Goal: Communication & Community: Answer question/provide support

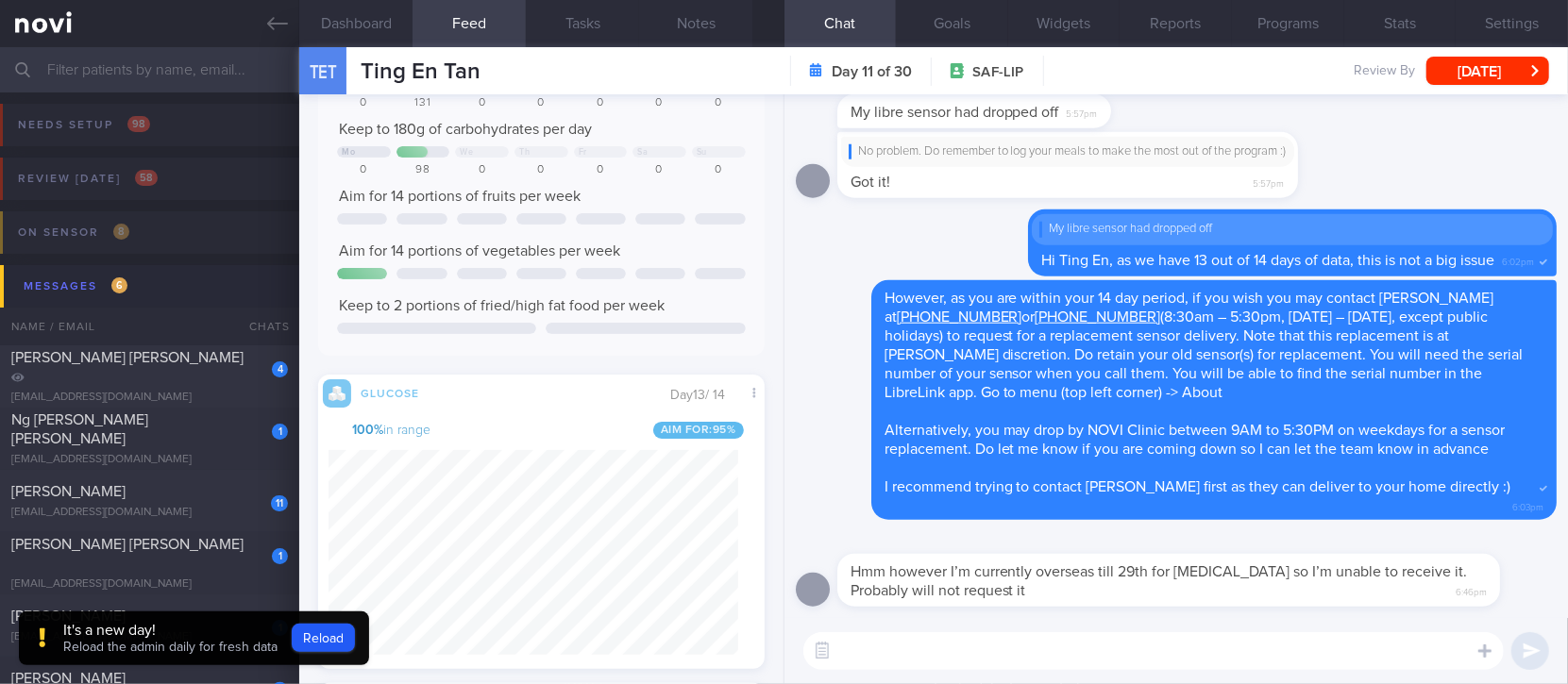
click at [1186, 660] on textarea at bounding box center [1154, 651] width 701 height 38
type textarea "Noted, no worries! Just letting you know"
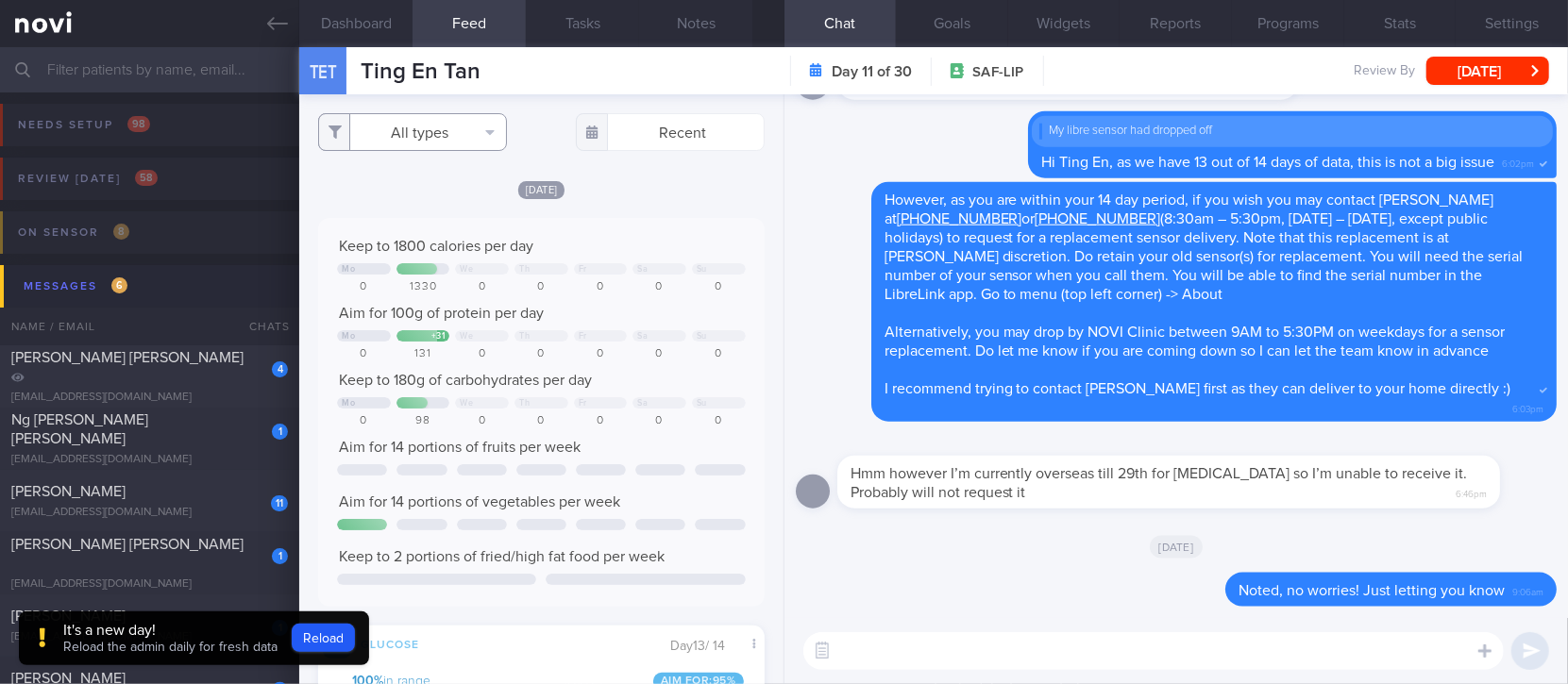
drag, startPoint x: 417, startPoint y: 126, endPoint x: 417, endPoint y: 150, distance: 24.0
click at [417, 126] on button "All types" at bounding box center [412, 132] width 189 height 38
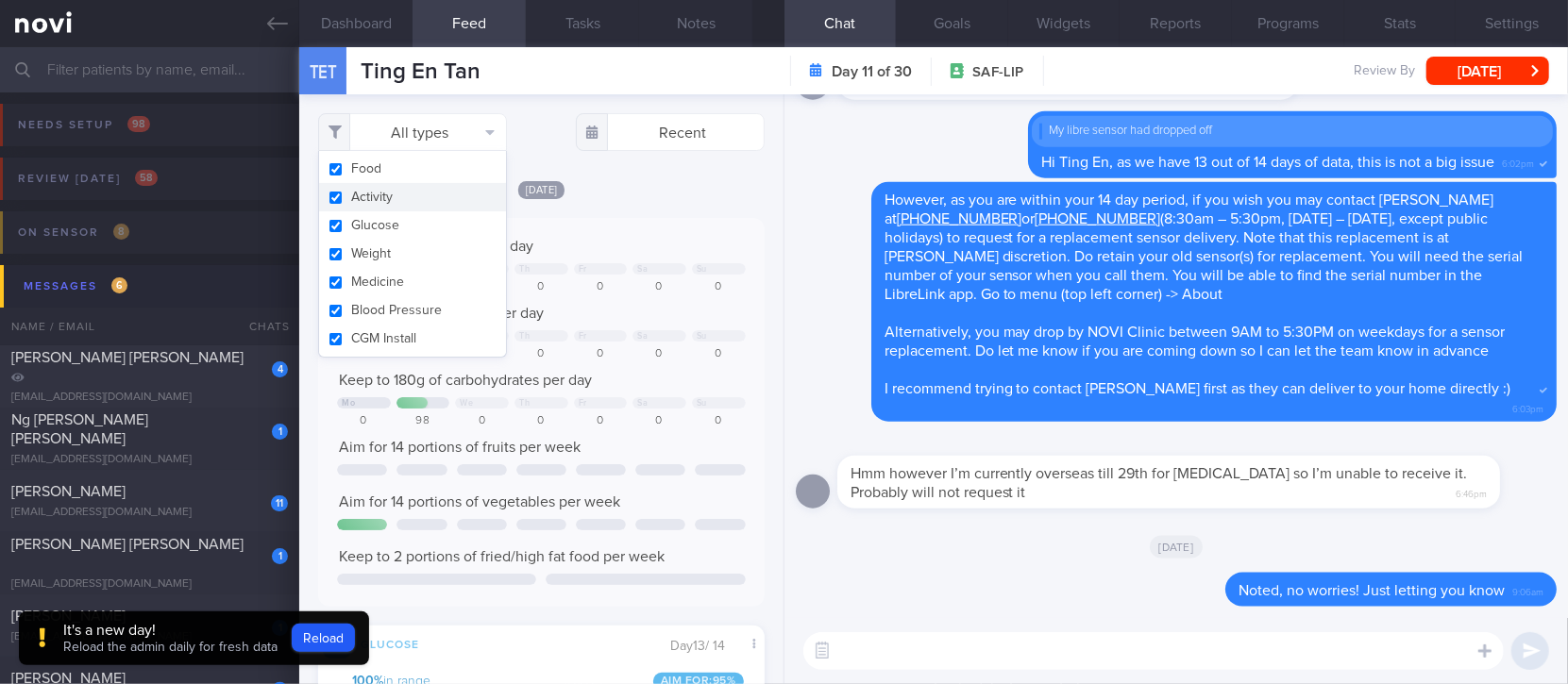
click at [411, 196] on button "Activity" at bounding box center [412, 196] width 187 height 28
checkbox input "false"
click at [965, 667] on textarea at bounding box center [1154, 651] width 701 height 38
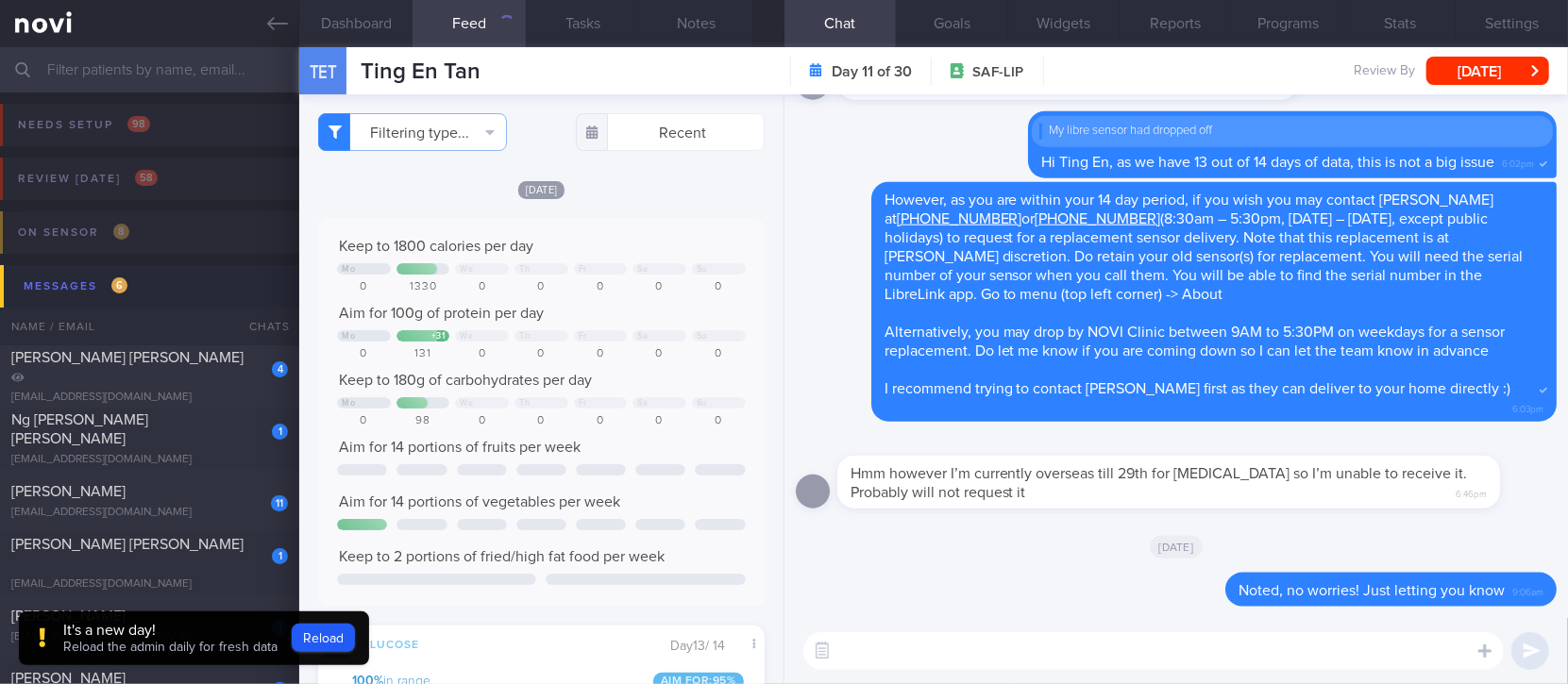
click at [965, 663] on textarea at bounding box center [1154, 651] width 701 height 38
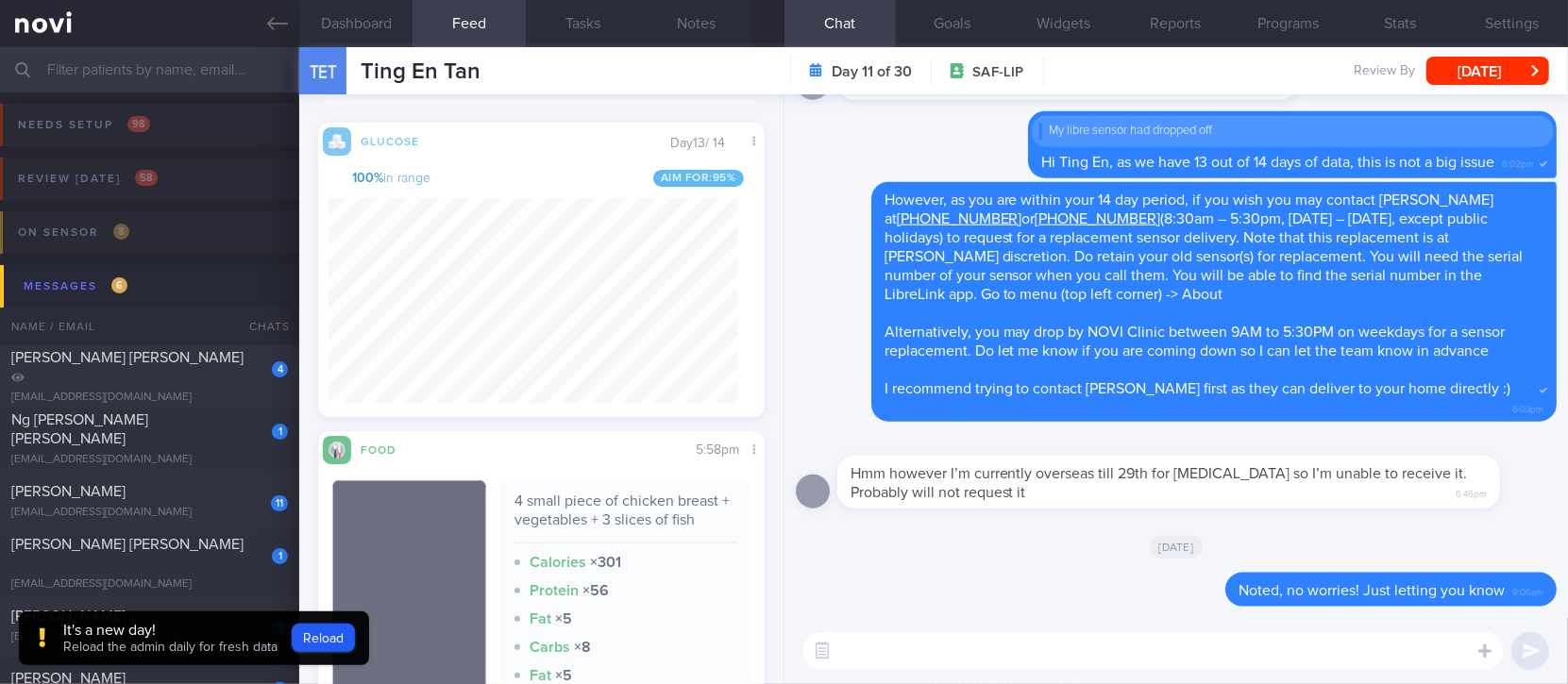
scroll to position [377, 0]
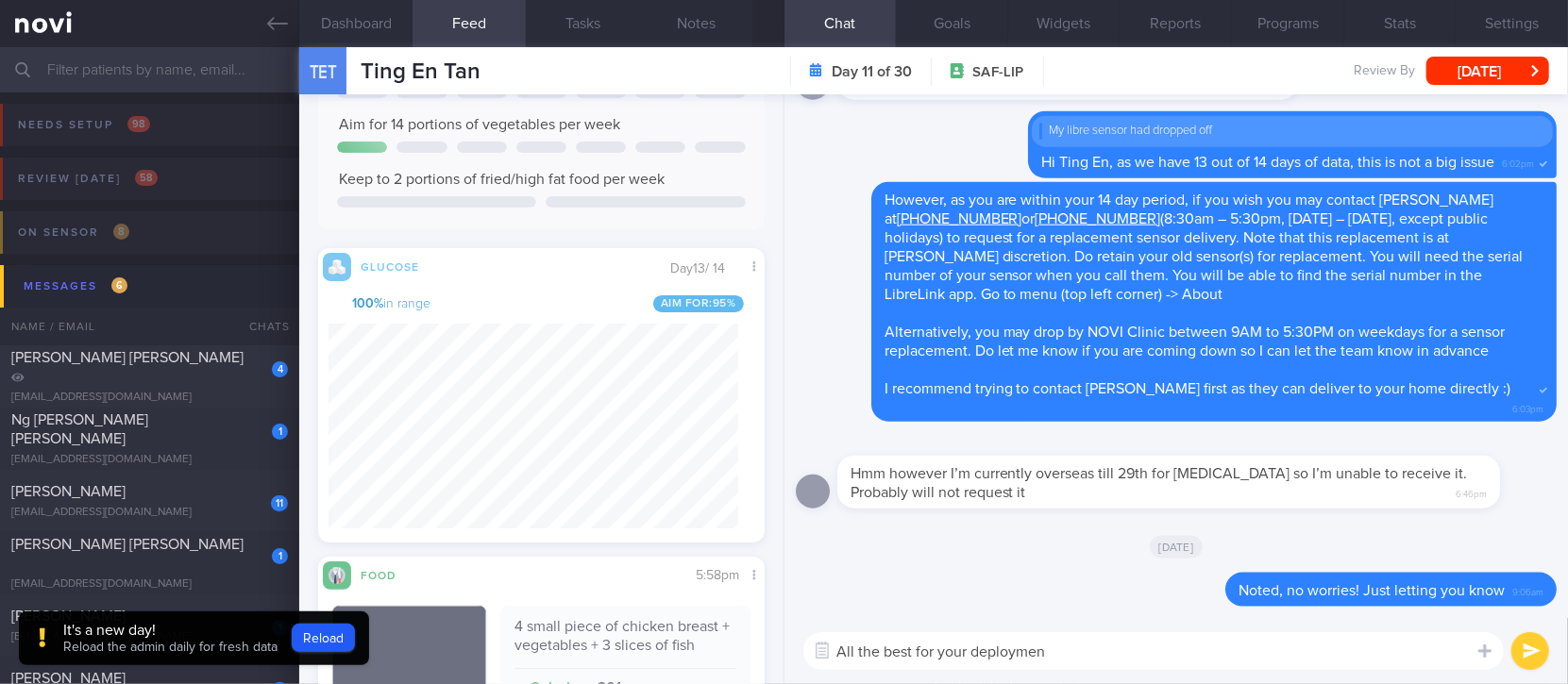
type textarea "All the best for your deployment"
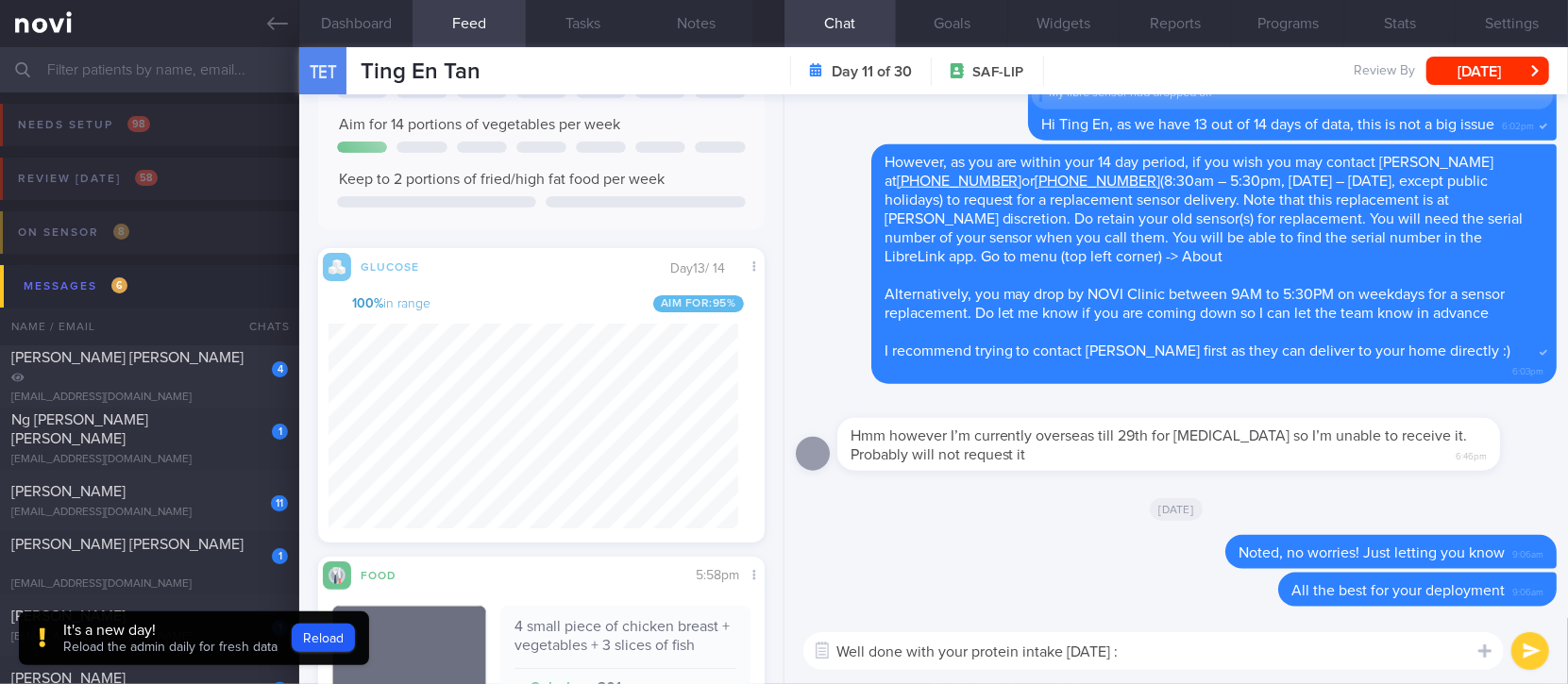
type textarea "Well done with your protein intake [DATE] :)"
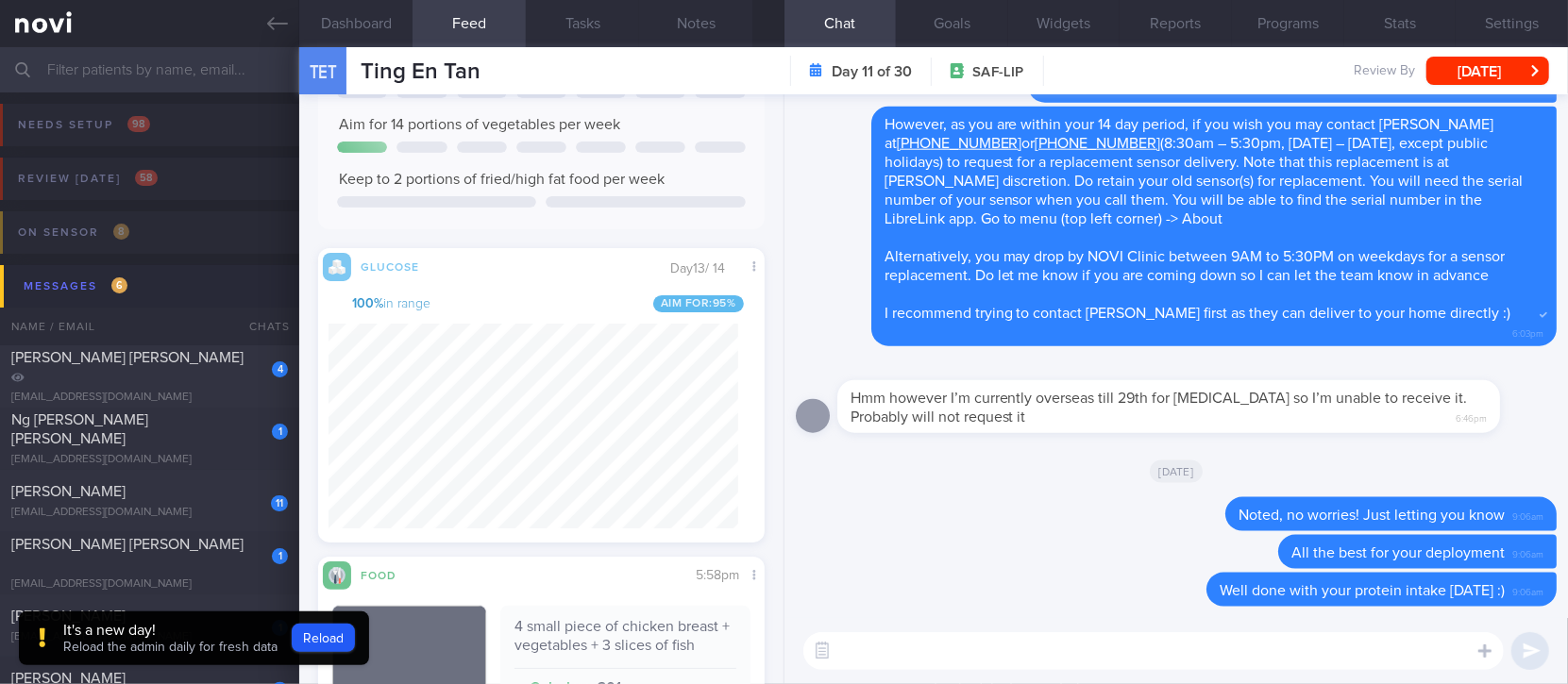
scroll to position [0, 0]
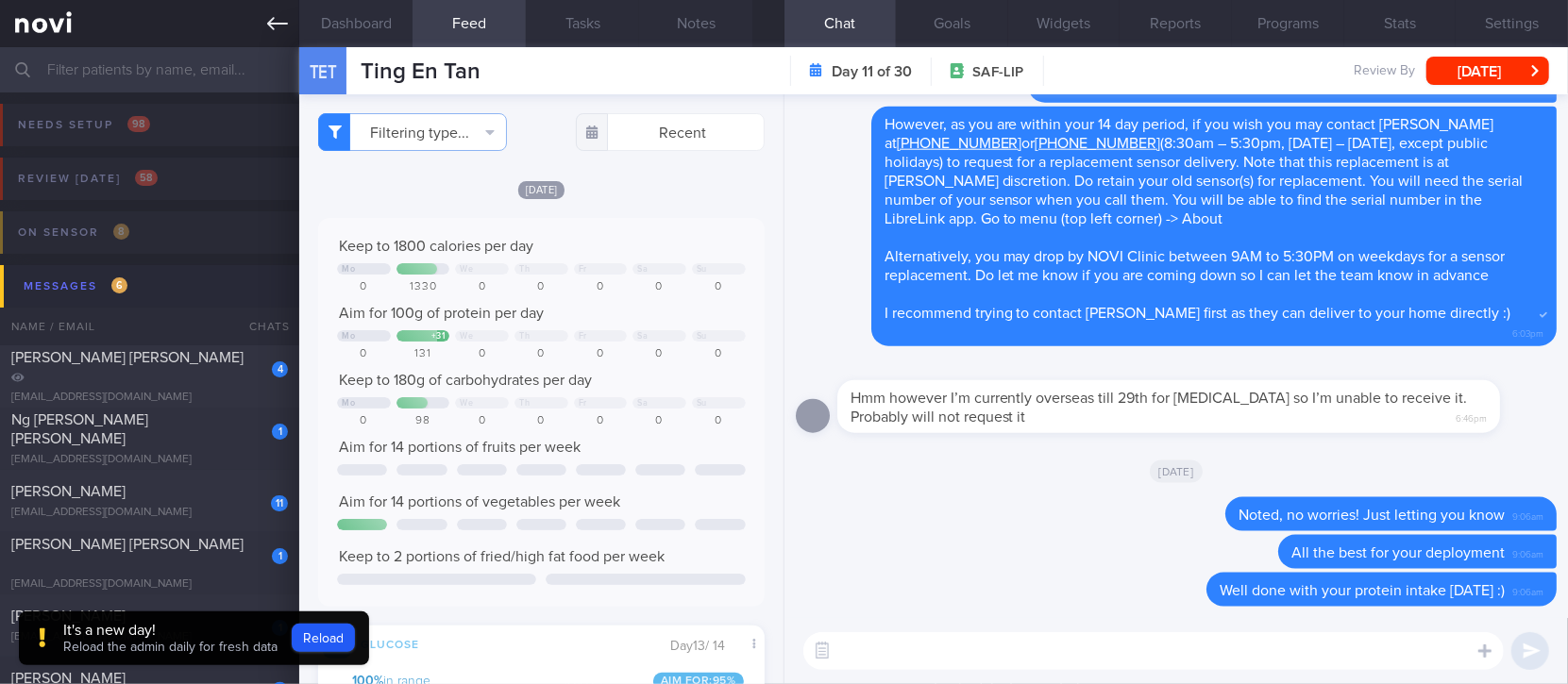
click at [271, 15] on icon at bounding box center [277, 23] width 21 height 21
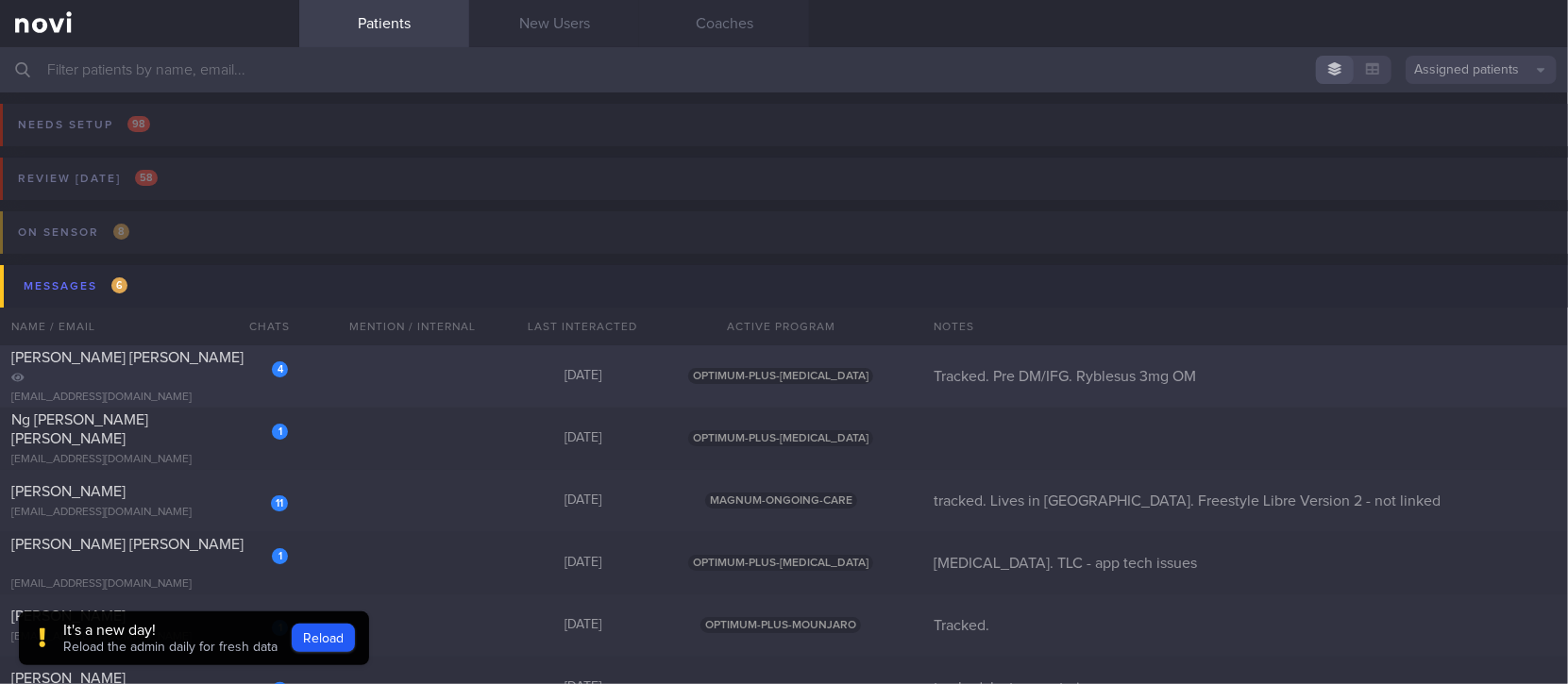
click at [525, 393] on div "4 [PERSON_NAME] [PERSON_NAME] [EMAIL_ADDRESS][DOMAIN_NAME] [DATE] OPTIMUM-PLUS-…" at bounding box center [784, 376] width 1568 height 63
select select "9"
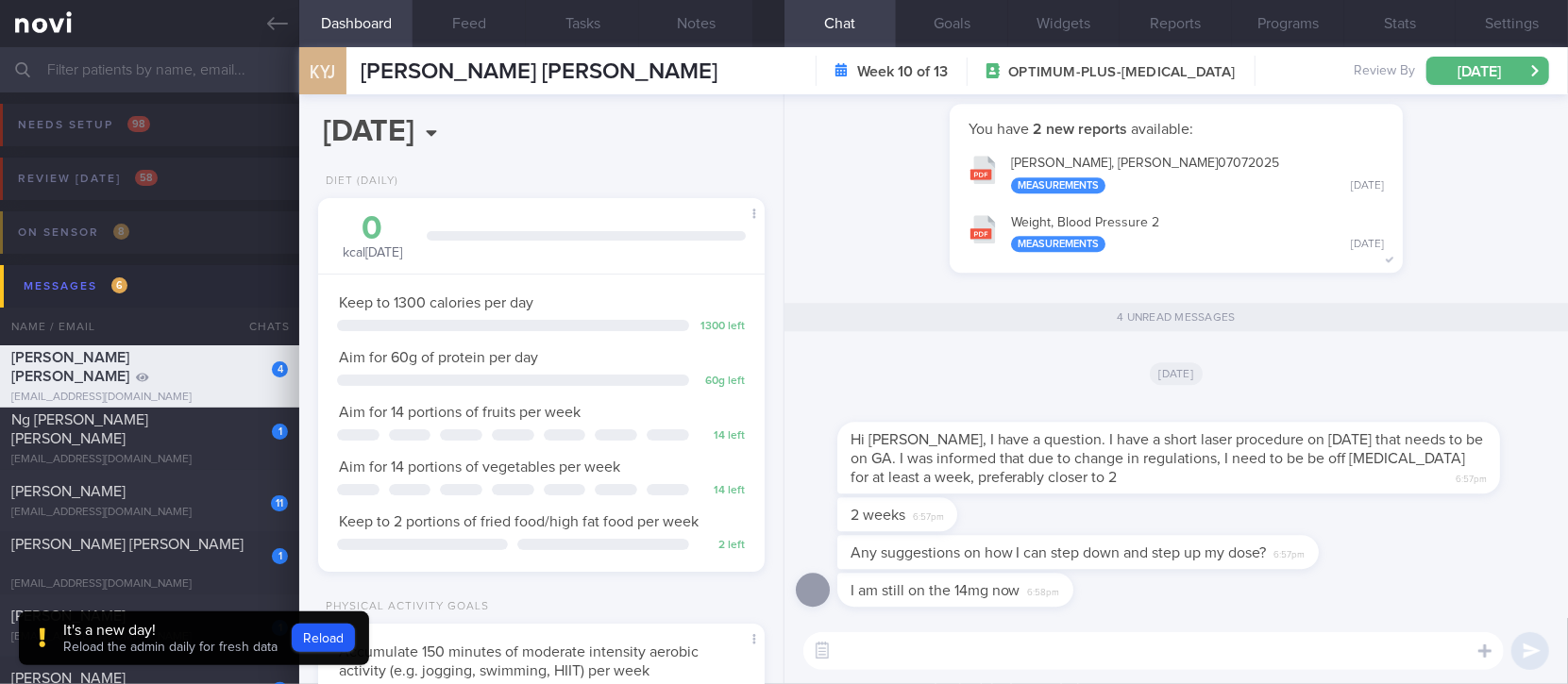
click at [1070, 658] on textarea at bounding box center [1154, 651] width 701 height 38
type textarea "J"
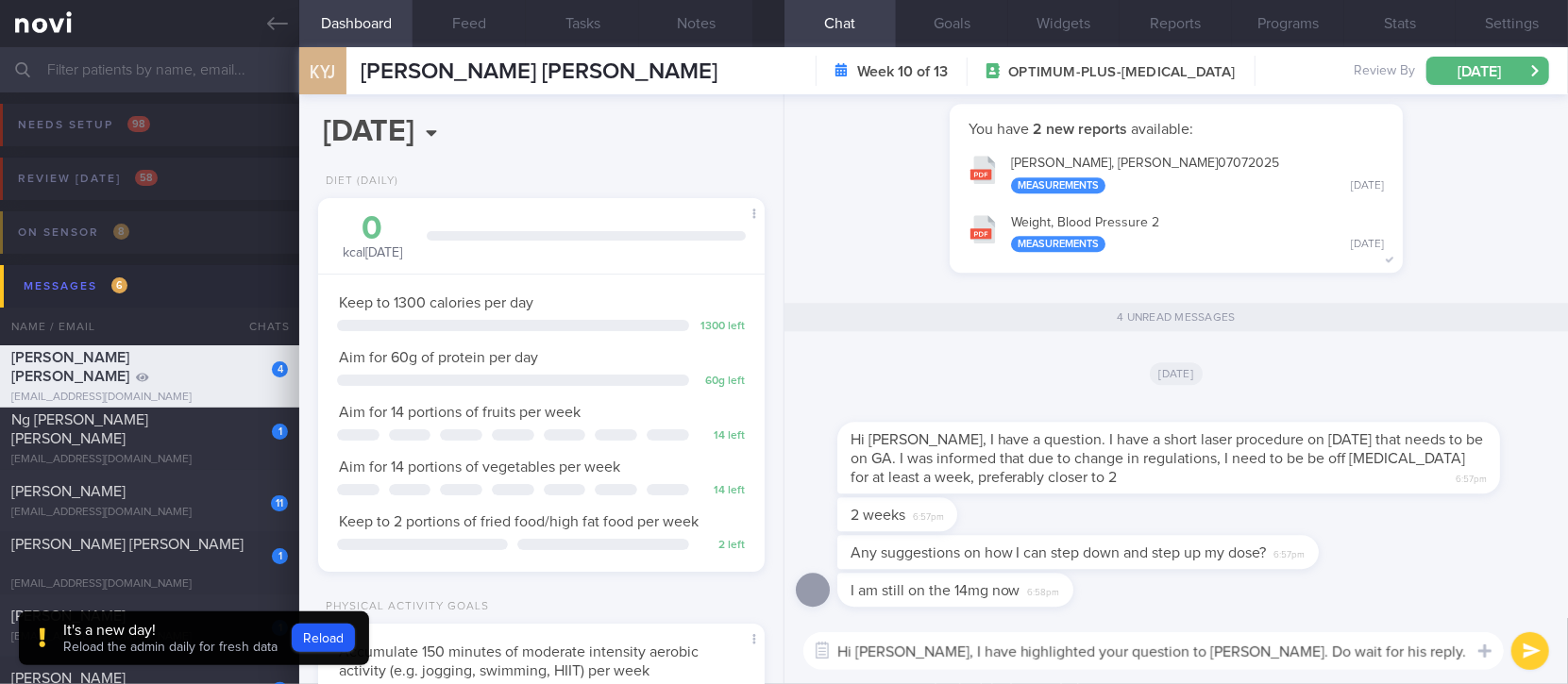
type textarea "Hi [PERSON_NAME], I have highlighted your question to [PERSON_NAME]. Do wait fo…"
drag, startPoint x: 1443, startPoint y: 644, endPoint x: 796, endPoint y: 681, distance: 648.1
click at [796, 681] on div "Hi [PERSON_NAME], I have highlighted your question to [PERSON_NAME]. Do wait fo…" at bounding box center [1177, 652] width 784 height 66
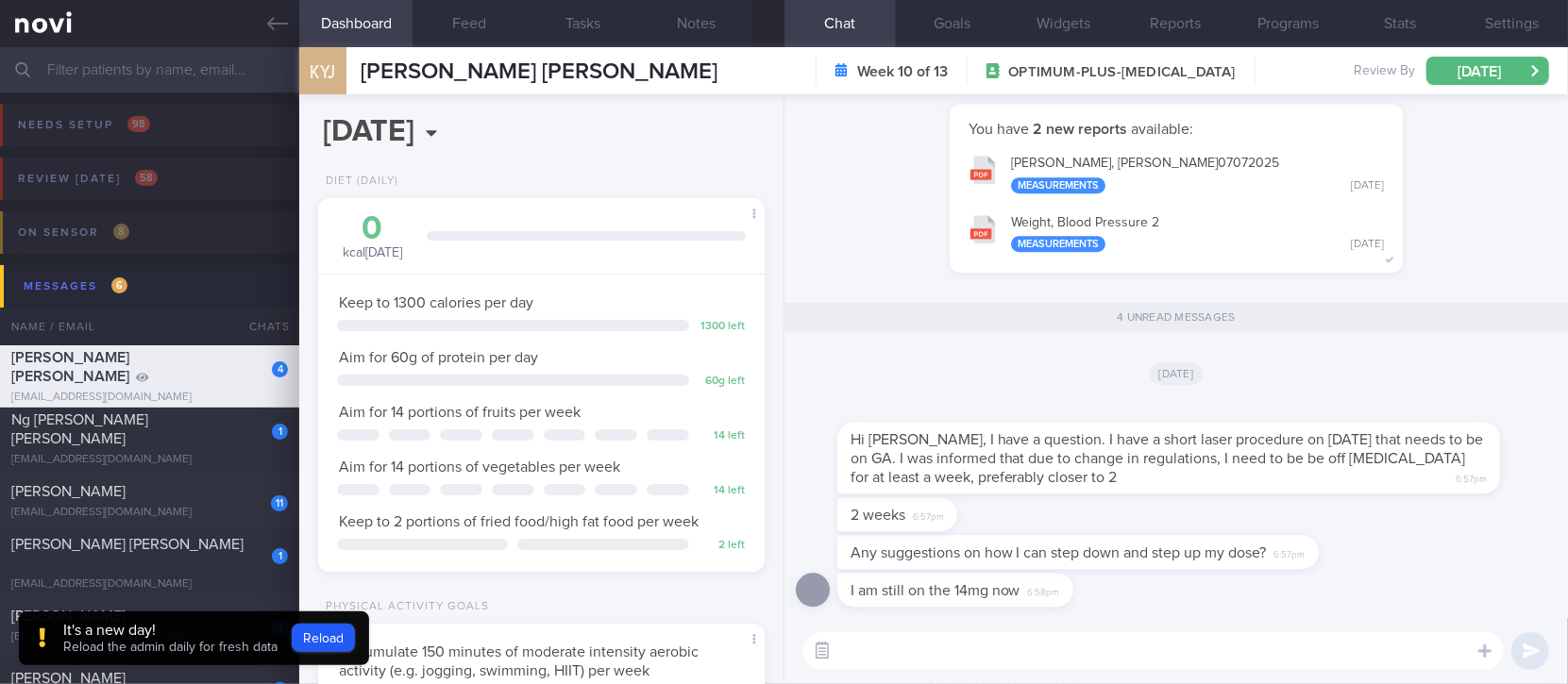
click at [829, 646] on button "button" at bounding box center [822, 651] width 34 height 34
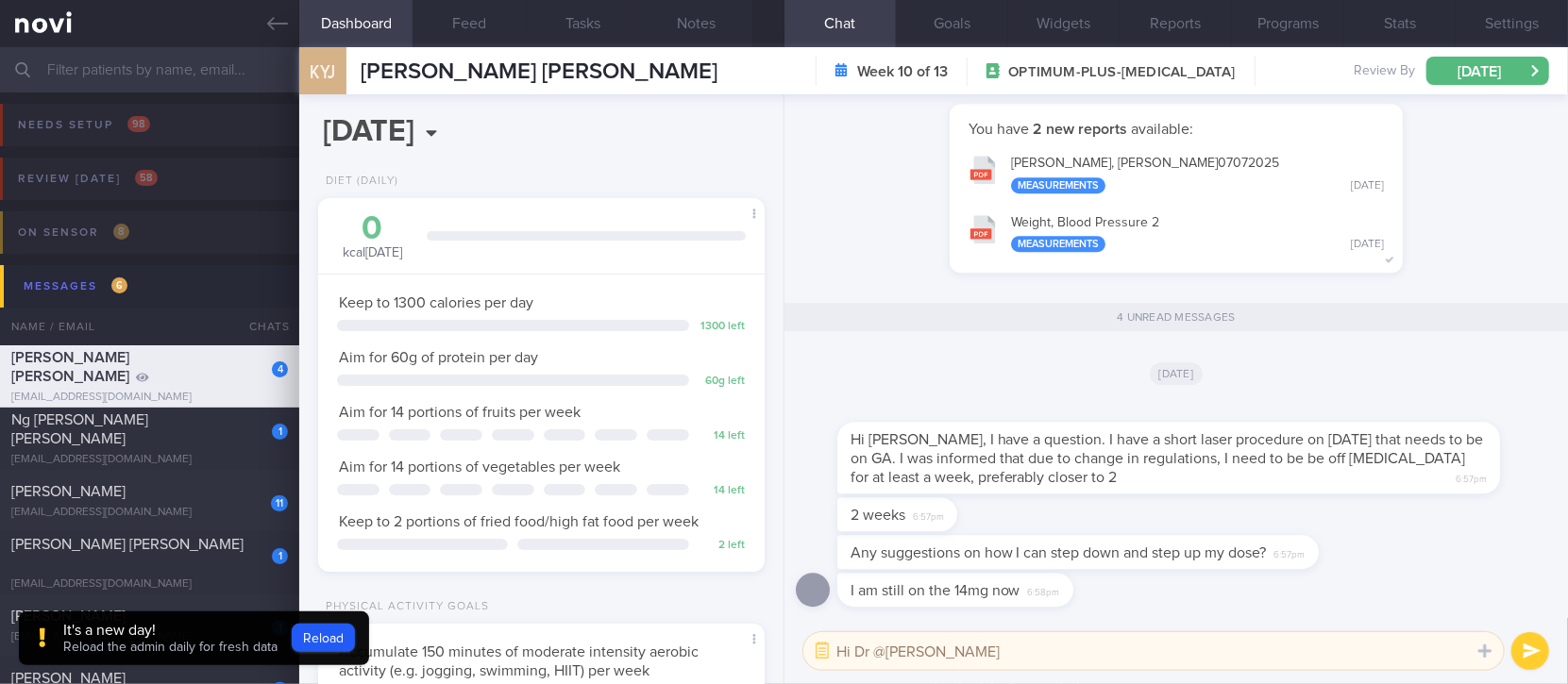
type textarea "Hi Dr @[PERSON_NAME]"
click at [1541, 653] on button "submit" at bounding box center [1530, 651] width 38 height 38
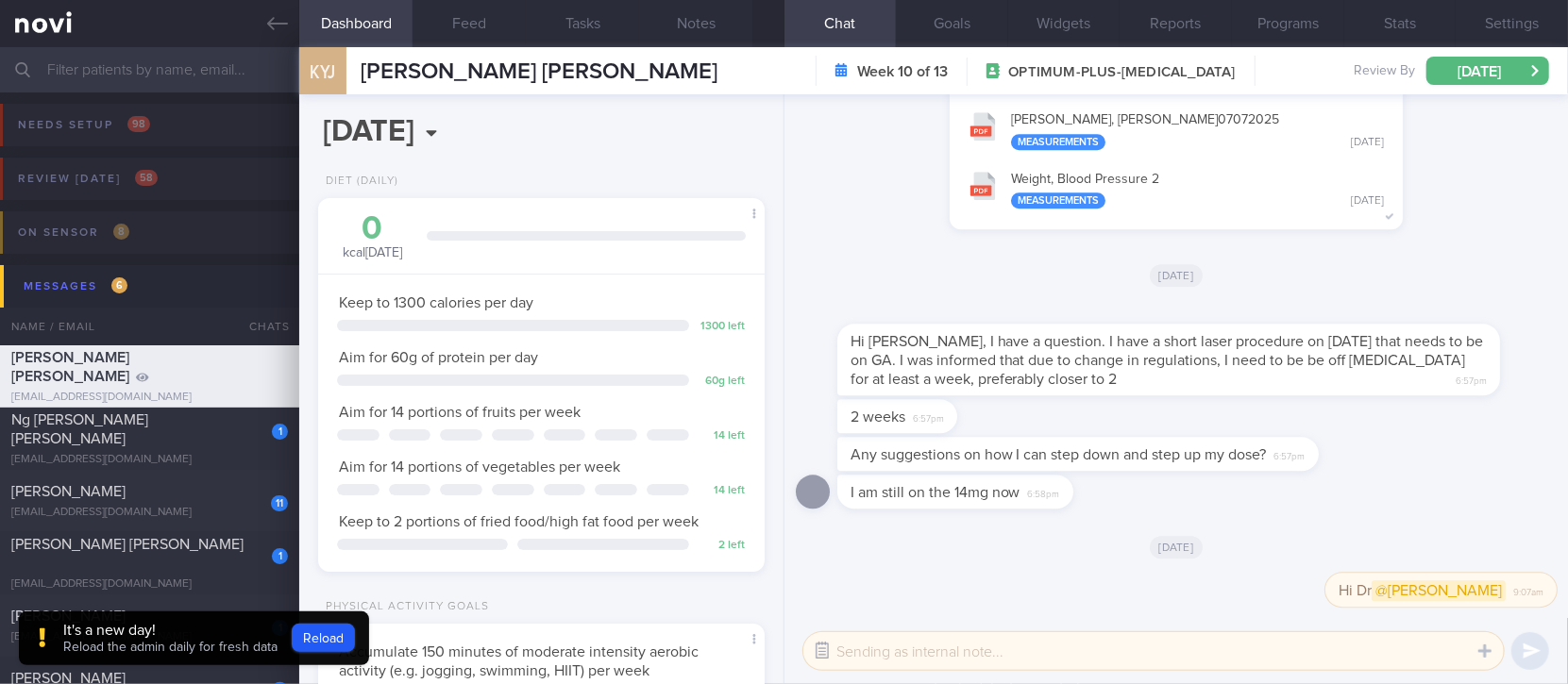
click at [825, 647] on button "button" at bounding box center [822, 651] width 34 height 34
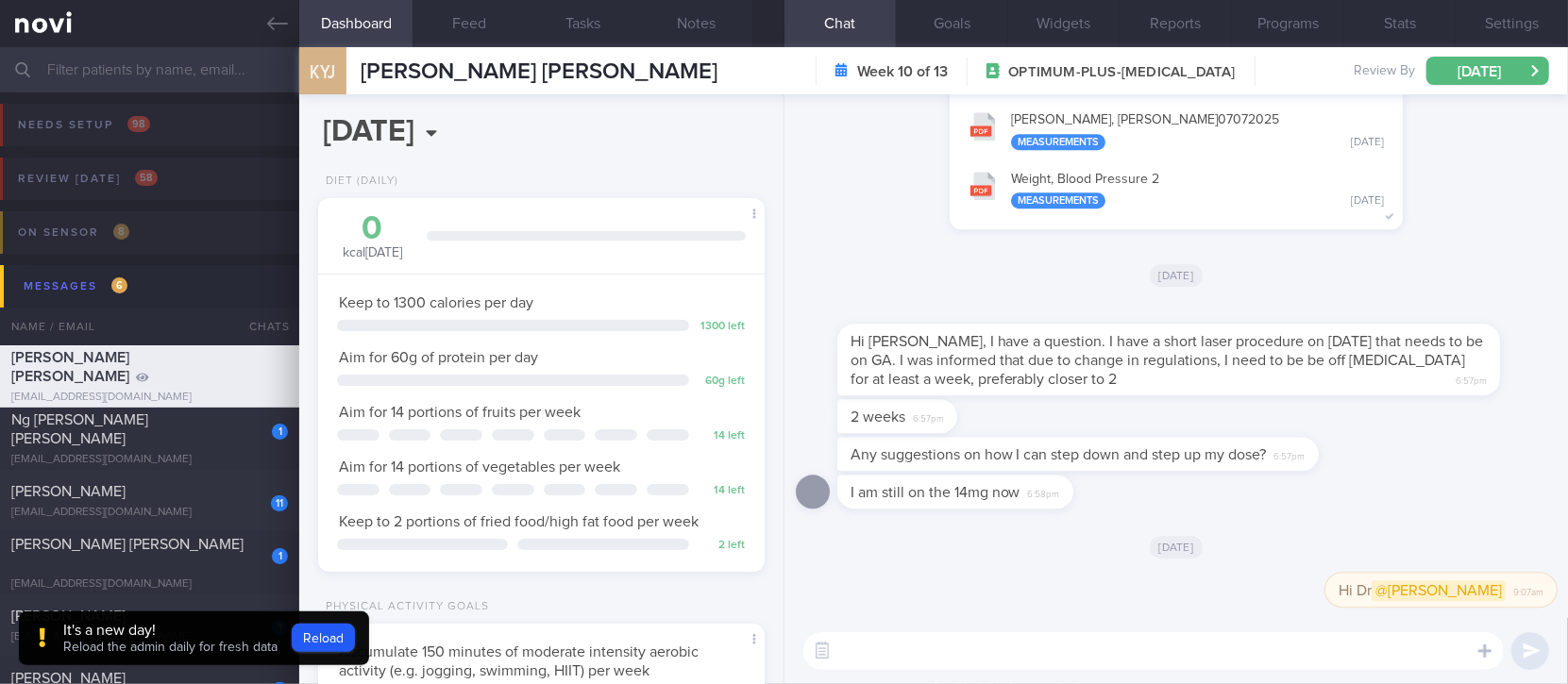
click at [862, 653] on textarea at bounding box center [1154, 651] width 701 height 38
paste textarea "Hi [PERSON_NAME], I have highlighted your question to [PERSON_NAME]. Do wait fo…"
type textarea "Hi [PERSON_NAME], I have highlighted your question to [PERSON_NAME]. Do wait fo…"
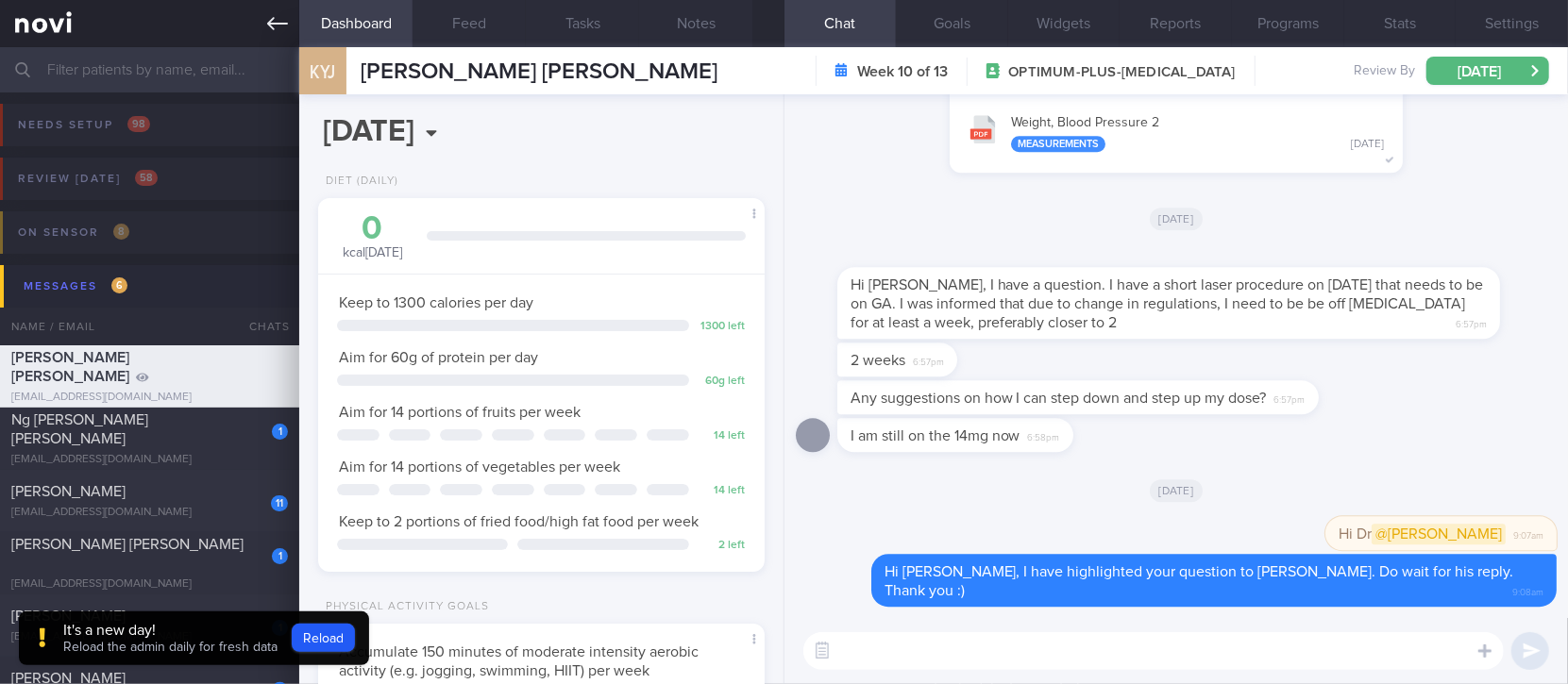
click at [285, 20] on icon at bounding box center [277, 23] width 21 height 21
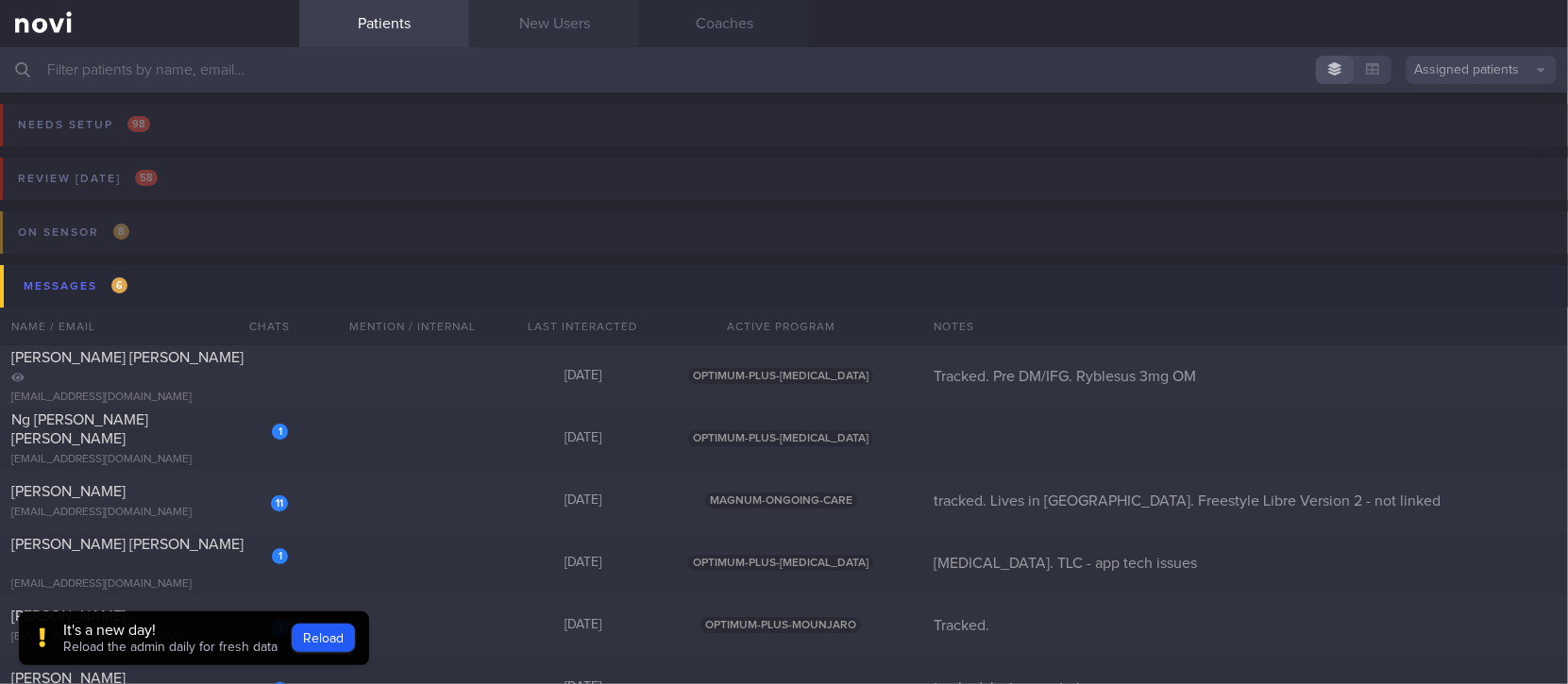
click at [577, 11] on link "New Users" at bounding box center [554, 23] width 170 height 47
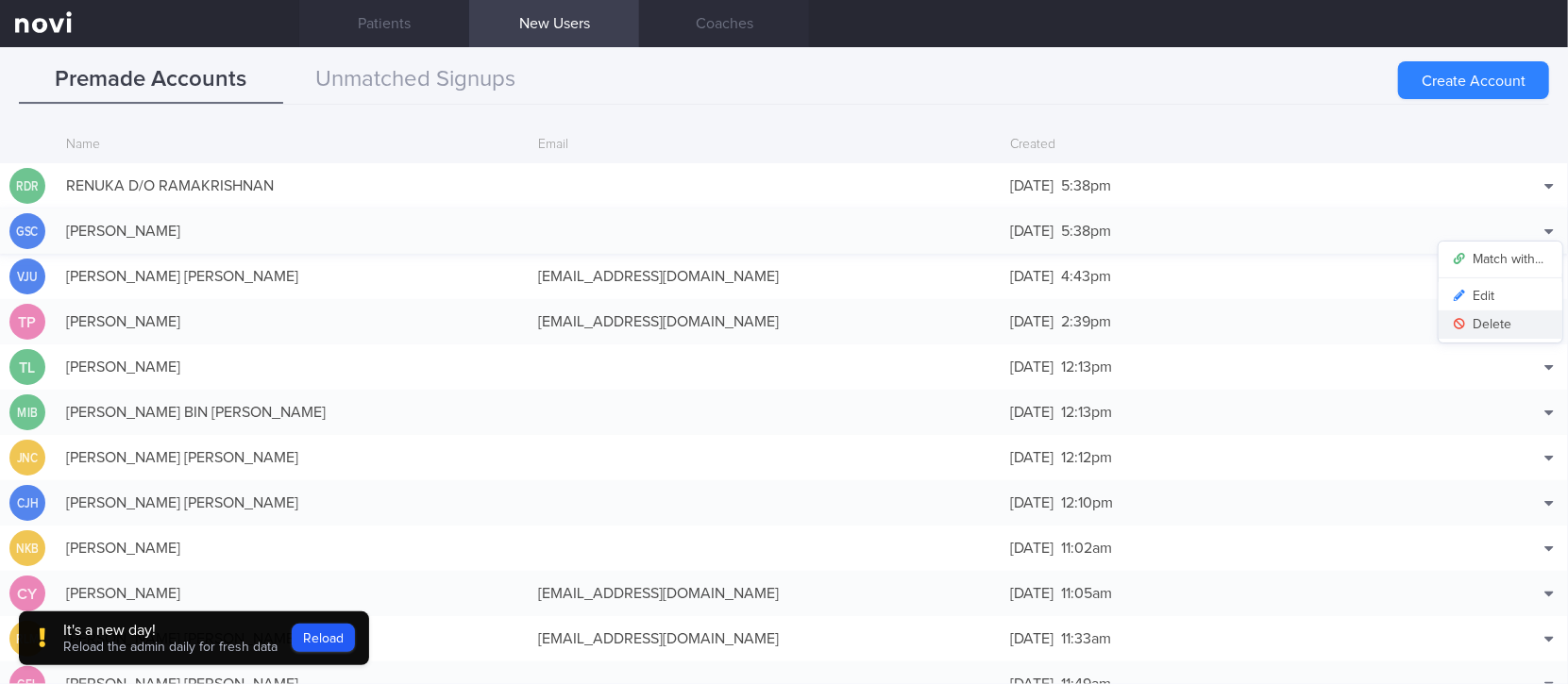
click at [1500, 314] on button "Delete" at bounding box center [1501, 324] width 124 height 28
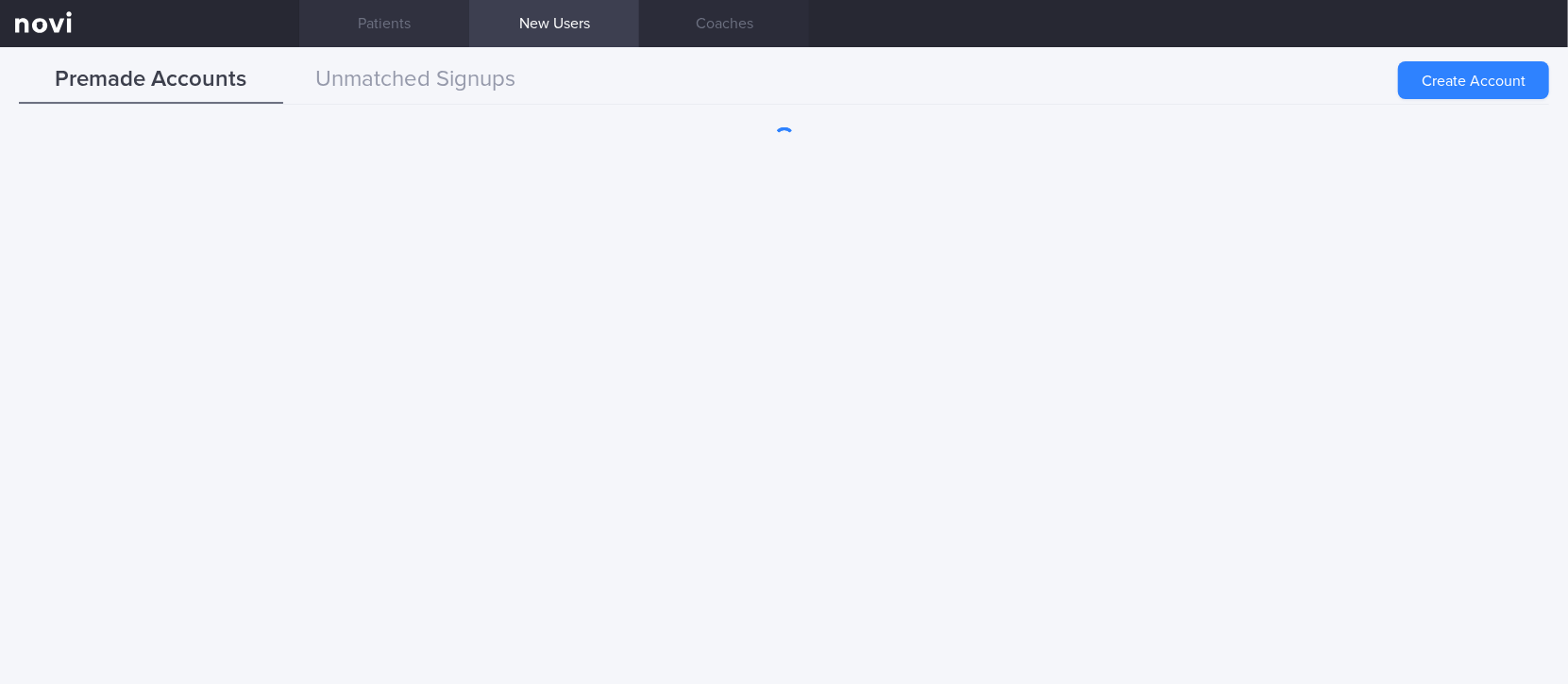
click at [347, 29] on link "Patients" at bounding box center [384, 23] width 170 height 47
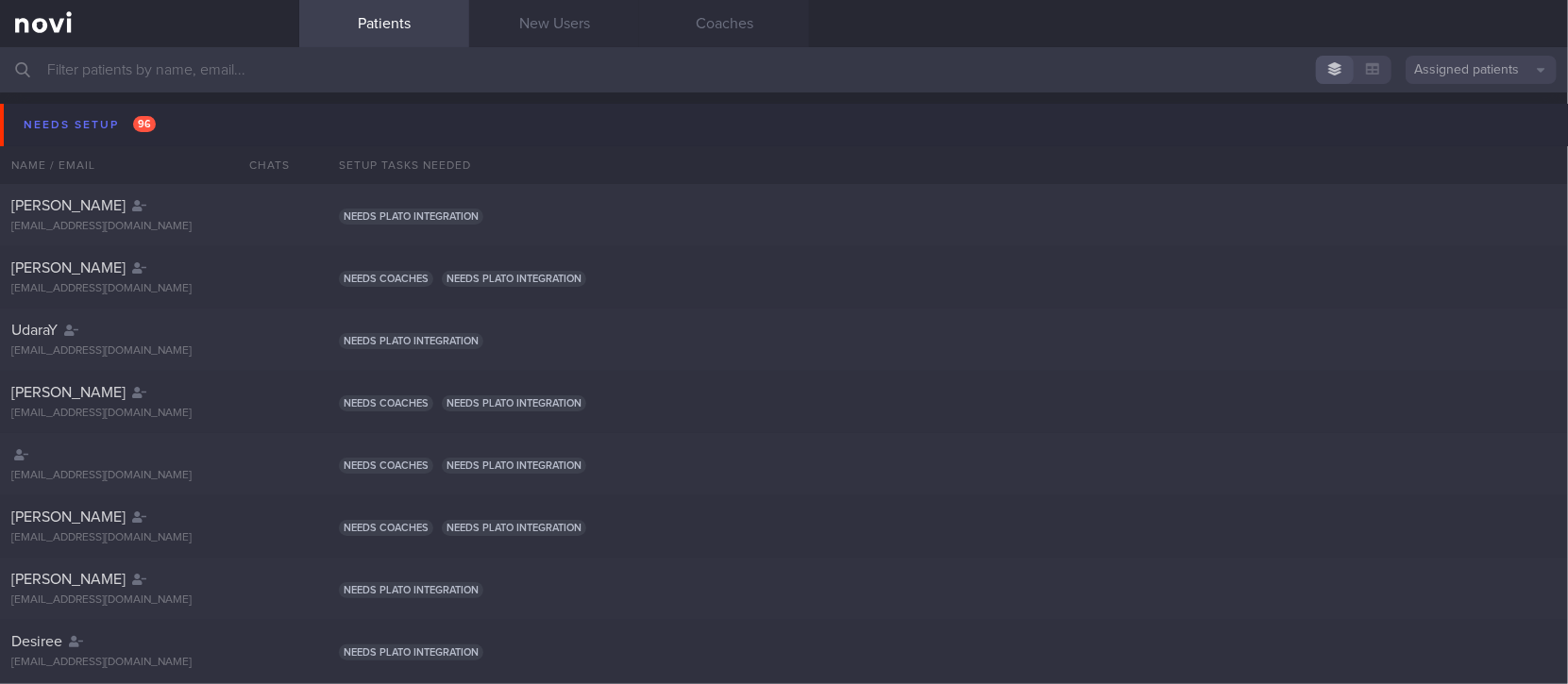
click at [147, 129] on span "96" at bounding box center [144, 124] width 22 height 16
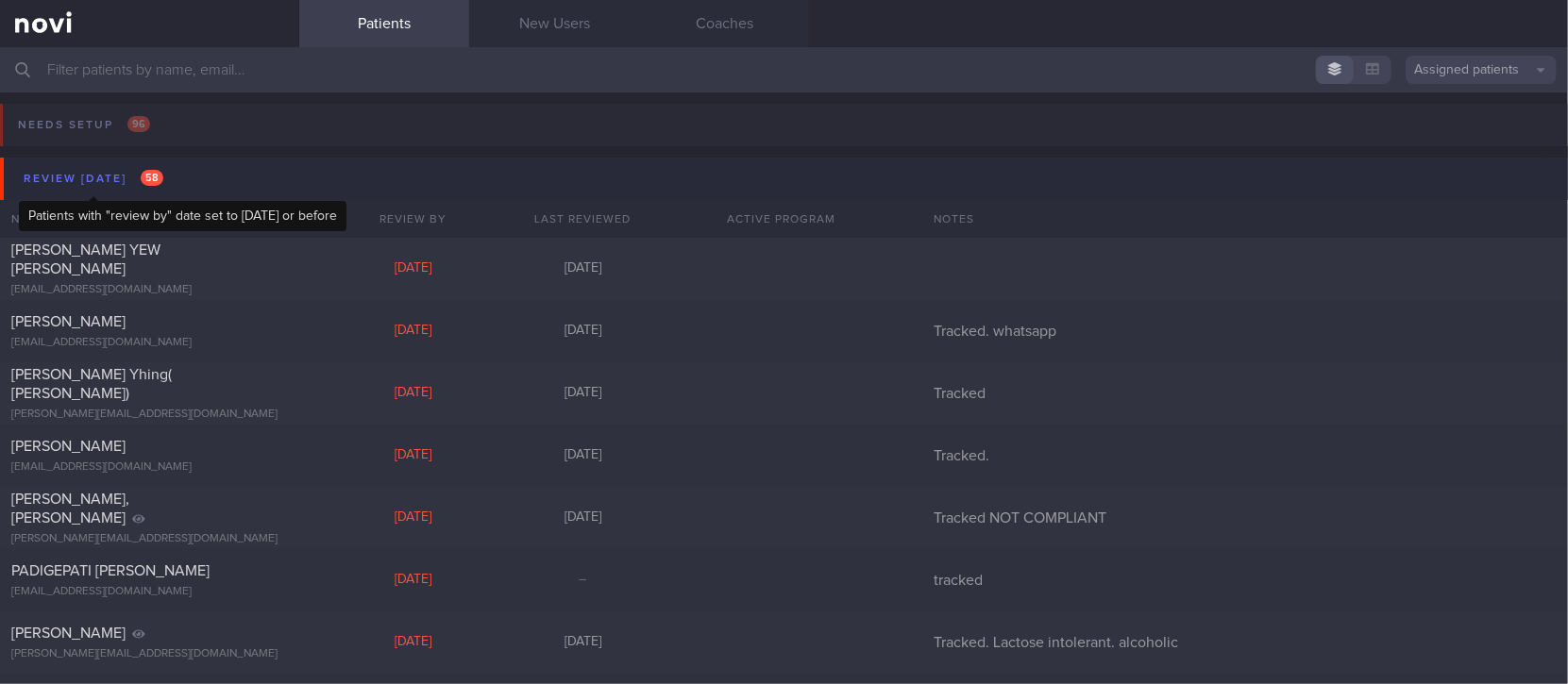
click at [130, 166] on div "Review today 58" at bounding box center [93, 179] width 150 height 25
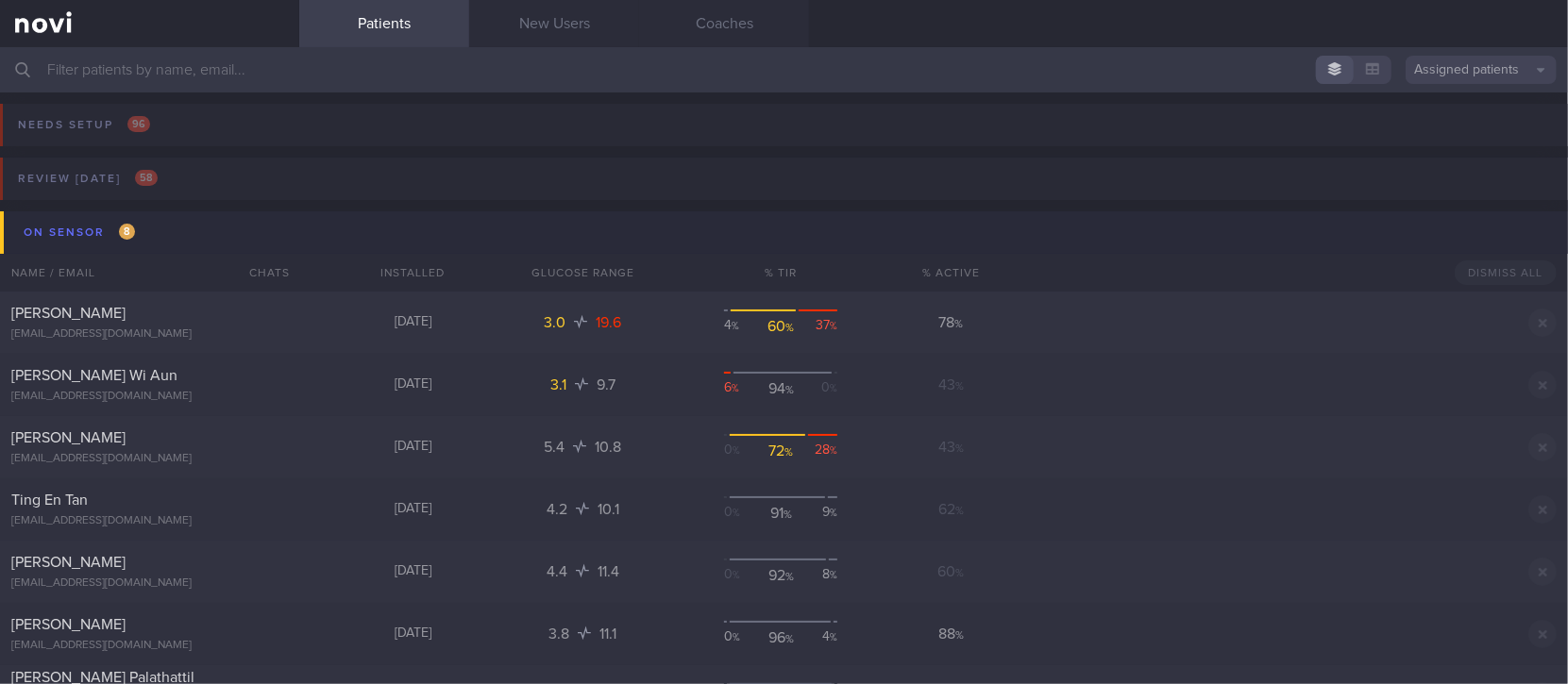
click at [152, 223] on button "On sensor 8" at bounding box center [787, 232] width 1574 height 42
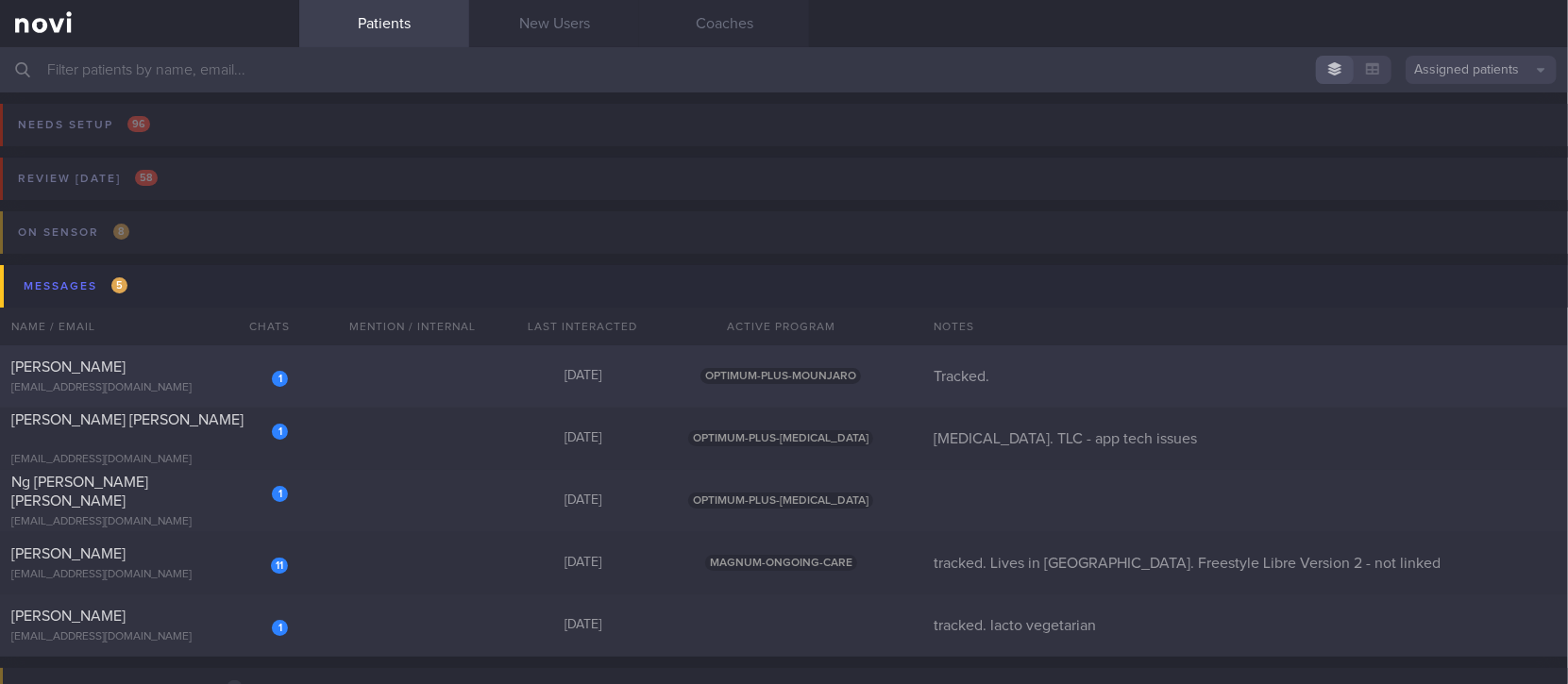
click at [401, 376] on div "1 Jeremiah Hillebrand jdhillebrand@gmail.com Yesterday OPTIMUM-PLUS-MOUNJARO Tr…" at bounding box center [784, 376] width 1568 height 63
select select "8"
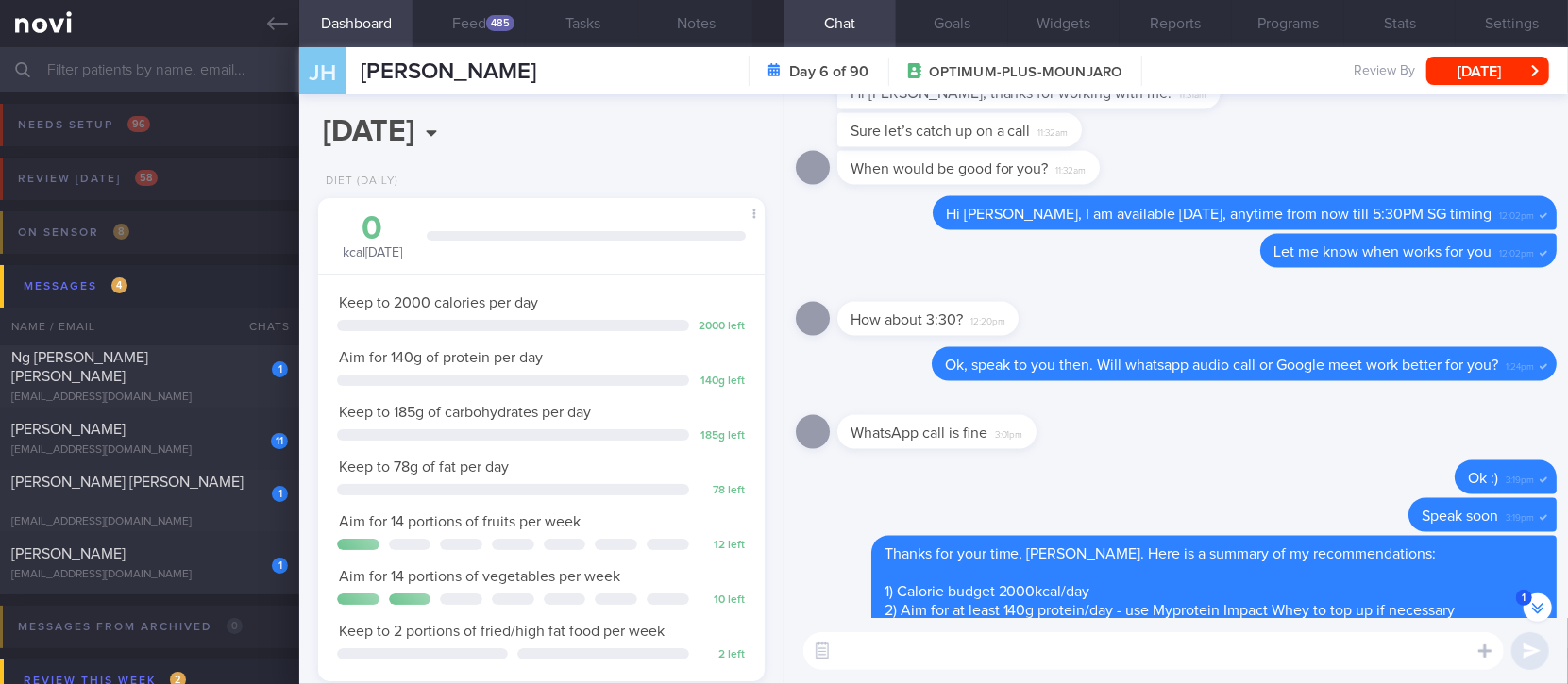
scroll to position [-2860, 0]
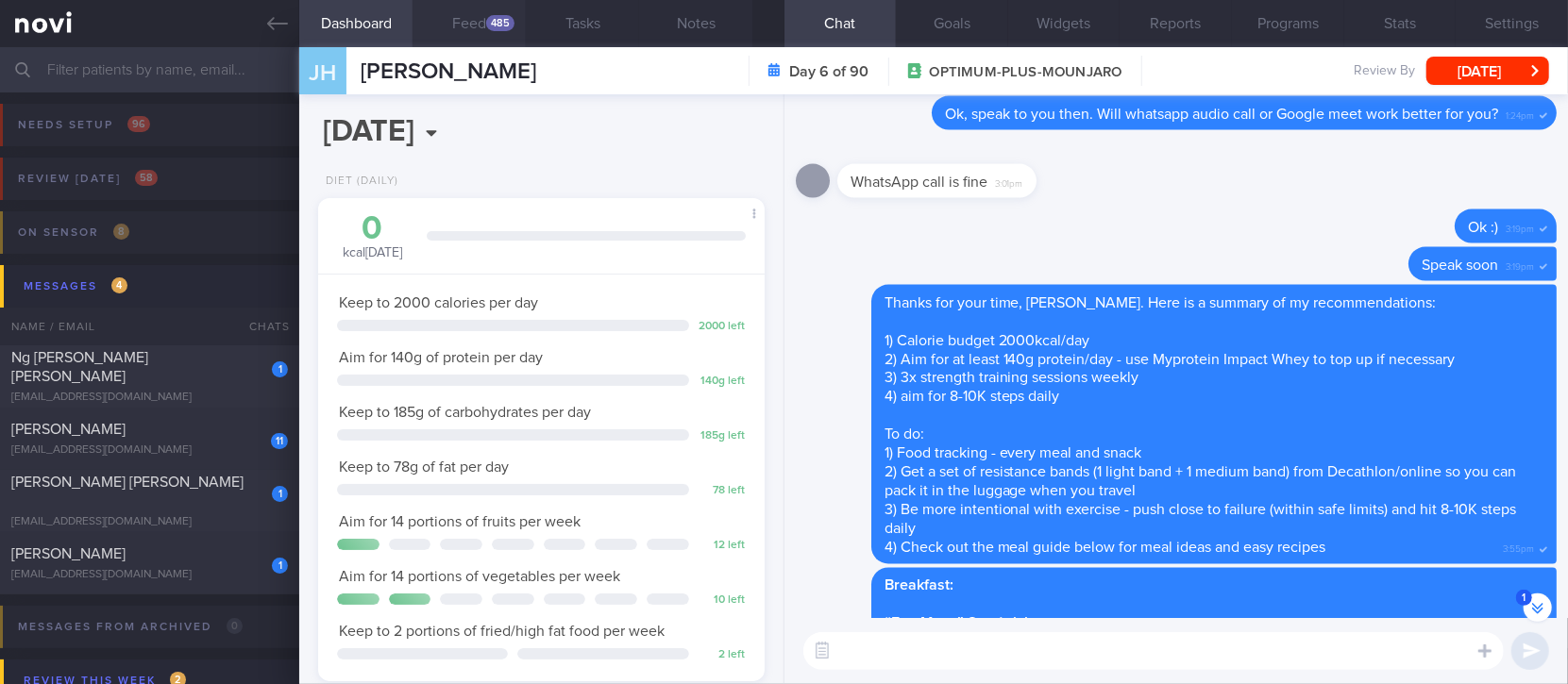
click at [484, 12] on button "Feed 485" at bounding box center [469, 23] width 113 height 47
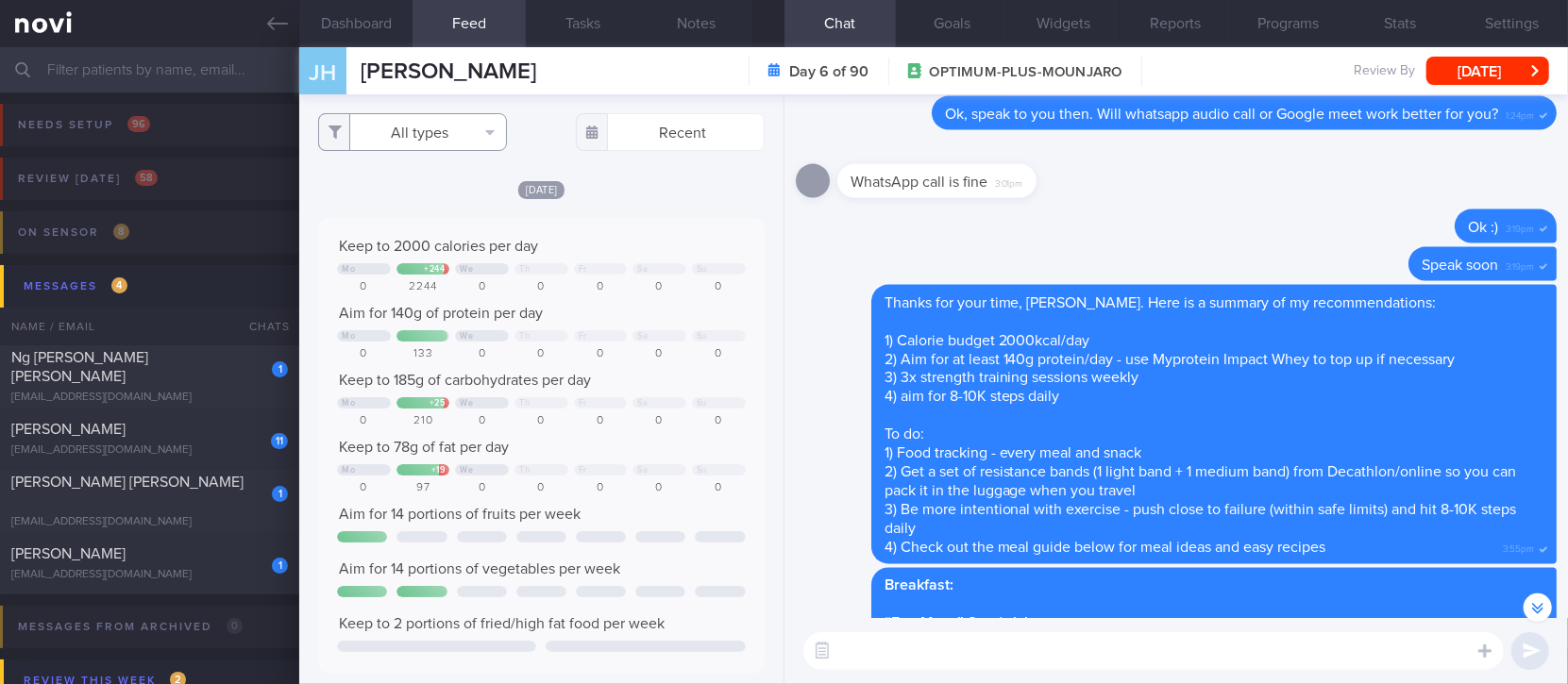
click at [410, 130] on button "All types" at bounding box center [412, 132] width 189 height 38
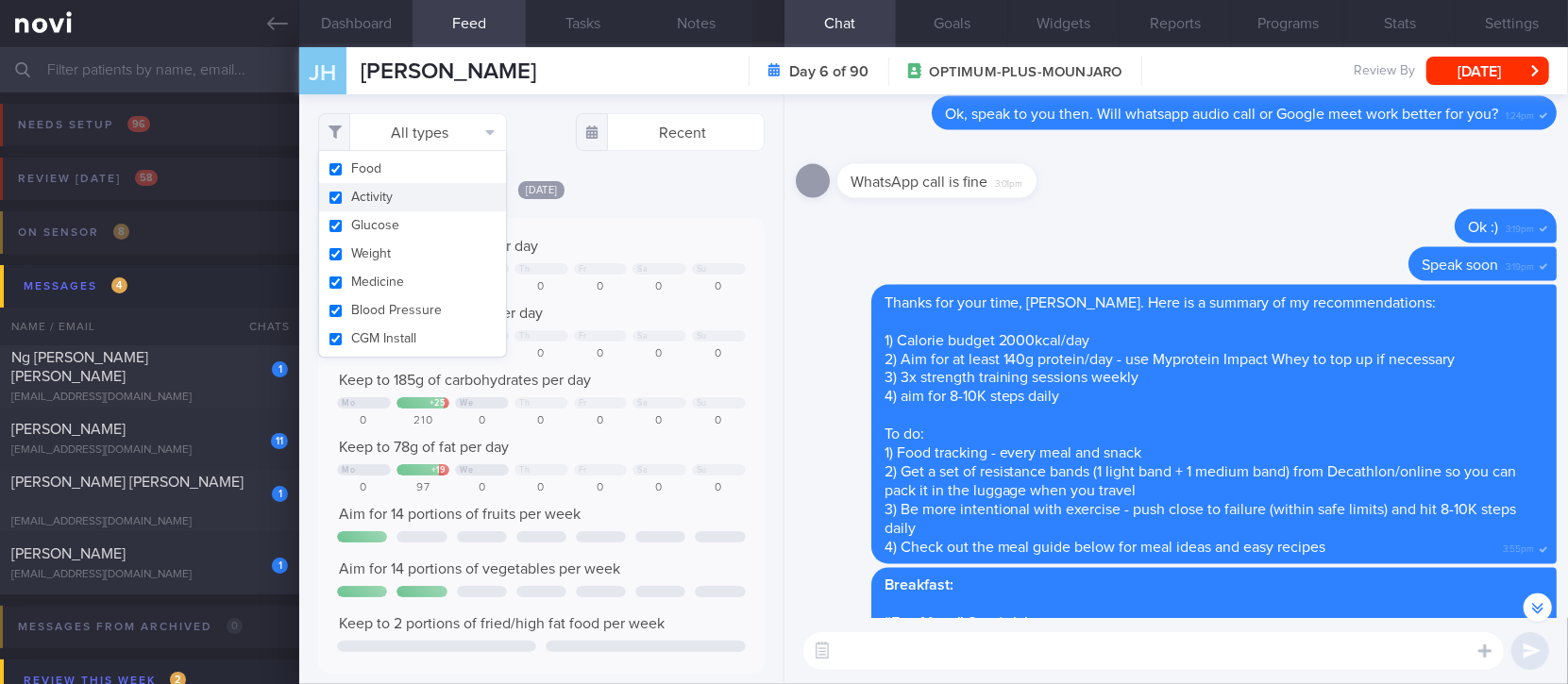
click at [404, 190] on button "Activity" at bounding box center [412, 196] width 187 height 28
checkbox input "false"
click at [675, 236] on div "Keep to 2000 calories per day" at bounding box center [541, 245] width 408 height 19
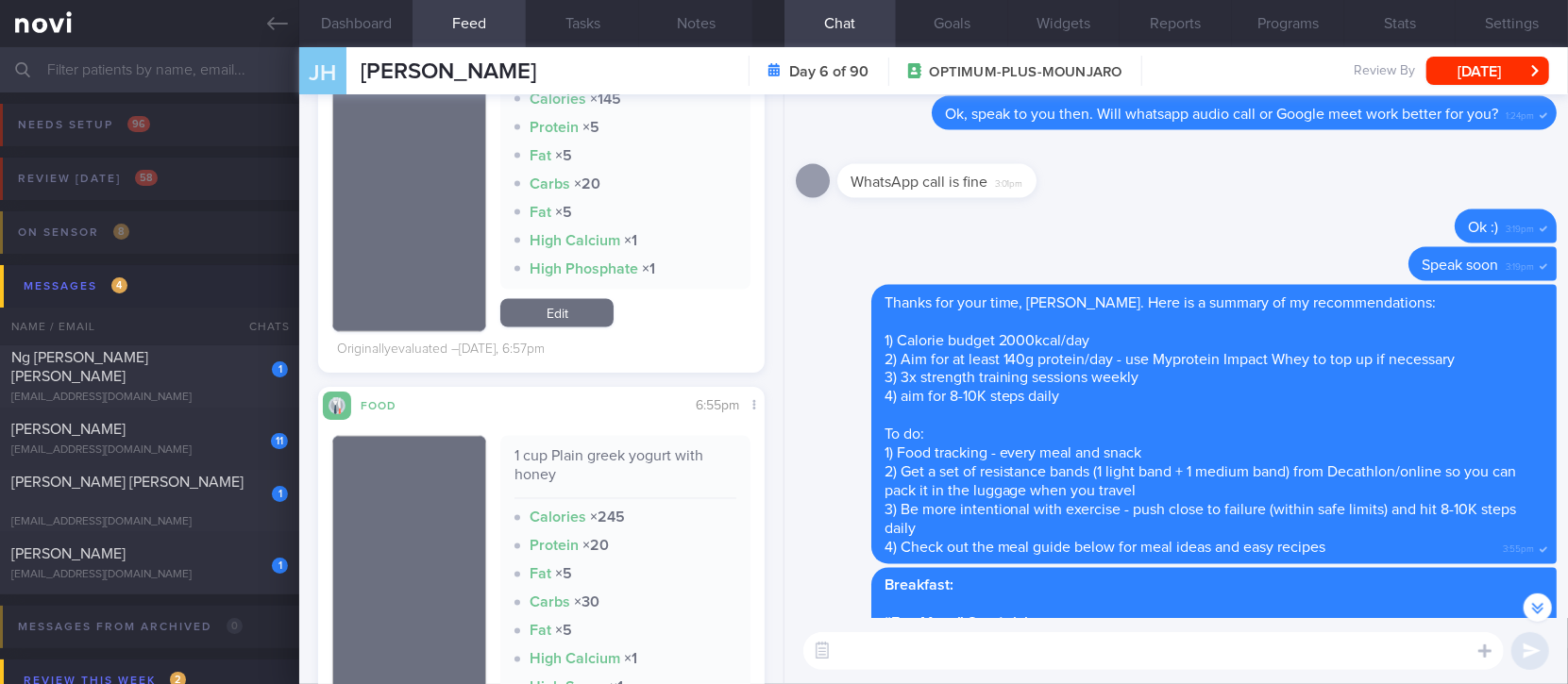
scroll to position [2390, 0]
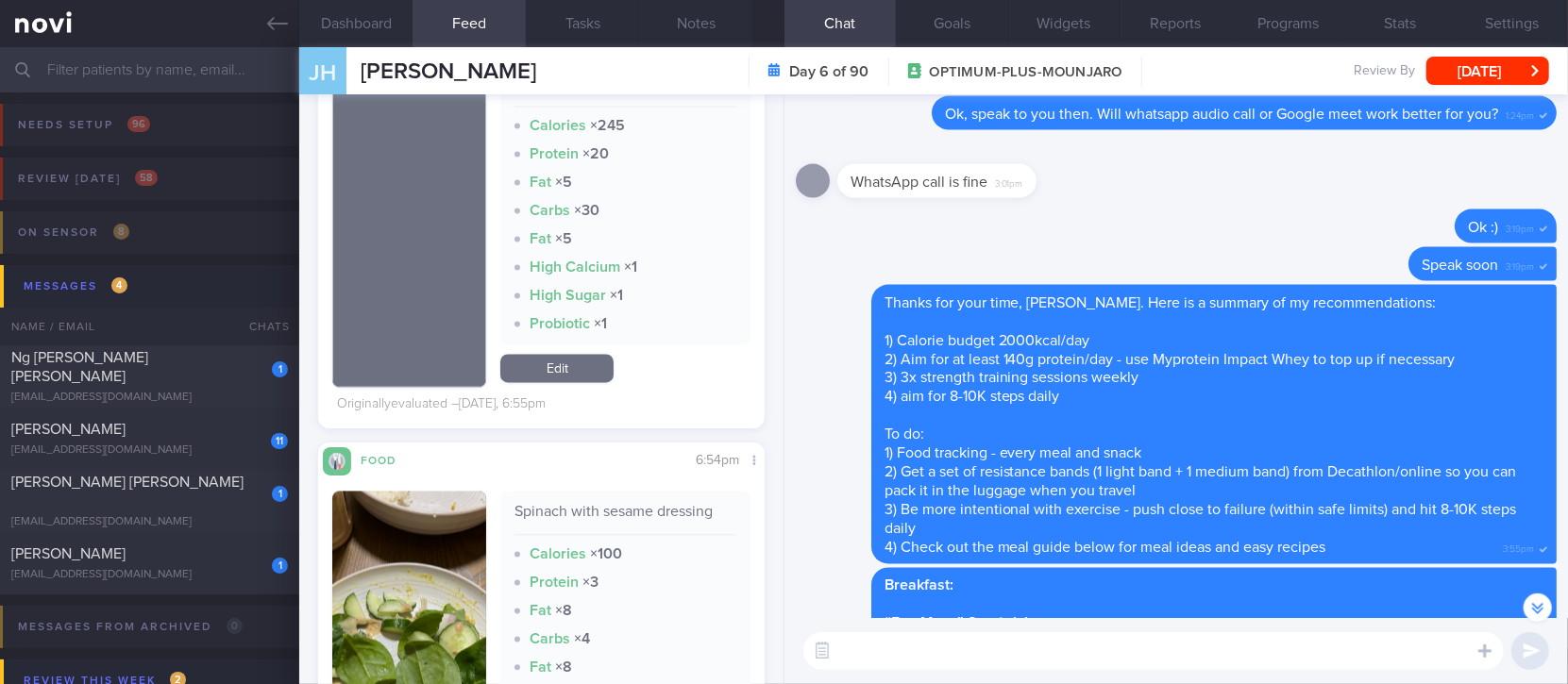
click at [844, 640] on textarea at bounding box center [1154, 651] width 701 height 38
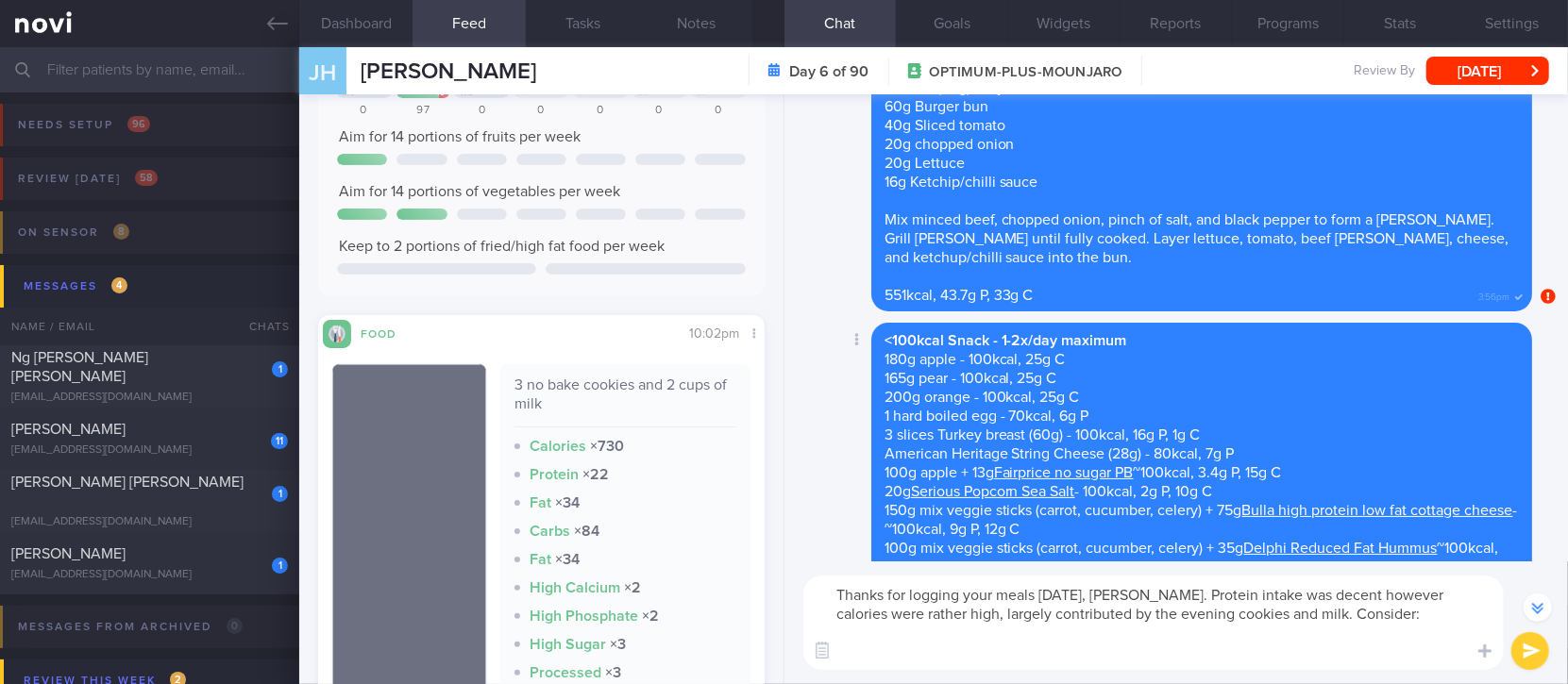
scroll to position [-125, 0]
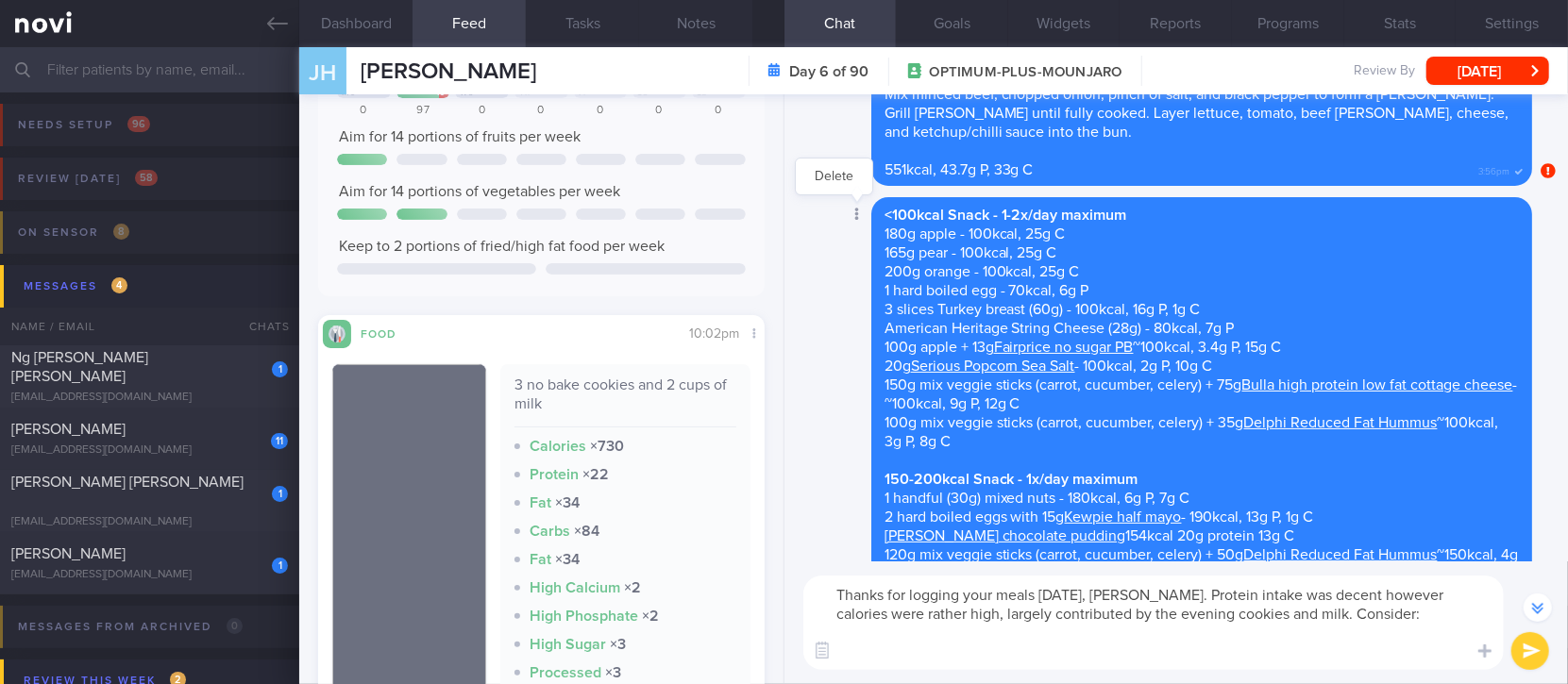
click at [849, 221] on div at bounding box center [855, 216] width 34 height 35
click at [1219, 260] on div "<100kcal Snack - 1-2x/day maximum 180g apple - 100kcal, 25g C 165g pear - 100kc…" at bounding box center [1201, 403] width 661 height 411
drag, startPoint x: 1438, startPoint y: 212, endPoint x: 1034, endPoint y: 353, distance: 427.9
click at [1034, 353] on link "Fairprice no sugar PB" at bounding box center [1064, 347] width 140 height 15
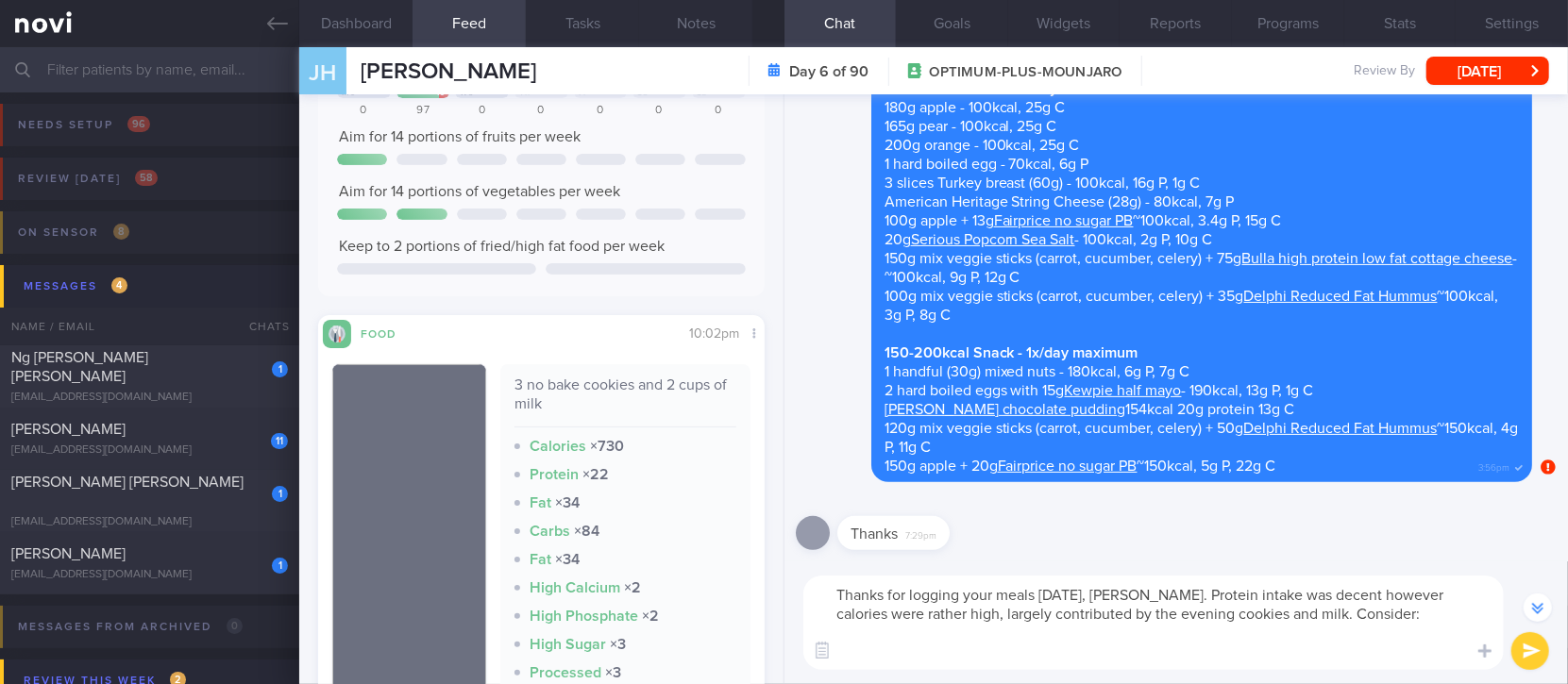
scroll to position [-251, 0]
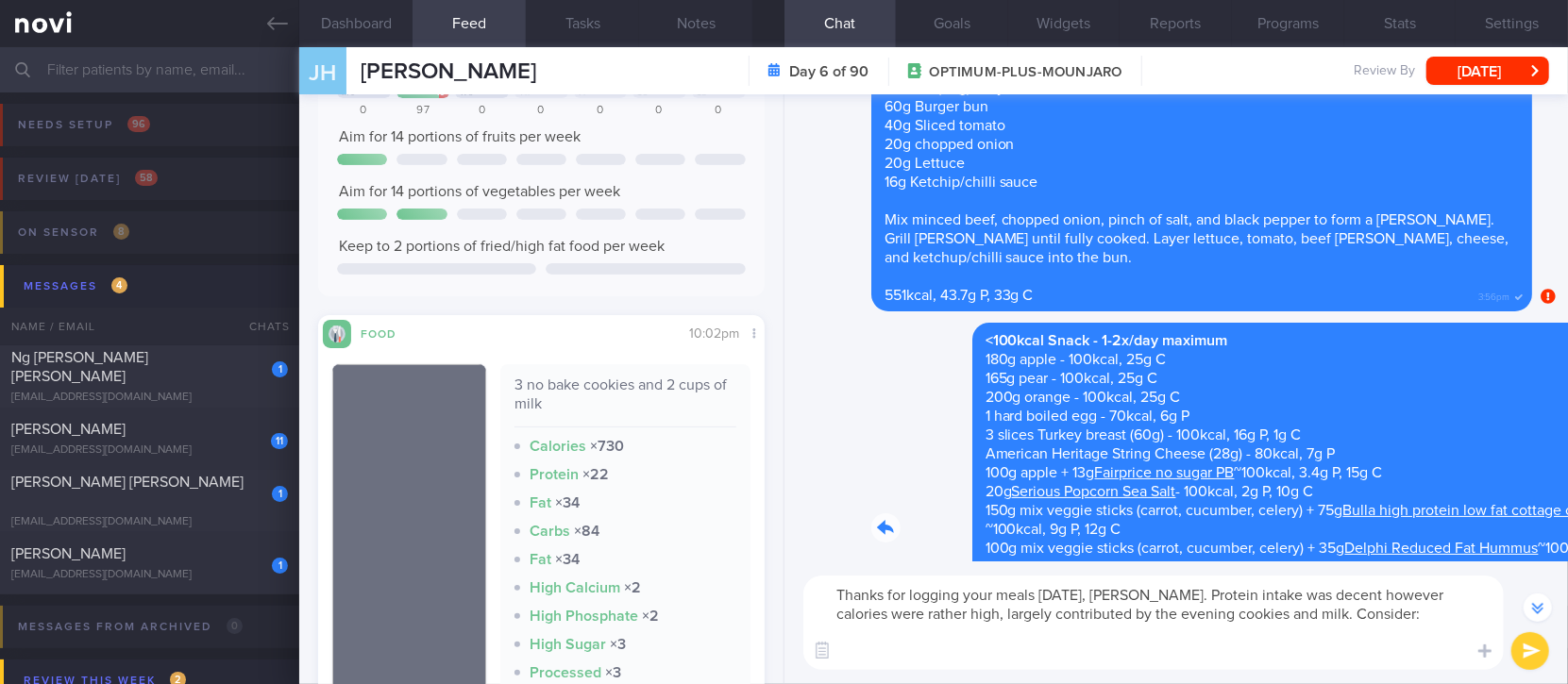
drag, startPoint x: 1137, startPoint y: 364, endPoint x: 1426, endPoint y: 366, distance: 289.0
click at [1426, 366] on div "Delete <100kcal Snack - 1-2x/day maximum 180g apple - 100kcal, 25g C 165g pear …" at bounding box center [1163, 528] width 736 height 411
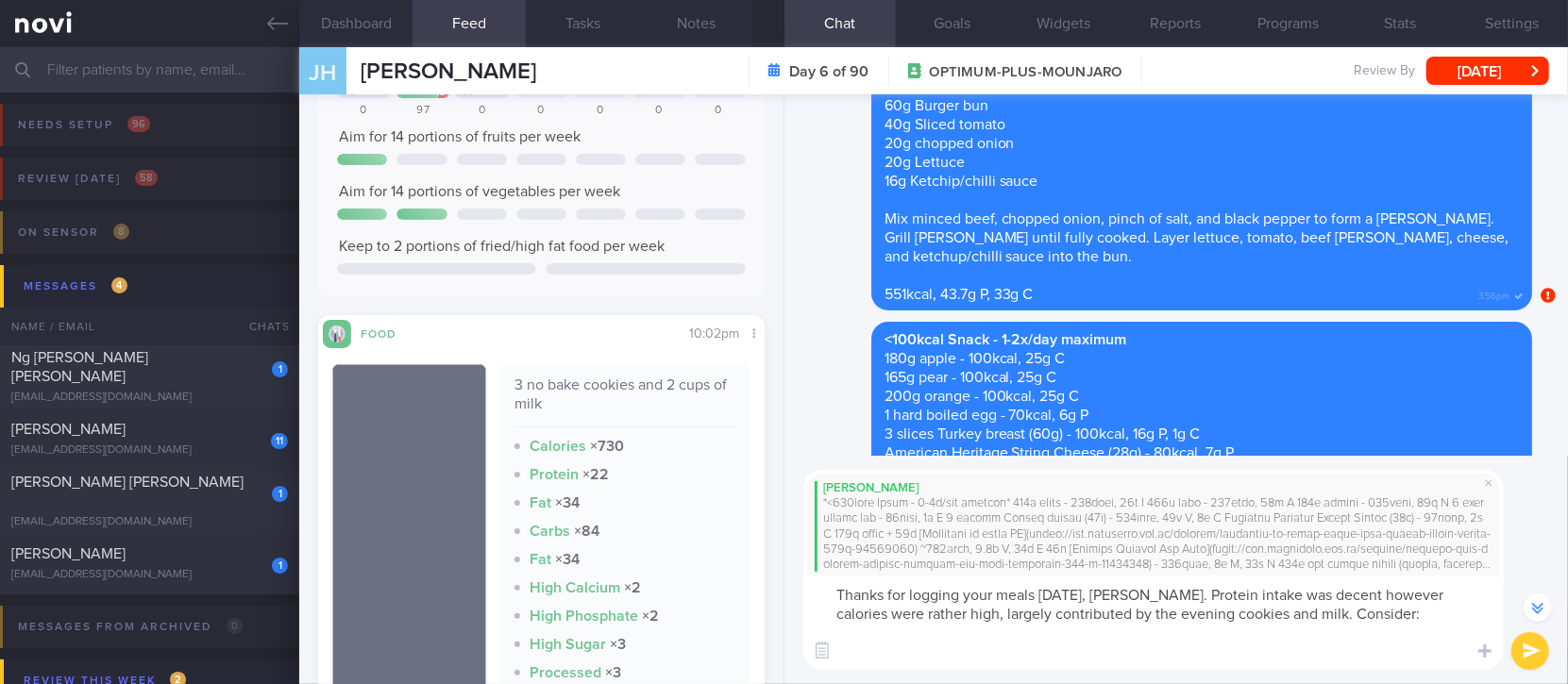
click at [946, 653] on textarea "Thanks for logging your meals yesterday, Jeremiah. Protein intake was decent ho…" at bounding box center [1154, 622] width 701 height 95
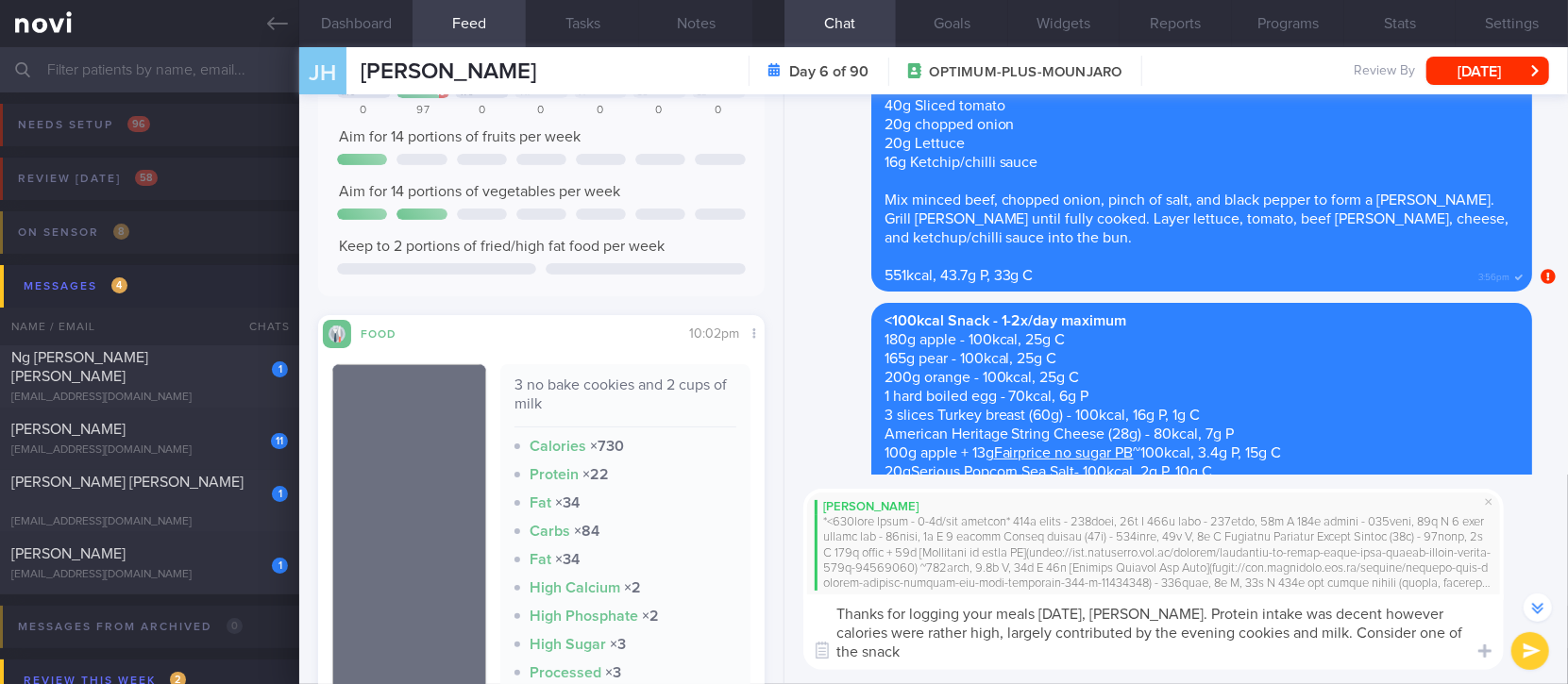
scroll to position [-338, 0]
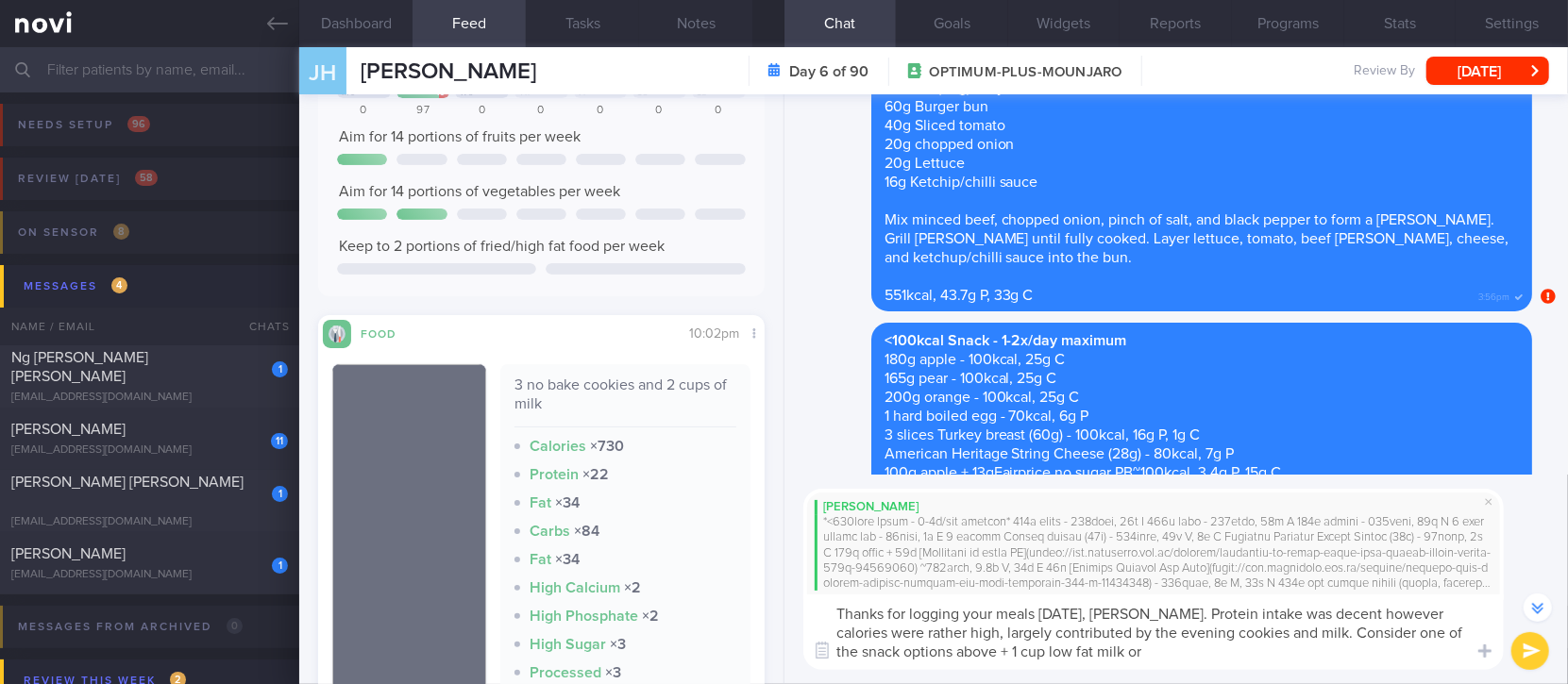
click at [1230, 663] on textarea "Thanks for logging your meals yesterday, Jeremiah. Protein intake was decent ho…" at bounding box center [1154, 631] width 701 height 75
paste textarea "https://www.fairprice.com.sg/product/rokeby-farms-fitmilk---light"
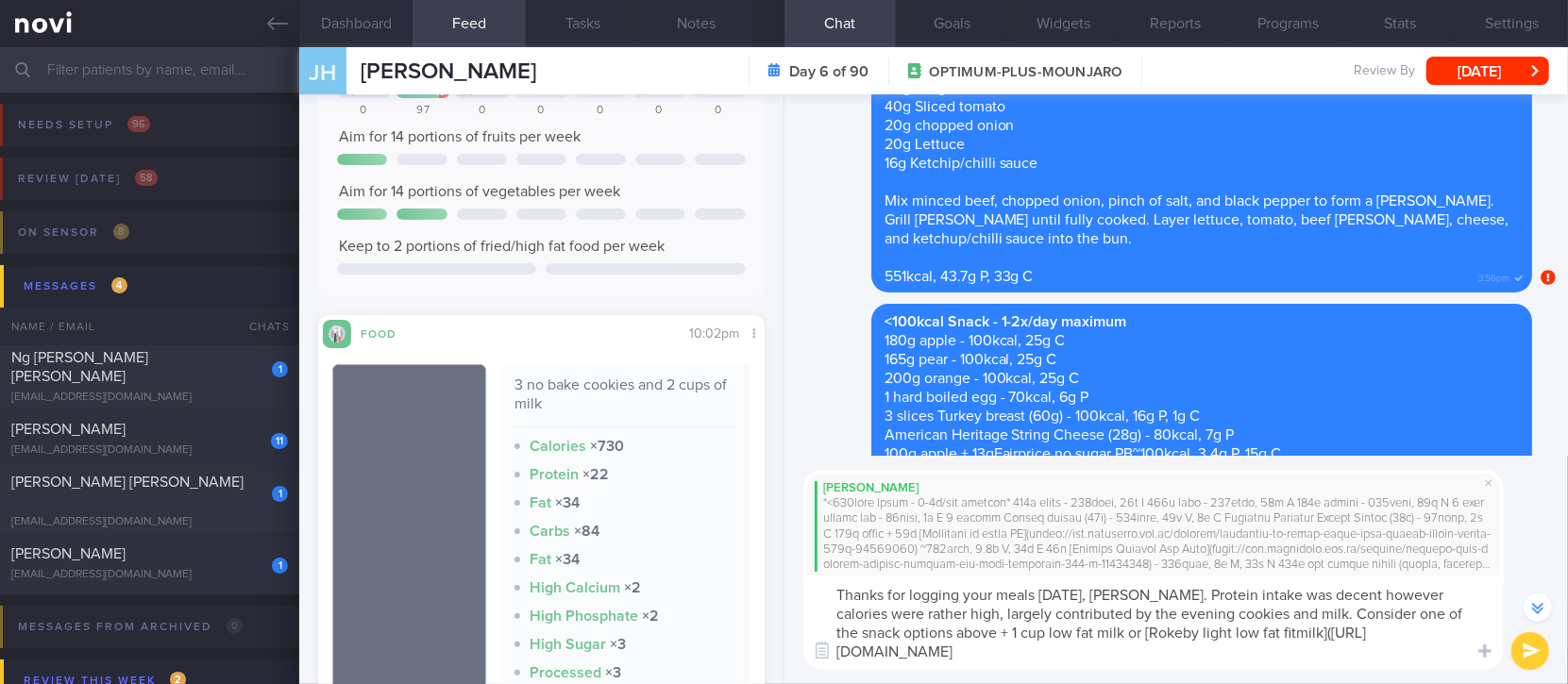
scroll to position [-356, 0]
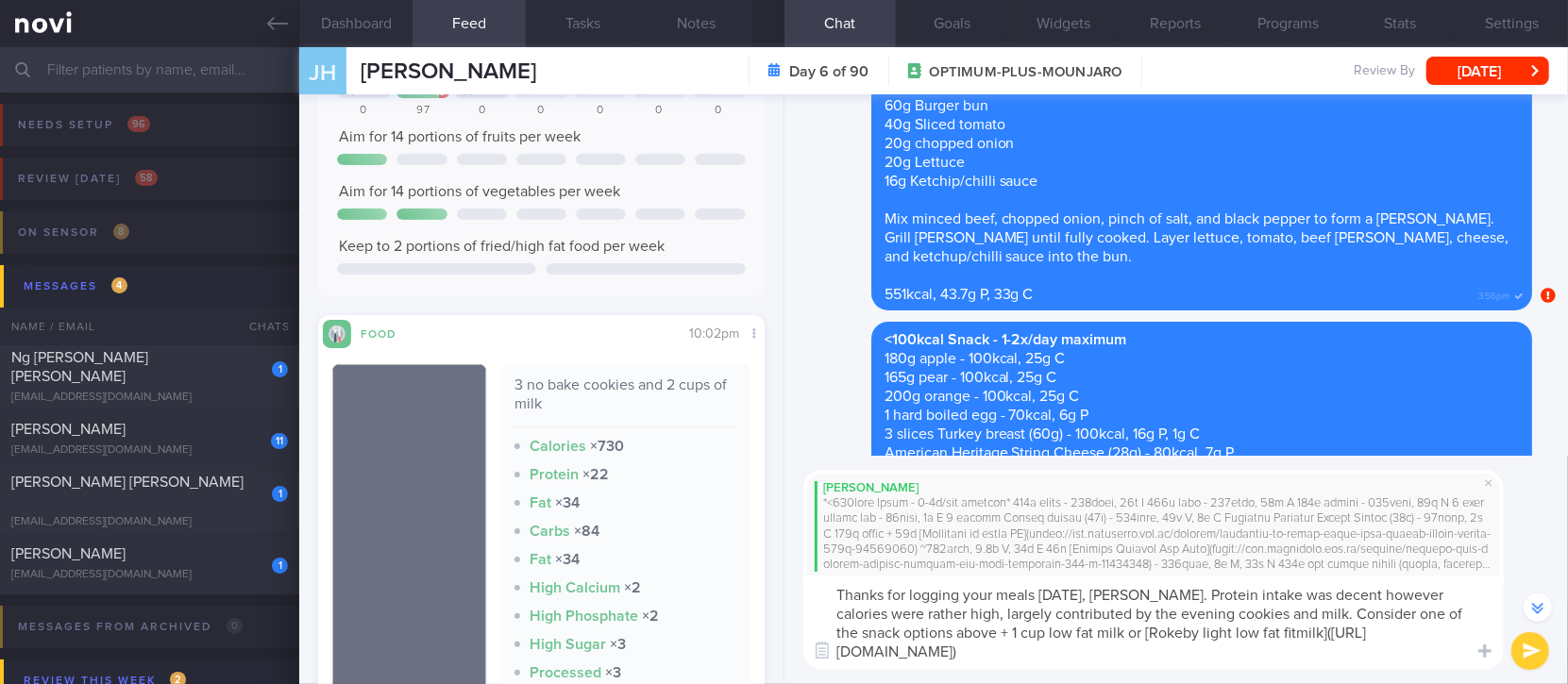
click at [1115, 634] on textarea "Thanks for logging your meals yesterday, Jeremiah. Protein intake was decent ho…" at bounding box center [1154, 622] width 701 height 95
click at [1121, 630] on textarea "Thanks for logging your meals yesterday, Jeremiah. Protein intake was decent ho…" at bounding box center [1154, 622] width 701 height 95
paste textarea "[Nutrisoy No Sugar Added Soya Bean Milk](https://www.fairprice.com.sg/product/f…"
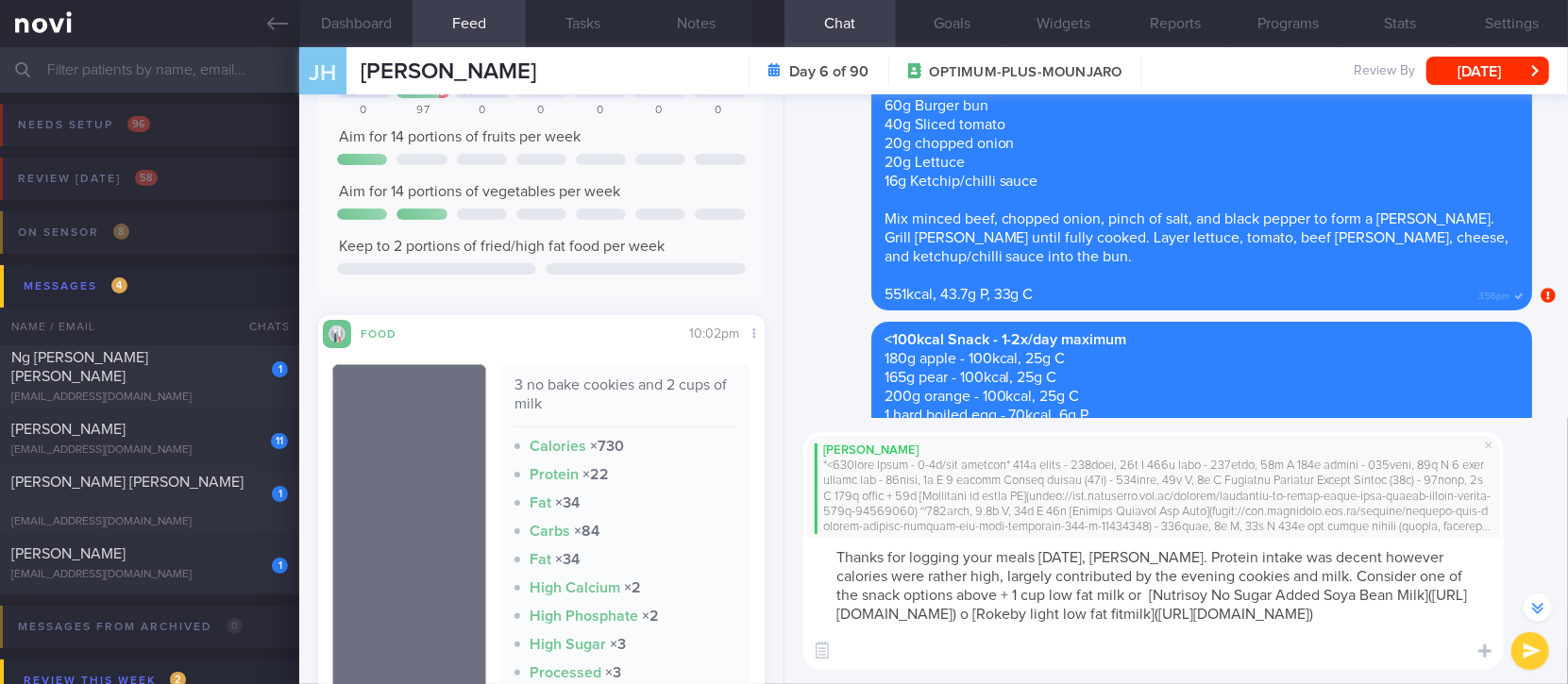
type textarea "Thanks for logging your meals yesterday, Jeremiah. Protein intake was decent ho…"
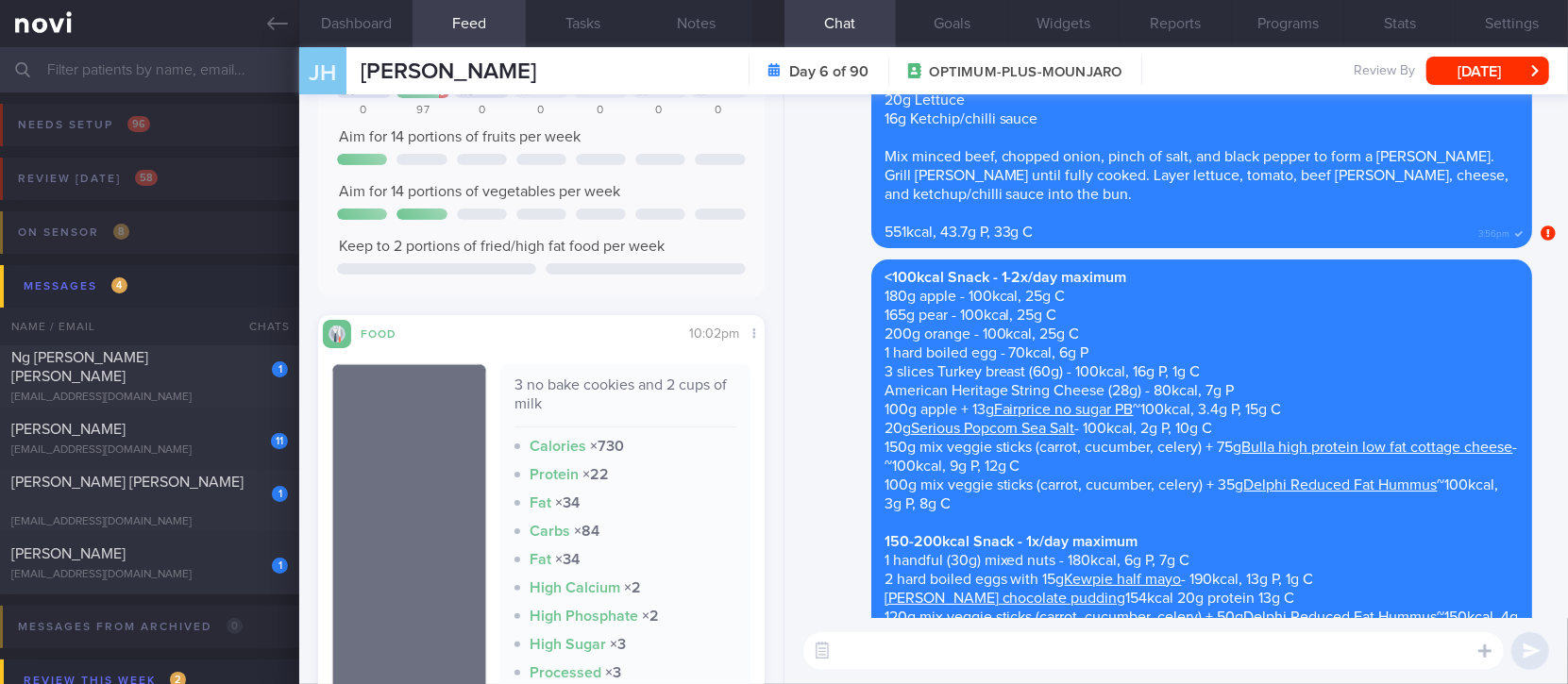
scroll to position [0, 0]
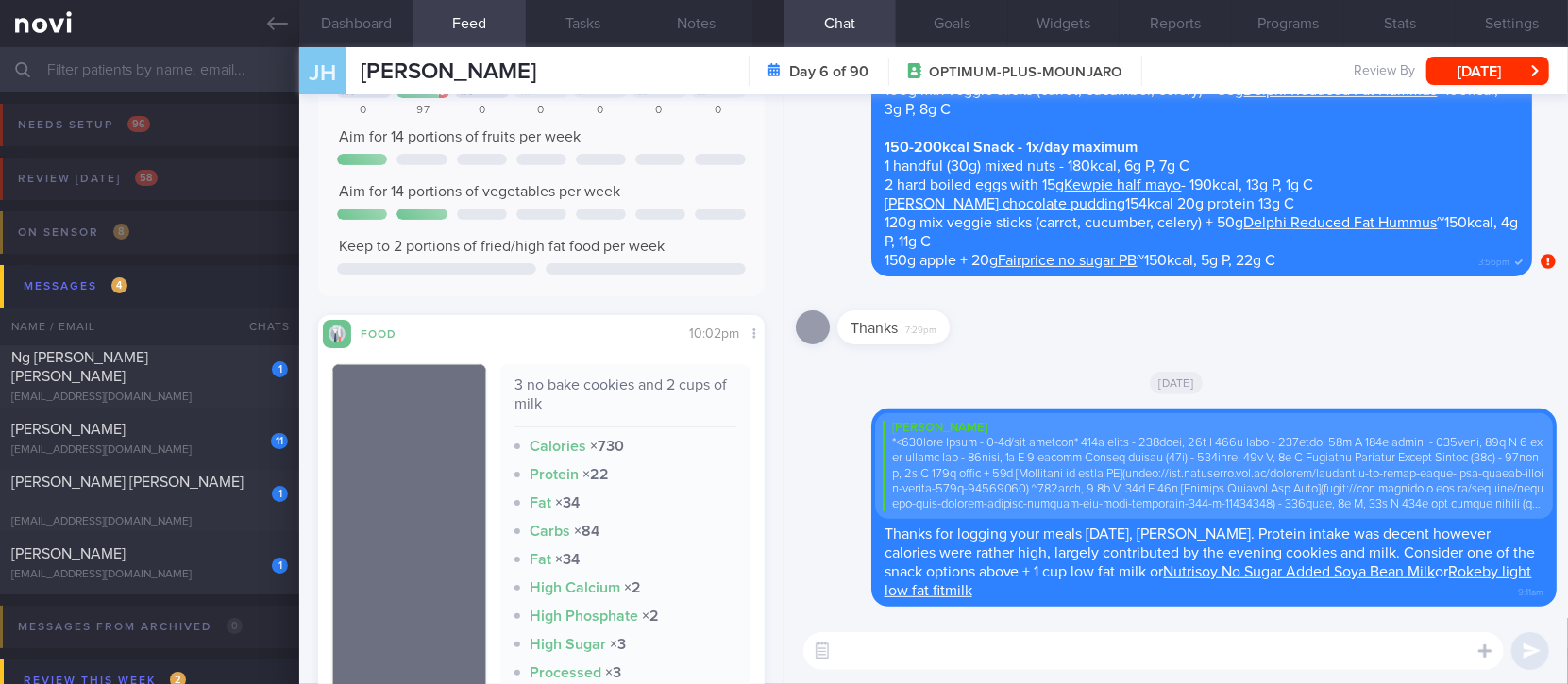
drag, startPoint x: 152, startPoint y: 372, endPoint x: 1035, endPoint y: 145, distance: 911.7
click at [152, 372] on div "Ng [PERSON_NAME] [PERSON_NAME]" at bounding box center [148, 366] width 272 height 38
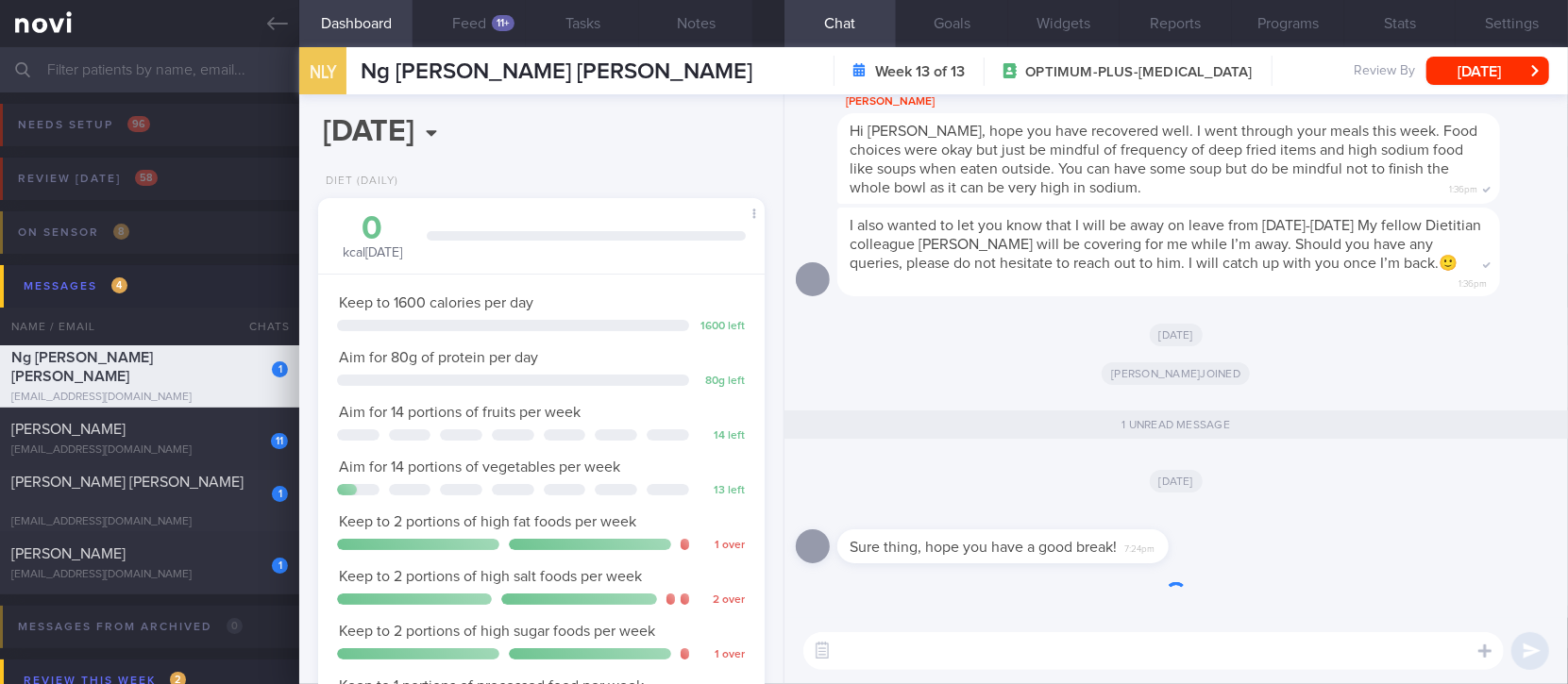
scroll to position [223, 393]
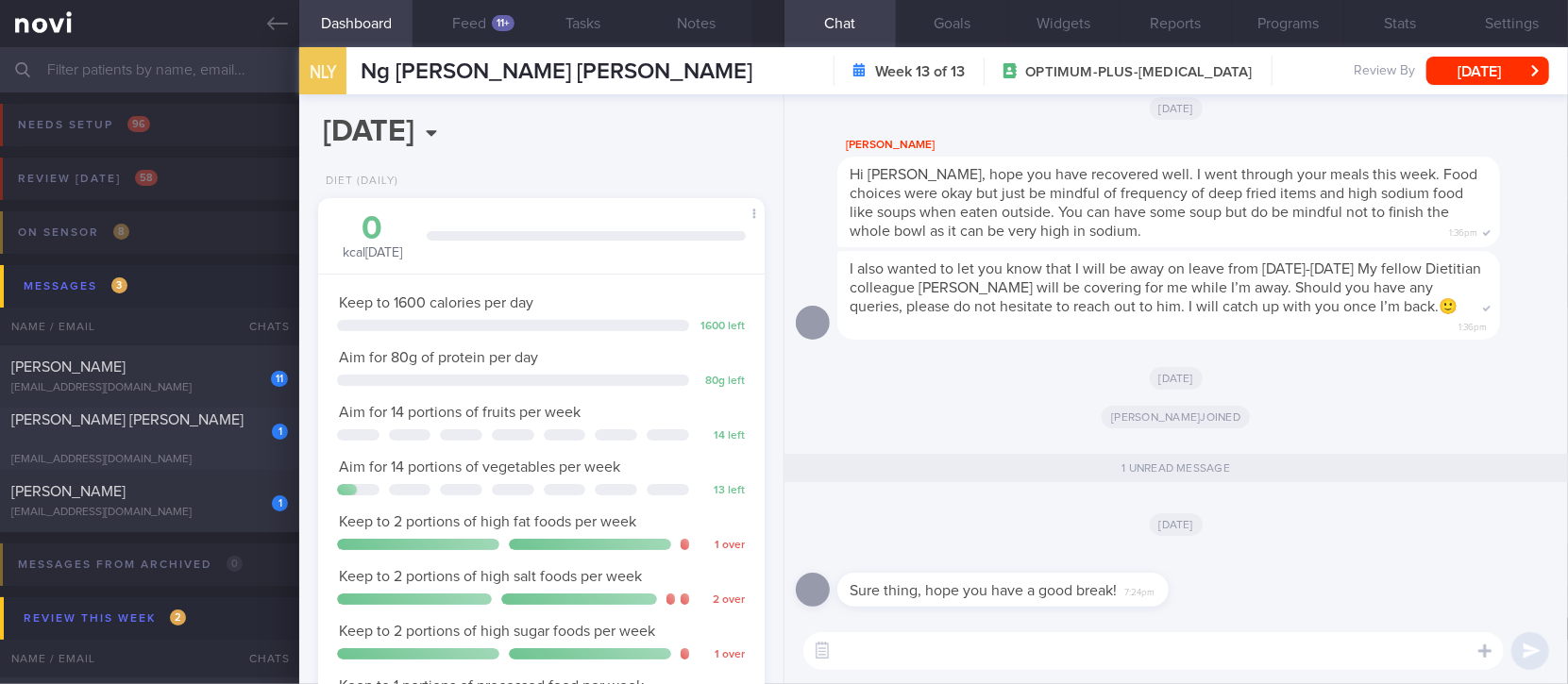
click at [189, 433] on div "[PERSON_NAME] [PERSON_NAME]" at bounding box center [148, 429] width 272 height 38
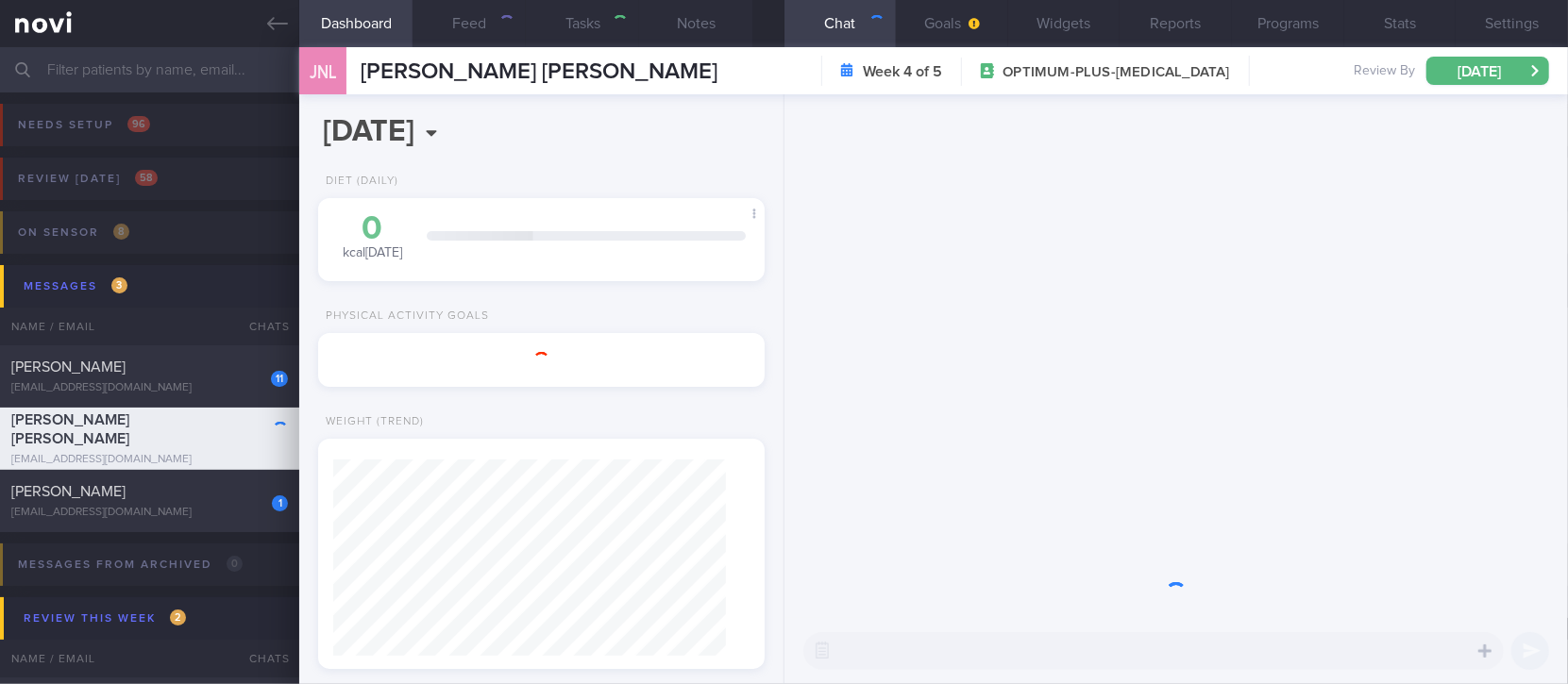
type input "[MEDICAL_DATA]. TLC - app tech issues"
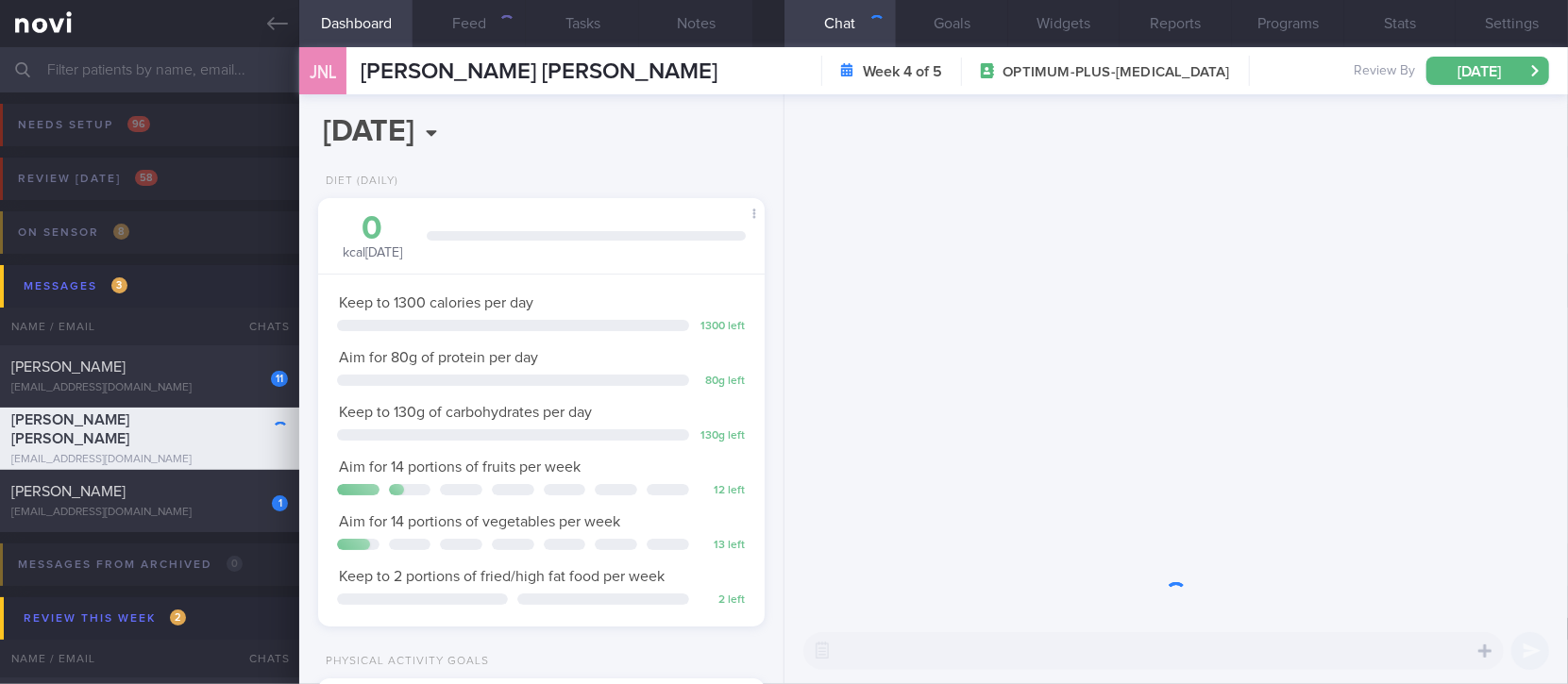
scroll to position [223, 393]
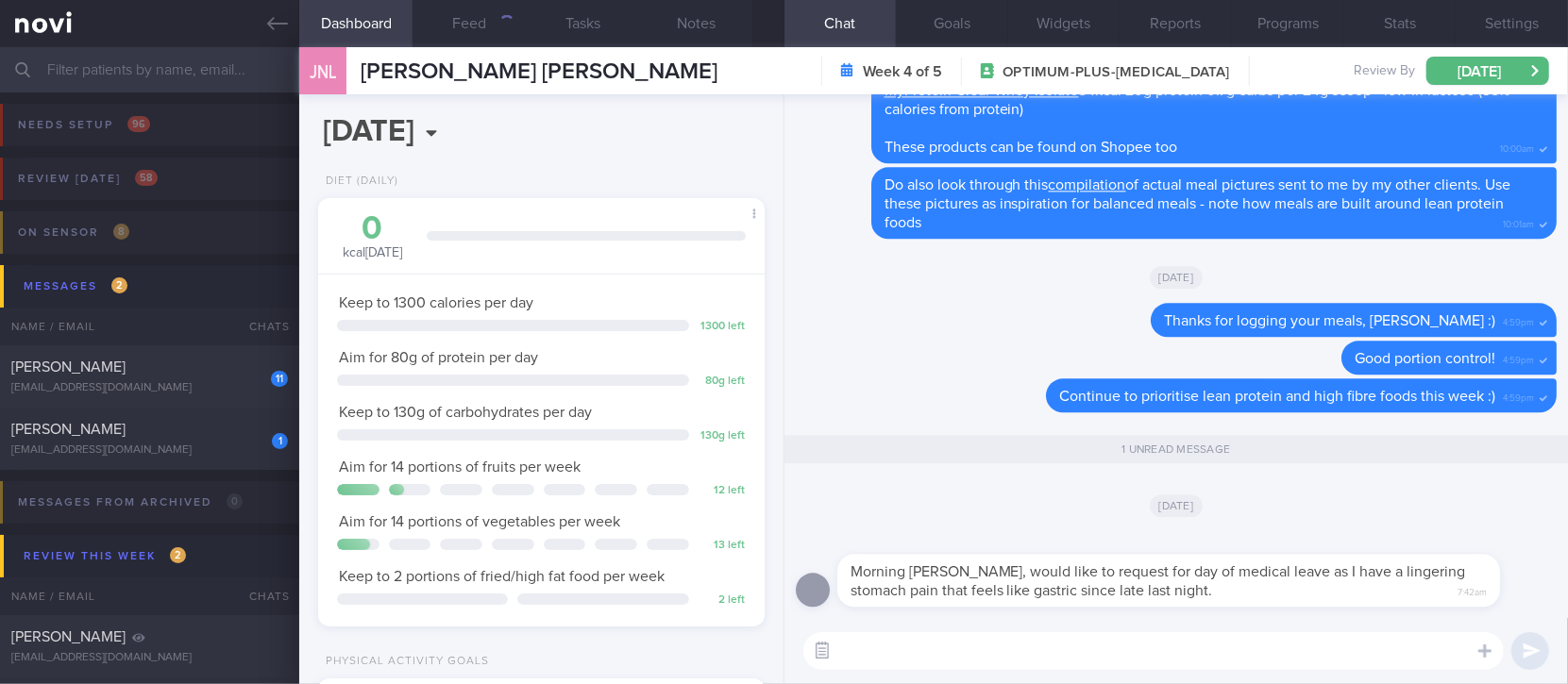
click at [824, 648] on button "button" at bounding box center [822, 651] width 34 height 34
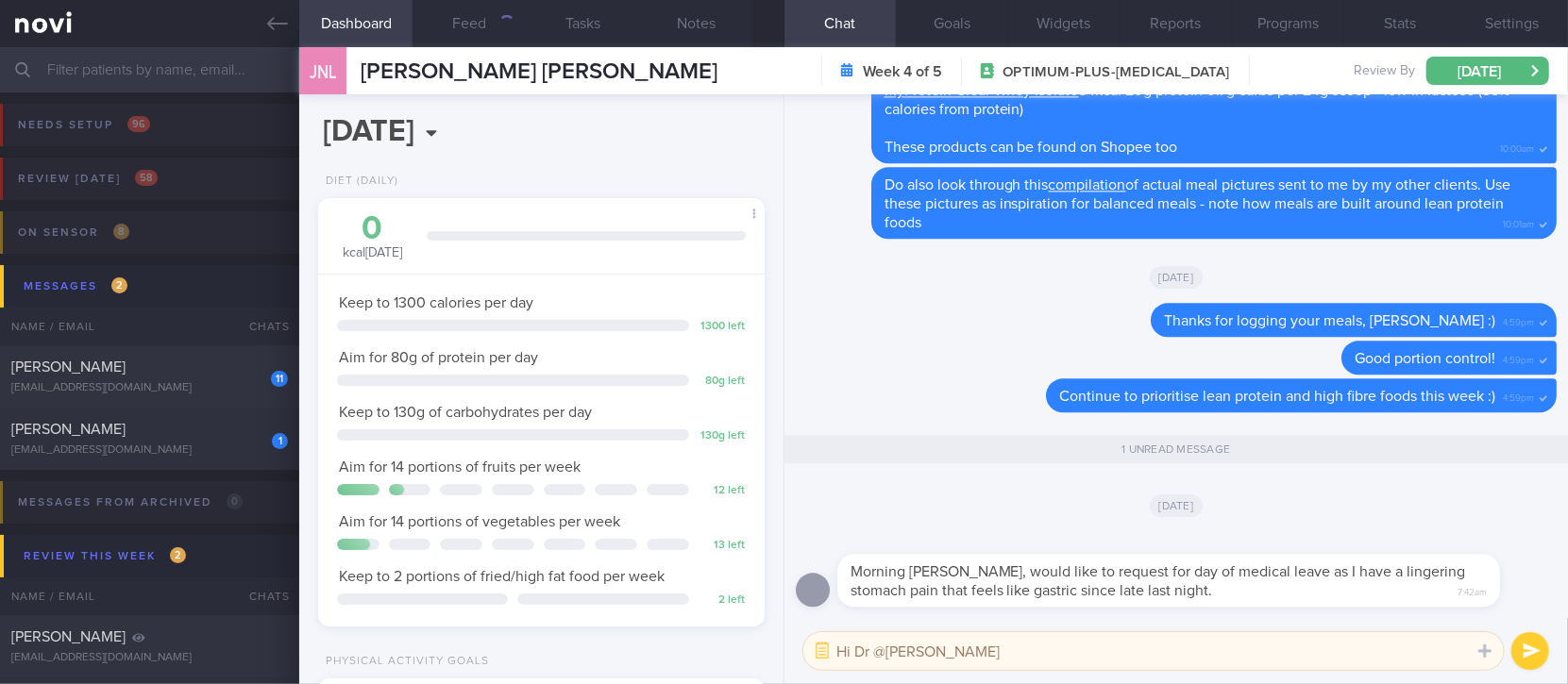
type textarea "Hi Dr @[PERSON_NAME]"
click at [1529, 655] on button "submit" at bounding box center [1530, 651] width 38 height 38
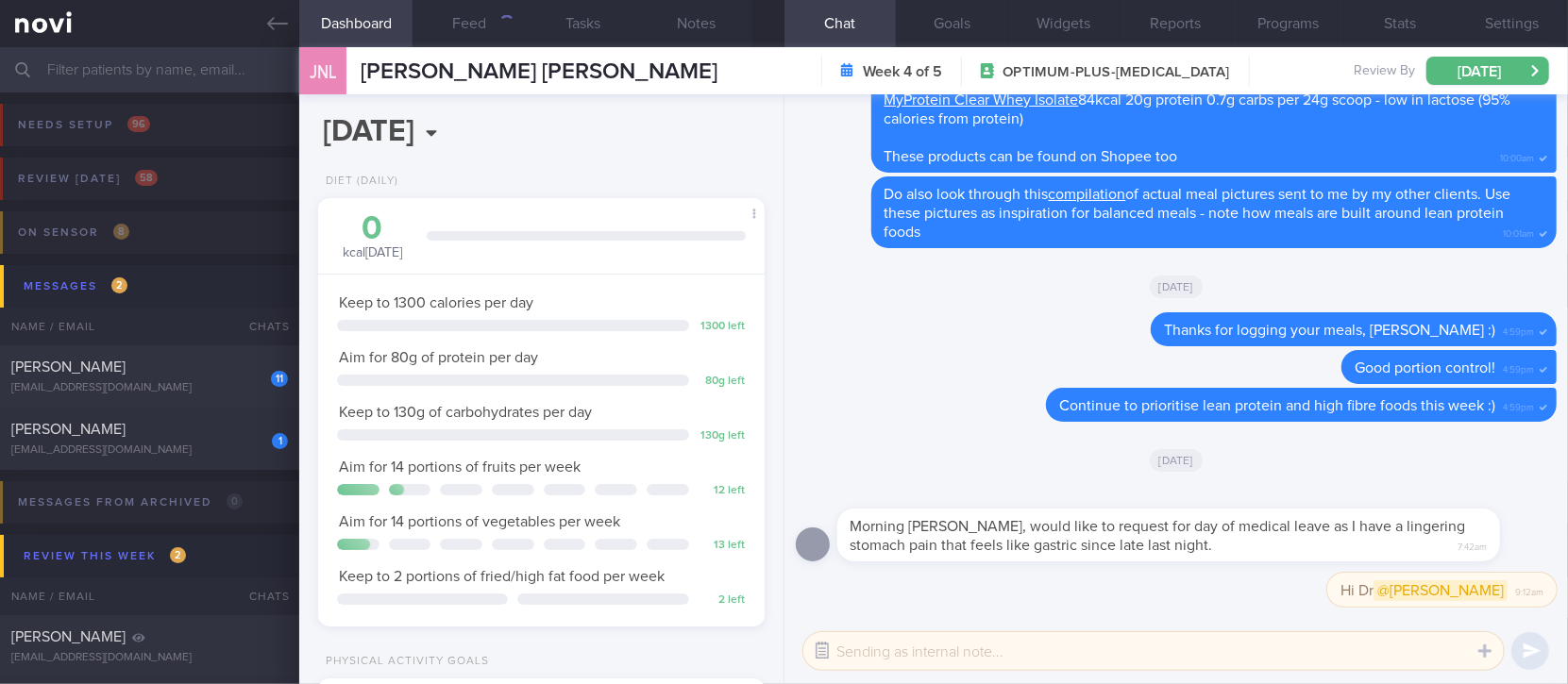
click at [815, 646] on button "button" at bounding box center [822, 651] width 34 height 34
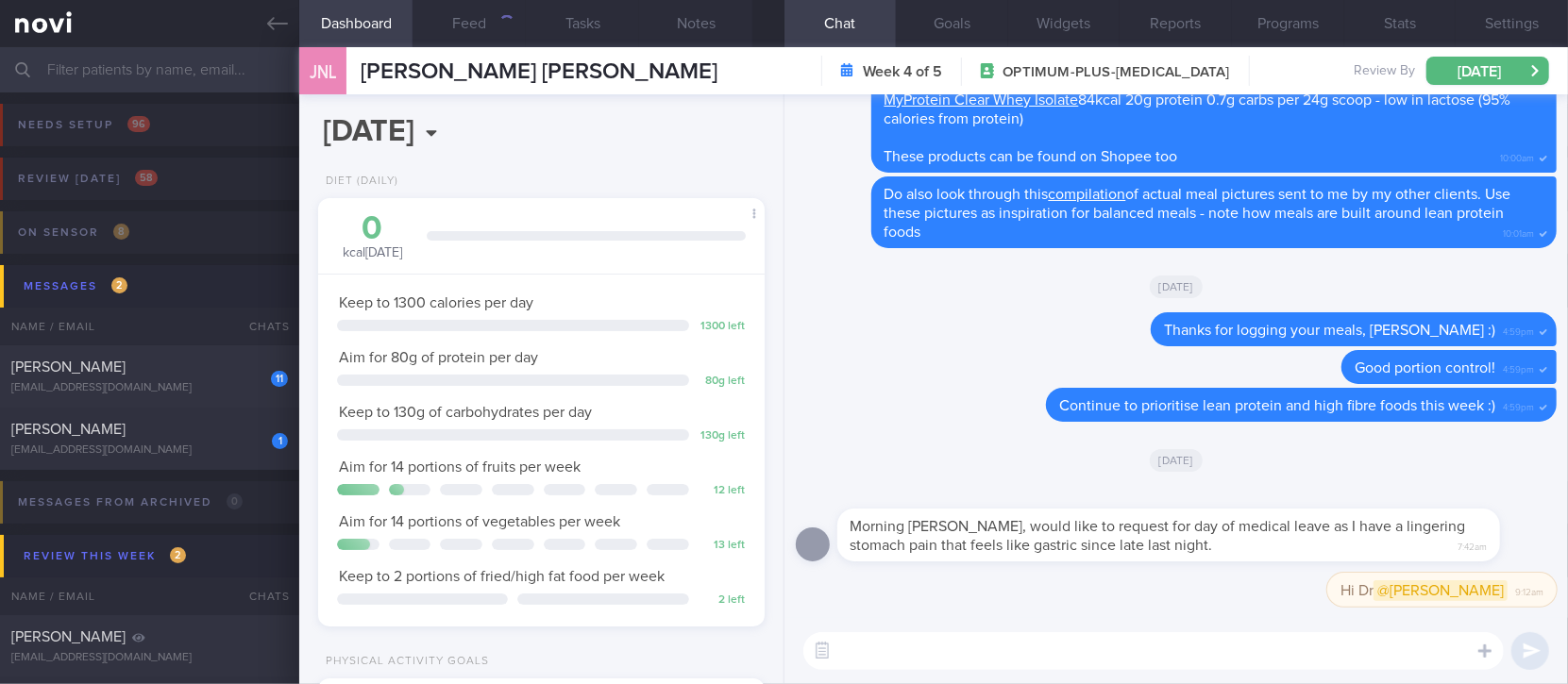
click at [873, 650] on textarea at bounding box center [1154, 651] width 701 height 38
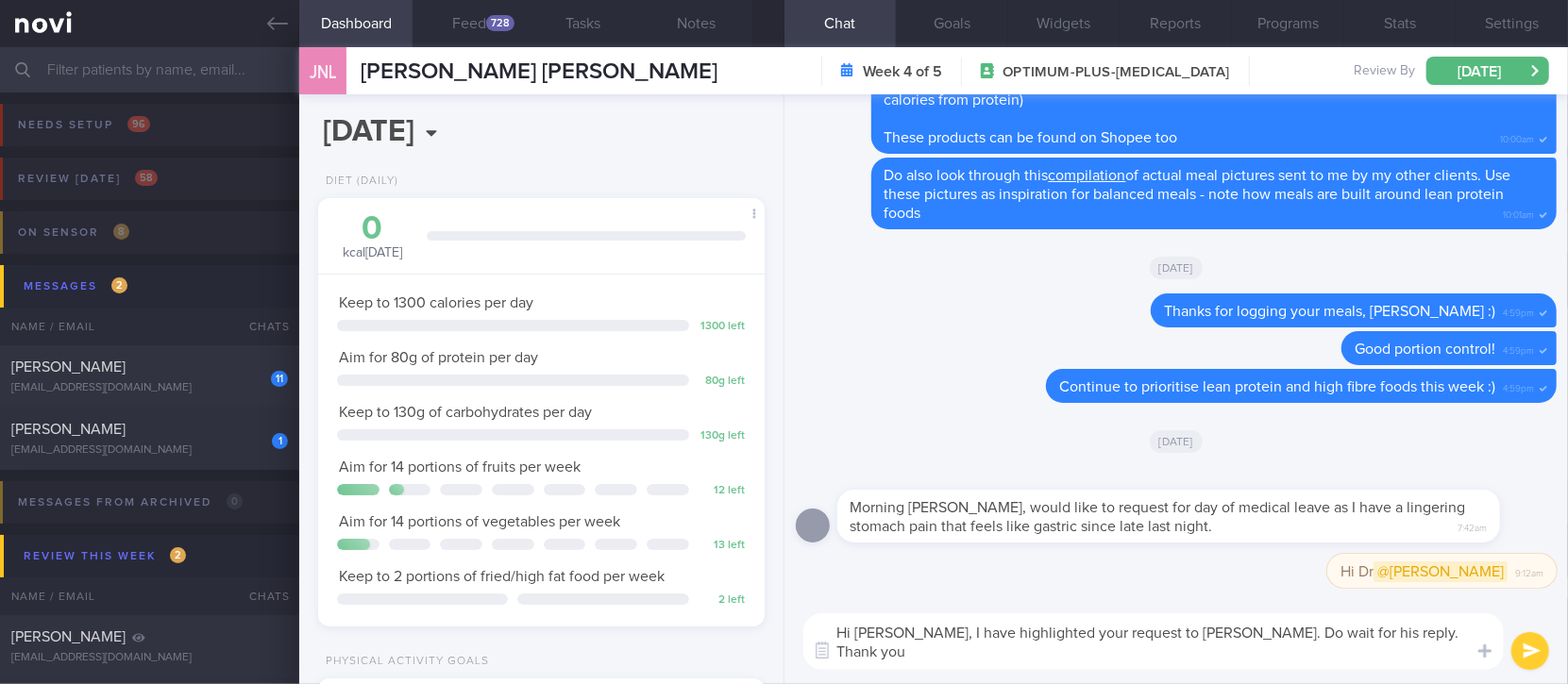
scroll to position [0, 0]
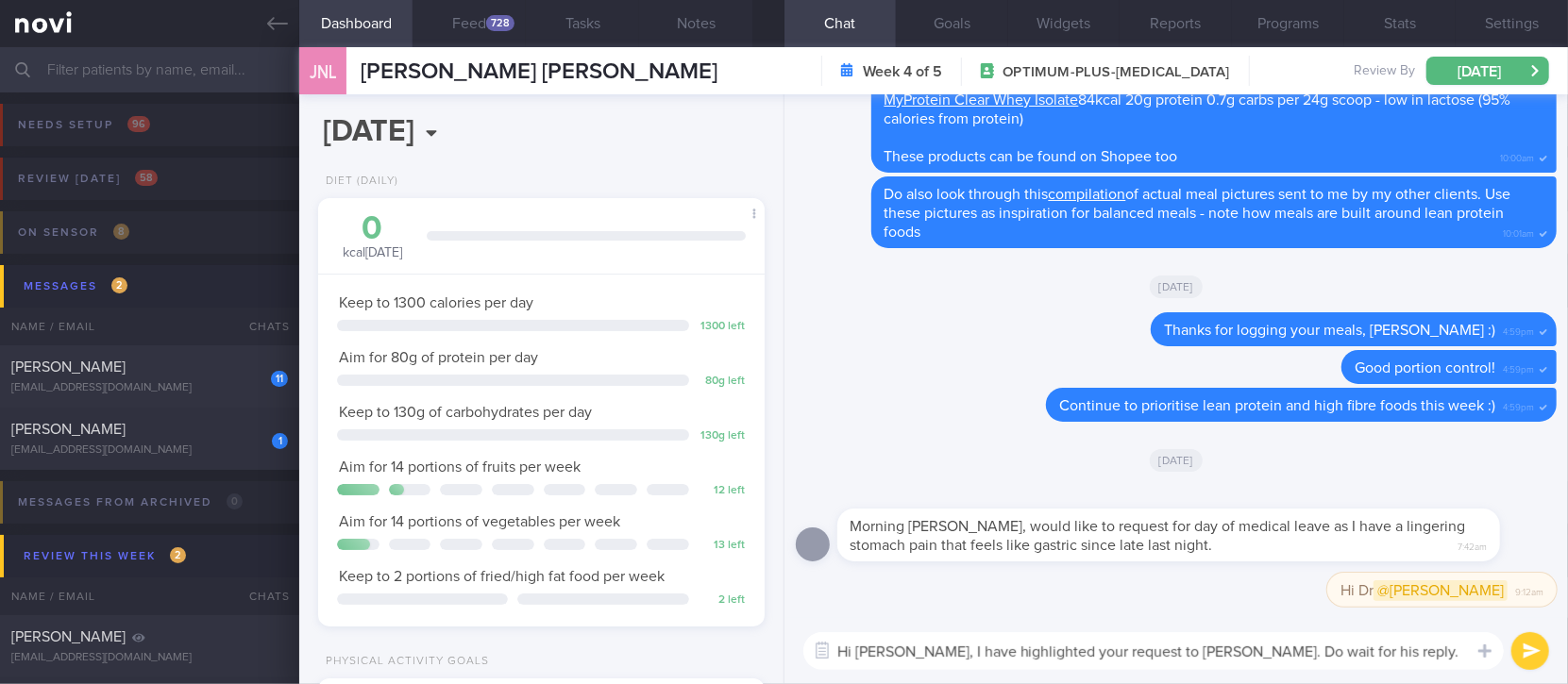
type textarea "Hi Joanna, I have highlighted your request to Dr Todd. Do wait for his reply. F…"
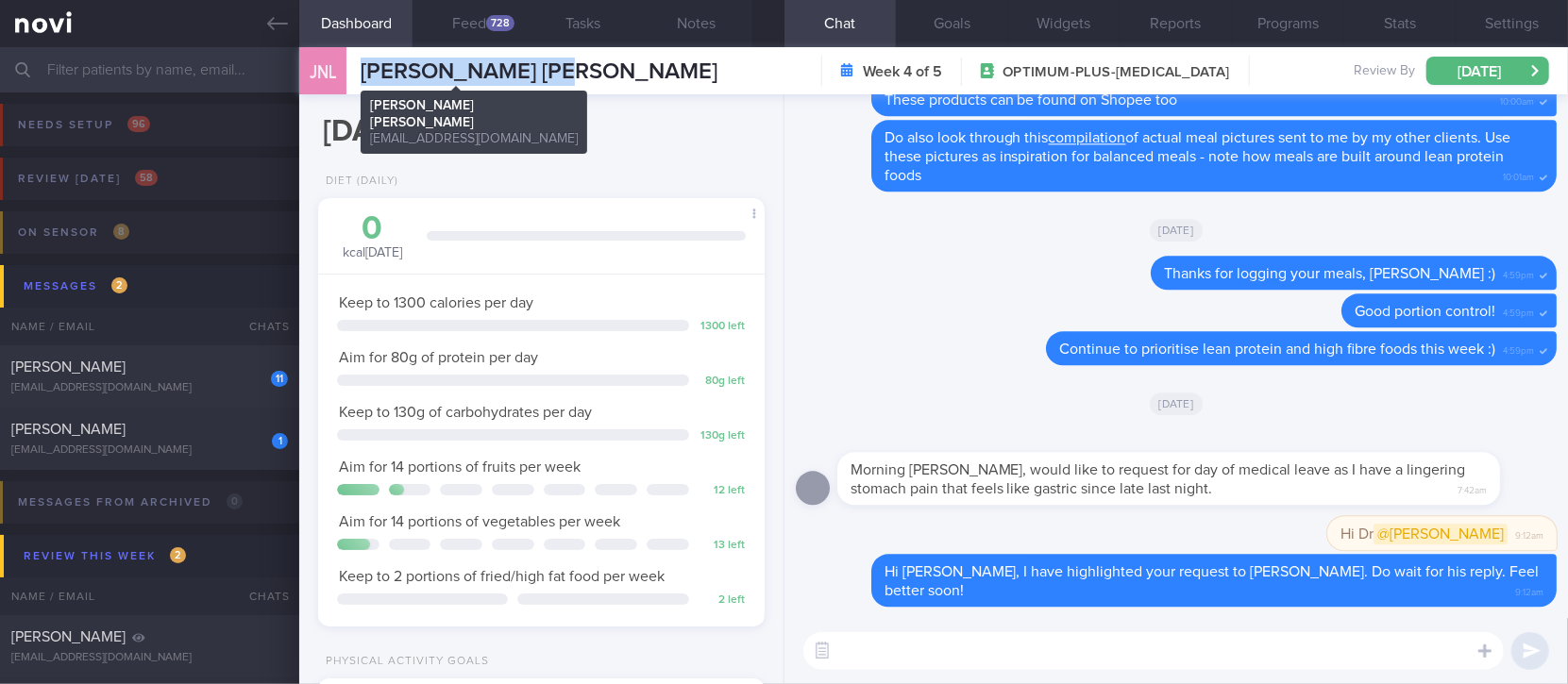
drag, startPoint x: 582, startPoint y: 72, endPoint x: 360, endPoint y: 71, distance: 222.0
click at [360, 71] on div "JNL Joanna Ng Li Peng Joanna Ng Li Peng joannang1103@yahoo.com Week 4 of 5 OPTI…" at bounding box center [934, 70] width 1269 height 47
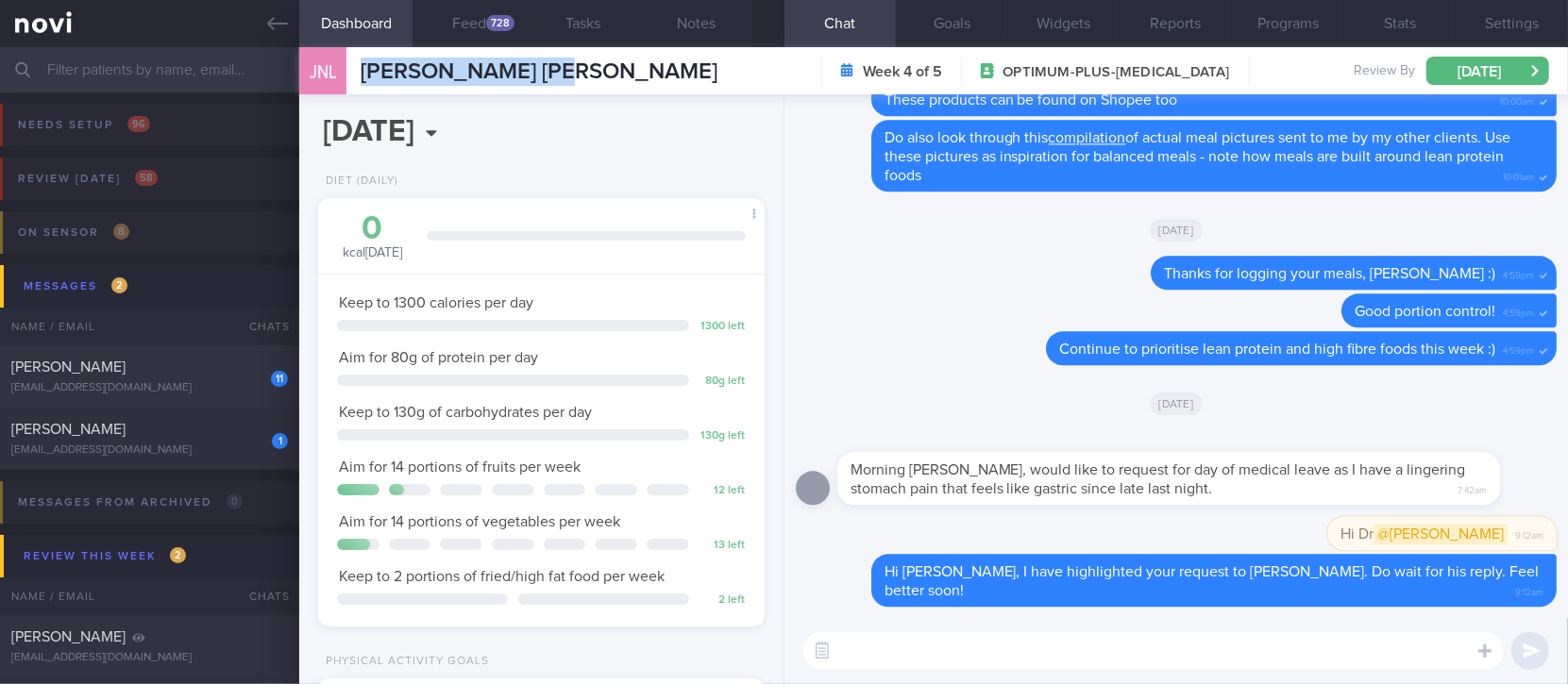
copy span "[PERSON_NAME] [PERSON_NAME]"
click at [211, 61] on input "text" at bounding box center [784, 69] width 1568 height 45
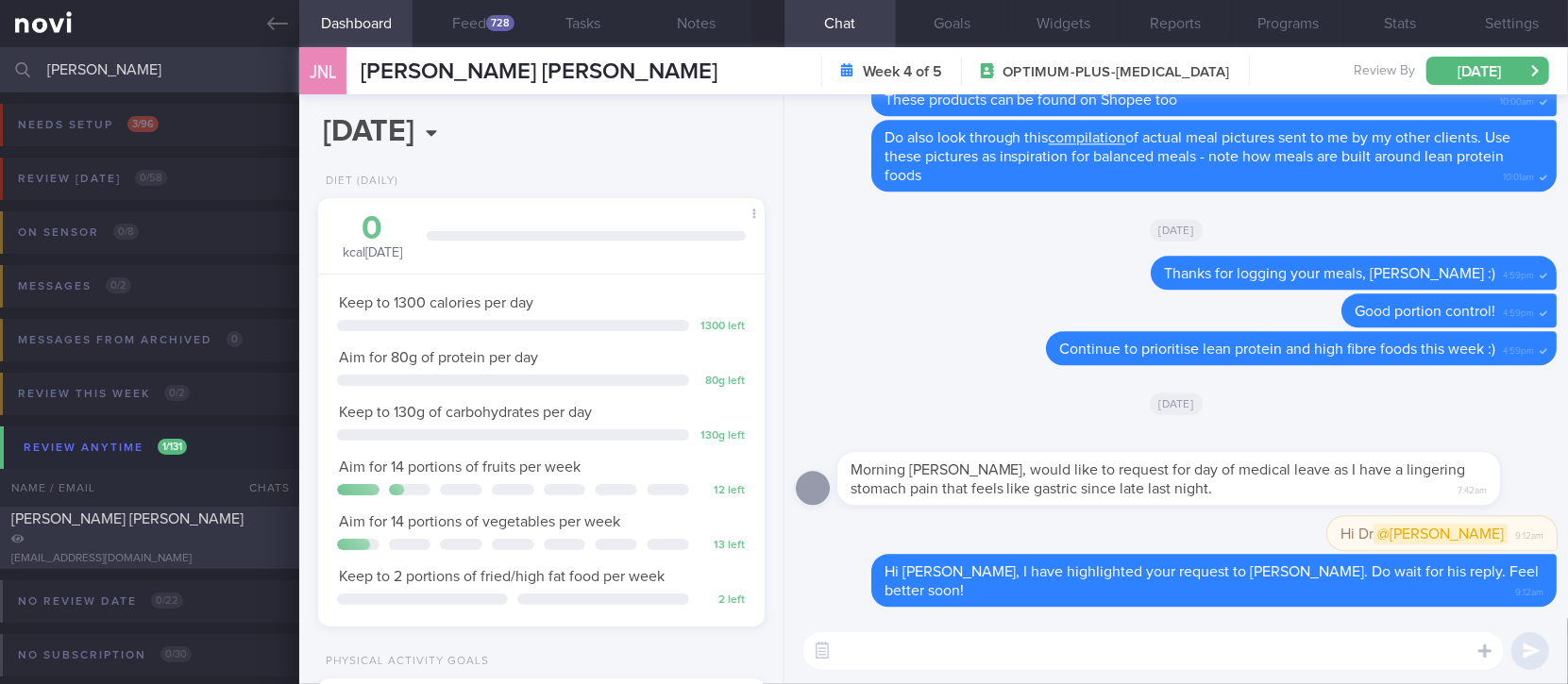
type input "esther"
click at [176, 552] on div "[EMAIL_ADDRESS][DOMAIN_NAME]" at bounding box center [150, 559] width 277 height 14
type input "Tracked. Pre DM/IFG. Ryblesus 3mg OM"
select select "9"
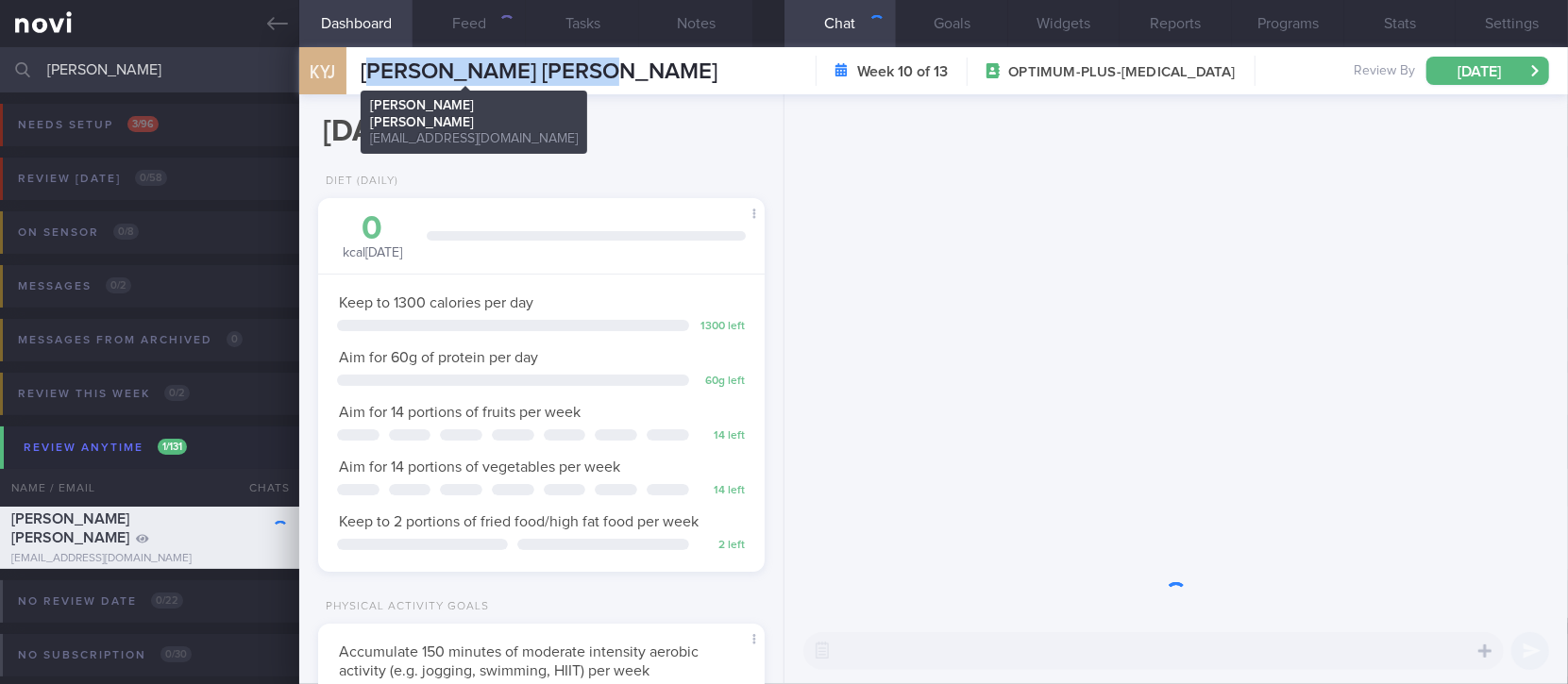
scroll to position [196, 393]
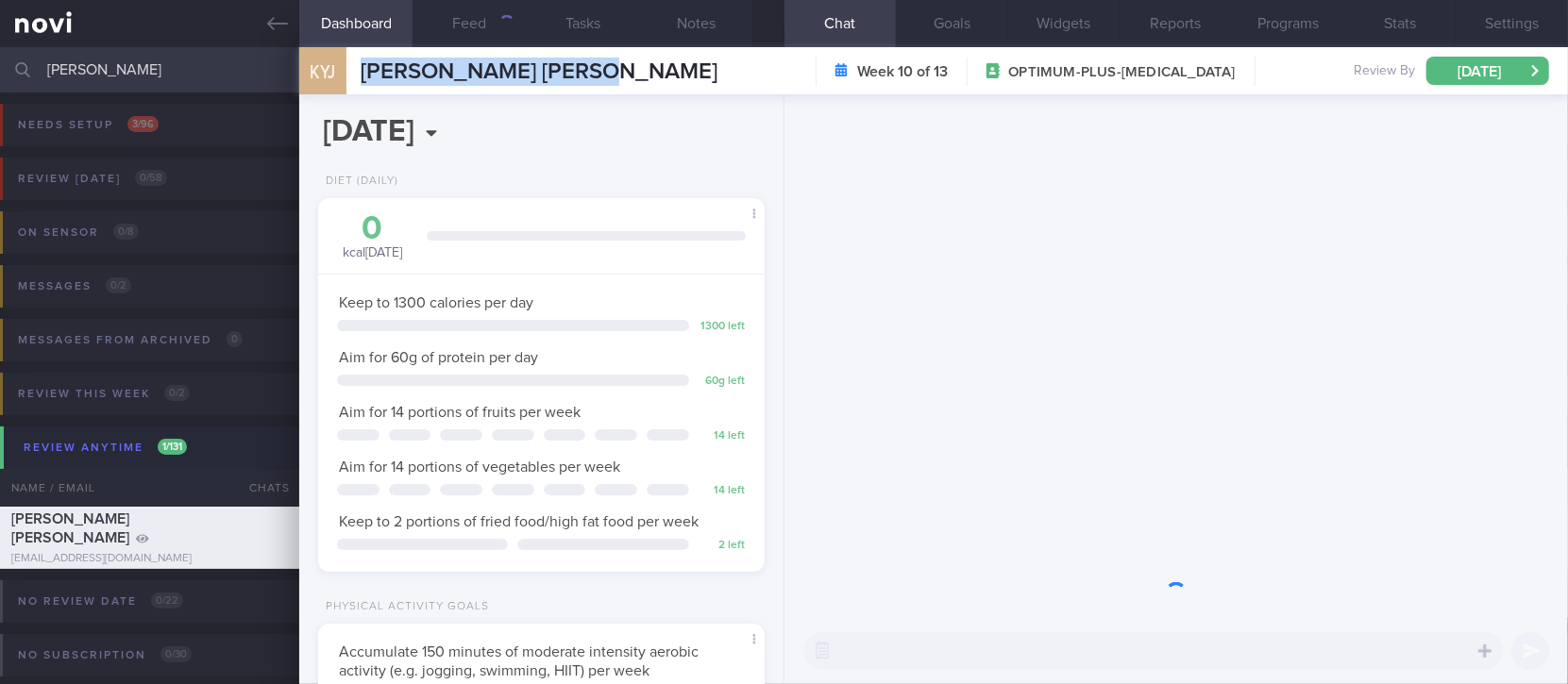
drag, startPoint x: 450, startPoint y: 79, endPoint x: 345, endPoint y: 149, distance: 126.2
click at [361, 79] on div "KYJ Khoo Yu Jing, Esther Khoo Yu Jing, Esther estheryjkhoo@hotmail.com Week 10 …" at bounding box center [934, 70] width 1269 height 47
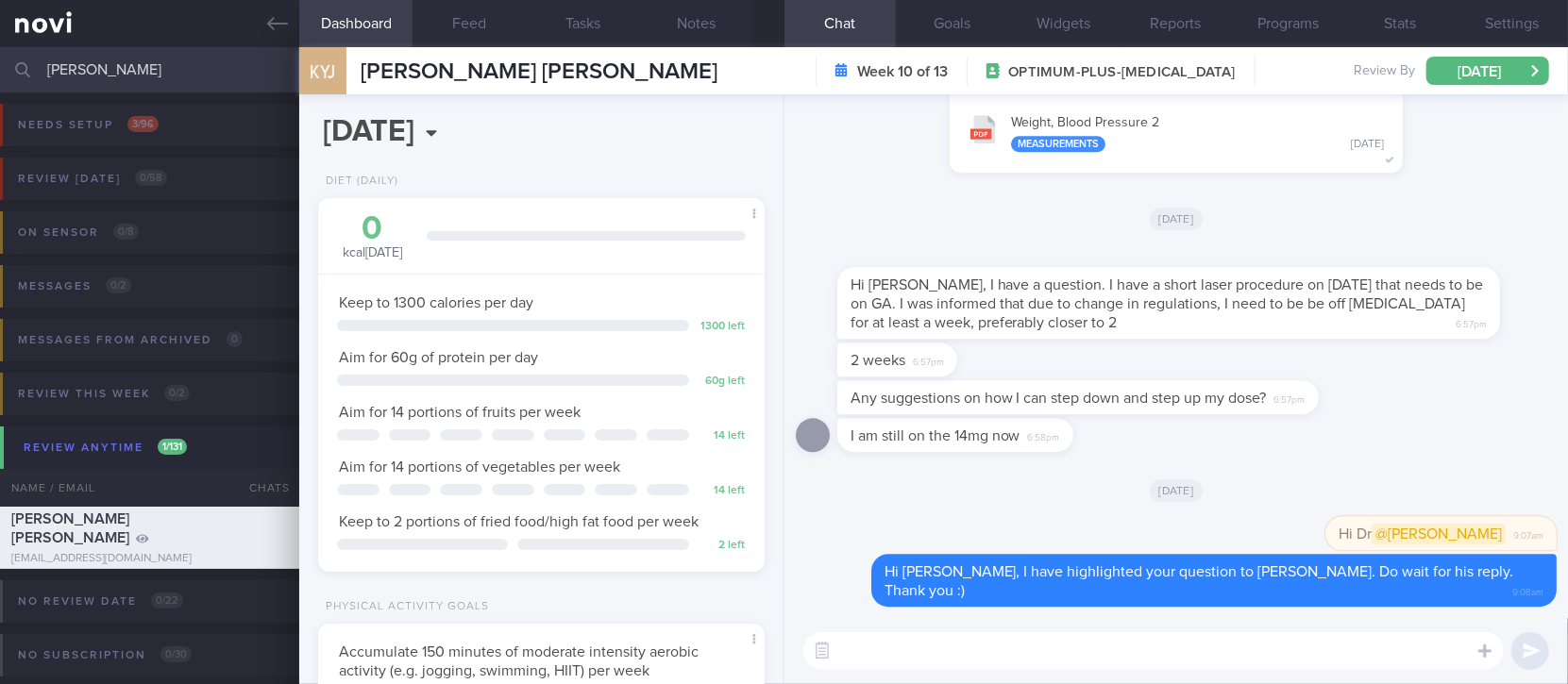
drag, startPoint x: 166, startPoint y: 79, endPoint x: 14, endPoint y: 77, distance: 152.0
click at [14, 77] on div "esther Assigned patients Assigned patients All active patients Archived patients" at bounding box center [784, 69] width 1568 height 45
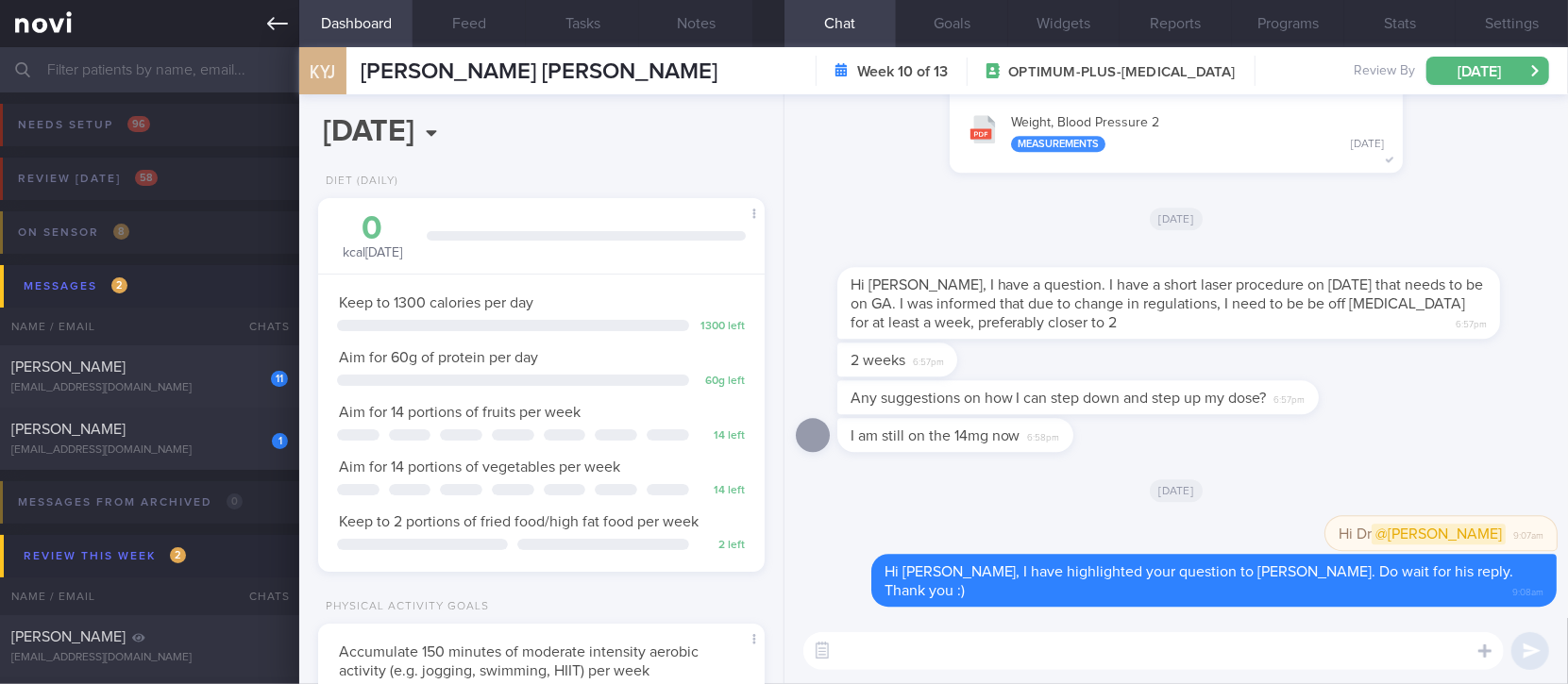
click at [270, 34] on link at bounding box center [150, 23] width 299 height 47
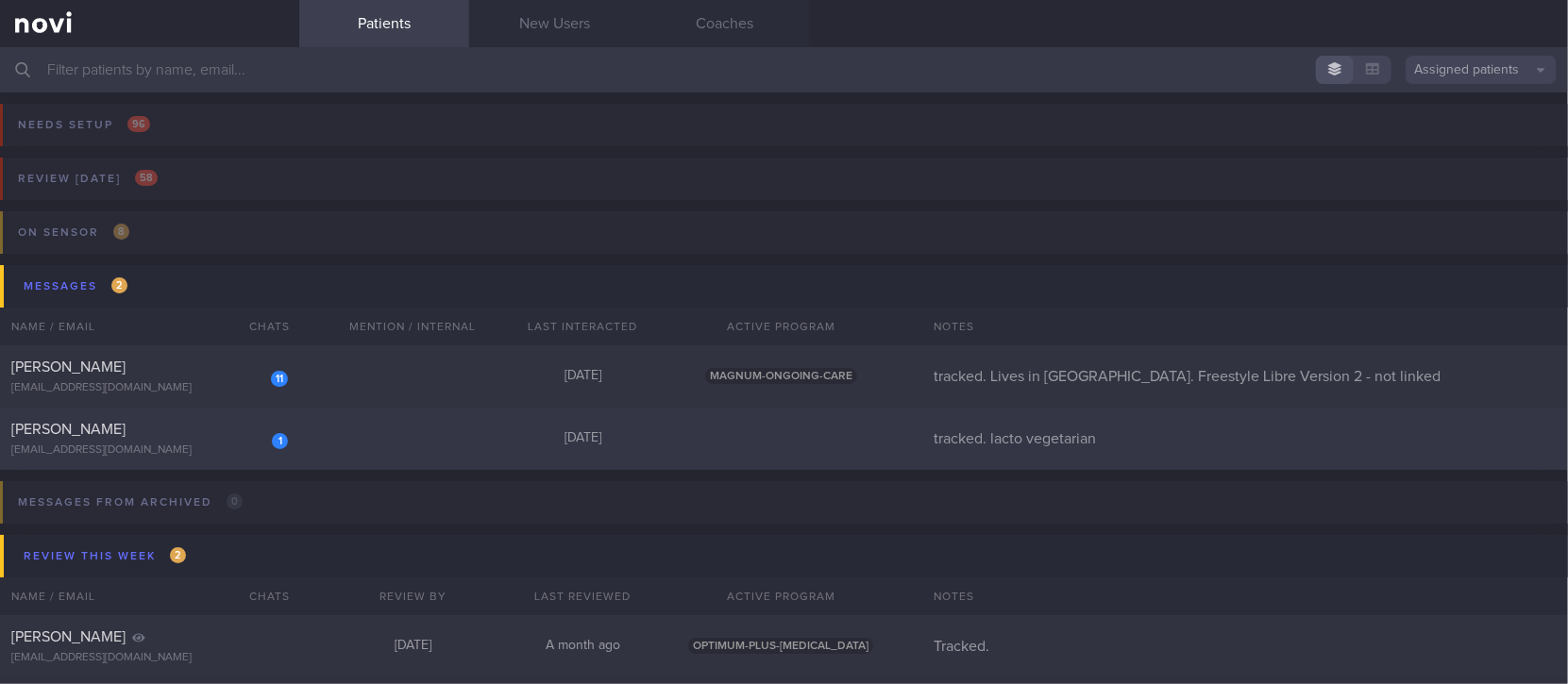
click at [261, 456] on div "[EMAIL_ADDRESS][DOMAIN_NAME]" at bounding box center [150, 450] width 277 height 14
select select "8"
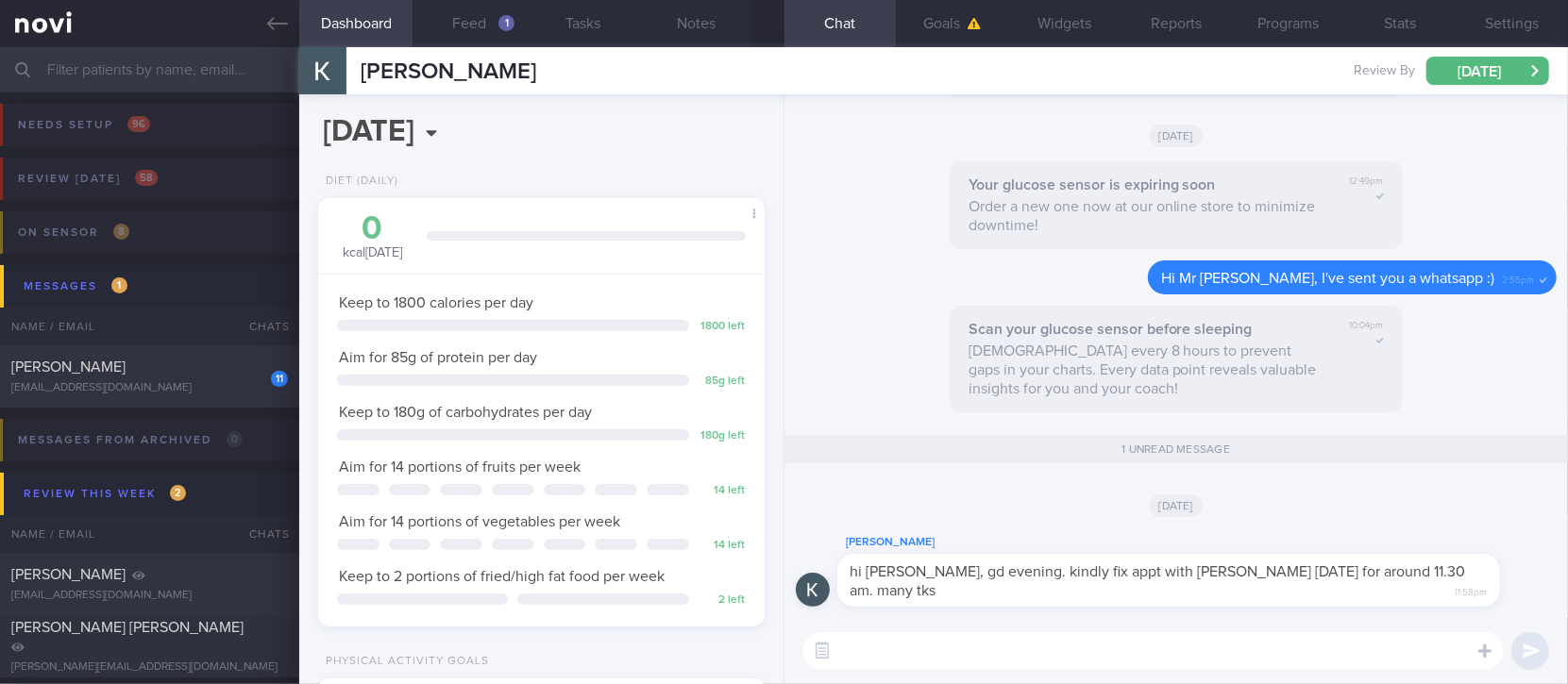
click at [937, 648] on textarea at bounding box center [1154, 651] width 701 height 38
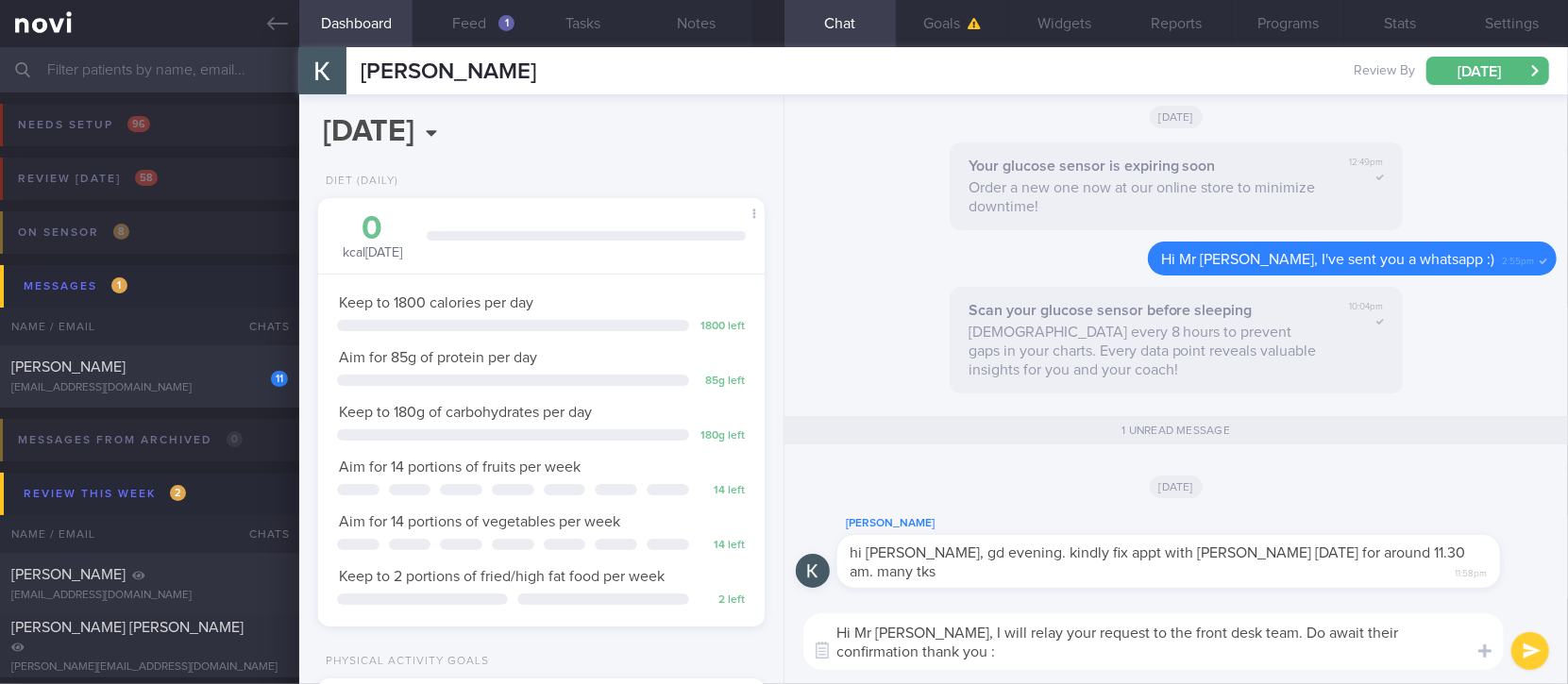
type textarea "Hi Mr Kamlesh, I will relay your request to the front desk team. Do await their…"
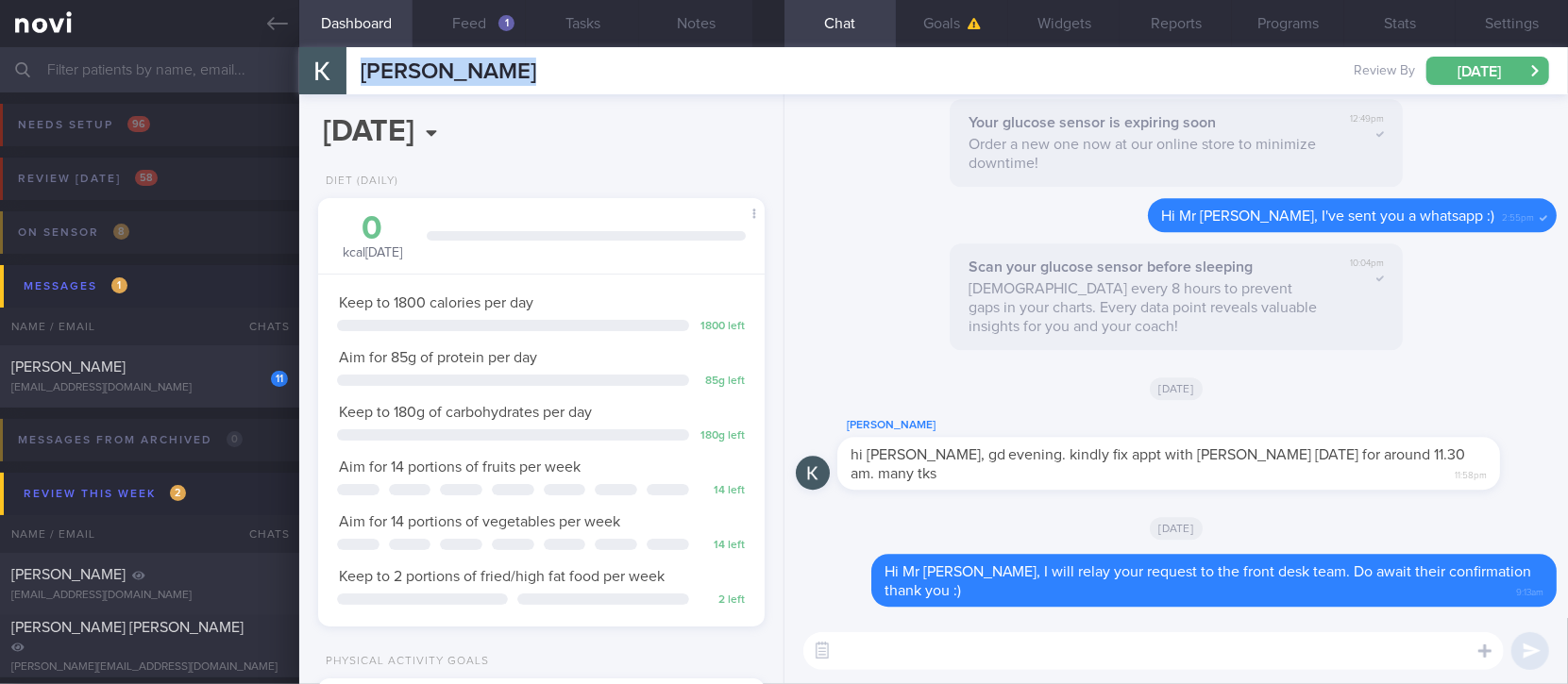
drag, startPoint x: 538, startPoint y: 90, endPoint x: 363, endPoint y: 85, distance: 175.1
click at [363, 85] on div "Kamlesh Kumar Review By Mon, 15 Sep Set Next Review Date 15 Sep 2025 January Fe…" at bounding box center [934, 70] width 1269 height 47
copy span "[PERSON_NAME]"
drag, startPoint x: 1345, startPoint y: 474, endPoint x: 1298, endPoint y: 474, distance: 47.0
click at [1298, 474] on span "hi Joel, gd evening. kindly fix appt with Dr Todd this thur for around 11.30 am…" at bounding box center [1158, 464] width 616 height 34
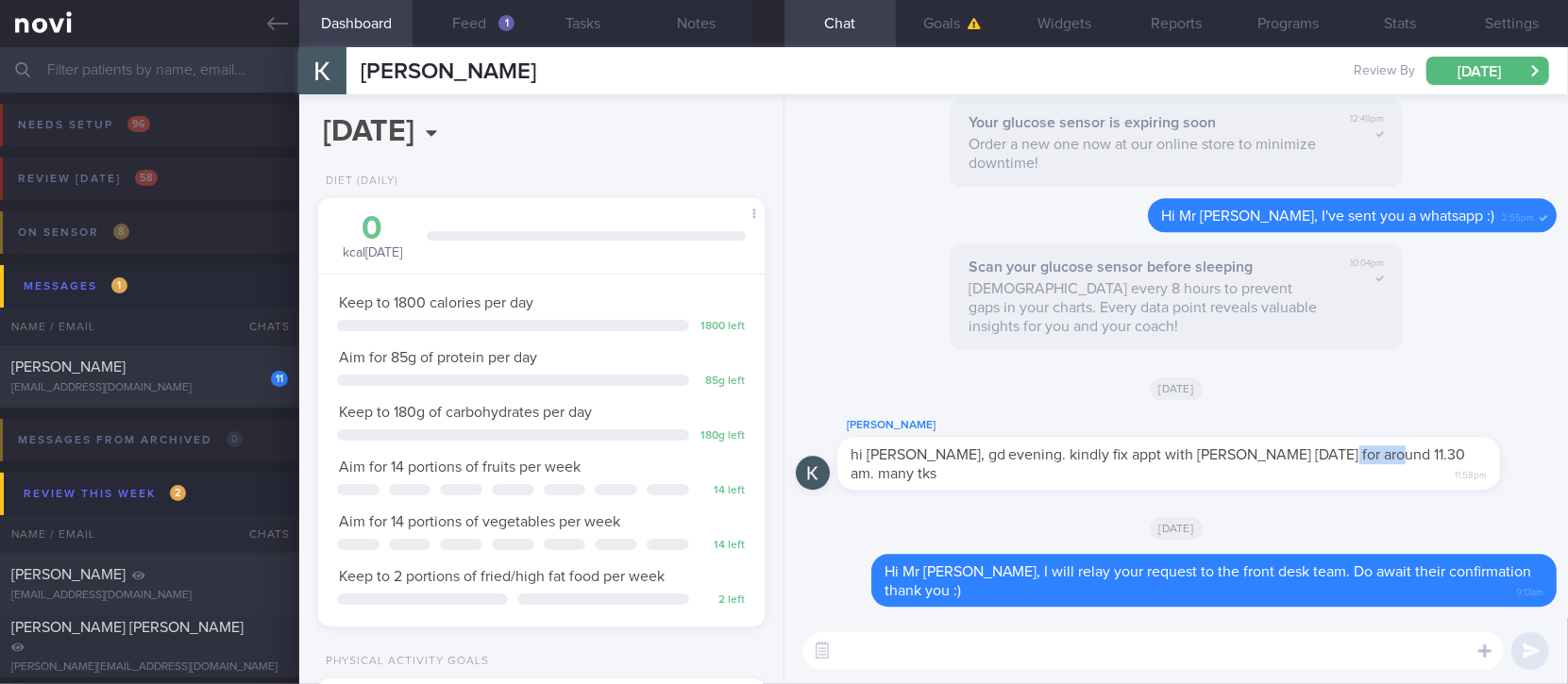
copy span "11.30 am"
click at [281, 27] on icon at bounding box center [277, 23] width 21 height 21
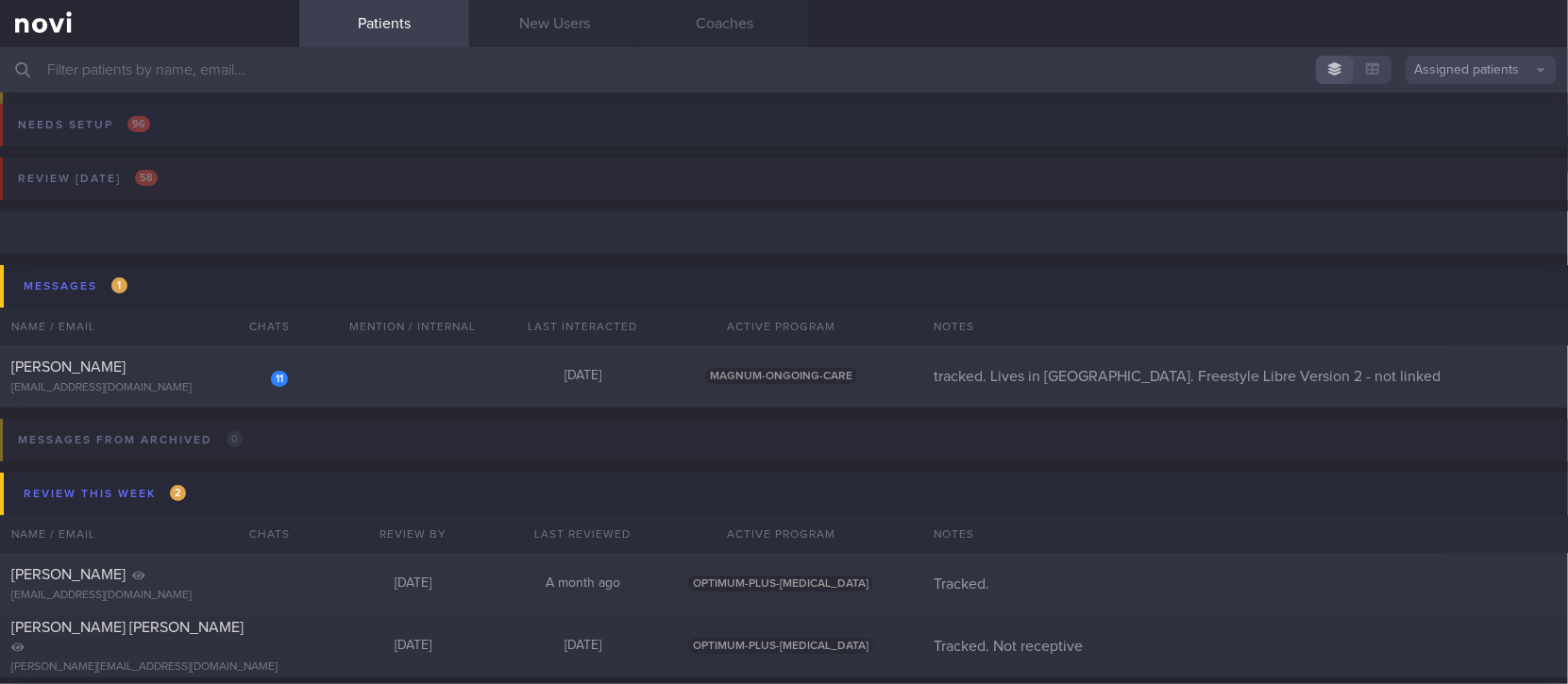
scroll to position [125, 0]
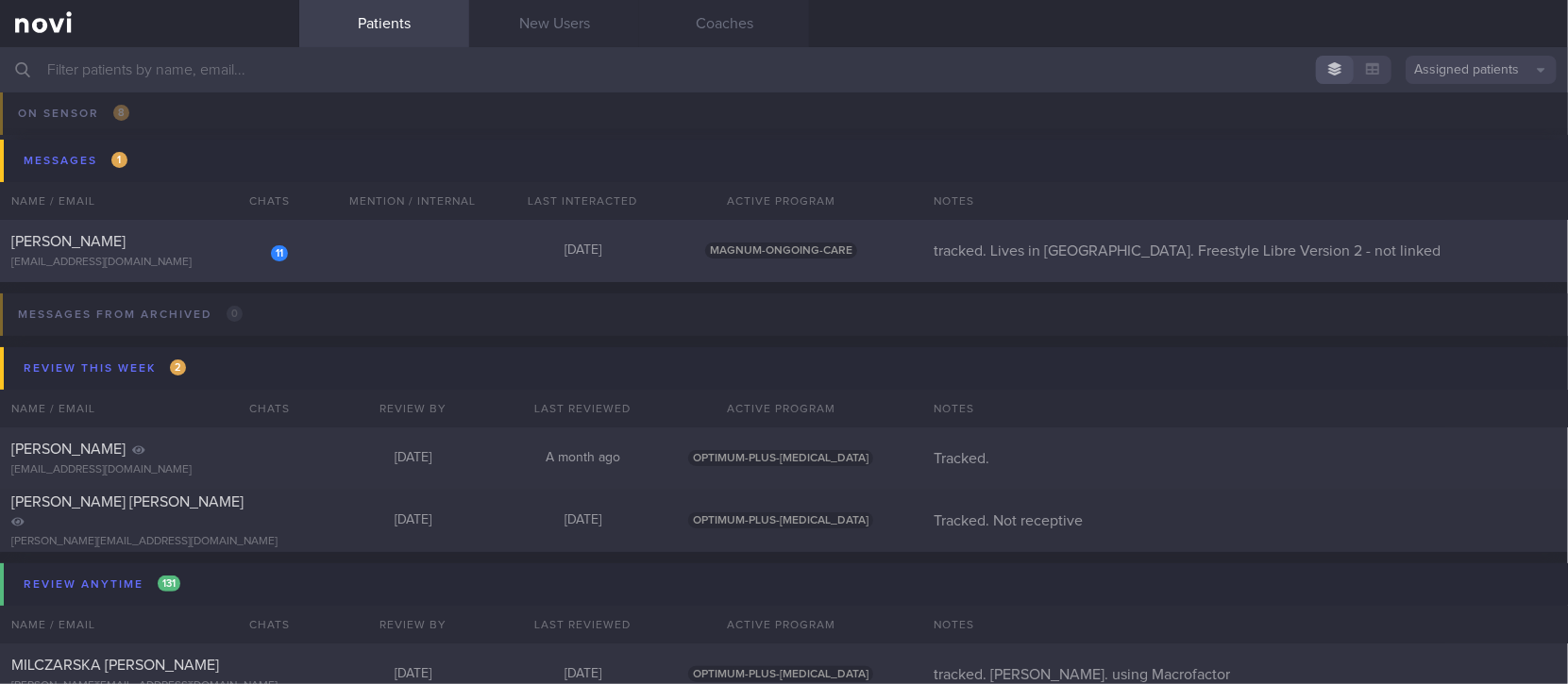
click at [700, 245] on div "MAGNUM-ONGOING-CARE" at bounding box center [781, 250] width 227 height 17
select select "8"
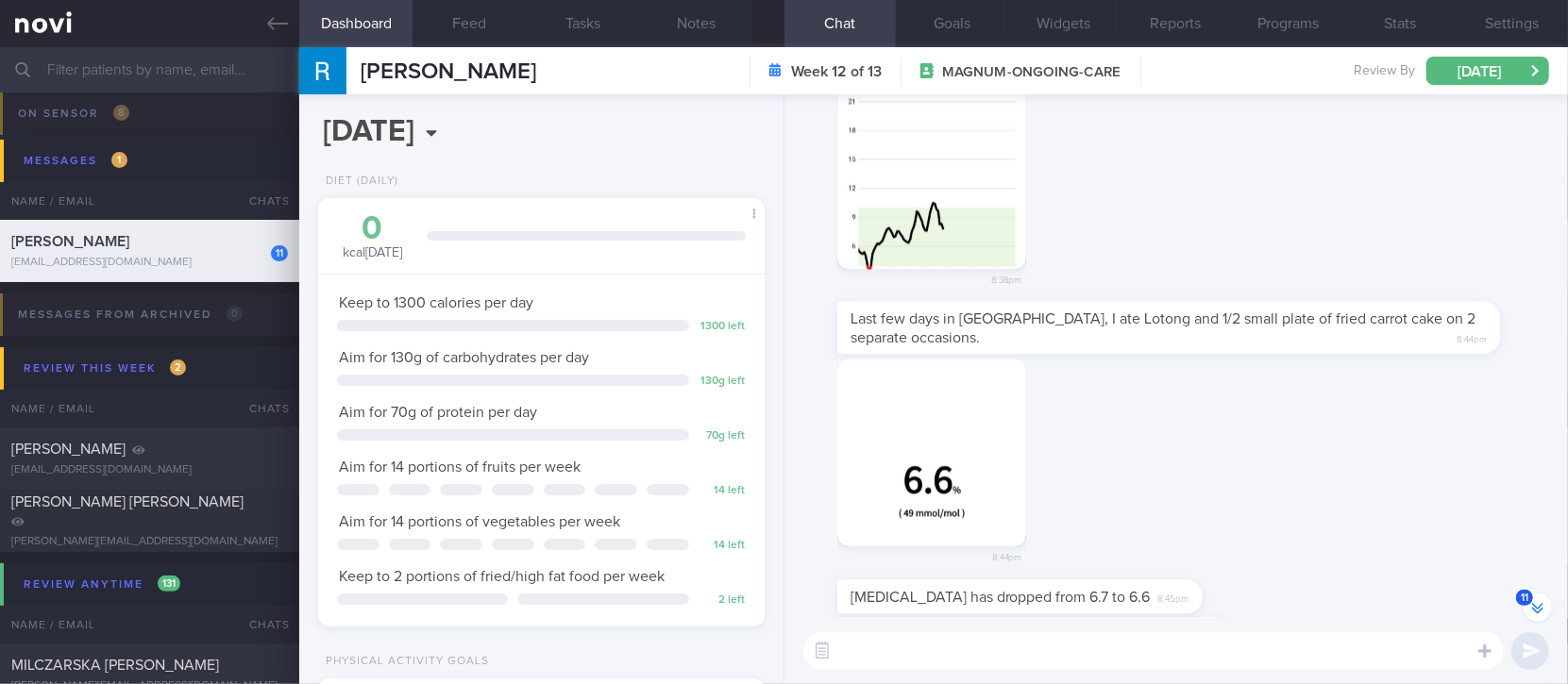
scroll to position [-268, 0]
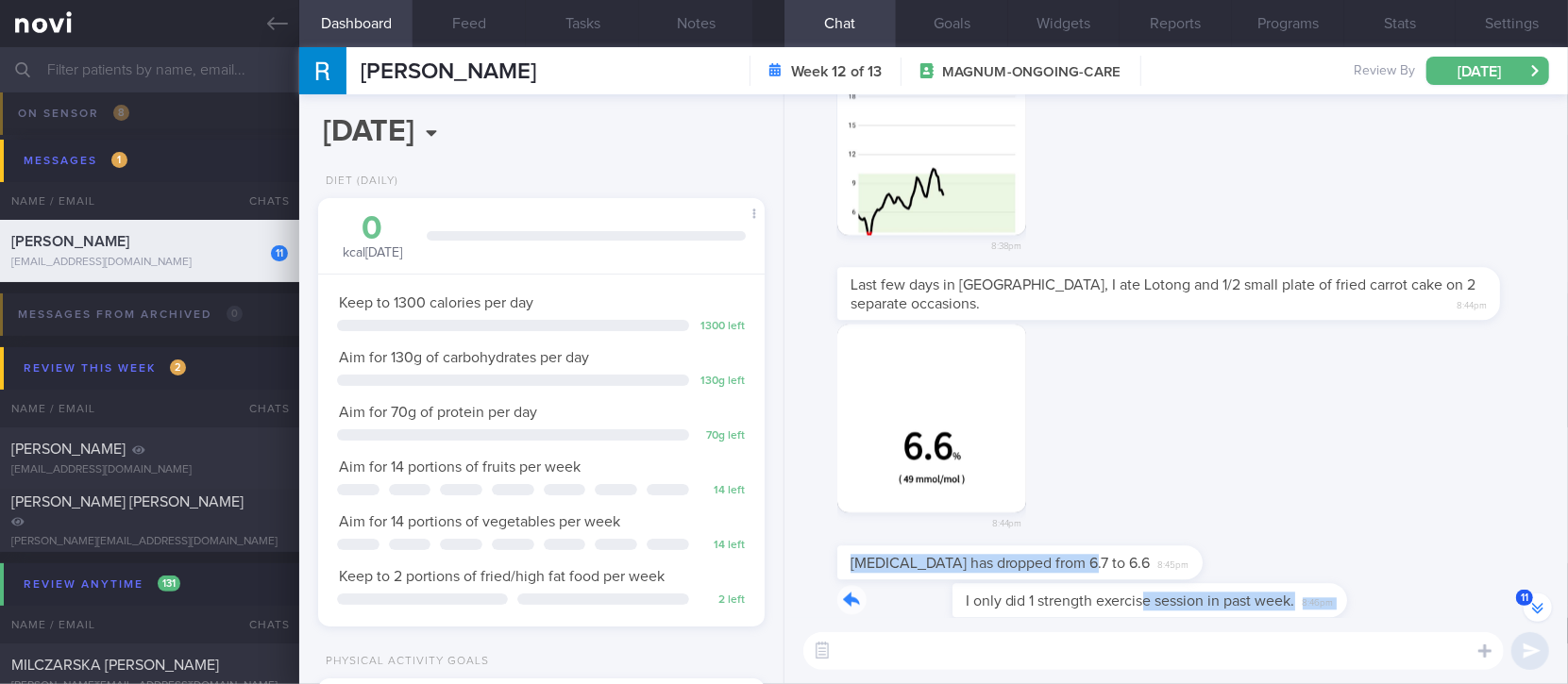
drag, startPoint x: 1032, startPoint y: 590, endPoint x: 1380, endPoint y: 567, distance: 348.8
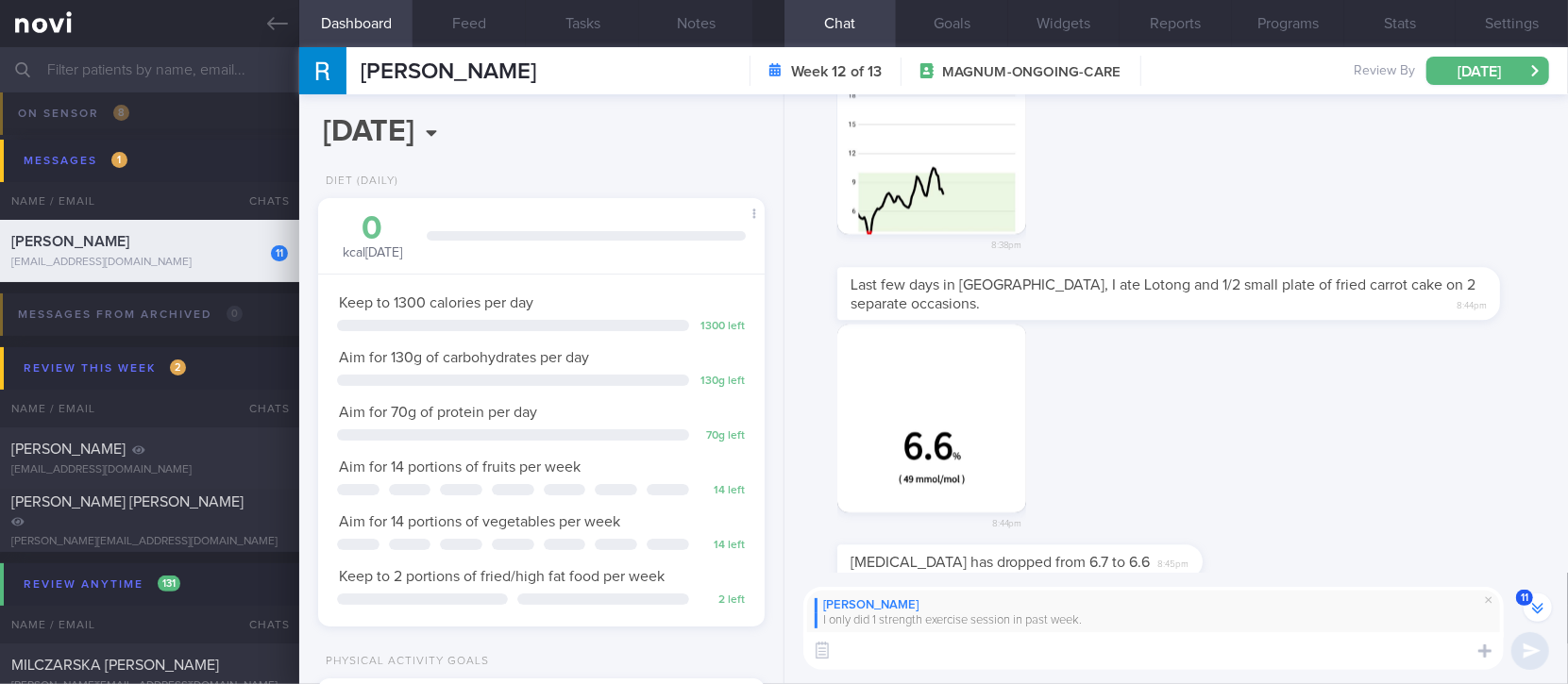
type textarea "T"
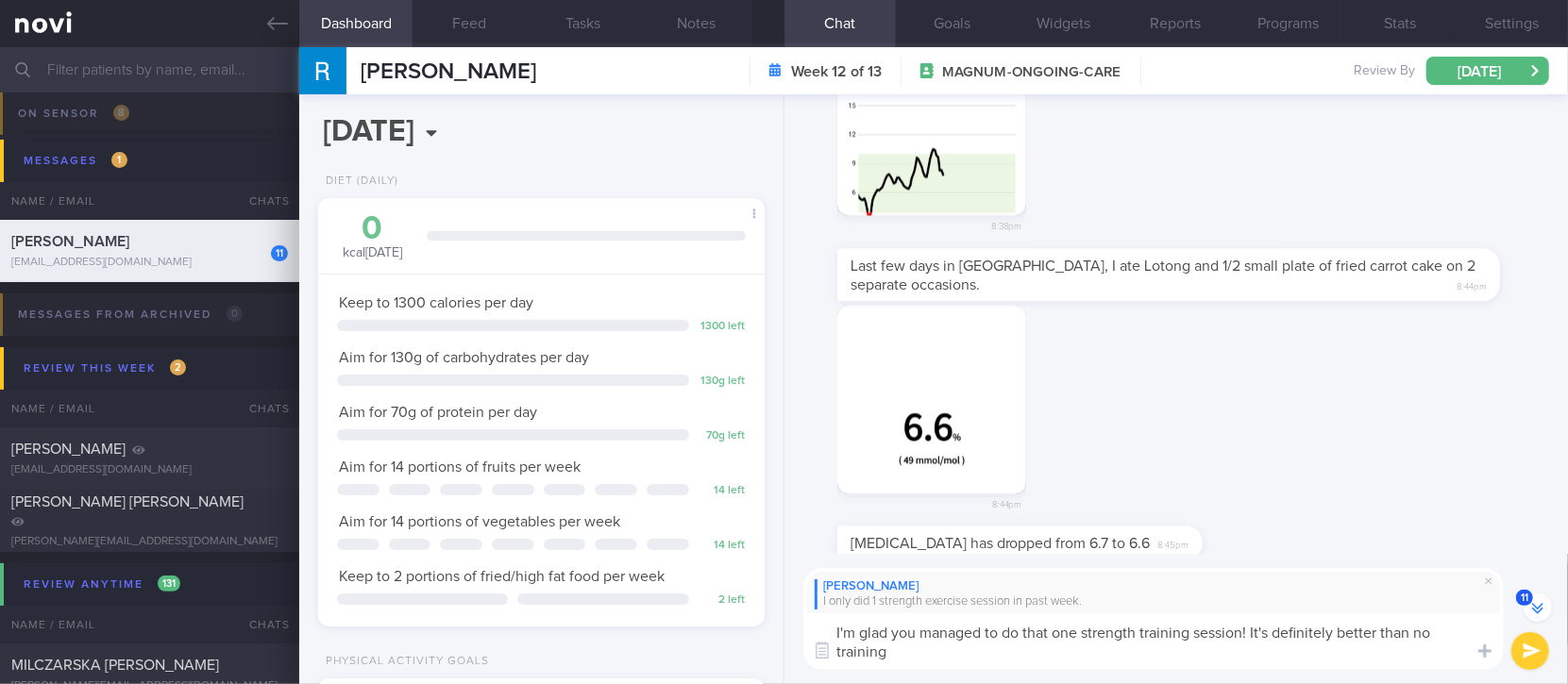
scroll to position [-332, 0]
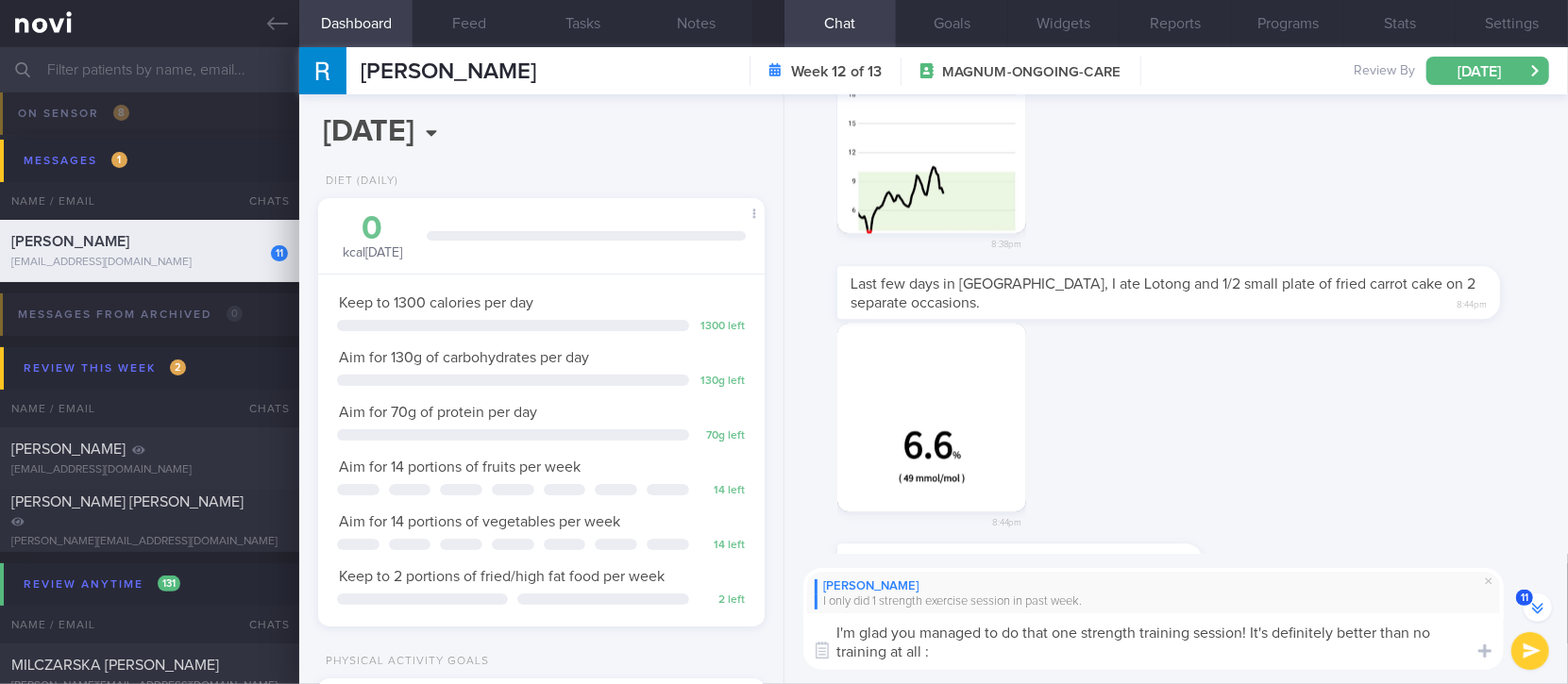
type textarea "I'm glad you managed to do that one strength training session! It's definitely …"
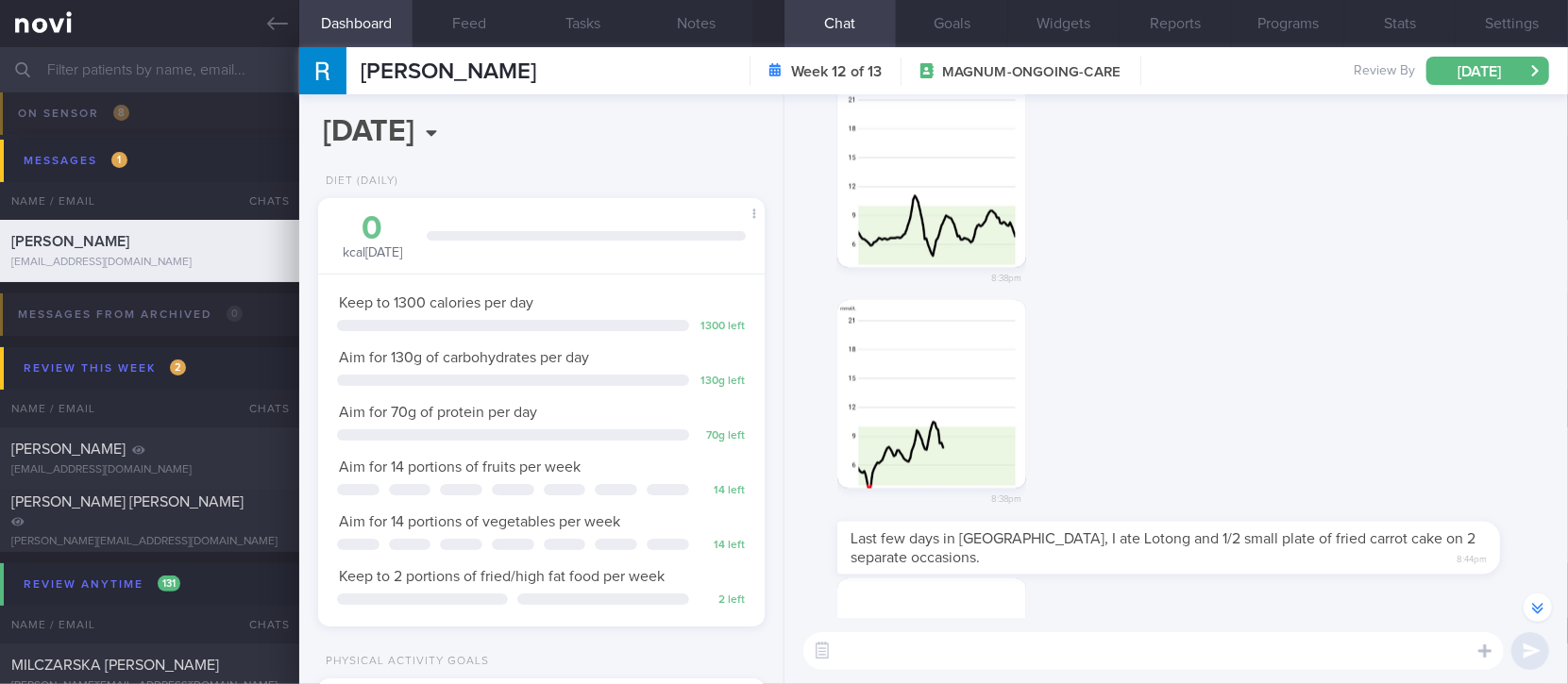
scroll to position [-755, 0]
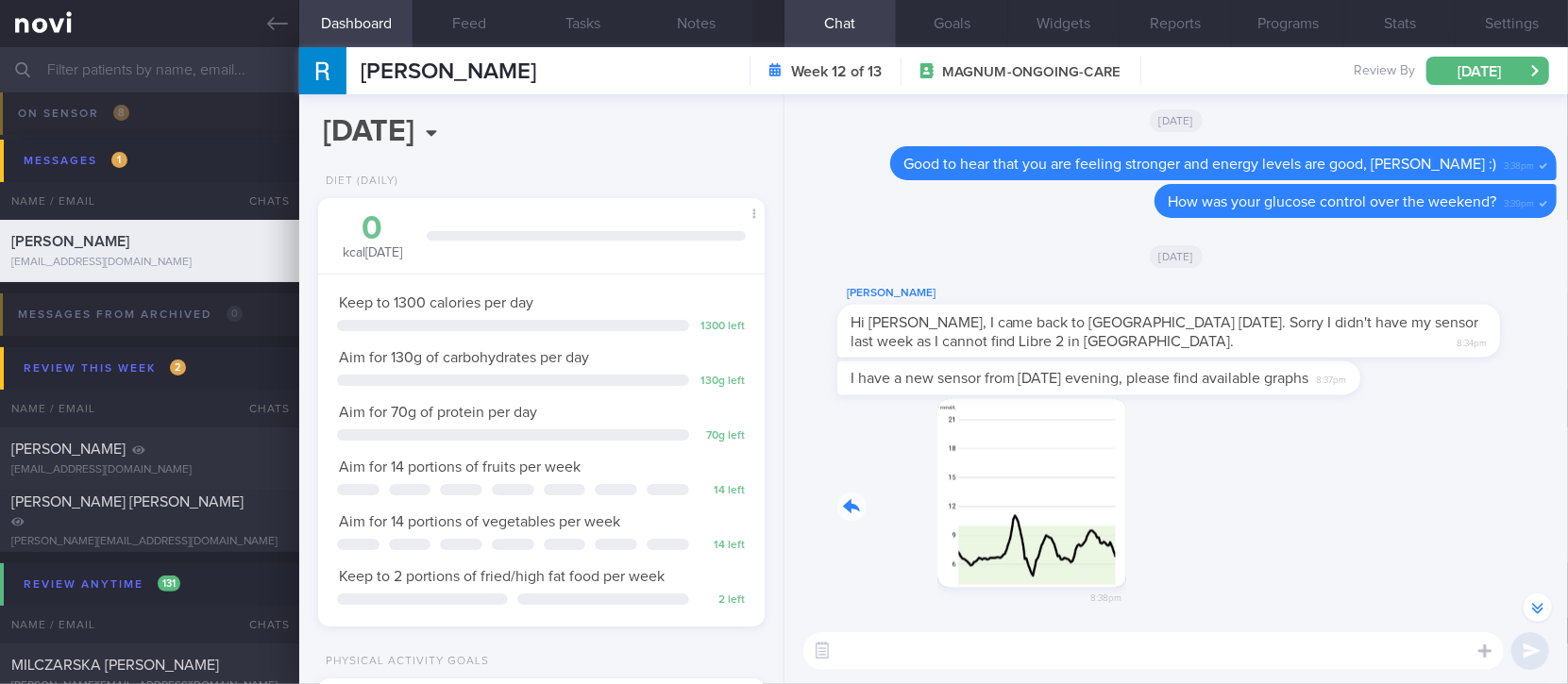
drag, startPoint x: 914, startPoint y: 517, endPoint x: 1190, endPoint y: 518, distance: 276.0
click at [1190, 518] on div "8:38pm" at bounding box center [1176, 510] width 761 height 222
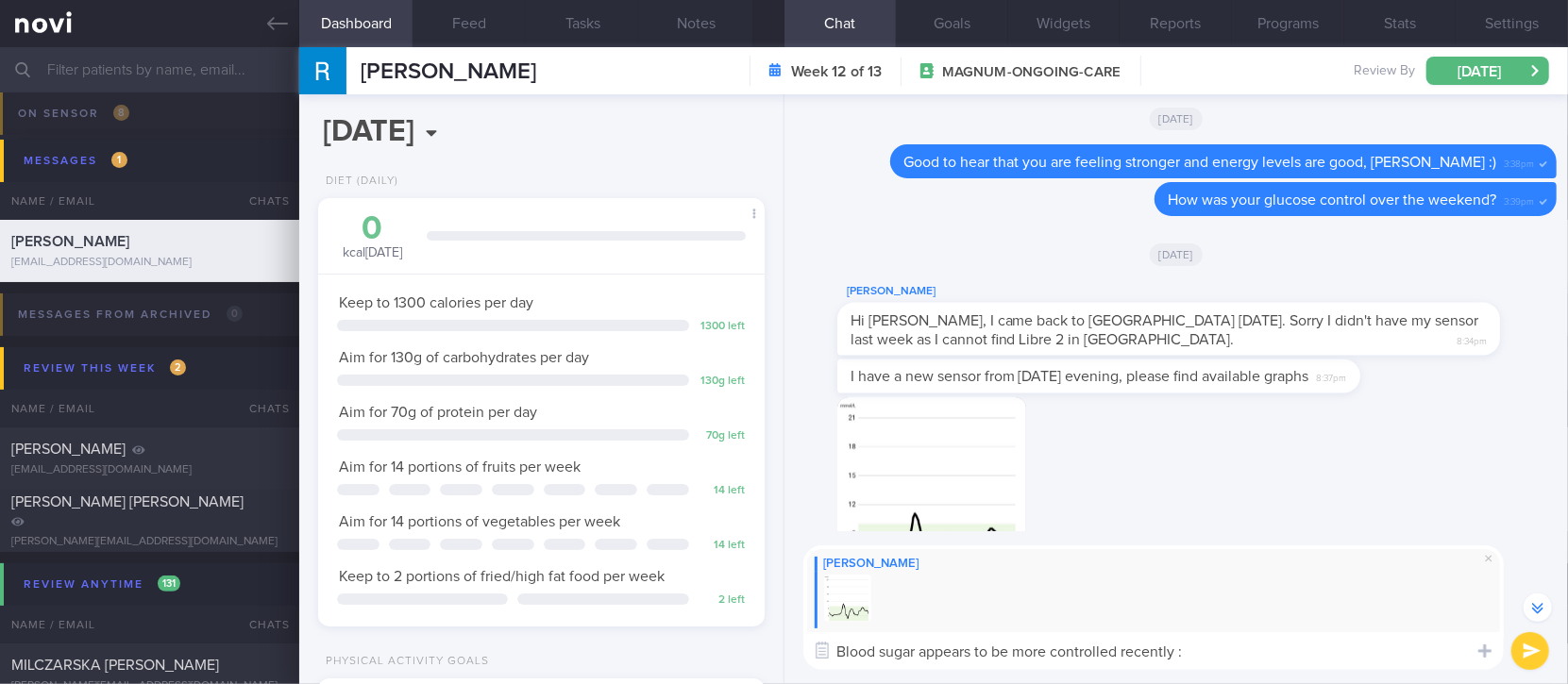
type textarea "Blood sugar appears to be more controlled recently :)"
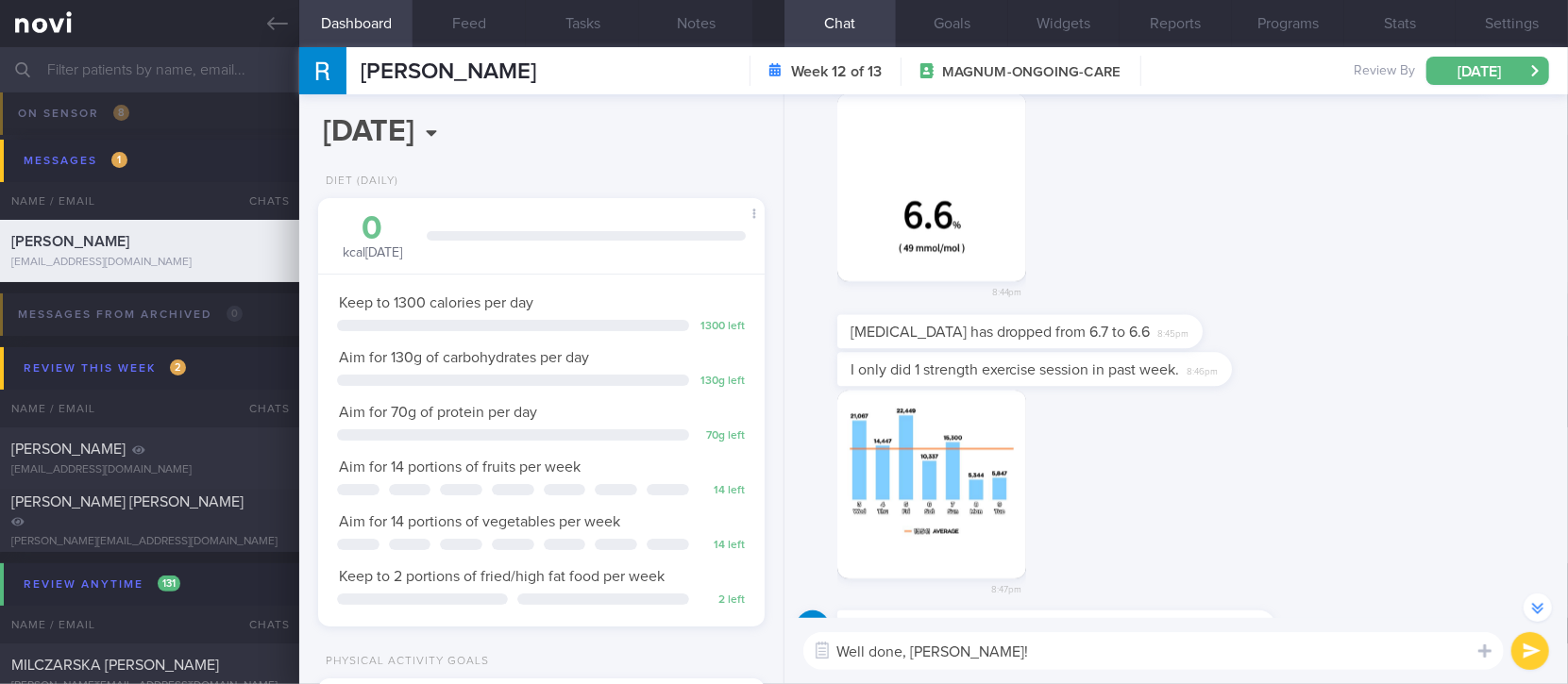
scroll to position [-376, 0]
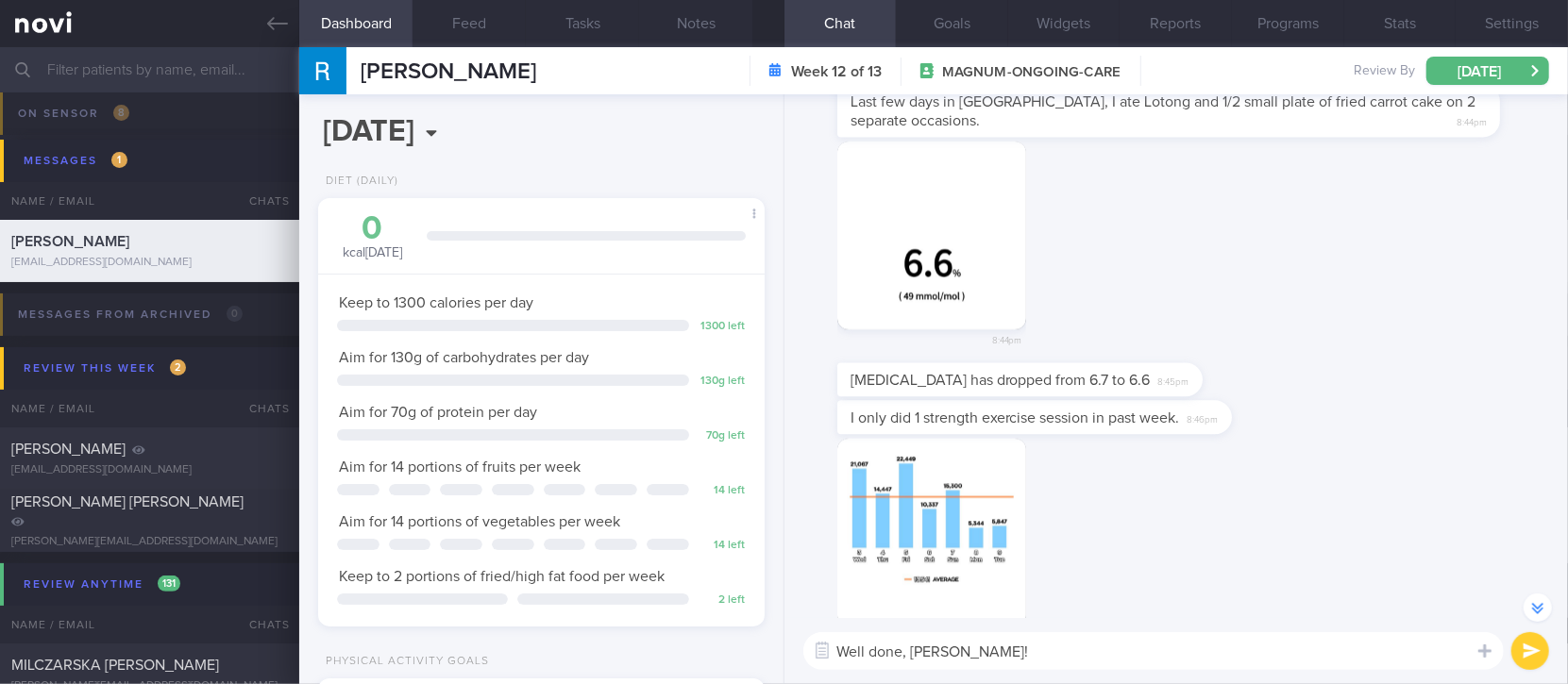
type textarea "Well done, Rebecca!"
drag, startPoint x: 982, startPoint y: 364, endPoint x: 1283, endPoint y: 365, distance: 301.0
click at [1283, 365] on div "HbA1c has dropped from 6.7 to 6.6 8:45pm" at bounding box center [1176, 381] width 761 height 38
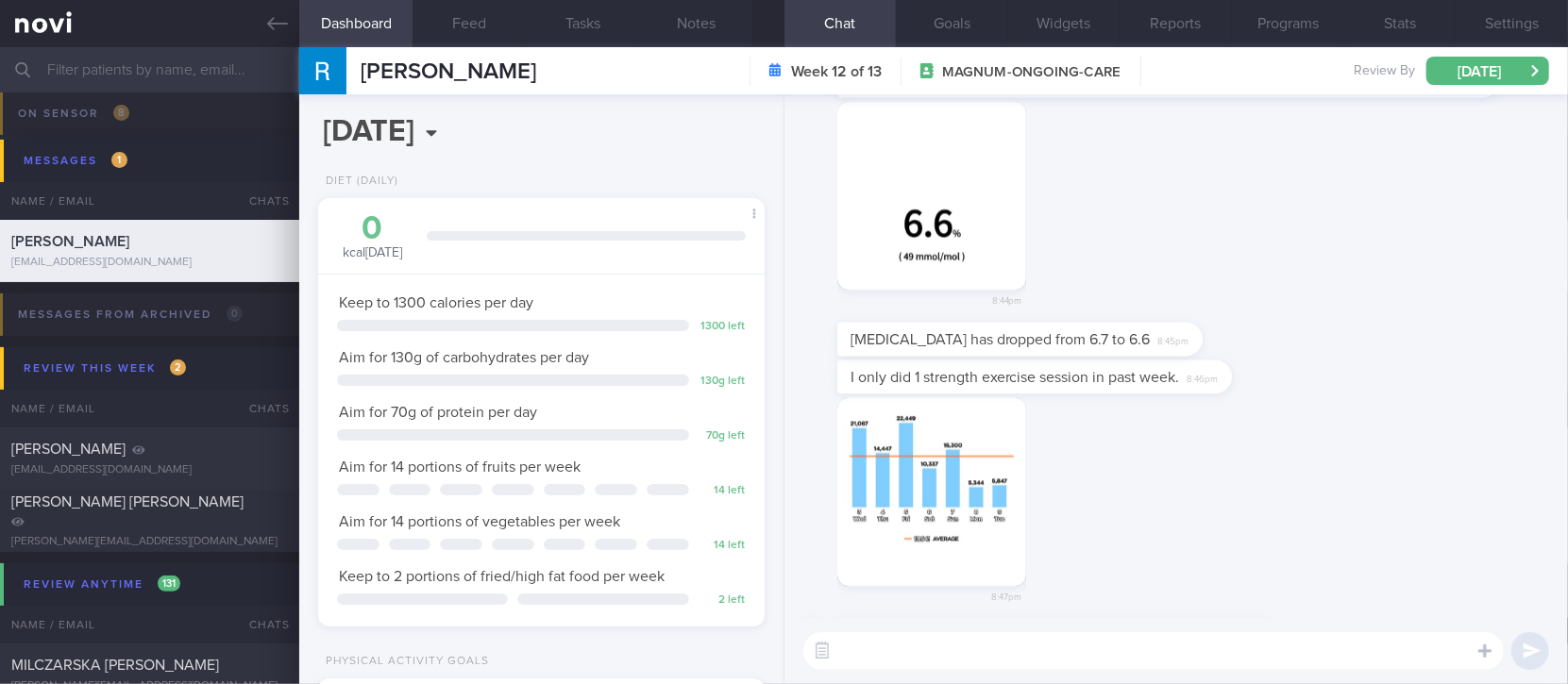
scroll to position [0, 0]
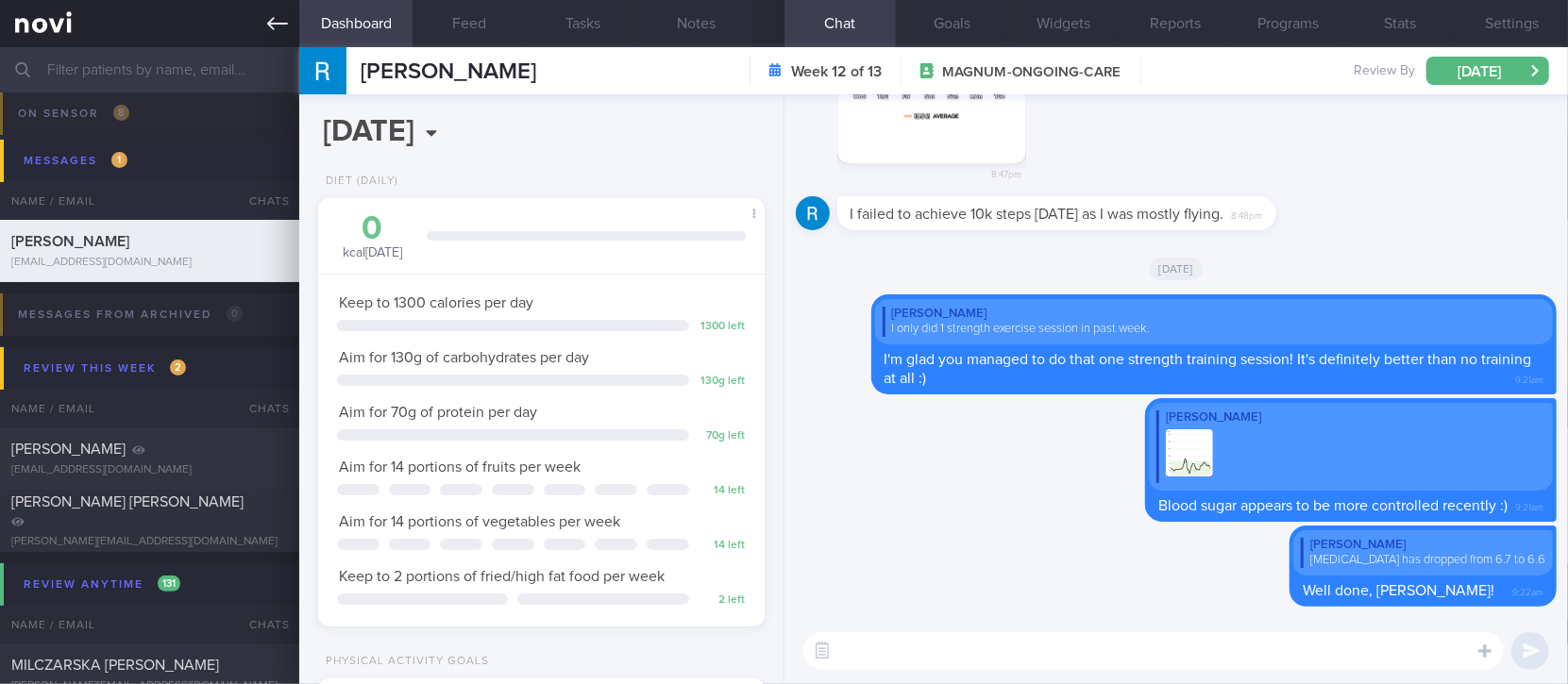
click at [270, 34] on link at bounding box center [150, 23] width 299 height 47
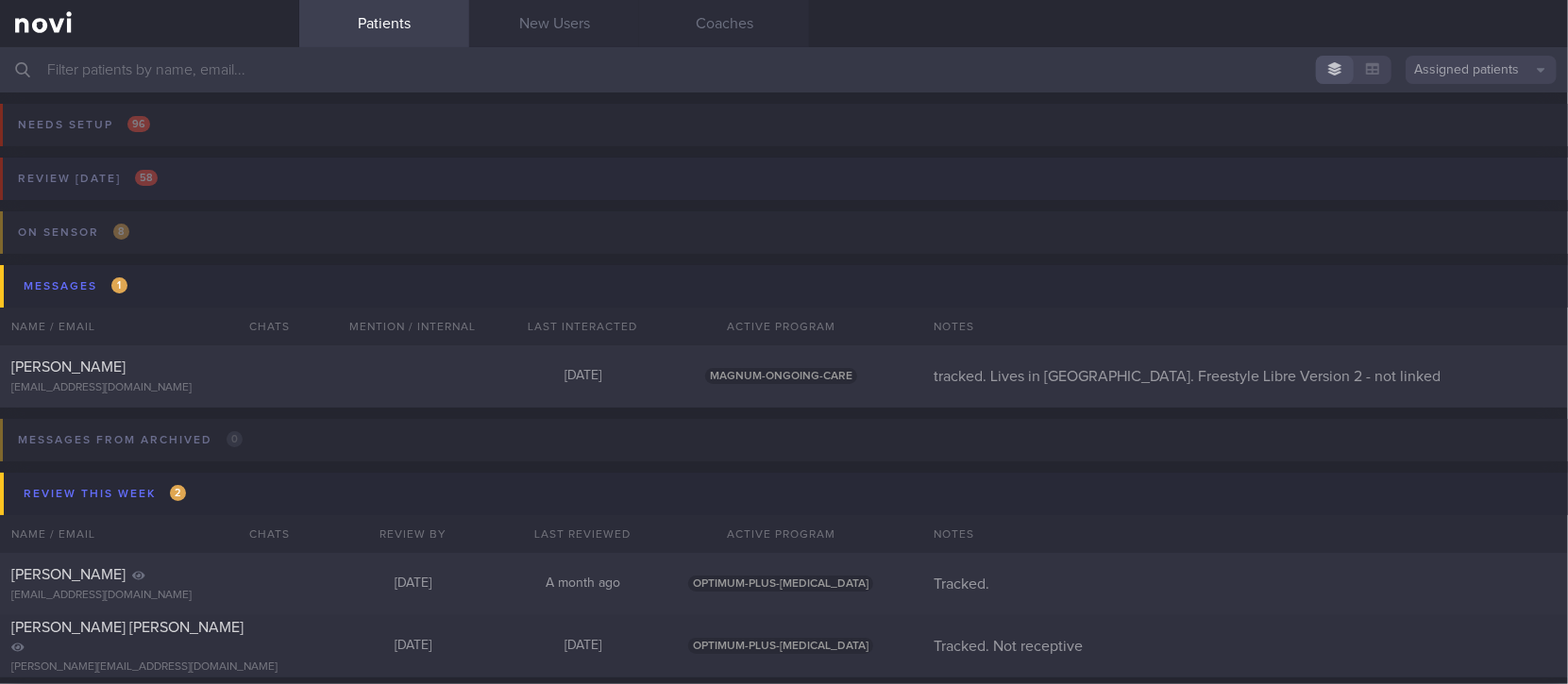
click at [218, 187] on button "Review today 58" at bounding box center [781, 184] width 1574 height 54
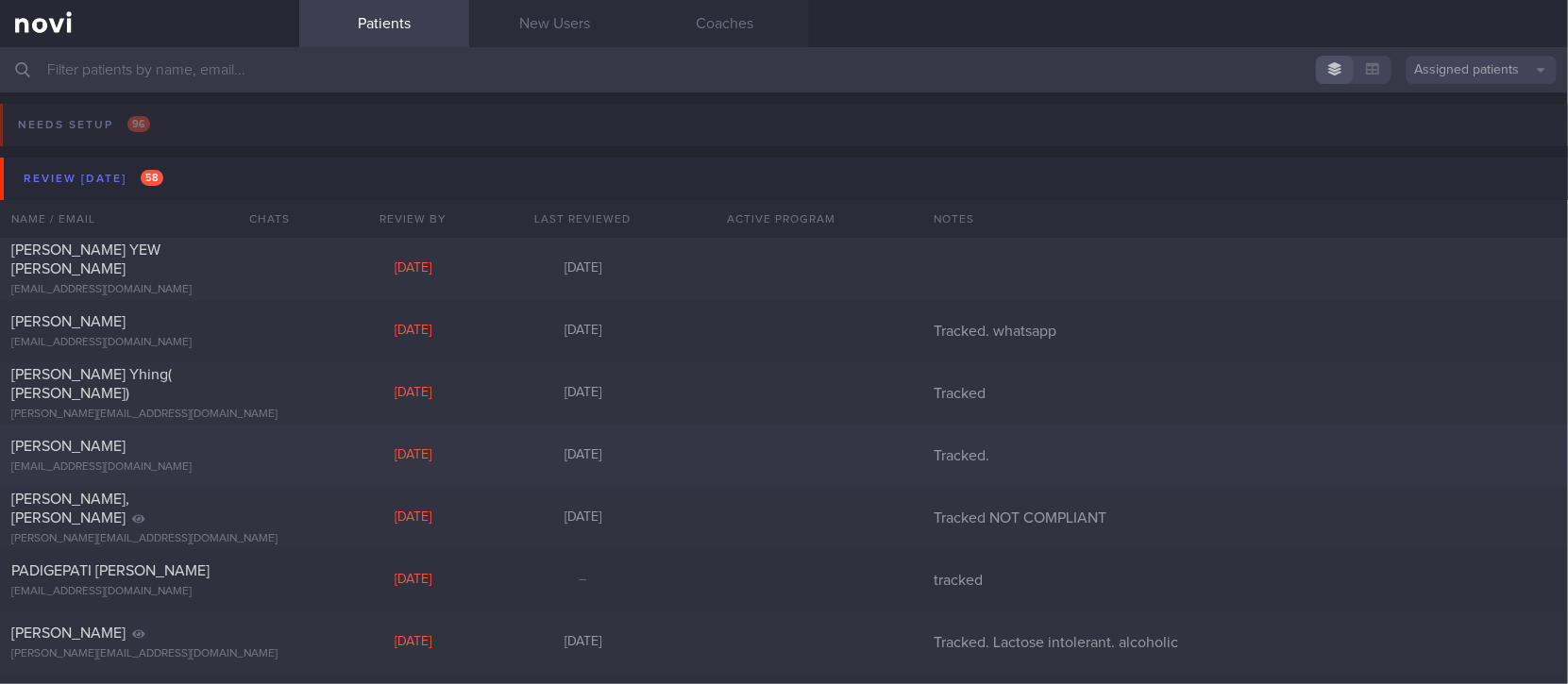
scroll to position [125, 0]
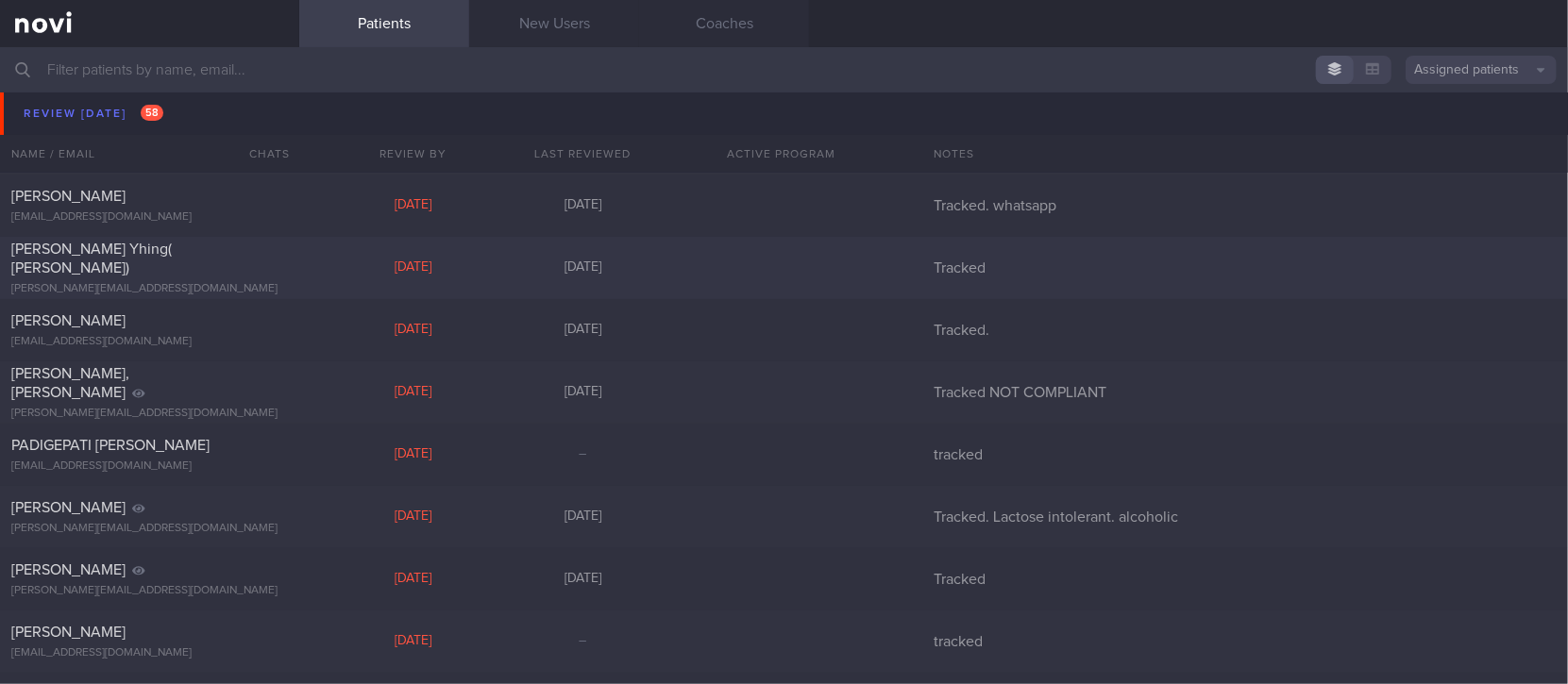
click at [331, 278] on div "Chen Shean Yhing( Anna) s.y.chen@u.nus.edu Mon, 19 May 4 months ago Tracked" at bounding box center [784, 268] width 1568 height 63
select select "4"
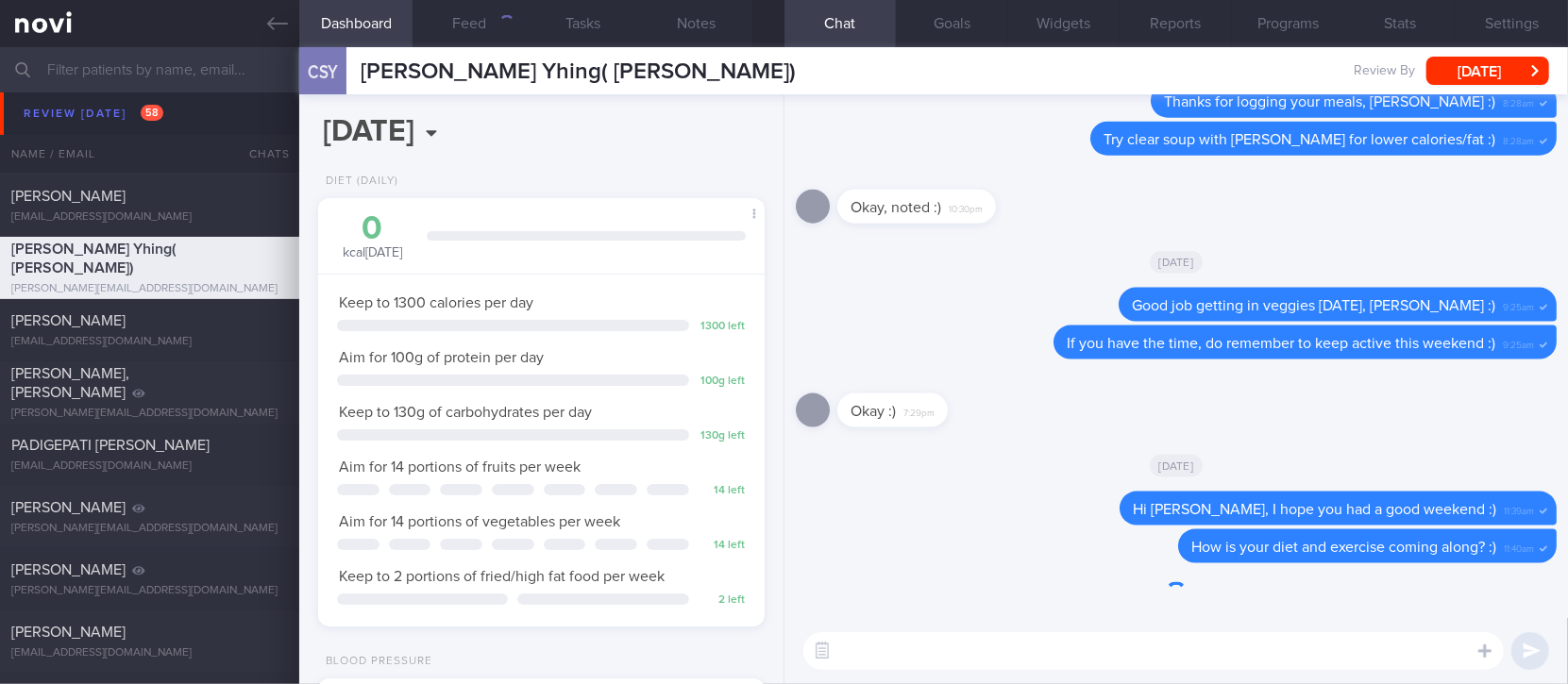
scroll to position [223, 393]
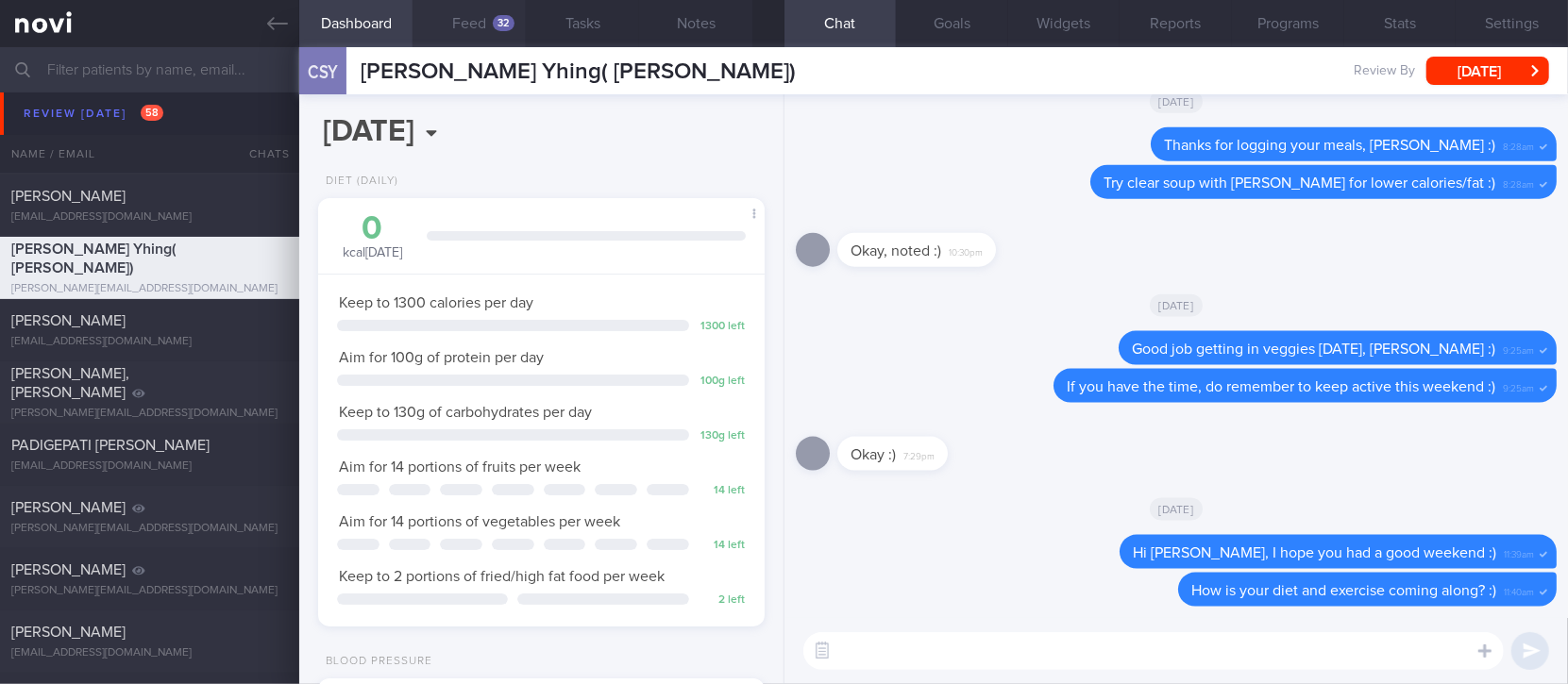
click at [502, 38] on button "Feed 32" at bounding box center [469, 23] width 113 height 47
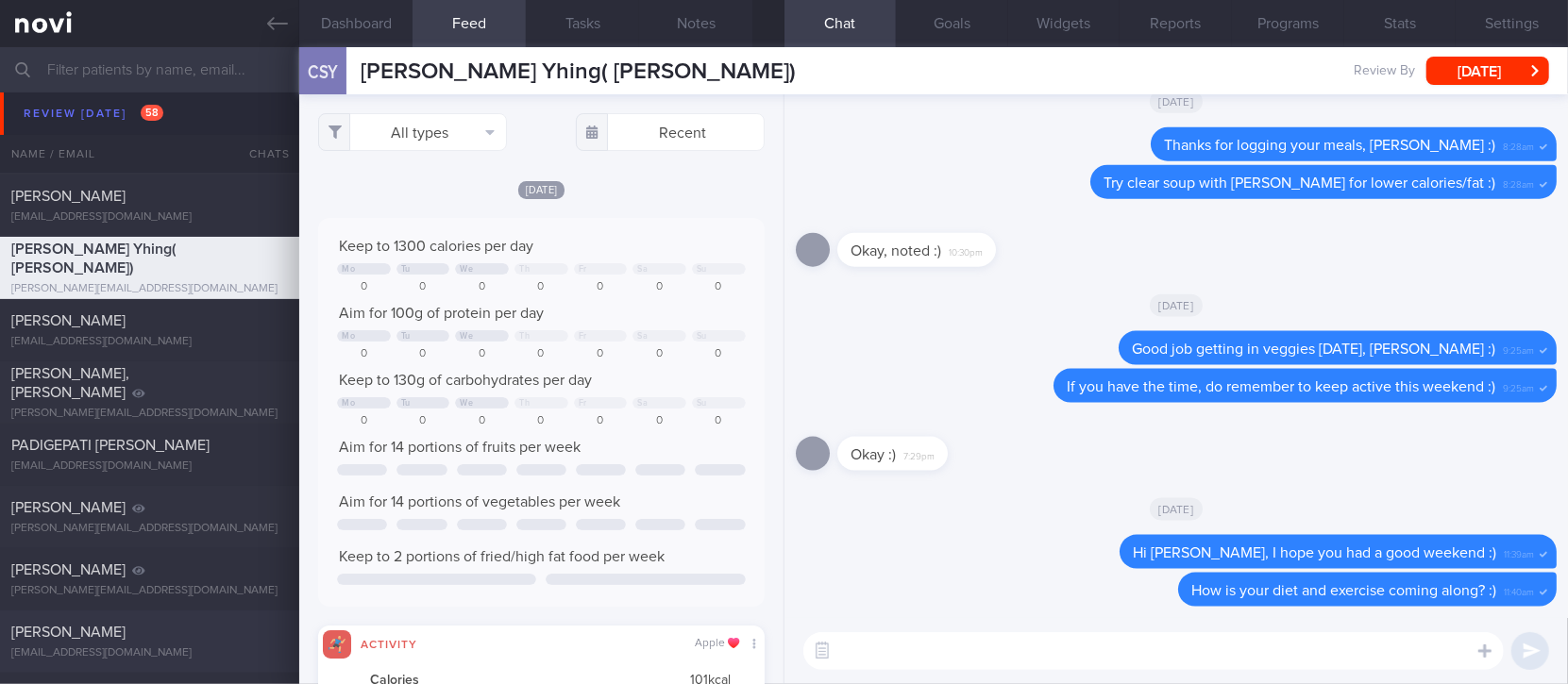
scroll to position [251, 0]
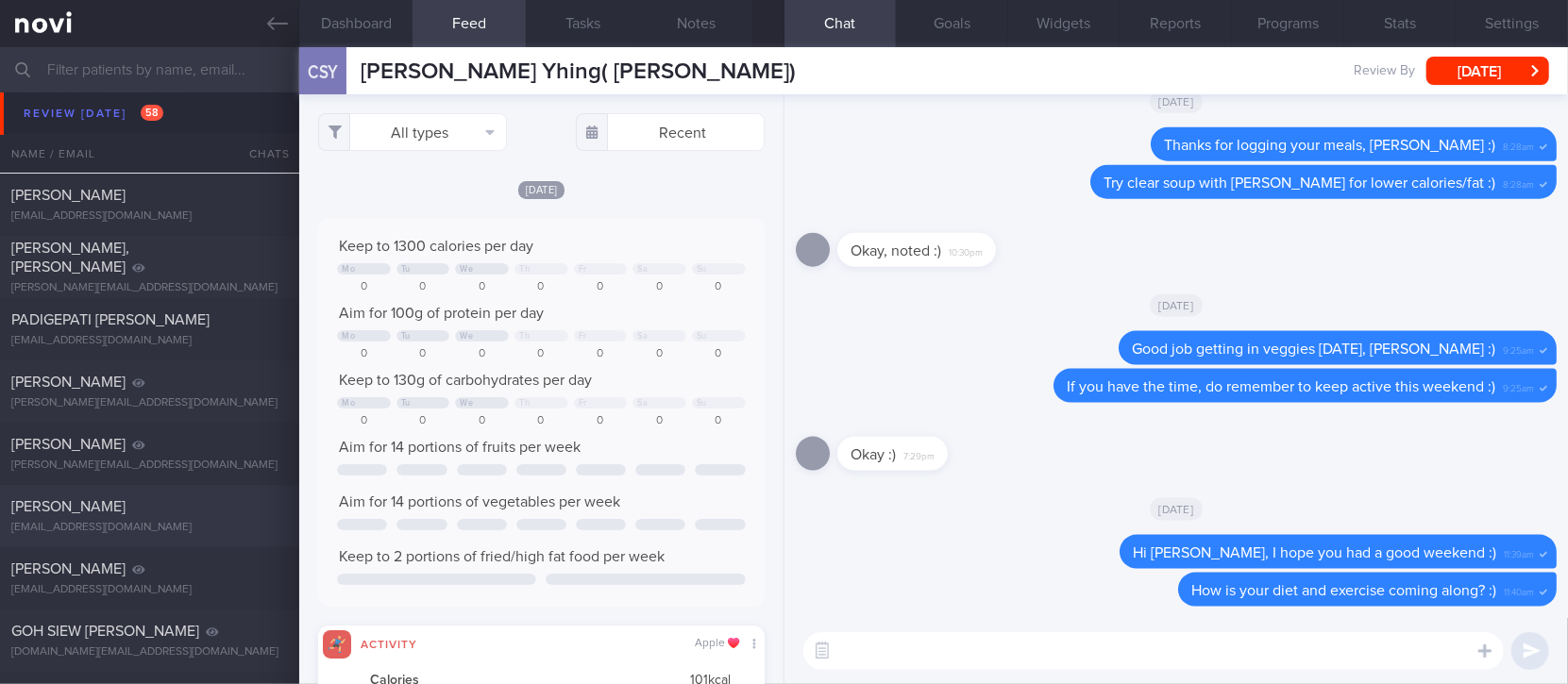
click at [174, 527] on div "[EMAIL_ADDRESS][DOMAIN_NAME]" at bounding box center [150, 528] width 277 height 14
type input "tracked"
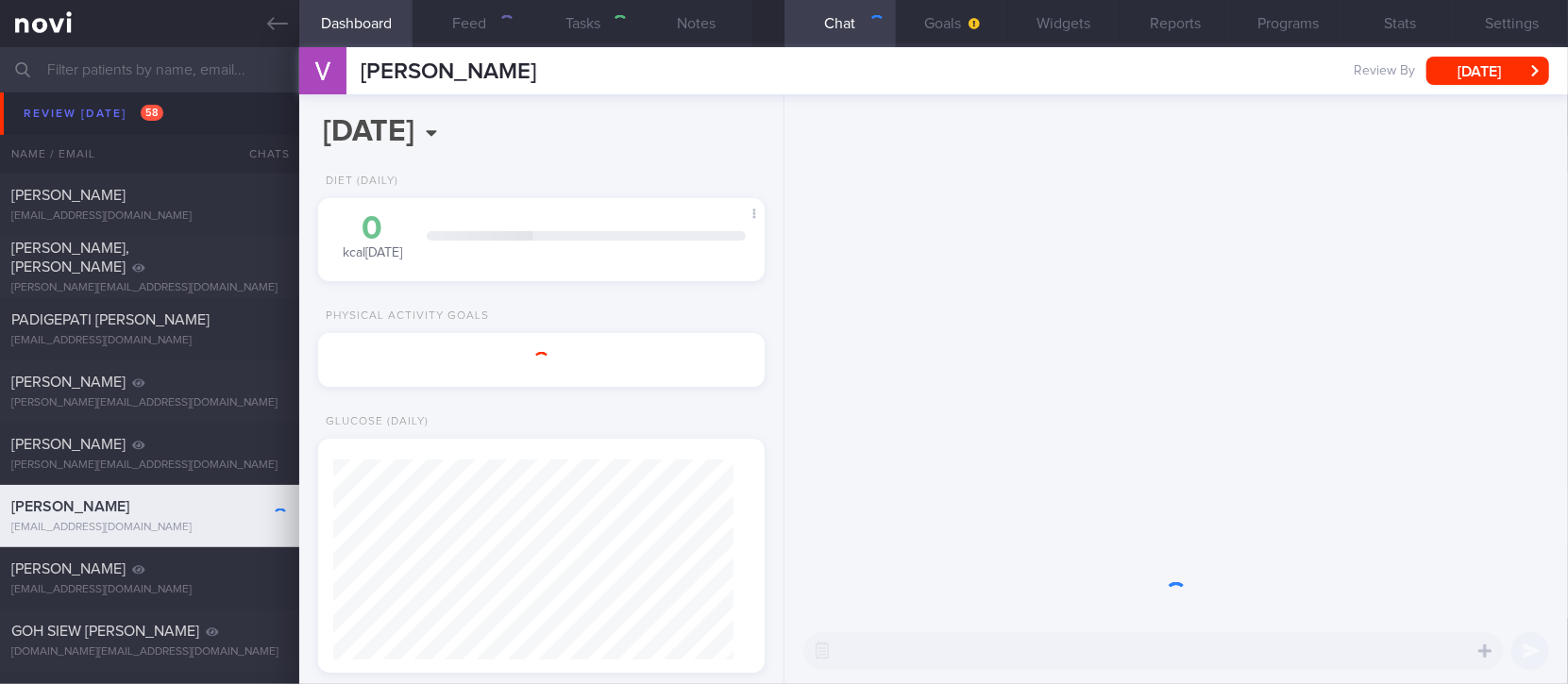
select select "8"
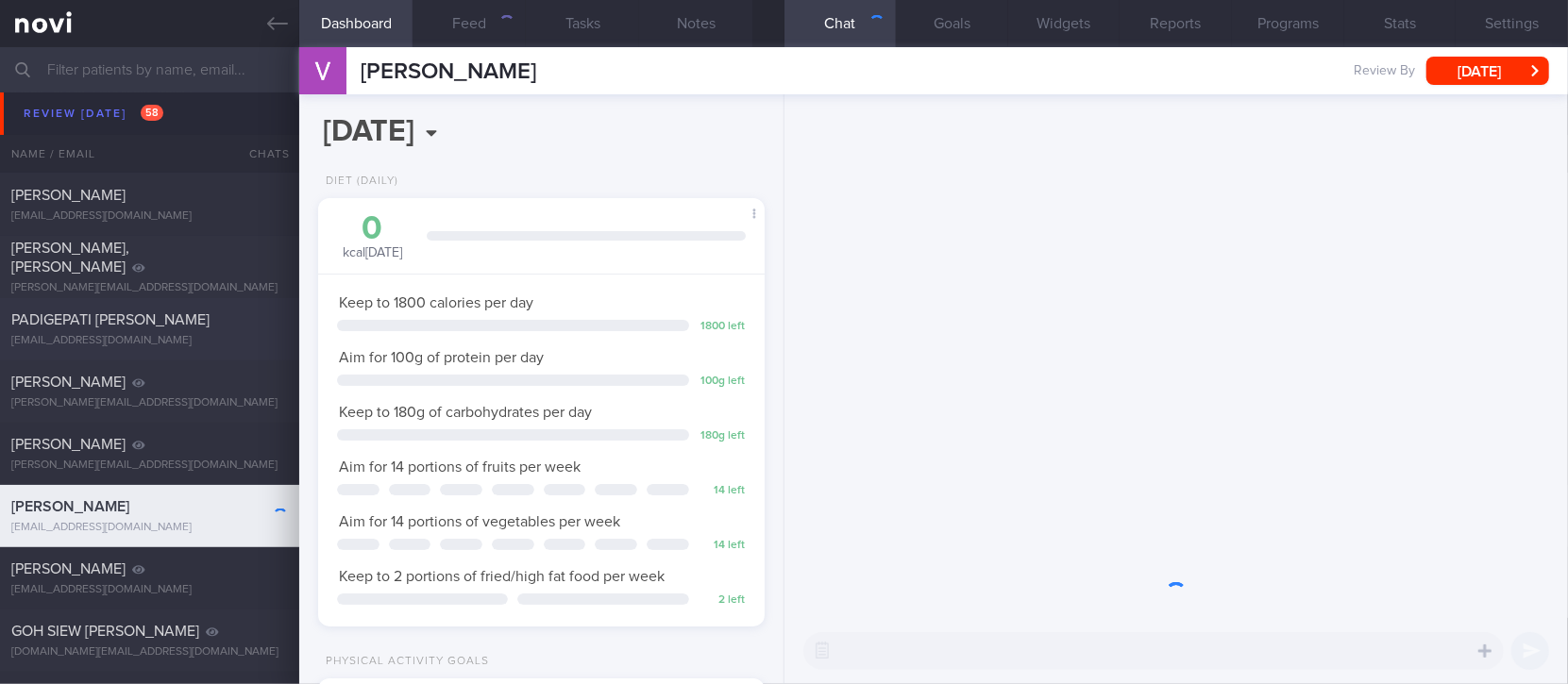
scroll to position [943546, 943777]
click at [219, 325] on div "PADIGEPATI [PERSON_NAME]" at bounding box center [148, 320] width 272 height 19
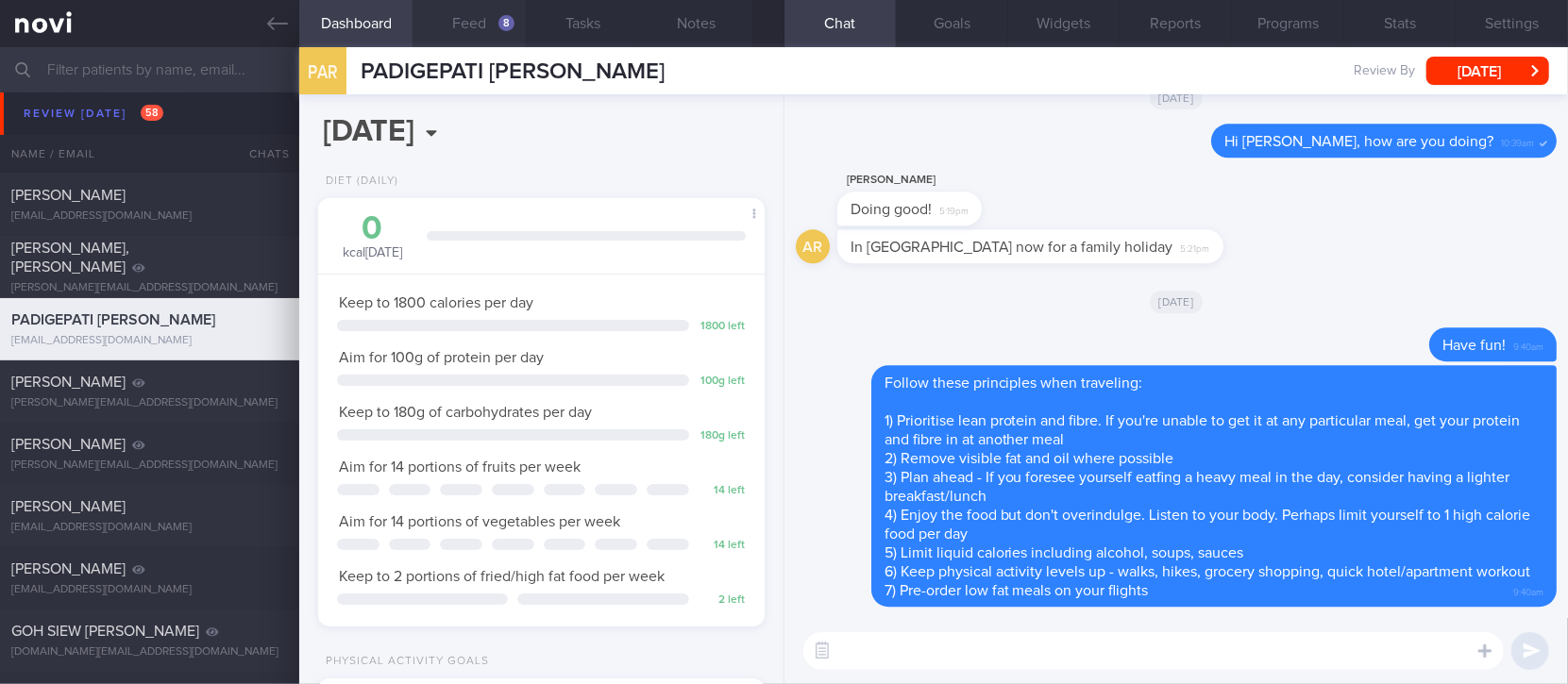
click at [466, 29] on button "Feed 8" at bounding box center [469, 23] width 113 height 47
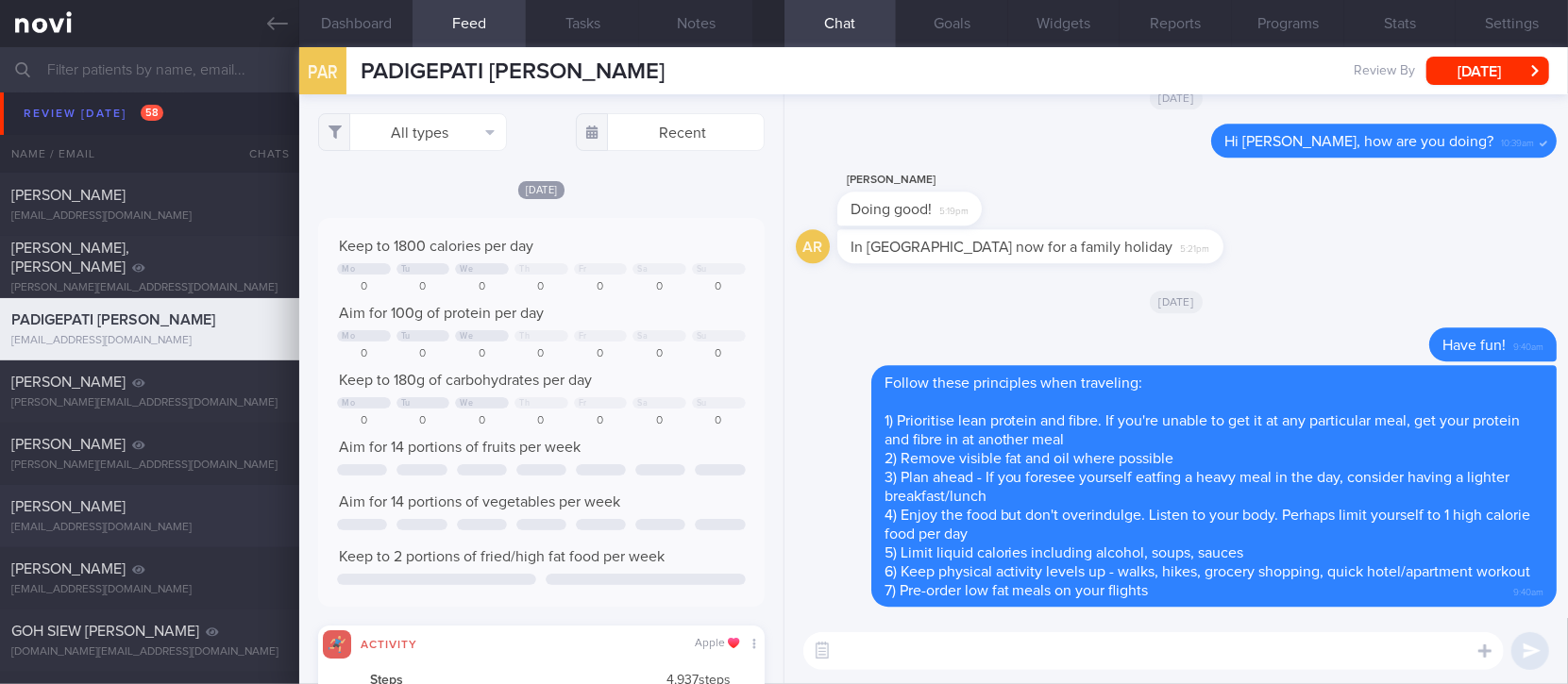
click at [152, 514] on div "[PERSON_NAME]" at bounding box center [148, 506] width 272 height 19
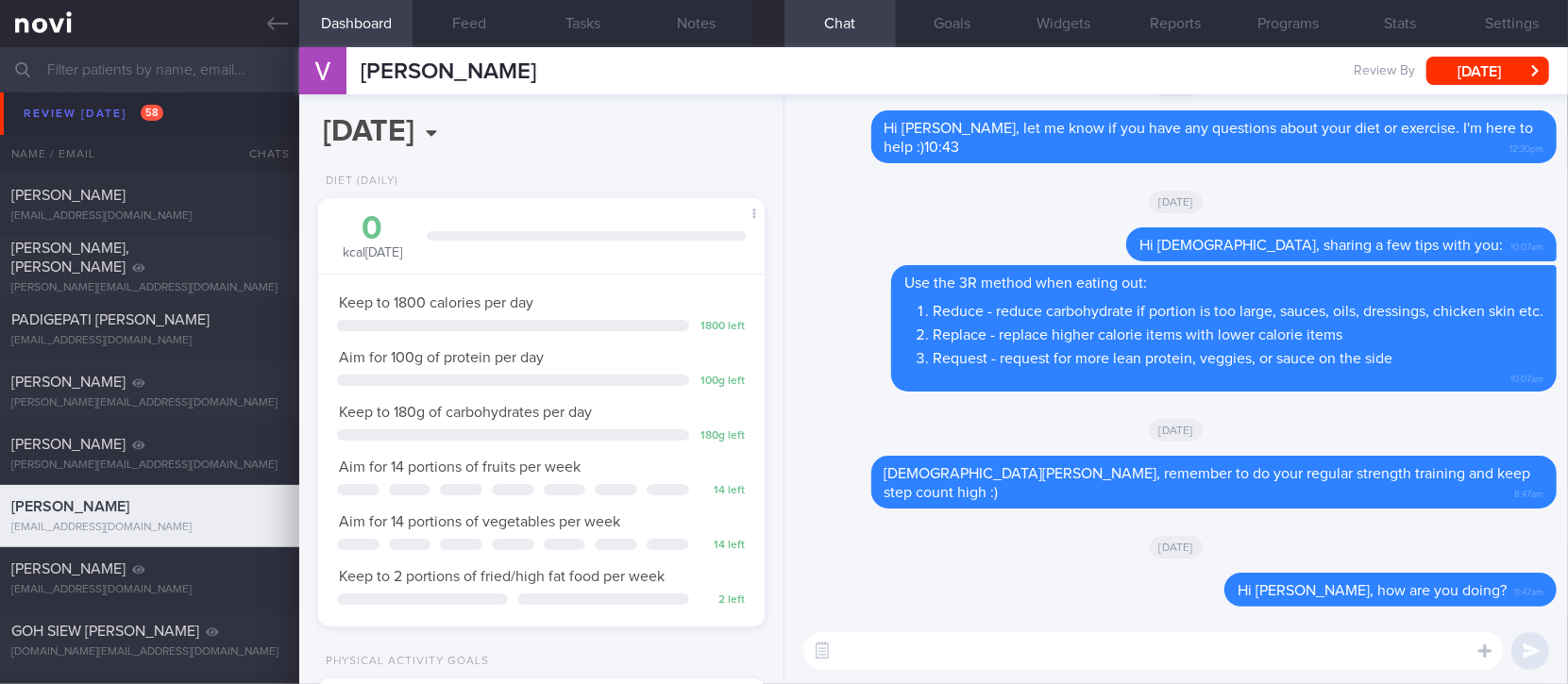
click at [1332, 663] on textarea at bounding box center [1154, 651] width 701 height 38
click at [208, 344] on div "[EMAIL_ADDRESS][DOMAIN_NAME]" at bounding box center [150, 341] width 277 height 14
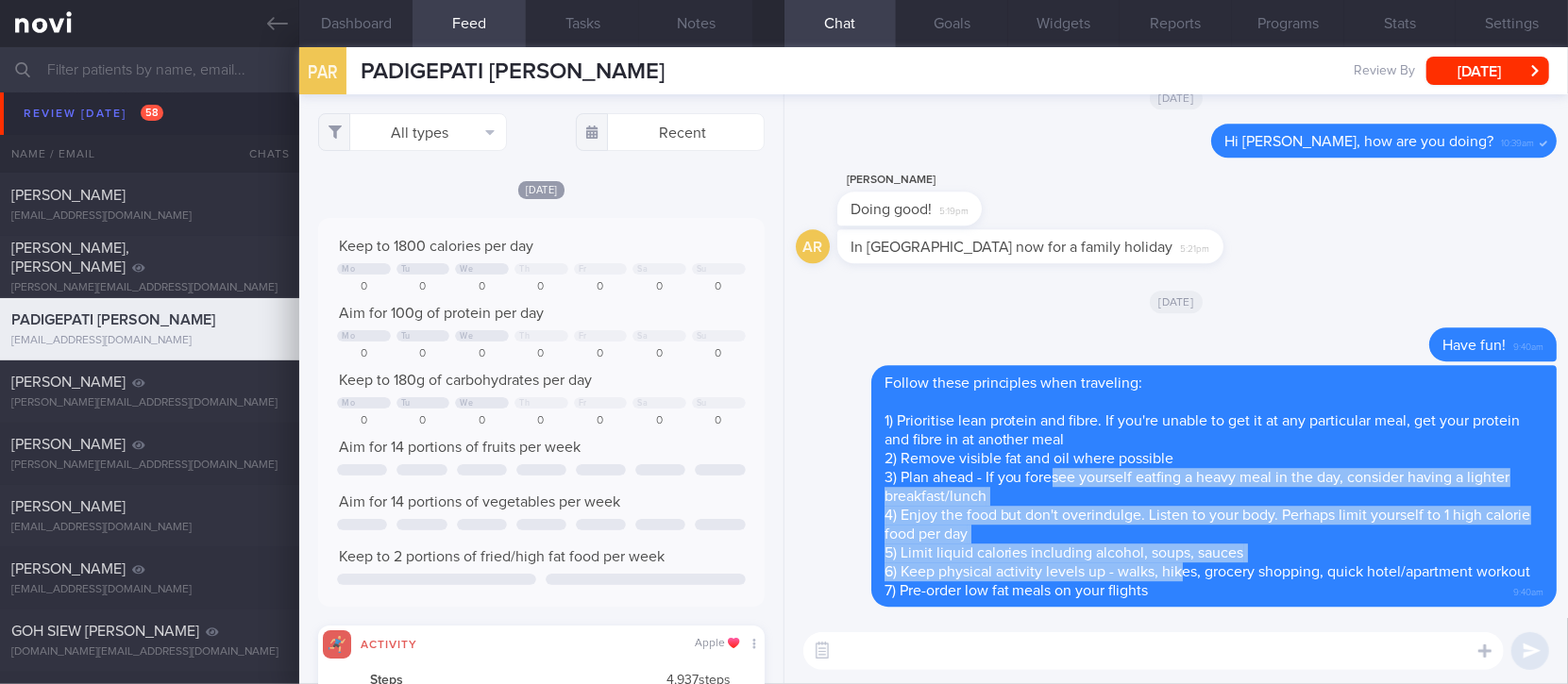
drag, startPoint x: 1126, startPoint y: 534, endPoint x: 792, endPoint y: 240, distance: 445.0
click at [1050, 463] on div "Follow these principles when traveling: 1) Prioritise lean protein and fibre. I…" at bounding box center [1213, 486] width 685 height 241
click at [138, 513] on div "[PERSON_NAME]" at bounding box center [148, 506] width 272 height 19
select select "6"
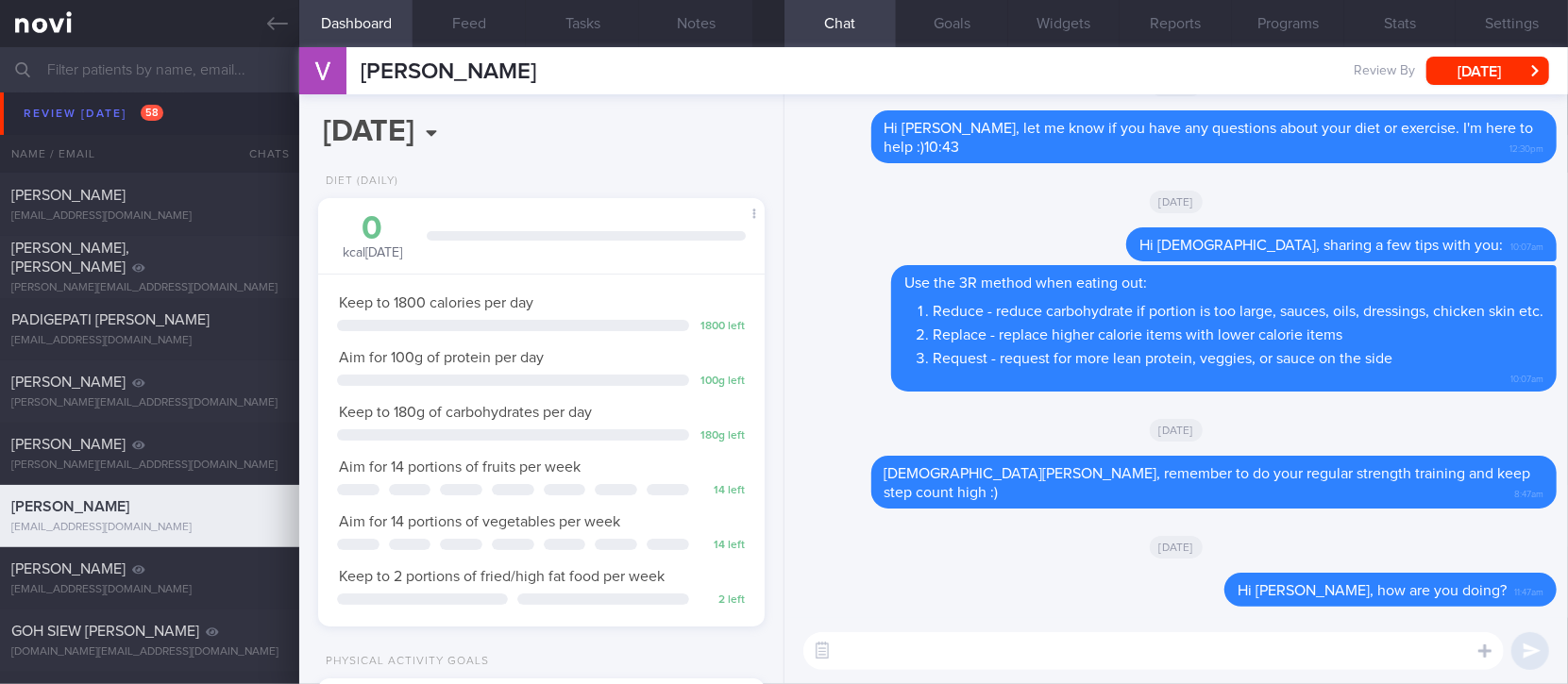
click at [1009, 650] on textarea at bounding box center [1154, 651] width 701 height 38
type textarea "Hi Vishnu, gentle reminders for you:"
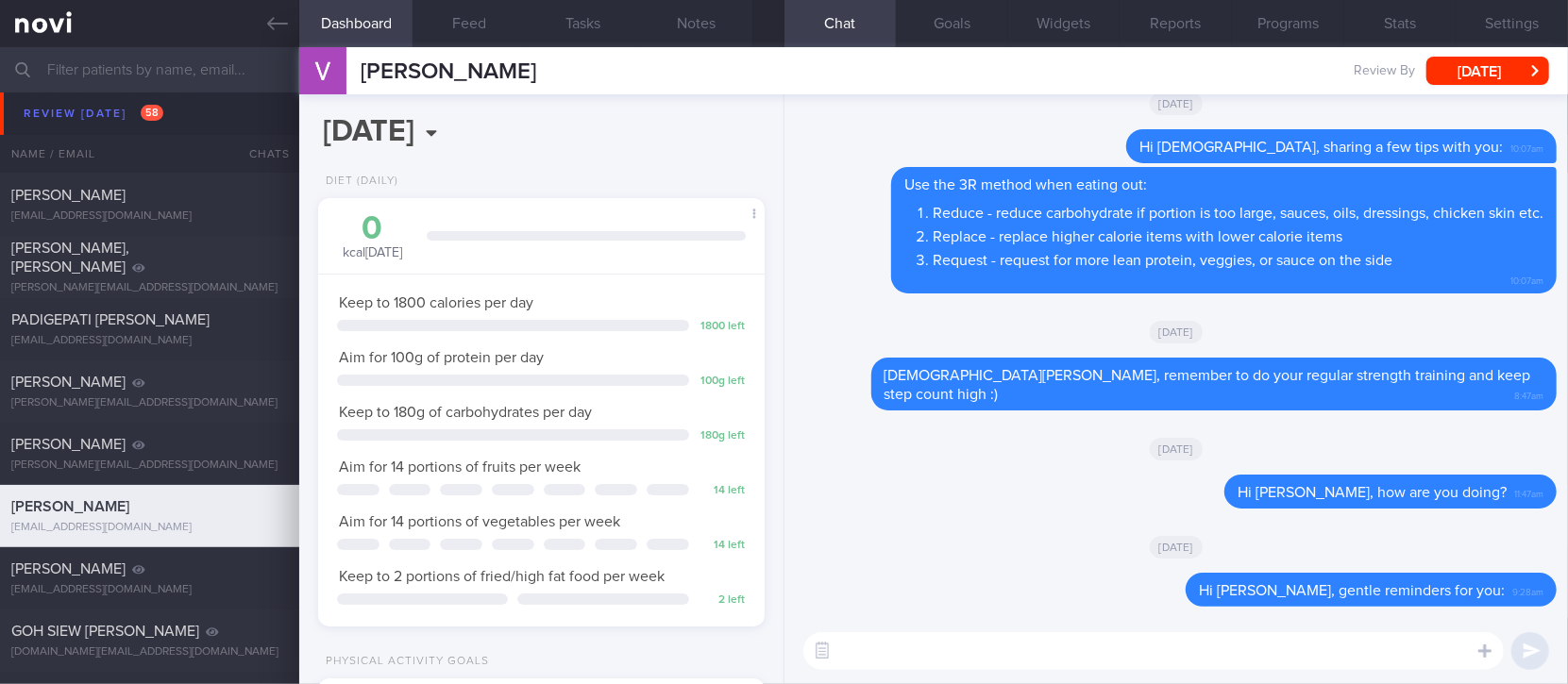
paste textarea "- Eat slowly and mindfully - Consume an adequate amount of protein (non fatty) …"
type textarea "- Eat slowly and mindfully - Consume an adequate amount of protein (non fatty) …"
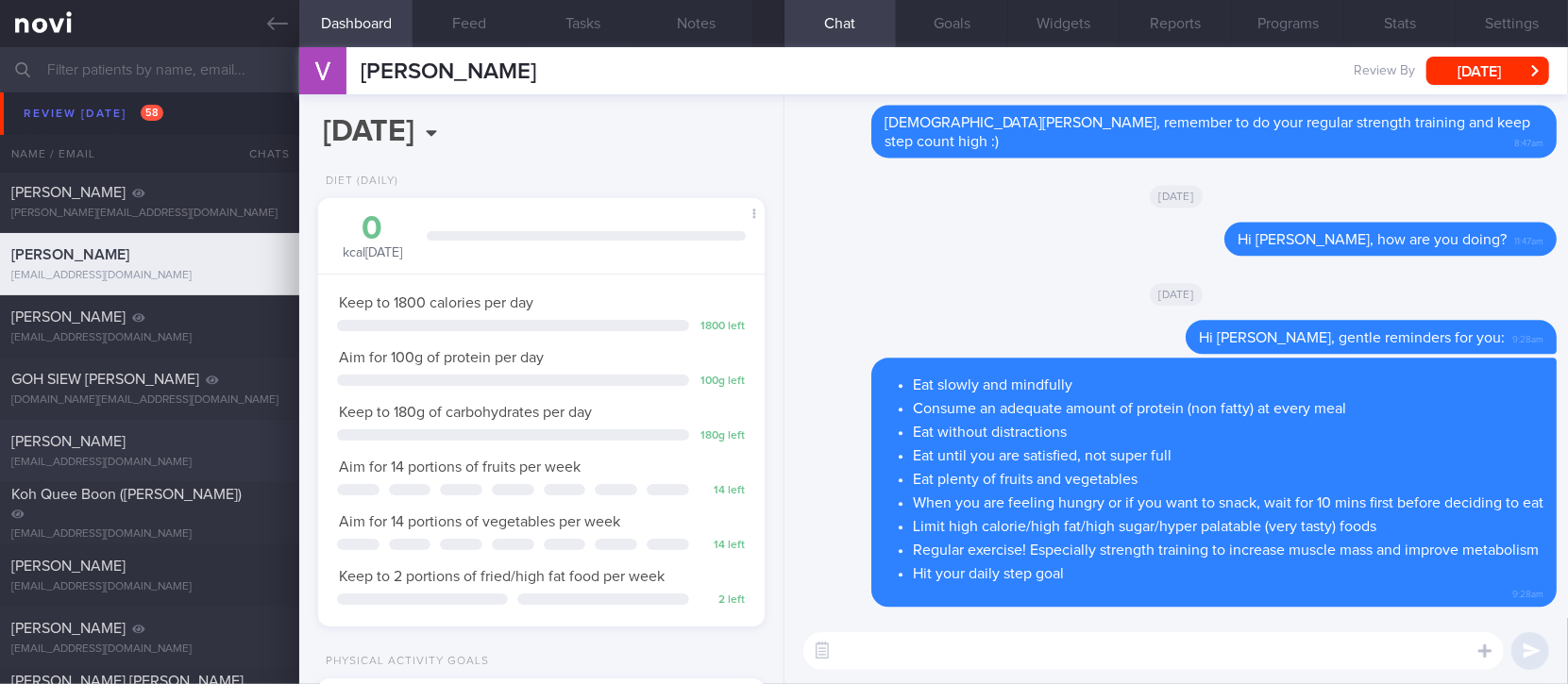
click at [177, 449] on div "[PERSON_NAME]" at bounding box center [148, 441] width 272 height 19
type input "tracked. TLC - requires [MEDICAL_DATA], assistance with behaviour change. pt re…"
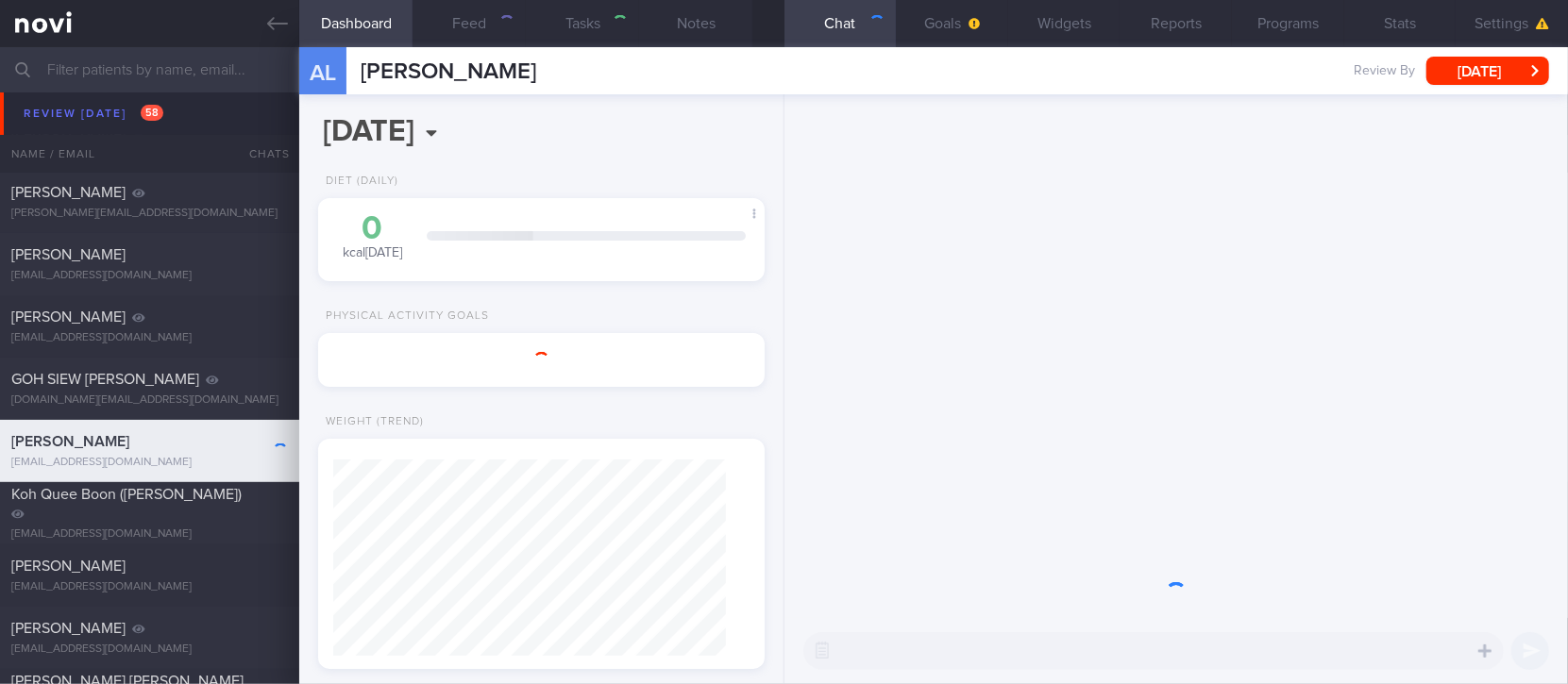
select select "8"
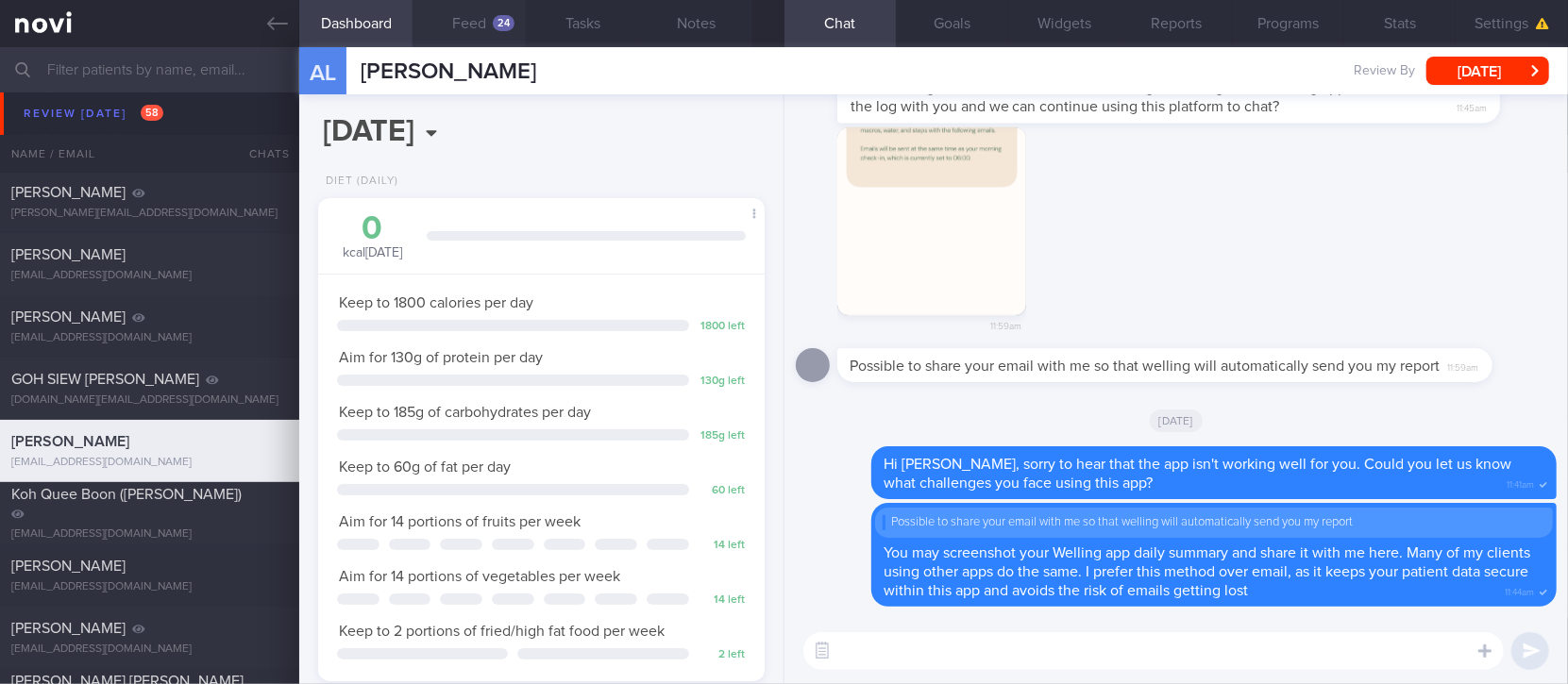
click at [510, 17] on div "24" at bounding box center [503, 22] width 22 height 16
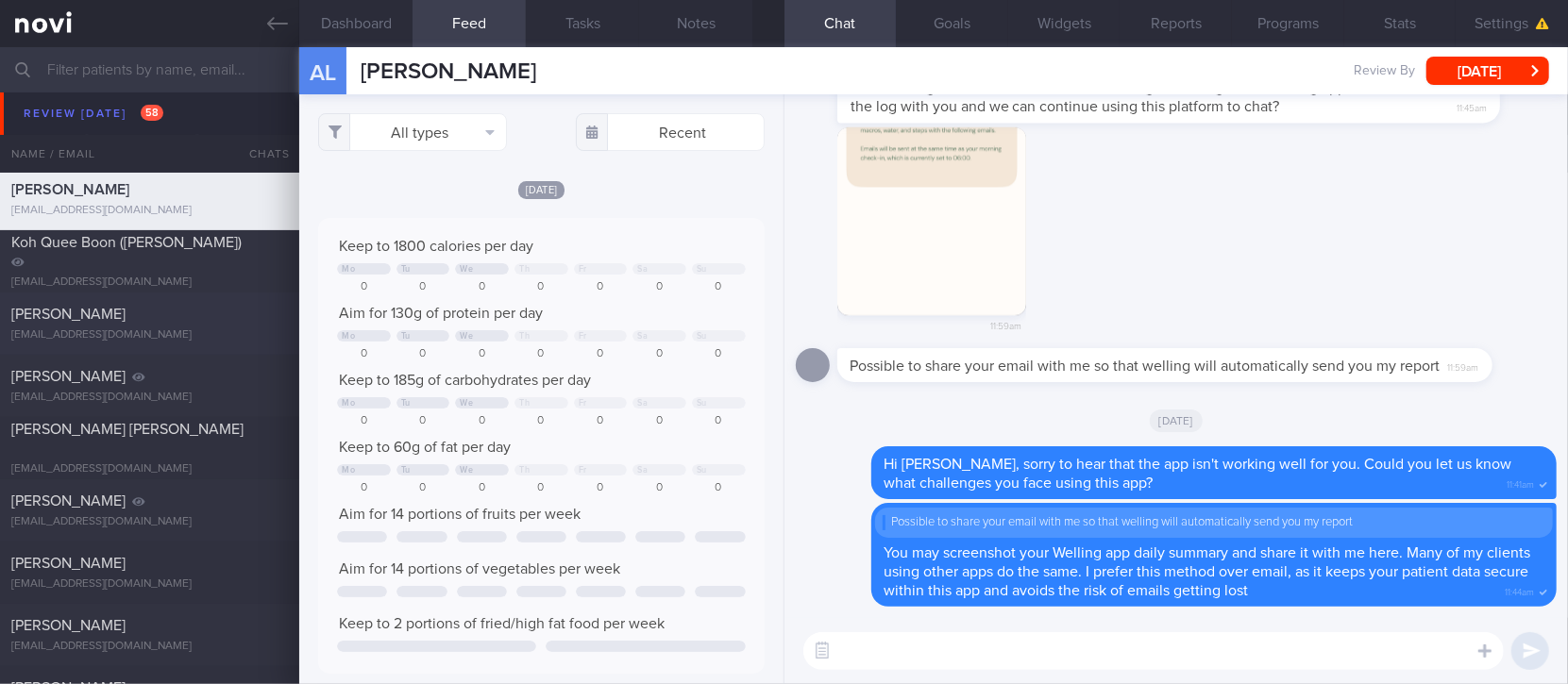
click at [197, 323] on div "Chuan Wee Tong duckio22@gmail.com" at bounding box center [150, 323] width 299 height 38
type input "tracked"
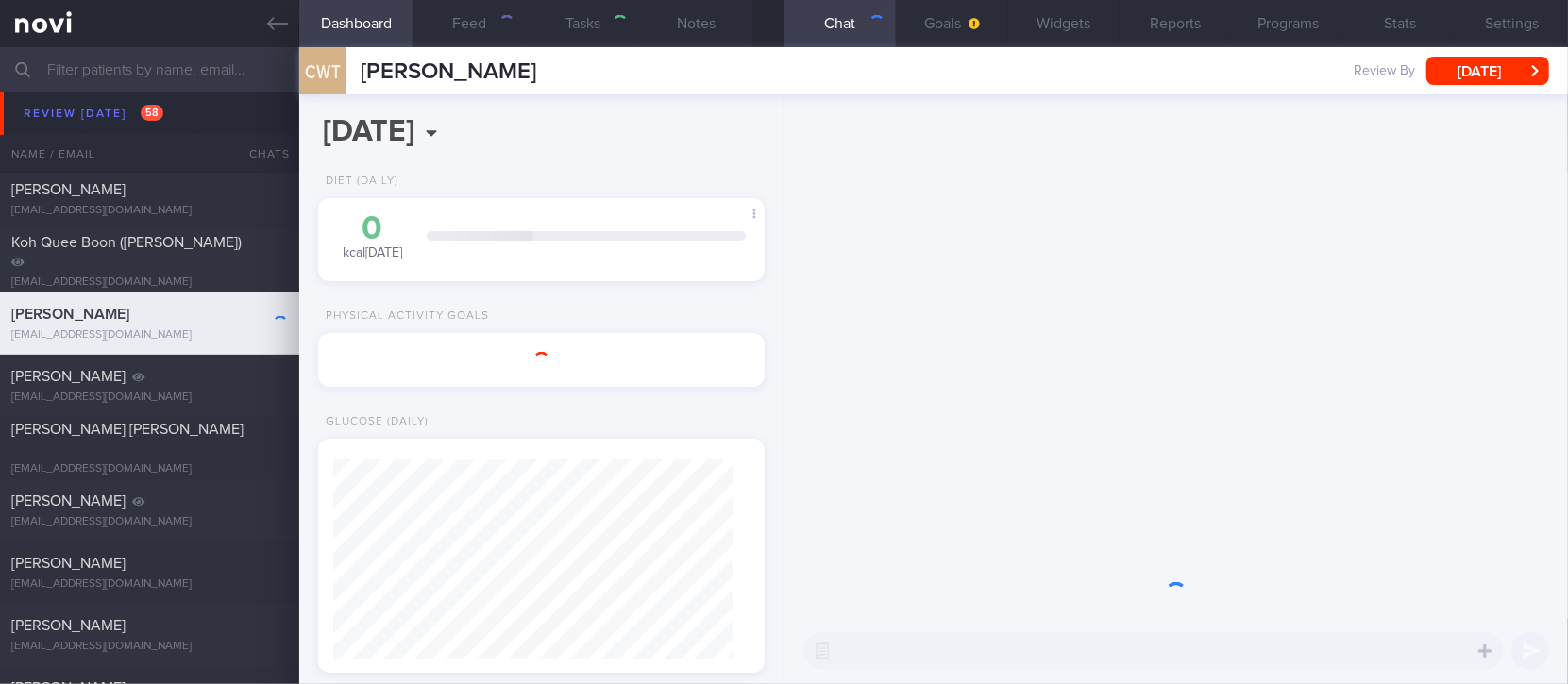
select select "8"
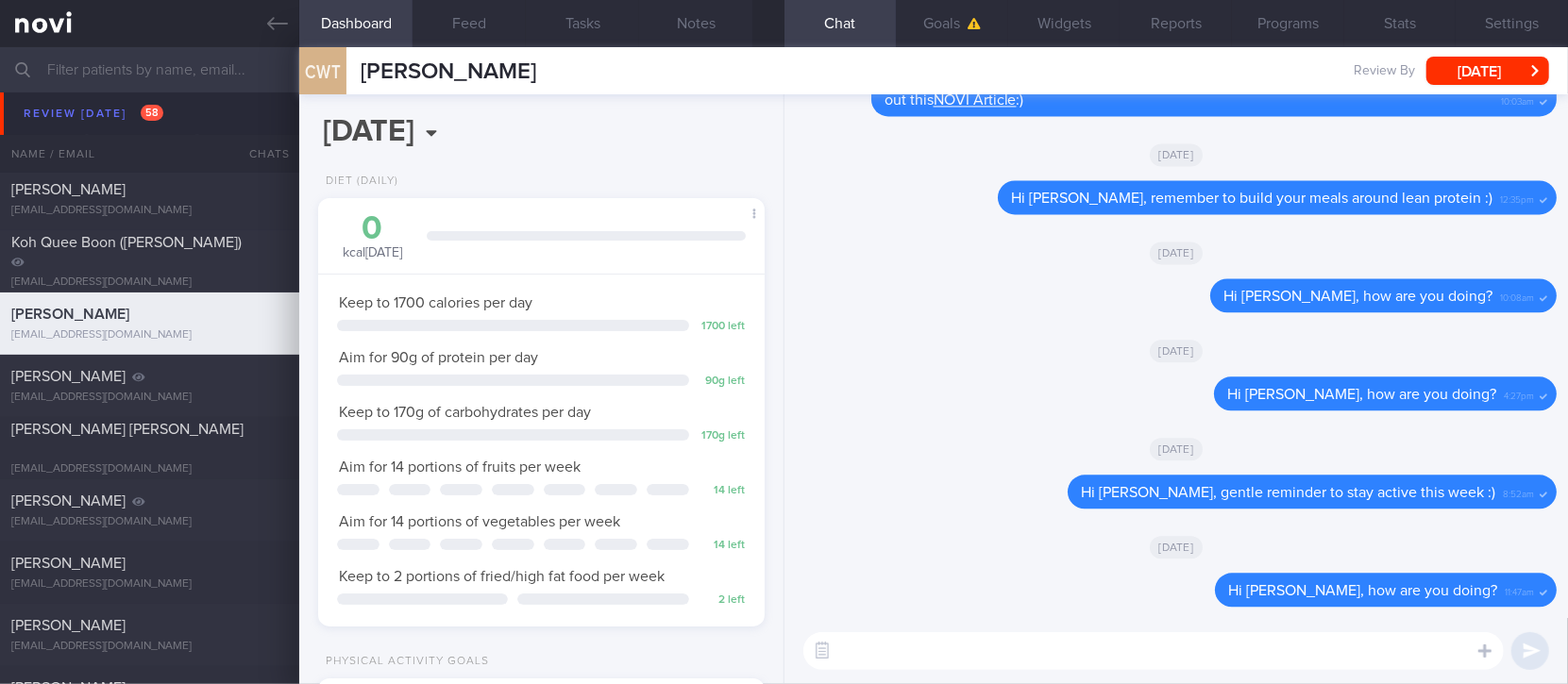
click at [1073, 638] on textarea at bounding box center [1154, 651] width 701 height 38
click at [1067, 646] on textarea at bounding box center [1154, 651] width 701 height 38
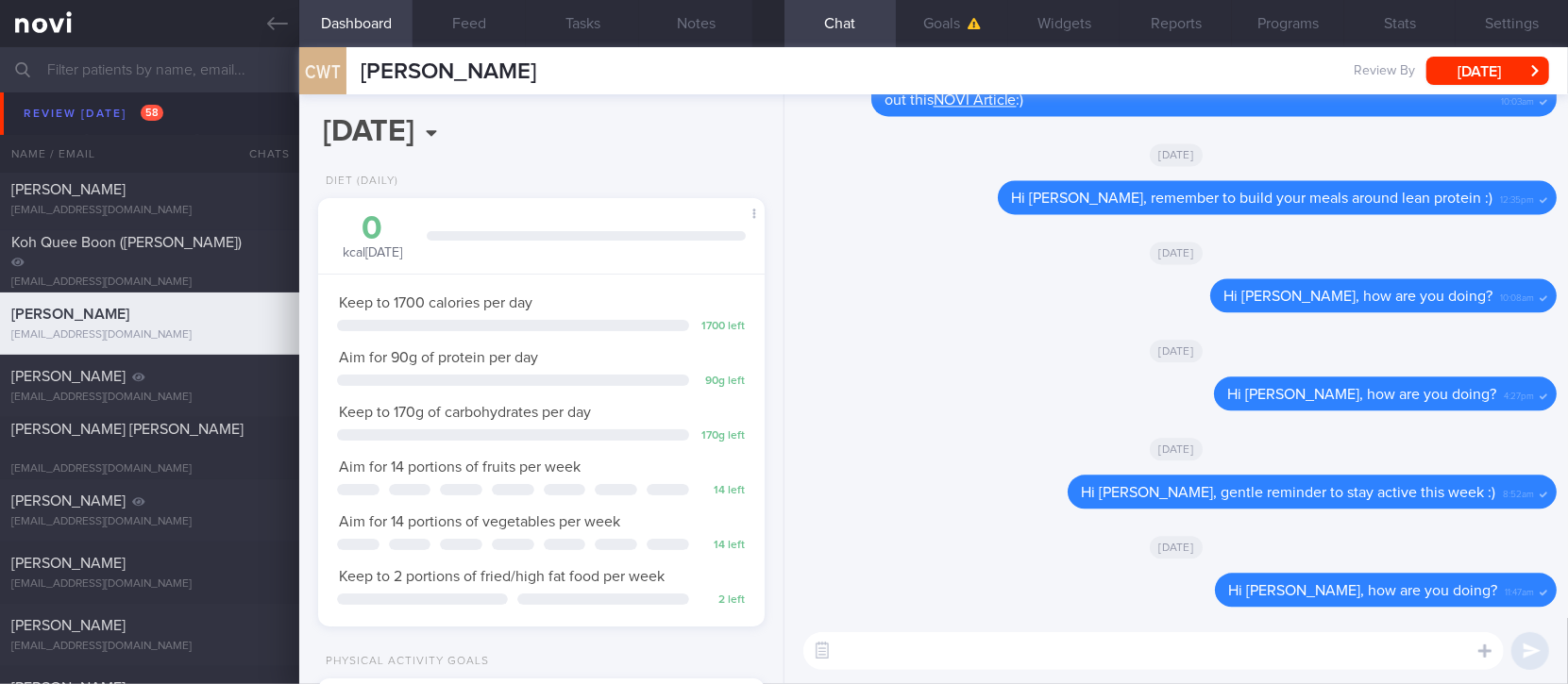
click at [1052, 657] on textarea at bounding box center [1154, 651] width 701 height 38
type textarea "See you tomorrow in clinic, Mr Tong :)"
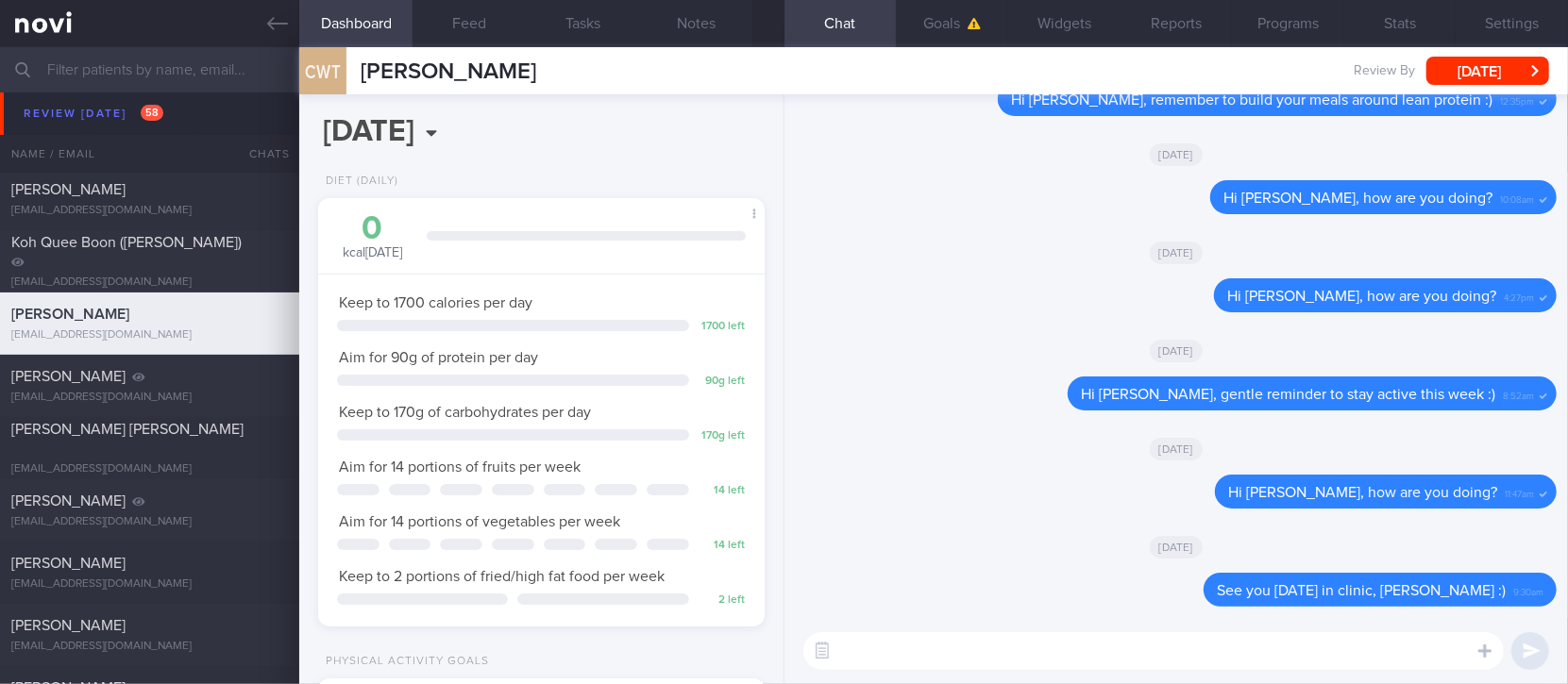
drag, startPoint x: 551, startPoint y: 64, endPoint x: 365, endPoint y: 56, distance: 186.2
click at [365, 56] on div "CWT Chuan Wee Tong Chuan Wee Tong duckio22@gmail.com Review By Thu, 24 Jul Set …" at bounding box center [934, 70] width 1269 height 47
copy span "[PERSON_NAME]"
click at [203, 462] on div "[EMAIL_ADDRESS][DOMAIN_NAME]" at bounding box center [150, 469] width 277 height 14
type input "tracked. buzud [PERSON_NAME]"
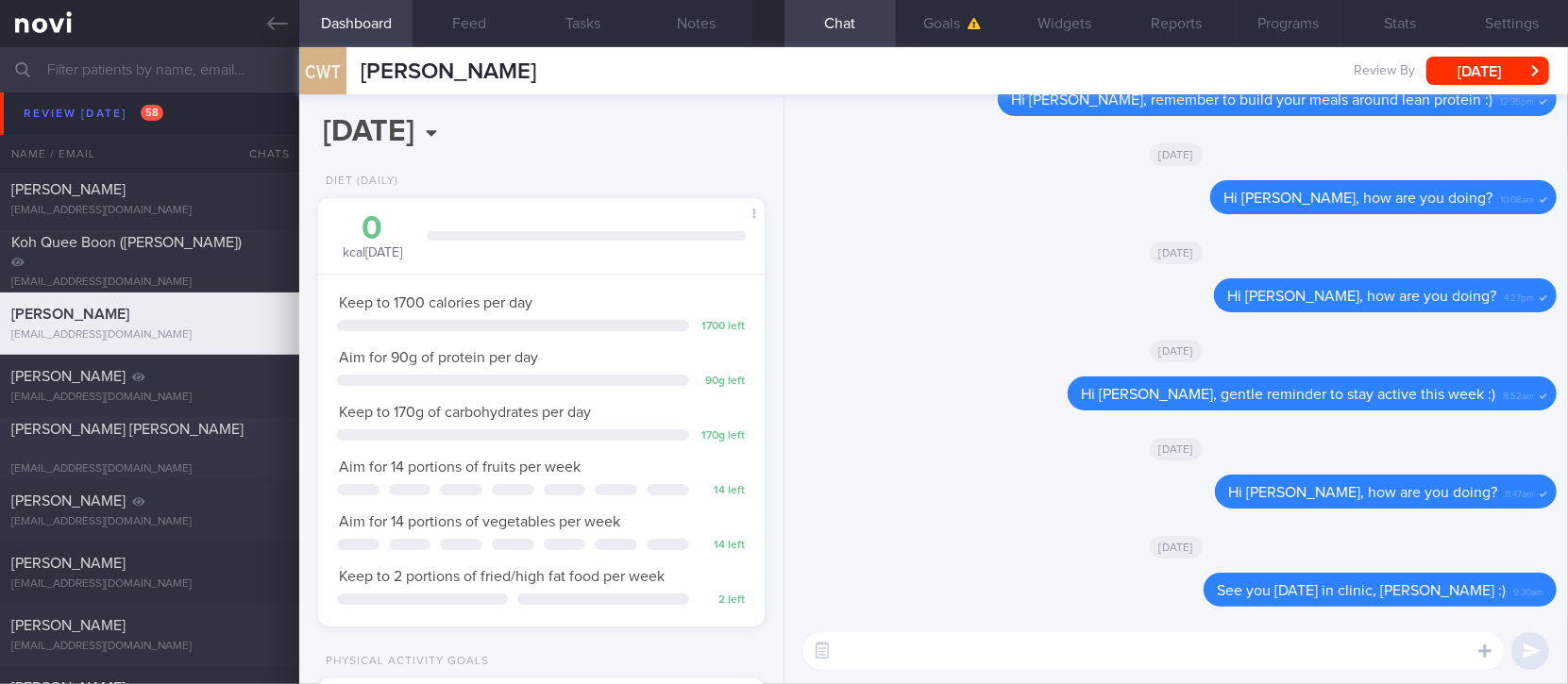
select select "7"
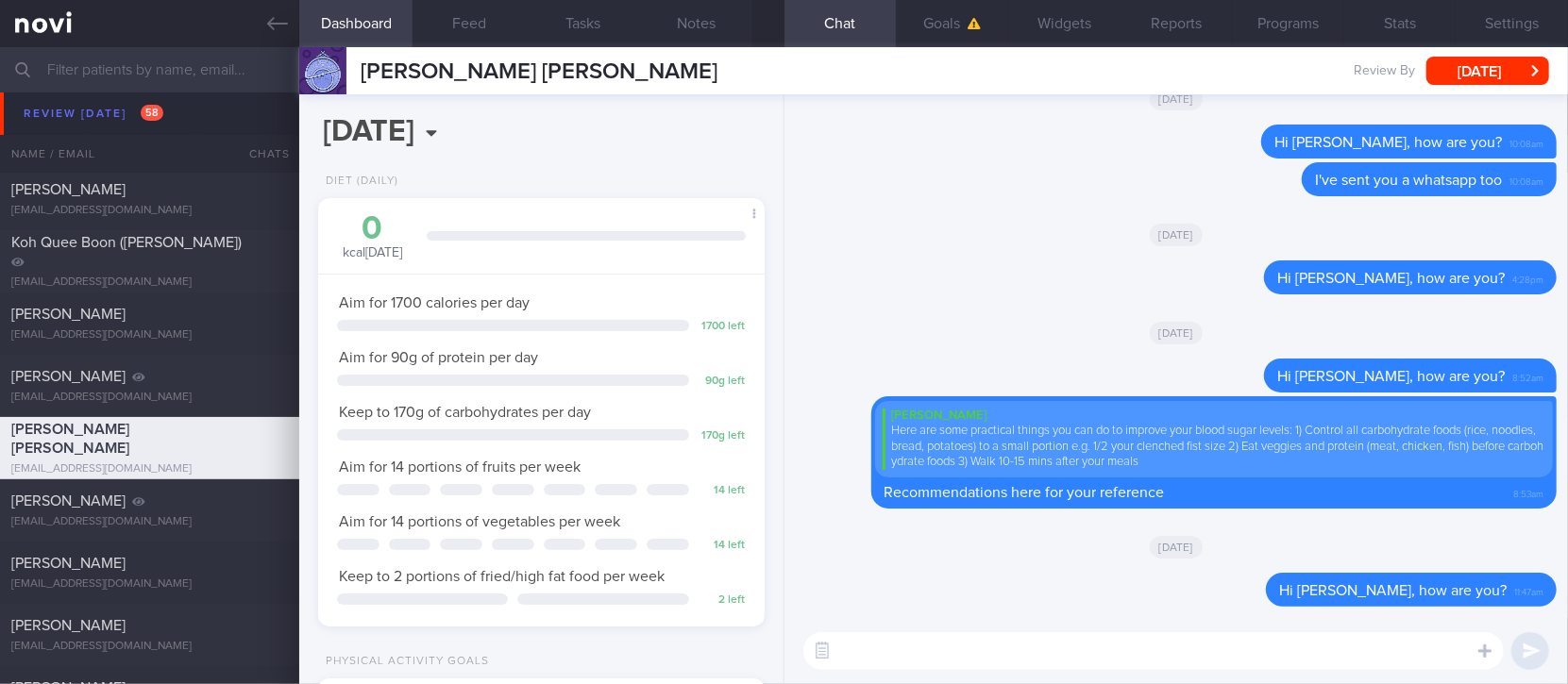
scroll to position [199, 401]
drag, startPoint x: 1200, startPoint y: 584, endPoint x: 1190, endPoint y: 584, distance: 10.0
click at [1190, 584] on div "Delete Hi Stewart, how are you? 11:47am" at bounding box center [1176, 595] width 761 height 45
copy div "Hi Stewart, how are you?"
click at [1095, 667] on textarea at bounding box center [1154, 651] width 701 height 38
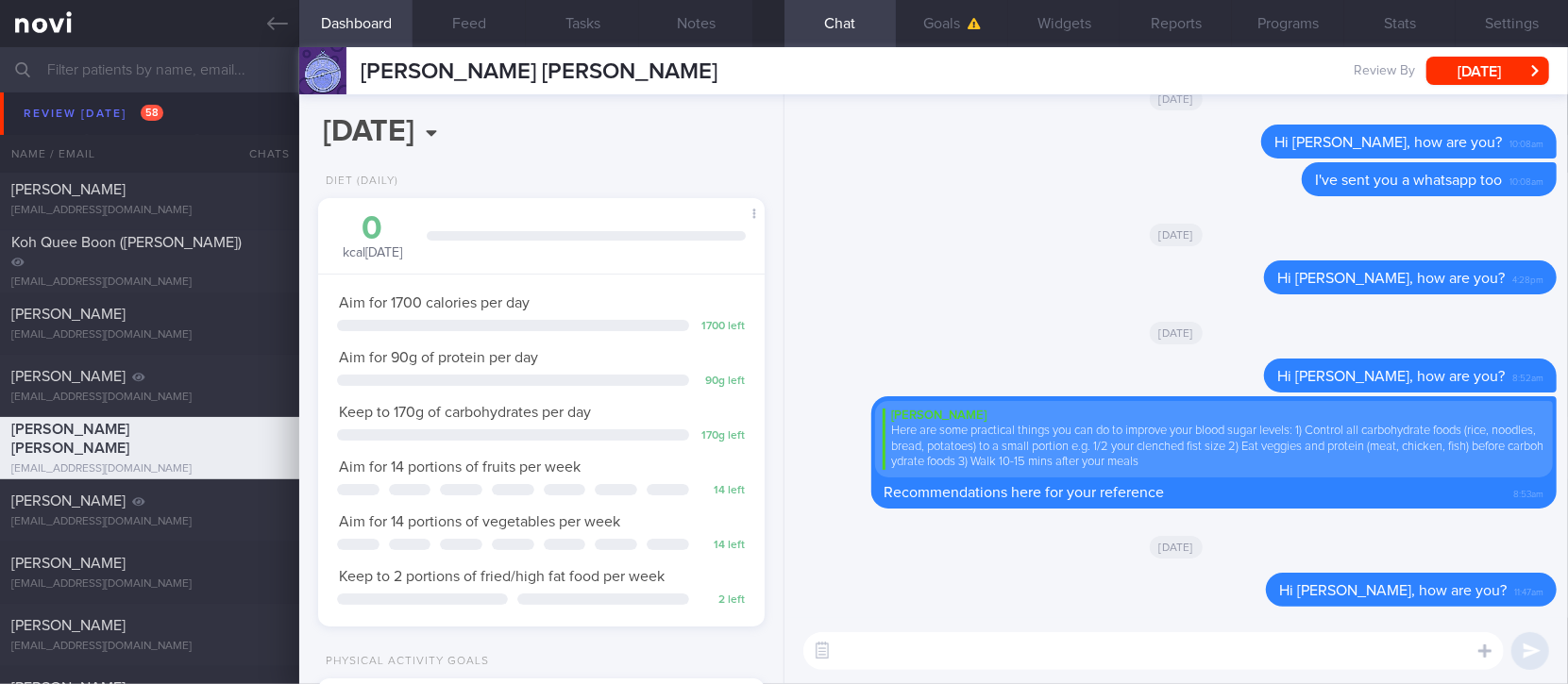
paste textarea "Hi Stewart, how are you?"
type textarea "Hi Stewart, I've sent you a whatsapp previously"
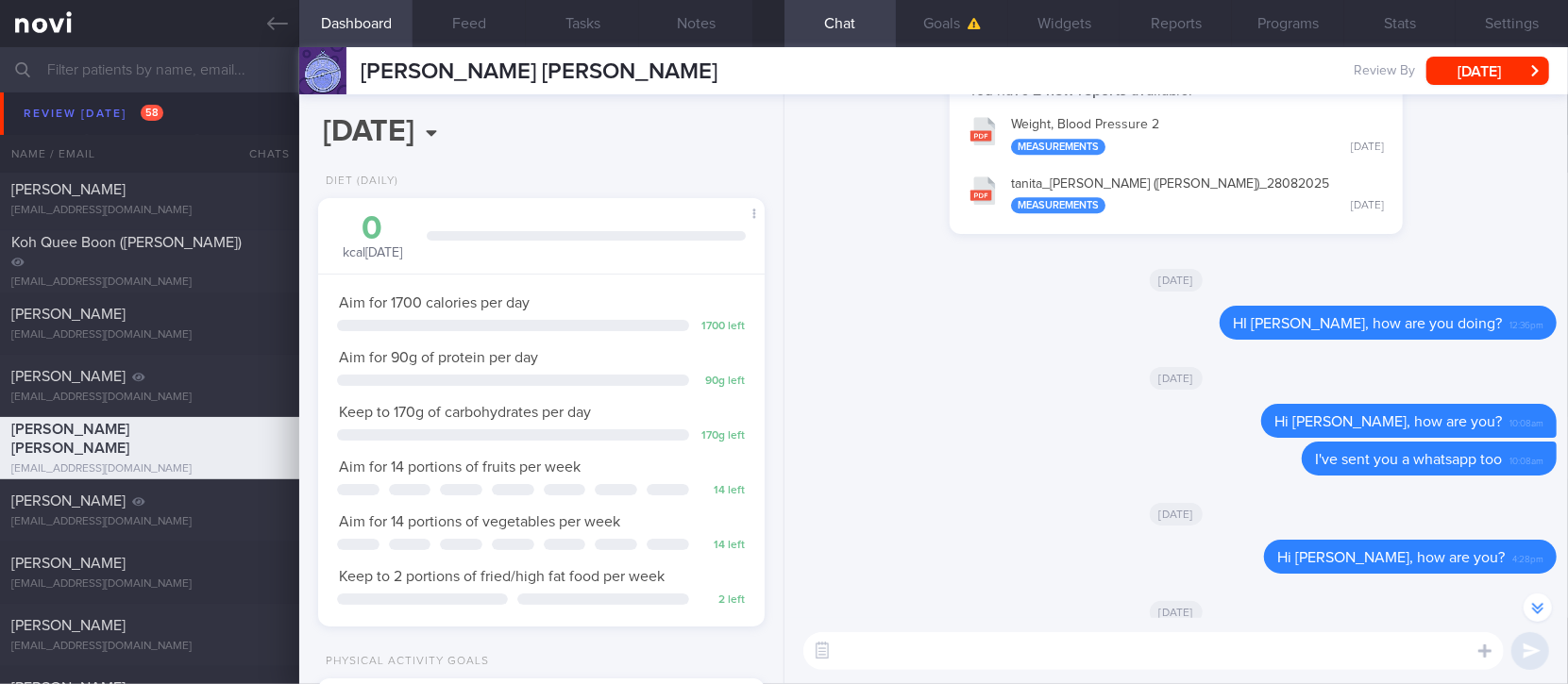
scroll to position [-755, 0]
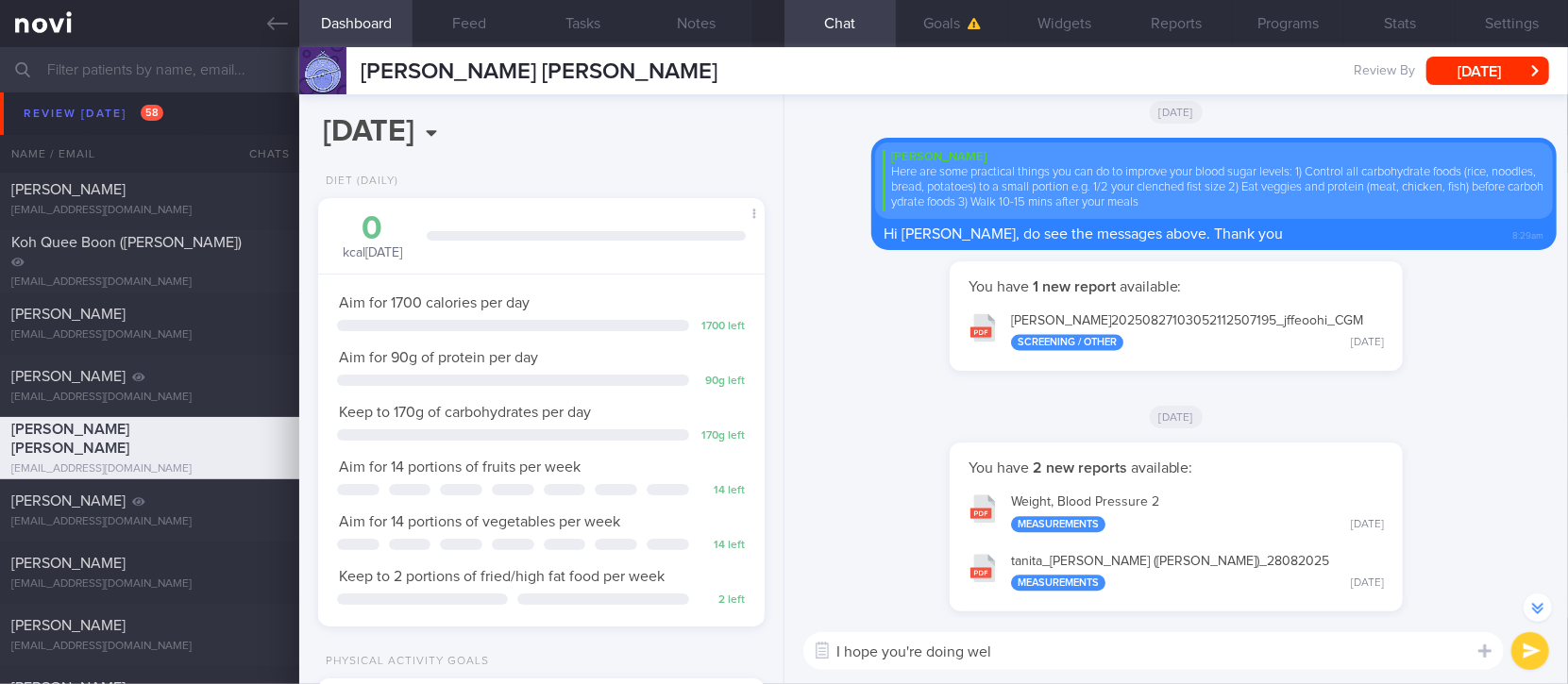
type textarea "I hope you're doing well"
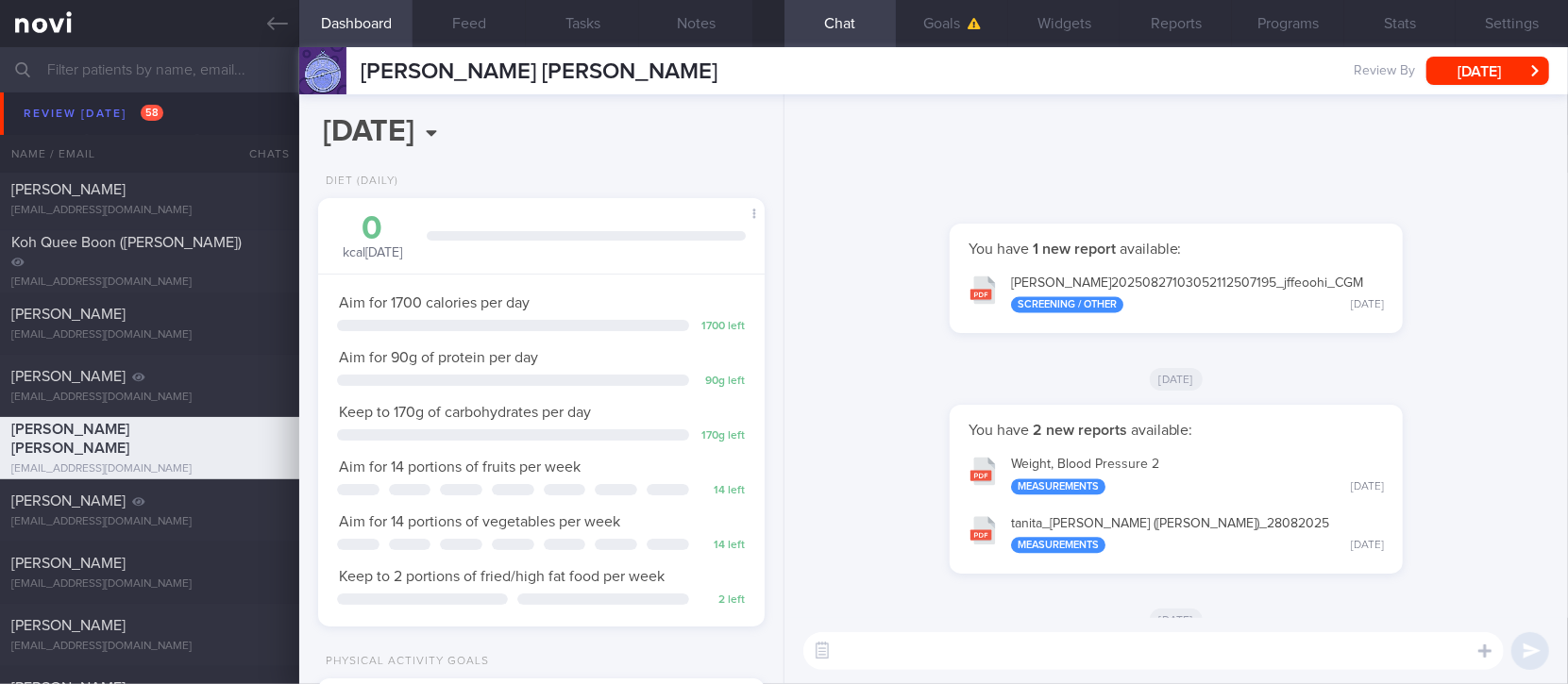
scroll to position [0, 0]
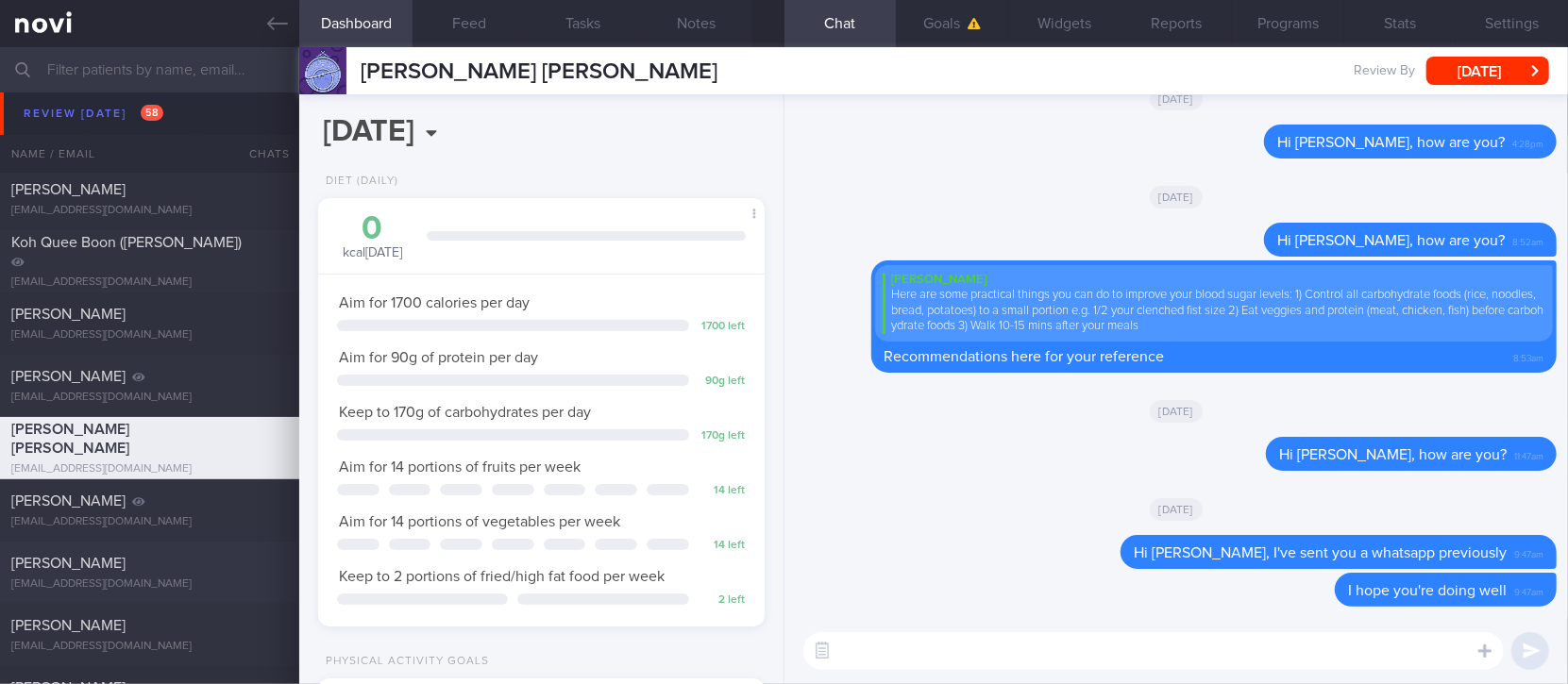
click at [212, 579] on div "[EMAIL_ADDRESS][DOMAIN_NAME]" at bounding box center [150, 584] width 277 height 14
type input "tracked"
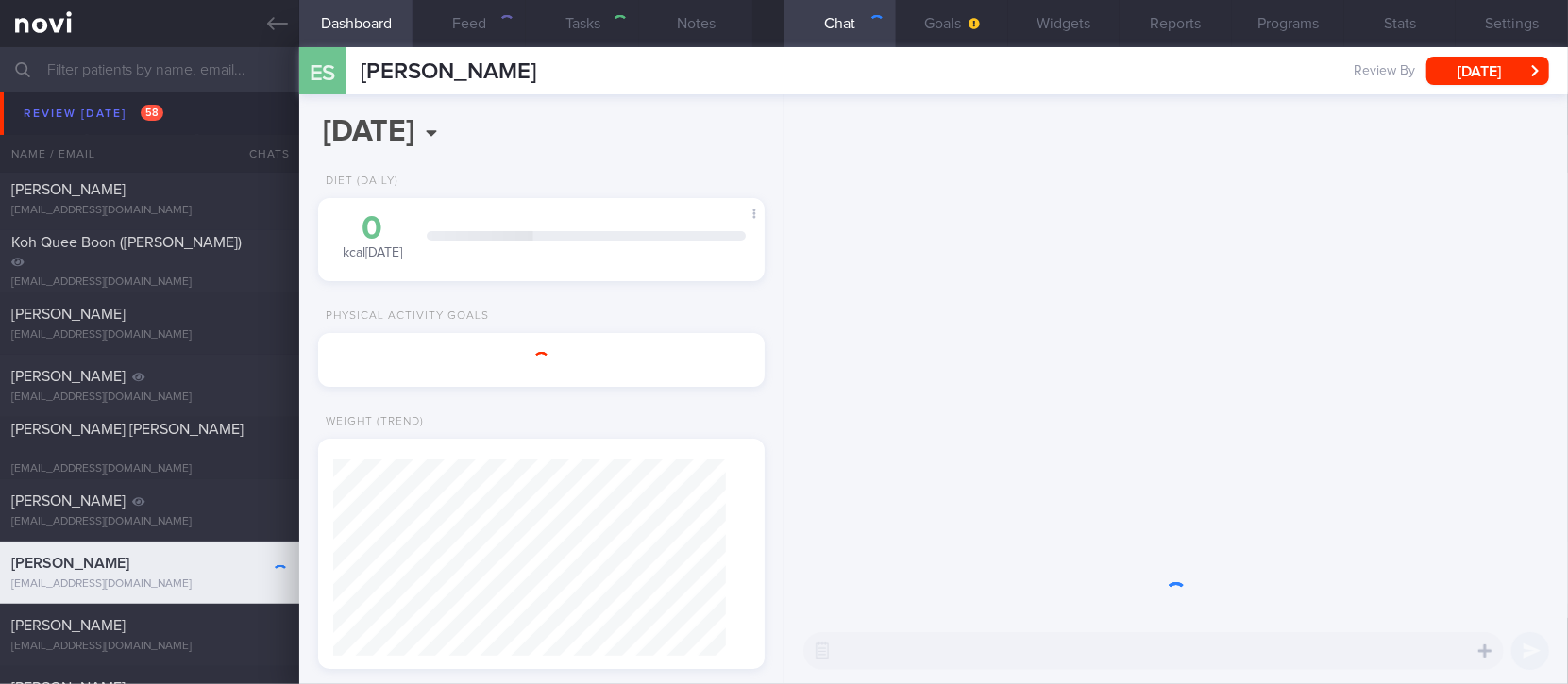
scroll to position [196, 393]
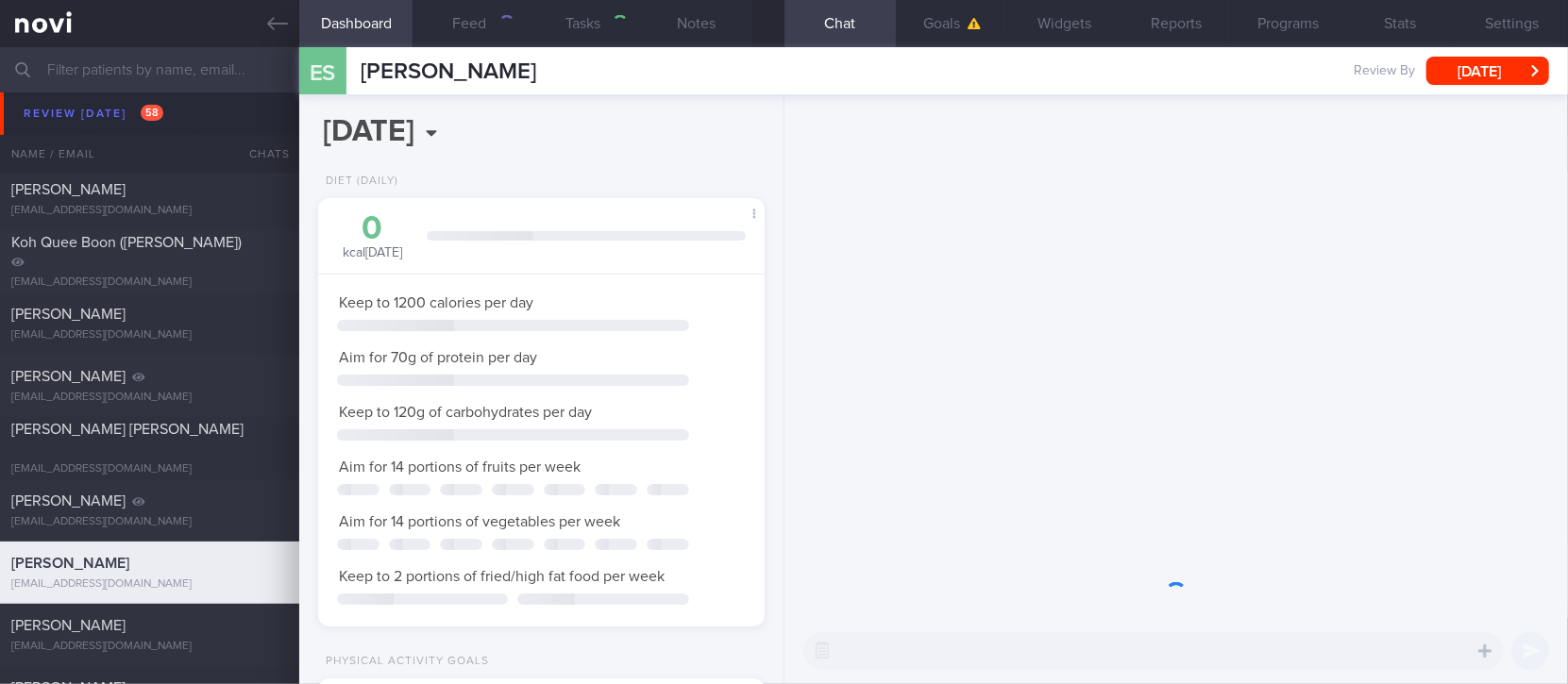
select select "8"
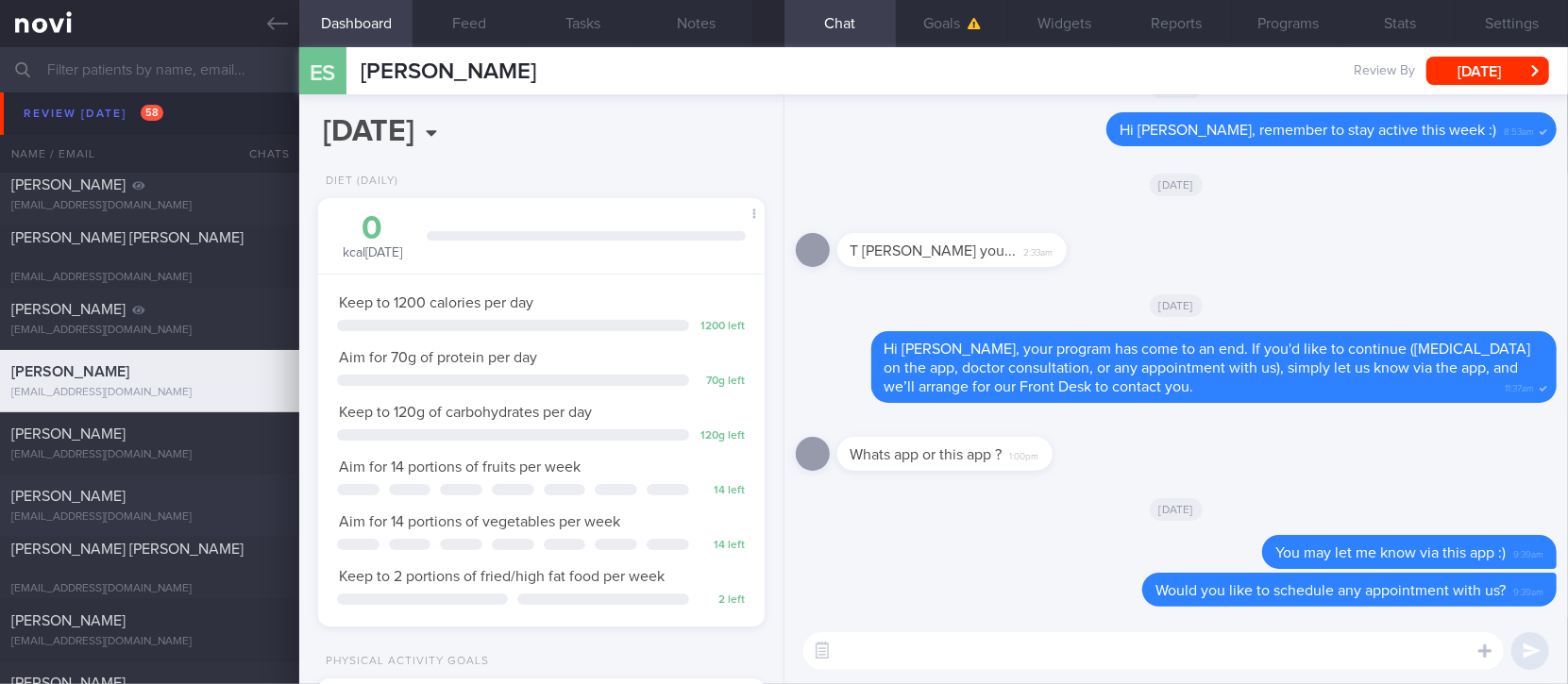
scroll to position [1006, 0]
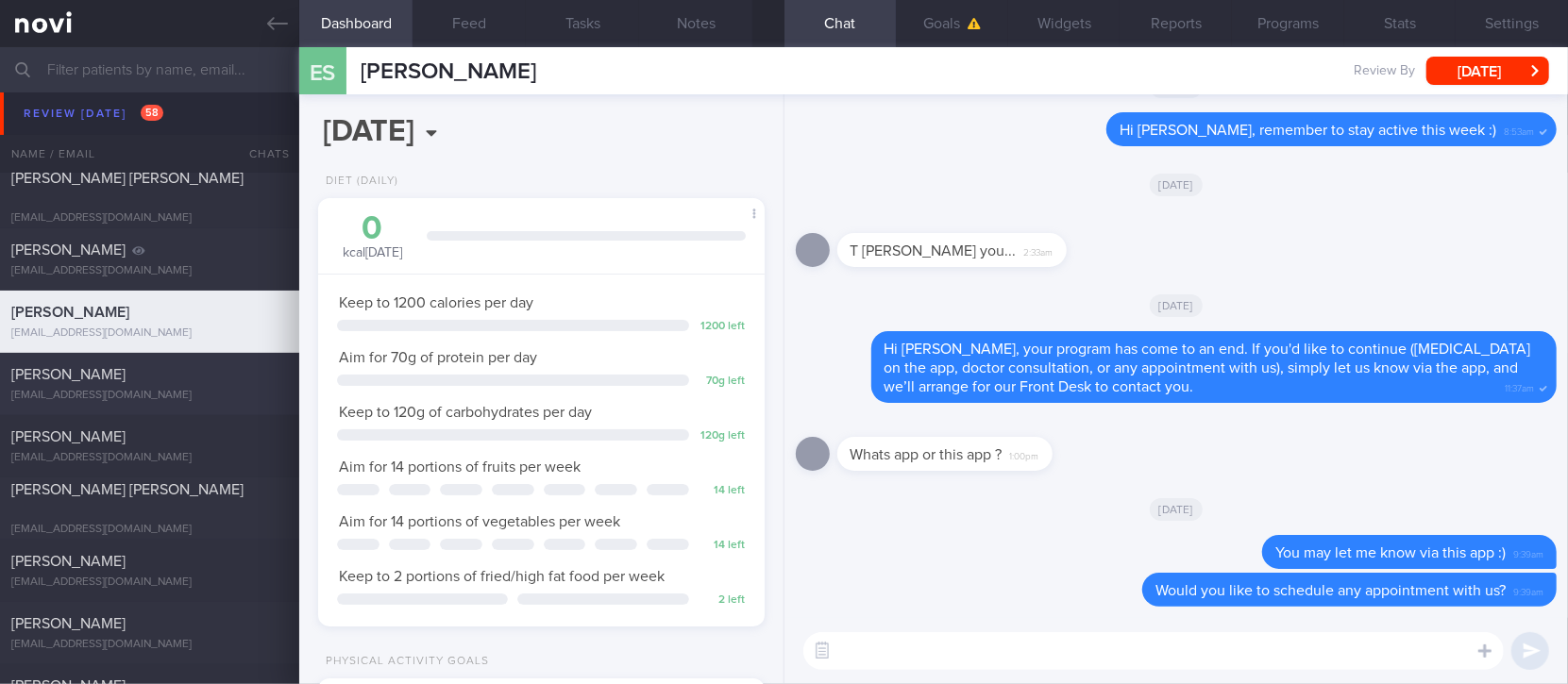
click at [180, 397] on div "lihaowon@gmail.com" at bounding box center [150, 396] width 277 height 14
type input "tracked. DM HLD HTN CKD high uric acid. Buzud"
select select "7"
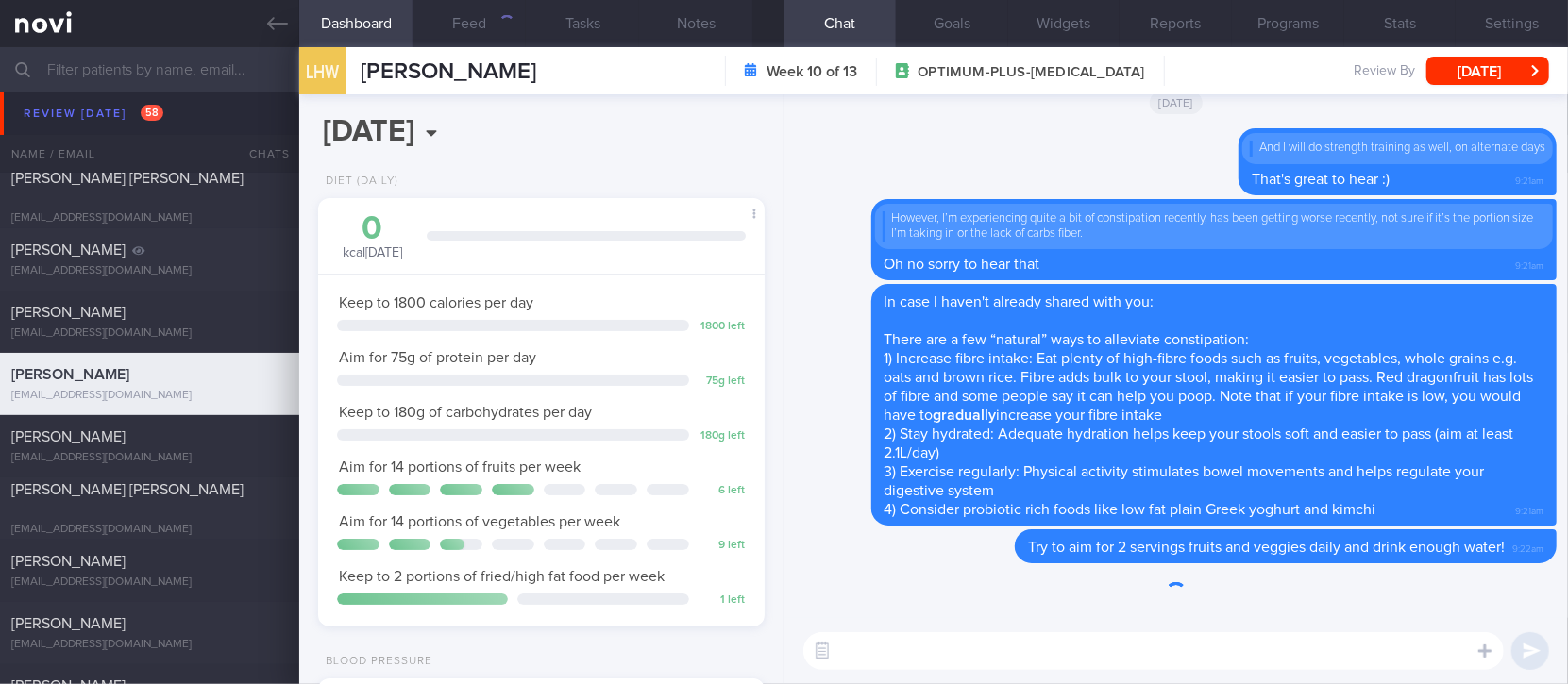
scroll to position [196, 393]
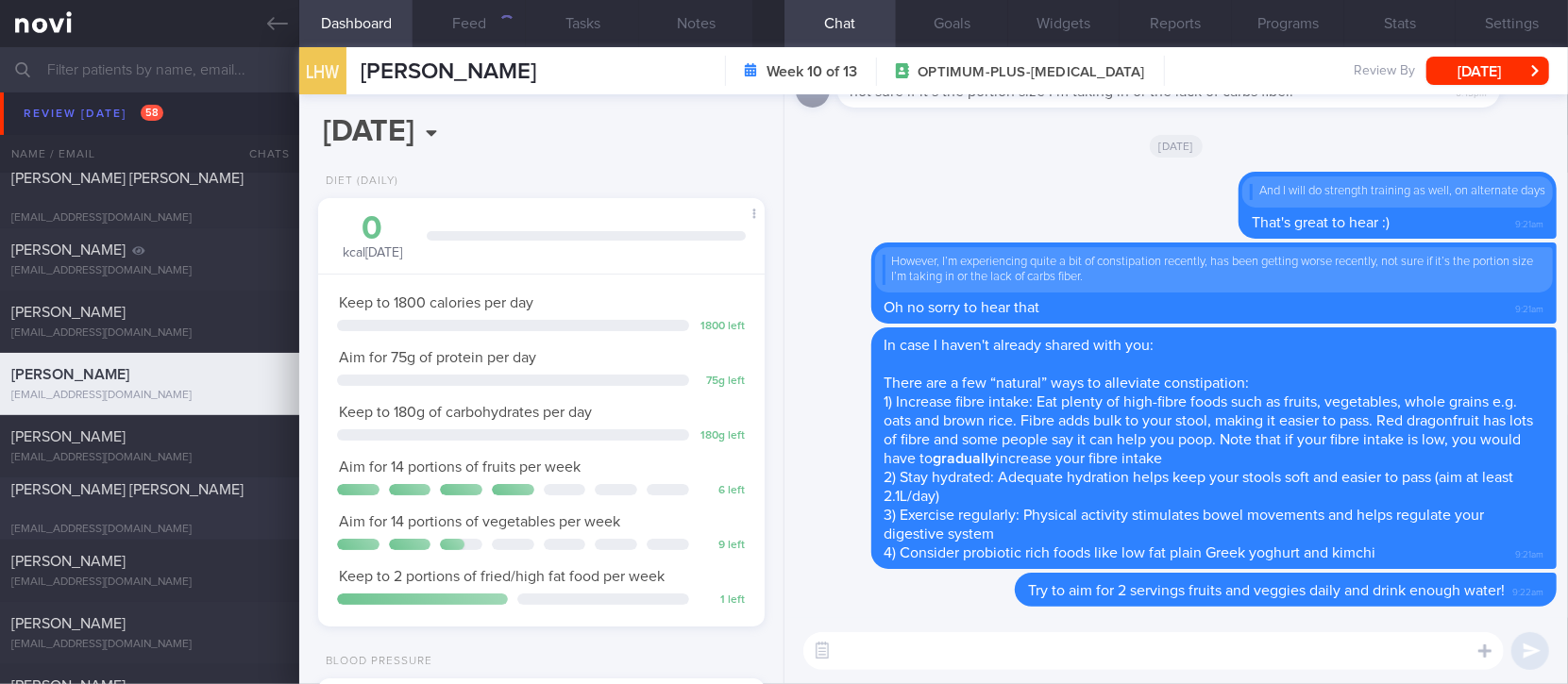
click at [207, 505] on div "Kiang Seng Yan" at bounding box center [148, 499] width 272 height 38
click at [464, 28] on button "Feed" at bounding box center [469, 23] width 113 height 47
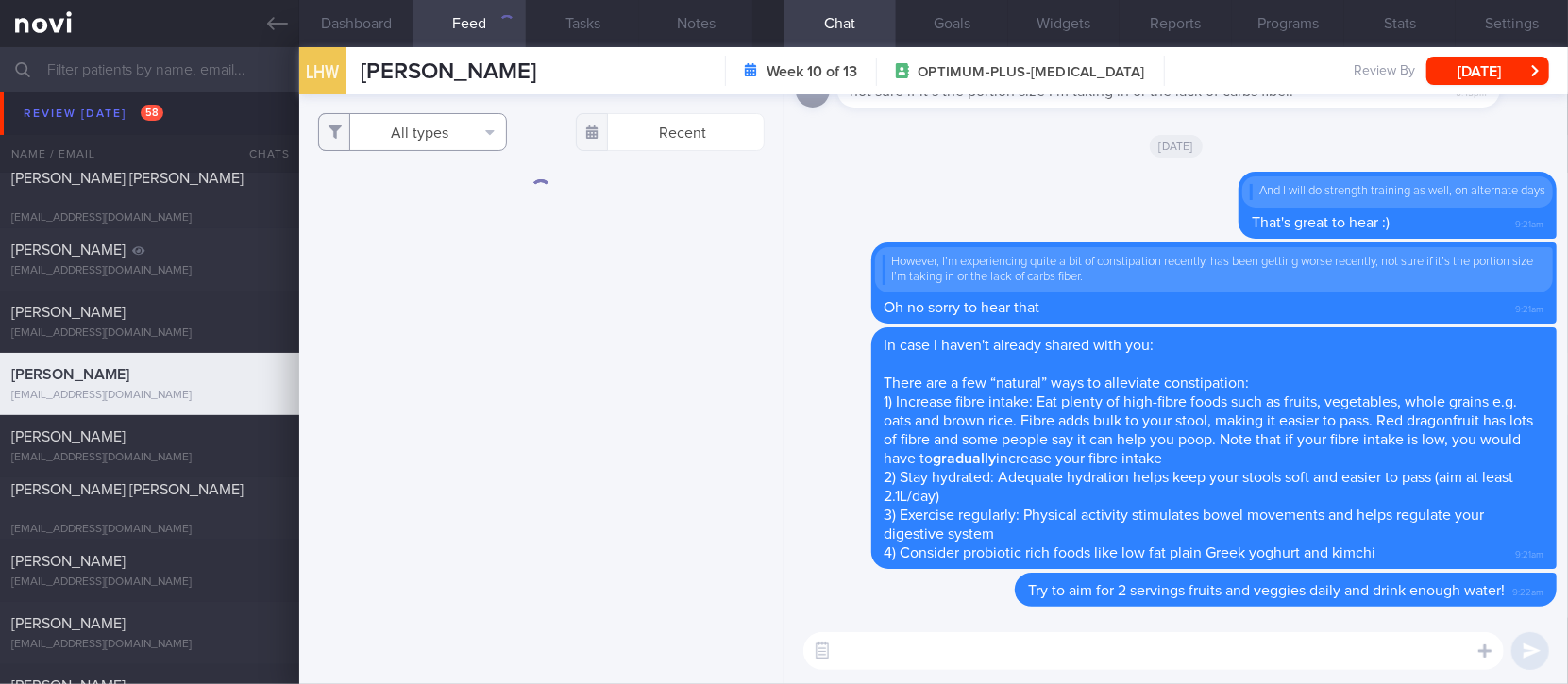
click at [433, 135] on button "All types" at bounding box center [412, 132] width 189 height 38
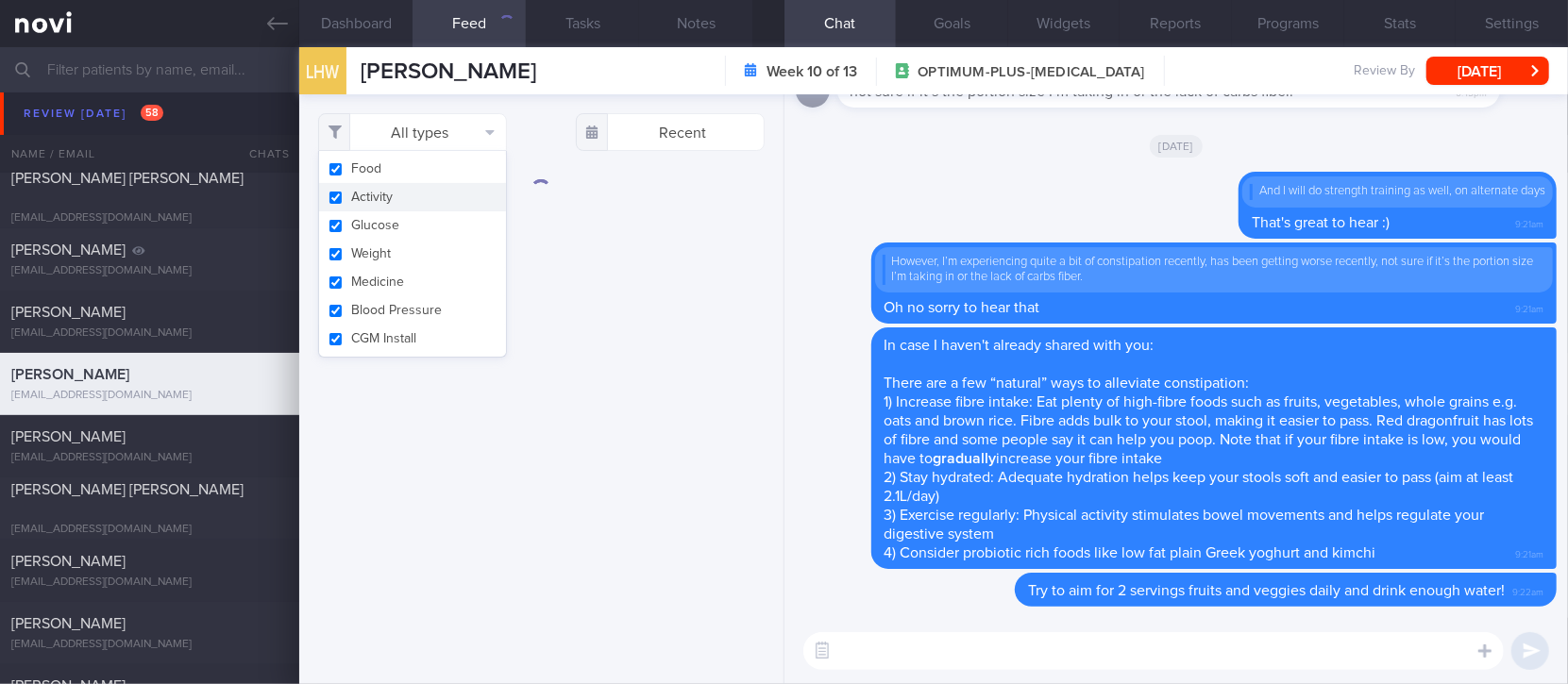
click at [402, 204] on button "Activity" at bounding box center [412, 196] width 187 height 28
checkbox input "false"
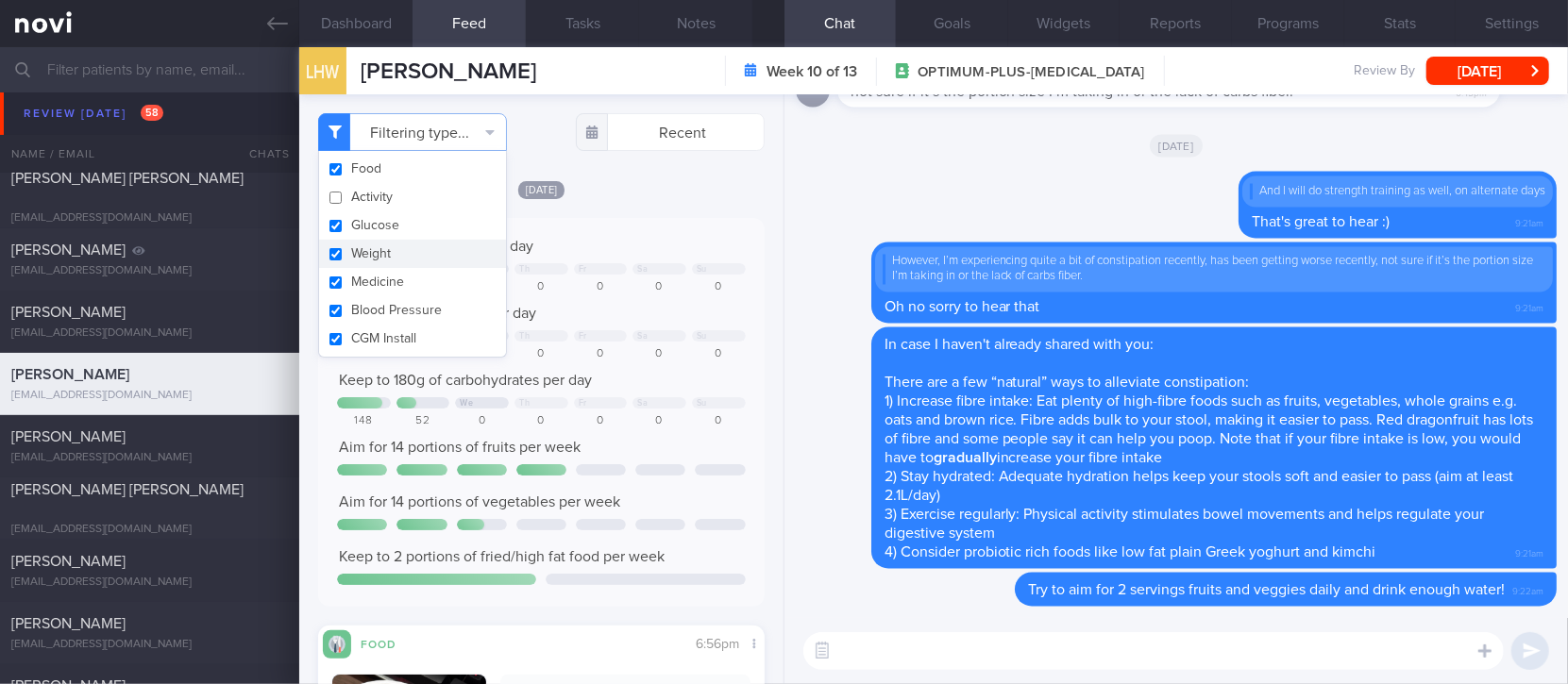
scroll to position [199, 401]
click at [644, 284] on div "0" at bounding box center [659, 287] width 54 height 14
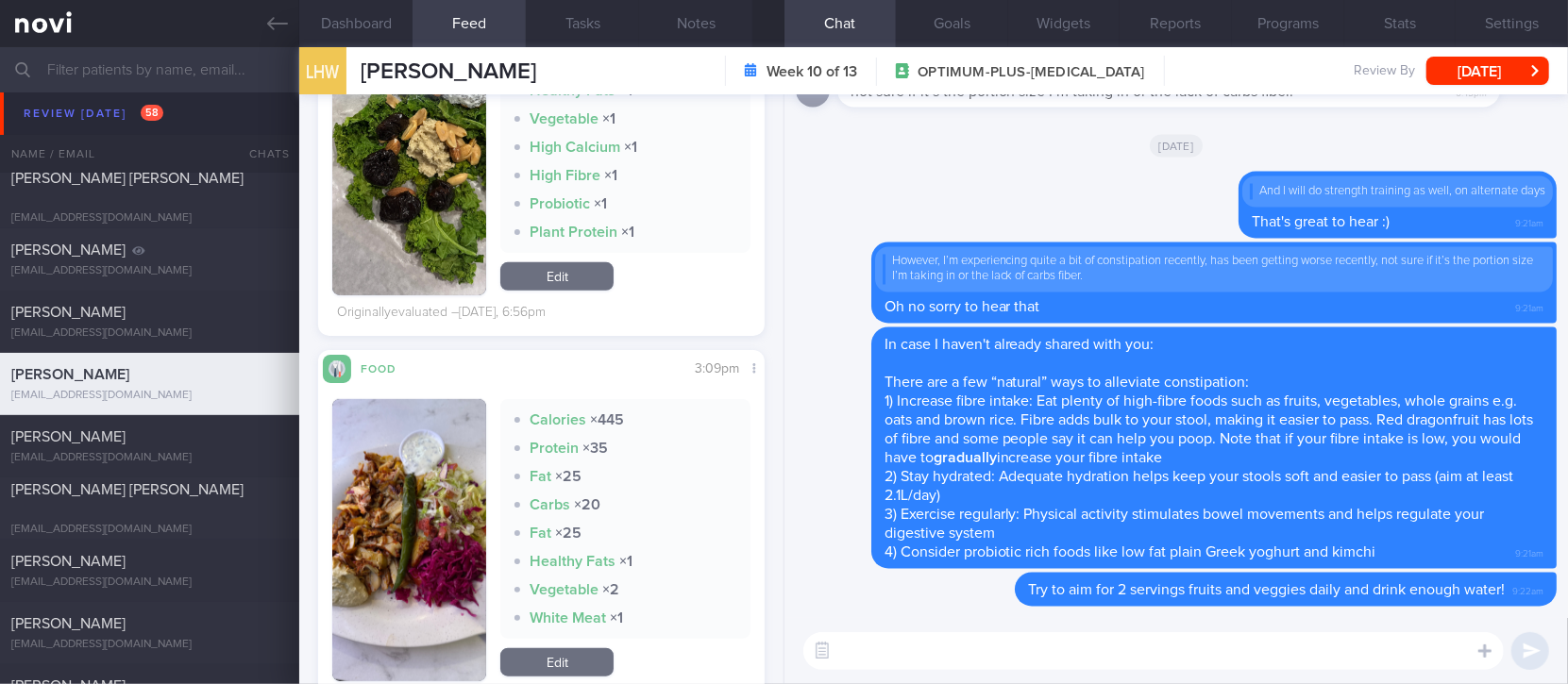
scroll to position [1006, 0]
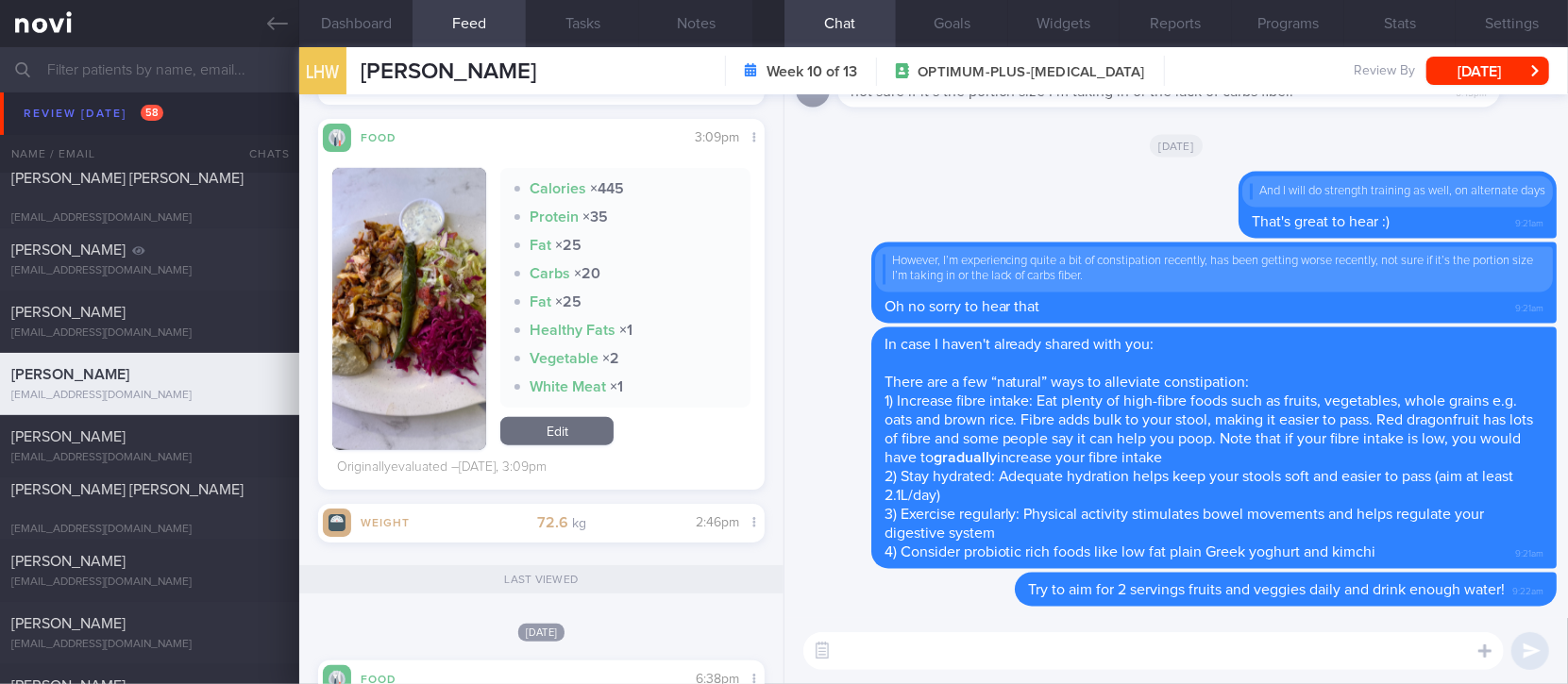
click at [444, 345] on button "button" at bounding box center [409, 309] width 153 height 282
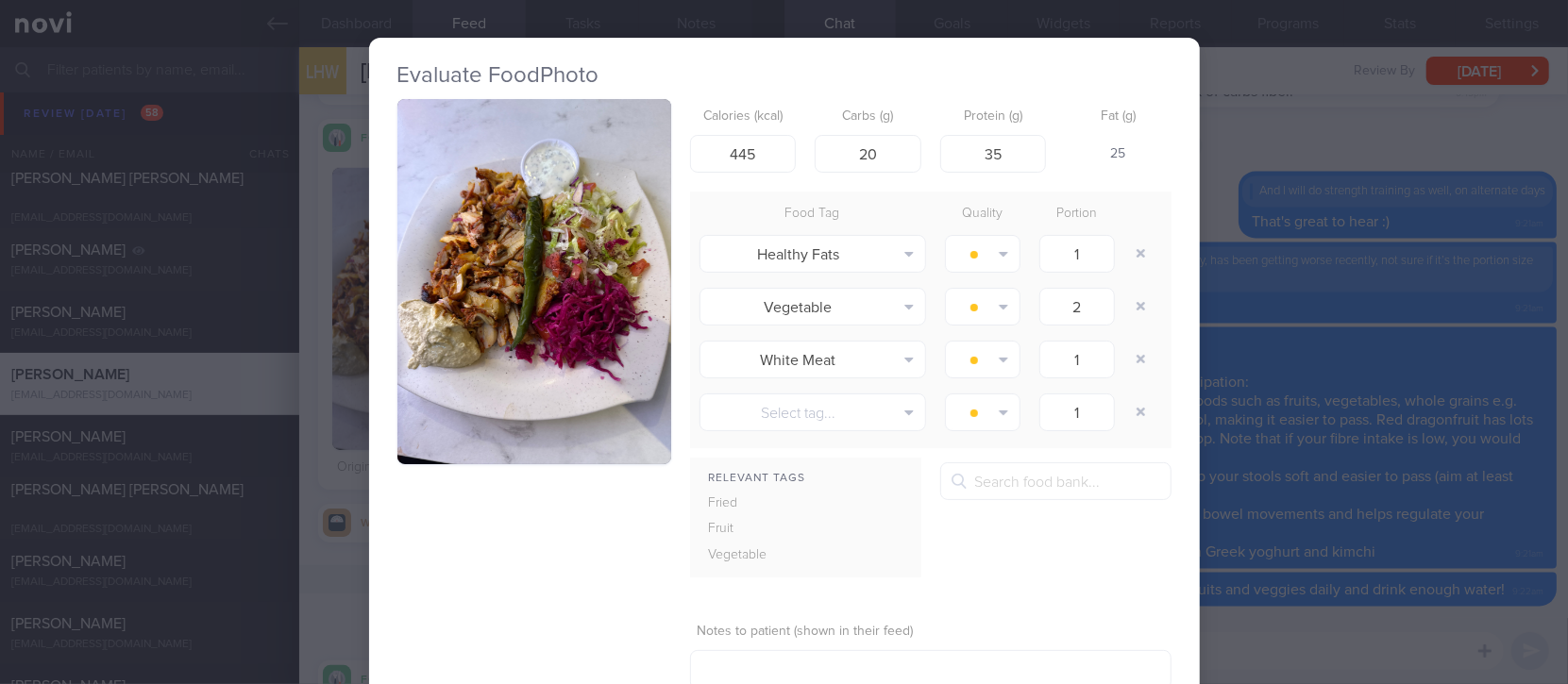
click at [511, 294] on button "button" at bounding box center [535, 281] width 274 height 365
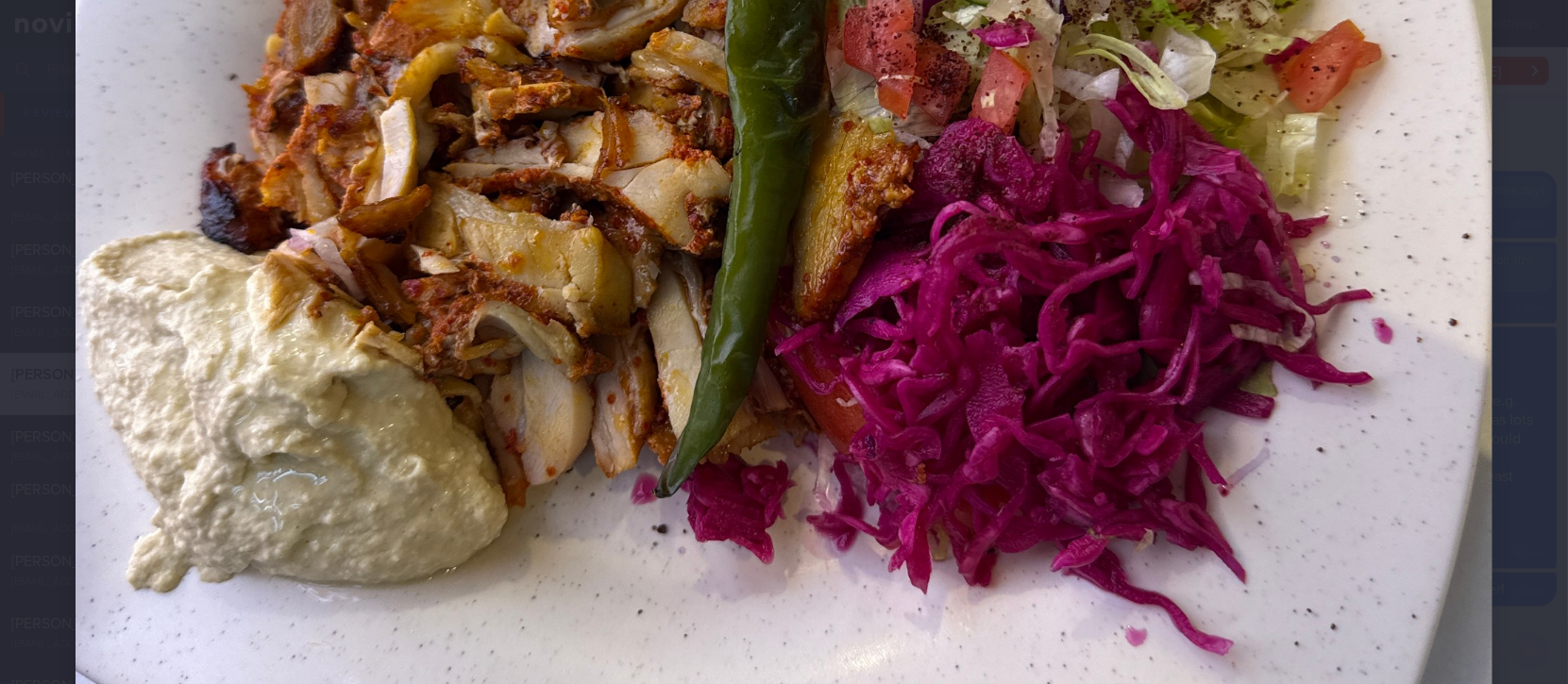
scroll to position [628, 0]
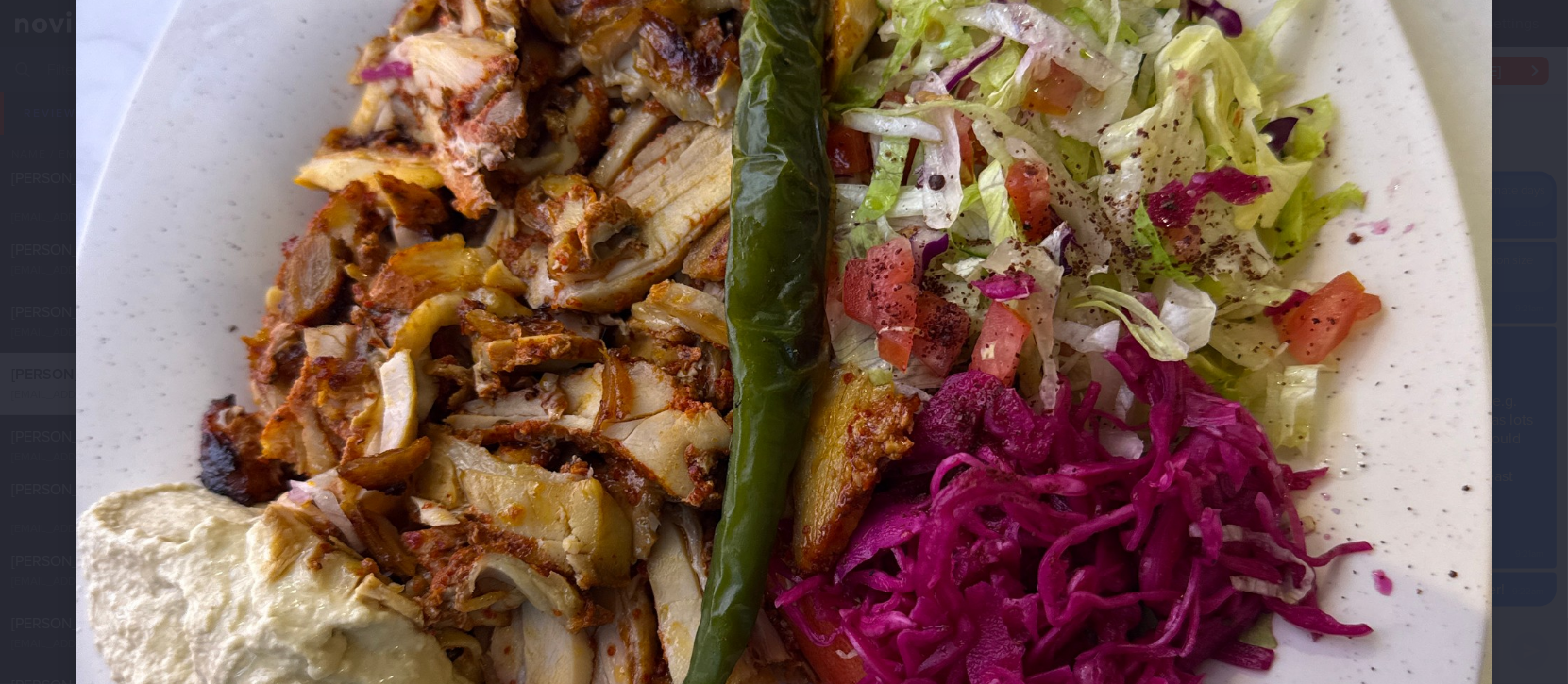
click at [1436, 454] on img at bounding box center [784, 392] width 1417 height 1890
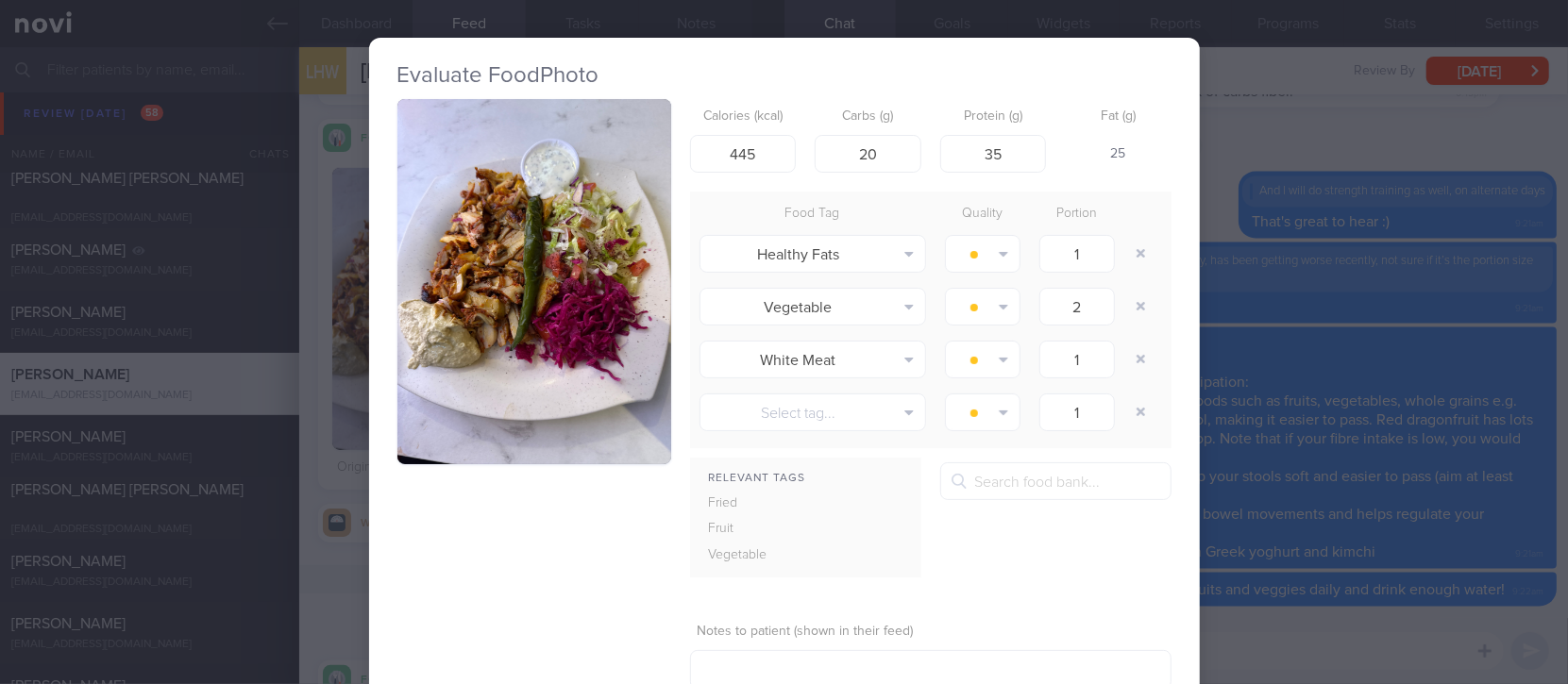
click at [1417, 417] on div "Evaluate Food Photo Calories (kcal) 445 Carbs (g) 20 Protein (g) 35 Fat (g) 25 …" at bounding box center [784, 342] width 1568 height 684
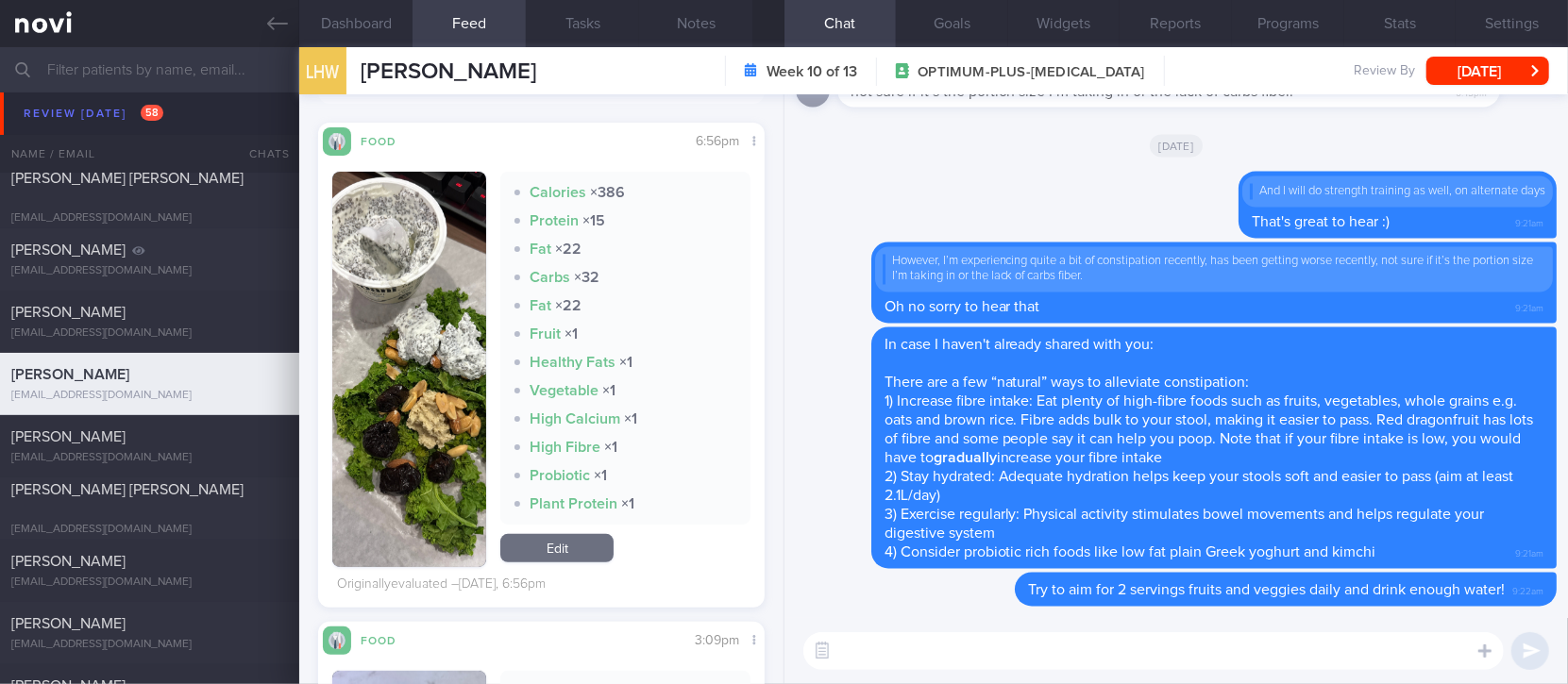
scroll to position [377, 0]
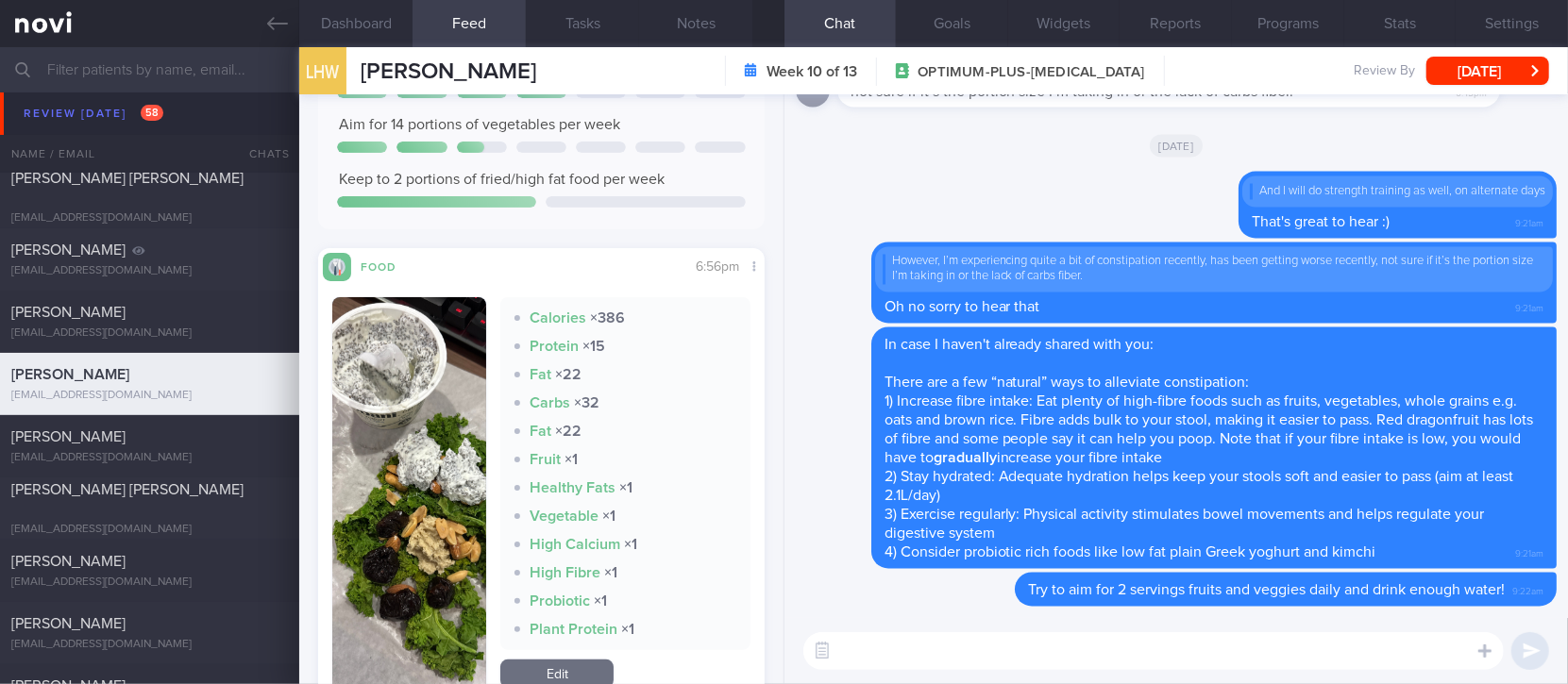
click at [415, 503] on button "button" at bounding box center [409, 494] width 153 height 396
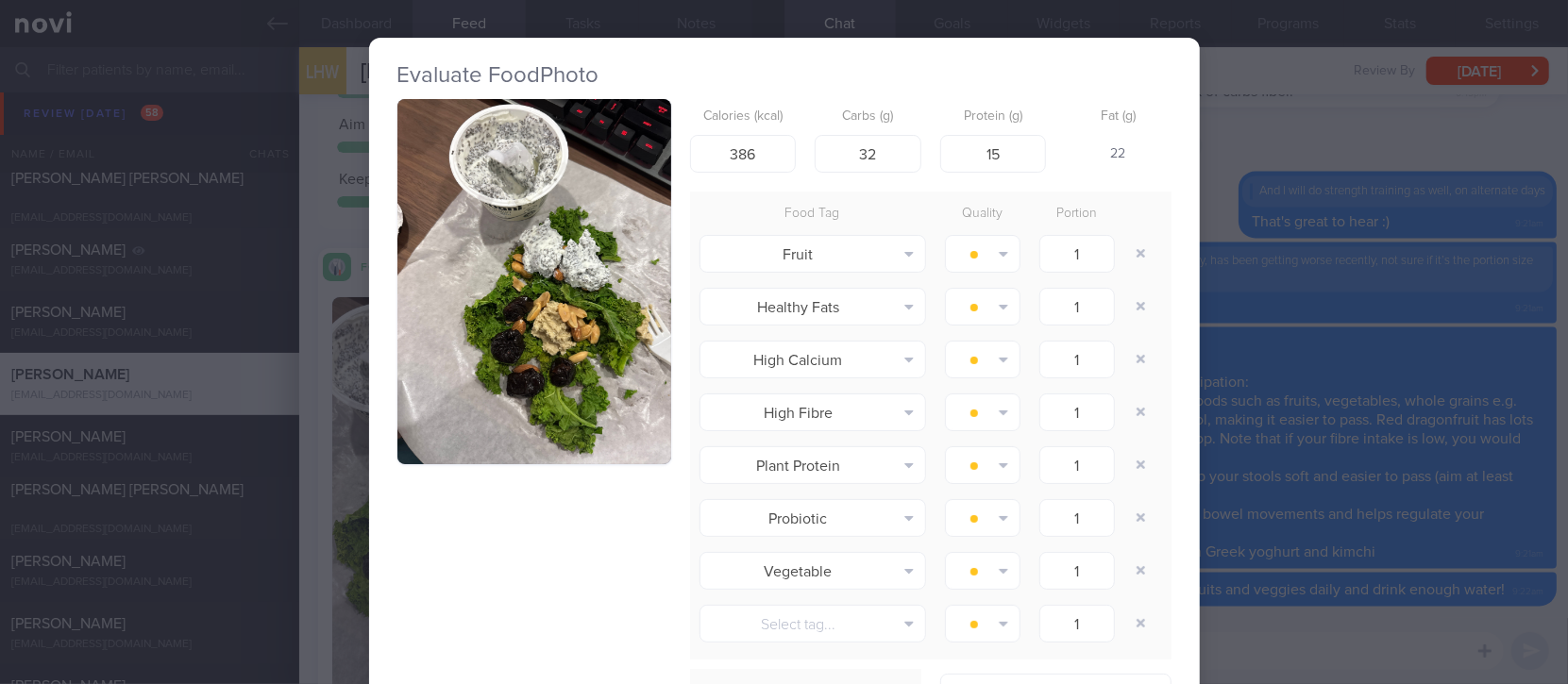
click at [538, 318] on button "button" at bounding box center [535, 281] width 274 height 365
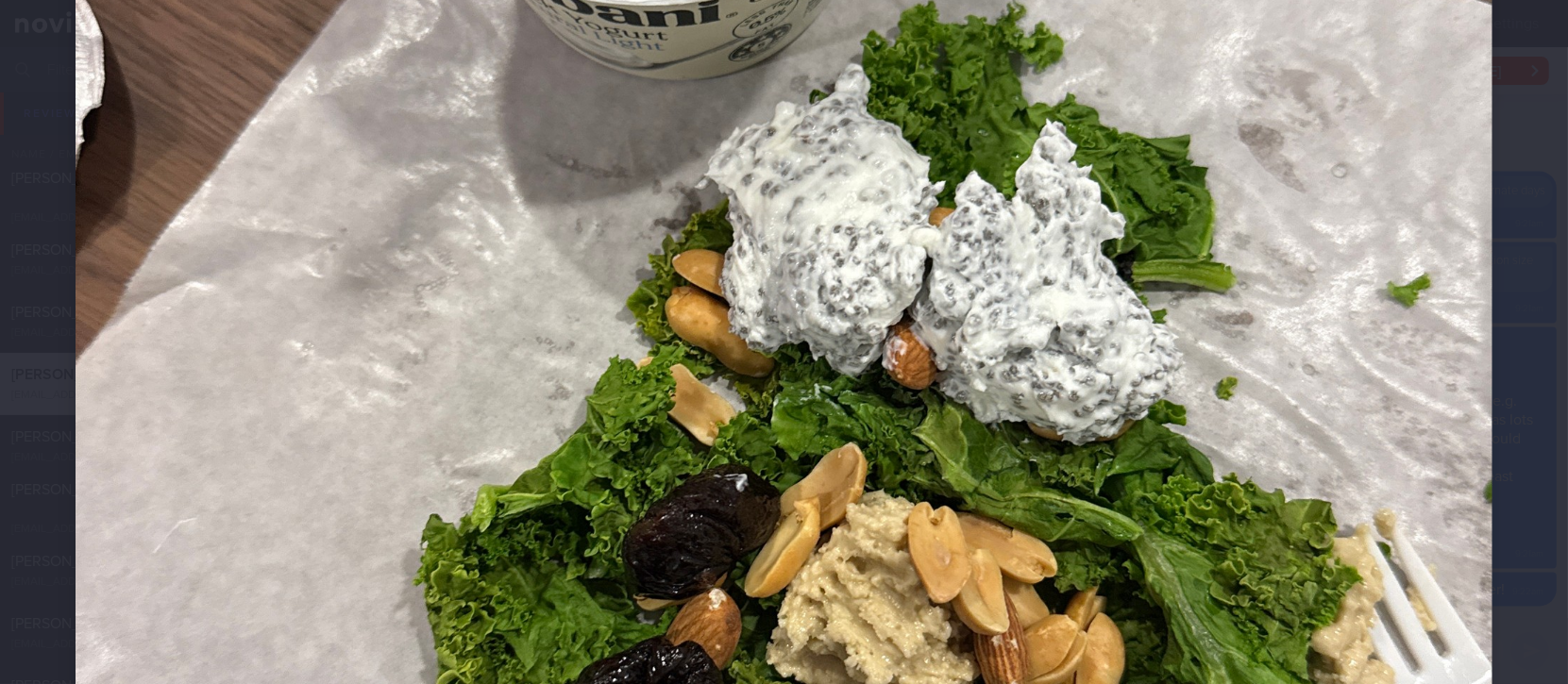
scroll to position [503, 0]
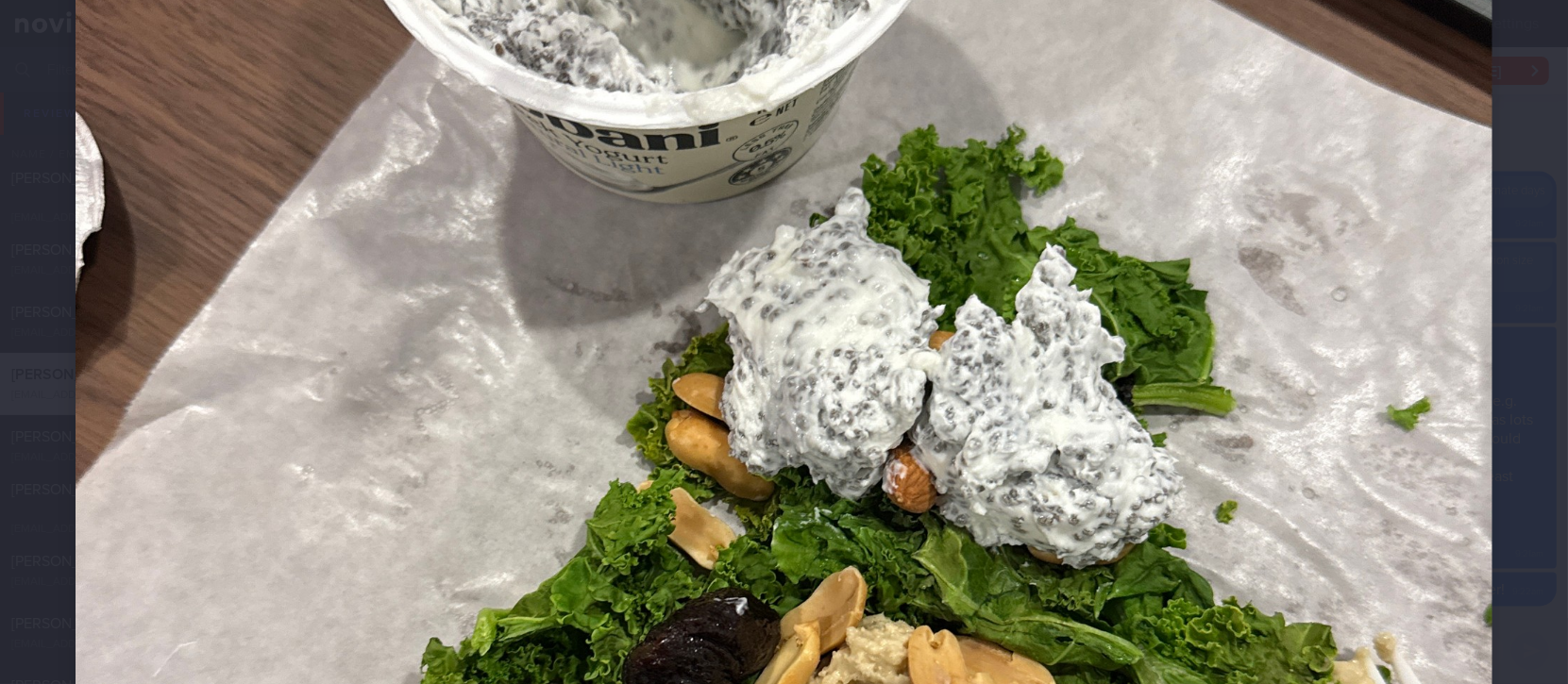
click at [1364, 483] on img at bounding box center [784, 517] width 1417 height 1890
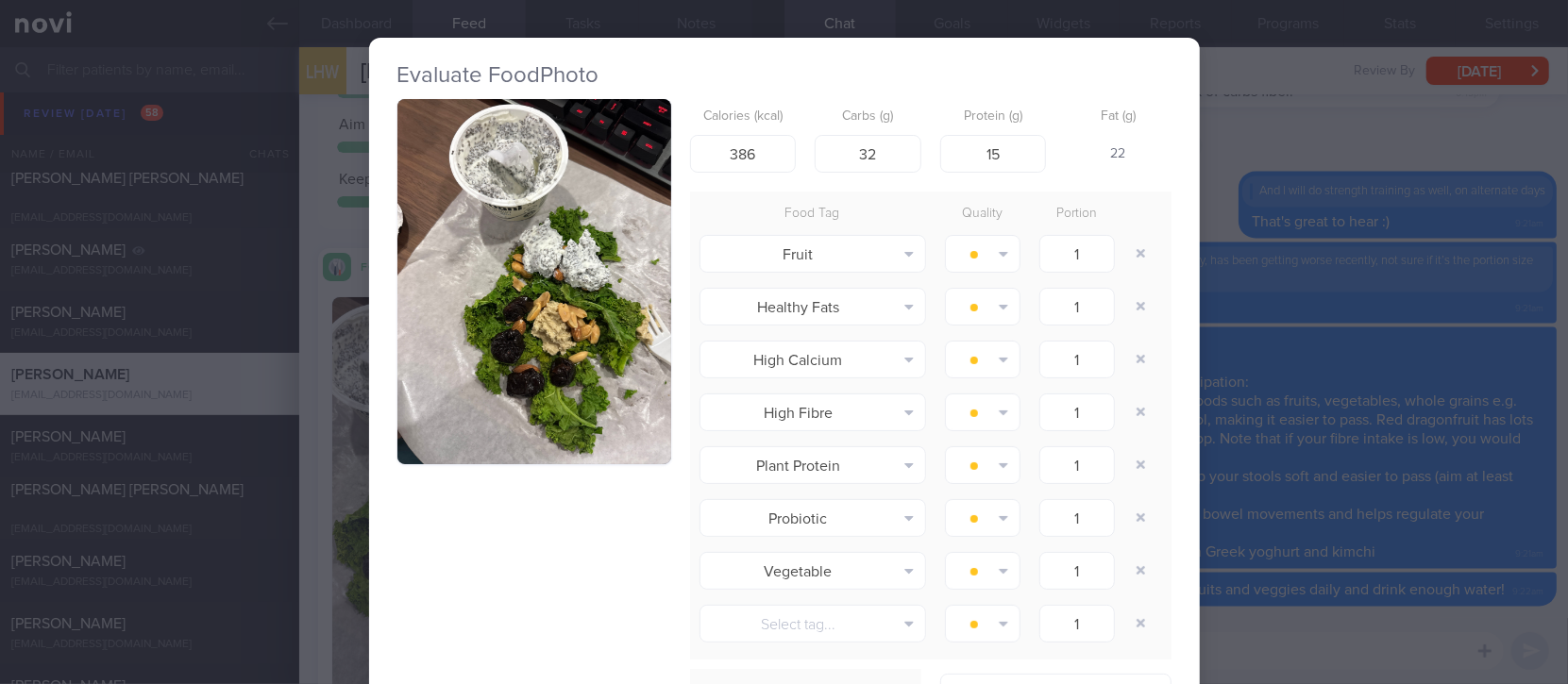
click at [1360, 449] on div "Evaluate Food Photo Calories (kcal) 386 Carbs (g) 32 Protein (g) 15 Fat (g) 22 …" at bounding box center [784, 342] width 1568 height 684
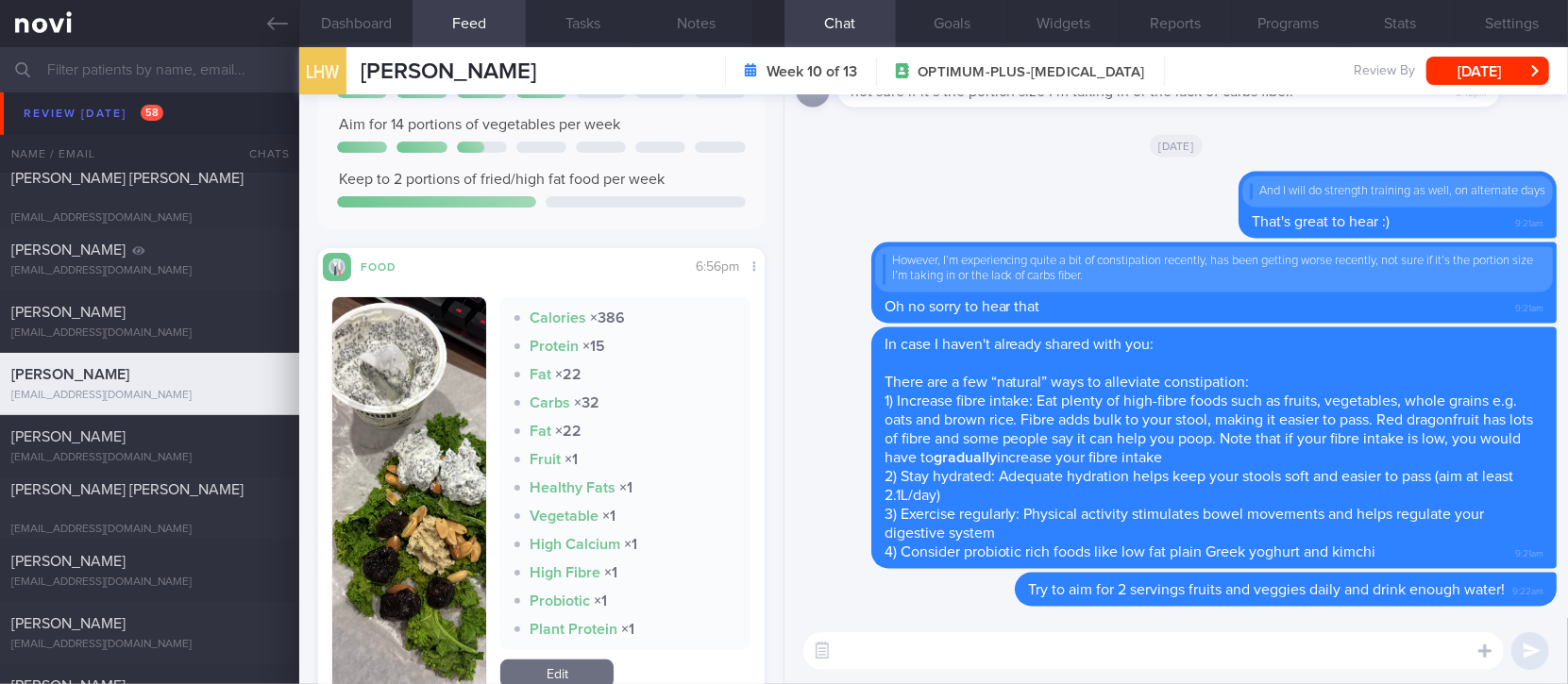
click at [1082, 628] on div "​ ​" at bounding box center [1177, 652] width 784 height 66
click at [1065, 636] on textarea at bounding box center [1154, 651] width 701 height 38
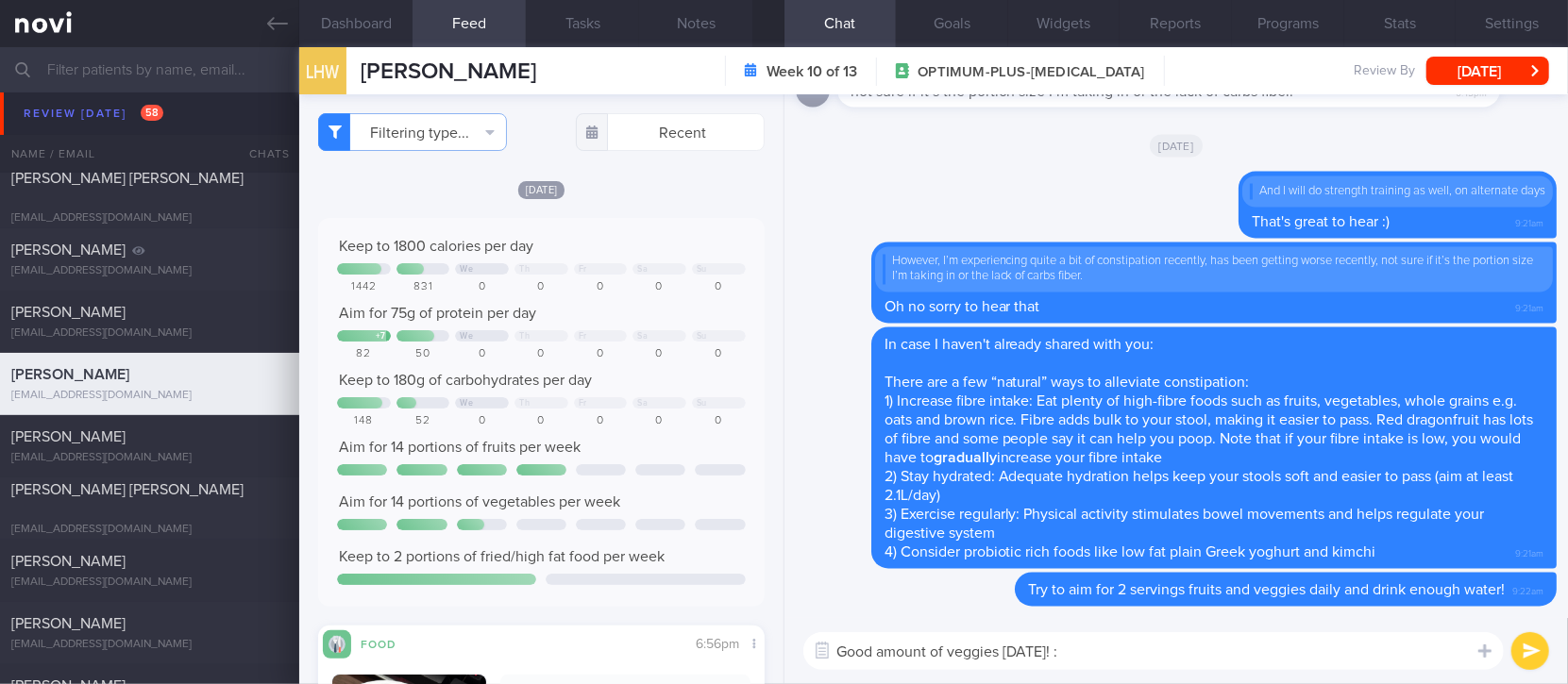
type textarea "Good amount of veggies yesterday! :)"
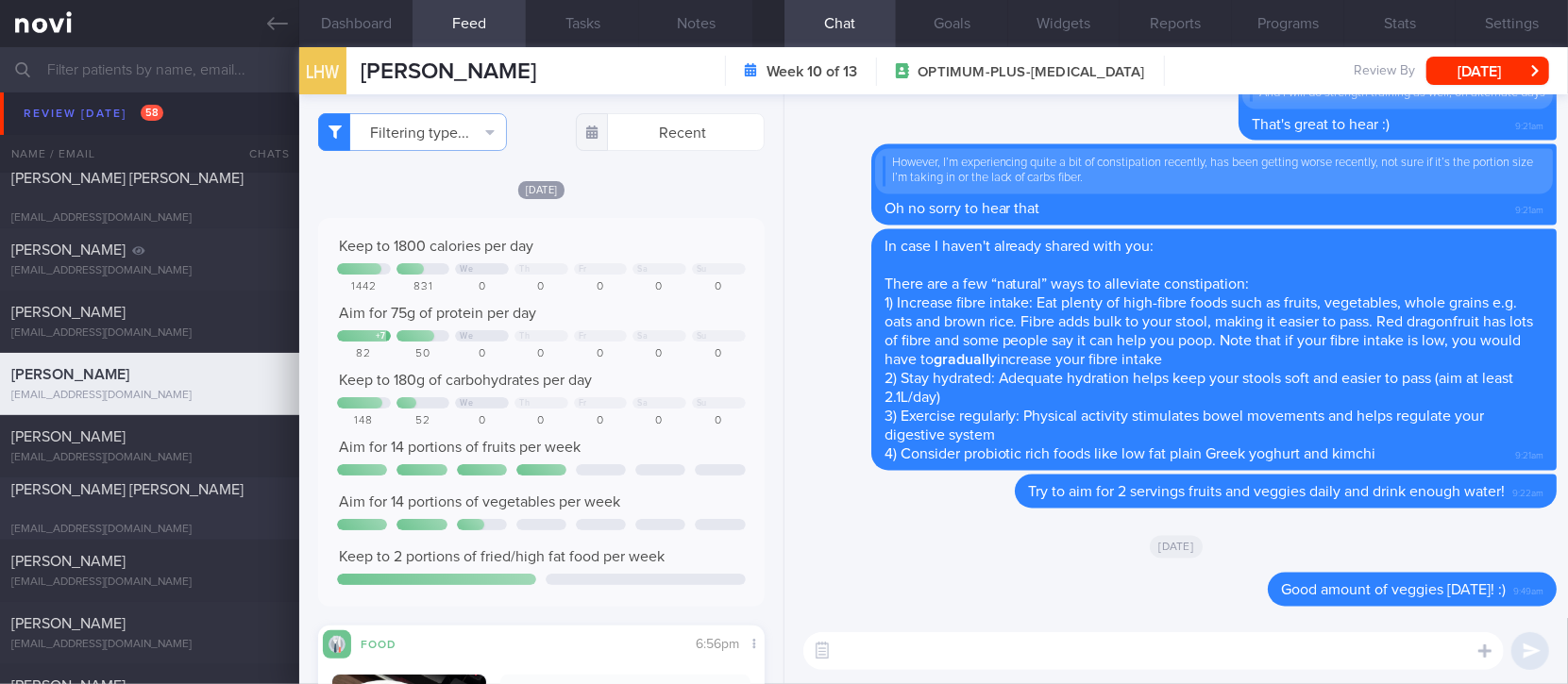
click at [171, 523] on div "yankiangseng@gmail.com" at bounding box center [150, 530] width 277 height 14
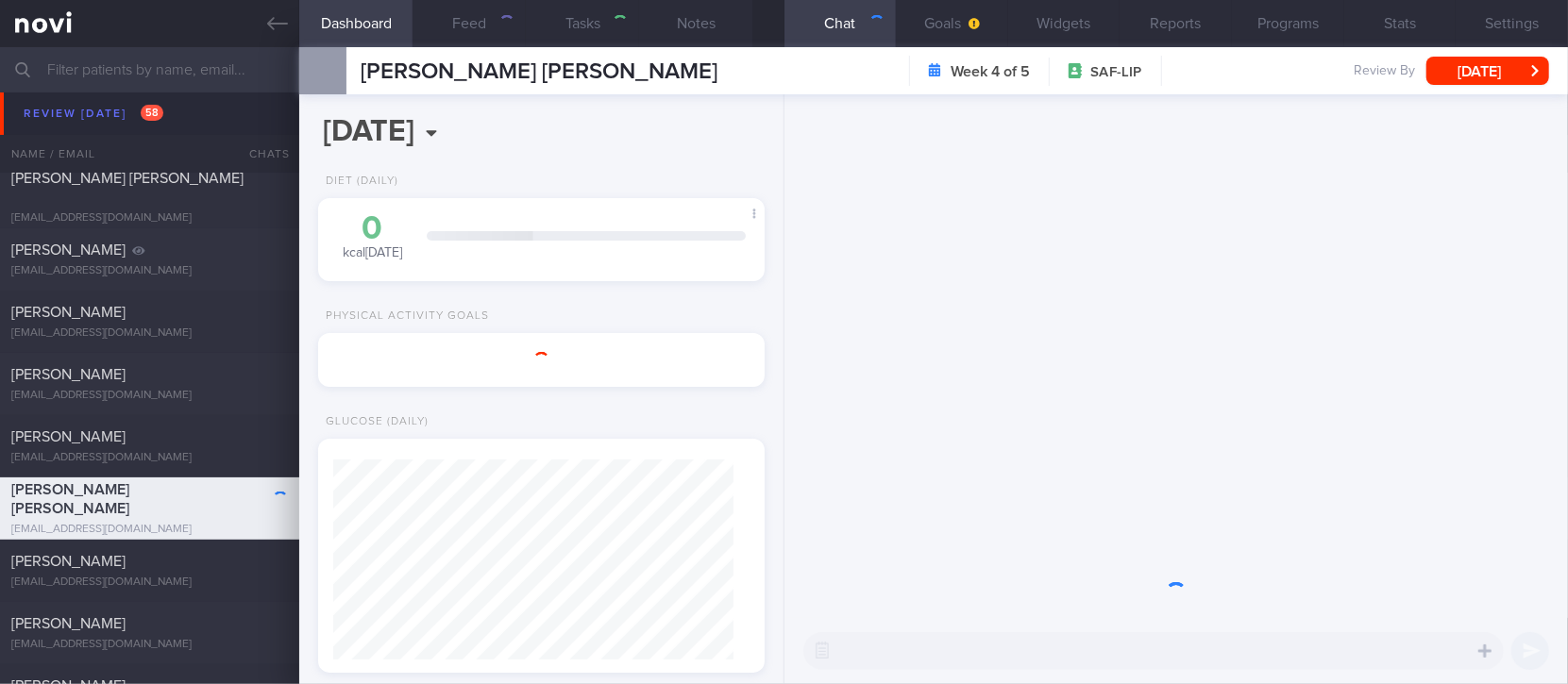
type input "tracked"
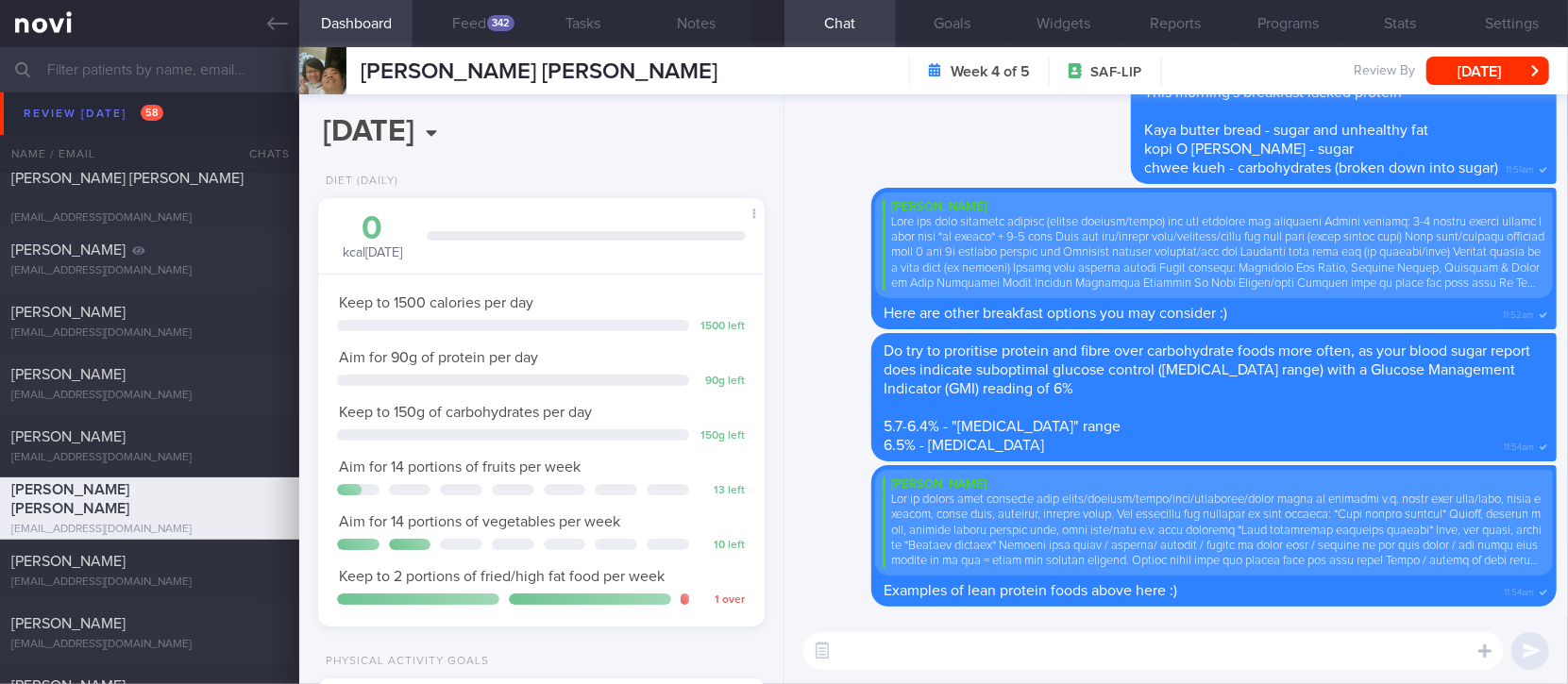
scroll to position [199, 401]
click at [493, 19] on div "342" at bounding box center [501, 22] width 27 height 16
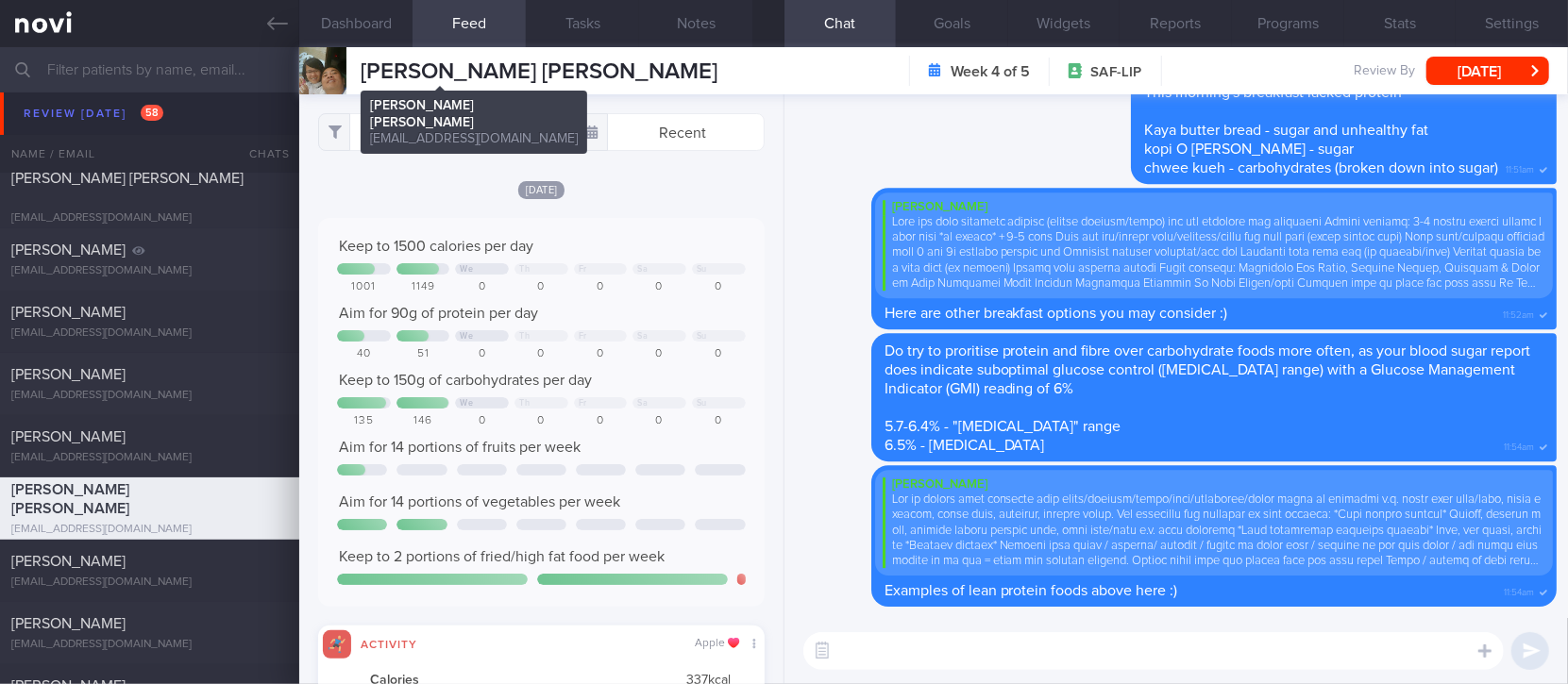
scroll to position [100, 402]
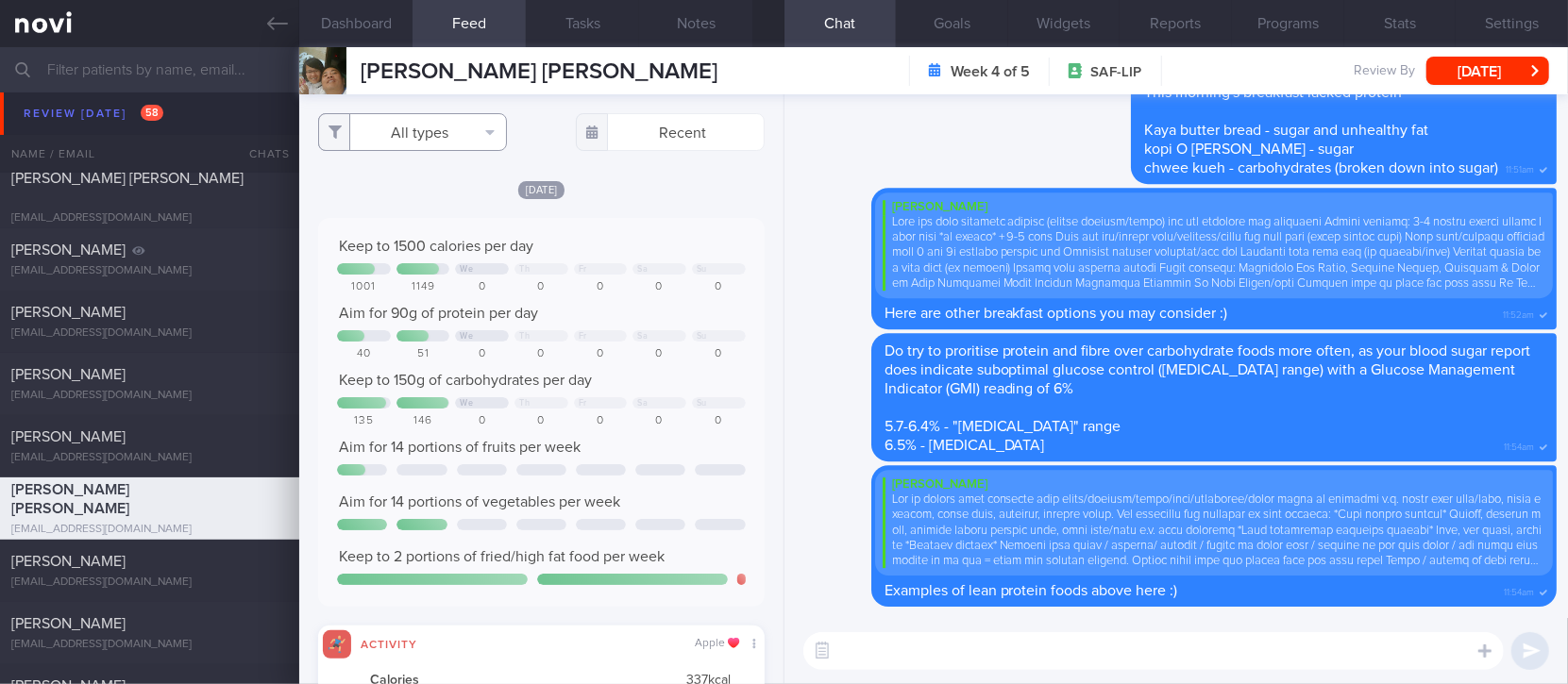
drag, startPoint x: 460, startPoint y: 137, endPoint x: 440, endPoint y: 152, distance: 25.0
click at [459, 137] on button "All types" at bounding box center [412, 132] width 189 height 38
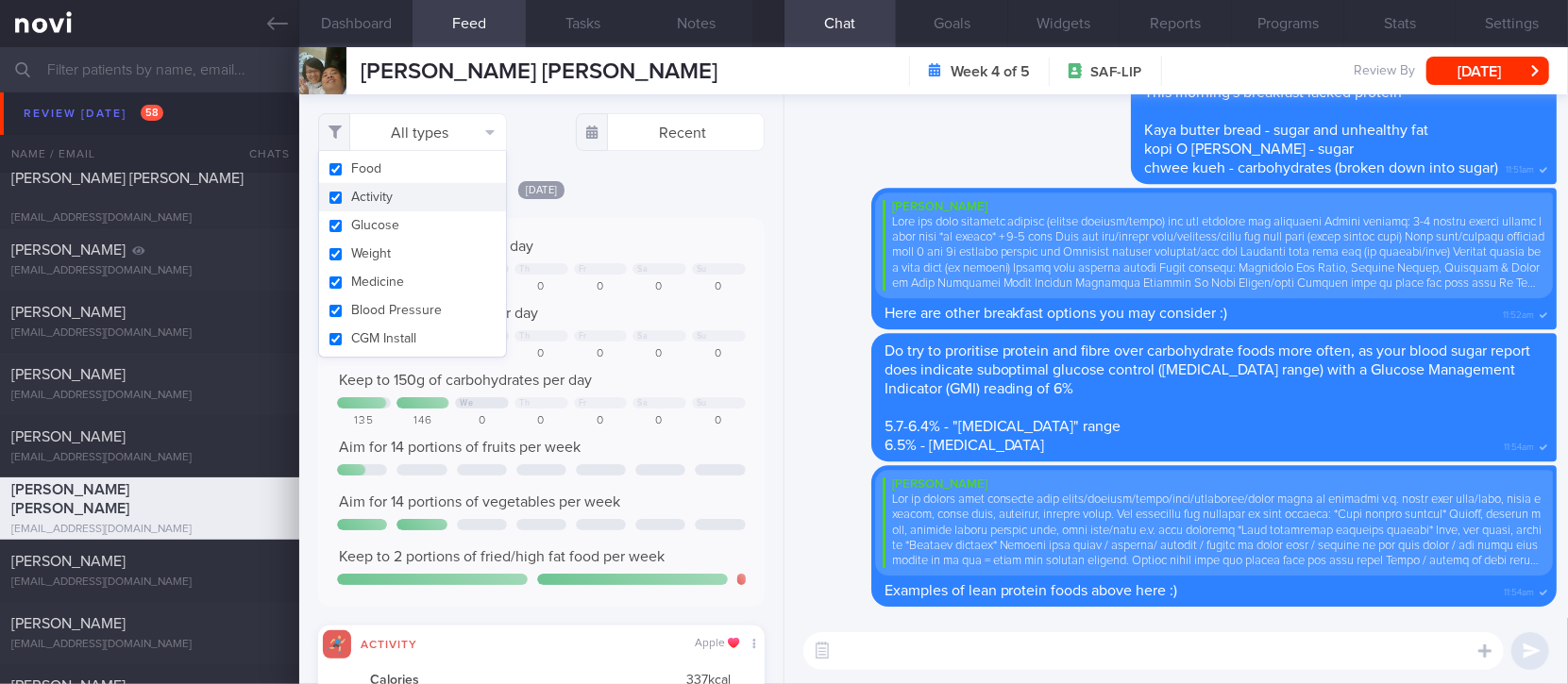
click at [402, 200] on button "Activity" at bounding box center [412, 196] width 187 height 28
checkbox input "false"
click at [641, 231] on div "Keep to 1500 calories per day We Th Fr Sa Su 1001 1149 0 0 0 0 0 Aim for 90g of…" at bounding box center [541, 412] width 446 height 389
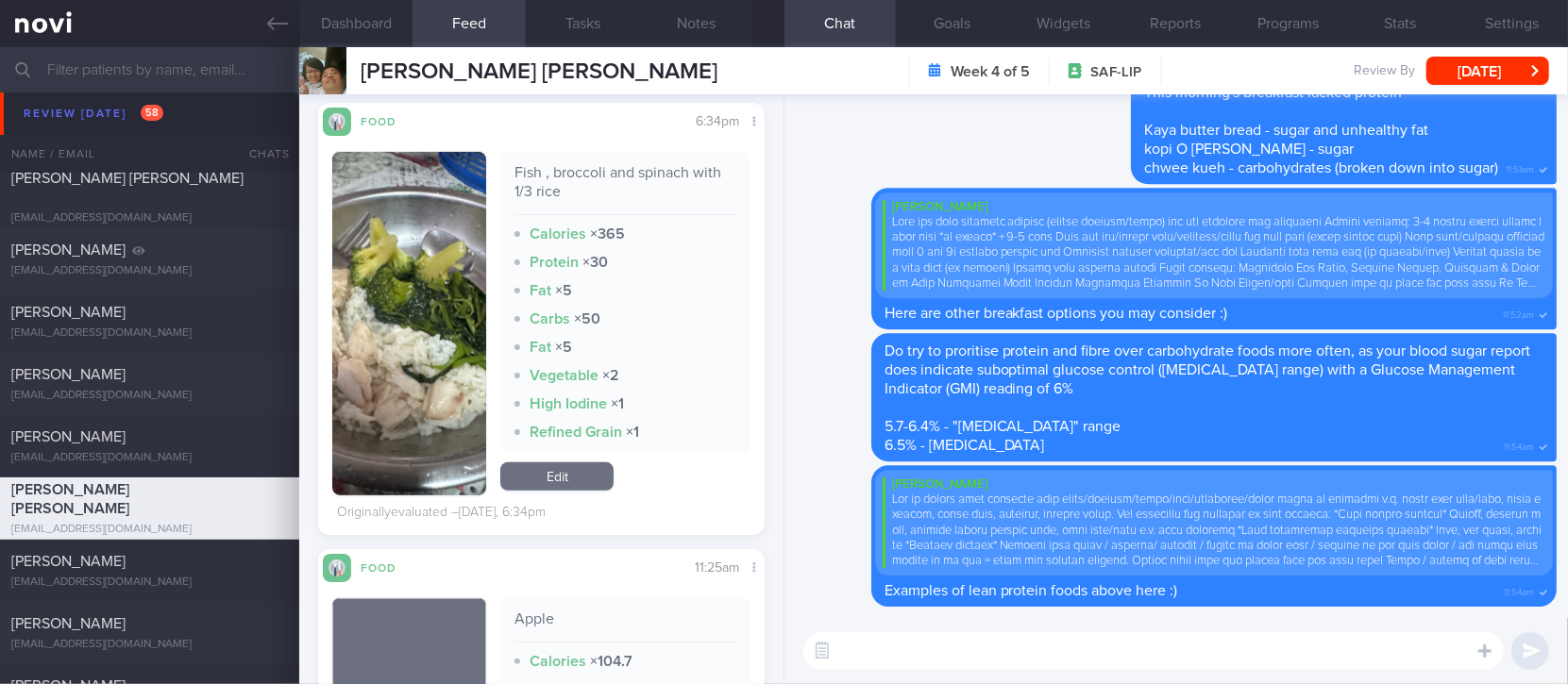
click at [906, 645] on textarea at bounding box center [1154, 651] width 701 height 38
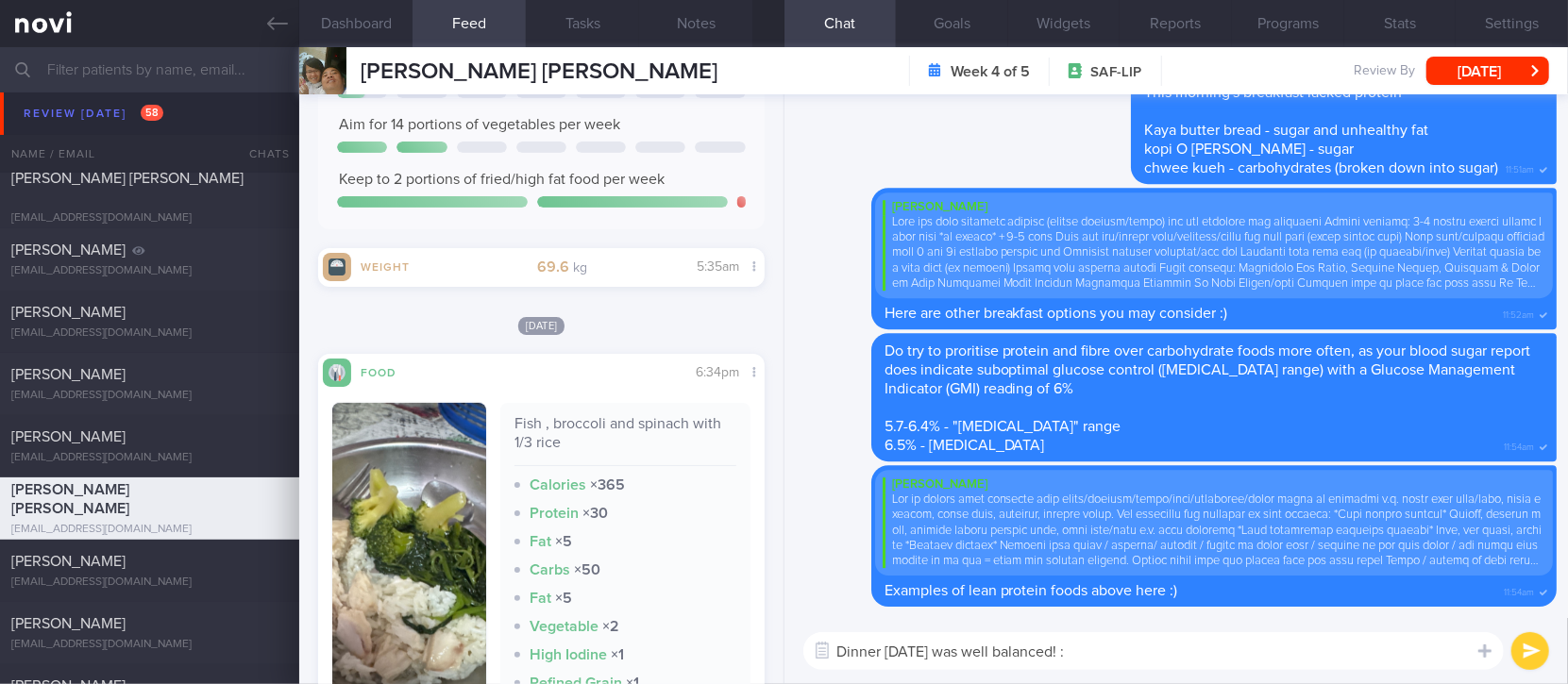
type textarea "Dinner yesterday was well balanced! :)"
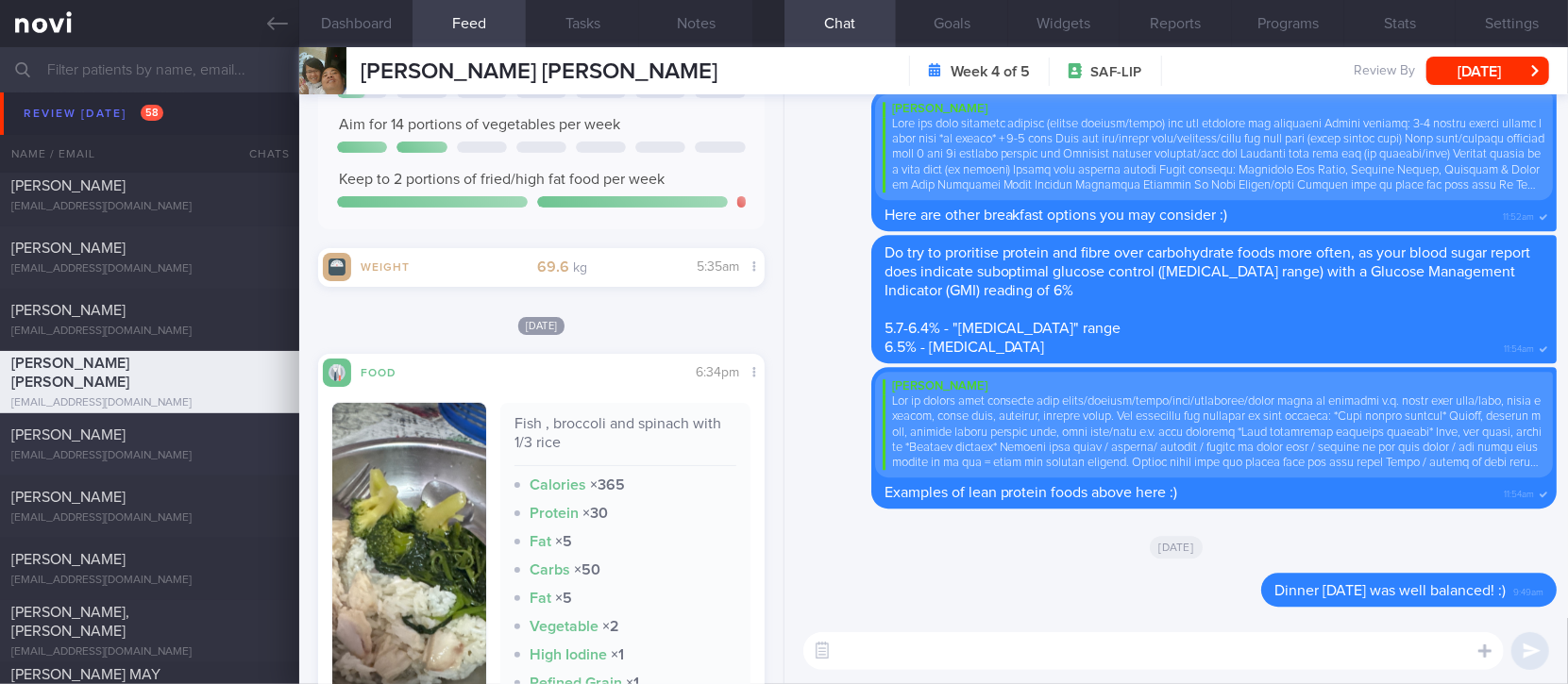
click at [159, 444] on div "Brandon Kow" at bounding box center [148, 435] width 272 height 19
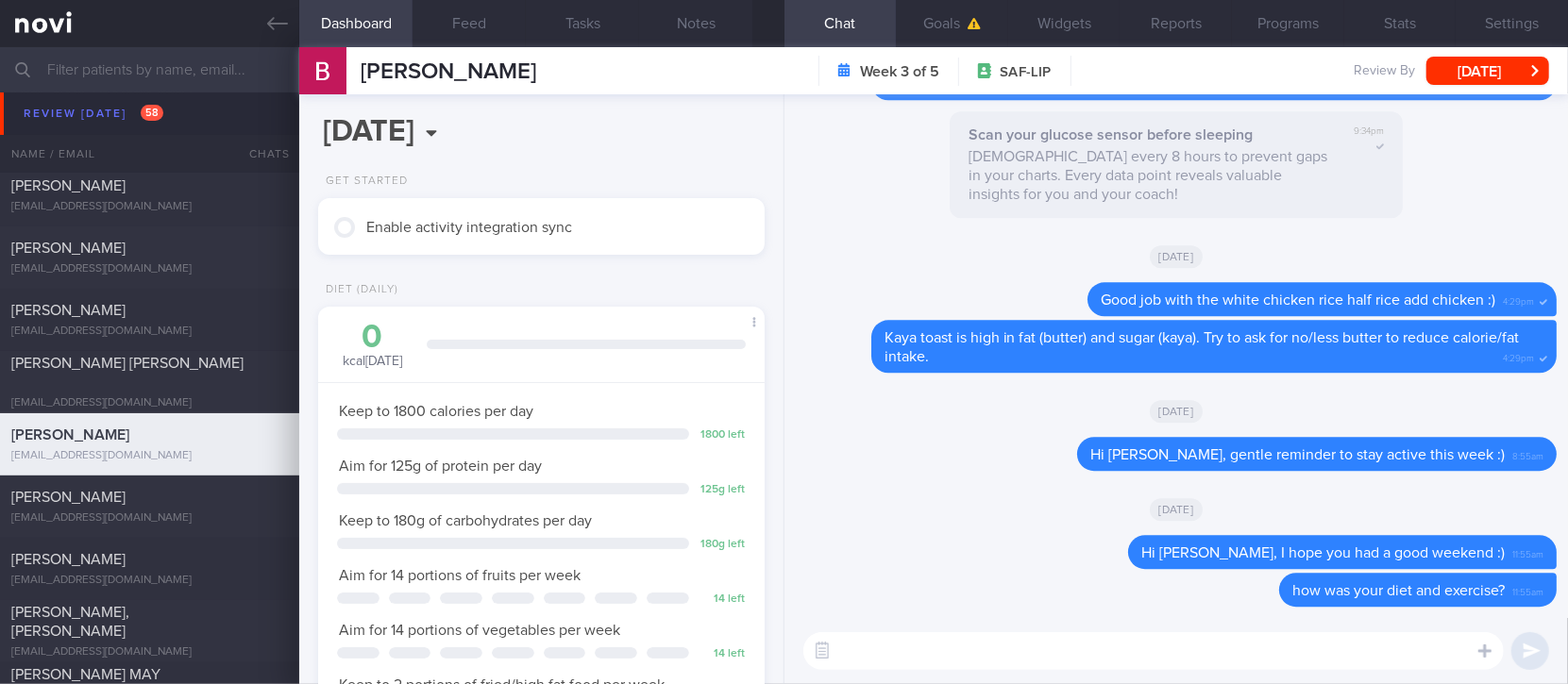
click at [1352, 653] on textarea at bounding box center [1154, 651] width 701 height 38
type textarea "Hi Brandon, how are you doing?"
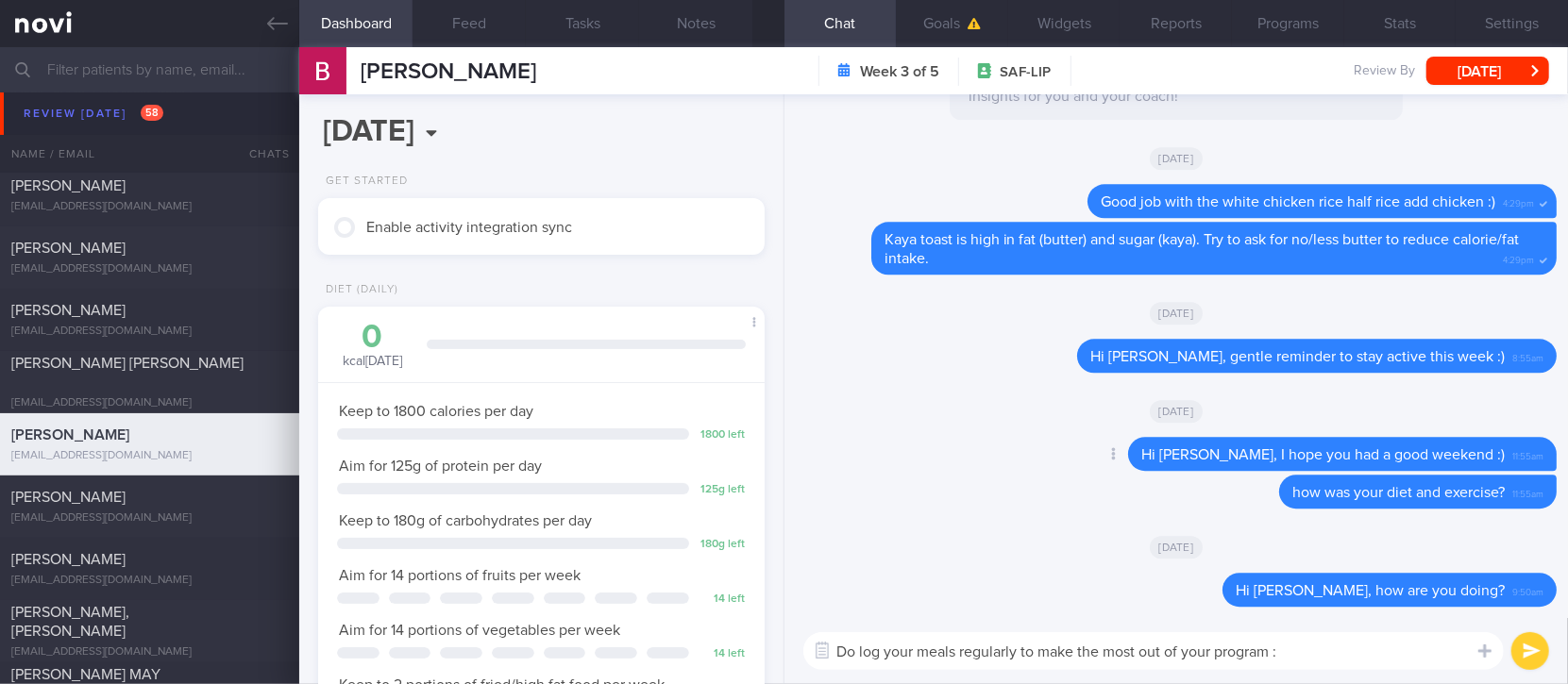
type textarea "Do log your meals regularly to make the most out of your program :)"
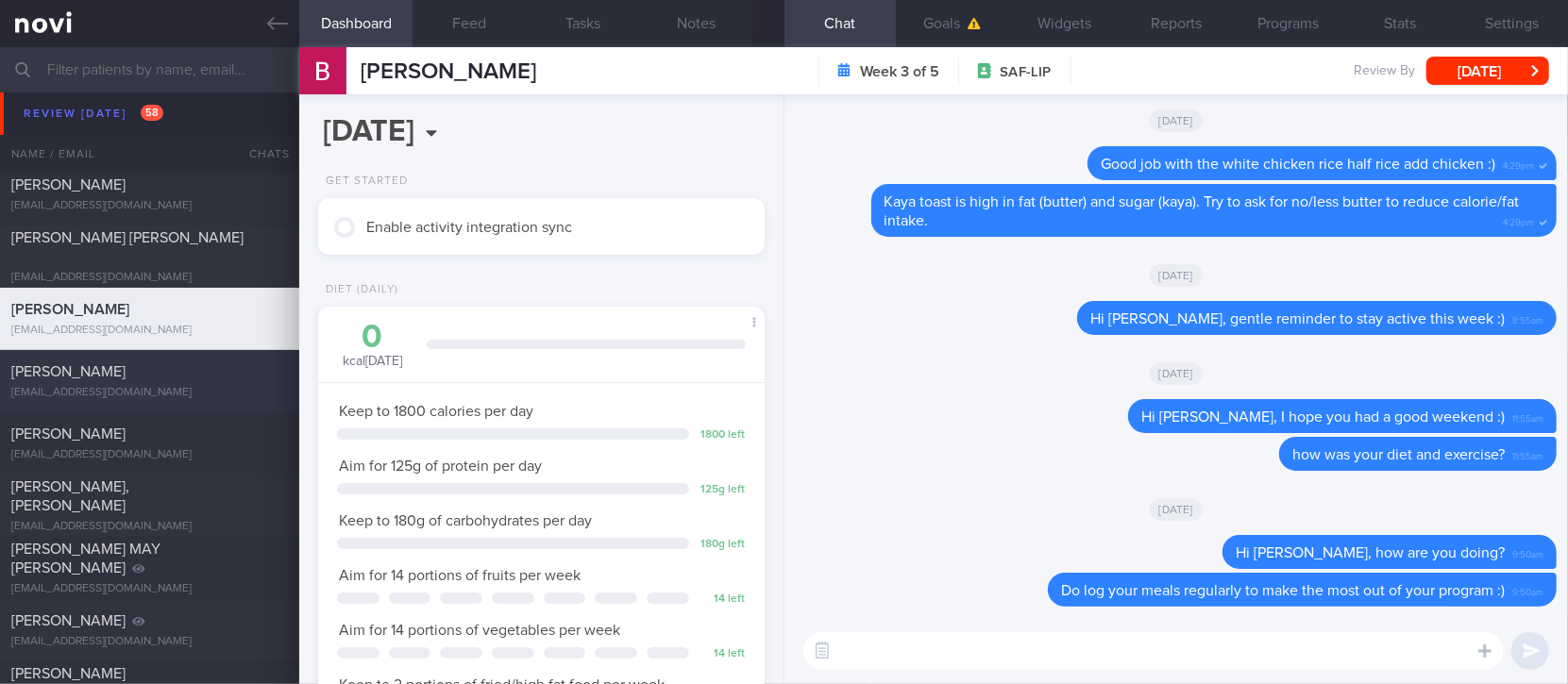
click at [162, 381] on div "Hoo Chung Low tgrlow@hotmail.com" at bounding box center [150, 381] width 299 height 38
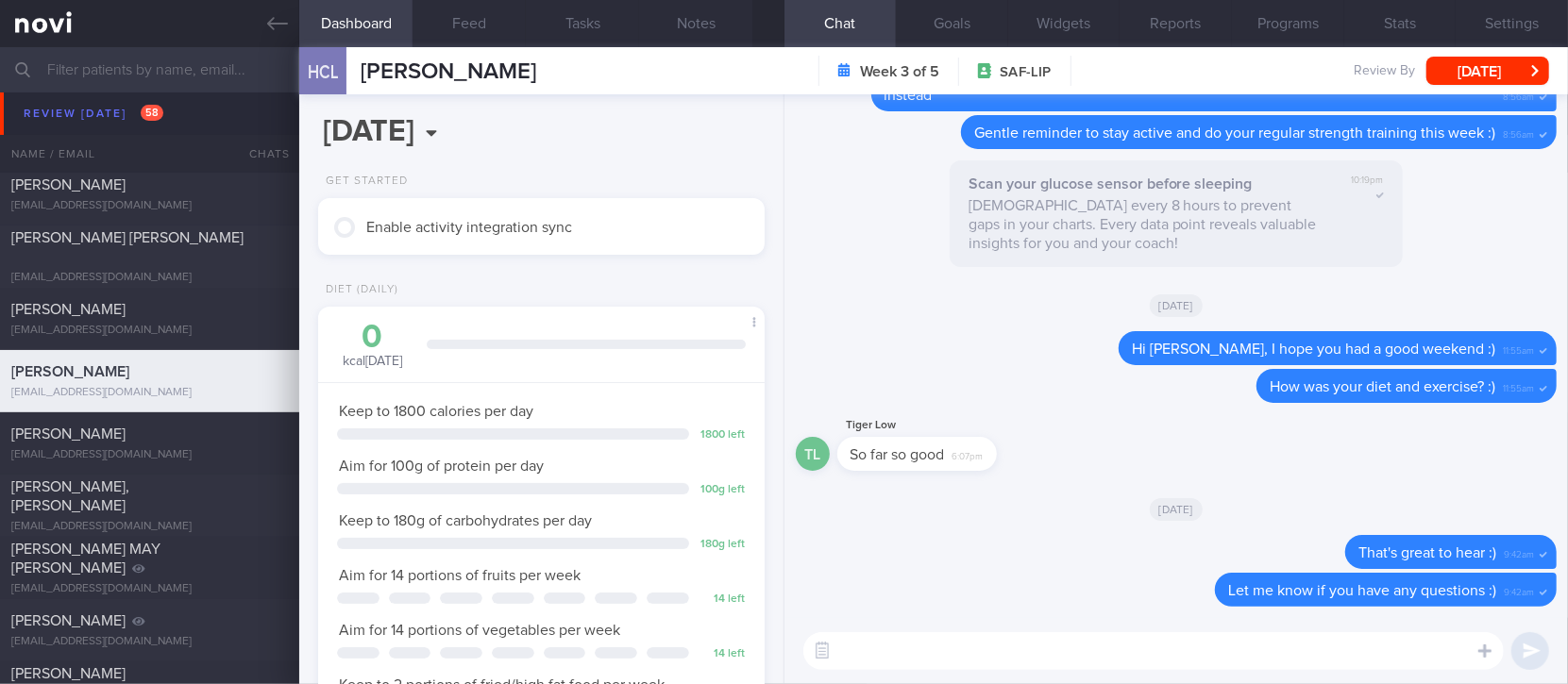
click at [1362, 657] on textarea at bounding box center [1154, 651] width 701 height 38
click at [193, 455] on div "[EMAIL_ADDRESS][DOMAIN_NAME]" at bounding box center [150, 455] width 277 height 14
click at [997, 656] on textarea at bounding box center [1154, 651] width 701 height 38
type textarea "Hi Brandon, some gentle reminders for you below :)"
paste textarea "- Eat slowly and mindfully - Consume an adequate amount of protein (non fatty) …"
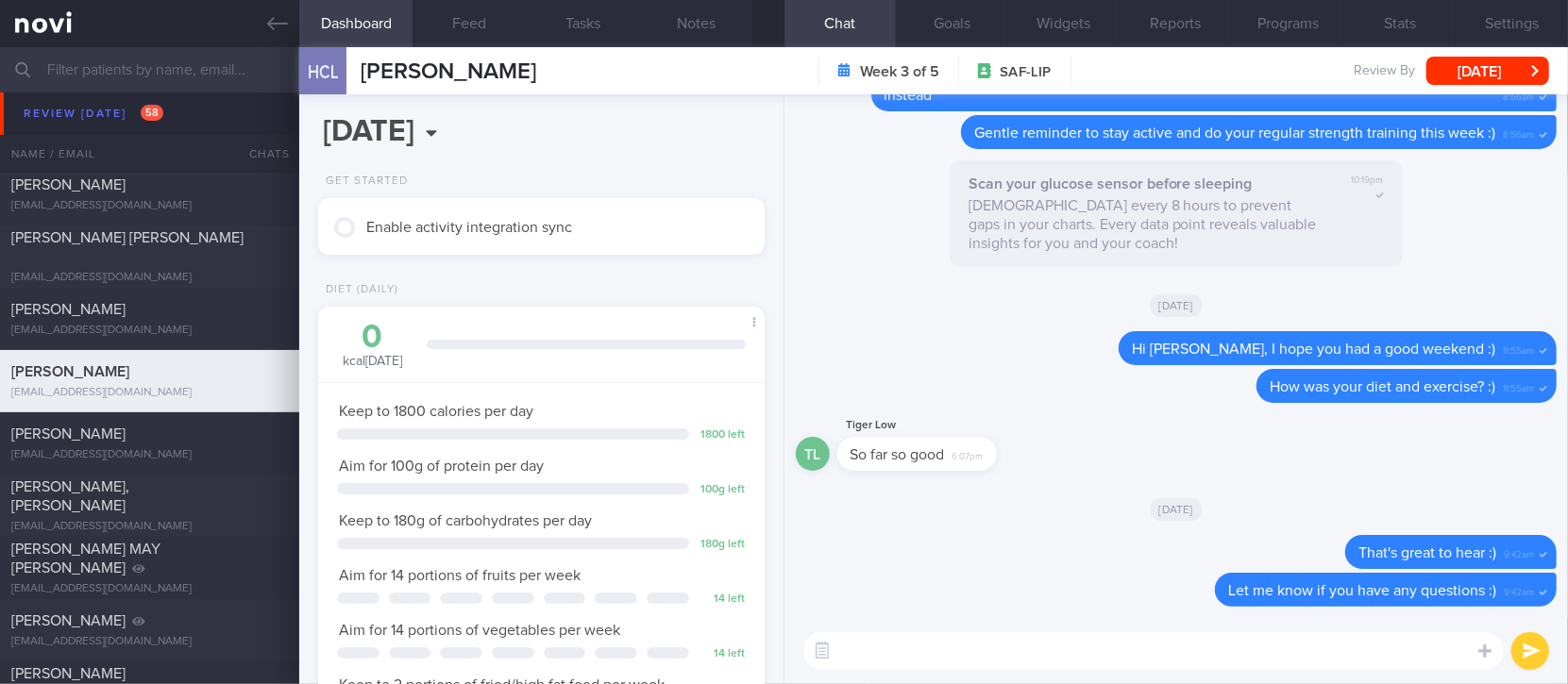
type textarea "- Eat slowly and mindfully - Consume an adequate amount of protein (non fatty) …"
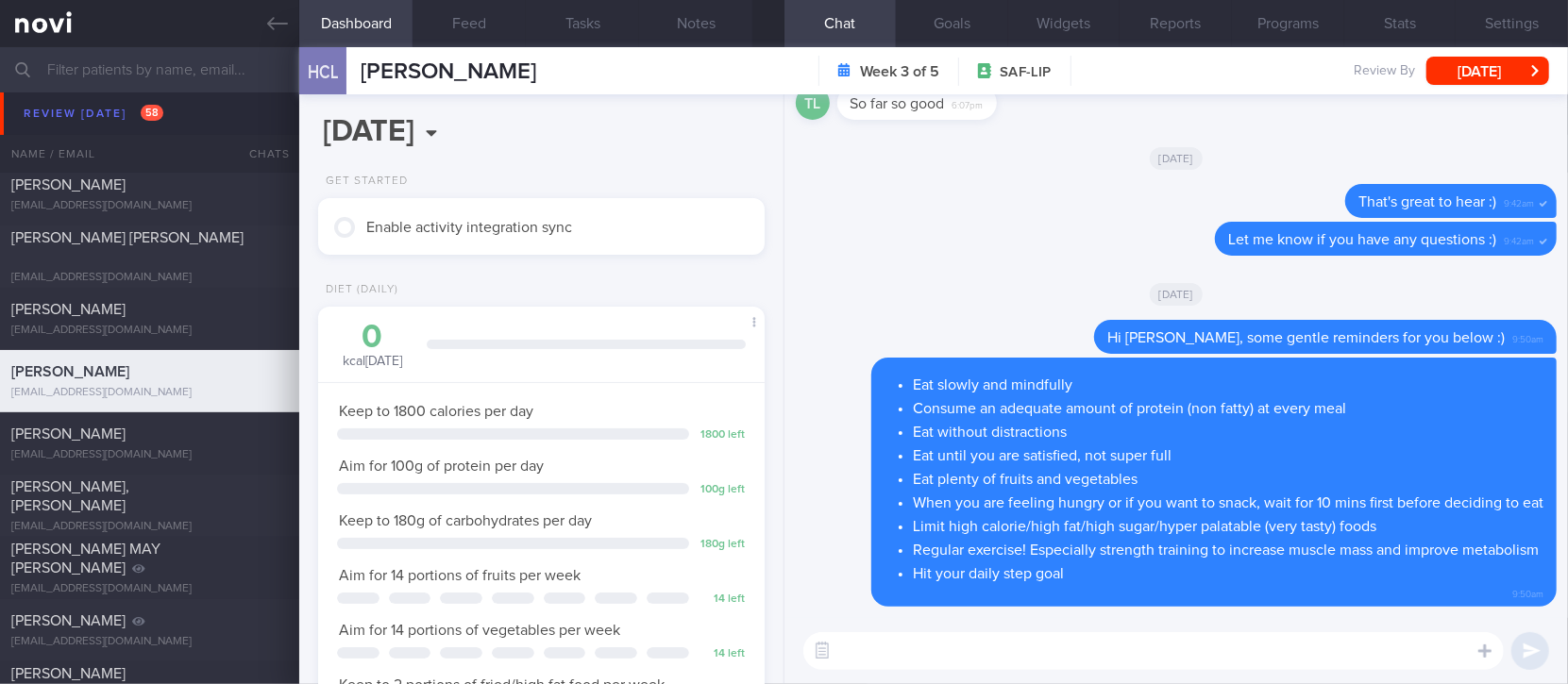
click at [129, 442] on div "[PERSON_NAME]" at bounding box center [148, 434] width 272 height 19
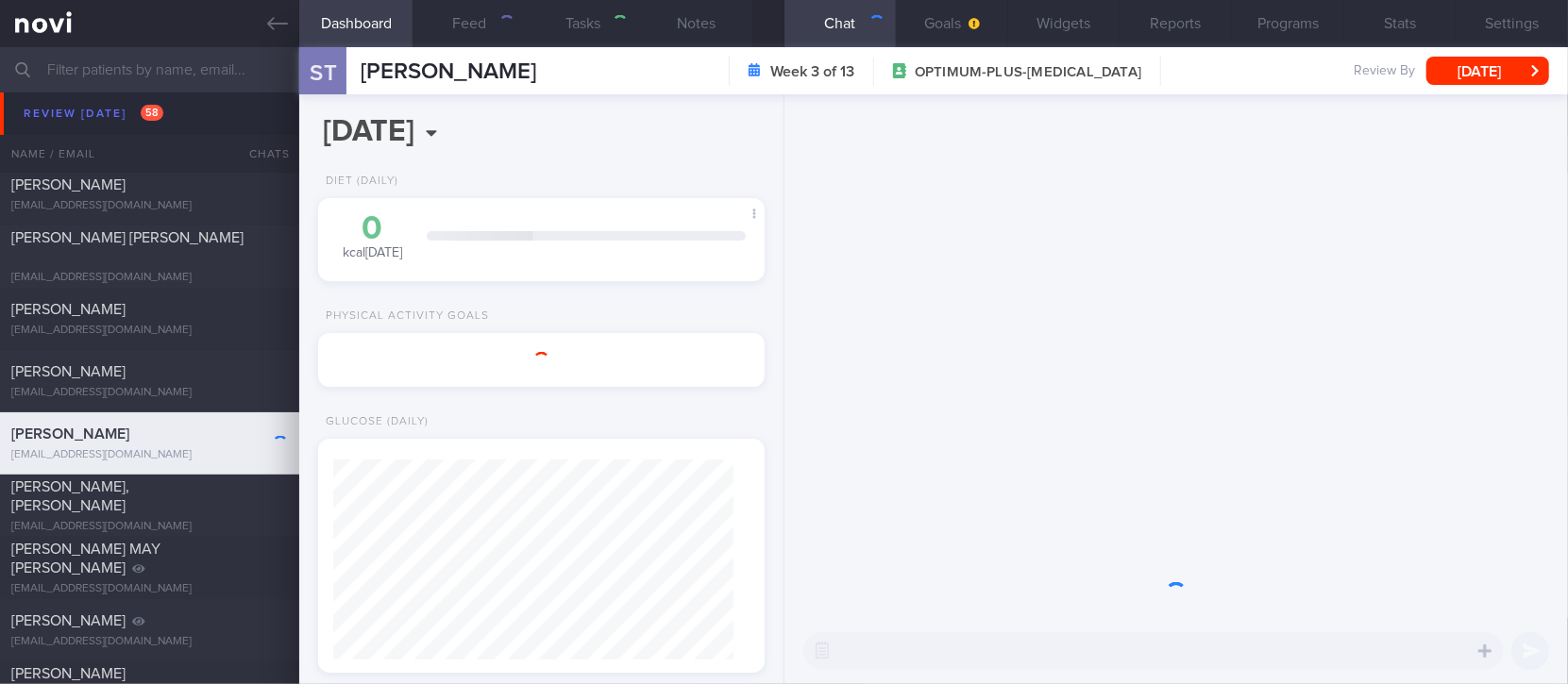
type input "tracked. T1DM on libre - watch for hypos"
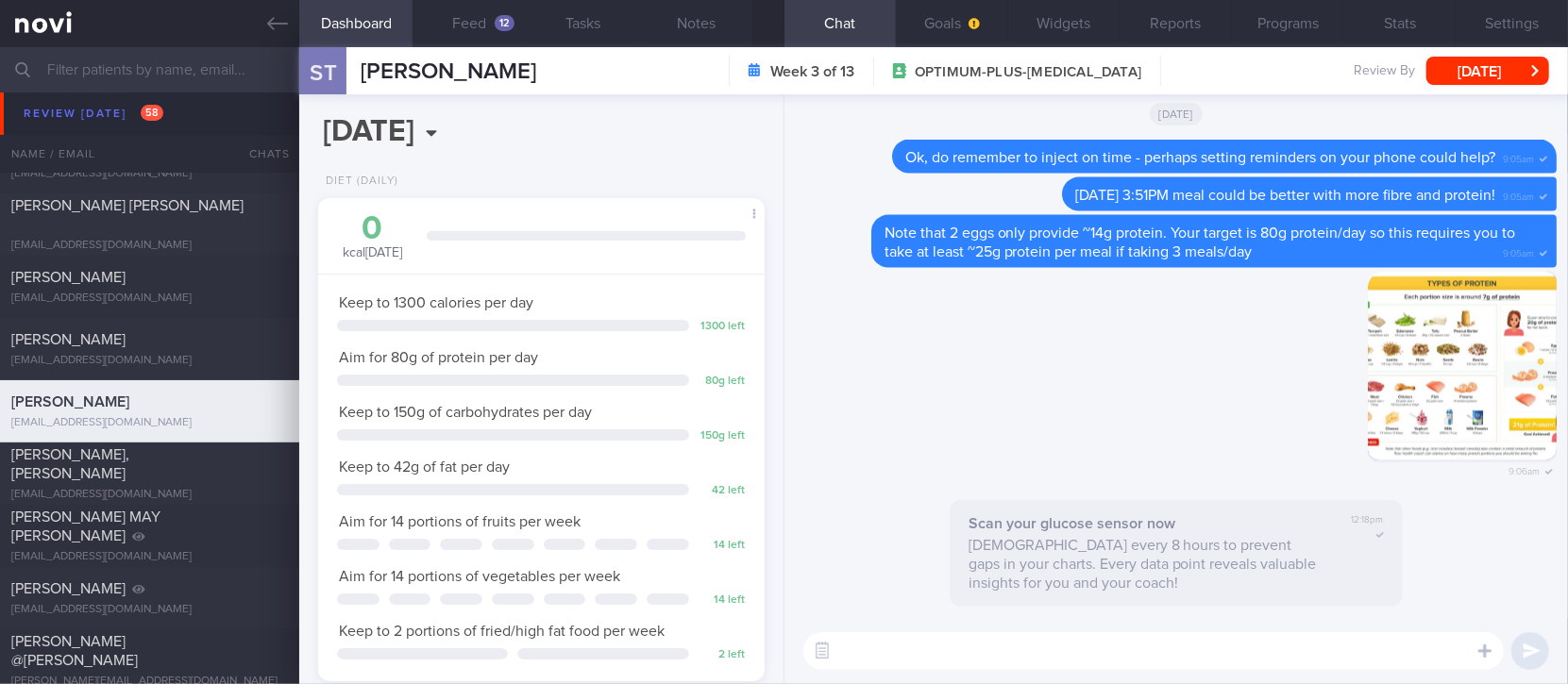
scroll to position [1384, 0]
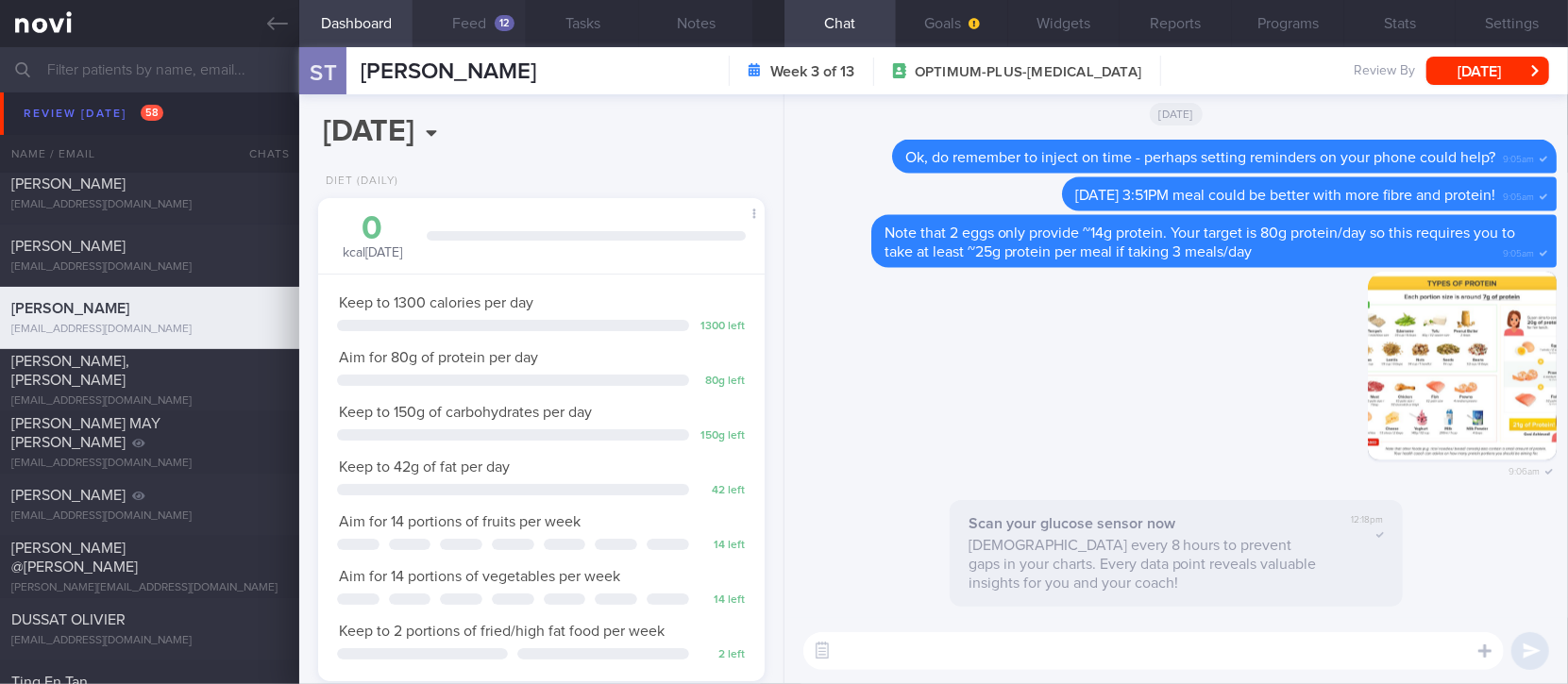
click at [476, 33] on button "Feed 12" at bounding box center [469, 23] width 113 height 47
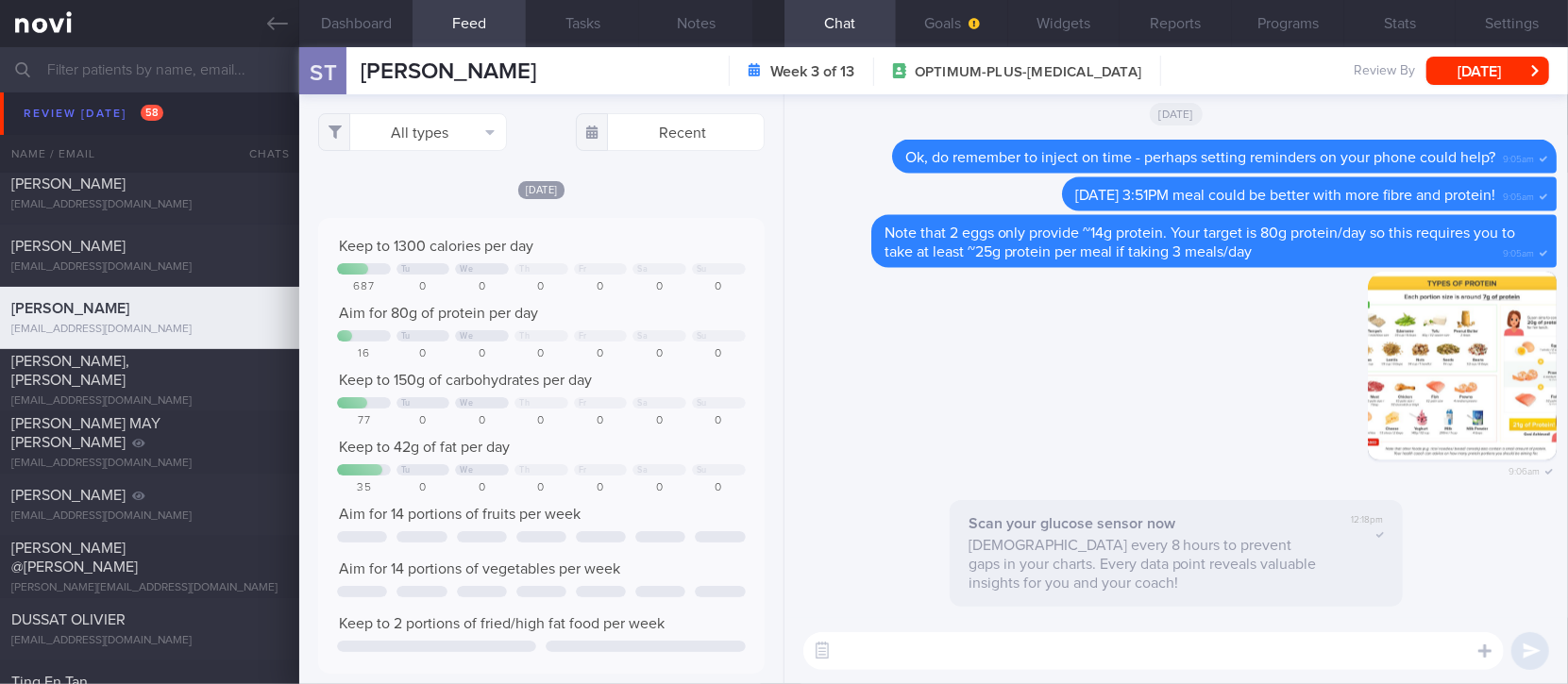
scroll to position [100, 402]
click at [482, 133] on button "All types" at bounding box center [412, 132] width 189 height 38
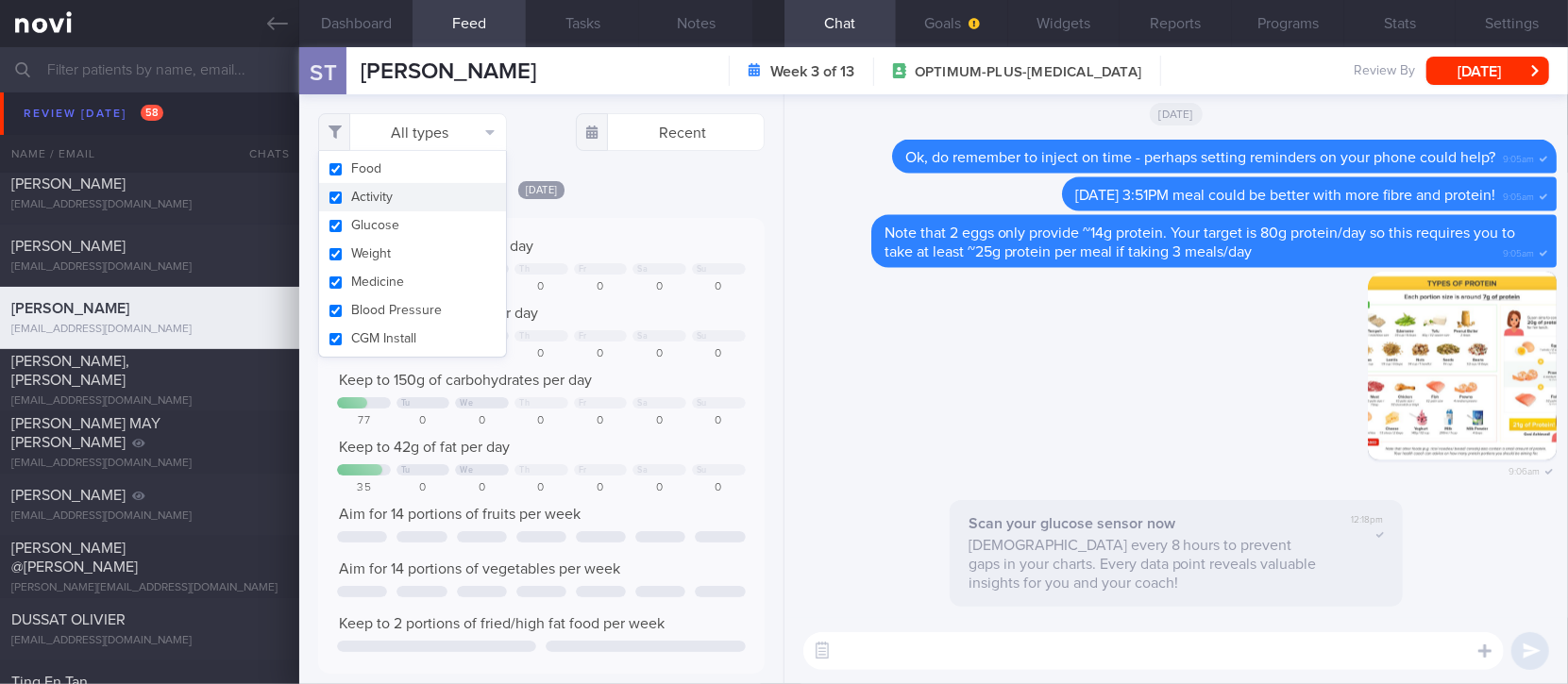
click at [413, 194] on button "Activity" at bounding box center [412, 196] width 187 height 28
checkbox input "false"
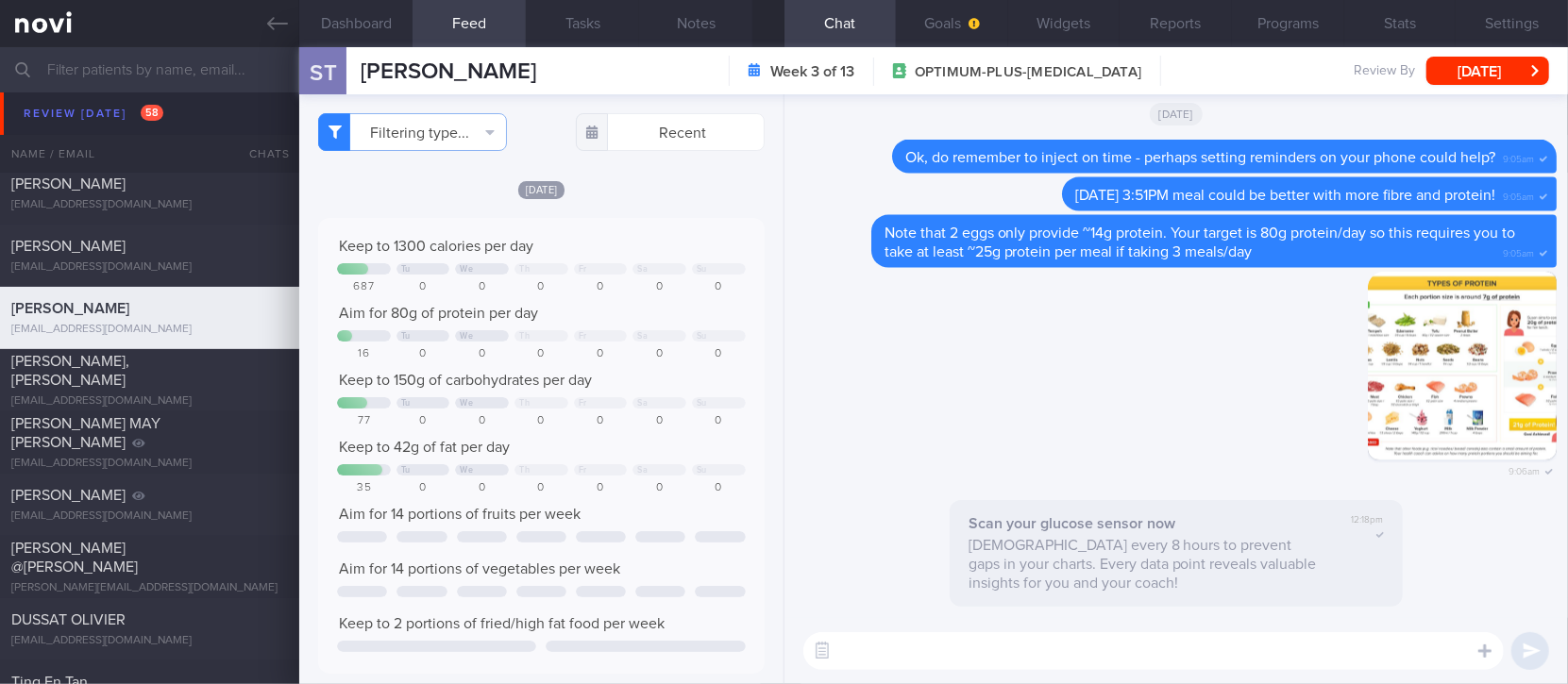
click at [675, 194] on div "[DATE]" at bounding box center [541, 190] width 446 height 20
click at [677, 230] on div "Keep to 1300 calories per day Tu We Th Fr Sa Su 687 0 0 0 0 0 0 Aim for 80g of …" at bounding box center [541, 446] width 446 height 456
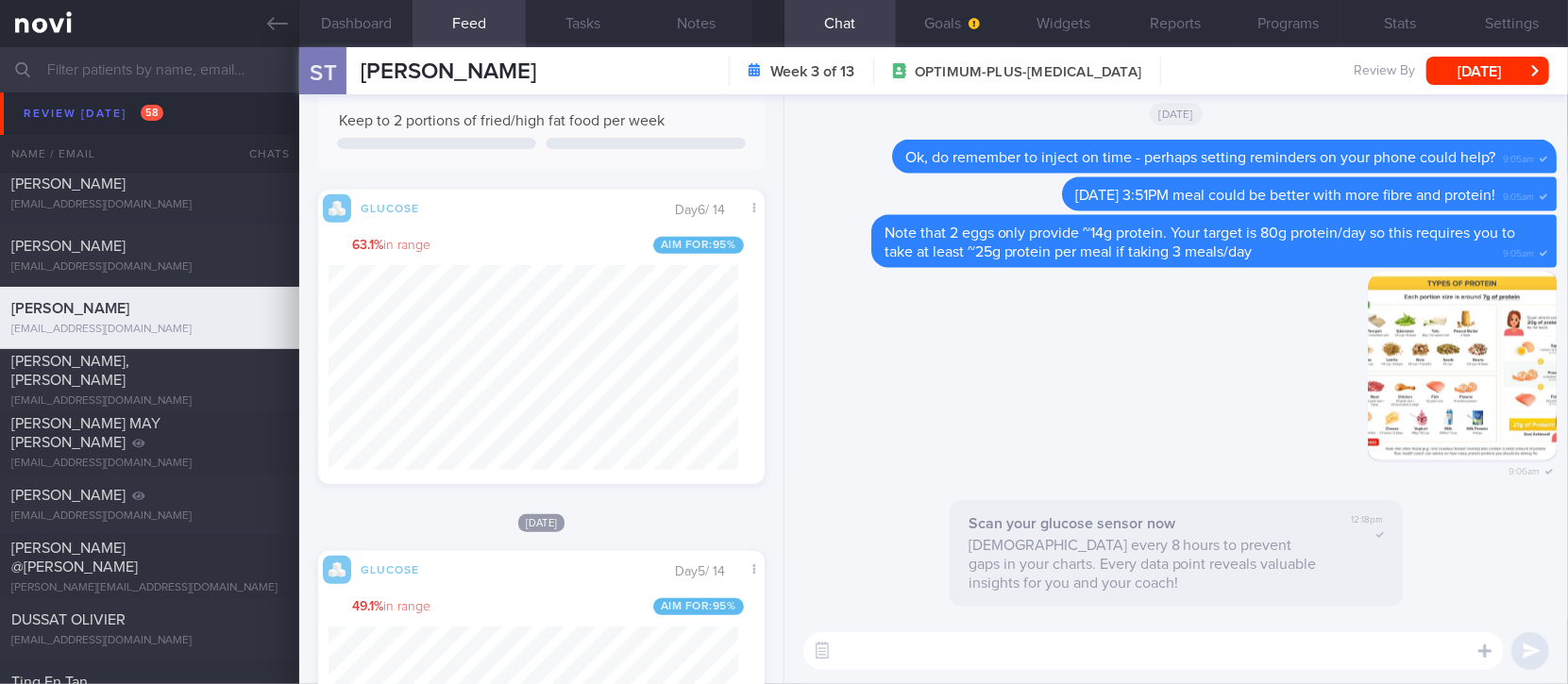
click at [900, 663] on textarea at bounding box center [1154, 651] width 701 height 38
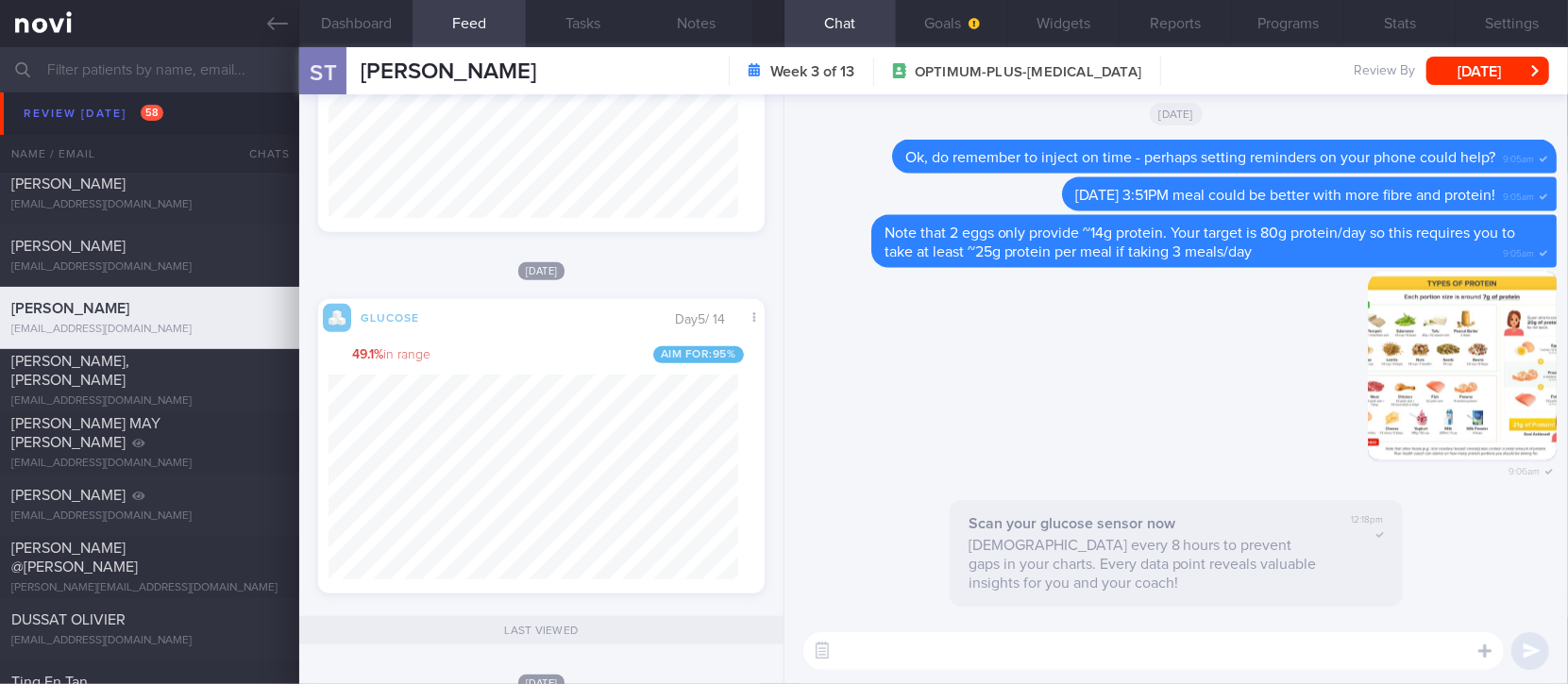
click at [874, 641] on textarea at bounding box center [1154, 651] width 701 height 38
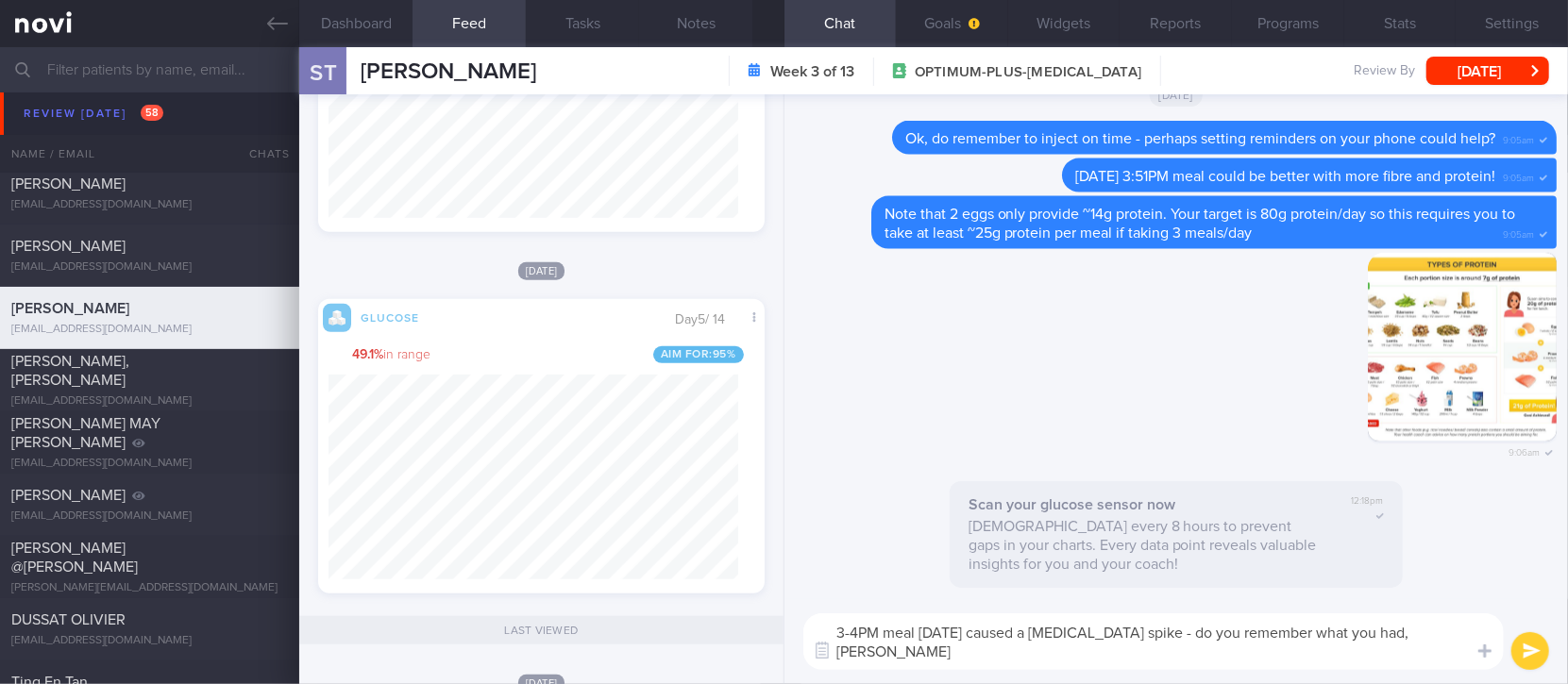
type textarea "3-4PM meal yesterday caused a high blood sugar spike - do you remember what you…"
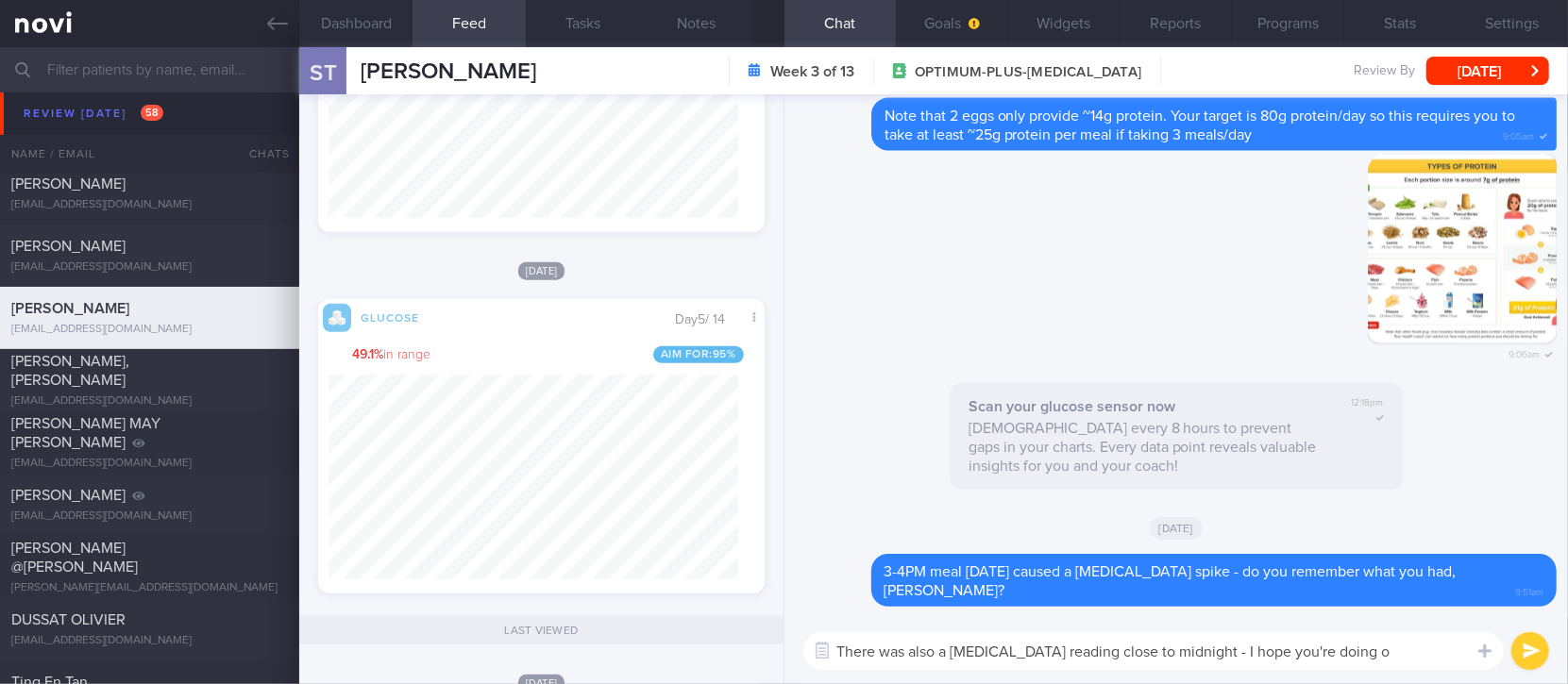
type textarea "There was also a low blood sugar reading close to midnight - I hope you're doin…"
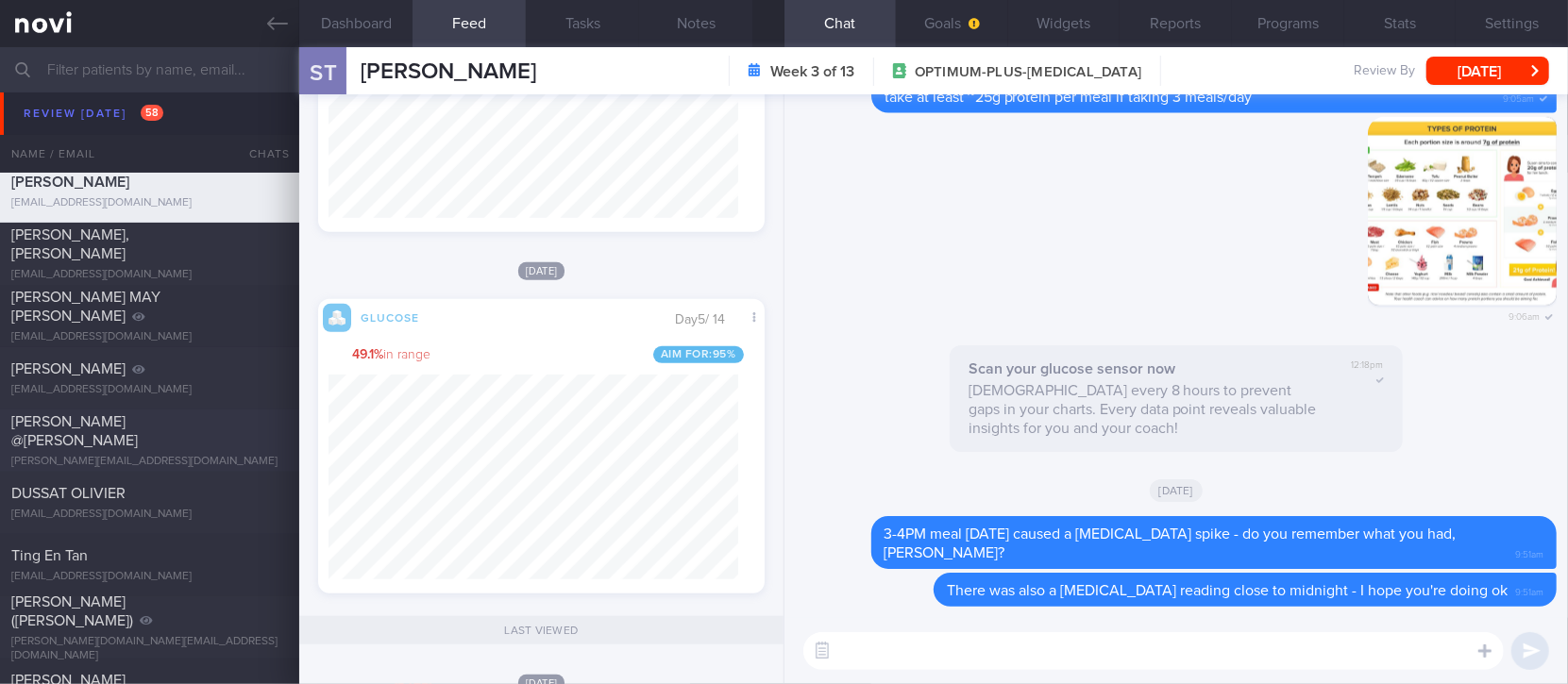
click at [204, 451] on div "SRIRAM PILLAI @BRENDAN ASHER PILLAI brendan.pillai@gmail.com" at bounding box center [150, 441] width 299 height 57
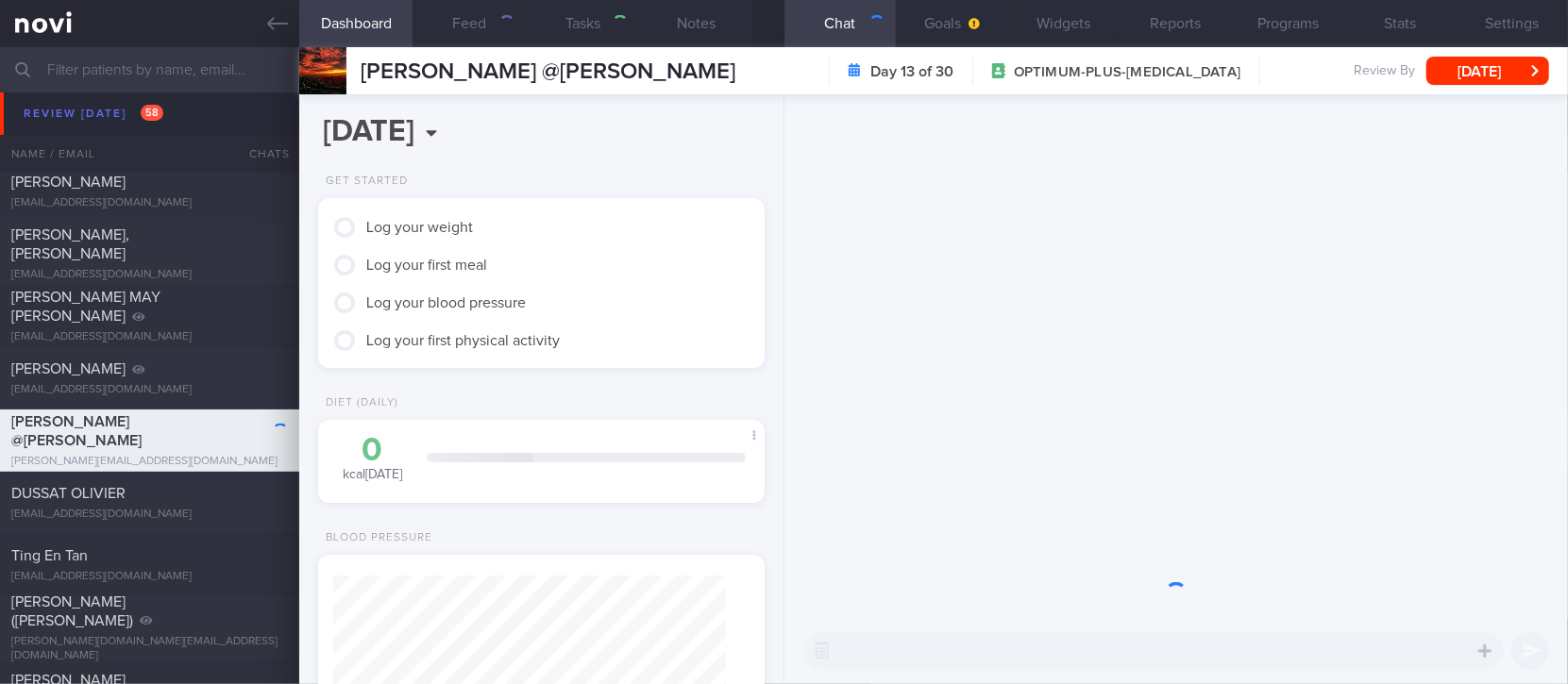
type input "Tracked"
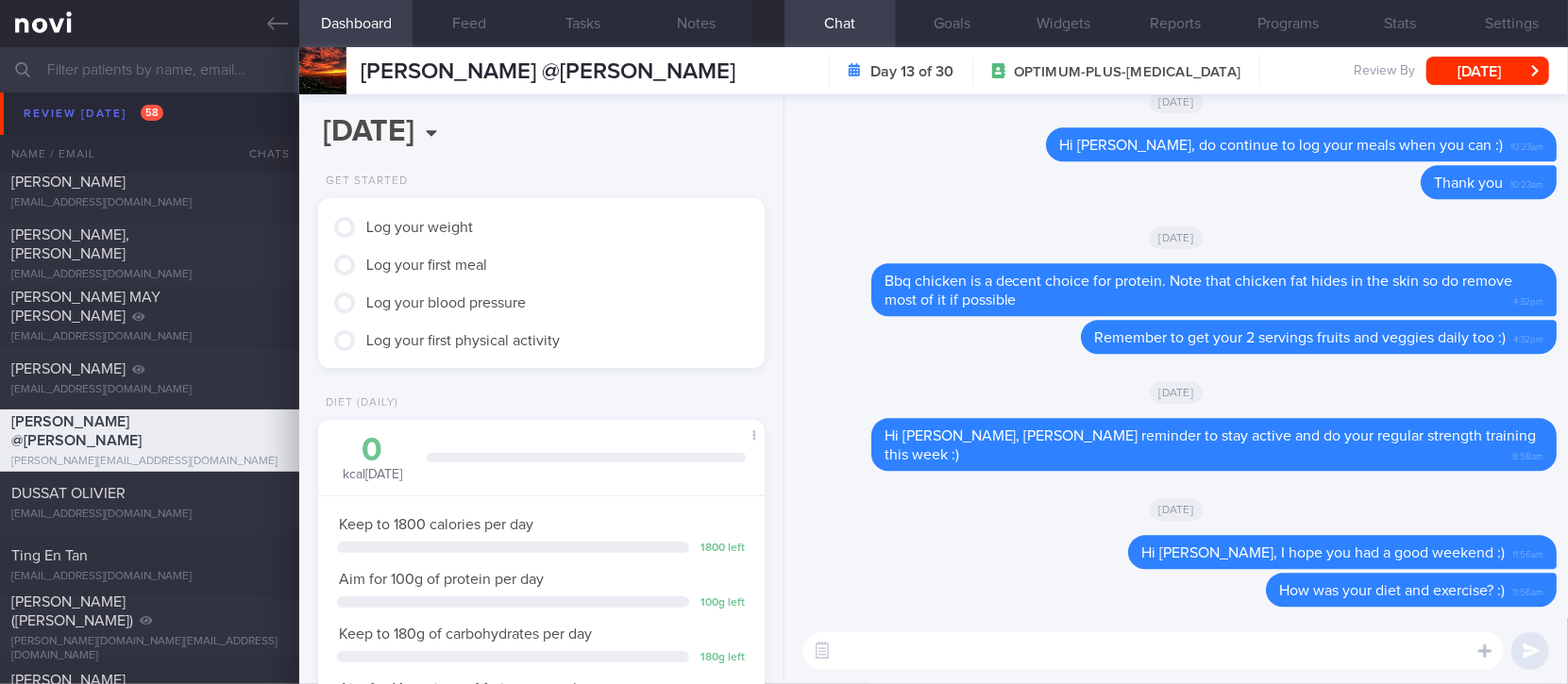
click at [1259, 650] on textarea at bounding box center [1154, 651] width 701 height 38
type textarea "Hi Brendan, gentle reminders for you below :)"
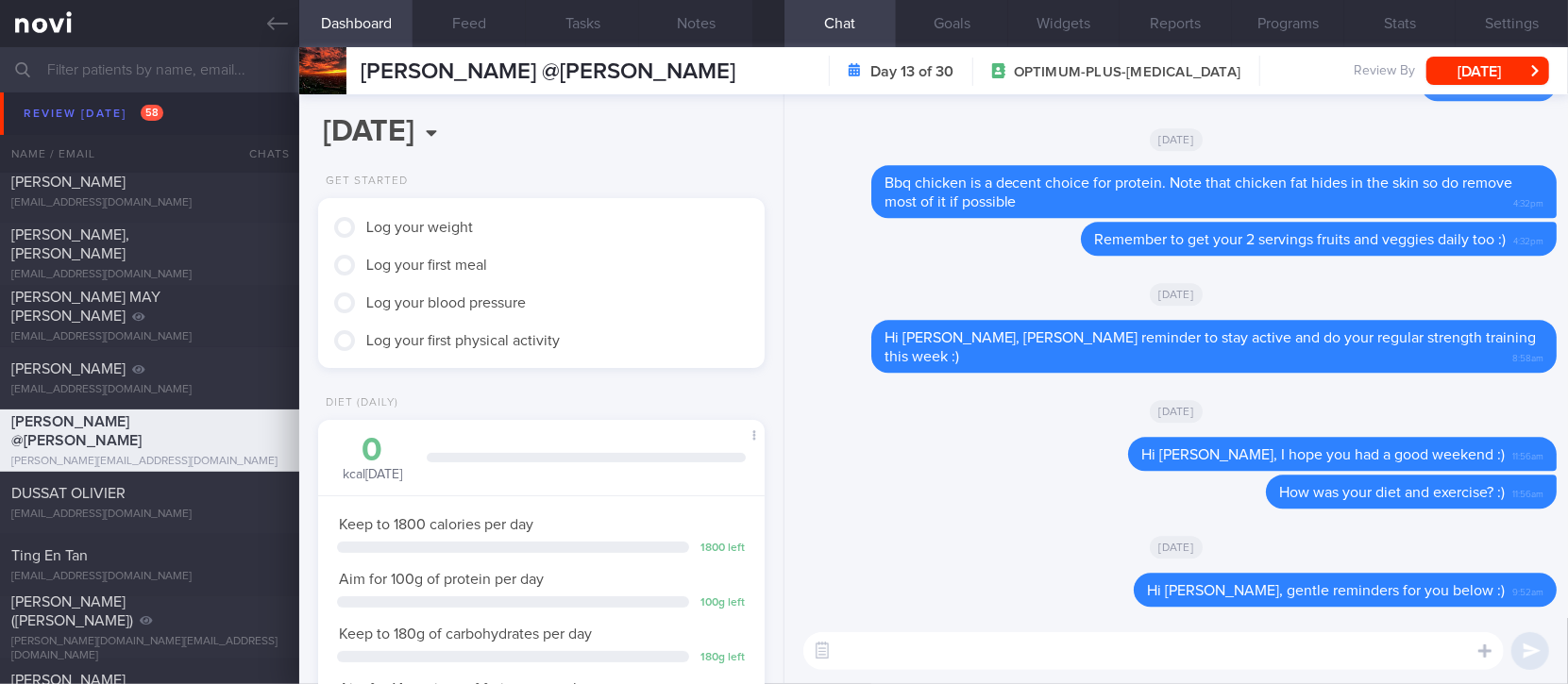
paste textarea "- Eat slowly and mindfully - Consume an adequate amount of protein (non fatty) …"
type textarea "- Eat slowly and mindfully - Consume an adequate amount of protein (non fatty) …"
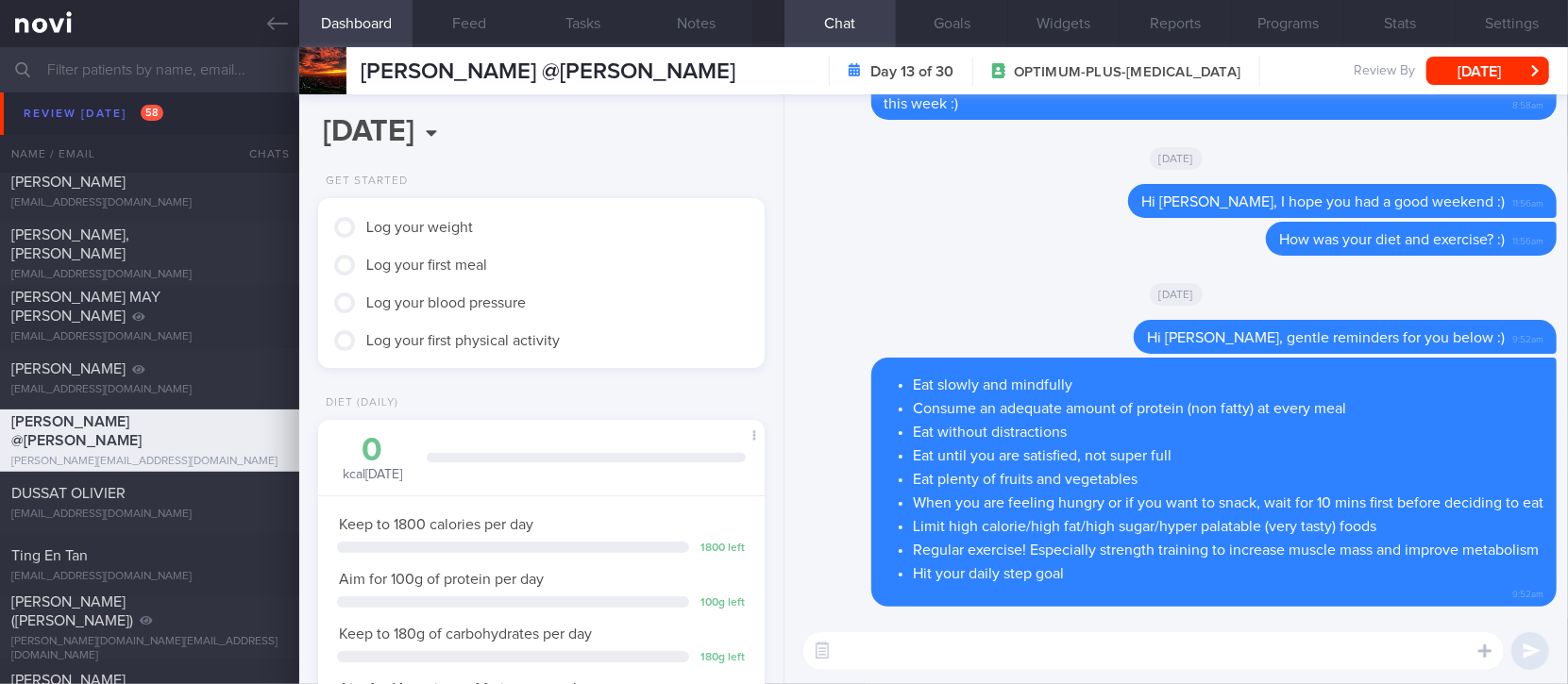
click at [233, 518] on div "olivier@dussat.com" at bounding box center [150, 515] width 277 height 14
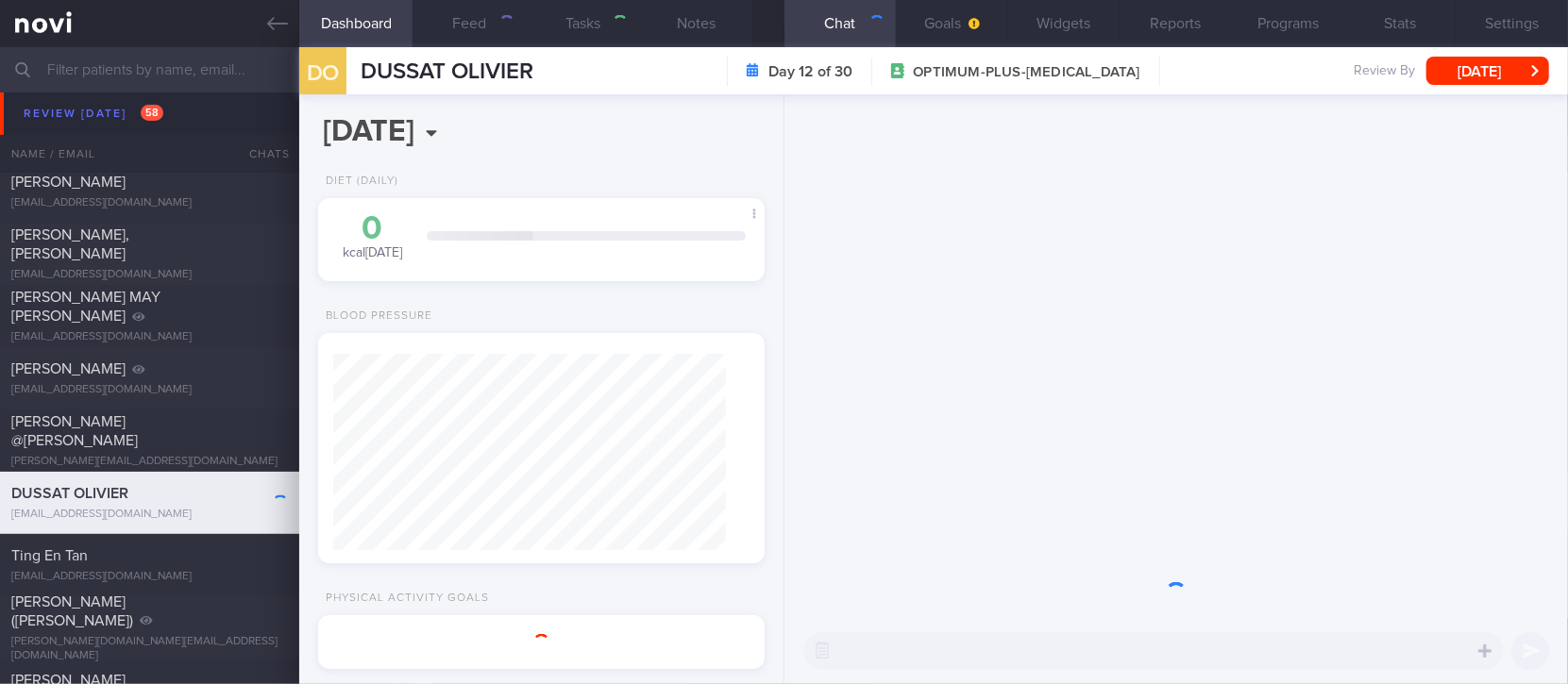
type input "tracked"
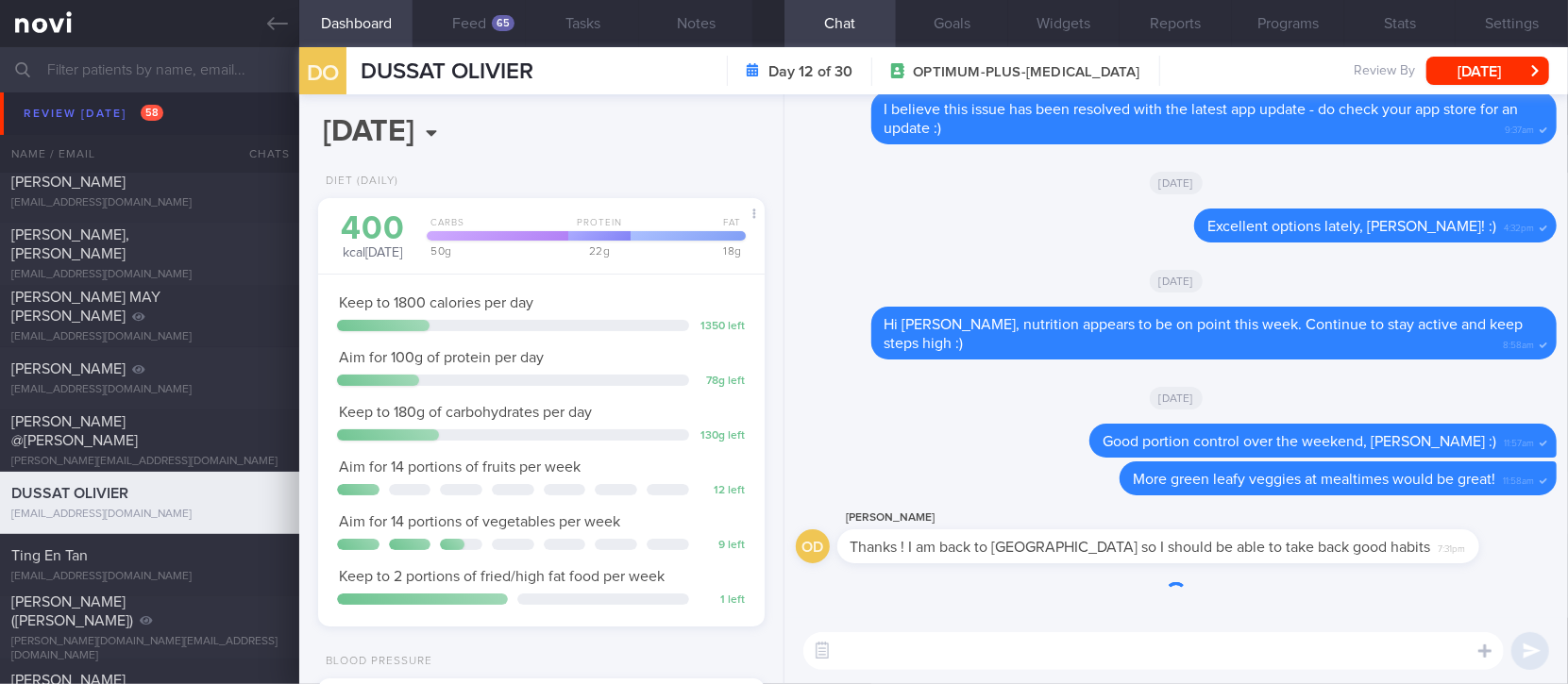
scroll to position [199, 401]
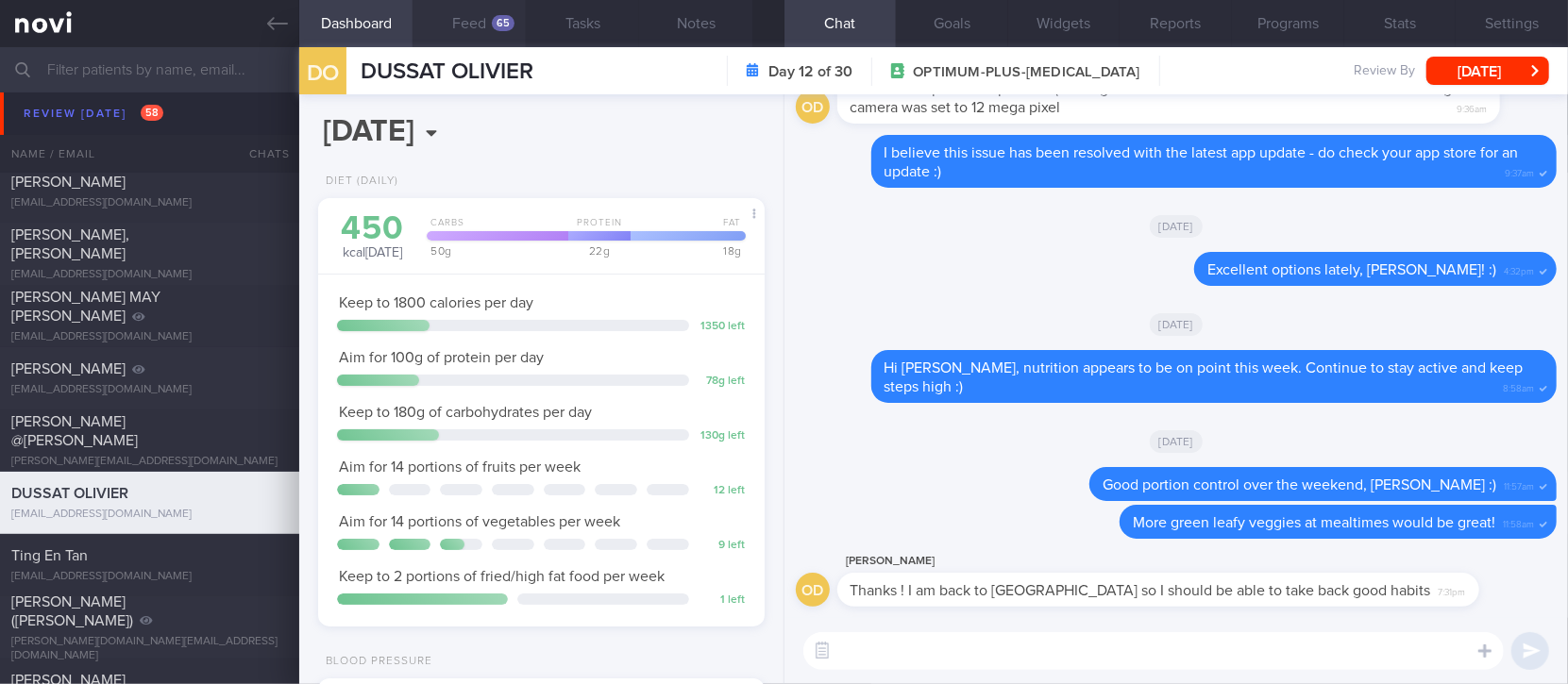
click at [484, 28] on button "Feed 65" at bounding box center [469, 23] width 113 height 47
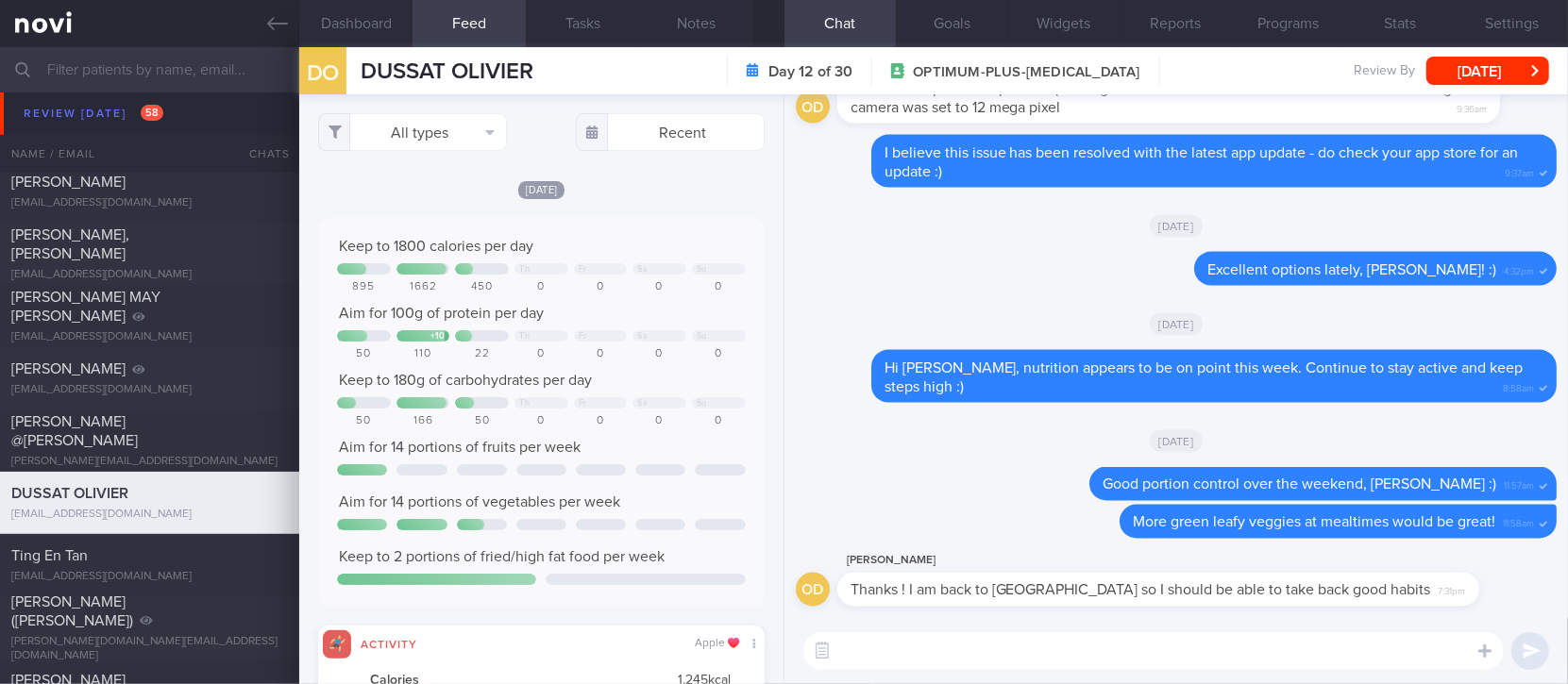
scroll to position [100, 402]
click at [461, 136] on button "All types" at bounding box center [412, 132] width 189 height 38
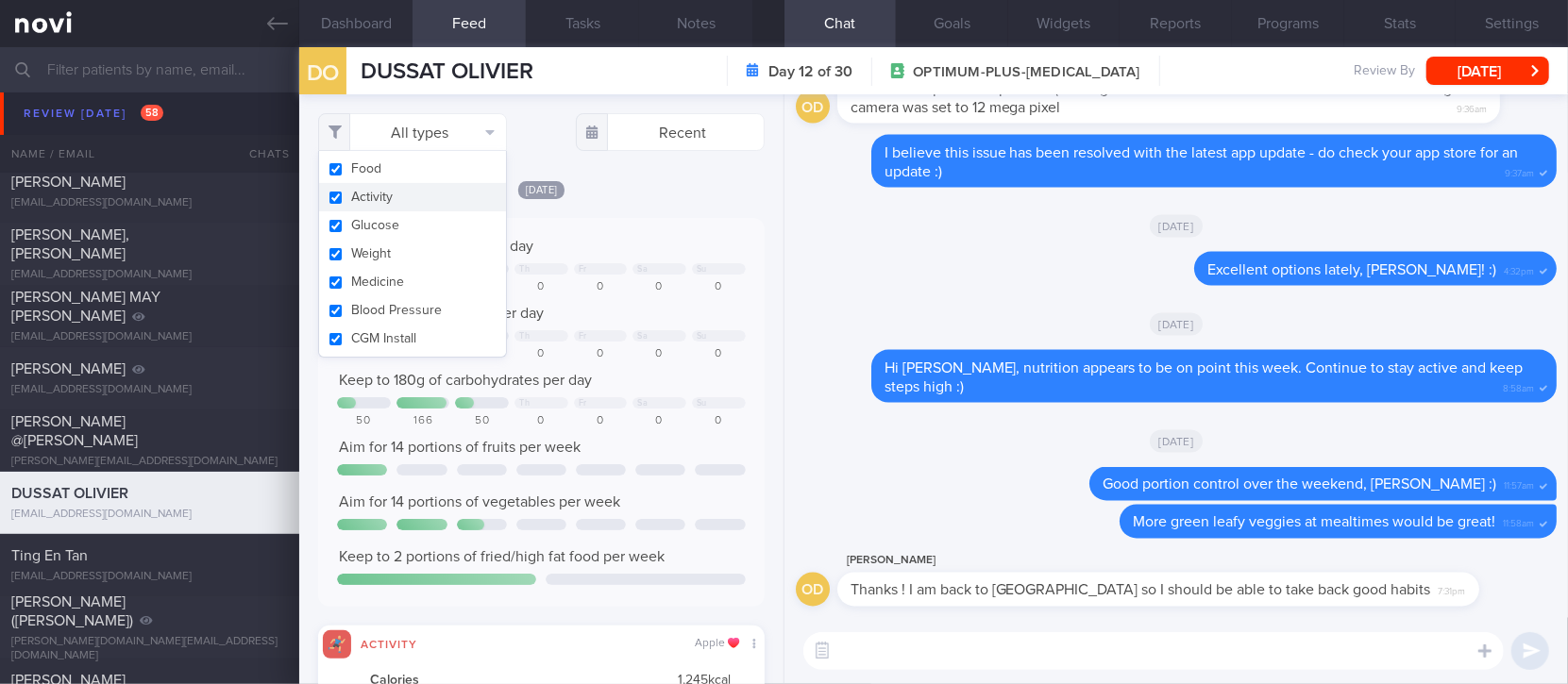
click at [385, 193] on button "Activity" at bounding box center [412, 196] width 187 height 28
checkbox input "false"
click at [600, 251] on div "Keep to 1800 calories per day" at bounding box center [541, 245] width 408 height 19
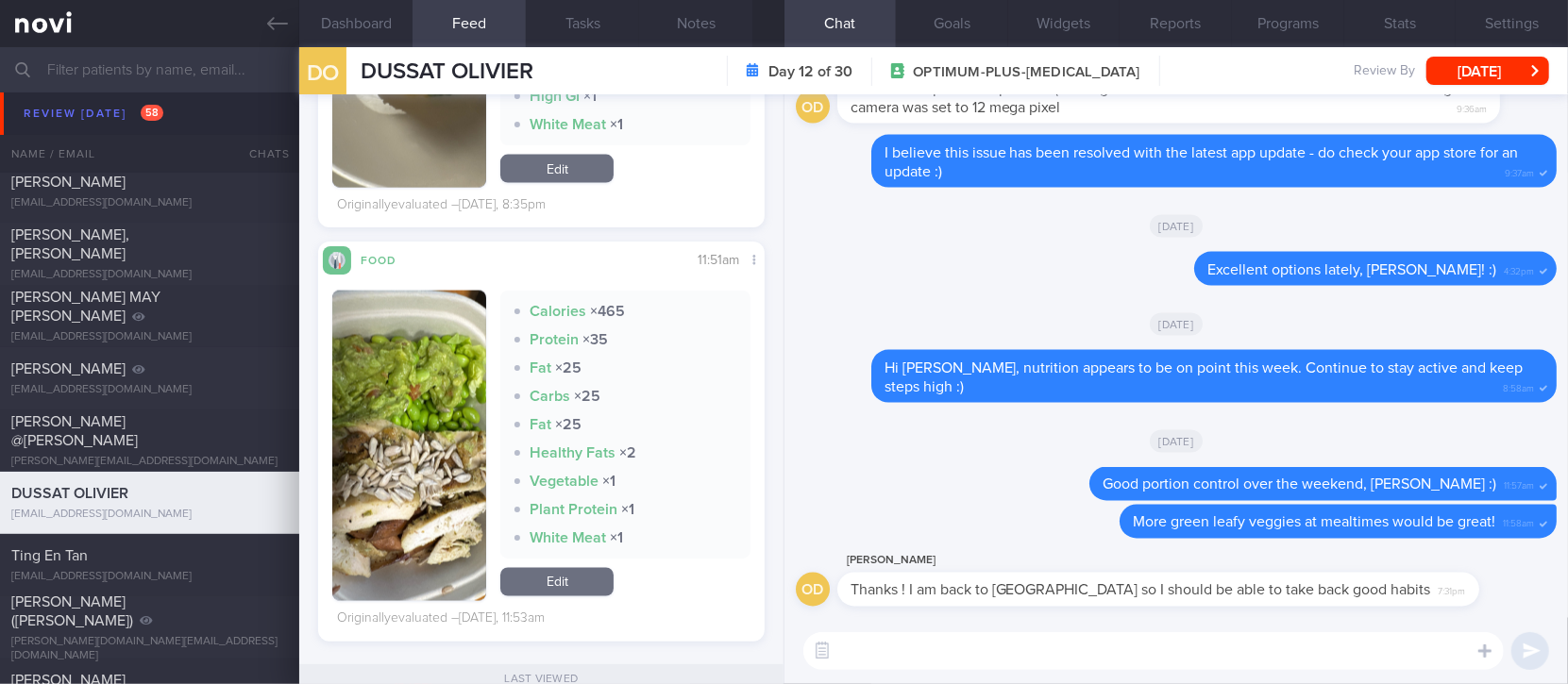
click at [885, 655] on textarea at bounding box center [1154, 651] width 701 height 38
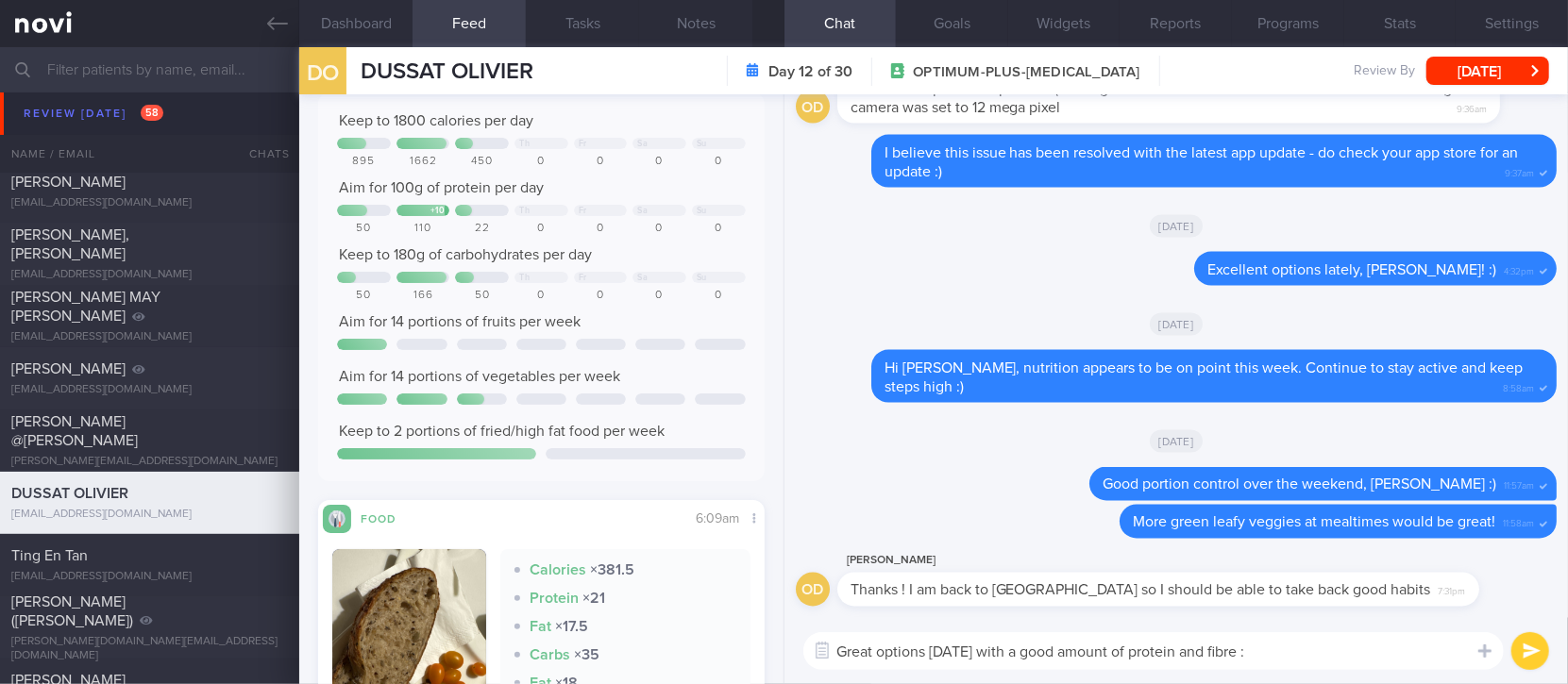
type textarea "Great options yesterday with a good amount of protein and fibre :)"
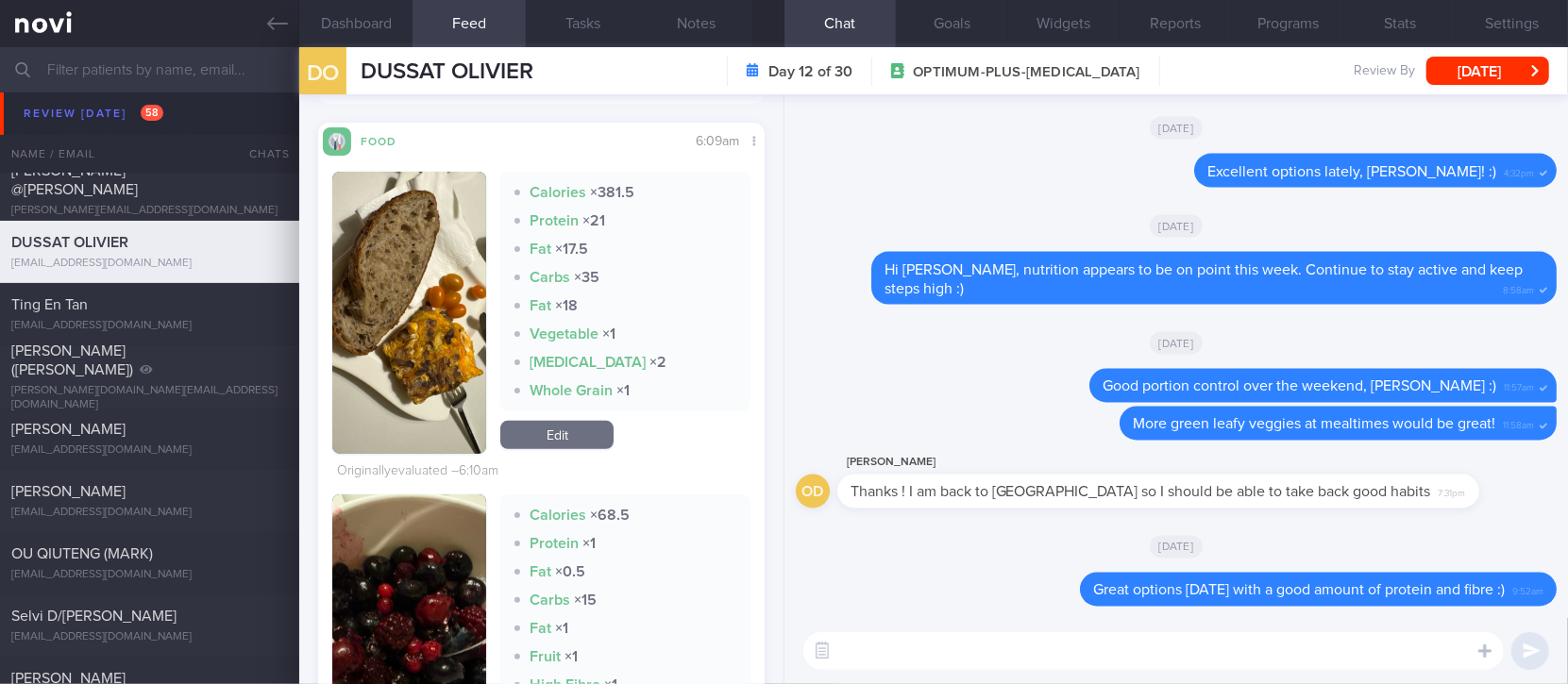
click at [166, 321] on div "[EMAIL_ADDRESS][DOMAIN_NAME]" at bounding box center [150, 325] width 277 height 14
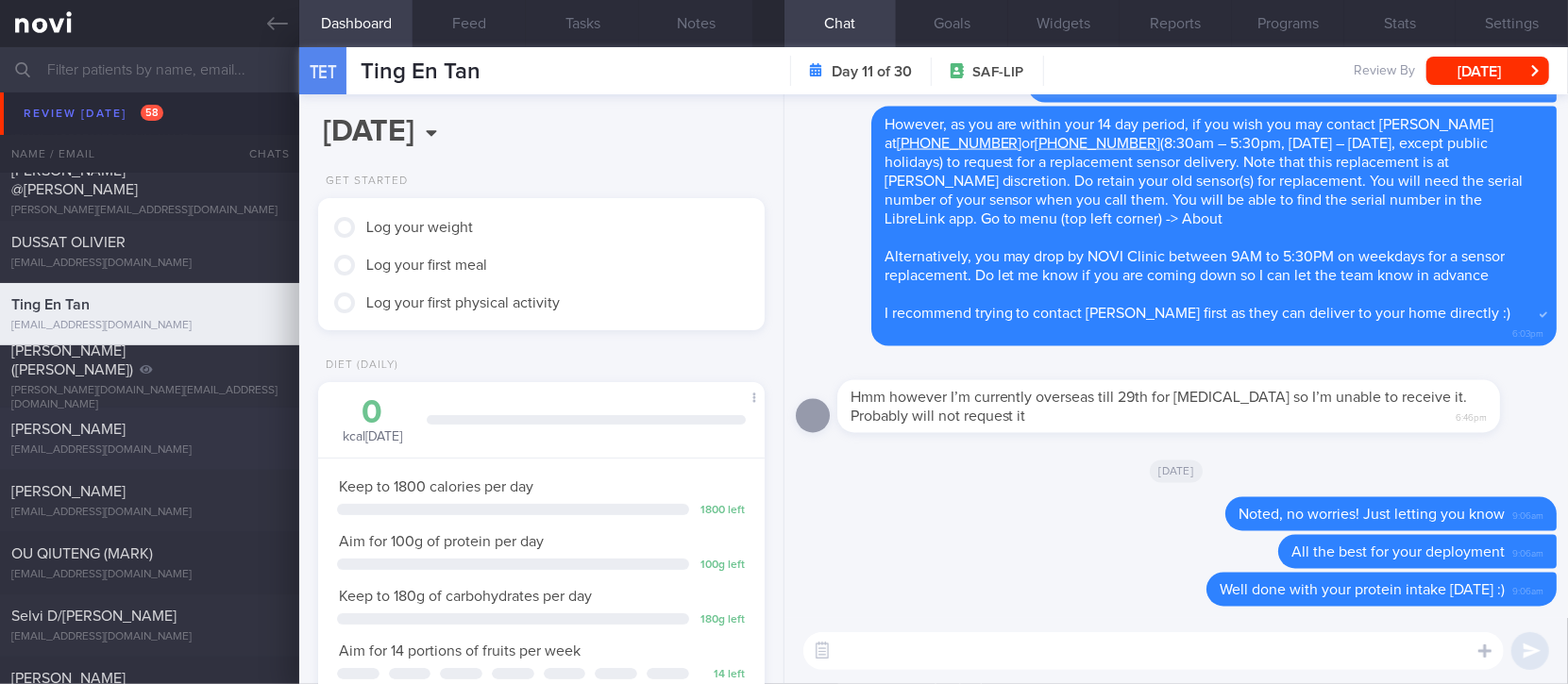
click at [161, 449] on div "blakedj@tcd.ie" at bounding box center [150, 450] width 277 height 14
select select "8"
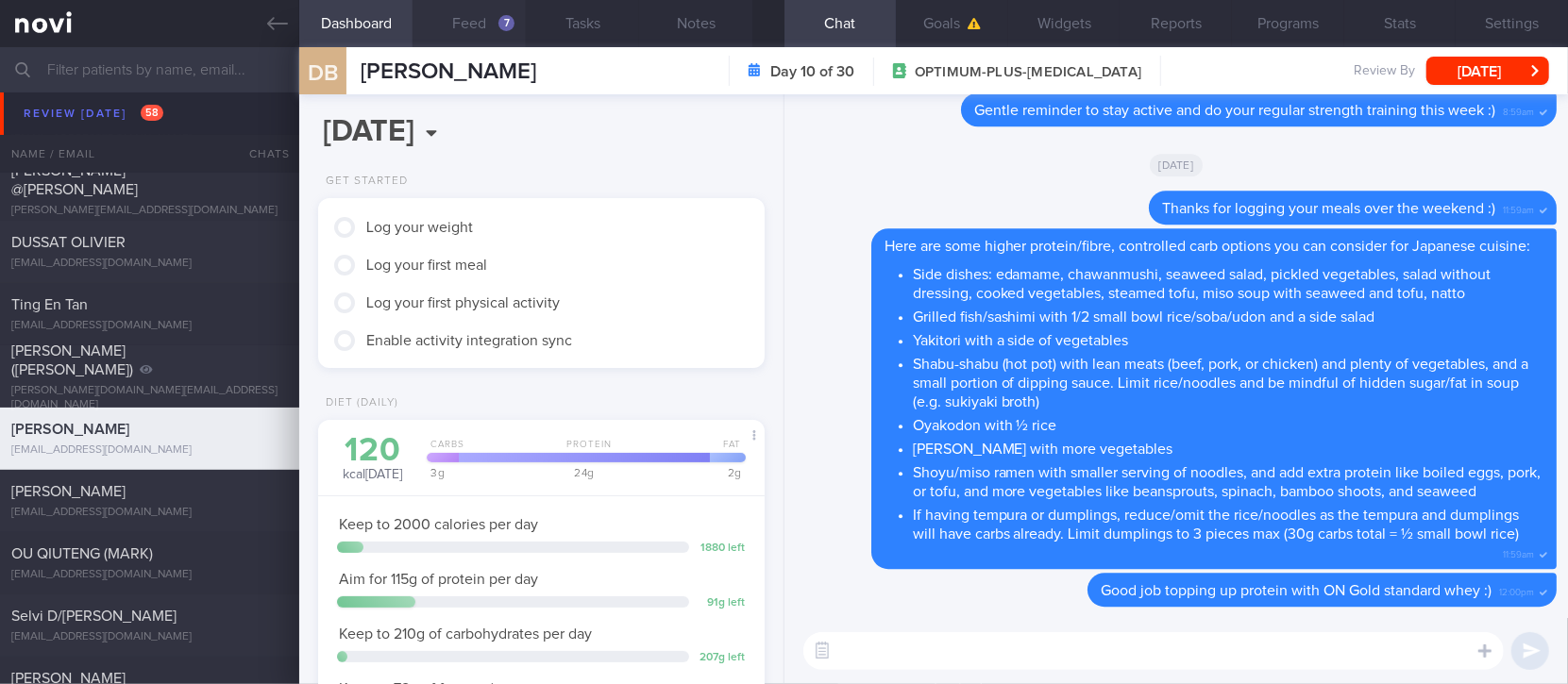
click at [471, 35] on button "Feed 7" at bounding box center [469, 23] width 113 height 47
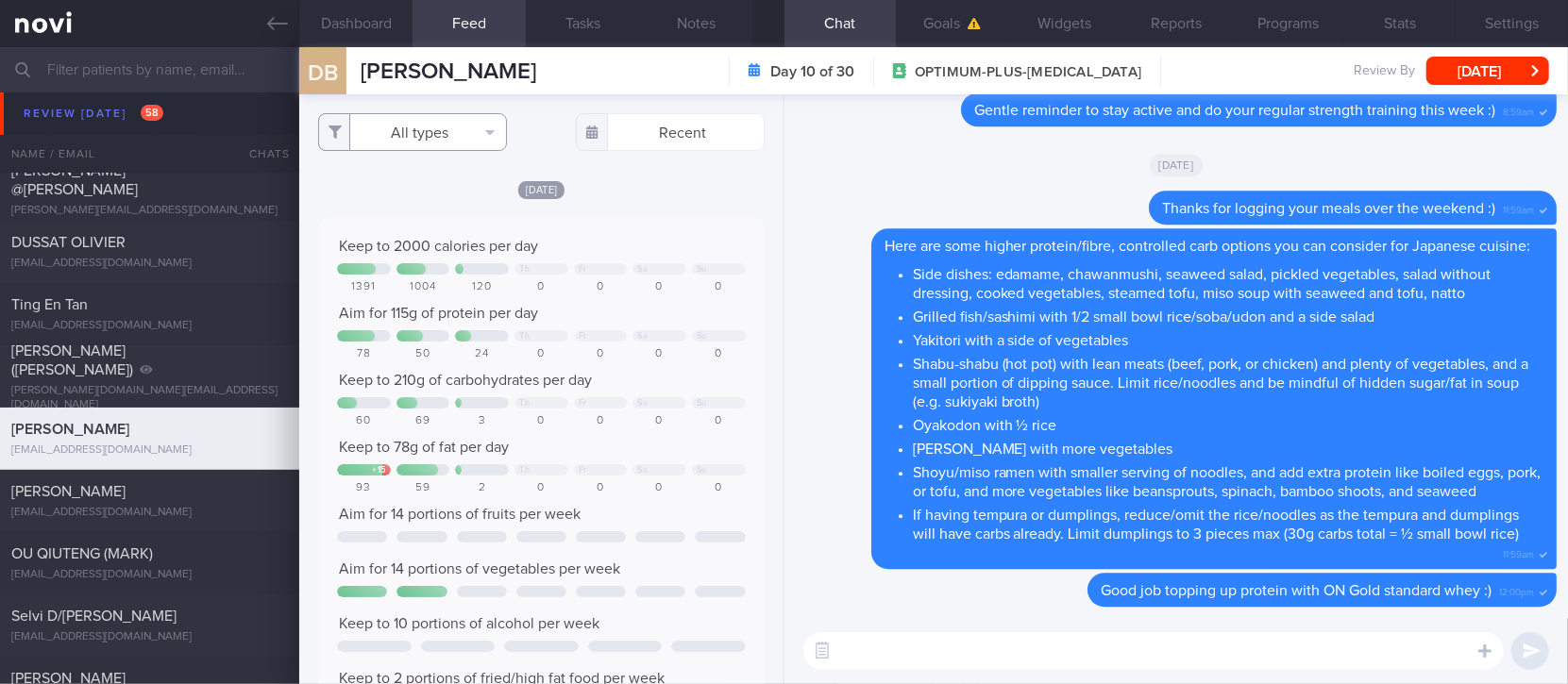
click at [480, 150] on button "All types" at bounding box center [412, 132] width 189 height 38
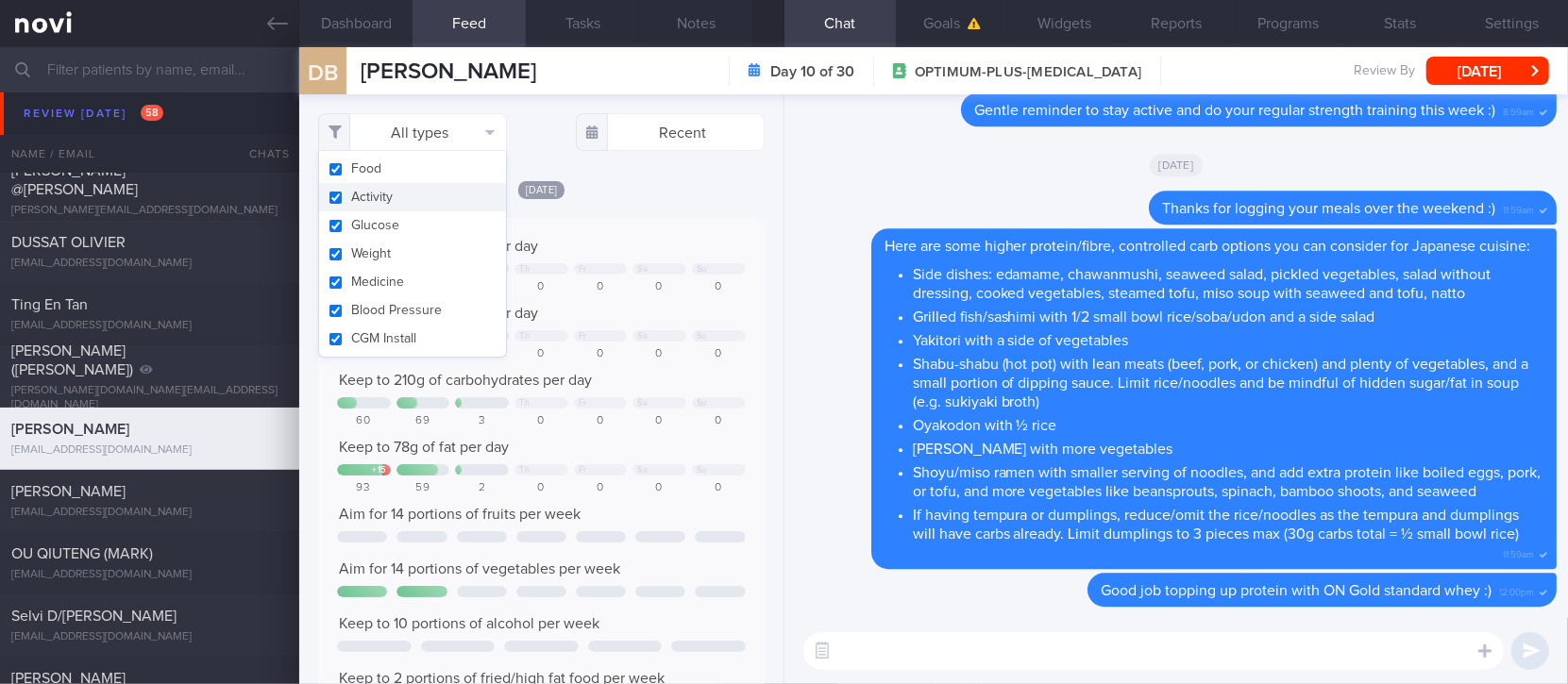
click at [406, 211] on button "Glucose" at bounding box center [412, 225] width 187 height 28
checkbox input "false"
click at [463, 200] on button "Activity" at bounding box center [412, 196] width 187 height 28
checkbox input "false"
click at [711, 212] on div "Today Keep to 2000 calories per day Th Fr Sa Su 1391 1004 120 0 0 0 0 Aim for 1…" at bounding box center [541, 576] width 446 height 792
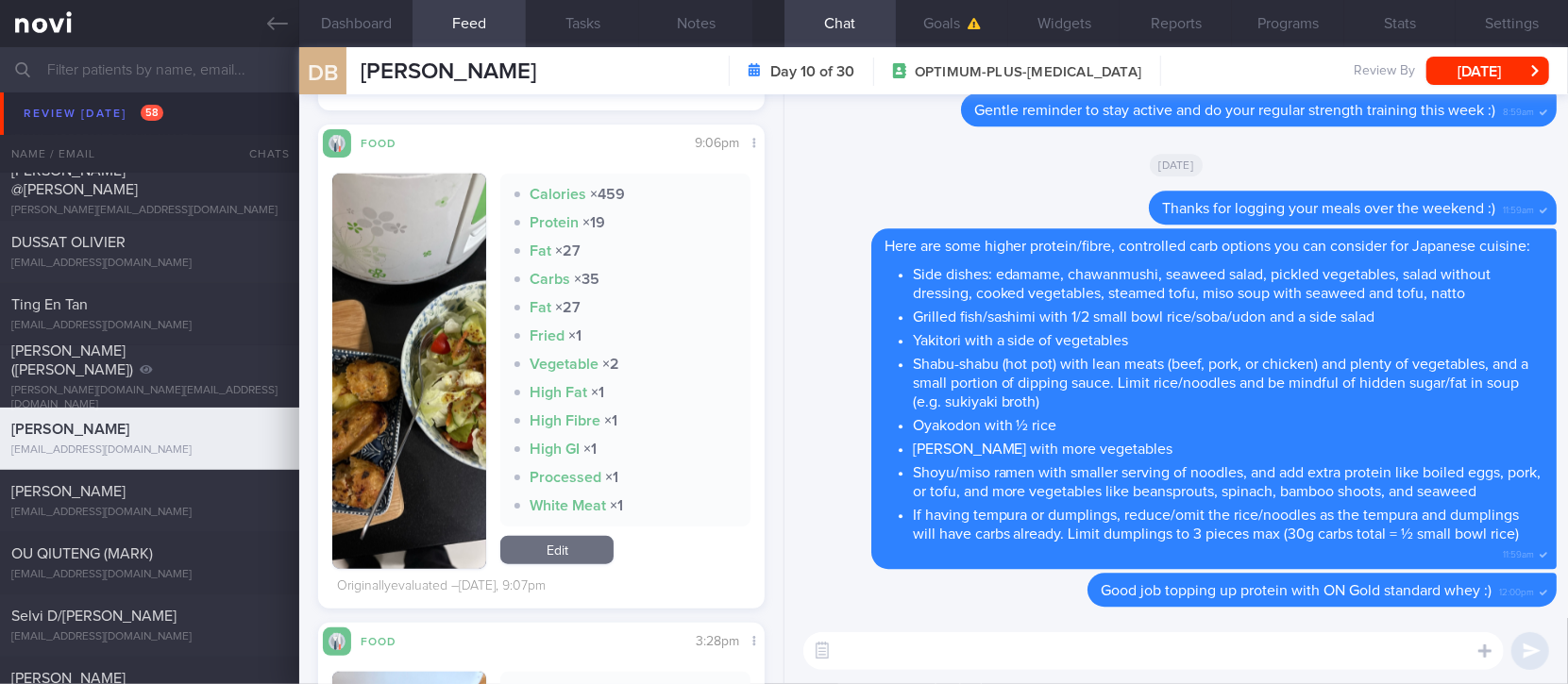
click at [480, 464] on div "Calories × 459 Protein × 19 Fat × 27 Carbs × 35 Fat × 27 Fried × 1 Vegetable × …" at bounding box center [541, 371] width 417 height 396
click at [469, 321] on button "button" at bounding box center [409, 371] width 153 height 396
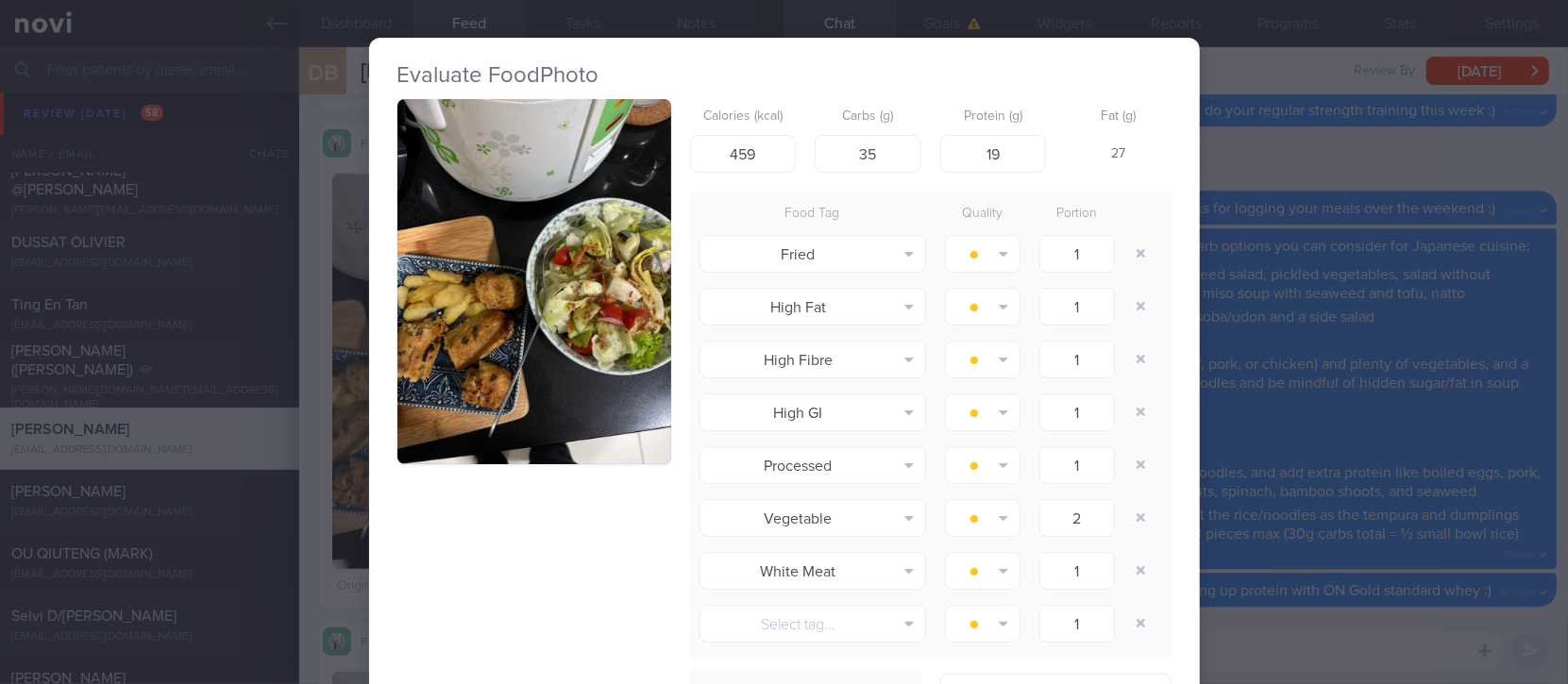
click at [506, 264] on button "button" at bounding box center [535, 281] width 274 height 365
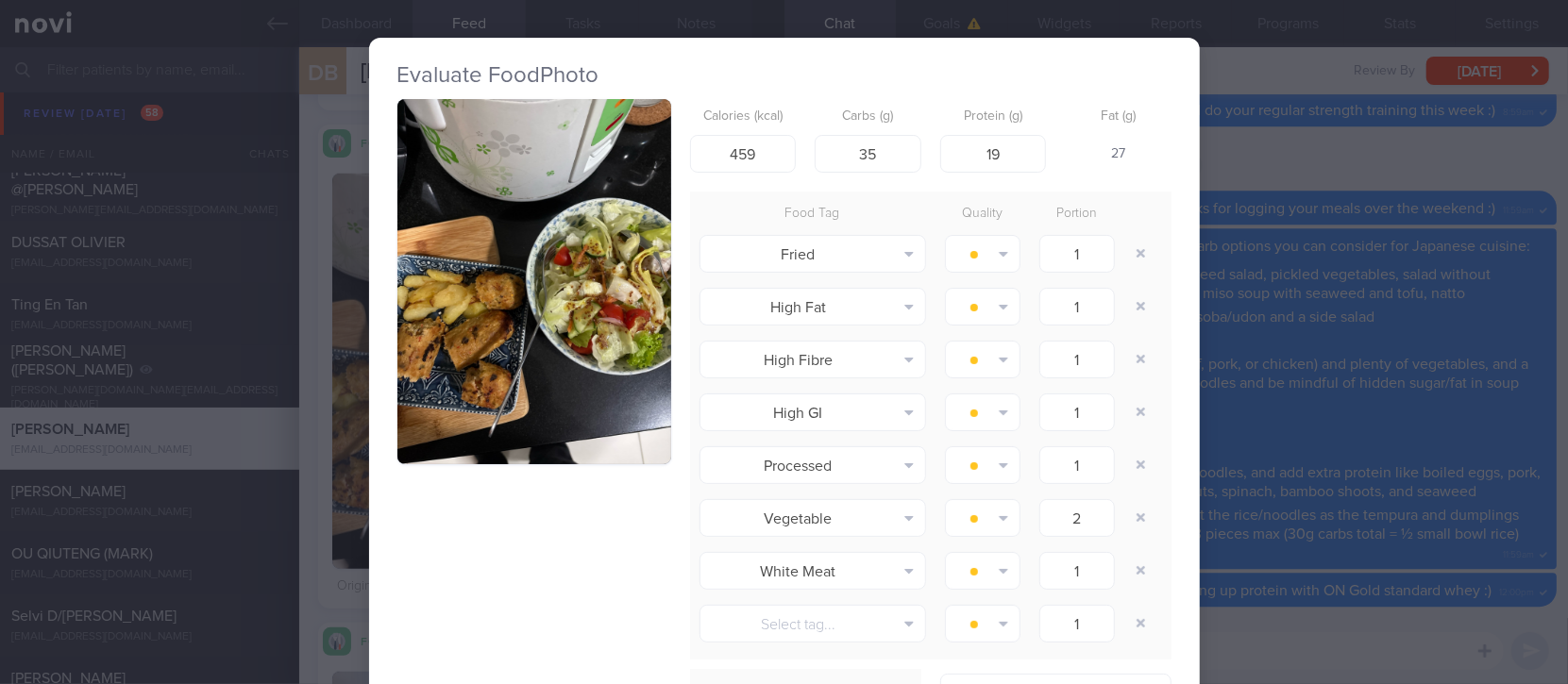
click at [1297, 516] on div "Evaluate Food Photo Calories (kcal) 459 Carbs (g) 35 Protein (g) 19 Fat (g) 27 …" at bounding box center [784, 342] width 1568 height 684
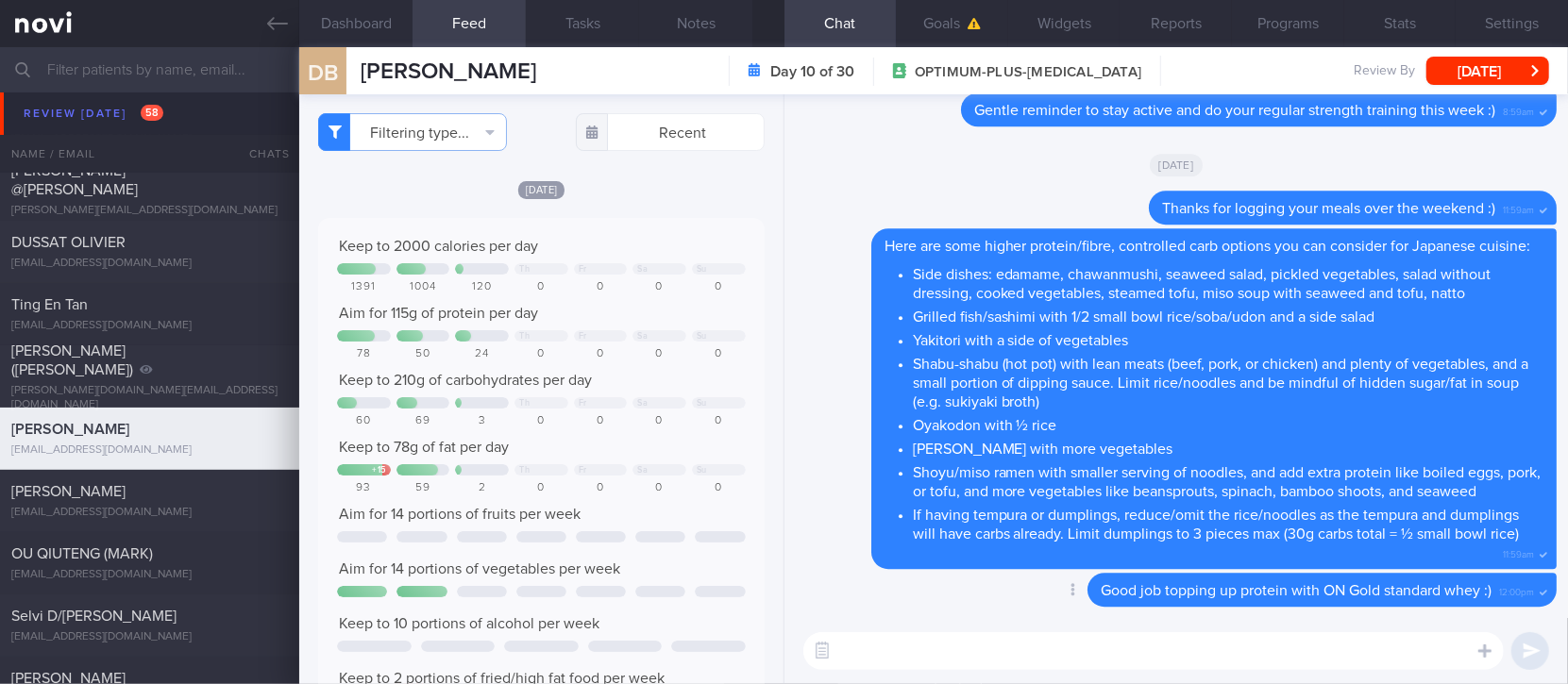
drag, startPoint x: 860, startPoint y: 640, endPoint x: 839, endPoint y: 614, distance: 33.4
click at [861, 641] on textarea at bounding box center [1154, 651] width 701 height 38
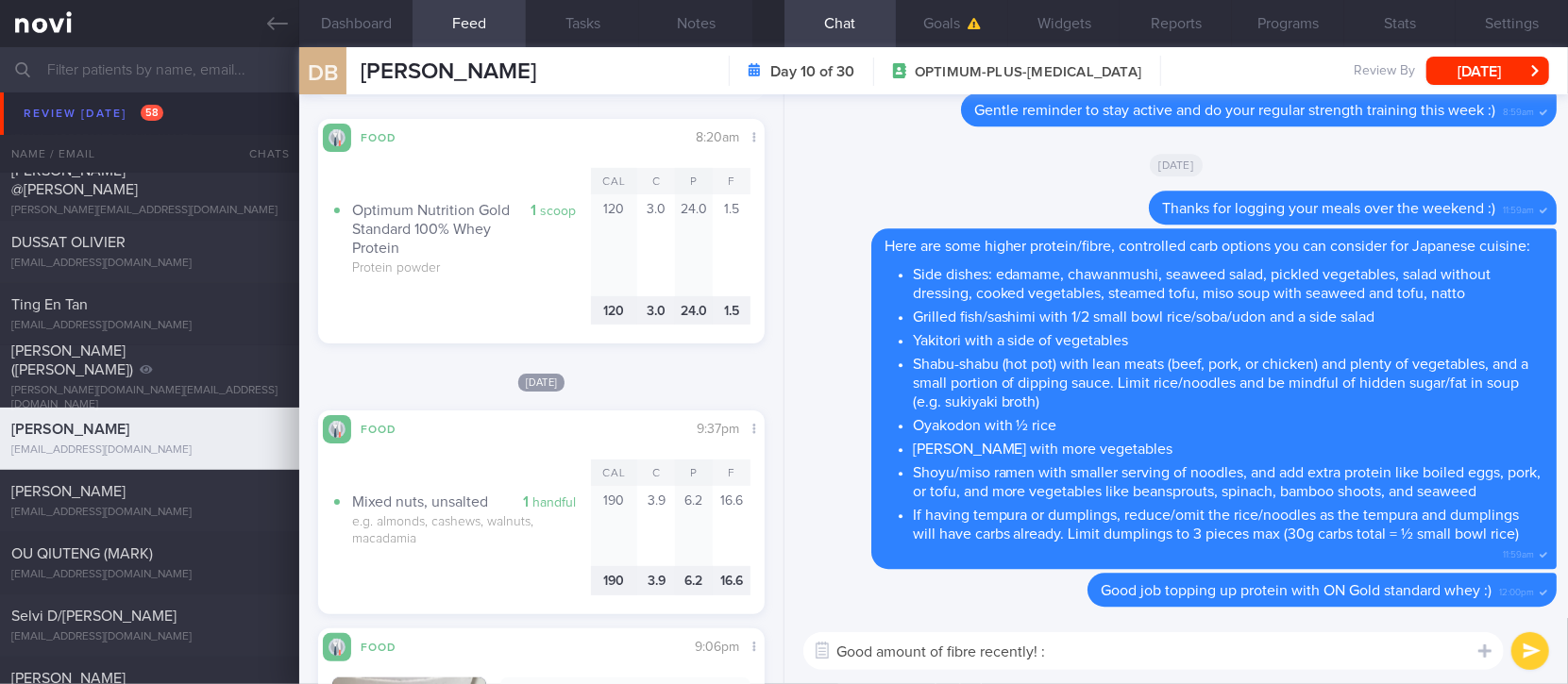
type textarea "Good amount of fibre recently! :)"
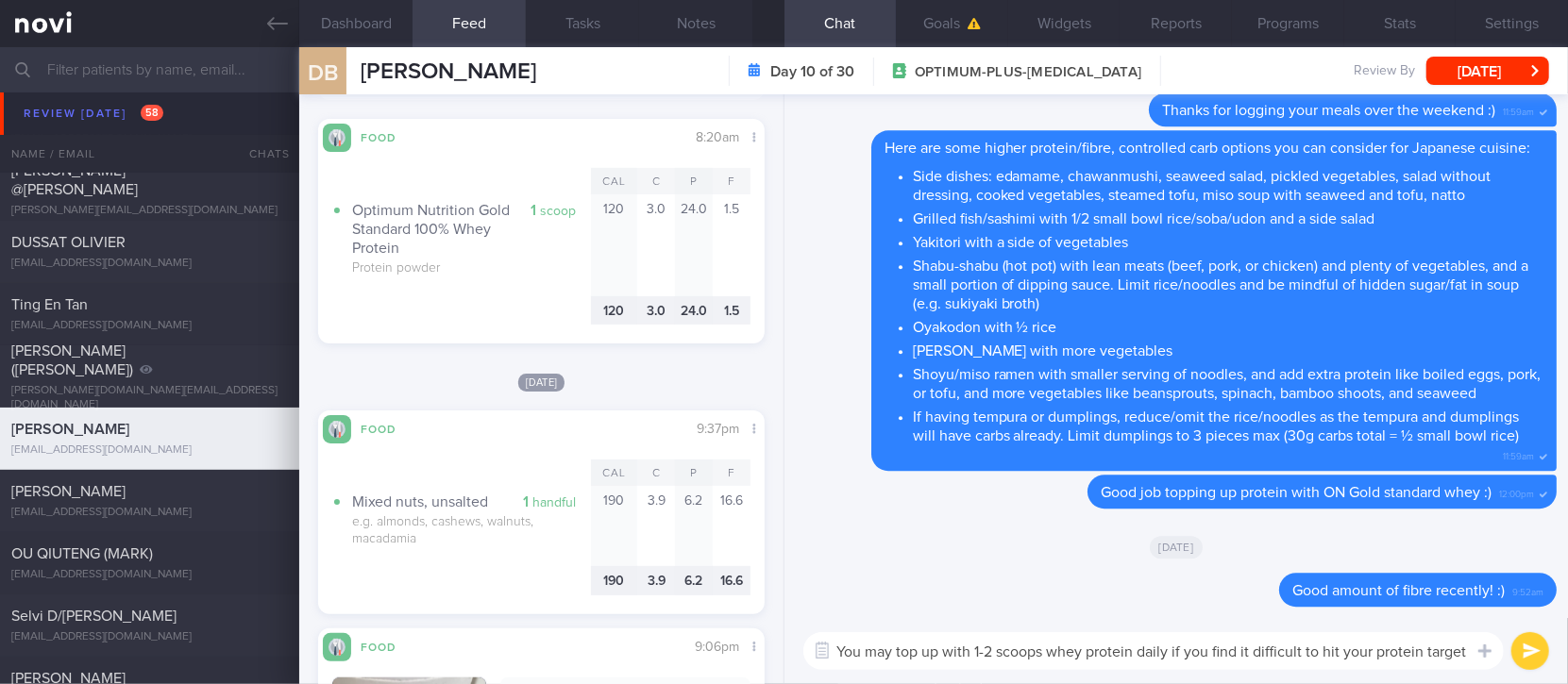
type textarea "You may top up with 1-2 scoops whey protein daily if you find it difficult to h…"
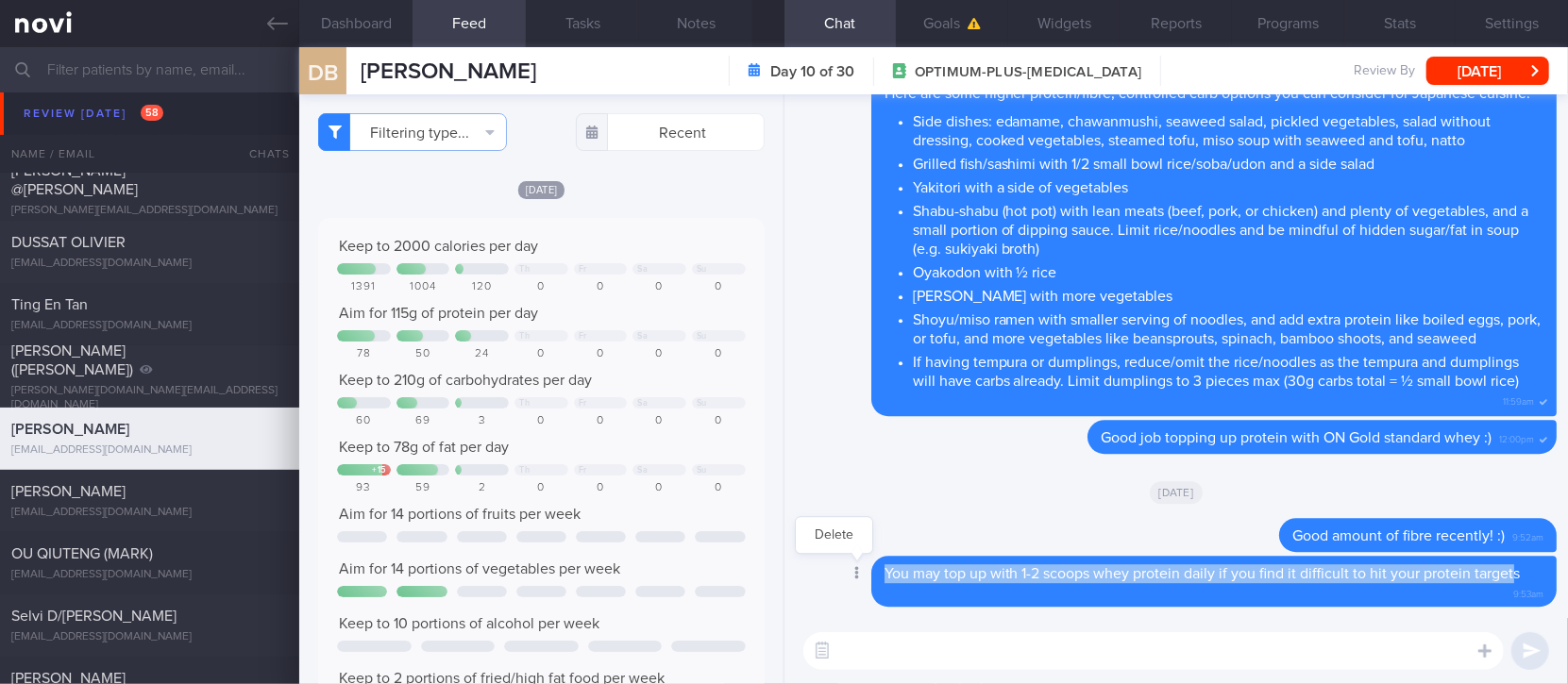
drag, startPoint x: 1513, startPoint y: 574, endPoint x: 868, endPoint y: 577, distance: 645.0
click at [868, 577] on div "Delete You may top up with 1-2 scoops whey protein daily if you find it difficu…" at bounding box center [1176, 581] width 761 height 52
copy span "You may top up with 1-2 scoops whey protein daily if you find it difficult to h…"
click at [876, 658] on textarea at bounding box center [1154, 651] width 701 height 38
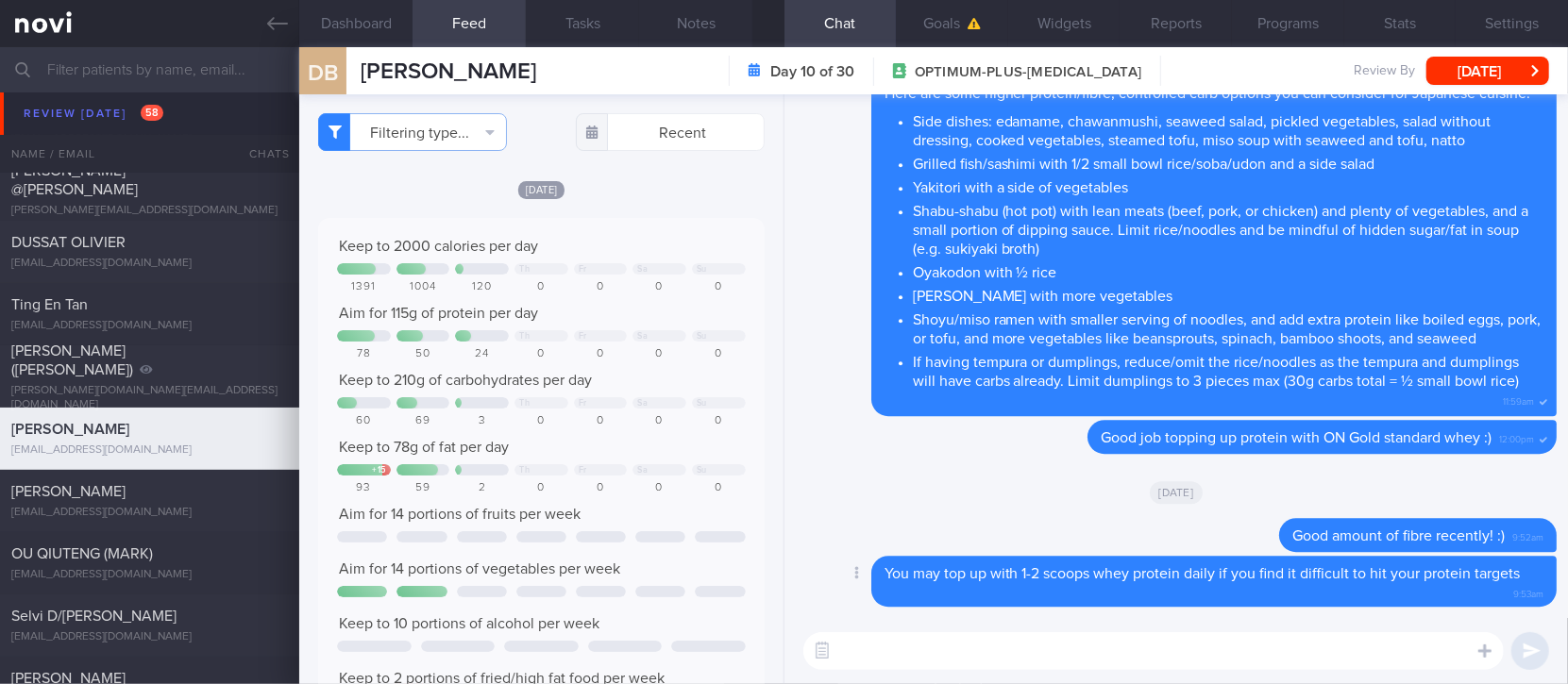
paste textarea "You may top up with 1-2 scoops whey protein daily if you find it difficult to h…"
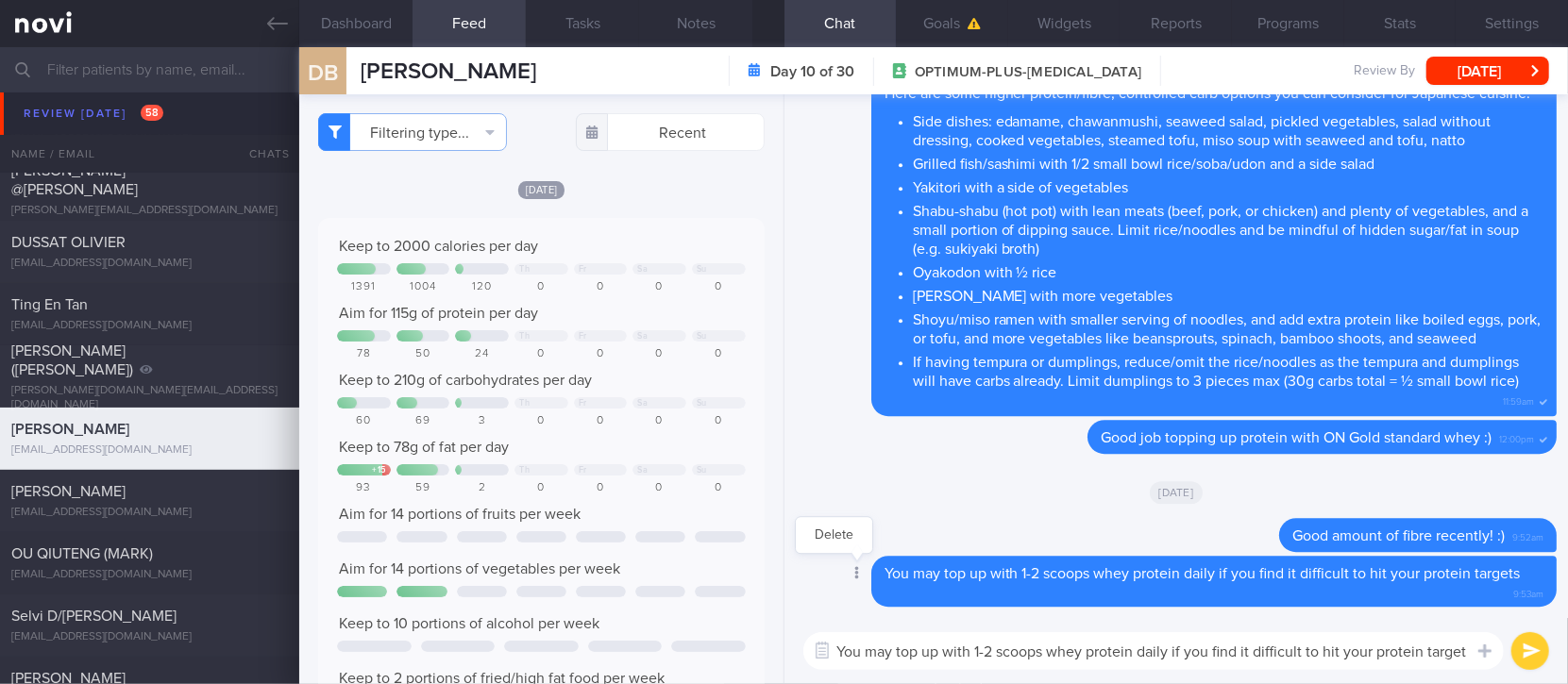
click at [863, 577] on div at bounding box center [855, 575] width 34 height 35
click at [846, 537] on button "Delete" at bounding box center [834, 534] width 76 height 28
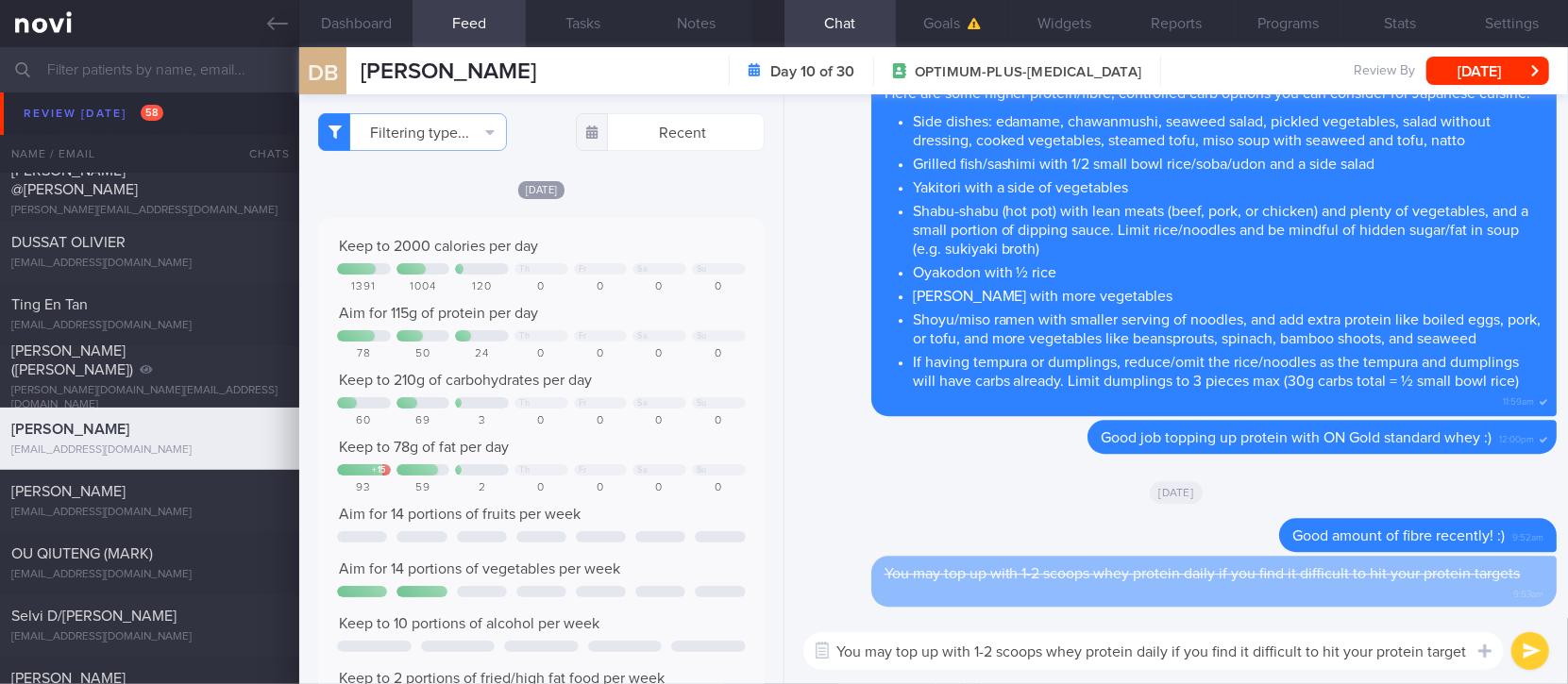
click at [1465, 646] on textarea "You may top up with 1-2 scoops whey protein daily if you find it difficult to h…" at bounding box center [1154, 651] width 701 height 38
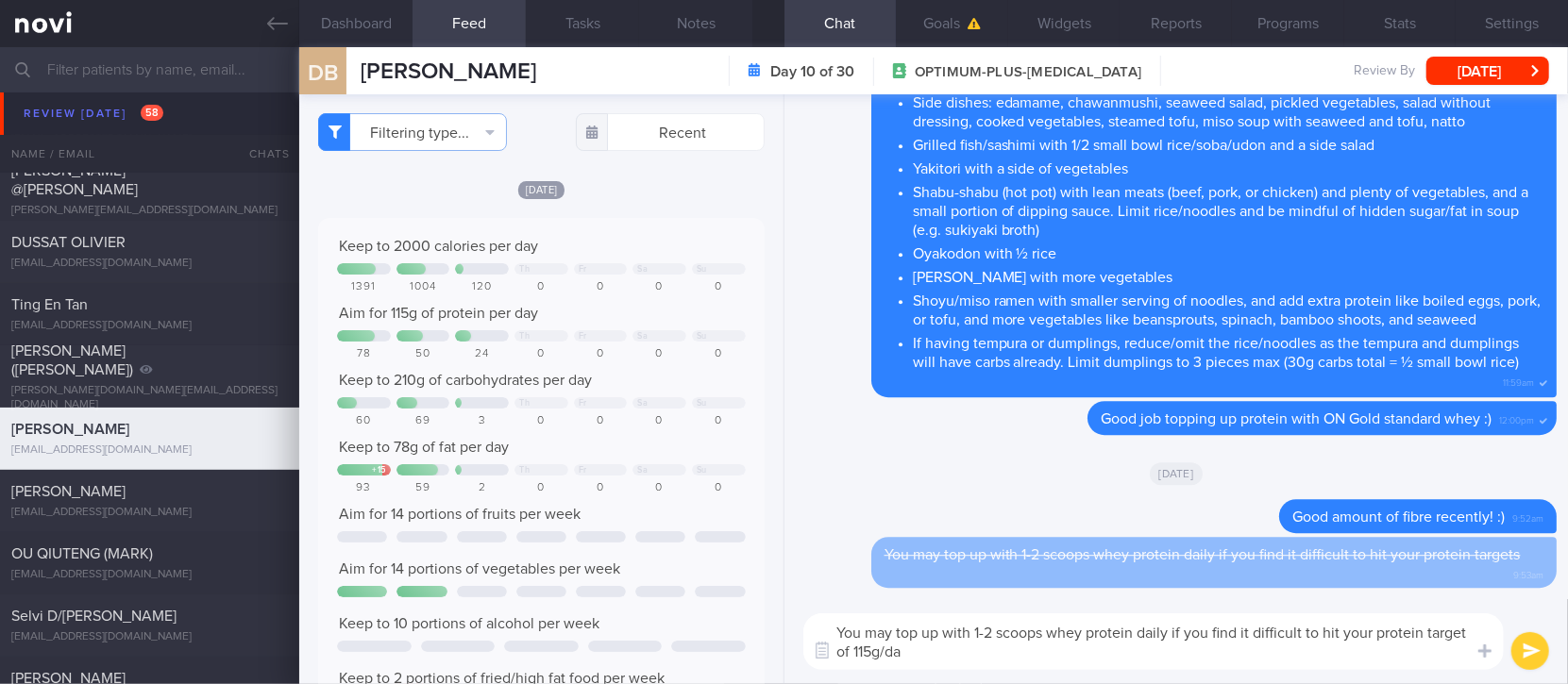
type textarea "You may top up with 1-2 scoops whey protein daily if you find it difficult to h…"
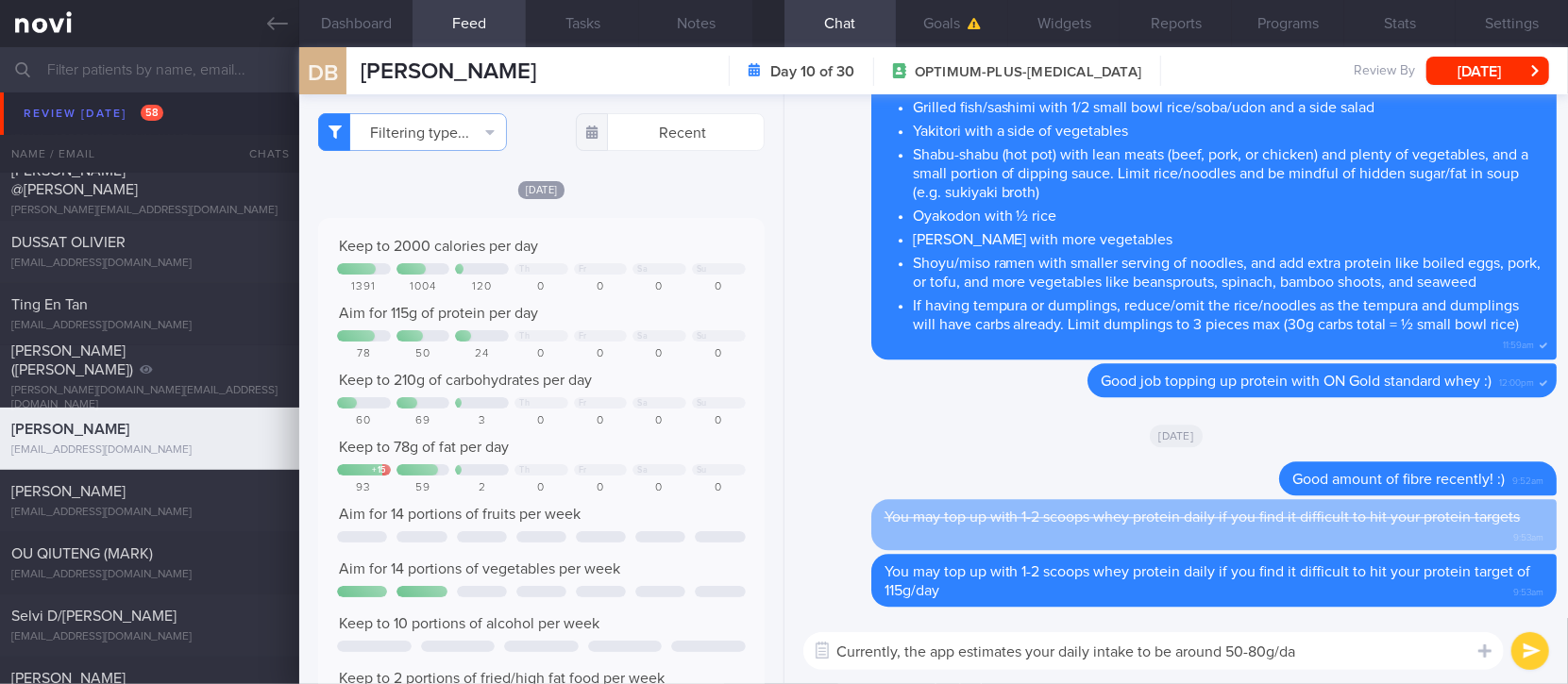
type textarea "Currently, the app estimates your daily intake to be around 50-80g/day"
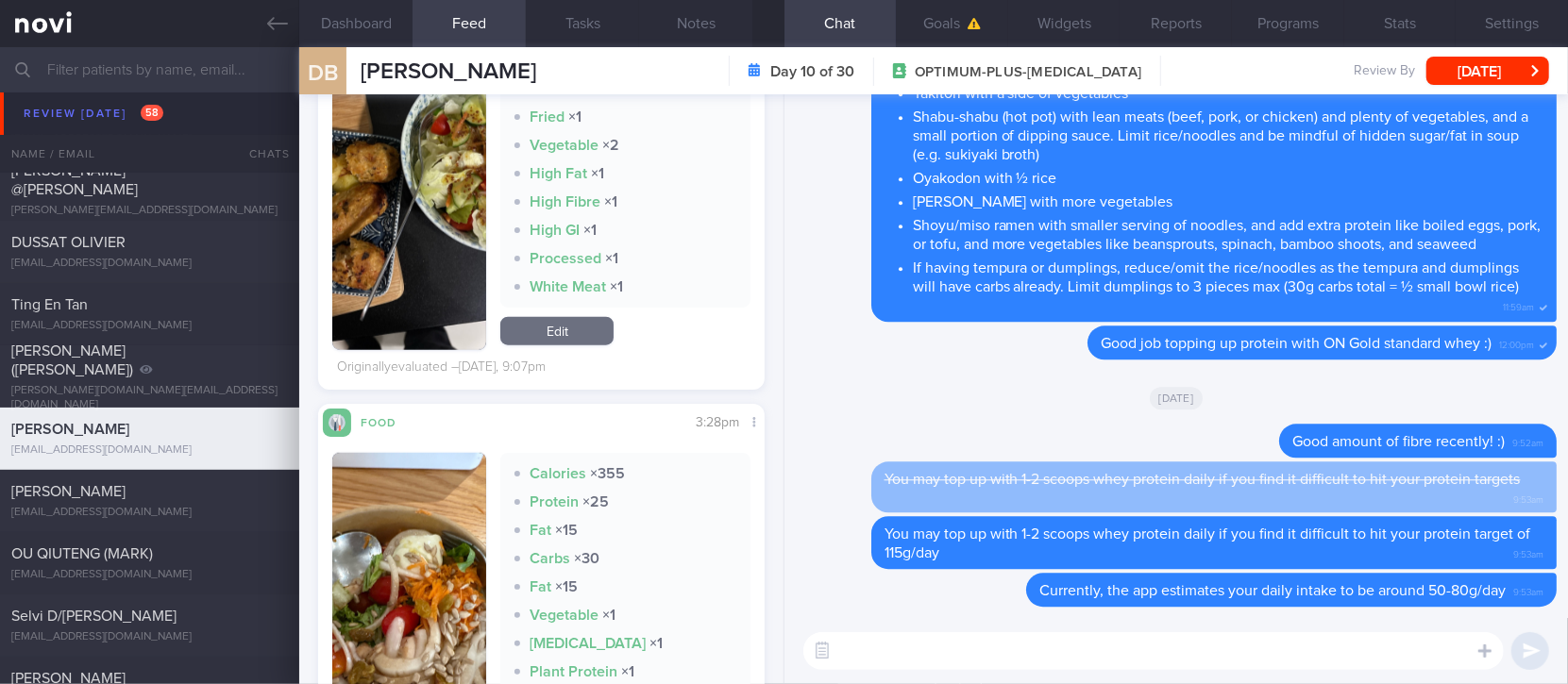
scroll to position [1510, 0]
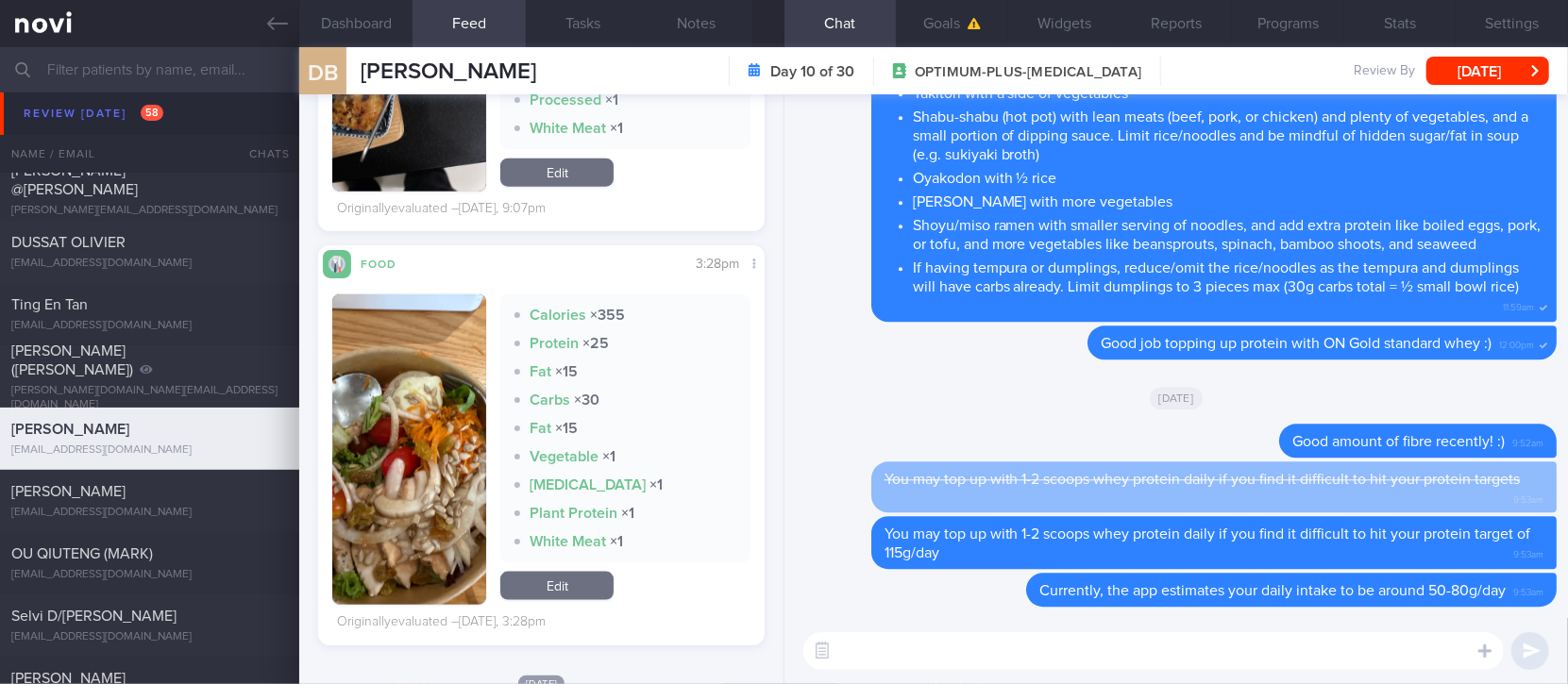
click at [386, 480] on button "button" at bounding box center [409, 449] width 153 height 311
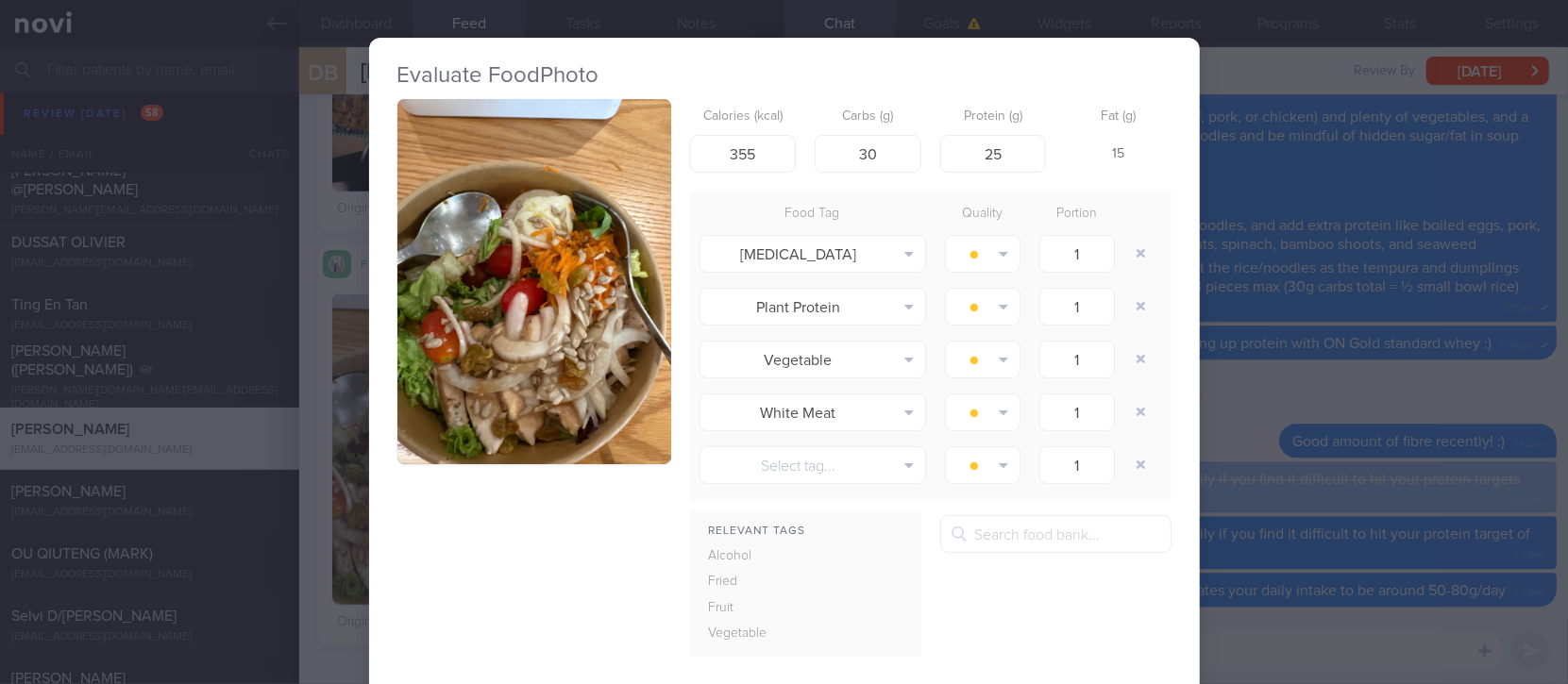
click at [503, 322] on button "button" at bounding box center [535, 281] width 274 height 365
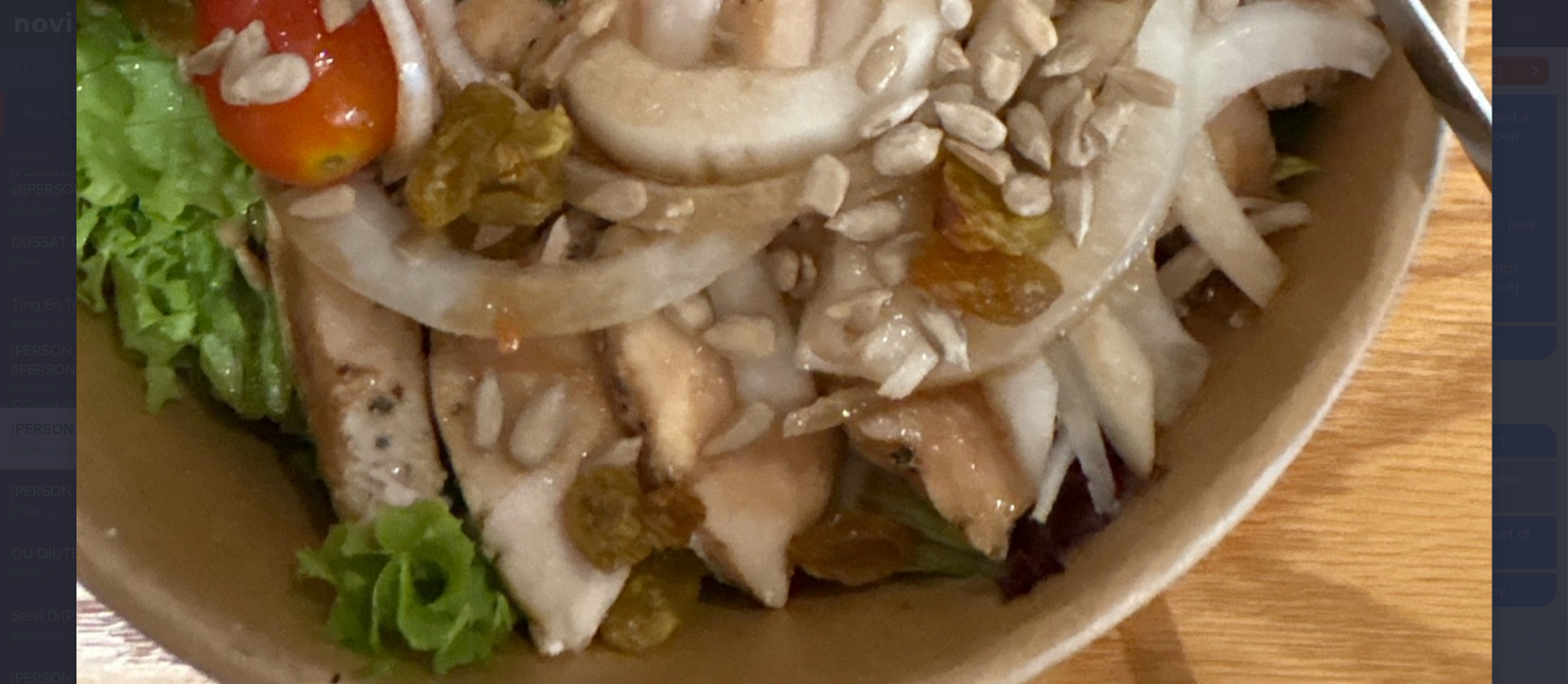
scroll to position [1329, 0]
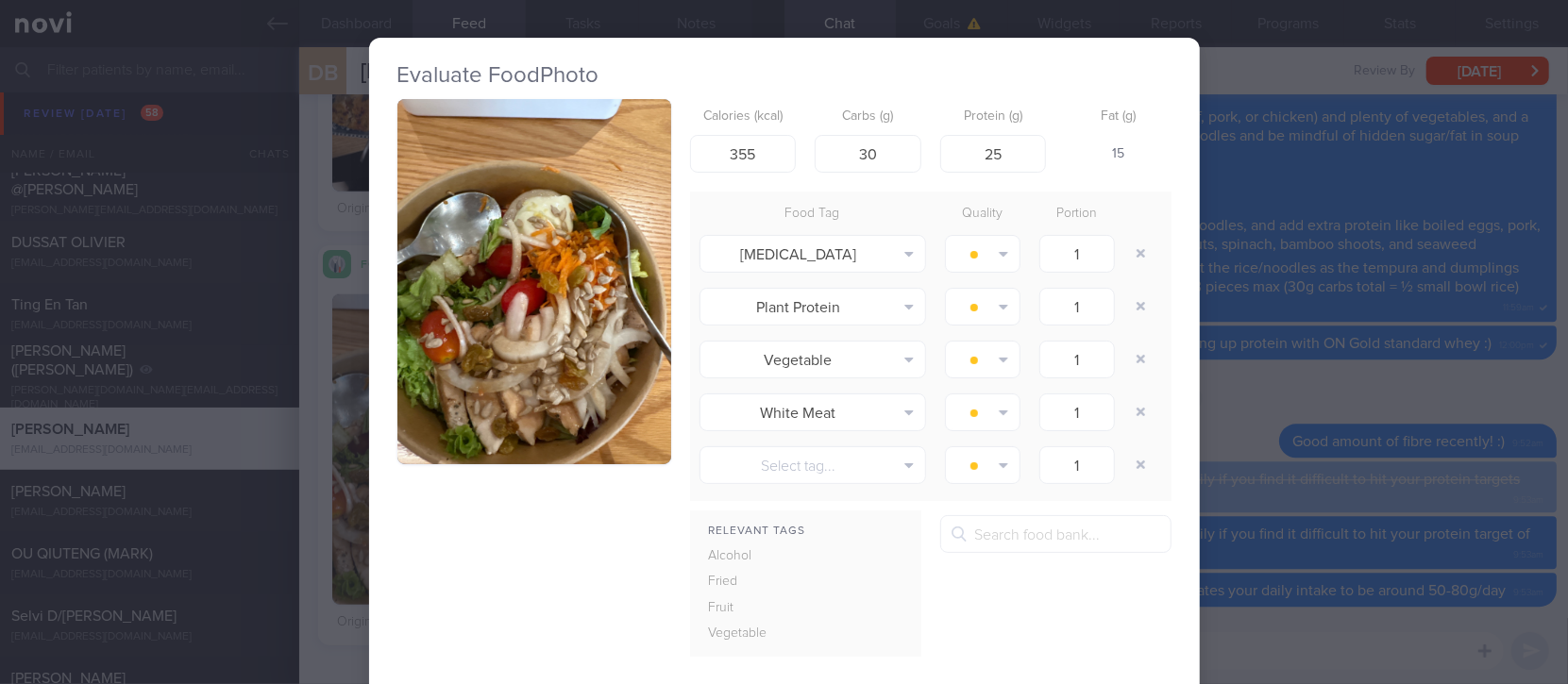
click at [577, 415] on button "button" at bounding box center [535, 281] width 274 height 365
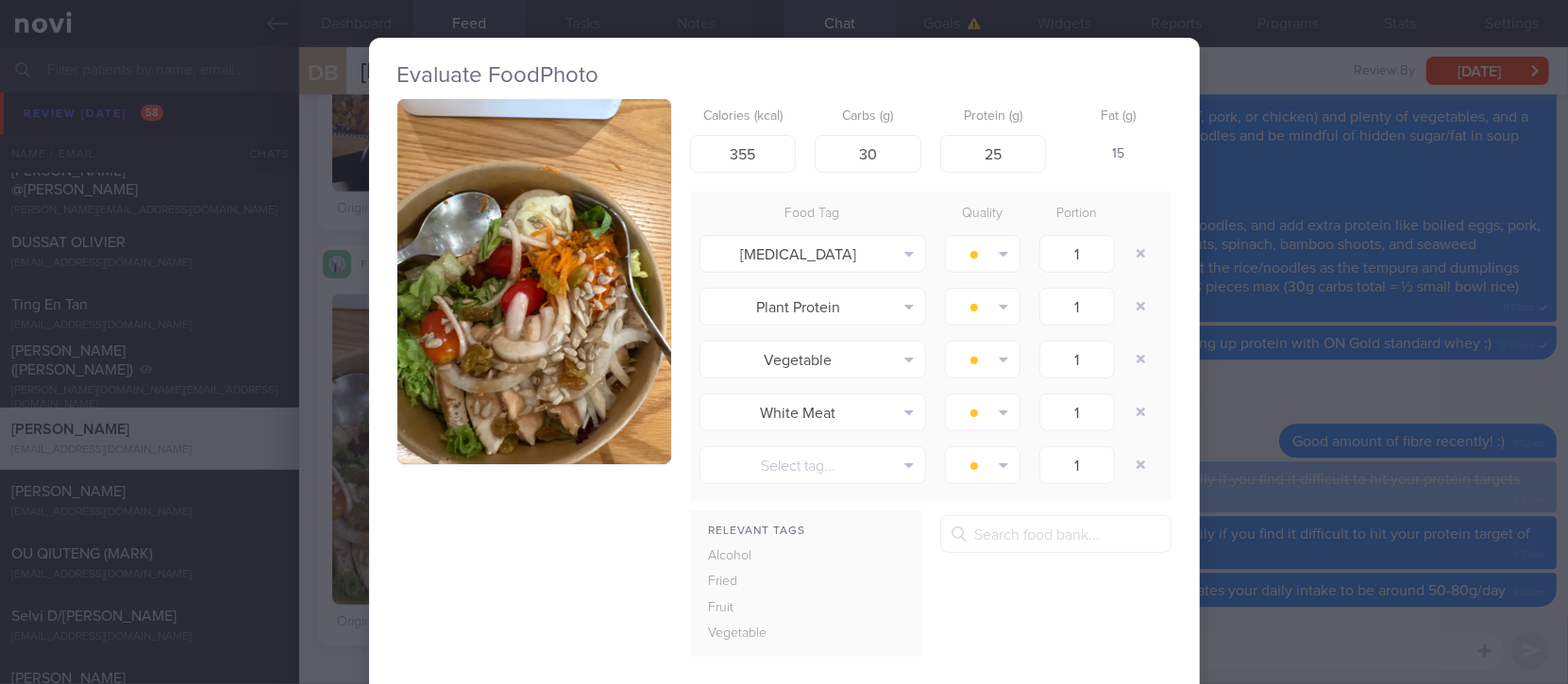
click at [1399, 328] on div "Evaluate Food Photo Calories (kcal) 355 Carbs (g) 30 Protein (g) 25 Fat (g) 15 …" at bounding box center [784, 342] width 1568 height 684
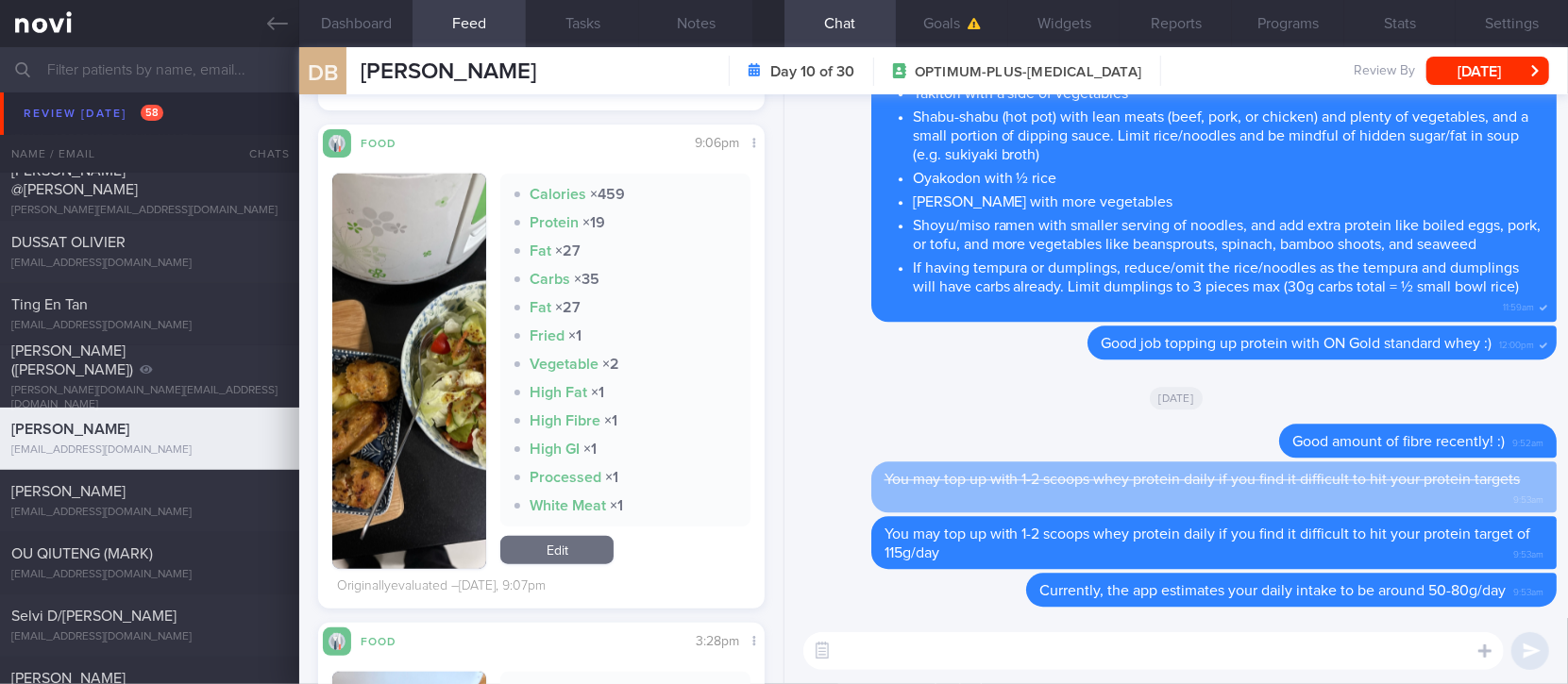
scroll to position [1006, 0]
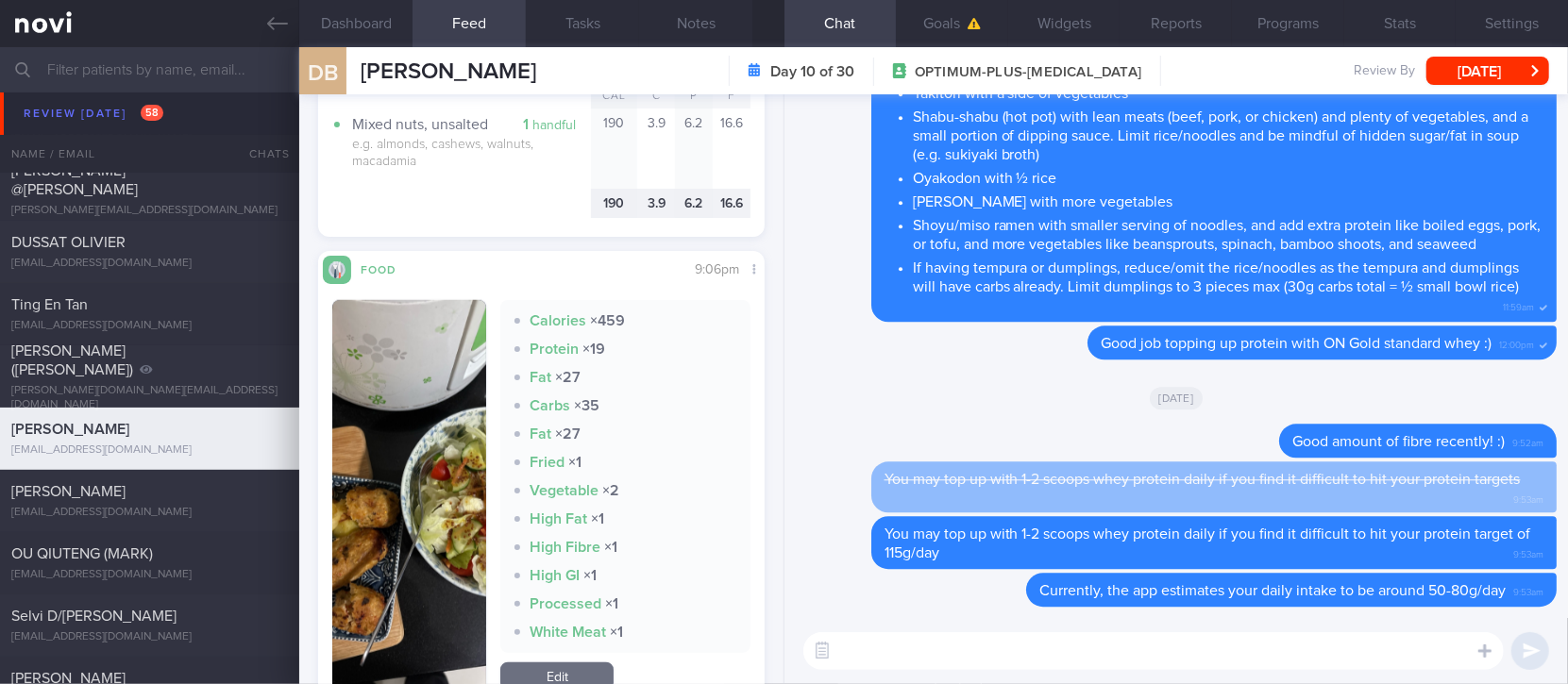
click at [972, 661] on textarea at bounding box center [1154, 651] width 701 height 38
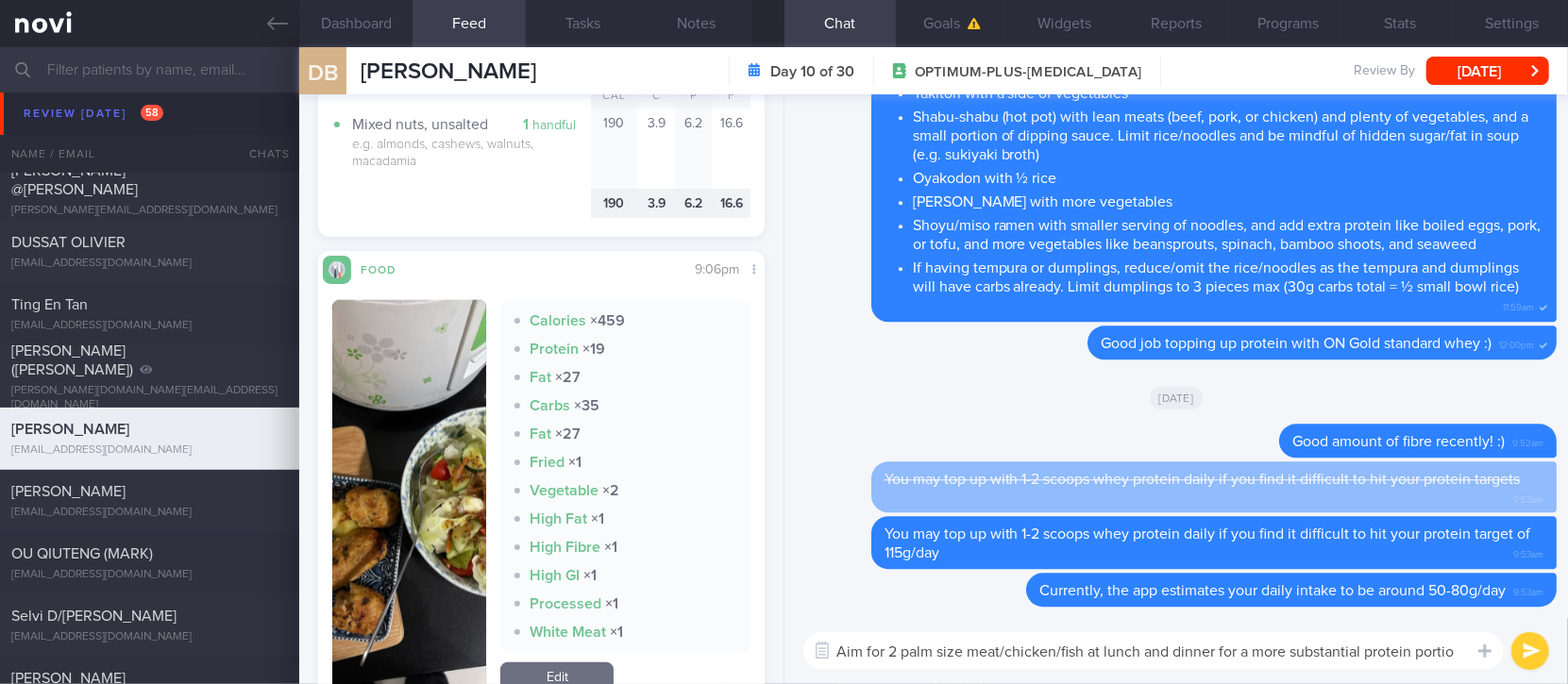
type textarea "Aim for 2 palm size meat/chicken/fish at lunch and dinner for a more substantia…"
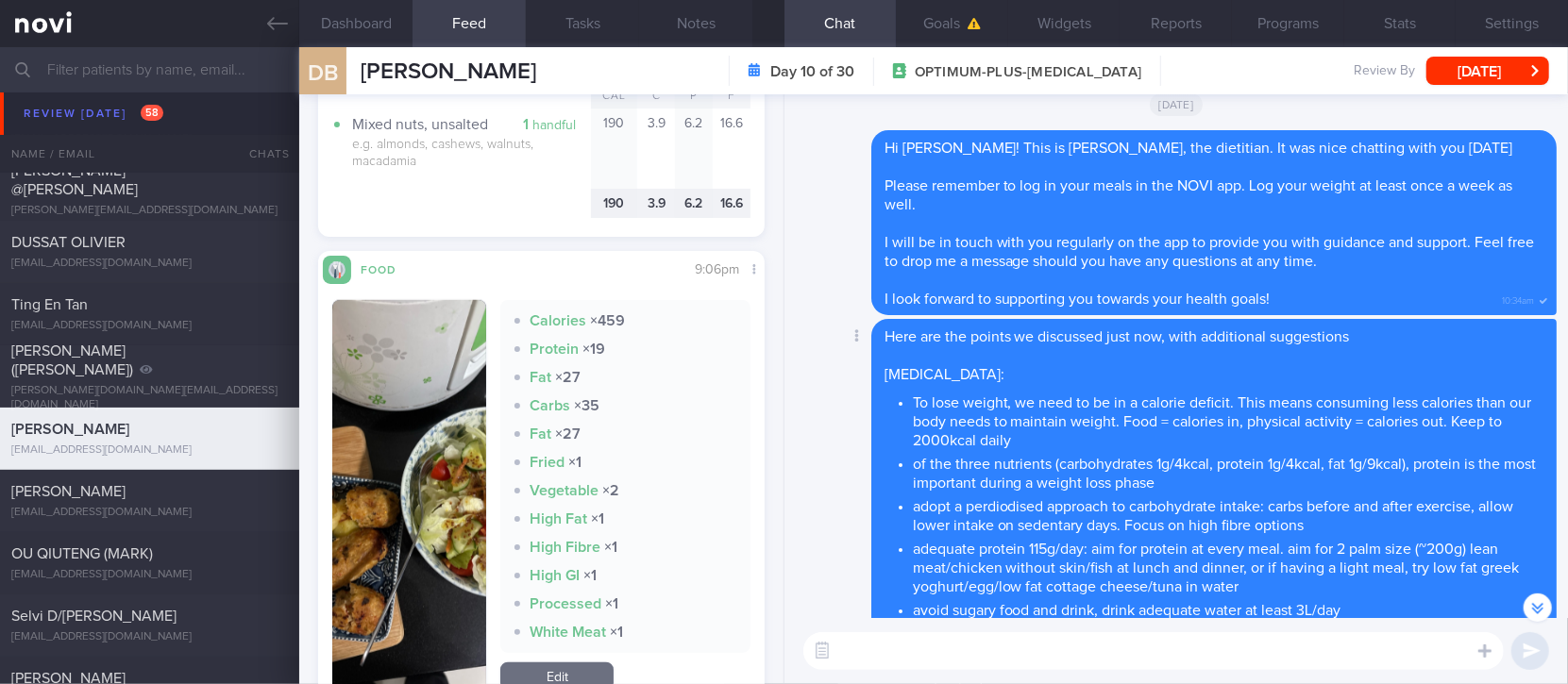
scroll to position [-2934, 0]
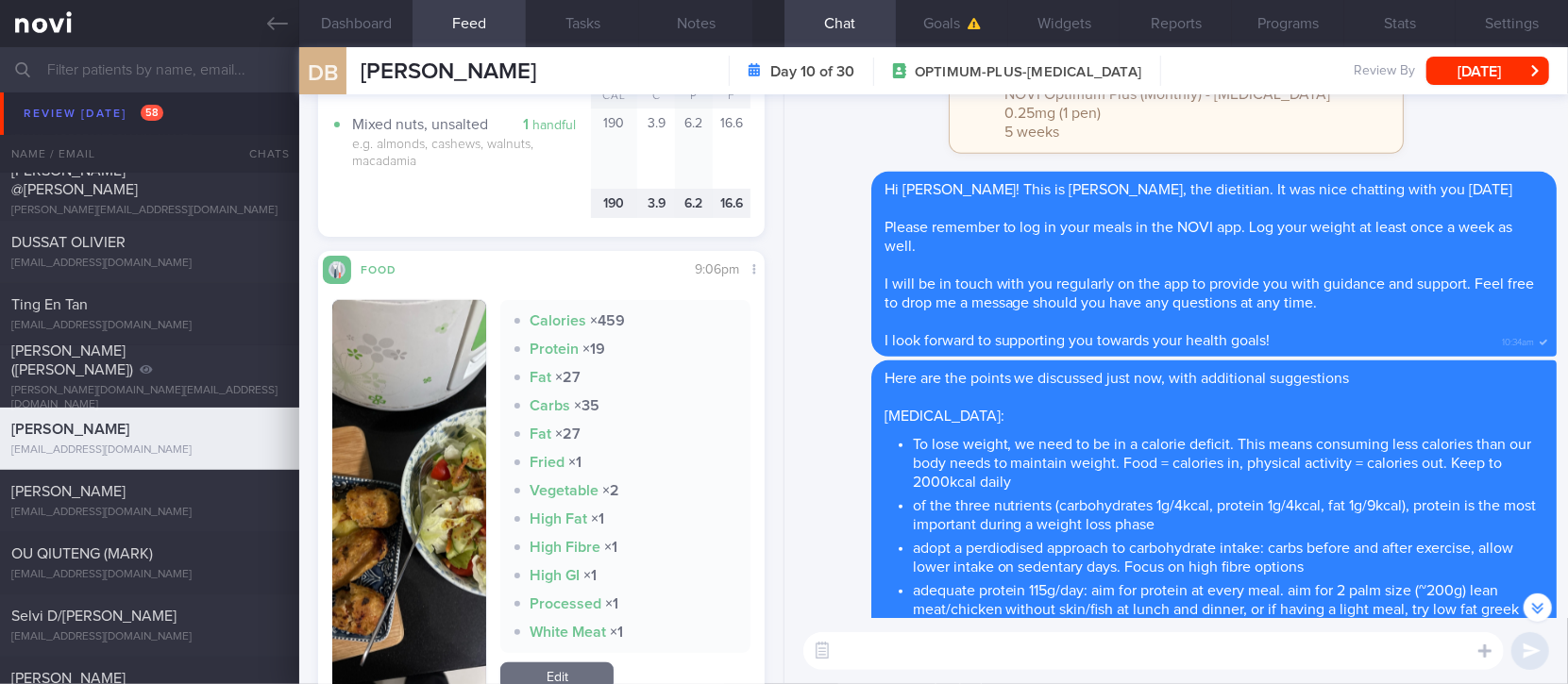
click at [1095, 661] on textarea at bounding box center [1154, 651] width 701 height 38
paste textarea "Here is a [compilation](https://docs.google.com/document/d/10Hn8hk1mtR8mpBLgIGf…"
type textarea "Here is a [compilation](https://docs.google.com/document/d/10Hn8hk1mtR8mpBLgIGf…"
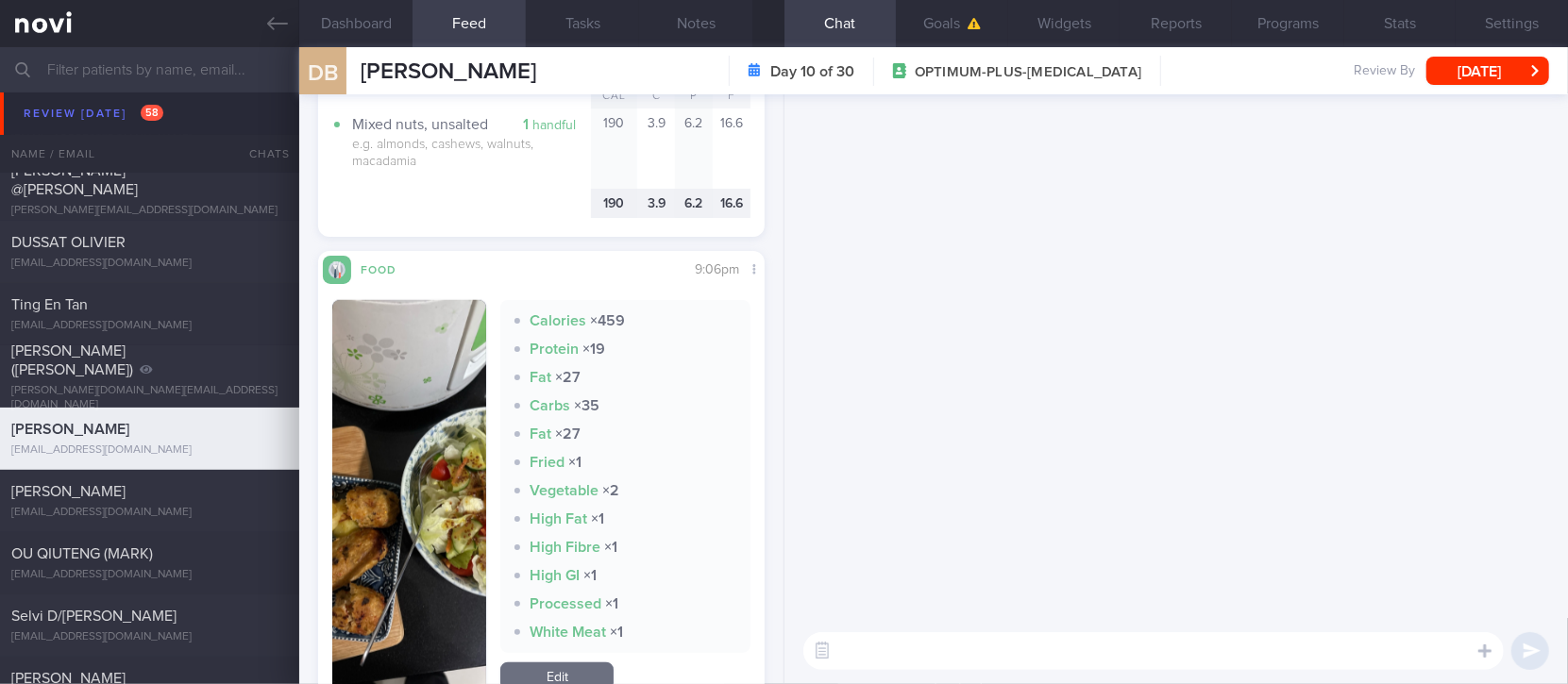
scroll to position [0, 0]
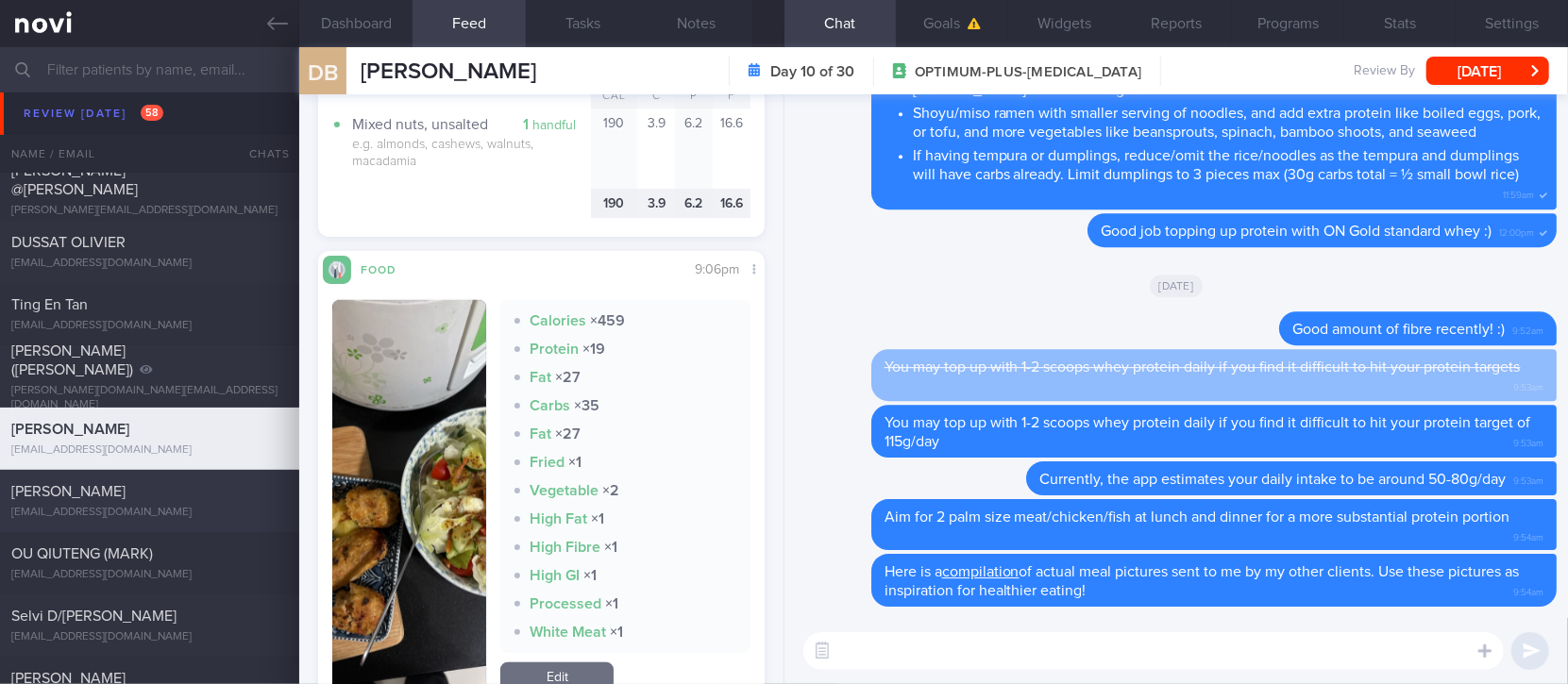
click at [150, 517] on div "[EMAIL_ADDRESS][DOMAIN_NAME]" at bounding box center [150, 513] width 277 height 14
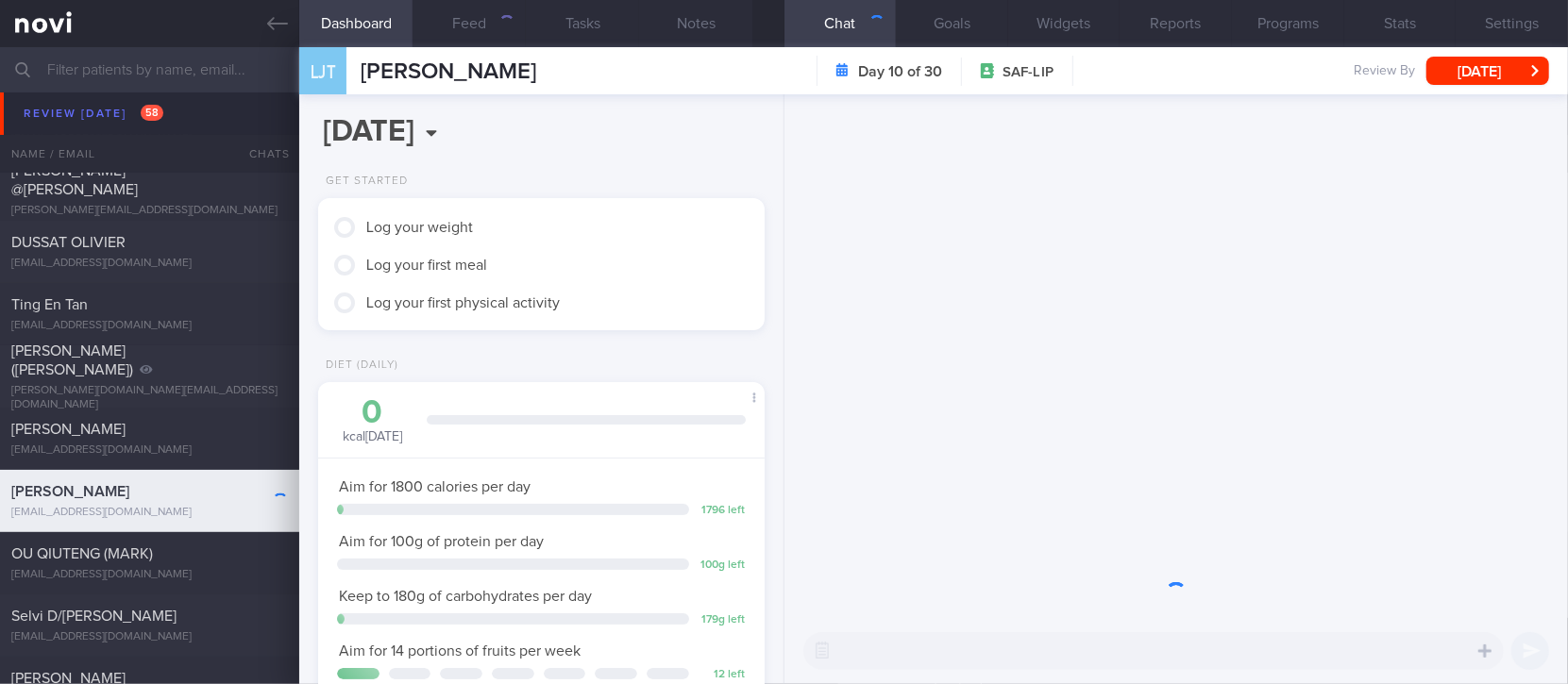
scroll to position [199, 401]
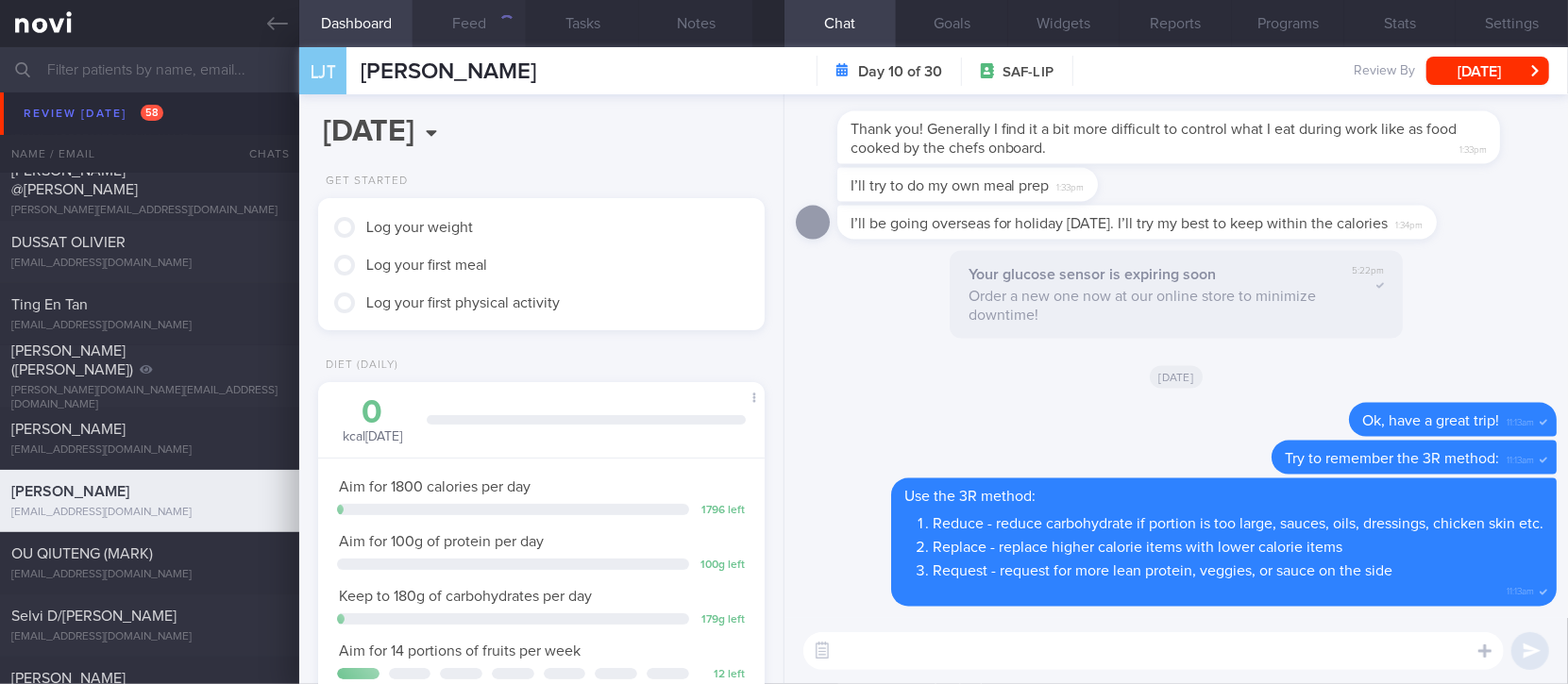
click at [488, 34] on button "Feed" at bounding box center [469, 23] width 113 height 47
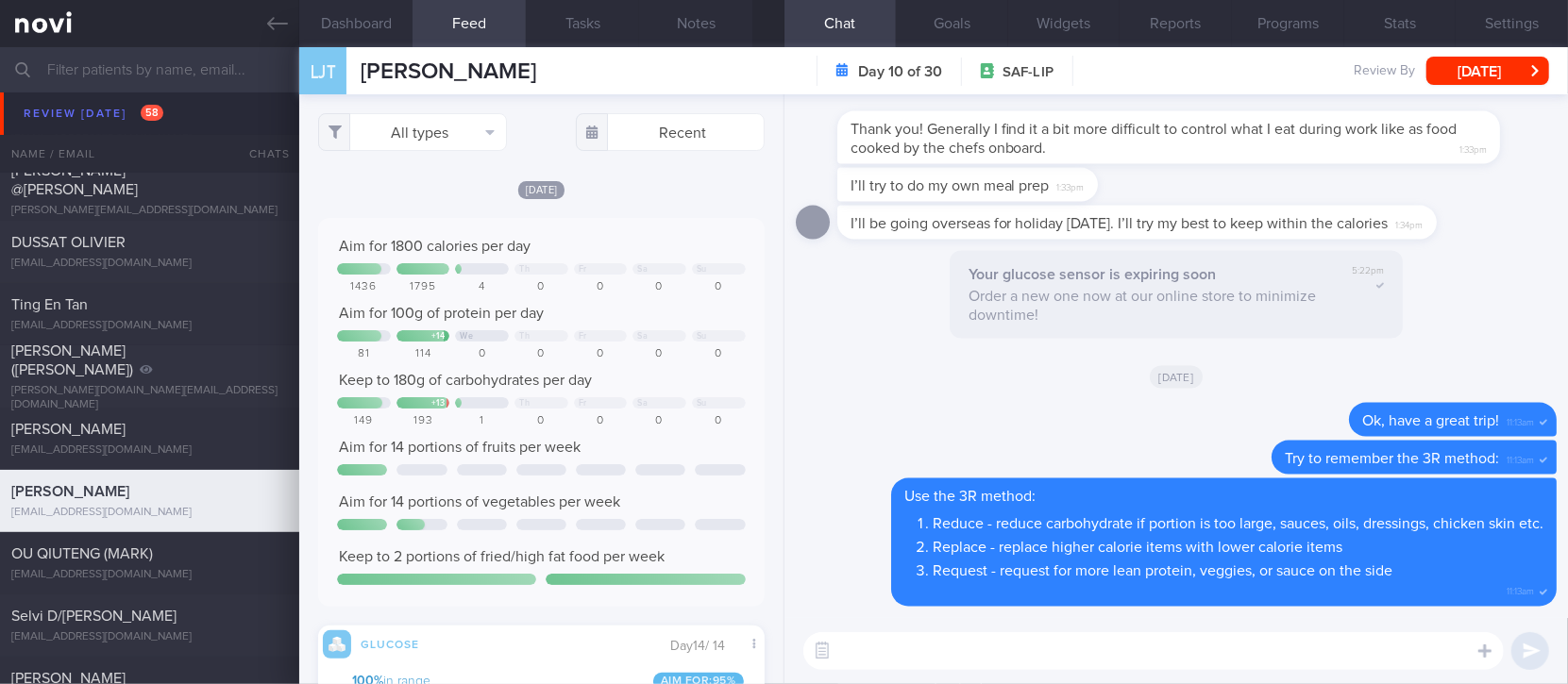
scroll to position [100, 402]
click at [444, 118] on button "All types" at bounding box center [412, 132] width 189 height 38
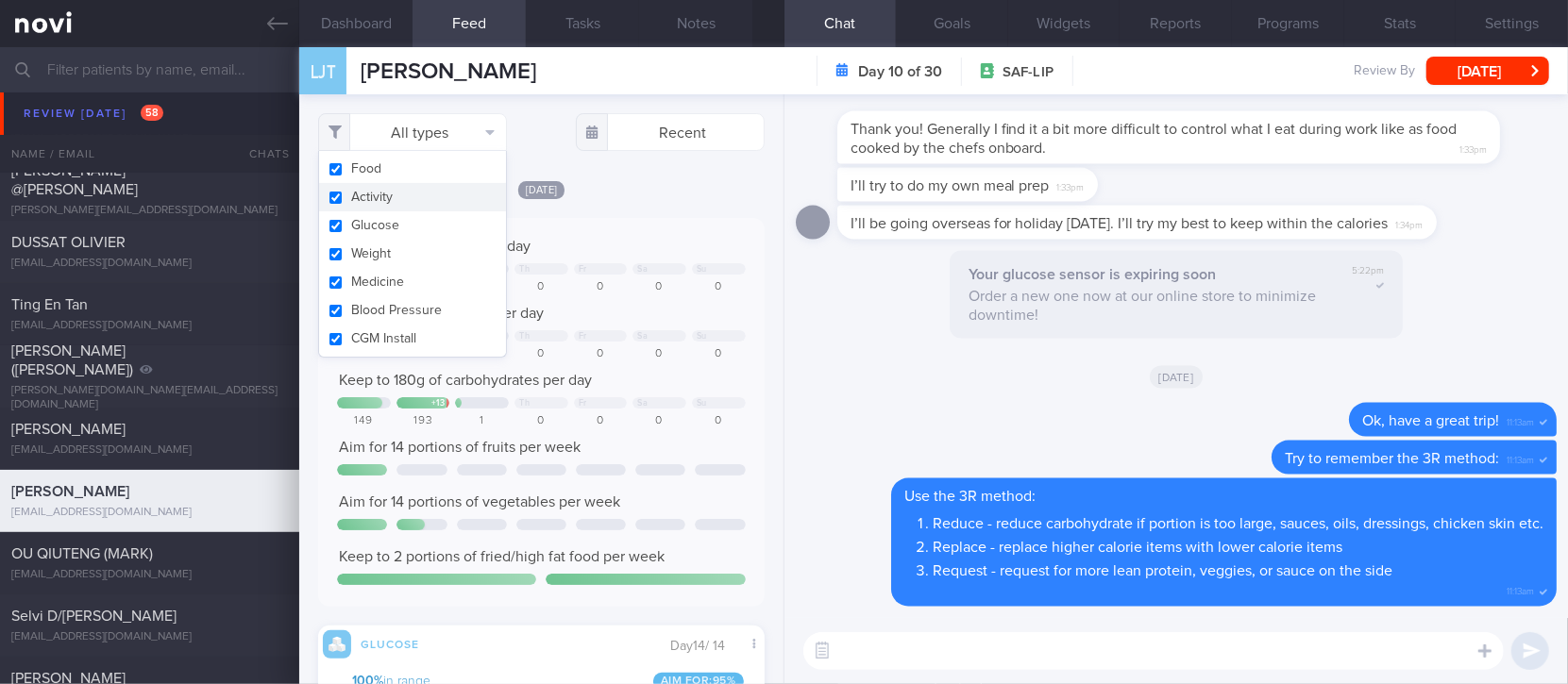
click at [384, 209] on button "Activity" at bounding box center [412, 196] width 187 height 28
checkbox input "false"
click at [596, 380] on div "Keep to 180g of carbohydrates per day" at bounding box center [541, 380] width 408 height 19
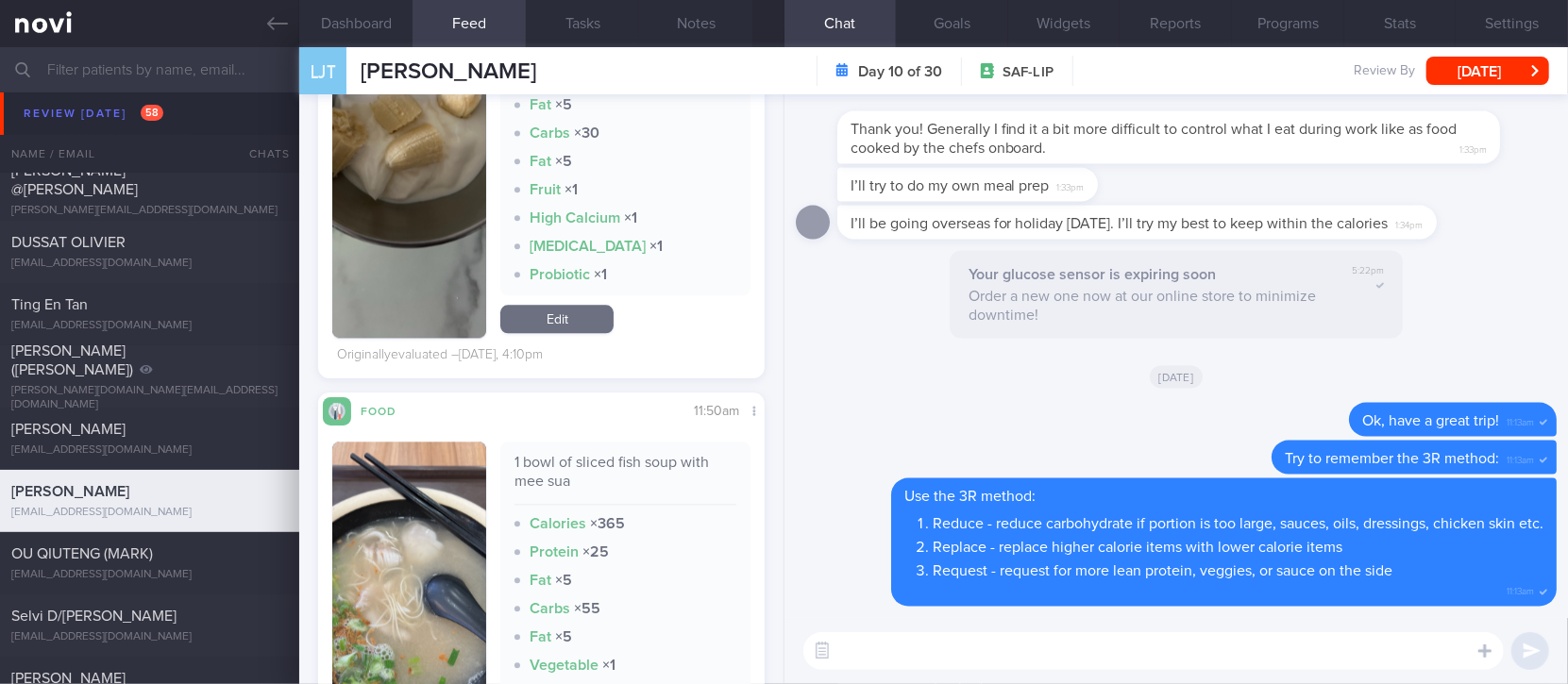
click at [927, 665] on textarea at bounding box center [1154, 651] width 701 height 38
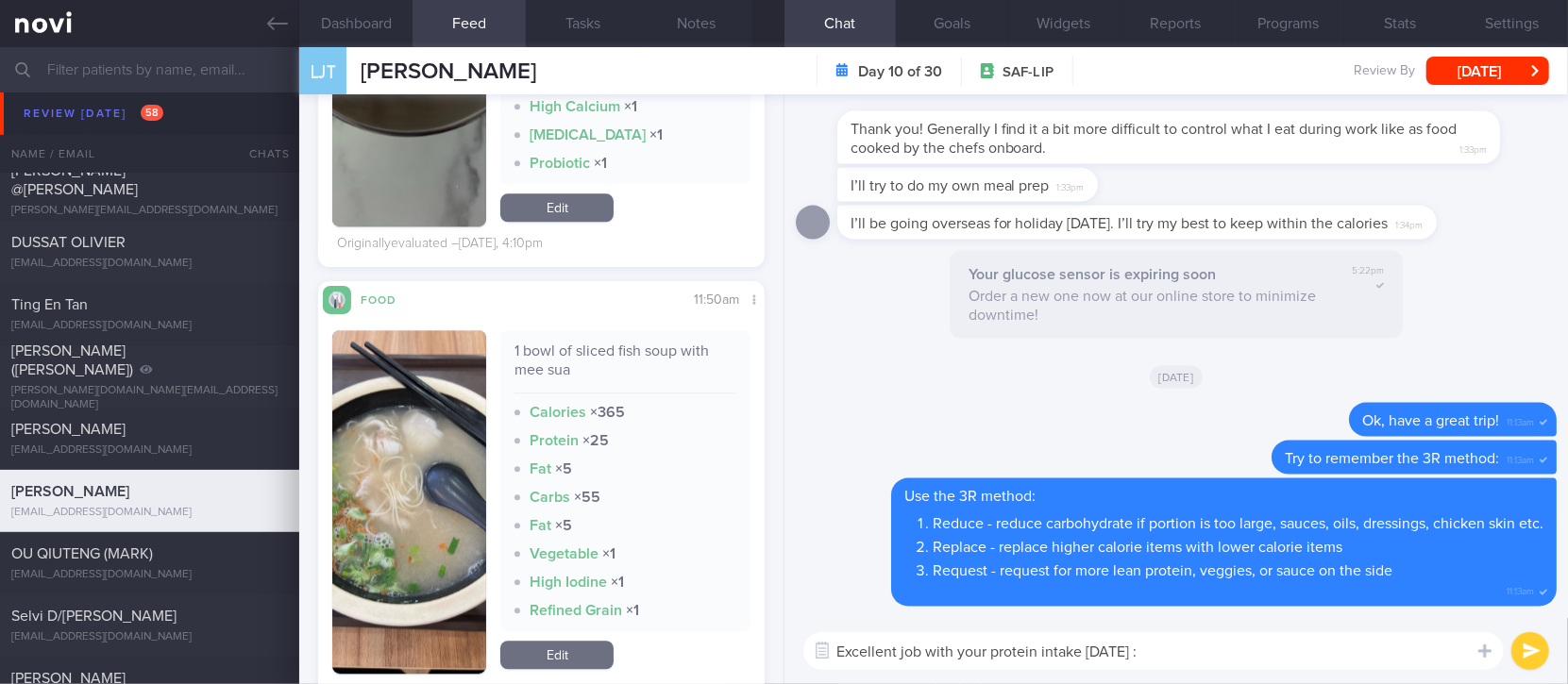
type textarea "Excellent job with your protein intake yesterday :)"
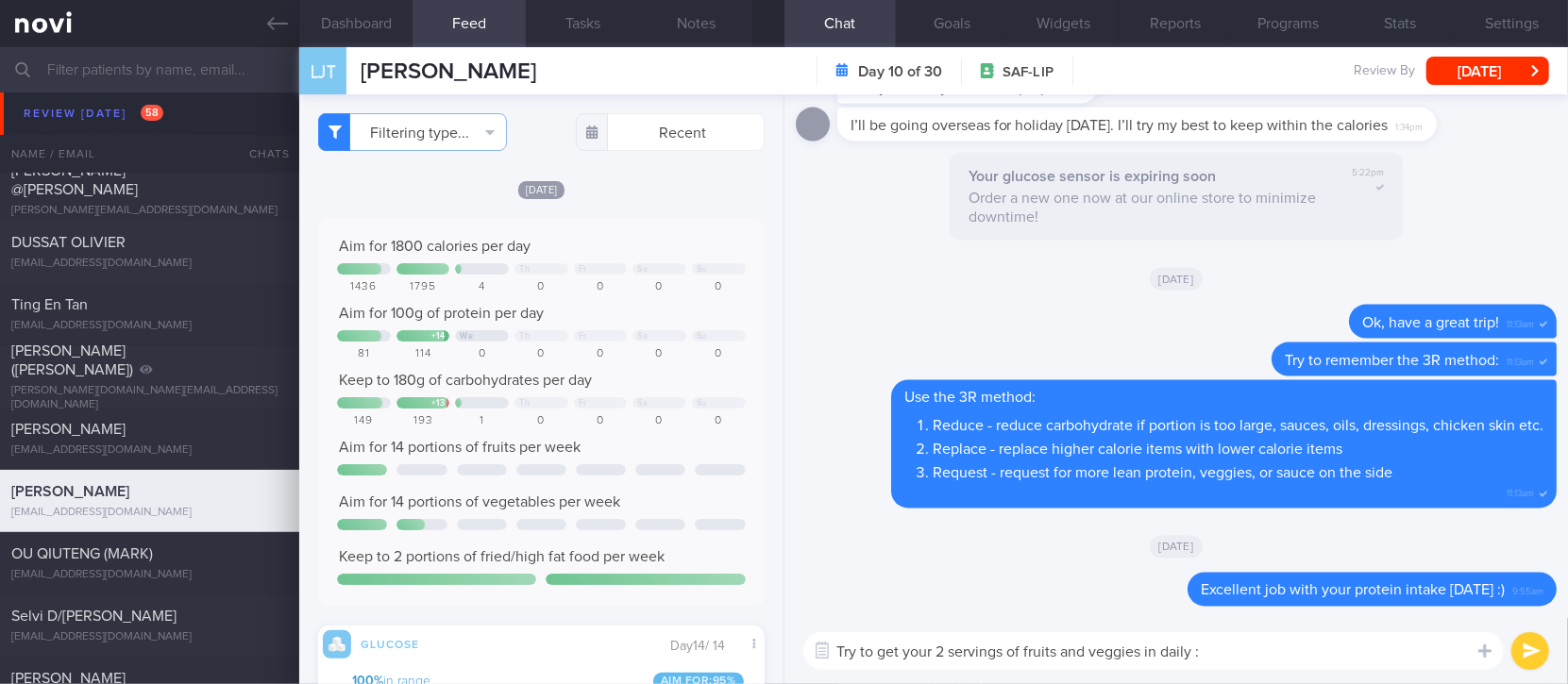
type textarea "Try to get your 2 servings of fruits and veggies in daily :)"
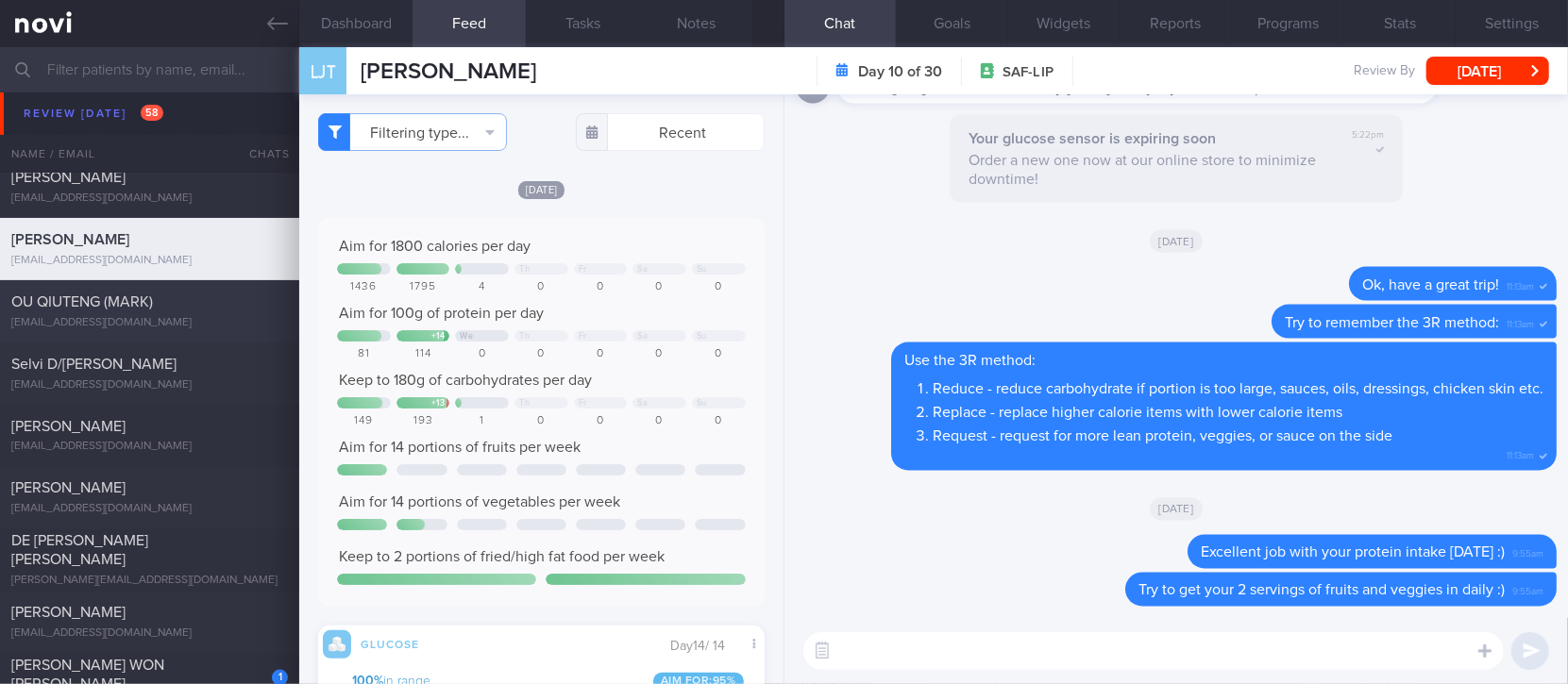
click at [237, 324] on div "markvg2@gmail.com" at bounding box center [150, 323] width 277 height 14
type input "Tracked"
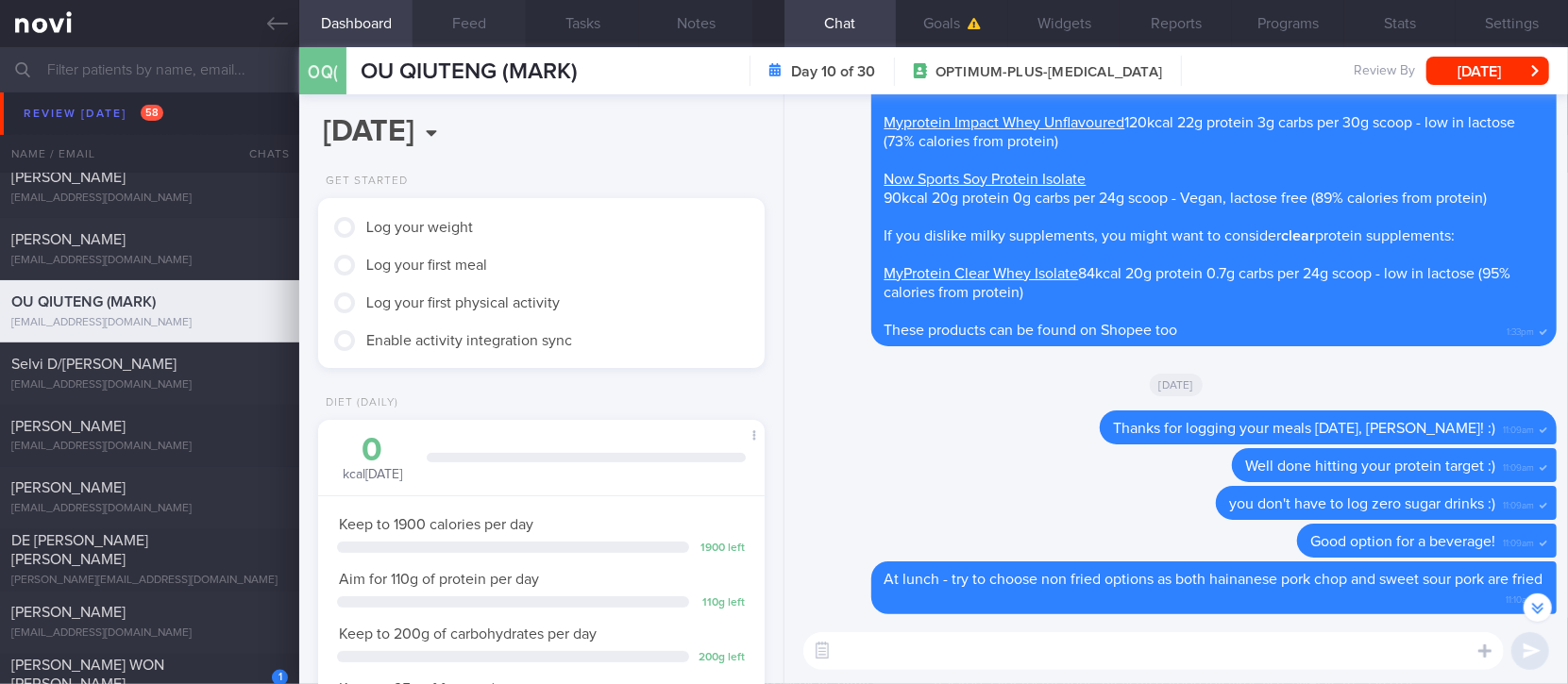
click at [451, 26] on button "Feed" at bounding box center [469, 23] width 113 height 47
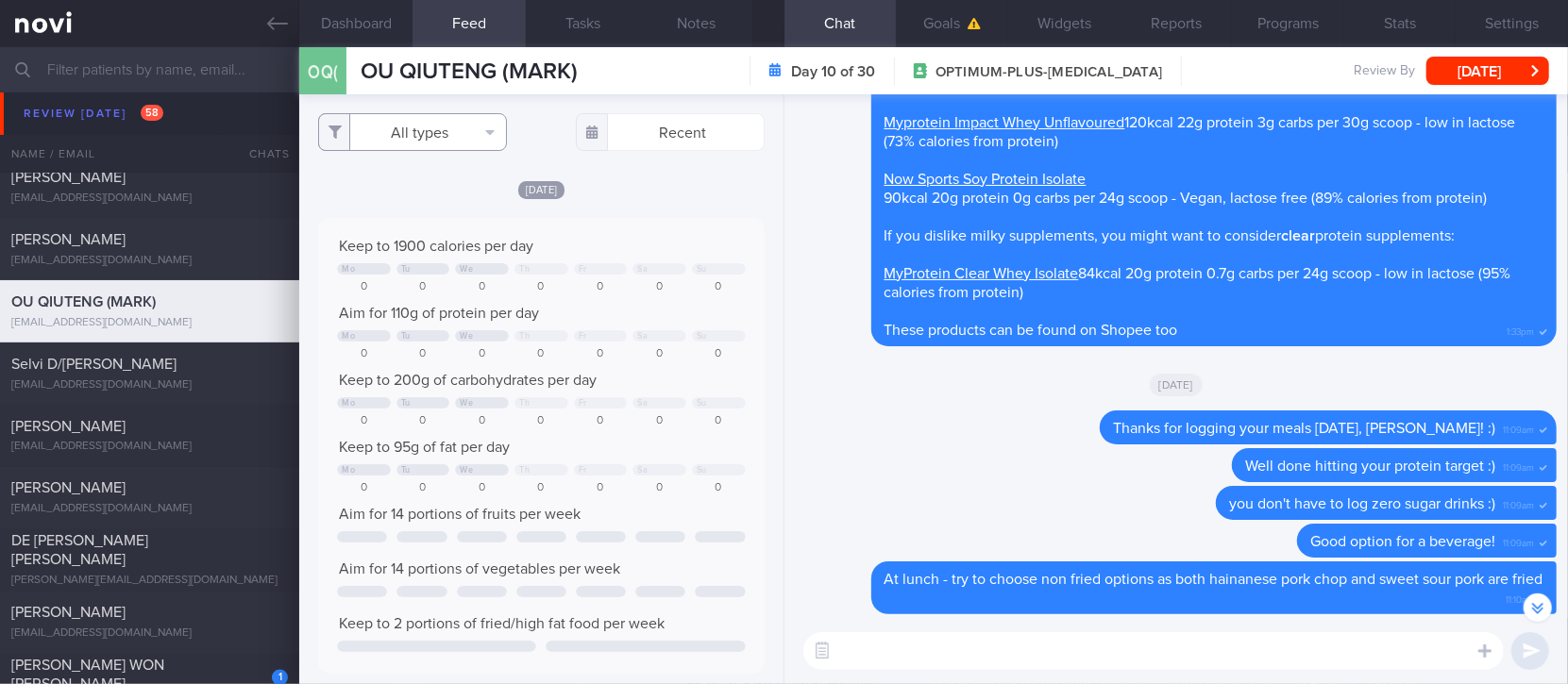
click at [454, 132] on button "All types" at bounding box center [412, 132] width 189 height 38
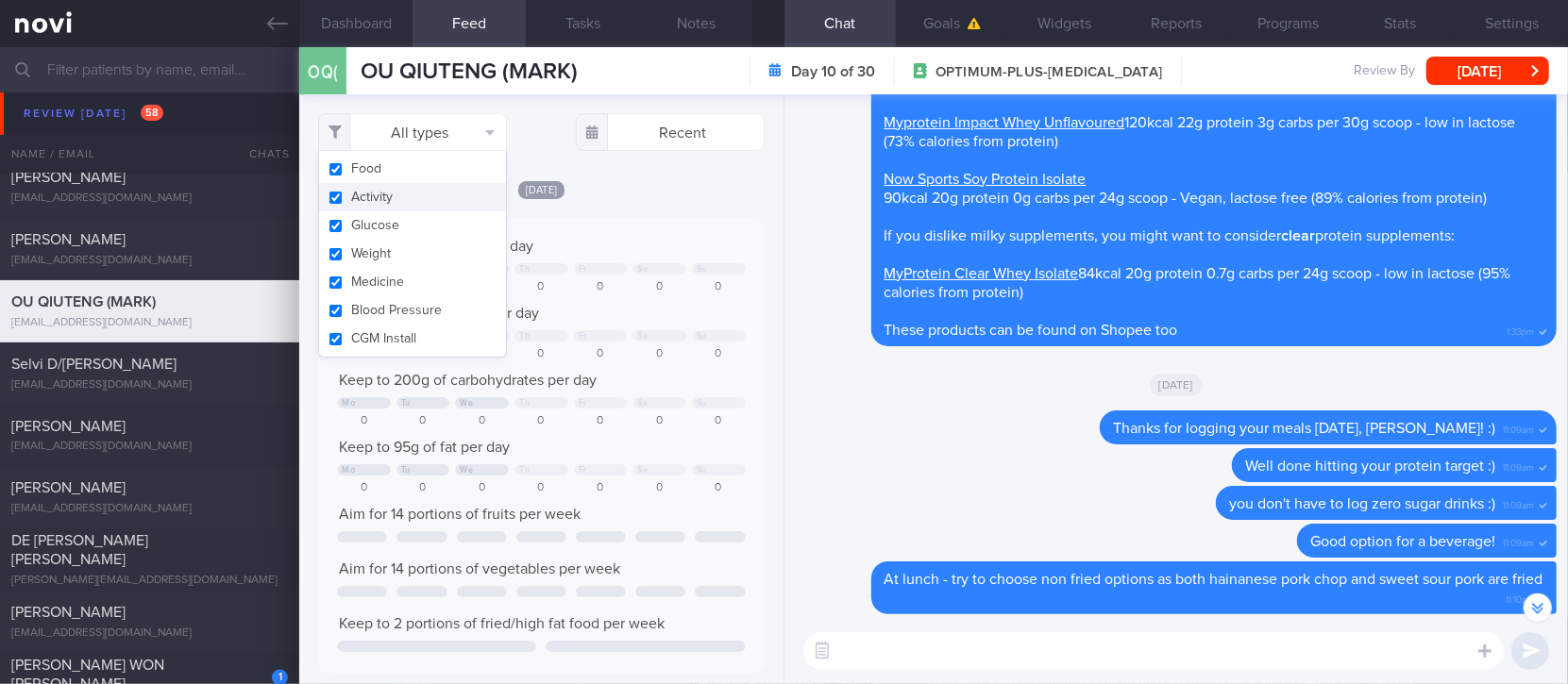
click at [418, 199] on button "Activity" at bounding box center [412, 196] width 187 height 28
checkbox input "false"
click at [608, 247] on div "Keep to 1900 calories per day" at bounding box center [541, 245] width 408 height 19
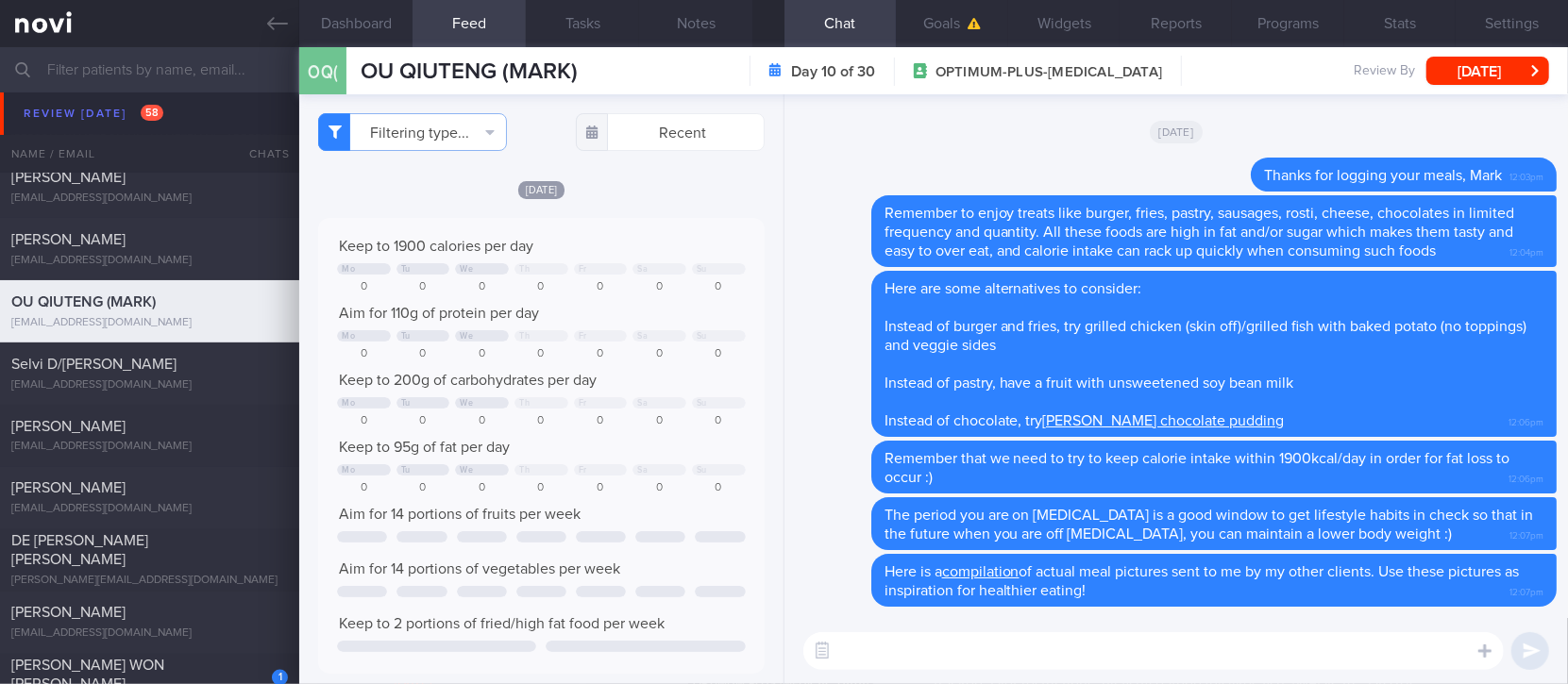
click at [1076, 660] on textarea at bounding box center [1154, 651] width 701 height 38
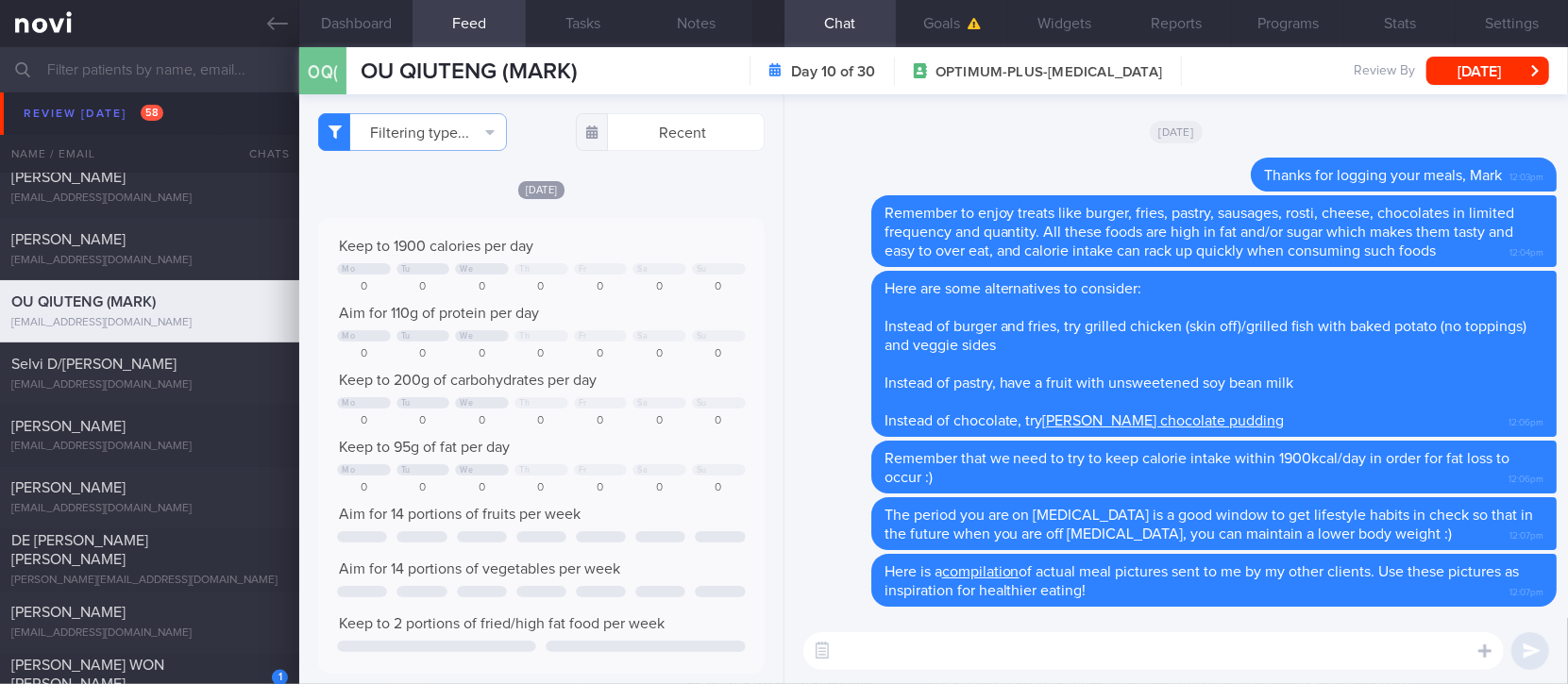
click at [1076, 660] on textarea at bounding box center [1154, 651] width 701 height 38
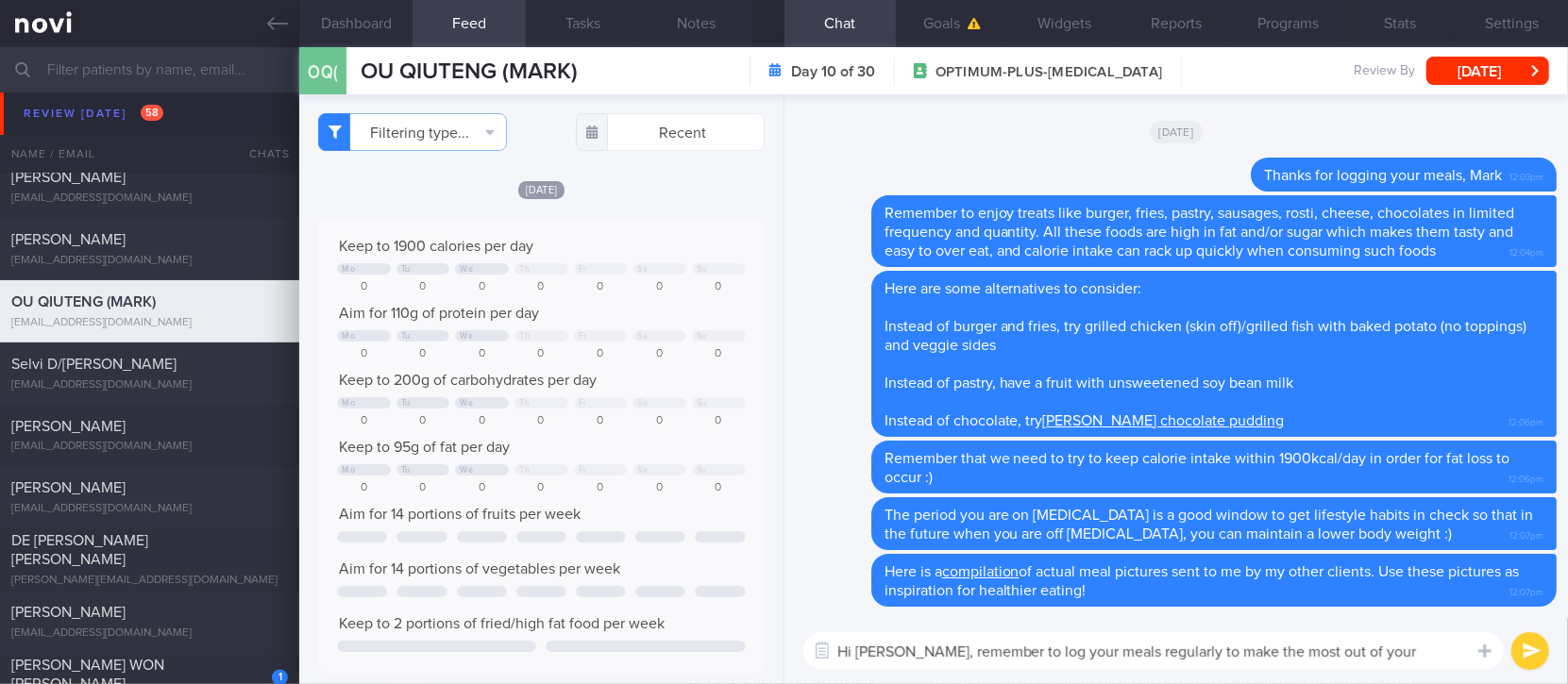
type textarea "Hi Mark, remember to log your meals regularly to make the most out of your prog…"
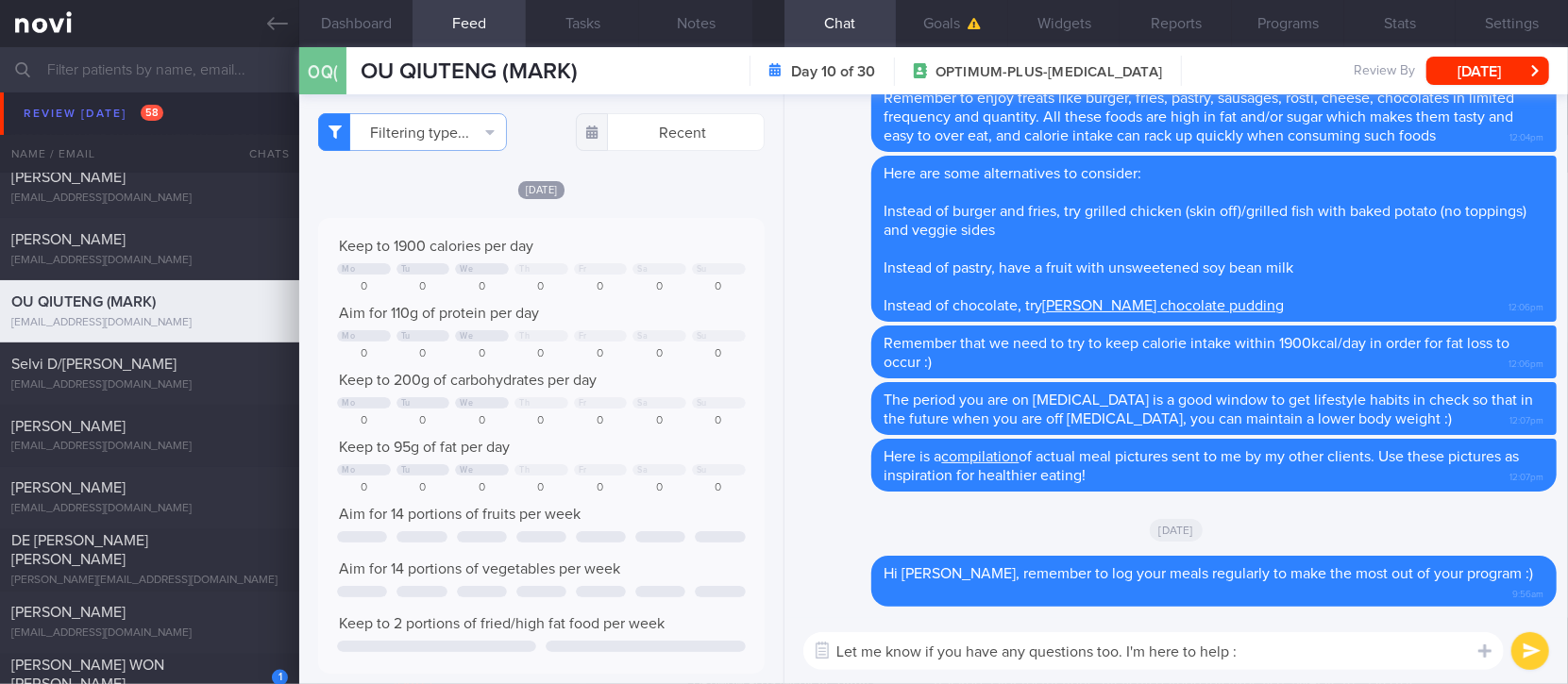
type textarea "Let me know if you have any questions too. I'm here to help :)"
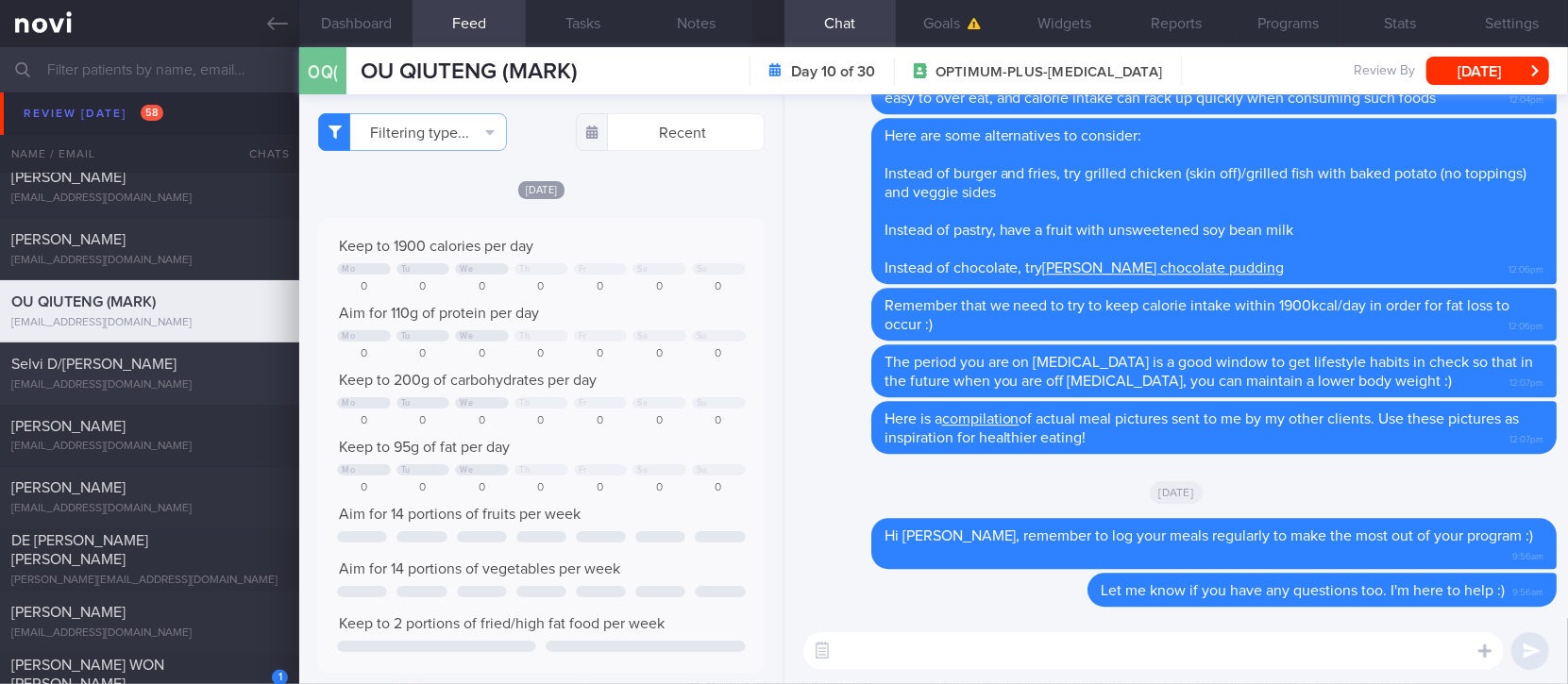
click at [193, 373] on div "Selvi D/O Pitchai" at bounding box center [148, 363] width 272 height 19
type input "Tracked. TLC"
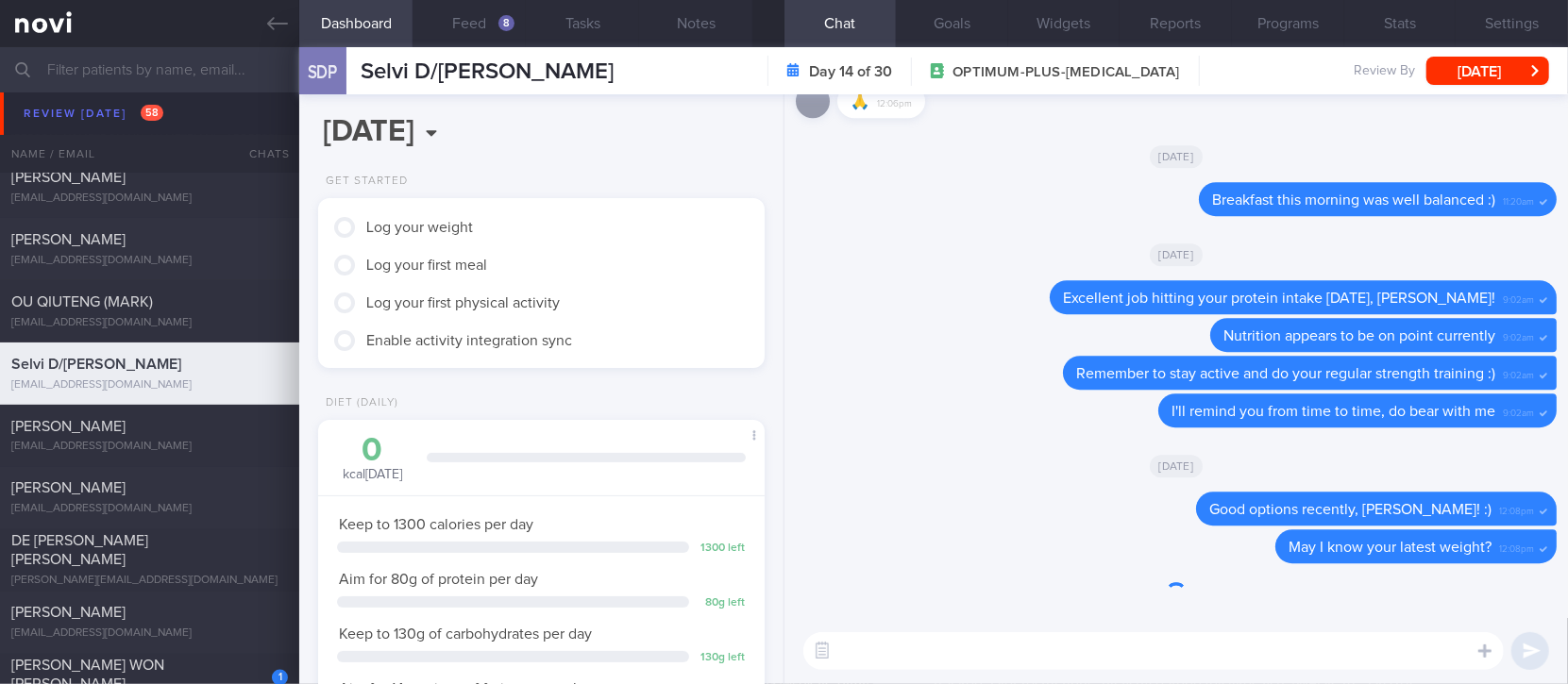
scroll to position [199, 401]
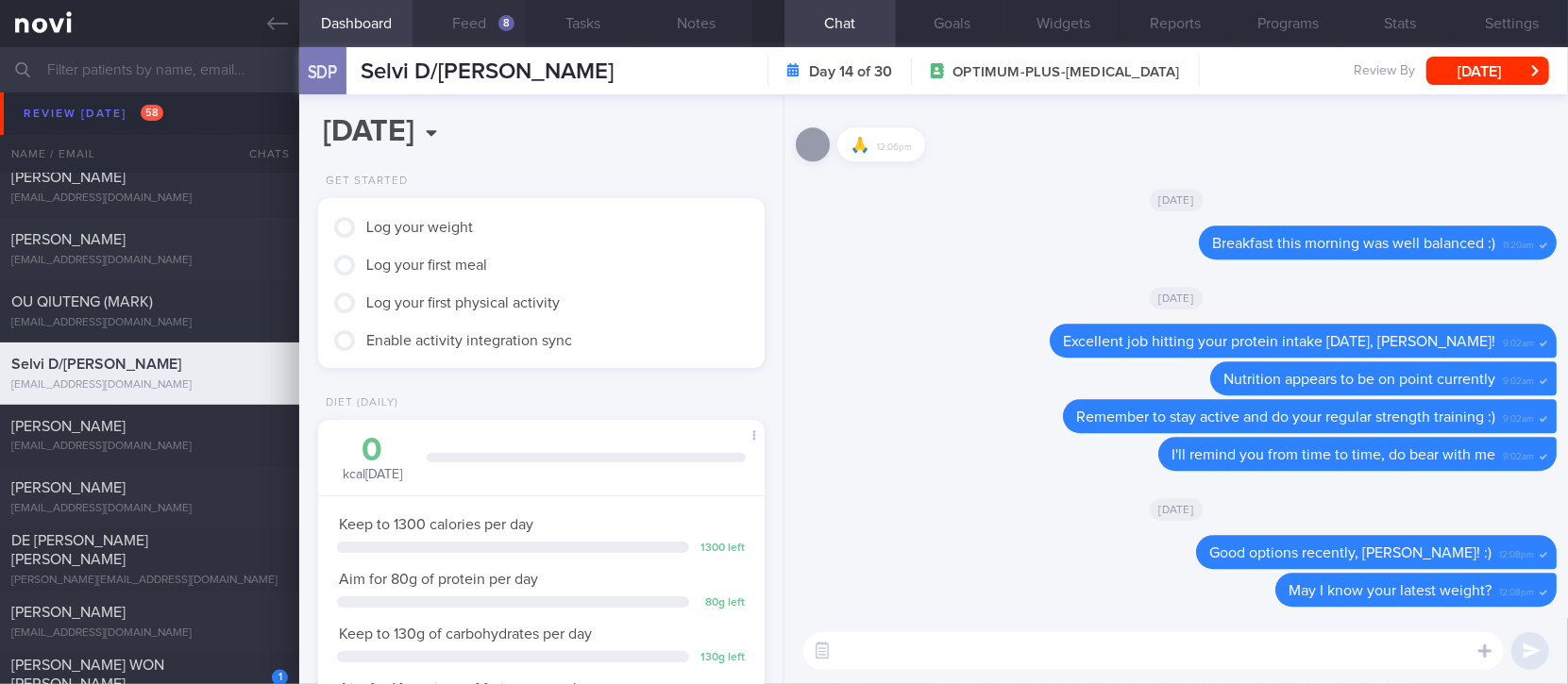
click at [501, 26] on div "8" at bounding box center [506, 22] width 16 height 16
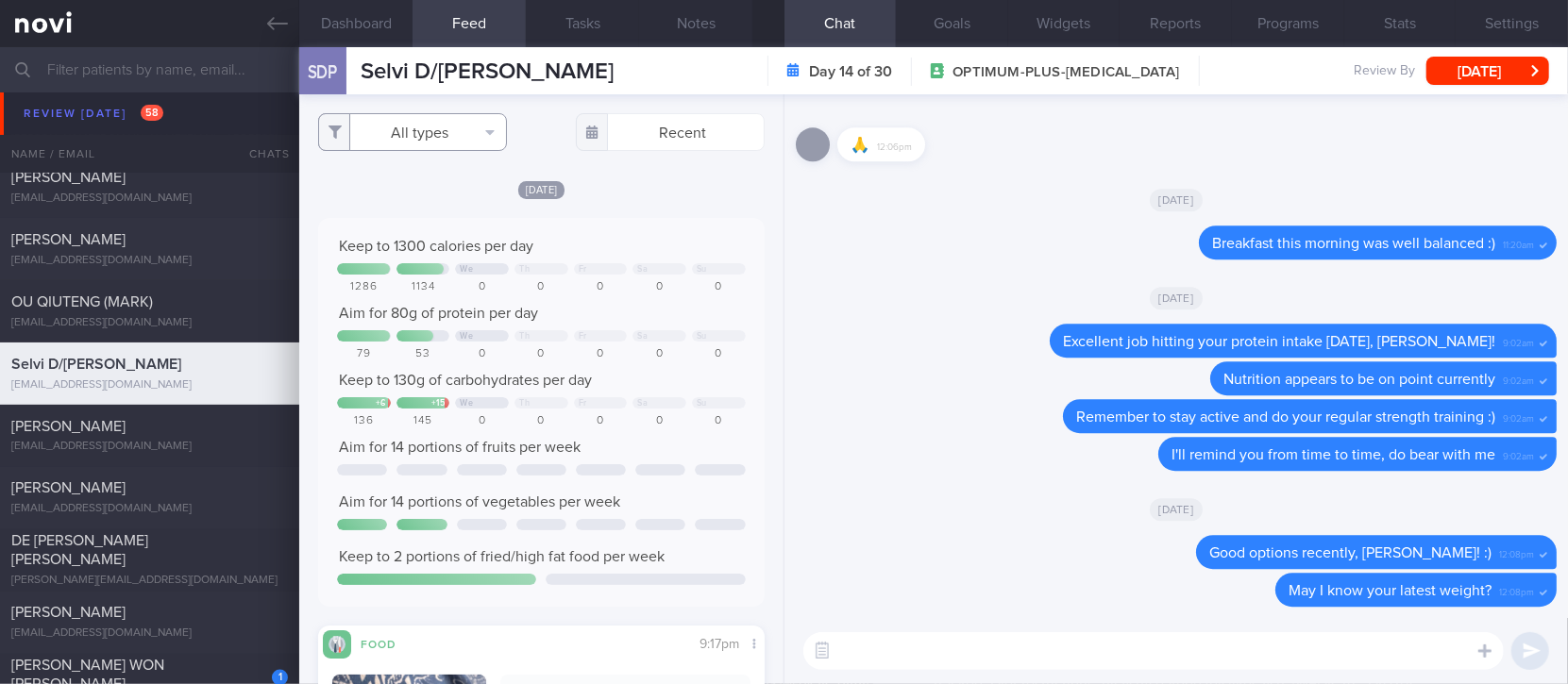
click at [445, 127] on button "All types" at bounding box center [412, 132] width 189 height 38
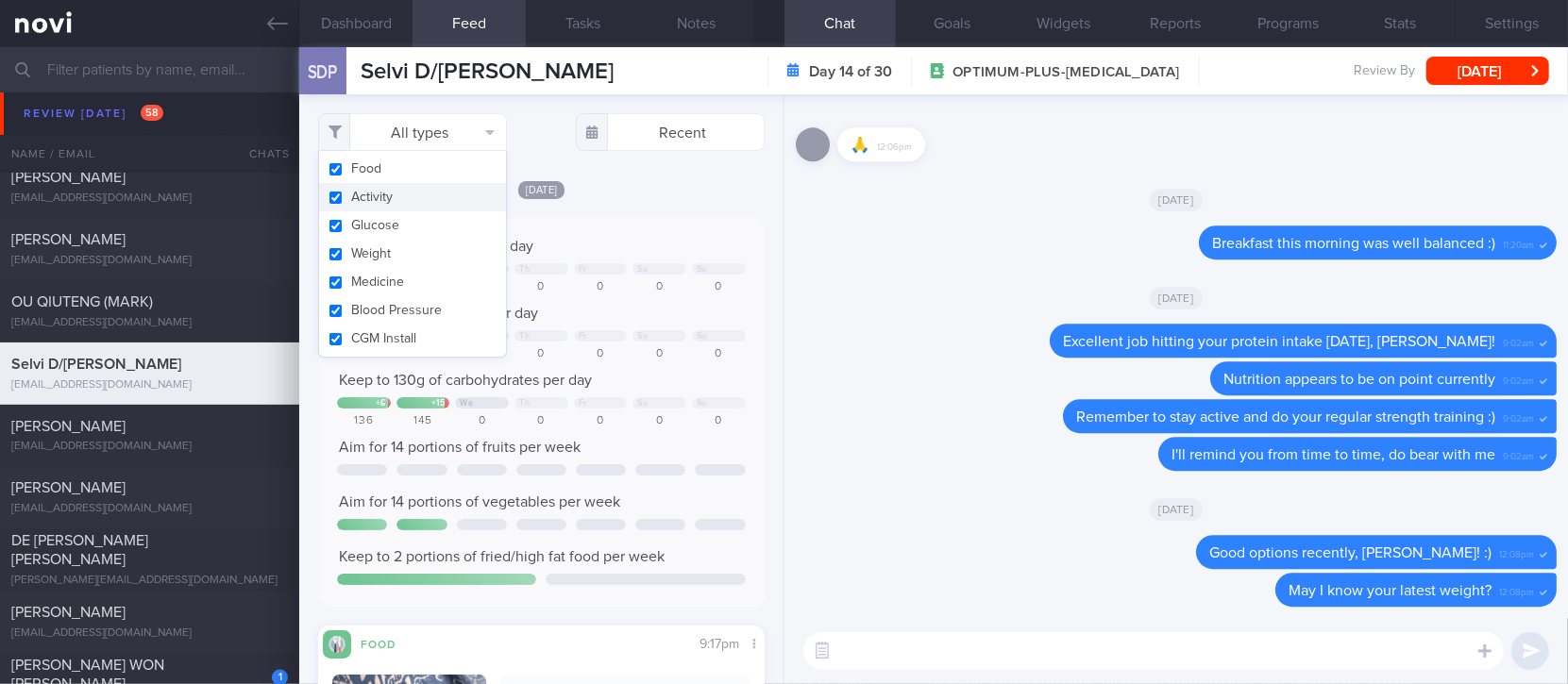
click at [395, 200] on button "Activity" at bounding box center [412, 196] width 187 height 28
checkbox input "false"
click at [617, 286] on div "1286 1134 0 0 0 0 0" at bounding box center [541, 287] width 408 height 14
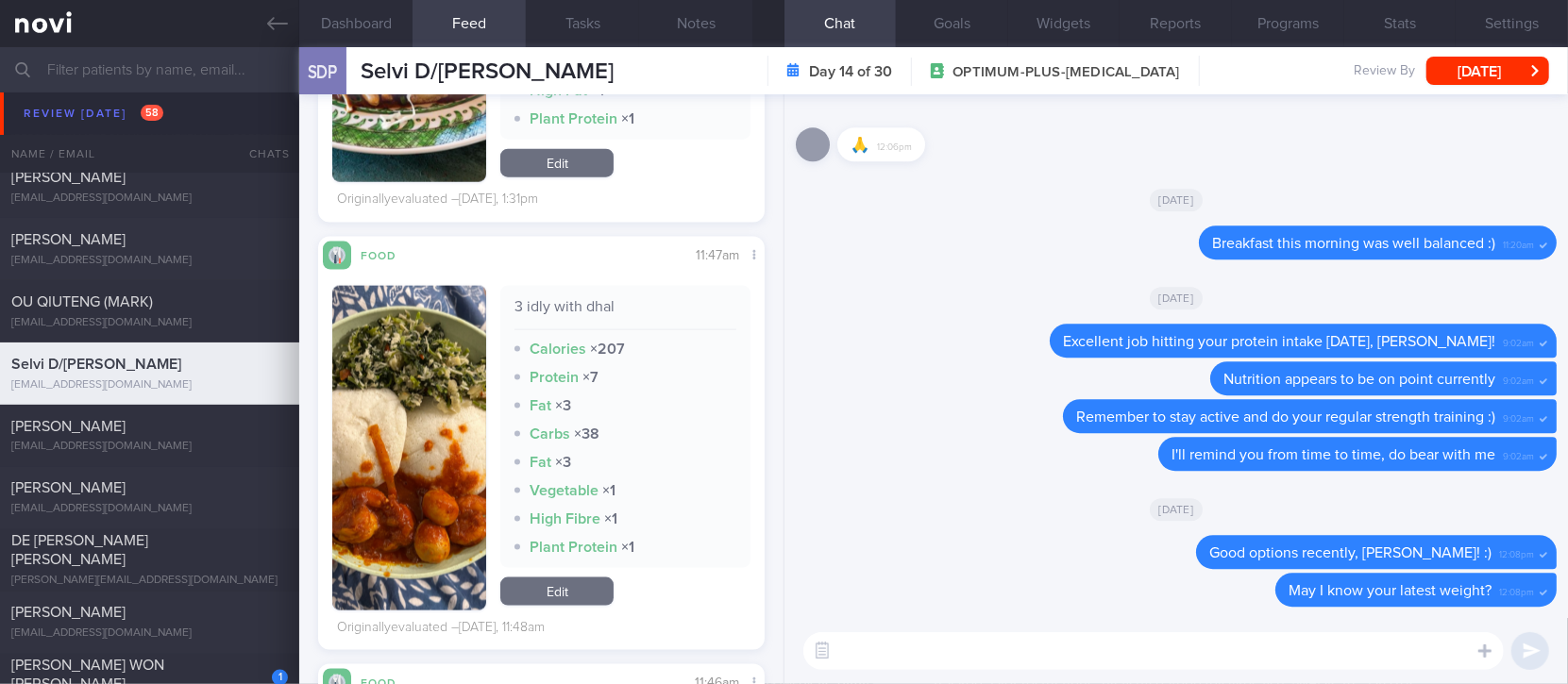
scroll to position [1006, 0]
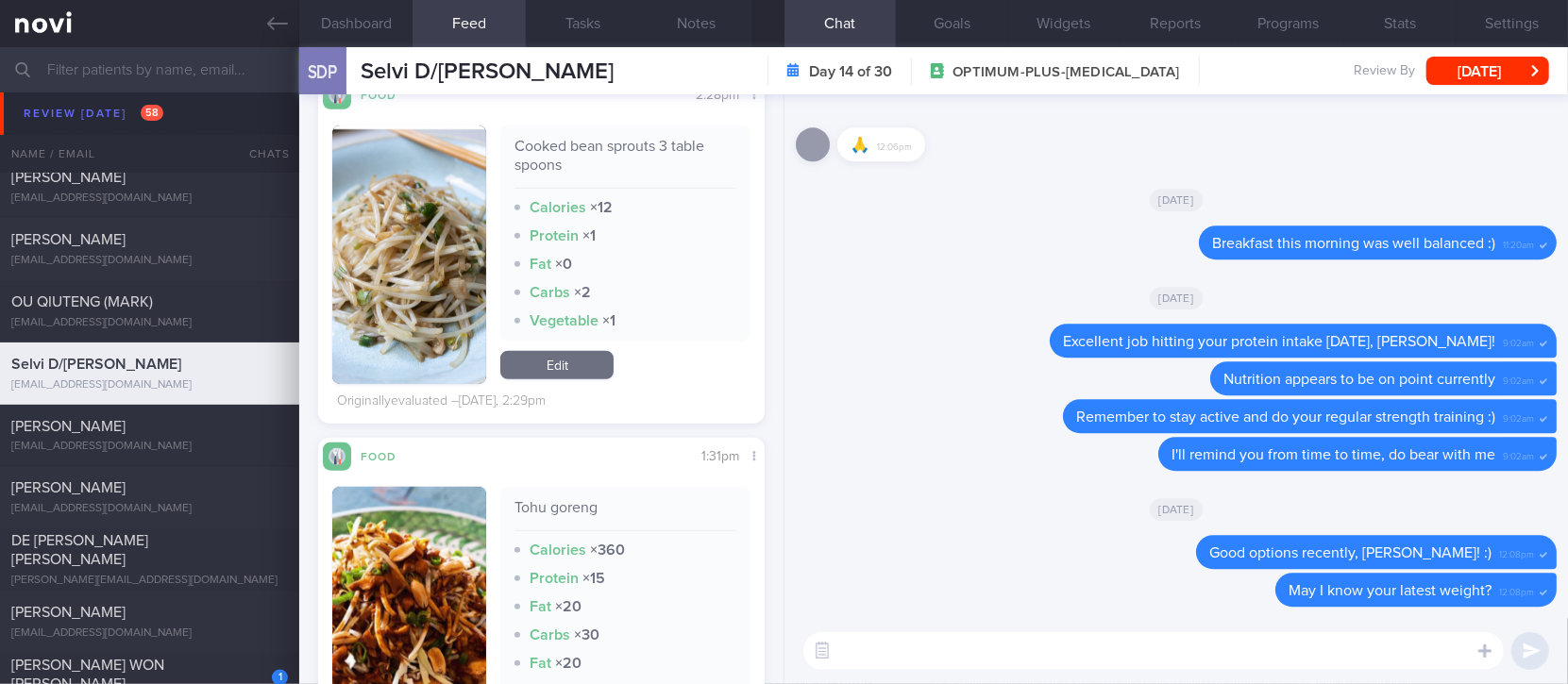
click at [892, 650] on textarea at bounding box center [1154, 651] width 701 height 38
type textarea "Good amount of fibre yesterday! :)"
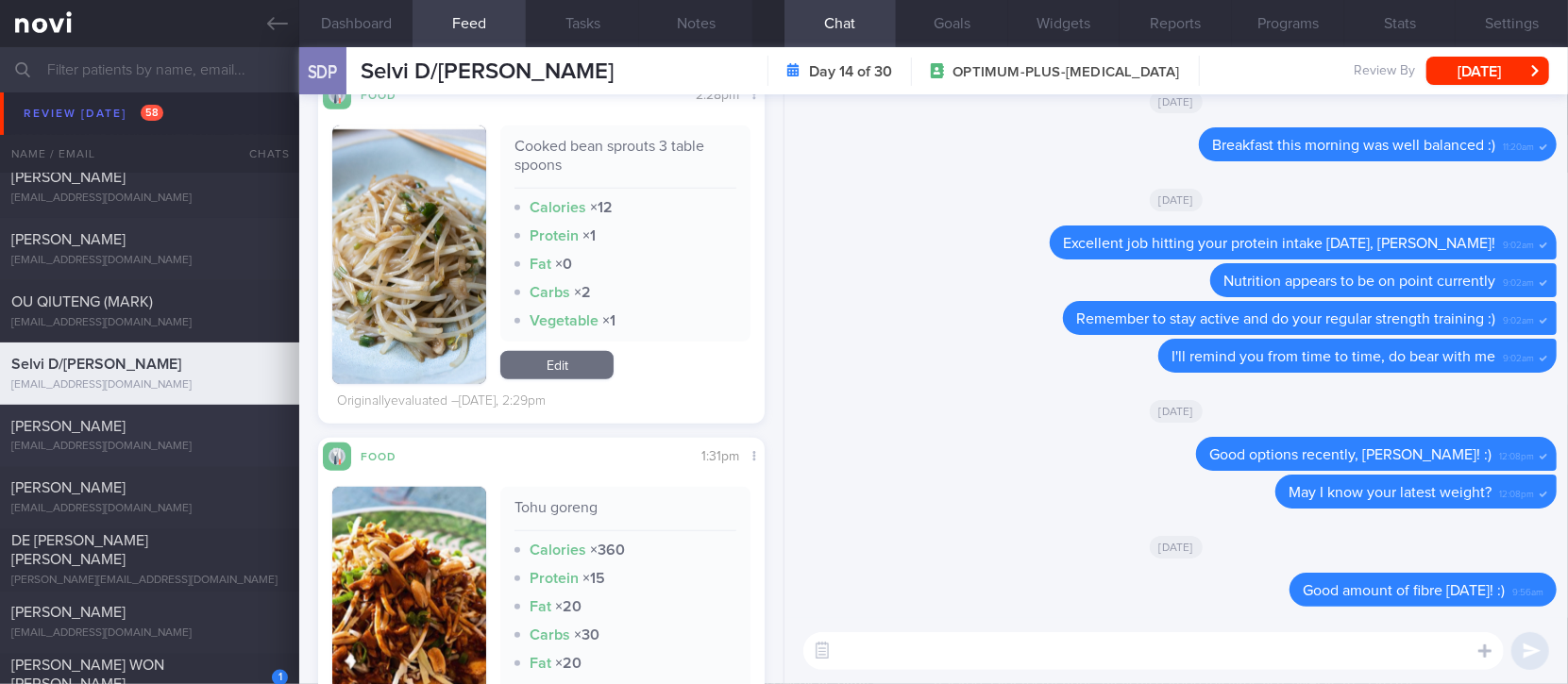
click at [220, 428] on div "Lin Jyh Hsien" at bounding box center [148, 426] width 272 height 19
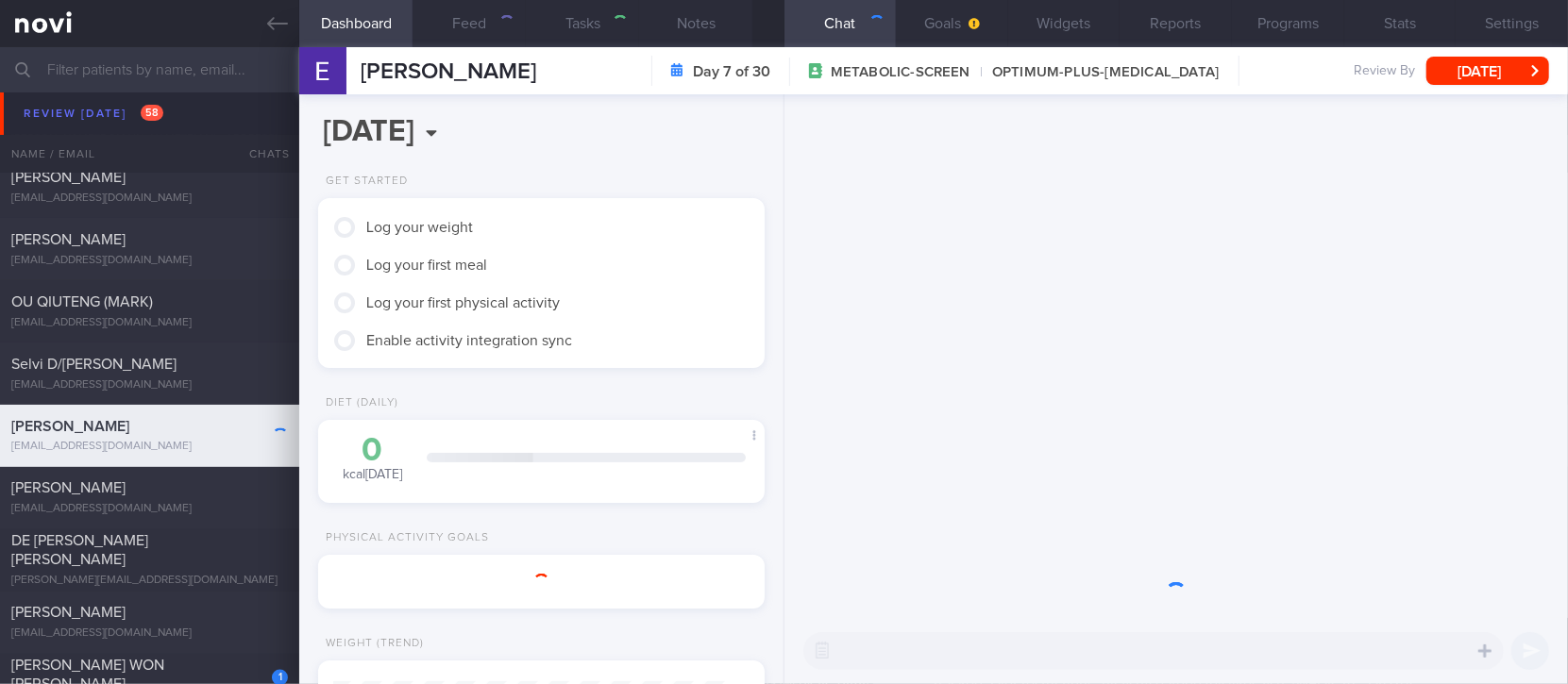
type input "tracked"
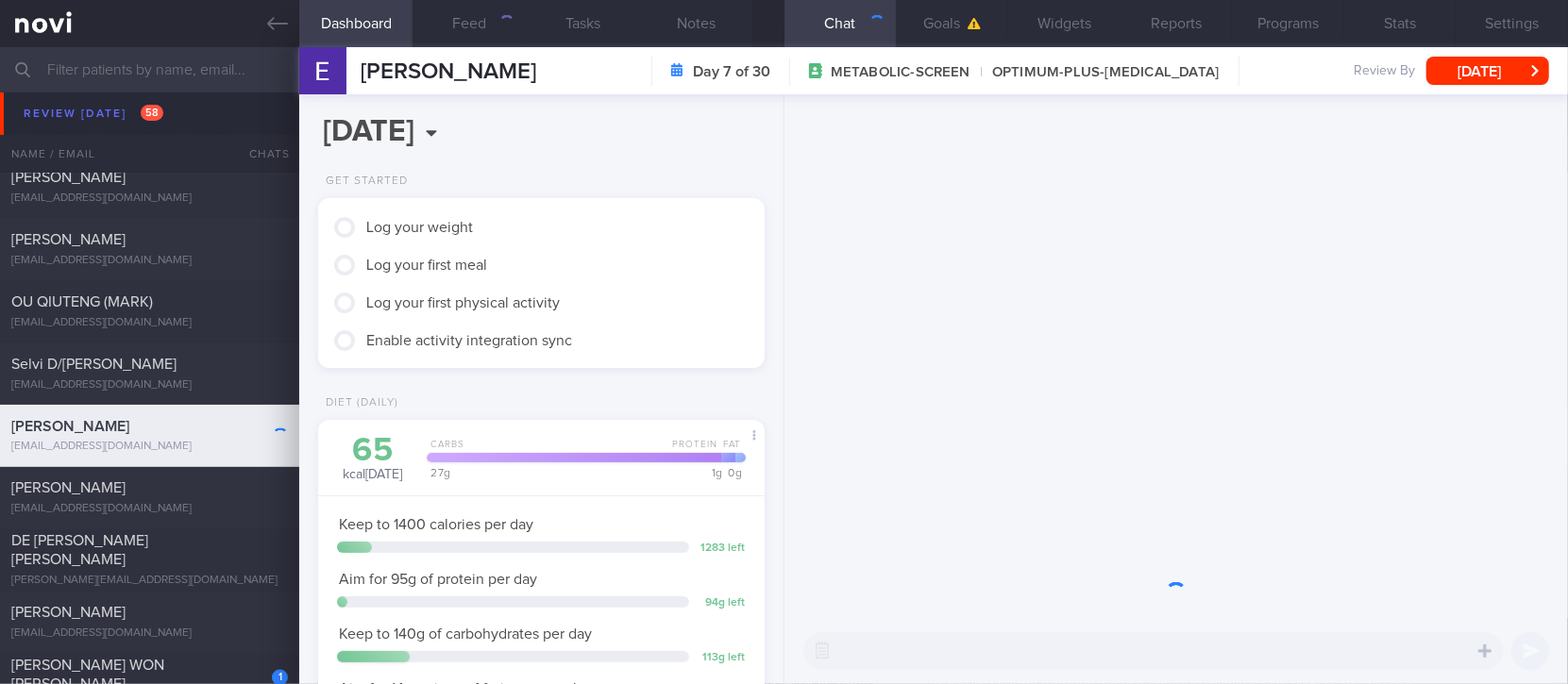
scroll to position [223, 393]
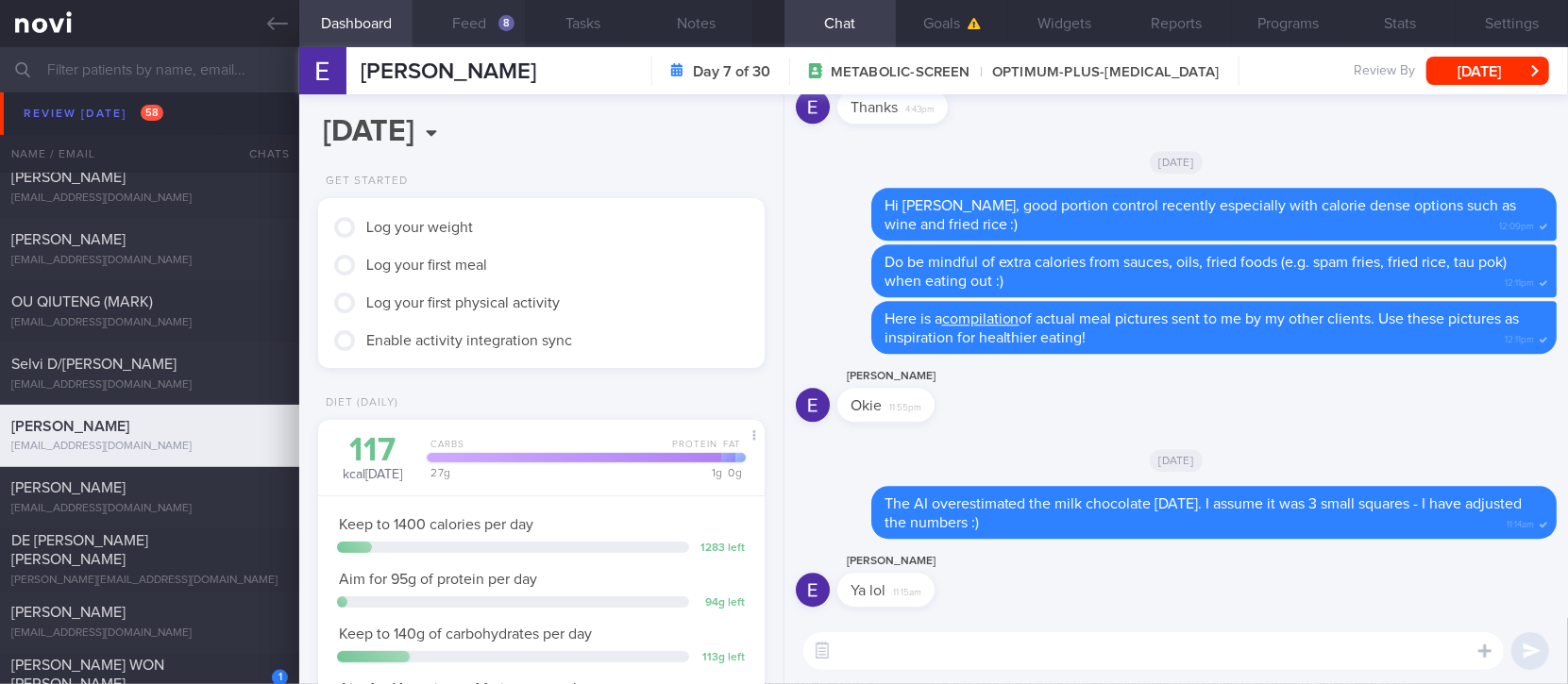
click at [457, 14] on button "Feed 8" at bounding box center [469, 23] width 113 height 47
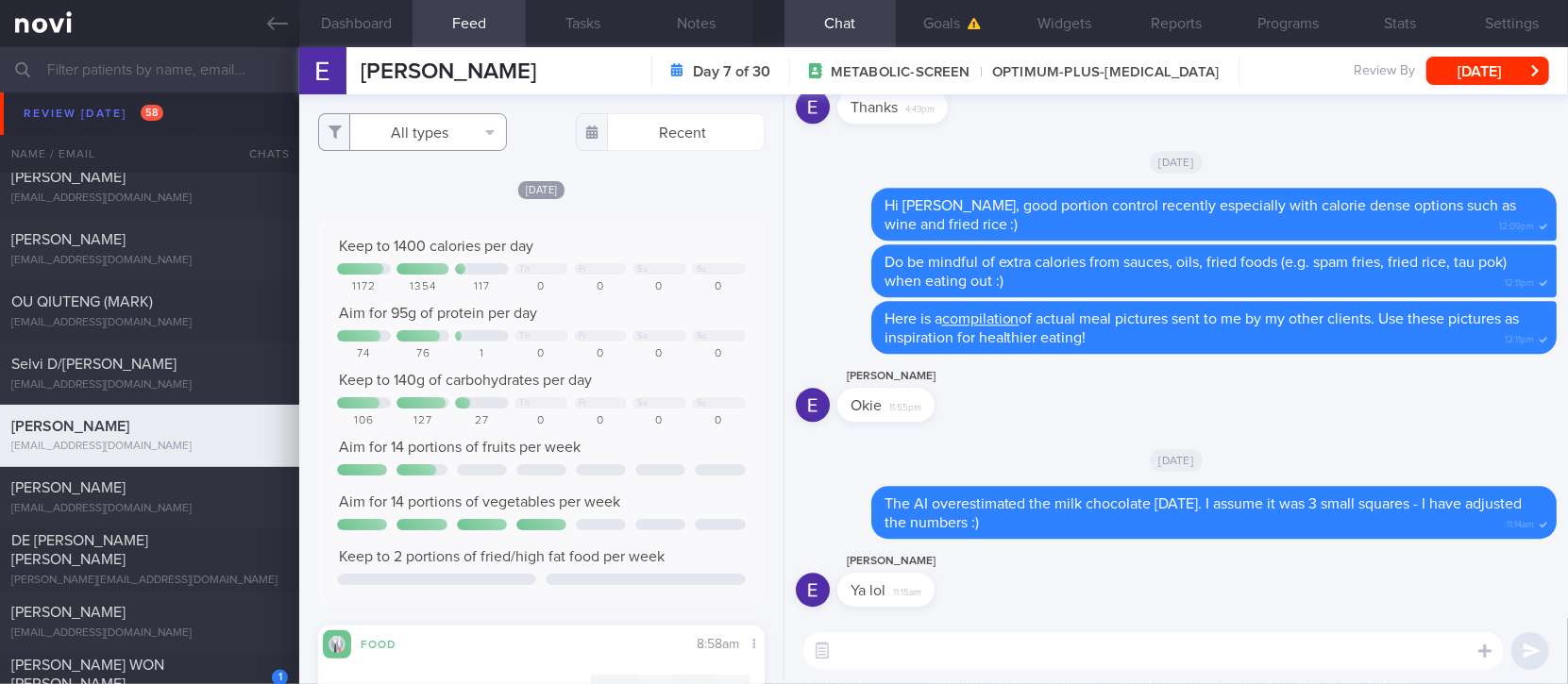
click at [460, 144] on button "All types" at bounding box center [412, 132] width 189 height 38
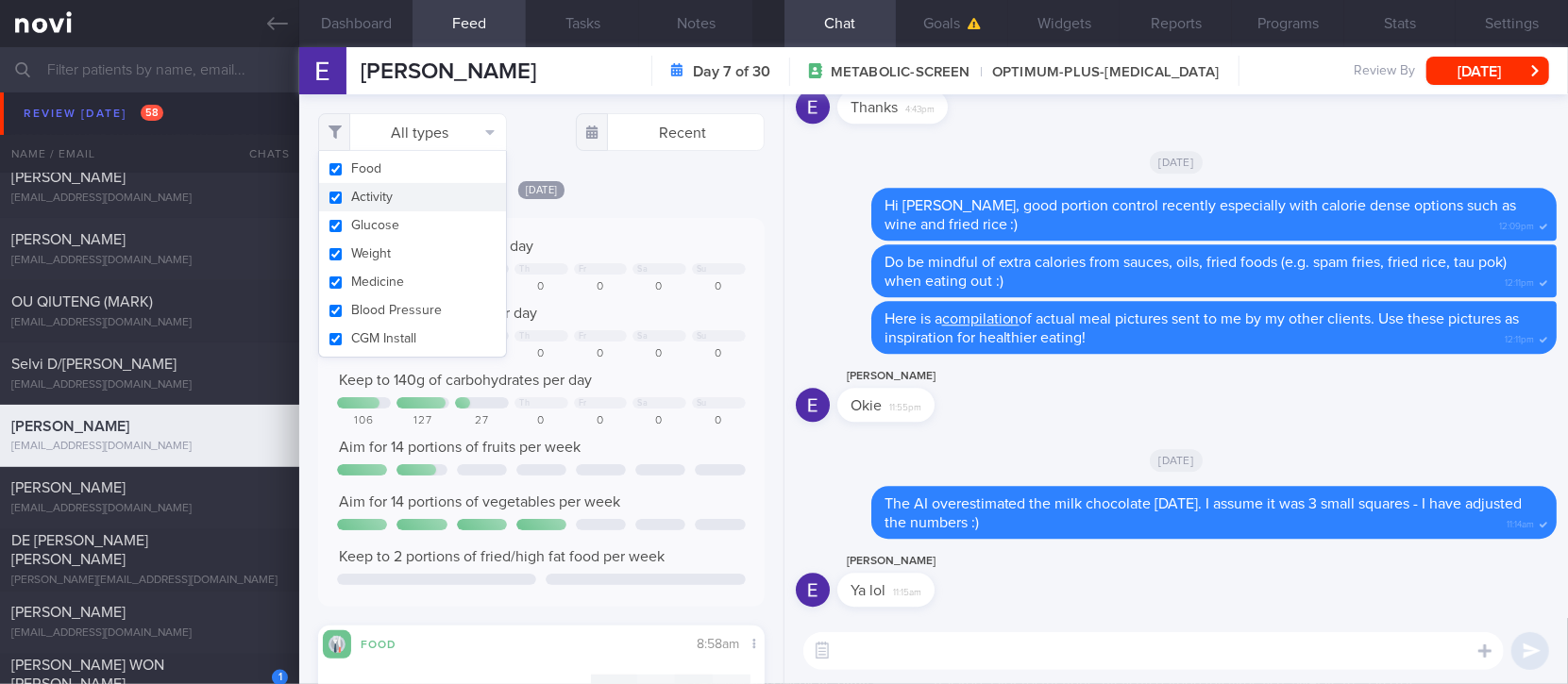
click at [428, 207] on button "Activity" at bounding box center [412, 196] width 187 height 28
checkbox input "false"
click at [507, 314] on span "Aim for 95g of protein per day" at bounding box center [438, 313] width 198 height 15
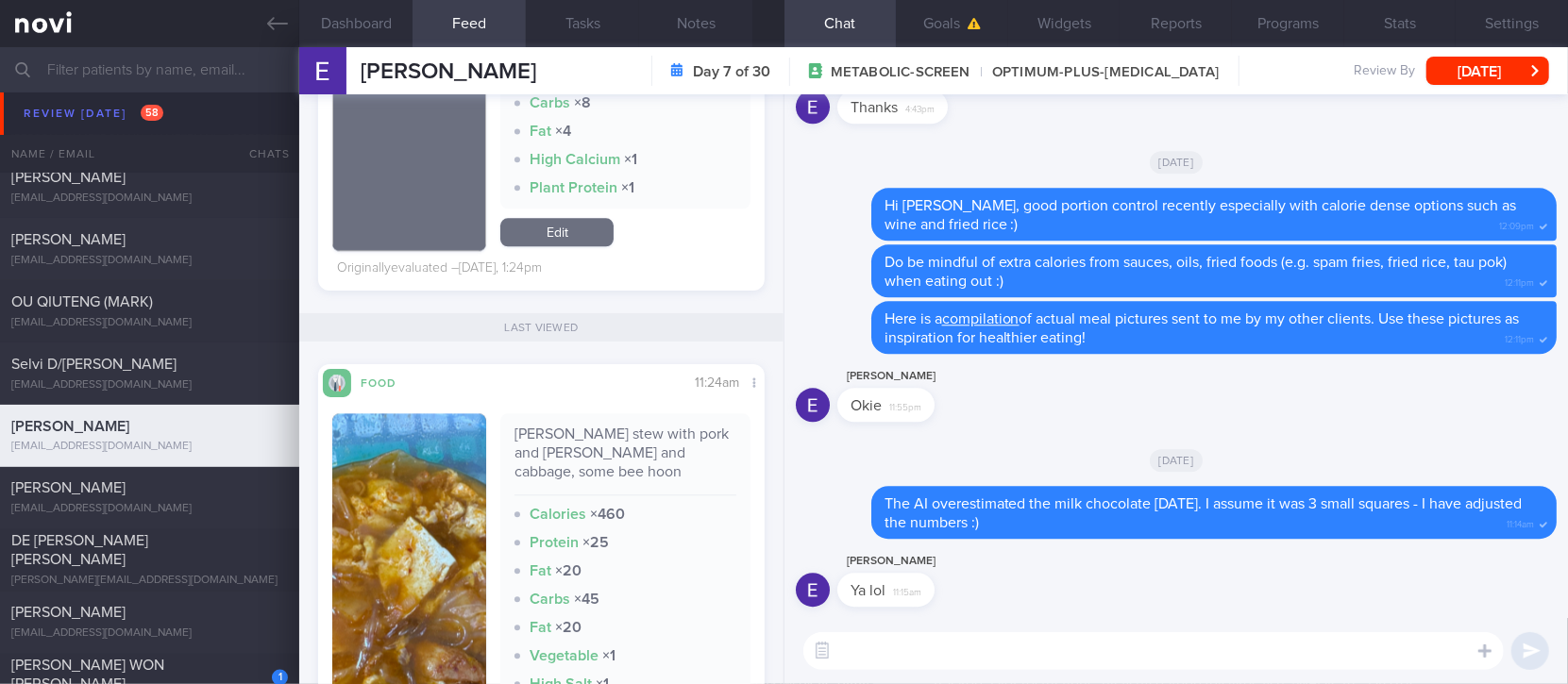
scroll to position [2390, 0]
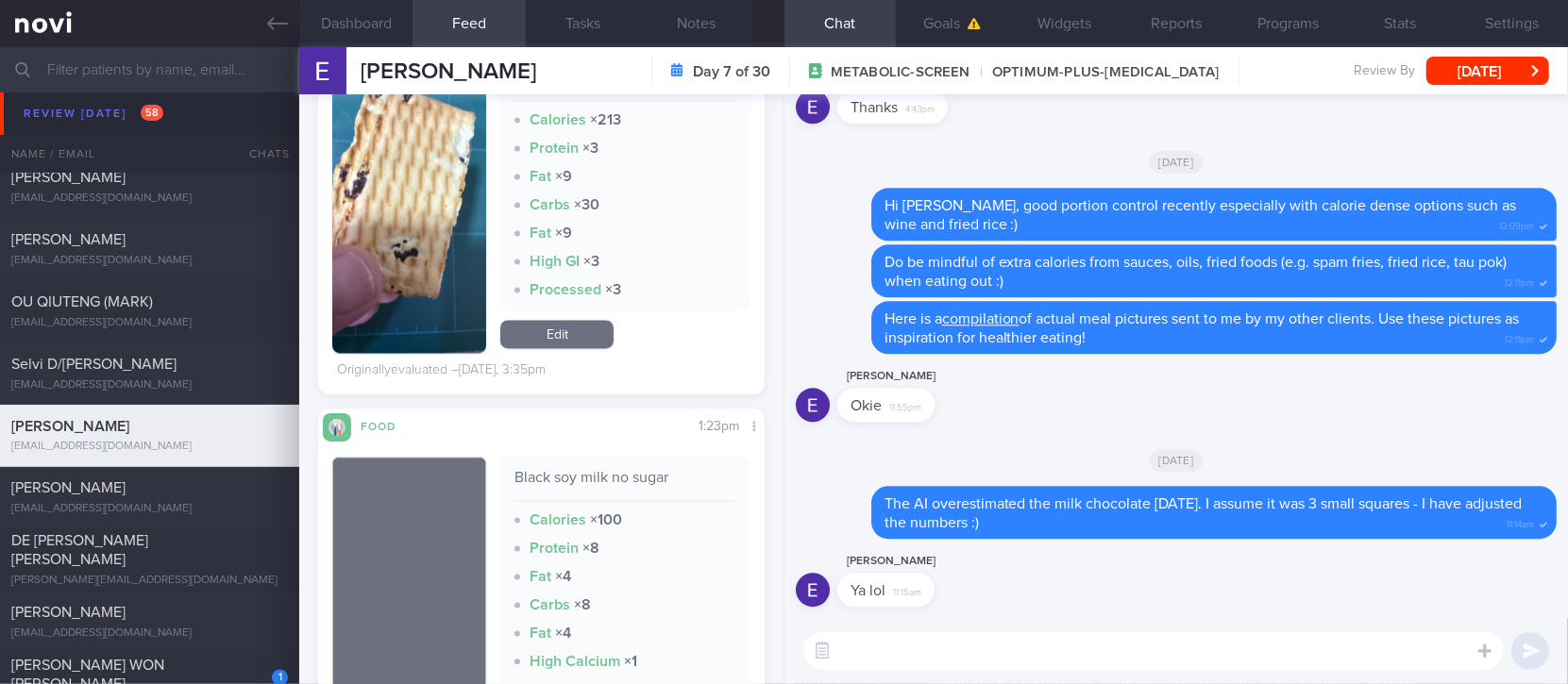
drag, startPoint x: 878, startPoint y: 664, endPoint x: 792, endPoint y: 600, distance: 107.2
click at [878, 664] on textarea at bounding box center [1154, 651] width 701 height 38
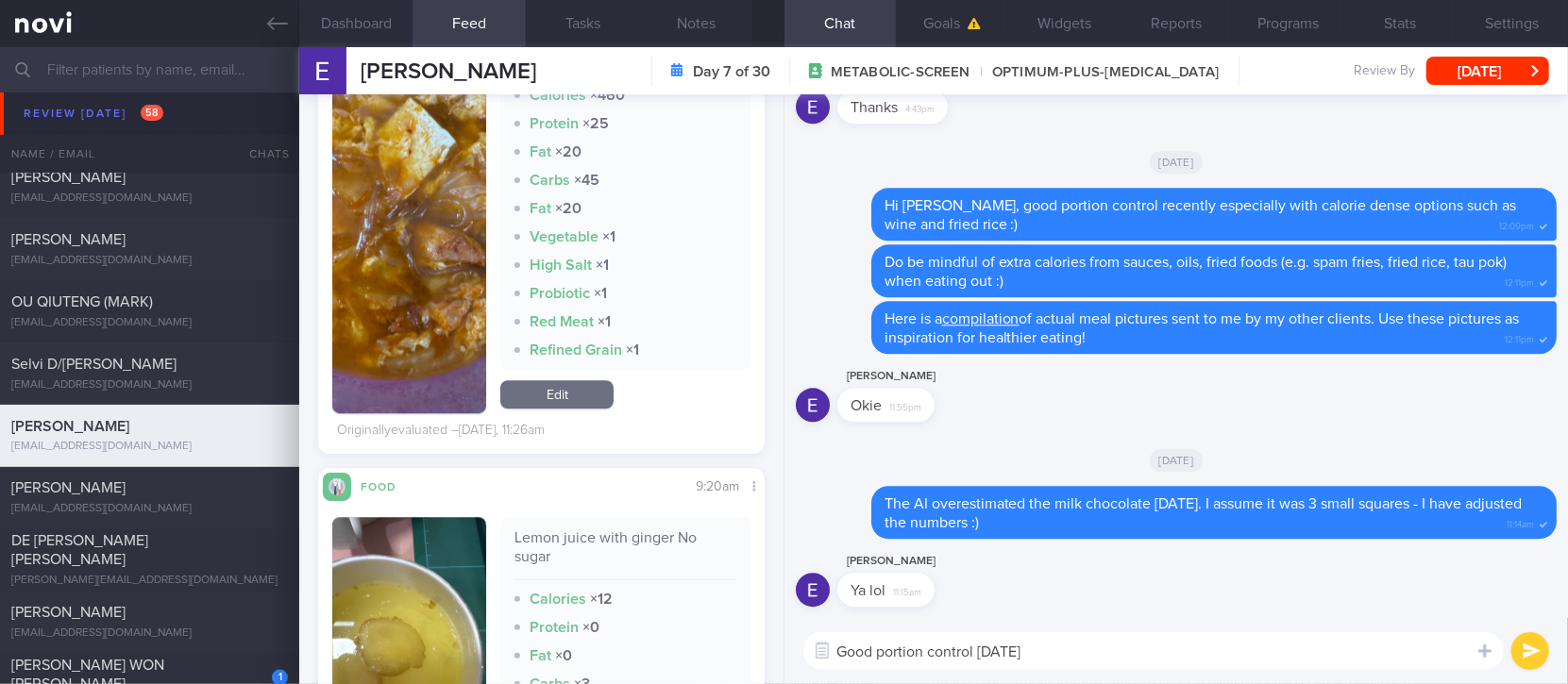
scroll to position [3649, 0]
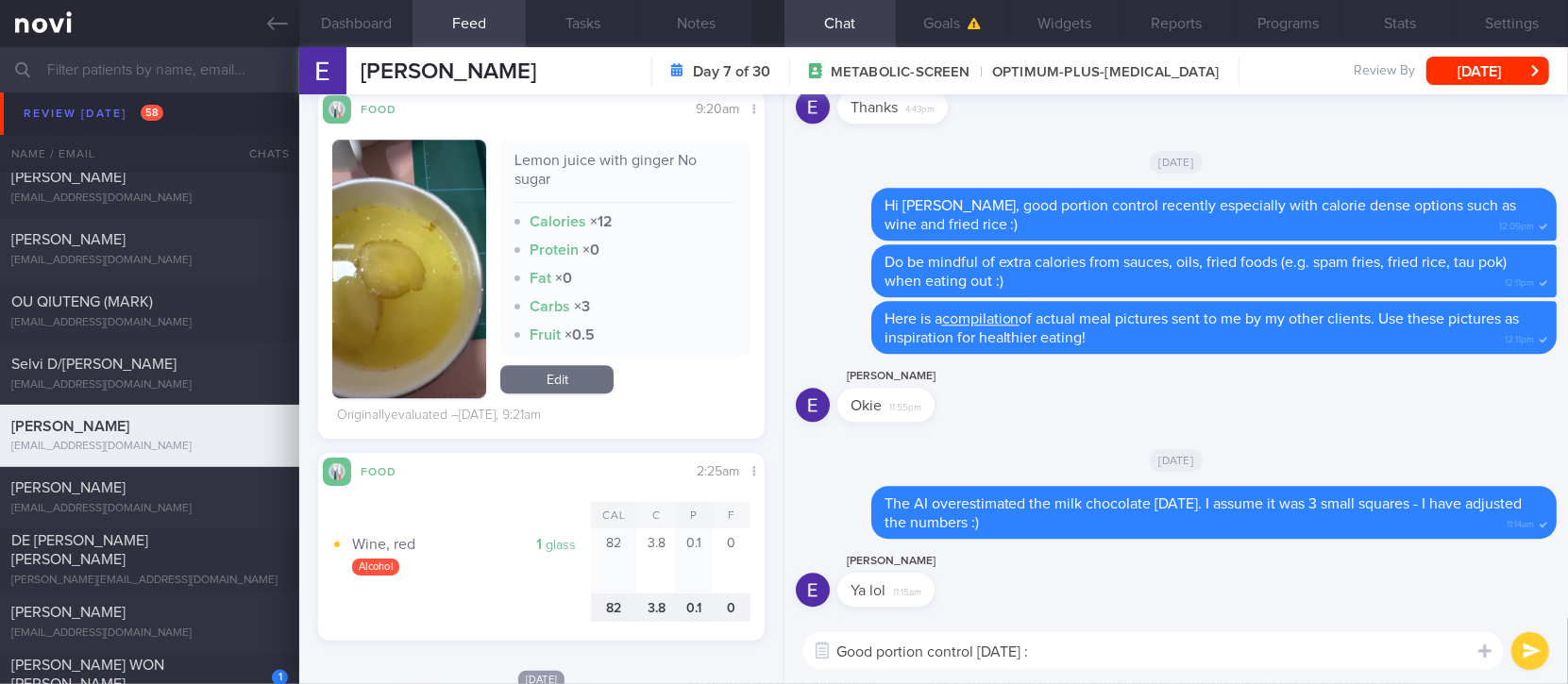
type textarea "Good portion control yesterday :)"
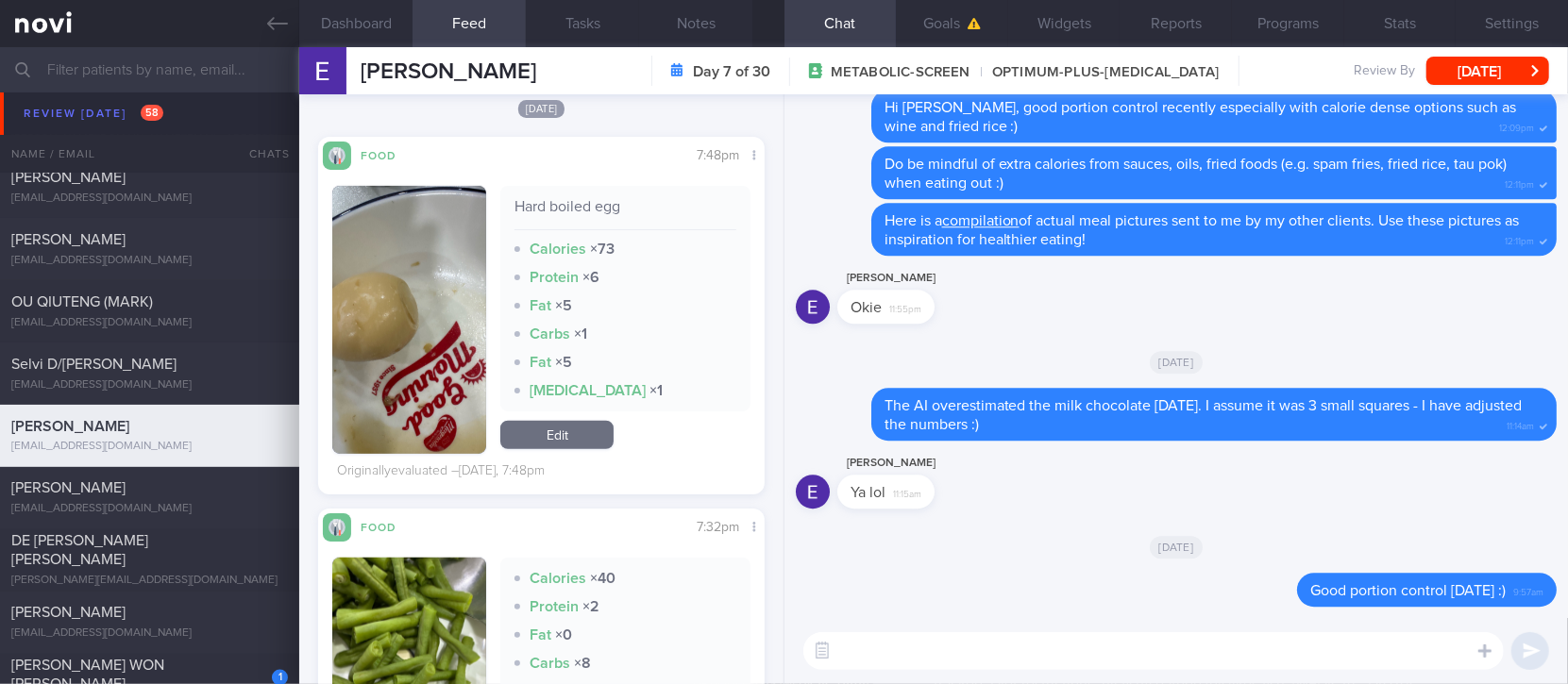
scroll to position [628, 0]
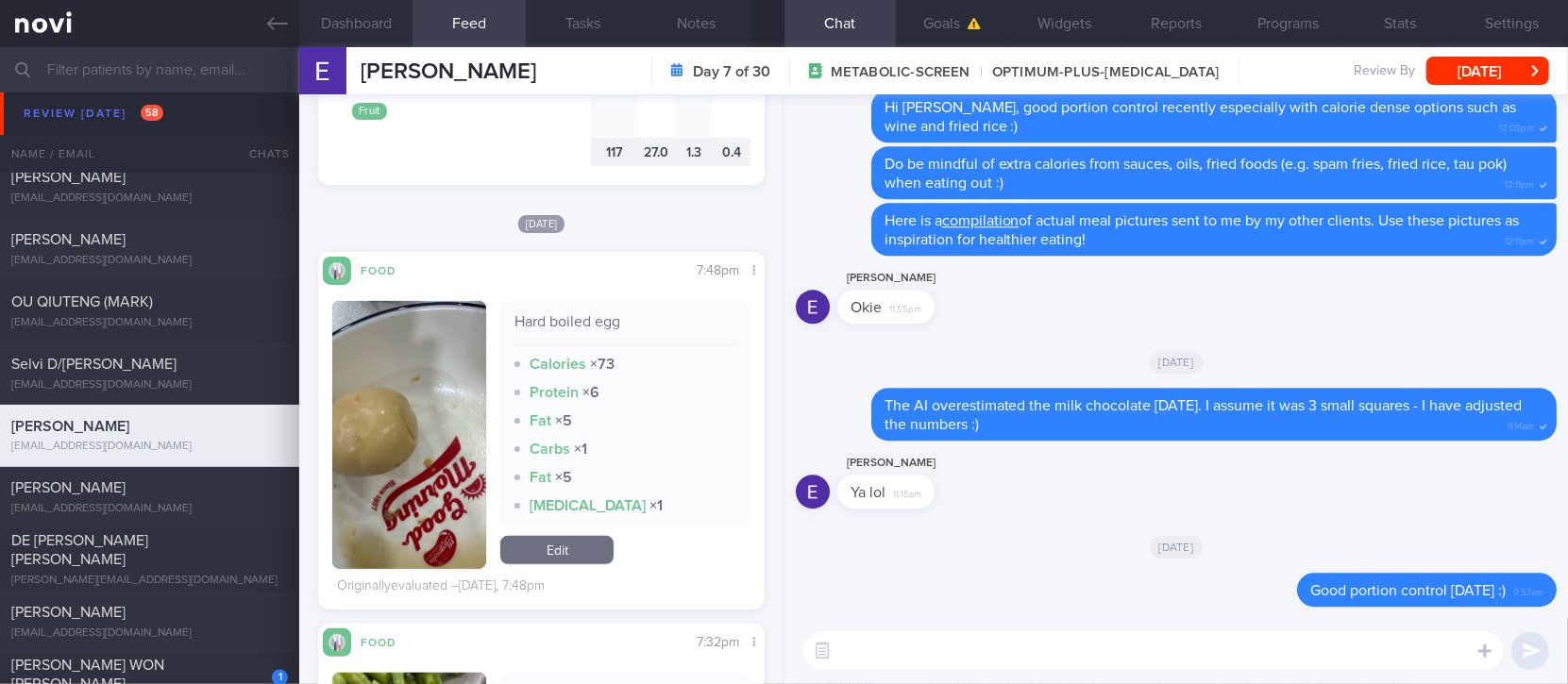
click at [956, 670] on div "​ ​" at bounding box center [1177, 652] width 784 height 66
click at [956, 659] on textarea at bounding box center [1154, 651] width 701 height 38
click at [959, 654] on textarea at bounding box center [1154, 651] width 701 height 38
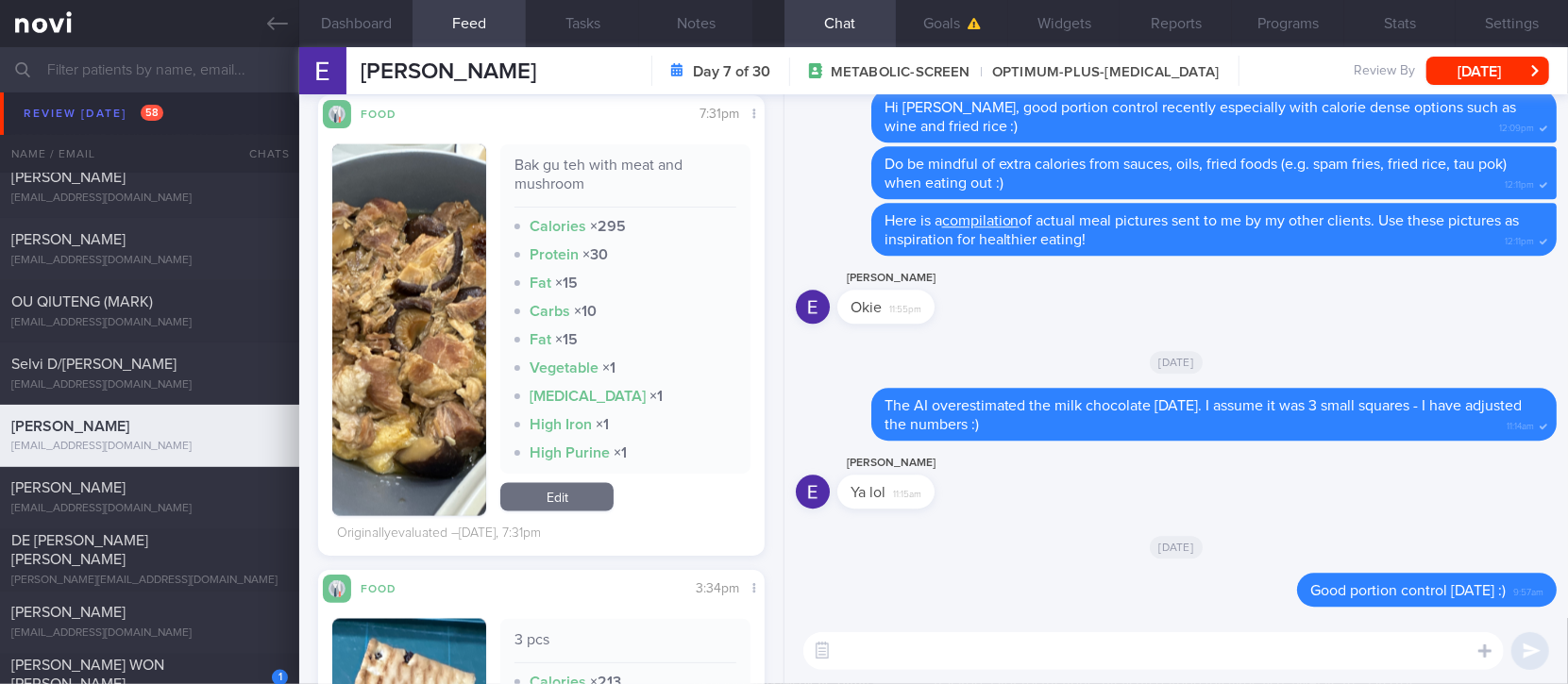
scroll to position [2013, 0]
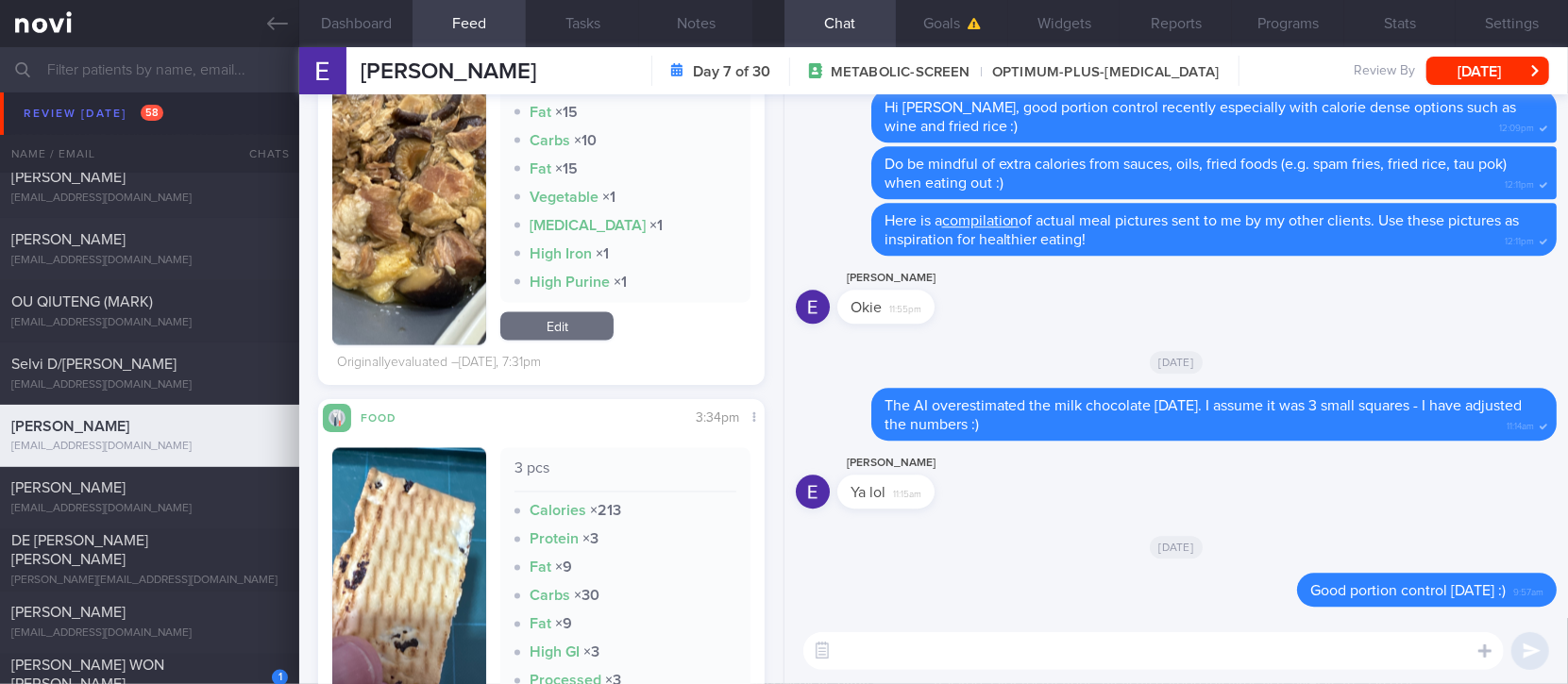
click at [426, 296] on img "button" at bounding box center [409, 159] width 153 height 372
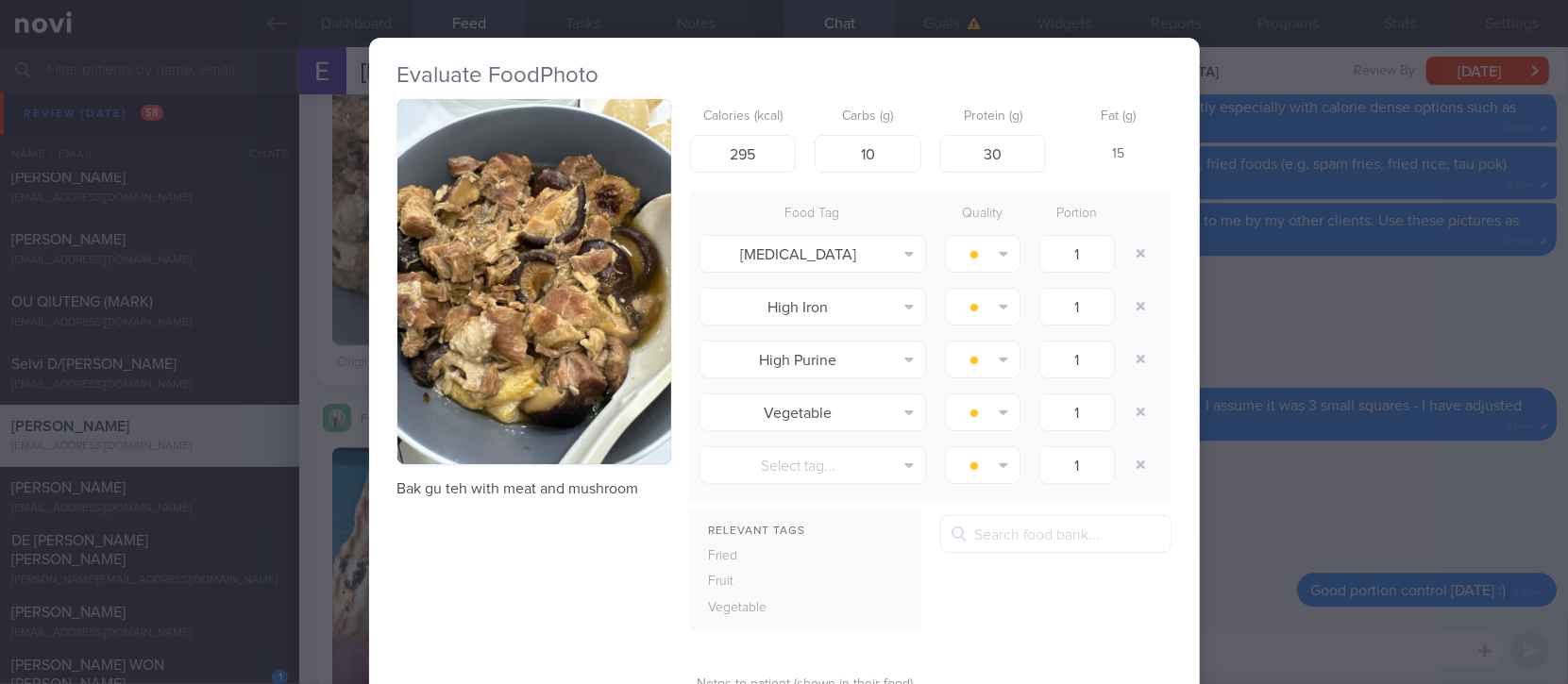
click at [513, 266] on button "button" at bounding box center [535, 281] width 274 height 365
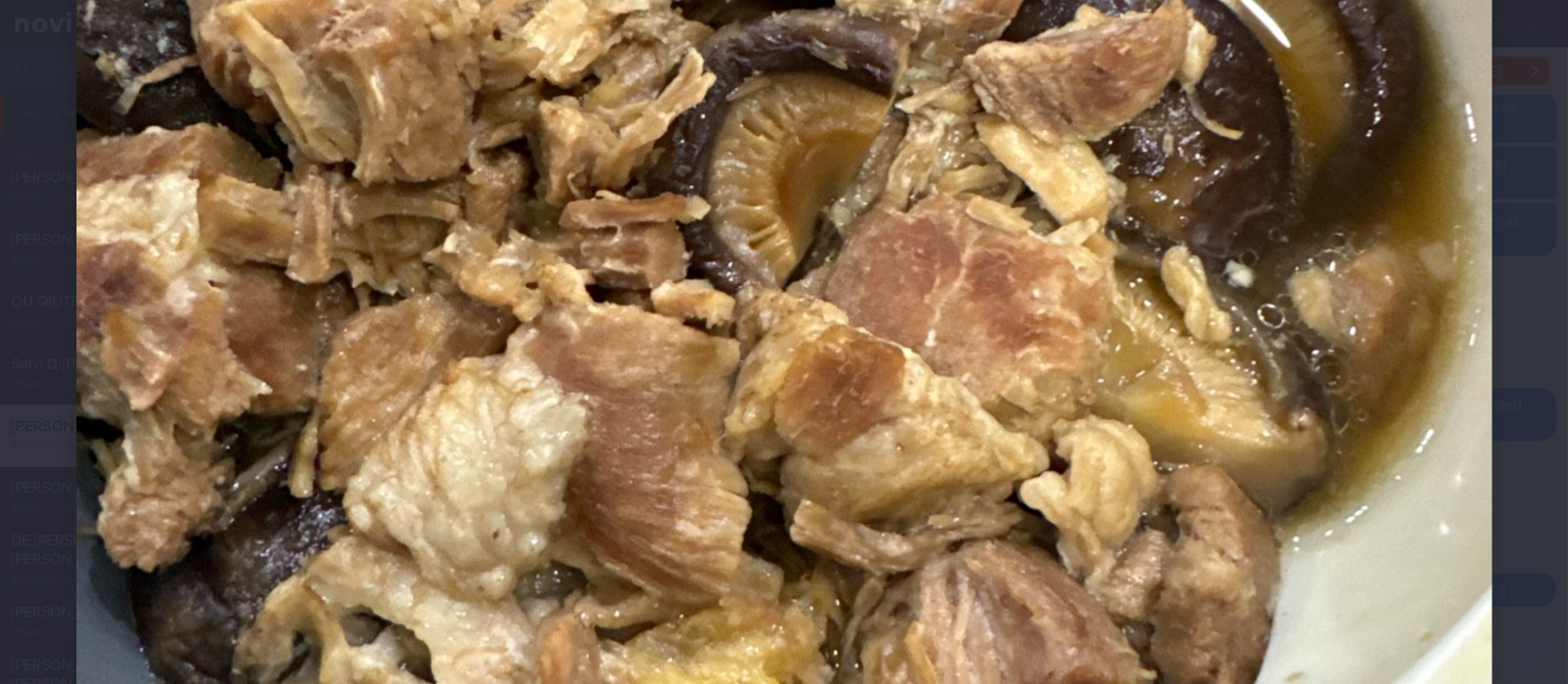
scroll to position [880, 0]
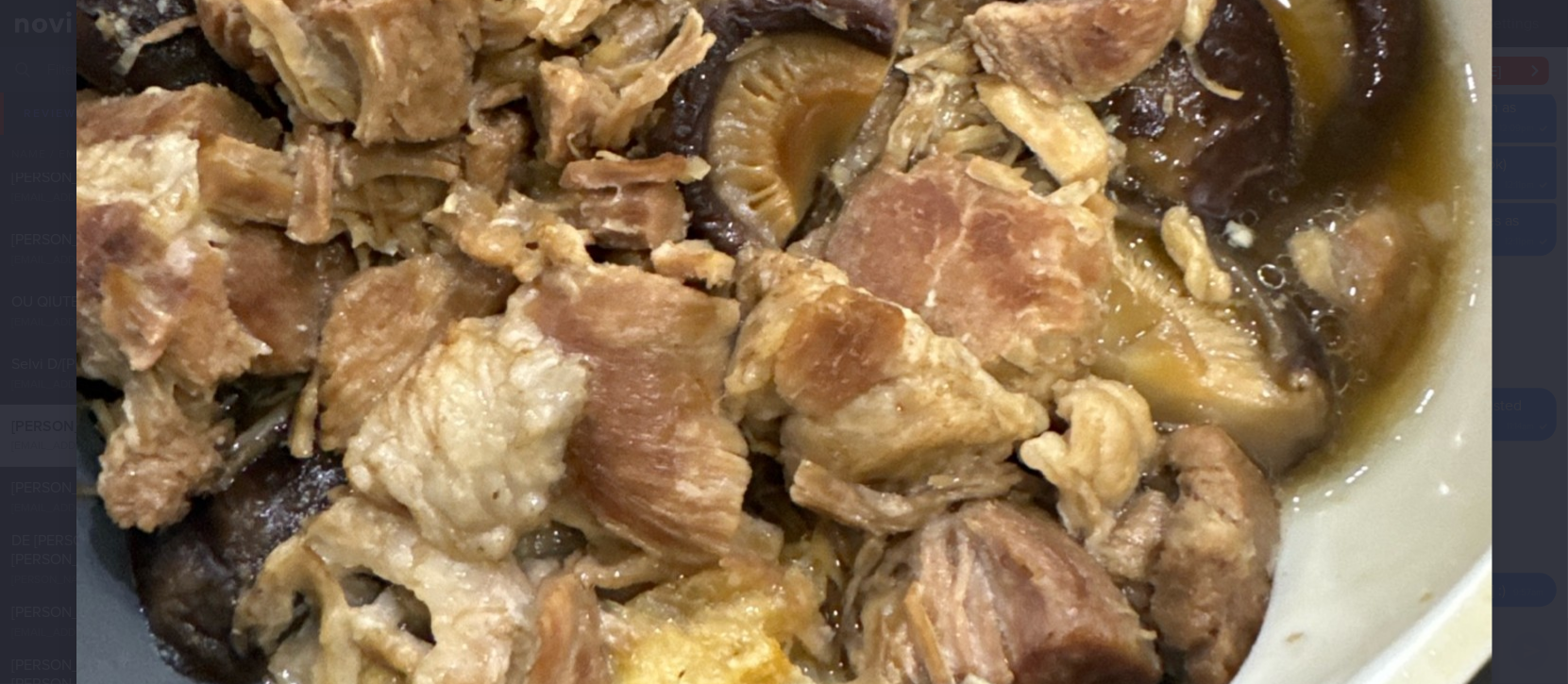
drag, startPoint x: 1352, startPoint y: 569, endPoint x: 1403, endPoint y: 590, distance: 55.2
click at [1353, 569] on img at bounding box center [784, 139] width 1416 height 1888
click at [1405, 594] on div "Evaluate Food Photo Bak gu teh with meat and mushroom Calories (kcal) 295 Carbs…" at bounding box center [784, 342] width 1568 height 684
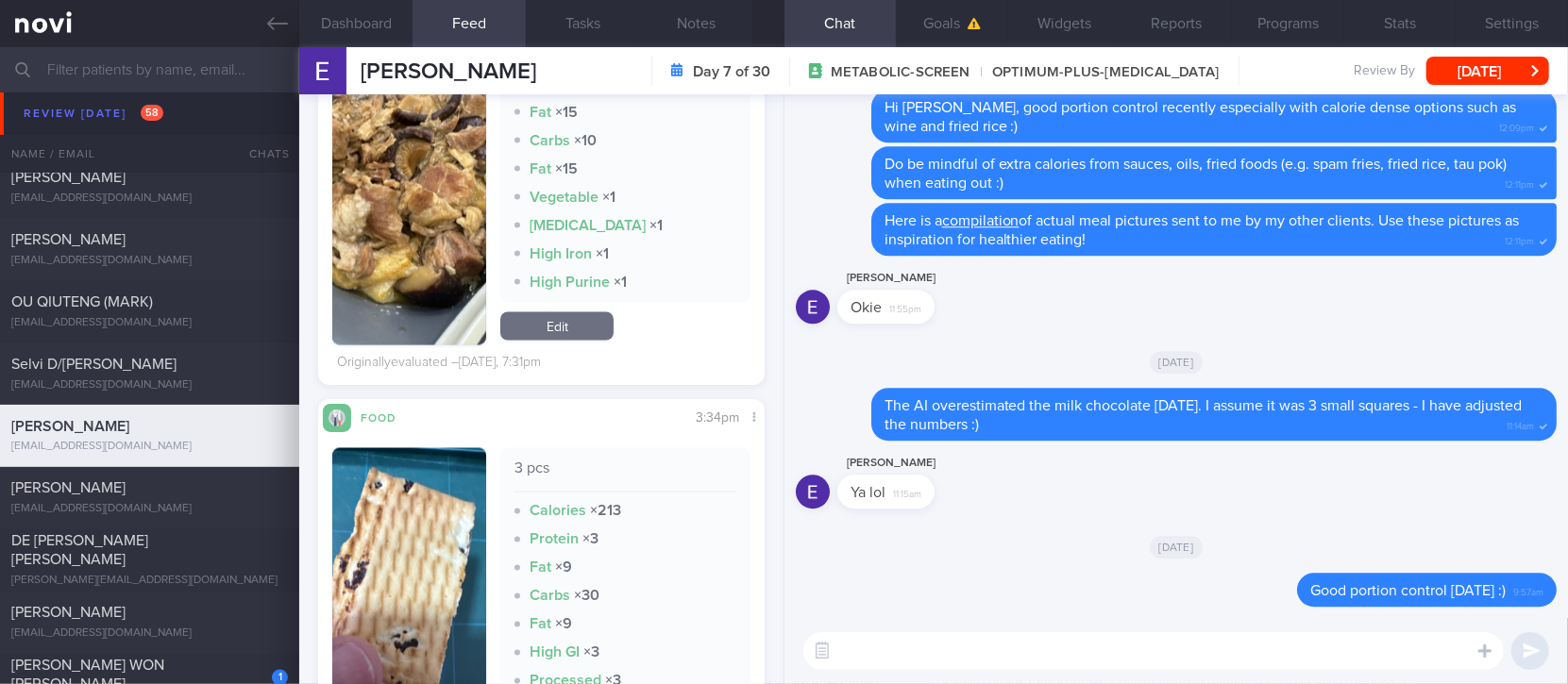
click at [1201, 656] on textarea at bounding box center [1154, 651] width 701 height 38
type textarea "Keep up the consistency! :)"
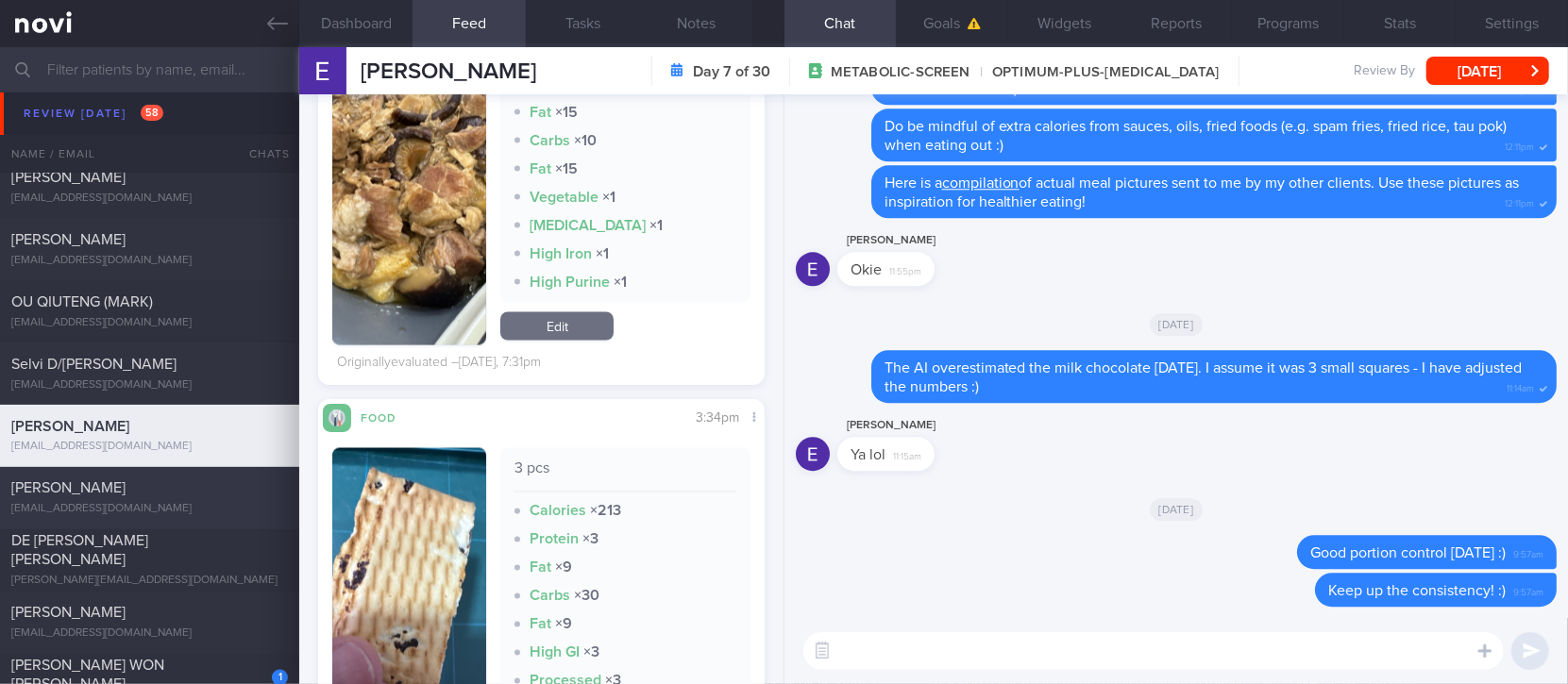
click at [202, 503] on div "dawnlee1923@gmail.com" at bounding box center [150, 510] width 277 height 14
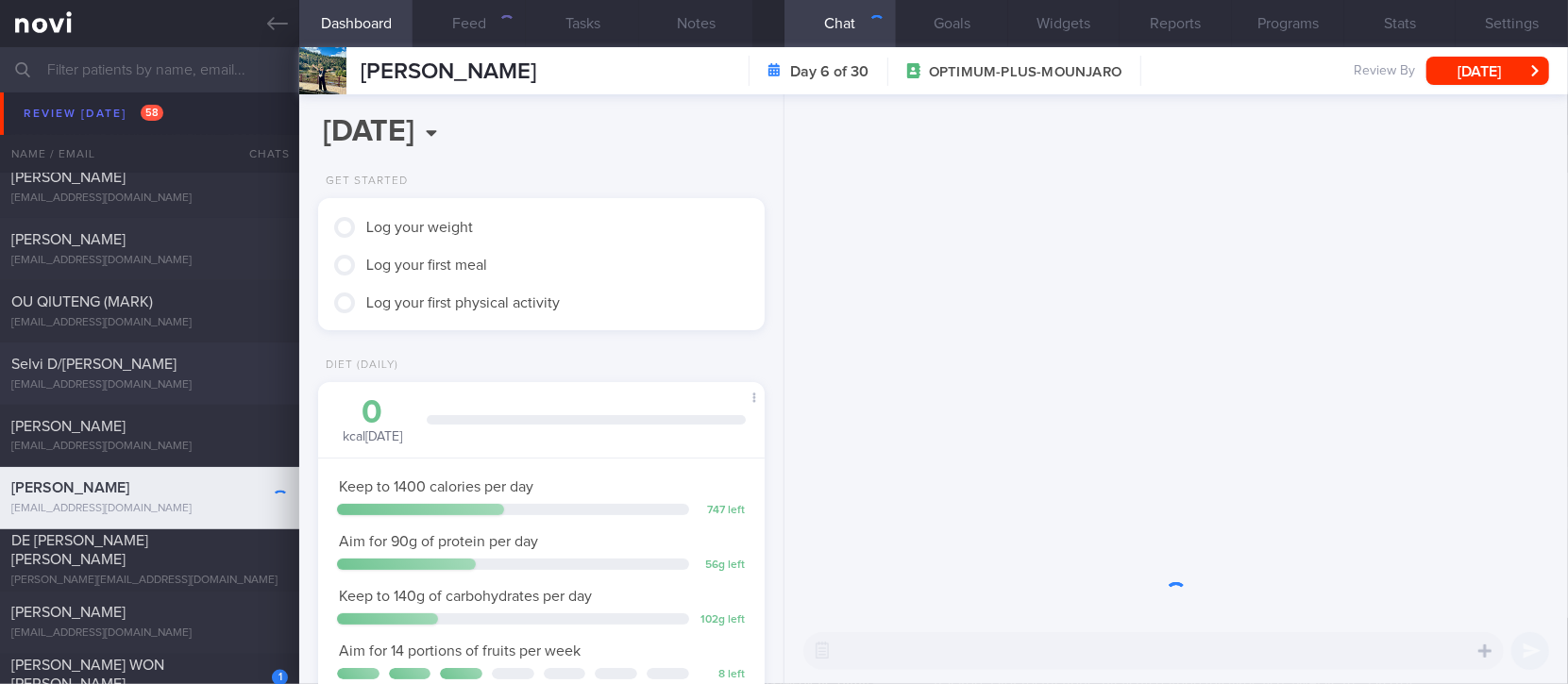
scroll to position [2139, 0]
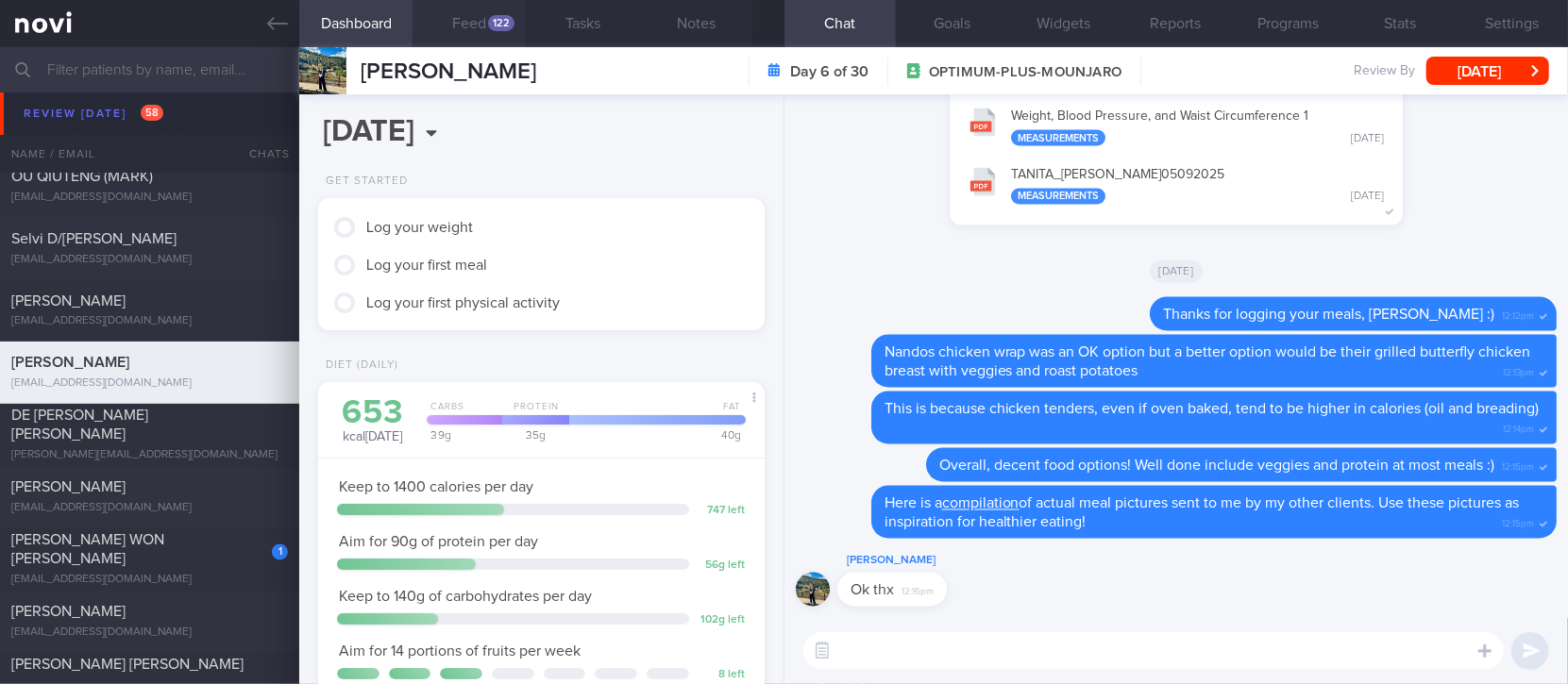
click at [468, 32] on button "Feed 122" at bounding box center [469, 23] width 113 height 47
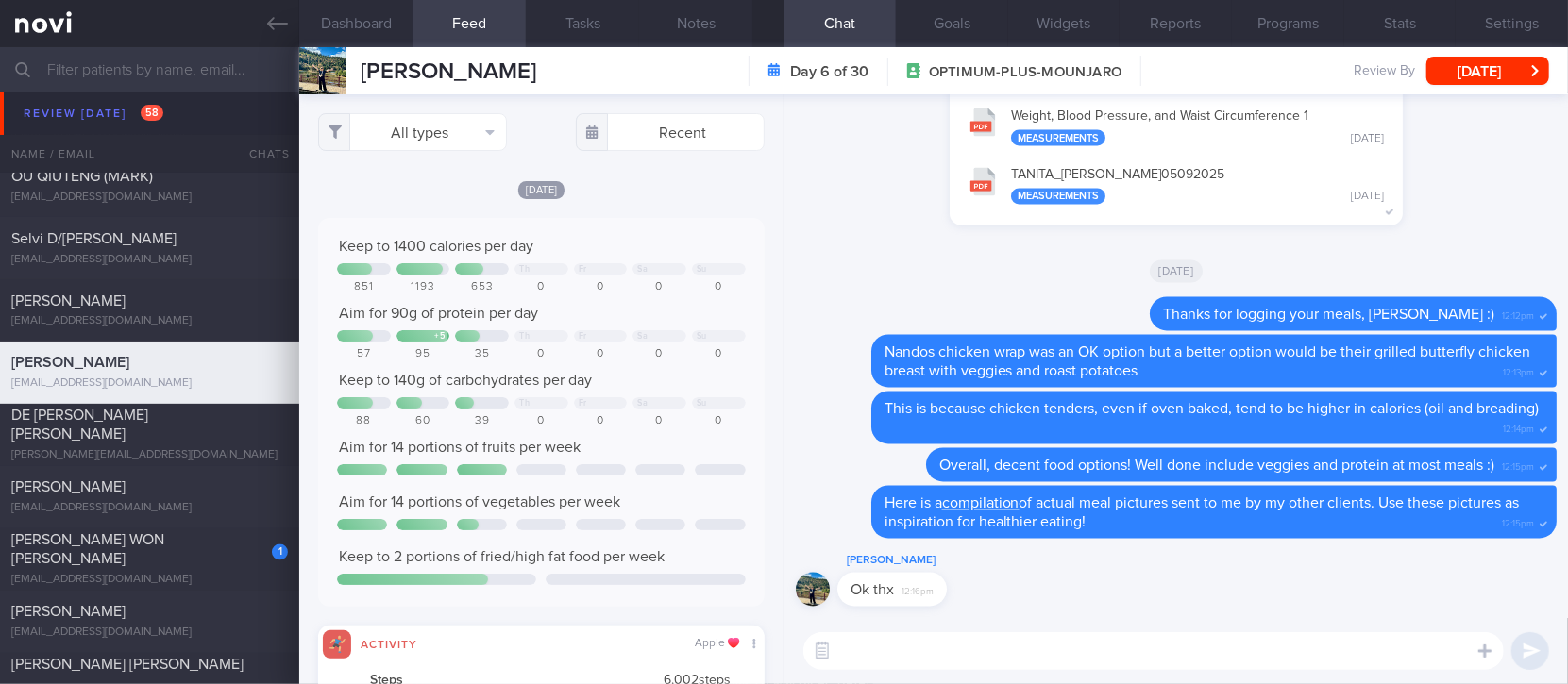
scroll to position [100, 402]
click at [442, 135] on button "All types" at bounding box center [412, 132] width 189 height 38
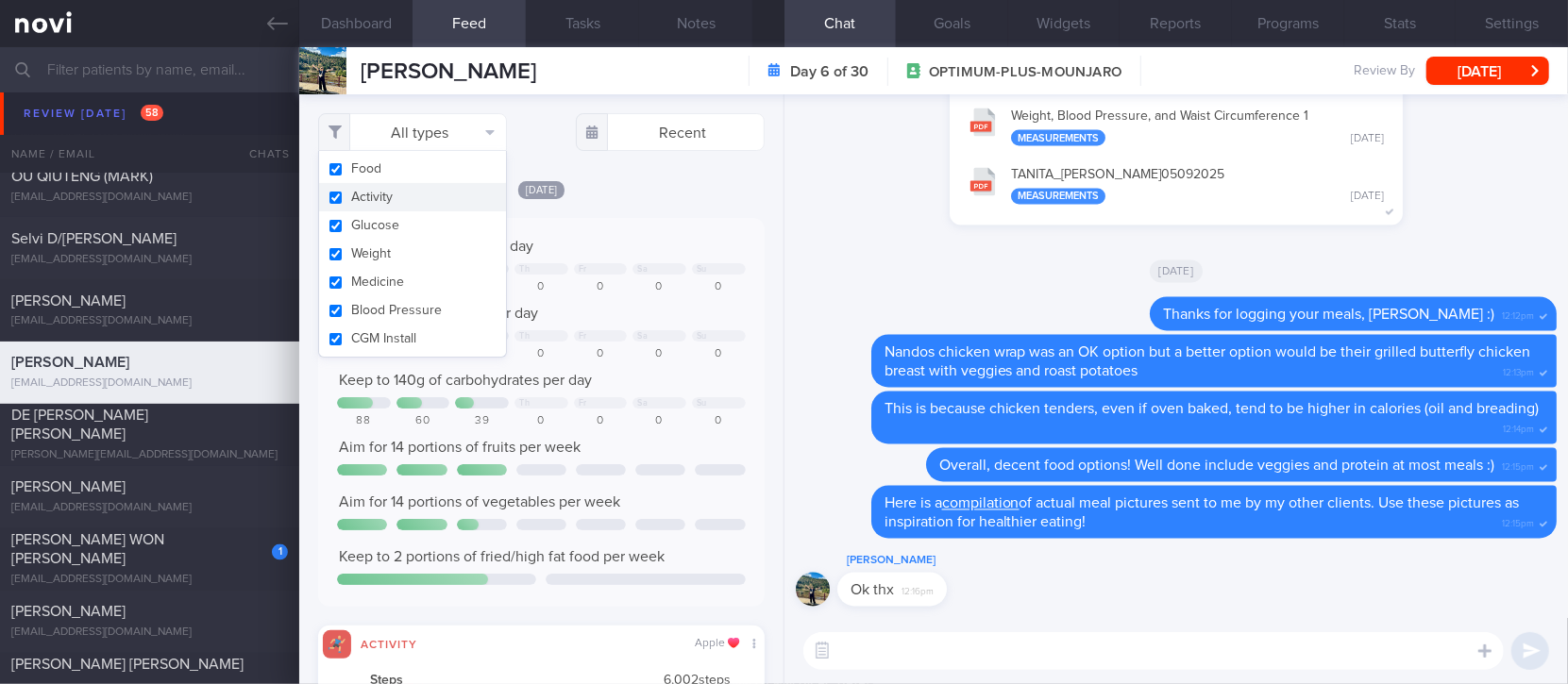
click at [412, 197] on button "Activity" at bounding box center [412, 196] width 187 height 28
checkbox input "false"
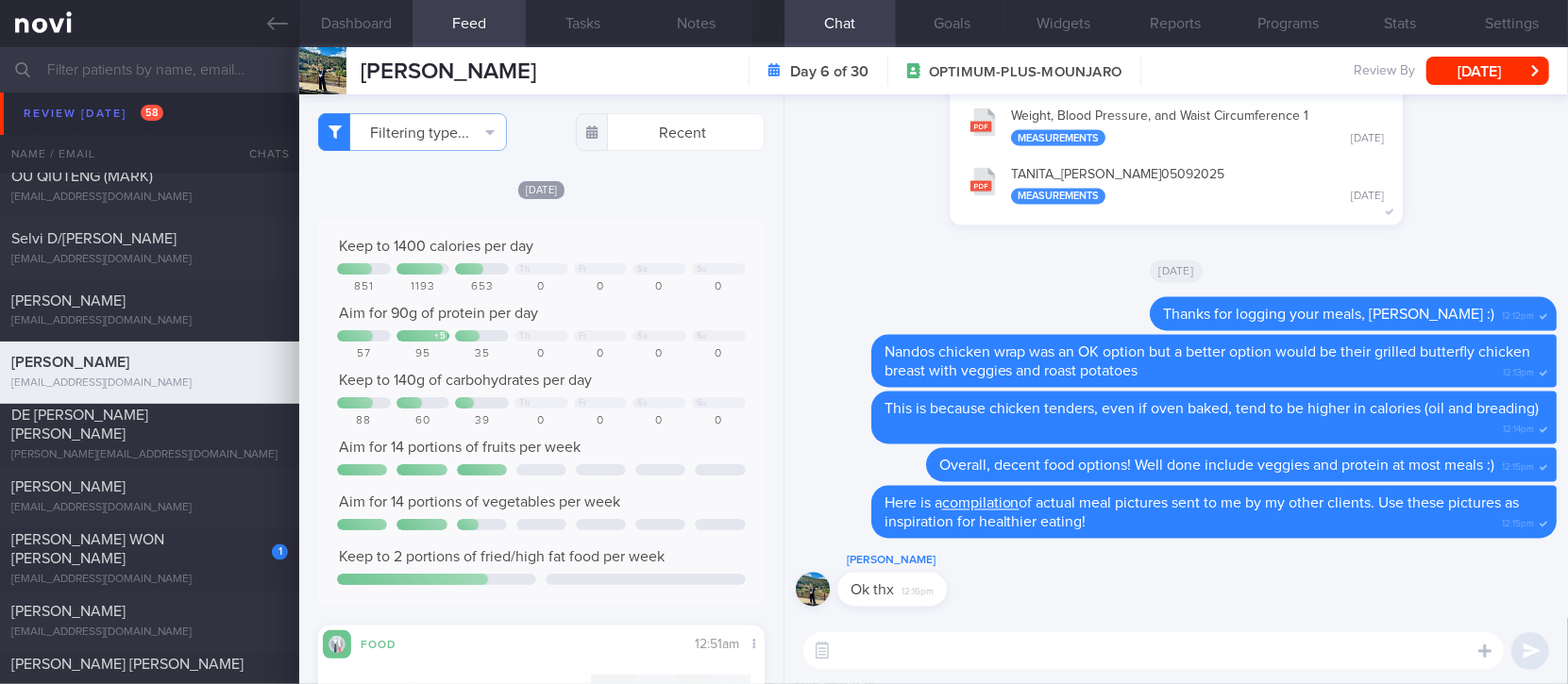
click at [587, 254] on div "Keep to 1400 calories per day" at bounding box center [541, 245] width 408 height 19
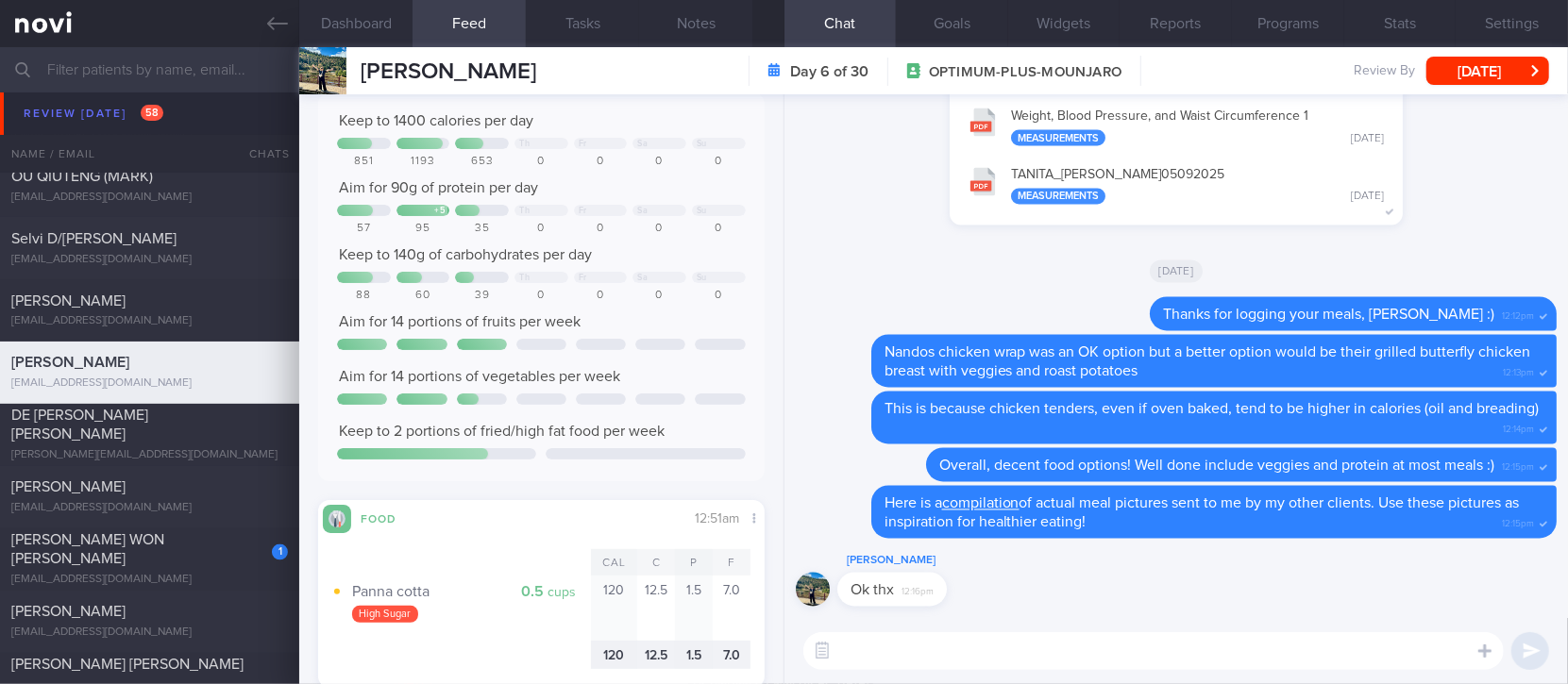
click at [917, 649] on textarea at bounding box center [1154, 651] width 701 height 38
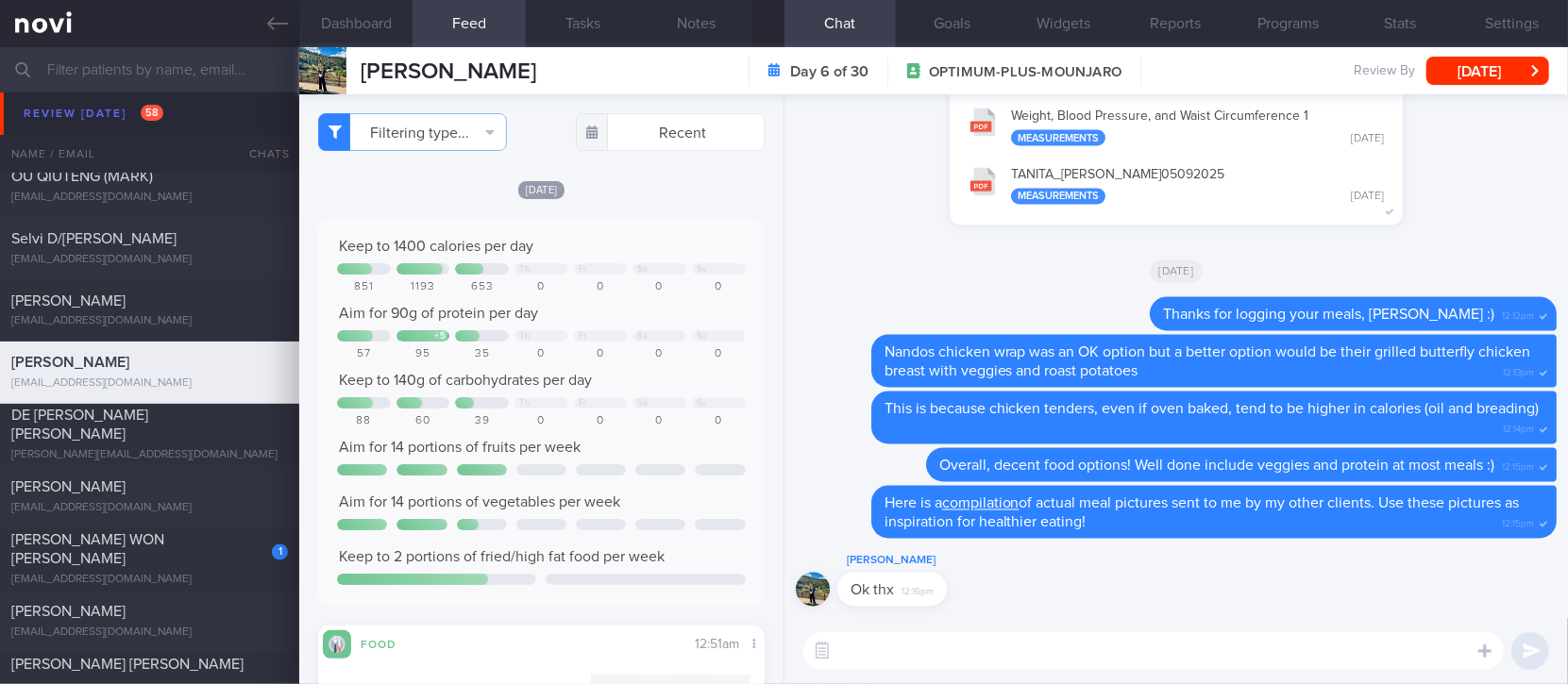
click at [915, 642] on textarea at bounding box center [1154, 651] width 701 height 38
type textarea "Good job with your protein and fibre intake recently :)"
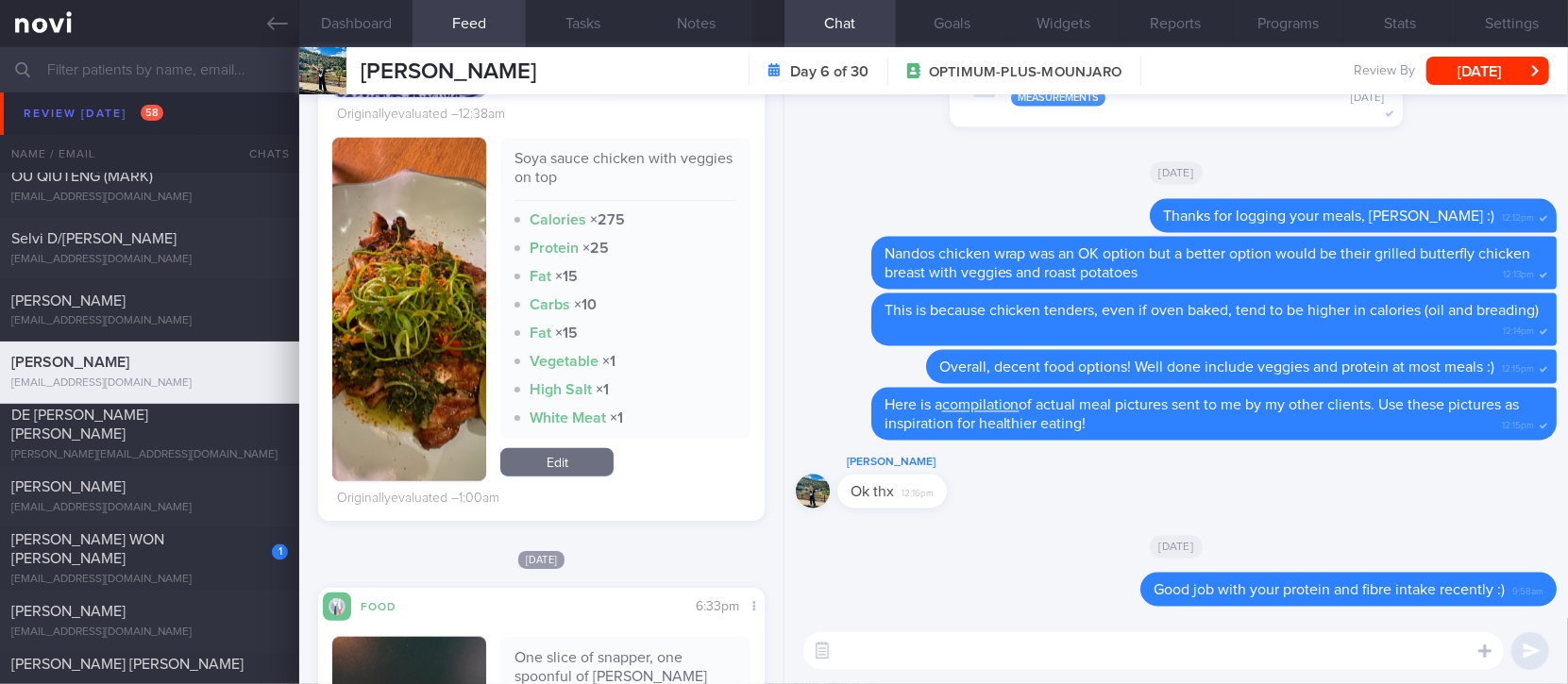
scroll to position [1006, 0]
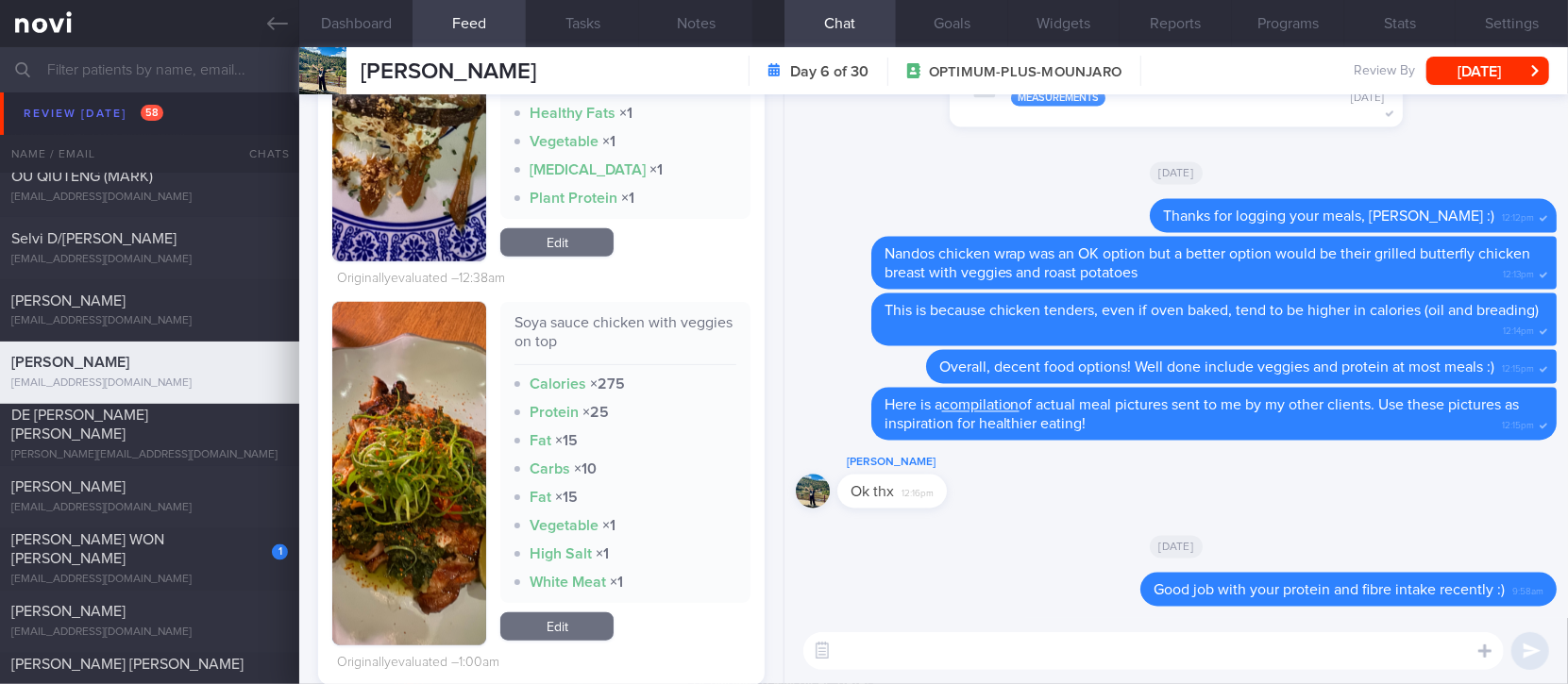
click at [428, 534] on button "button" at bounding box center [409, 474] width 153 height 344
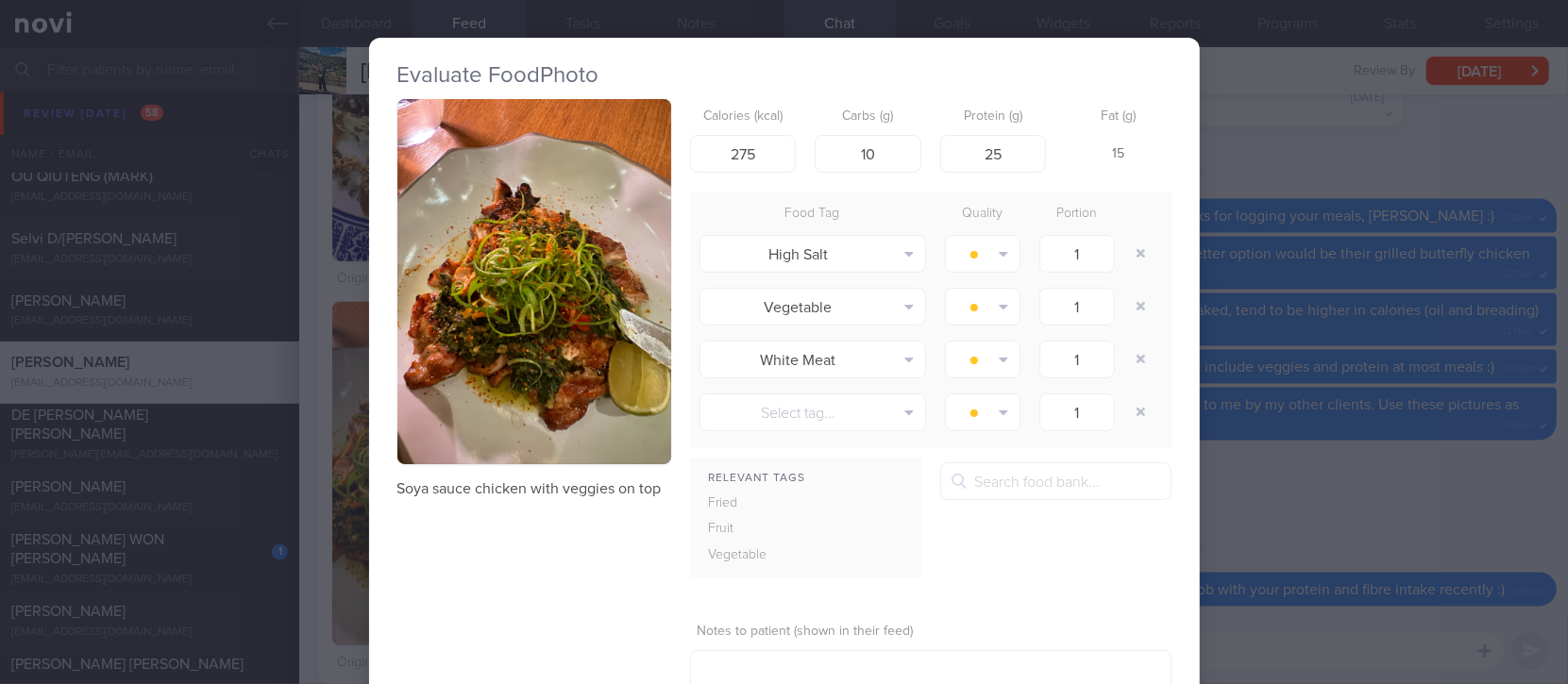
click at [596, 276] on img "button" at bounding box center [535, 281] width 274 height 365
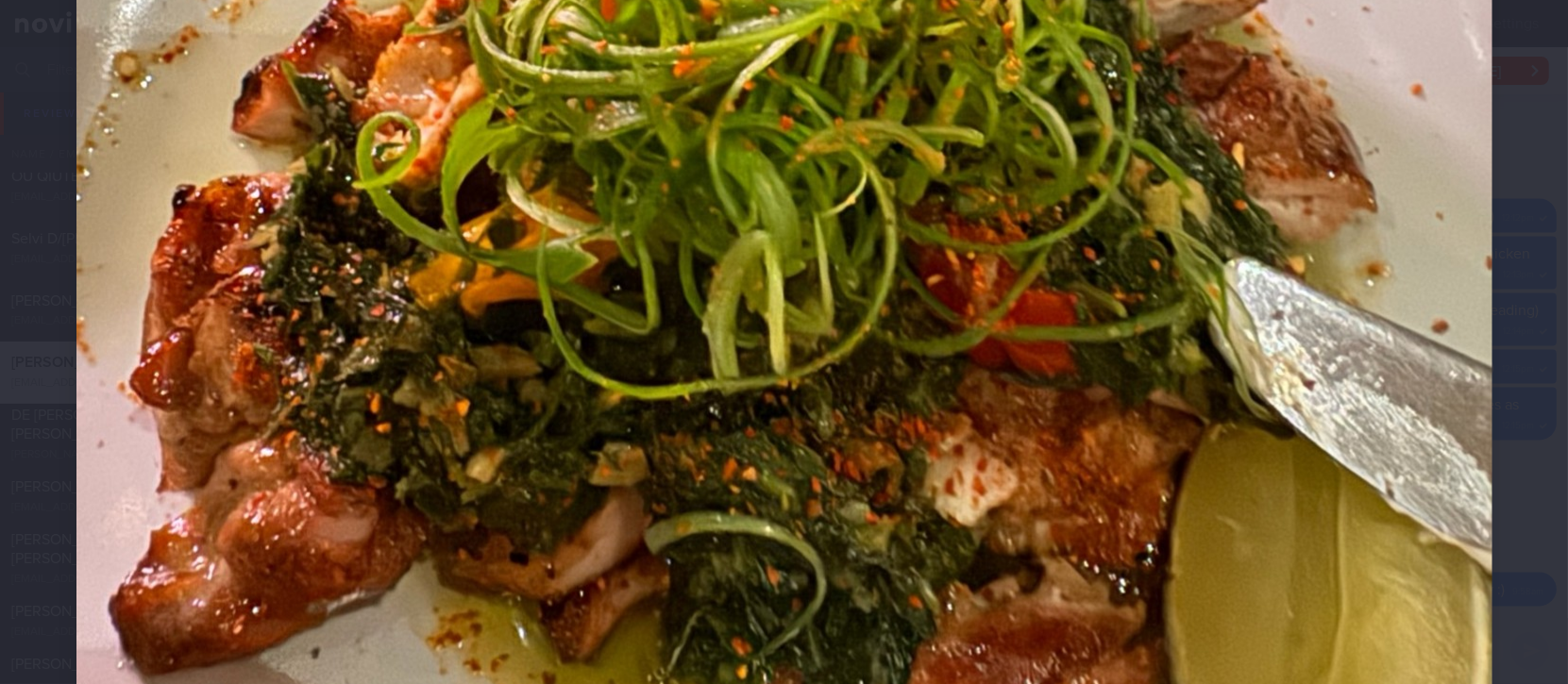
scroll to position [1006, 0]
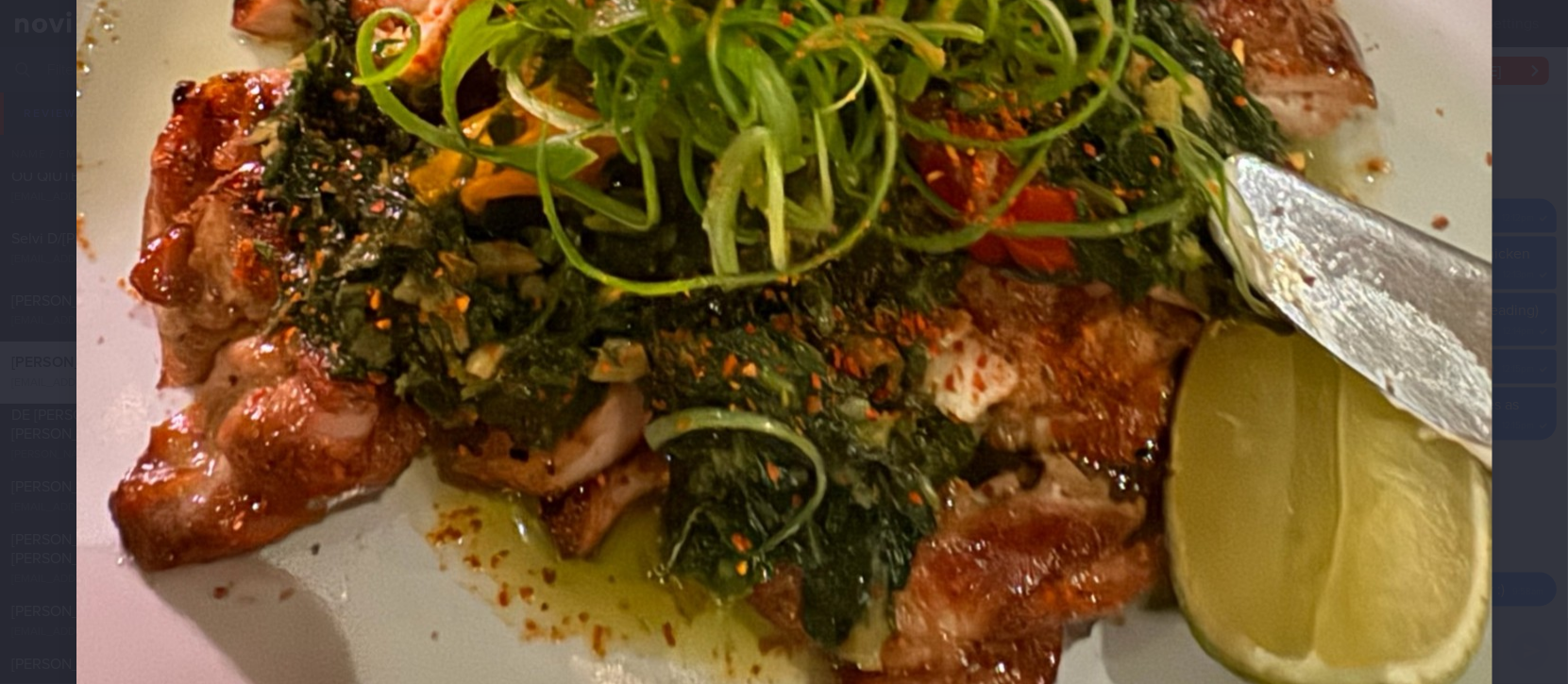
click at [1316, 465] on img at bounding box center [784, 14] width 1416 height 1888
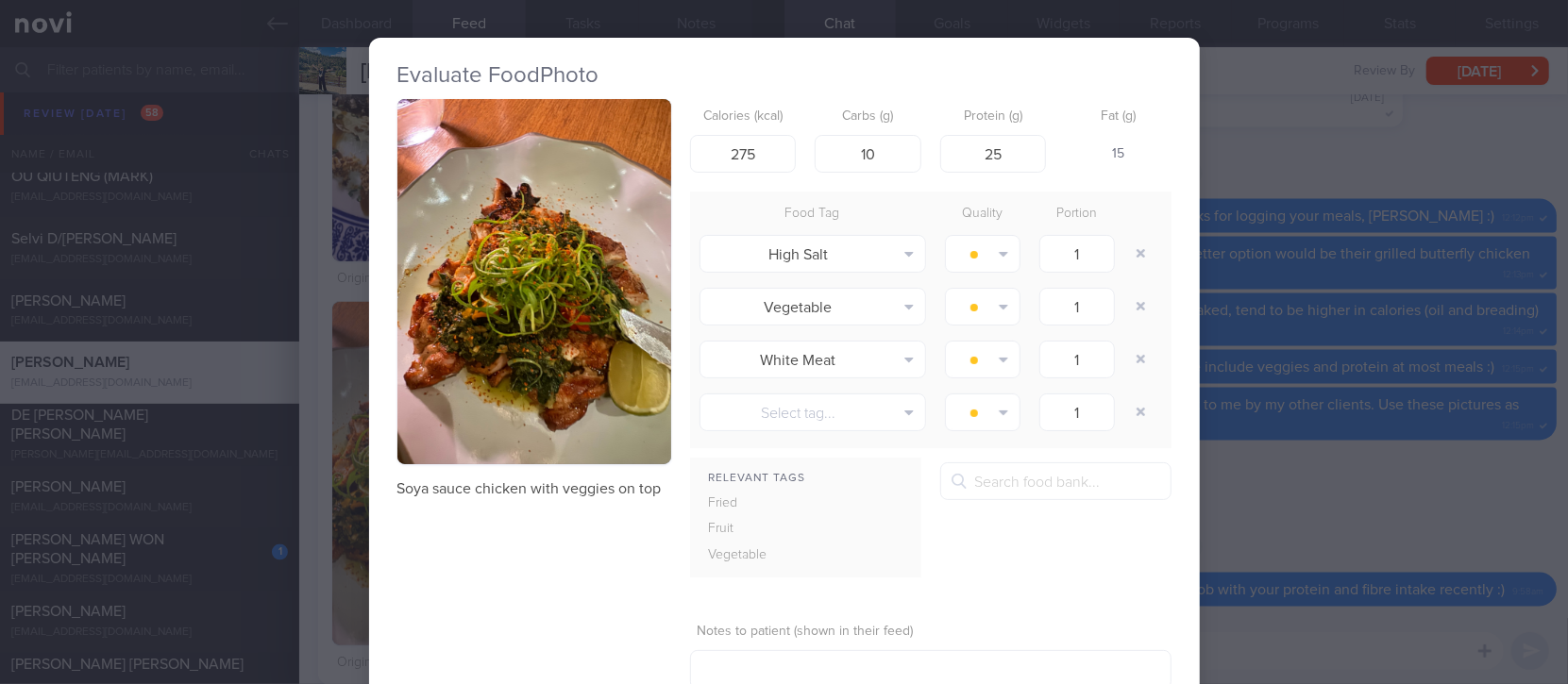
click at [1381, 448] on div "Evaluate Food Photo Soya sauce chicken with veggies on top Calories (kcal) 275 …" at bounding box center [784, 342] width 1568 height 684
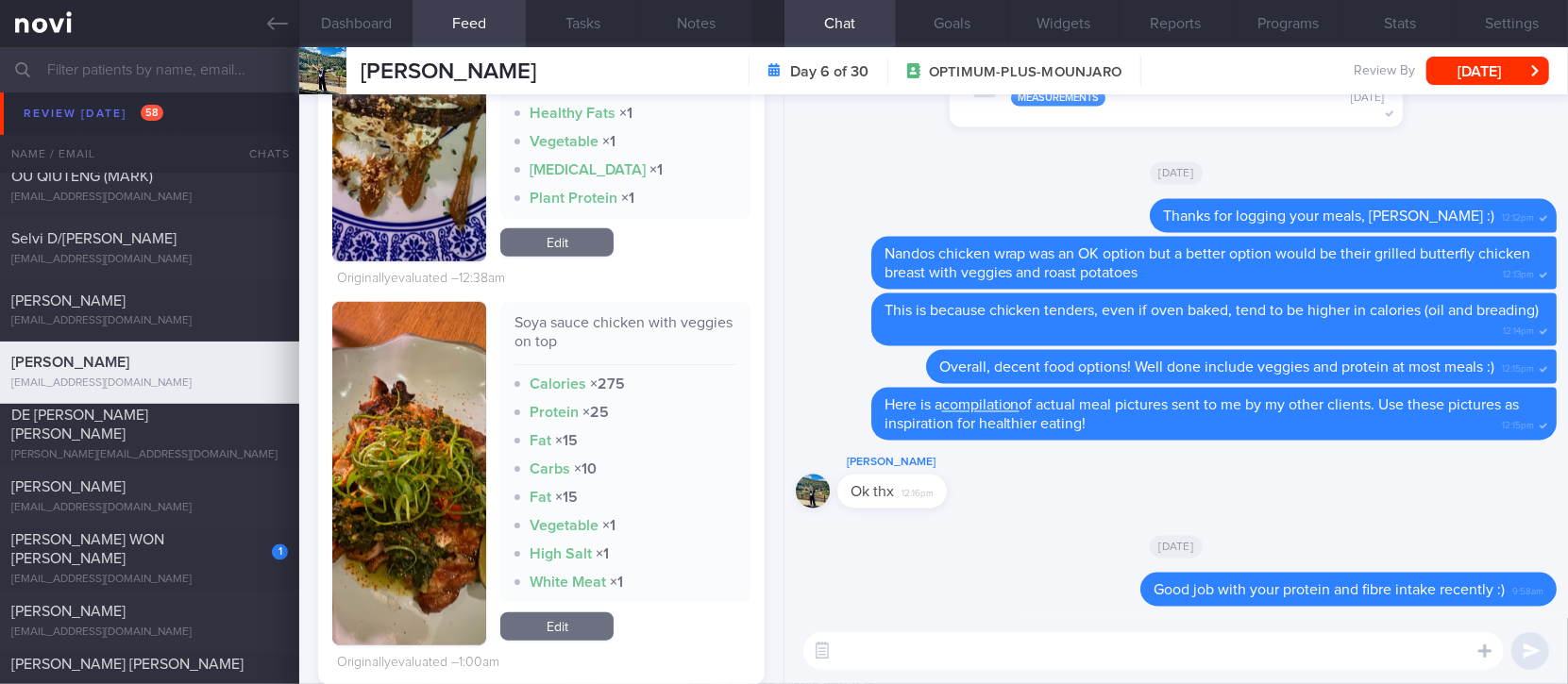
click at [1155, 669] on textarea at bounding box center [1154, 651] width 701 height 38
paste textarea "Use the 3R method when eating out: 1. Reduce - reduce carbohydrate if portion i…"
type textarea "Use the 3R method when eating out: 1. Reduce - reduce carbohydrate if portion i…"
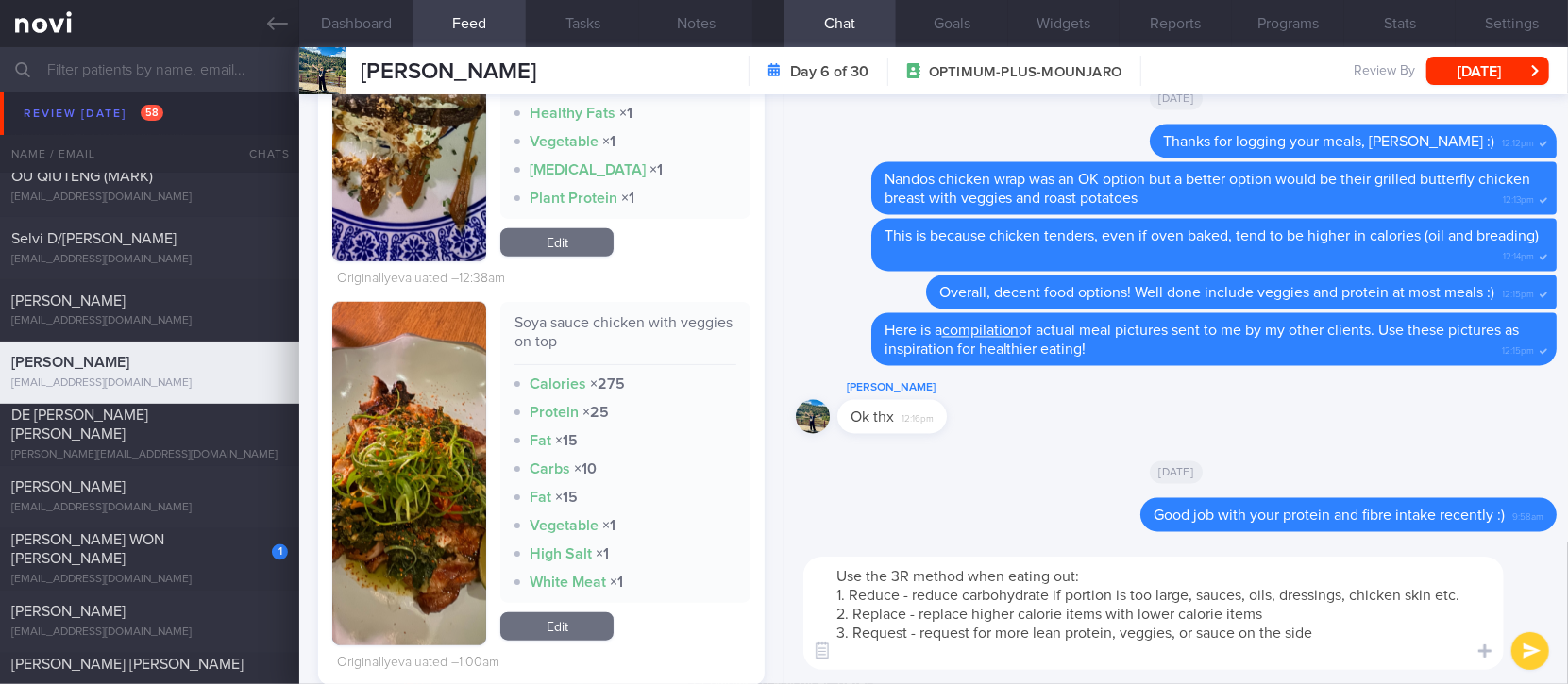
click at [1199, 574] on textarea "Use the 3R method when eating out: 1. Reduce - reduce carbohydrate if portion i…" at bounding box center [1154, 614] width 701 height 113
click at [838, 573] on textarea "Use the 3R method when eating out: 1. Reduce - reduce carbohydrate if portion i…" at bounding box center [1154, 614] width 701 height 113
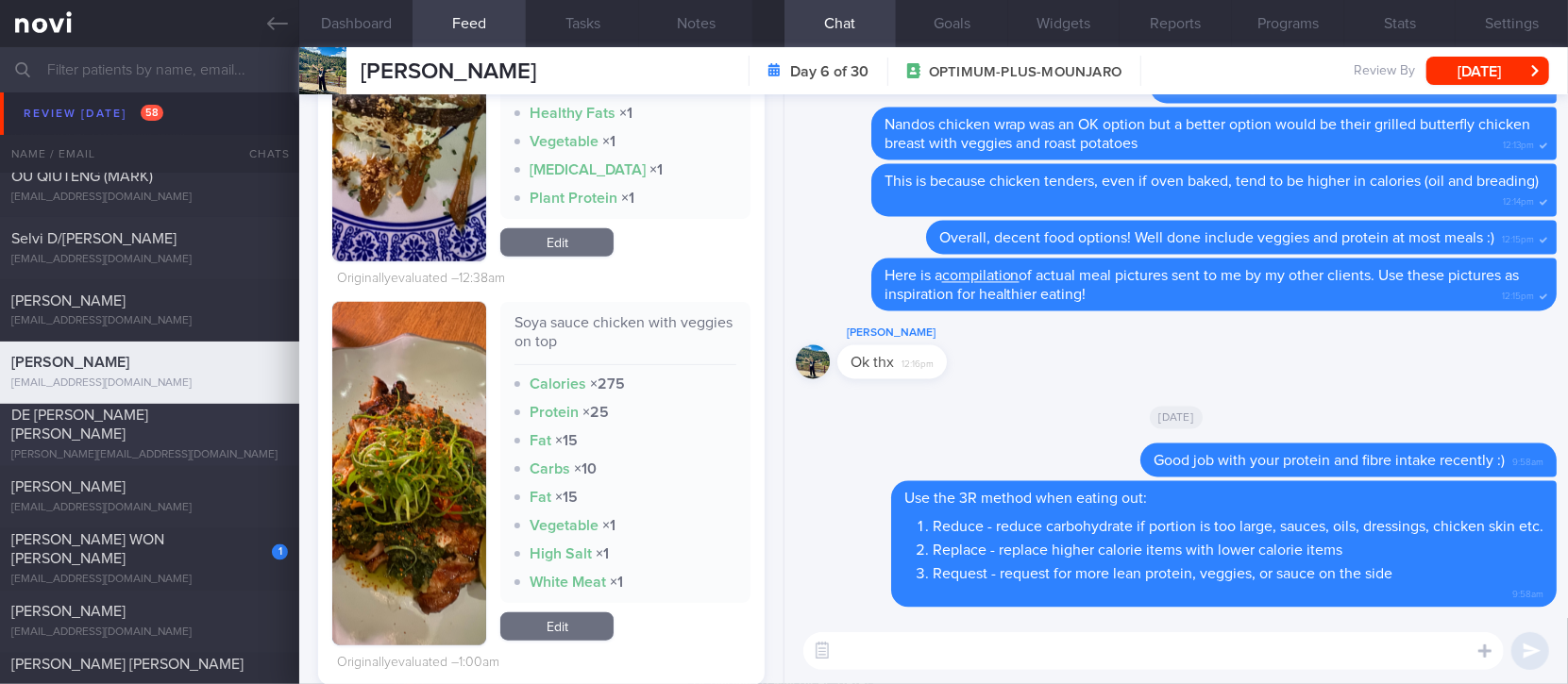
click at [149, 425] on span "DE SOUZA SANDRA ANNE" at bounding box center [80, 425] width 137 height 34
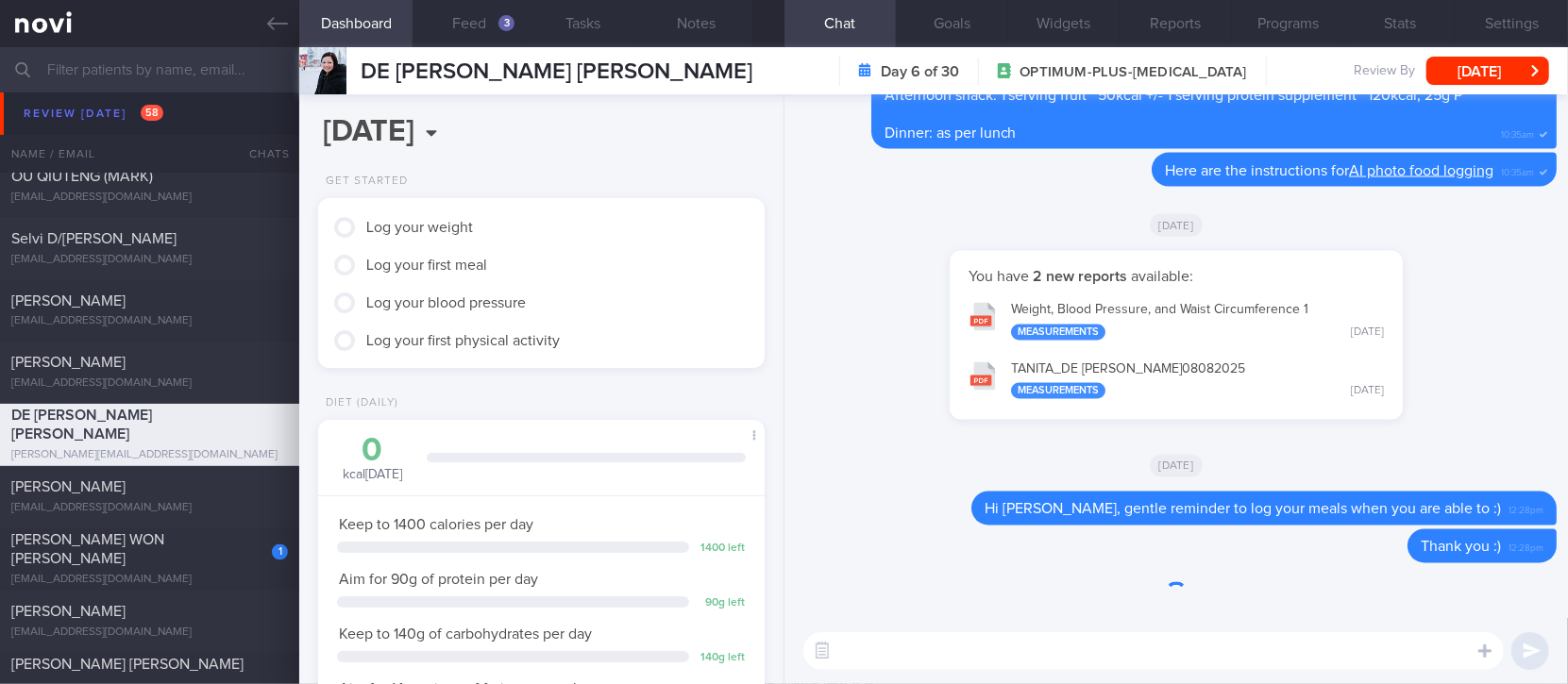
scroll to position [223, 393]
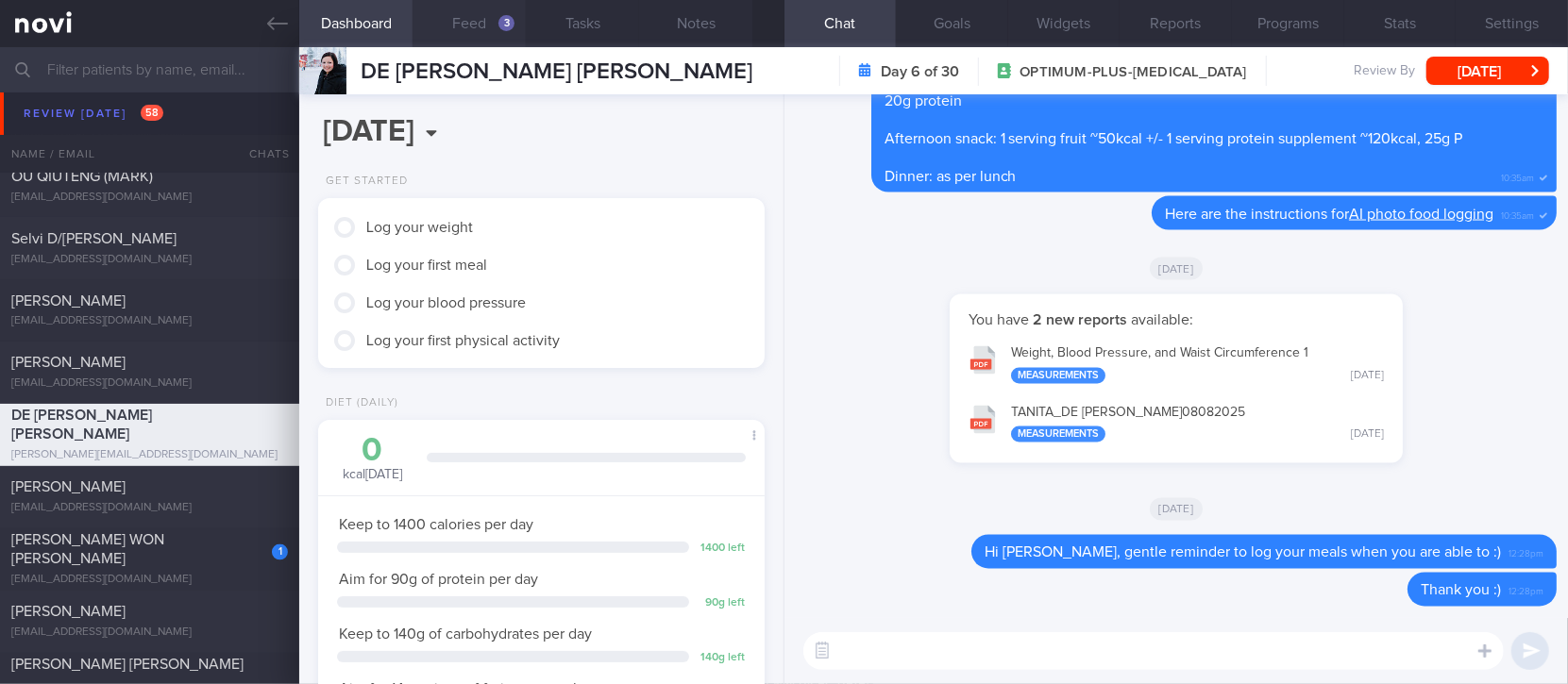
click at [498, 14] on button "Feed 3" at bounding box center [469, 23] width 113 height 47
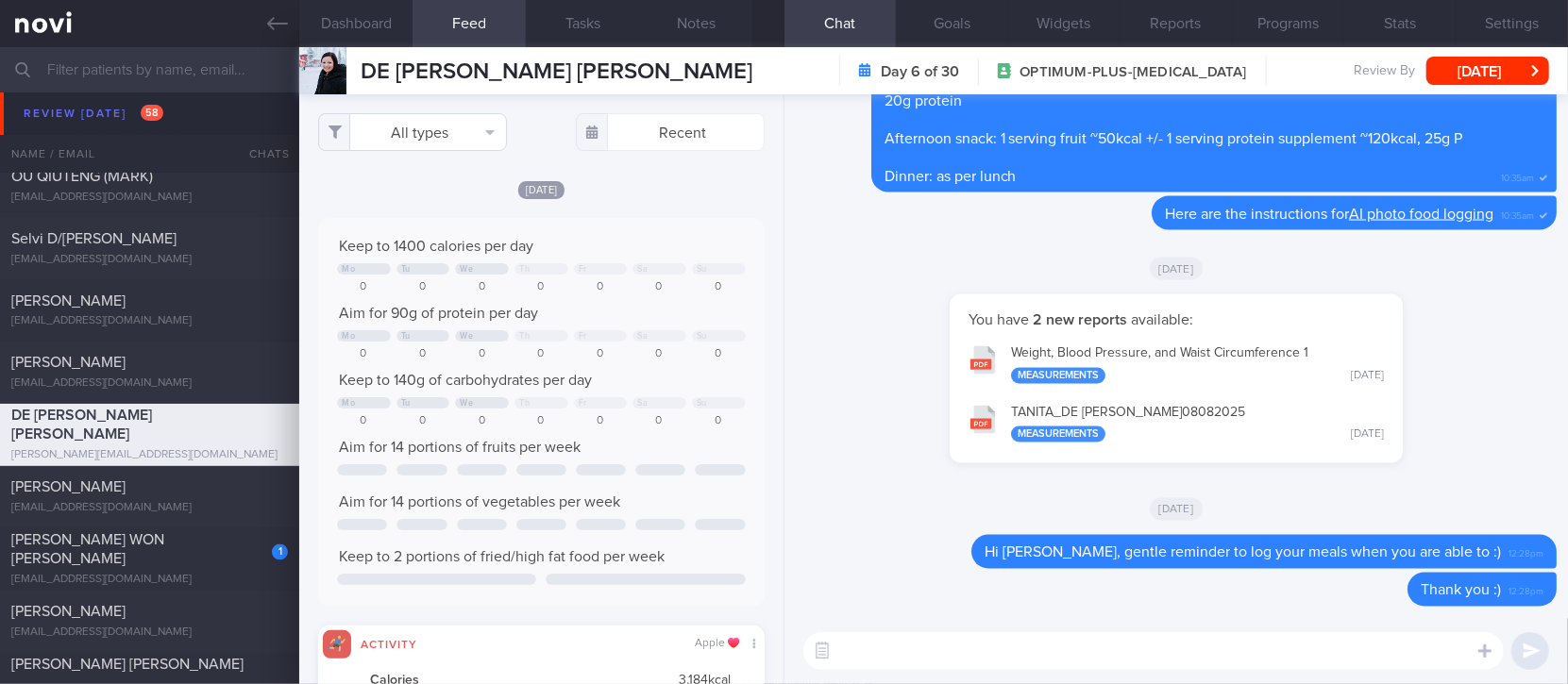
scroll to position [100, 402]
click at [457, 117] on button "All types" at bounding box center [412, 132] width 189 height 38
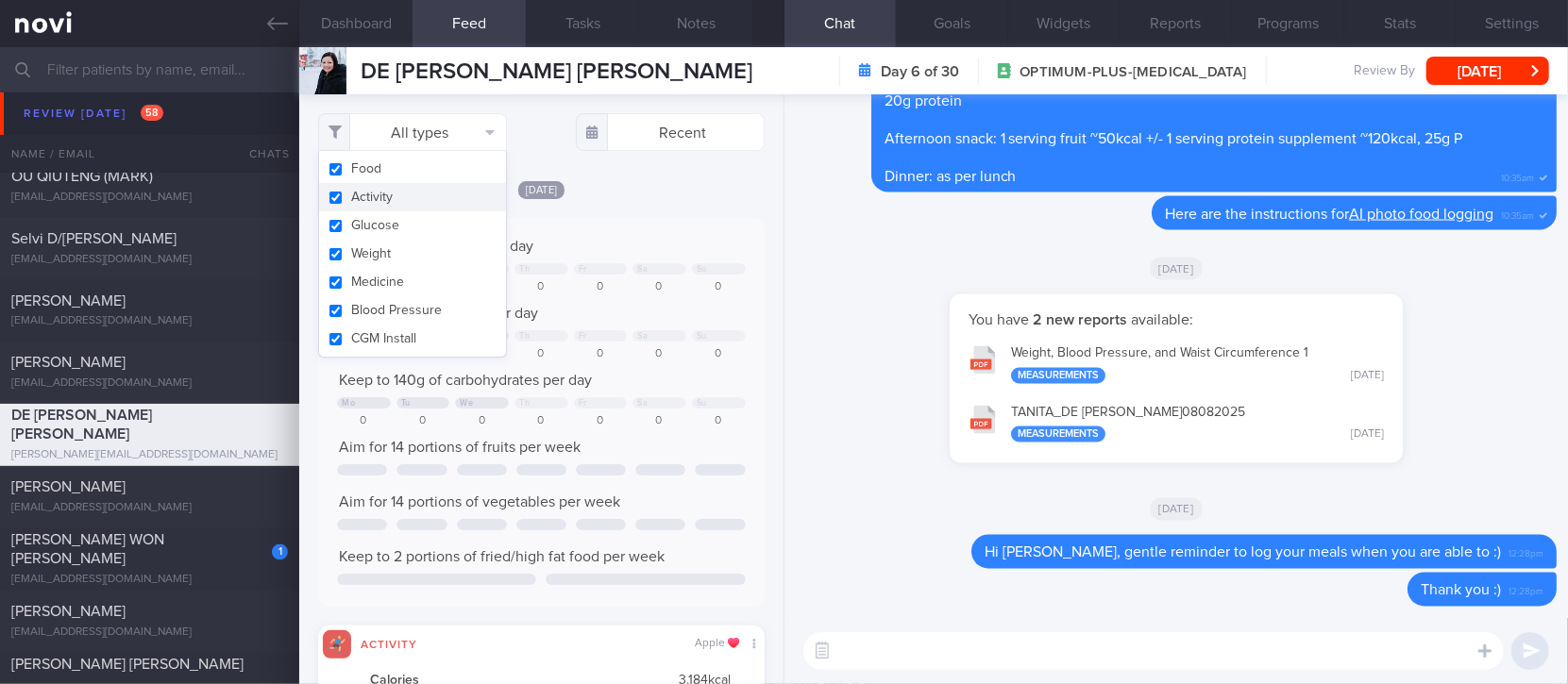
click at [412, 194] on button "Activity" at bounding box center [412, 196] width 187 height 28
click at [667, 246] on div "Keep to 1400 calories per day" at bounding box center [541, 245] width 408 height 19
checkbox input "false"
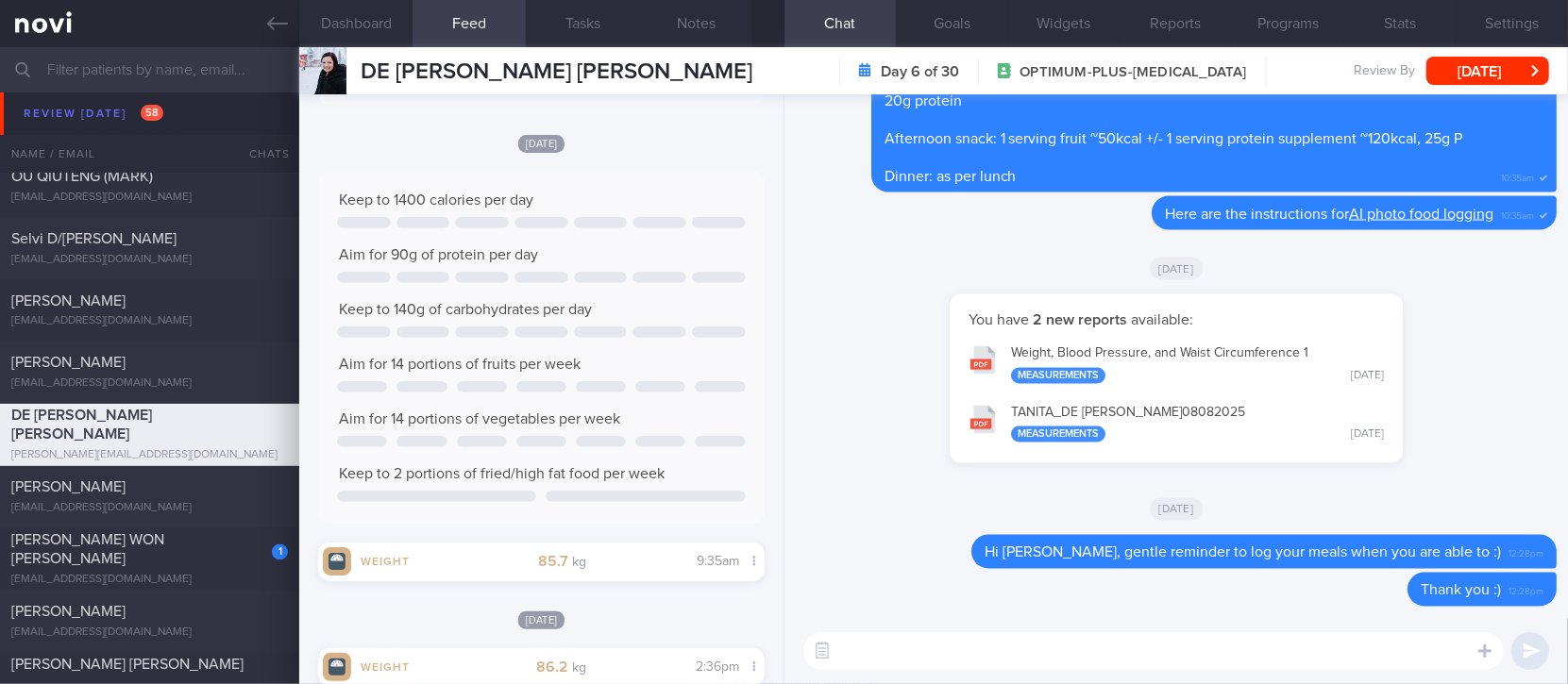
scroll to position [503, 0]
click at [1260, 649] on textarea at bounding box center [1154, 651] width 701 height 38
click at [961, 652] on textarea "Hi Sandra, how has your diet and exercise been? :)" at bounding box center [1154, 651] width 701 height 38
click at [954, 652] on textarea "Hi Sandra, how has your diet and exercise been? :)" at bounding box center [1154, 651] width 701 height 38
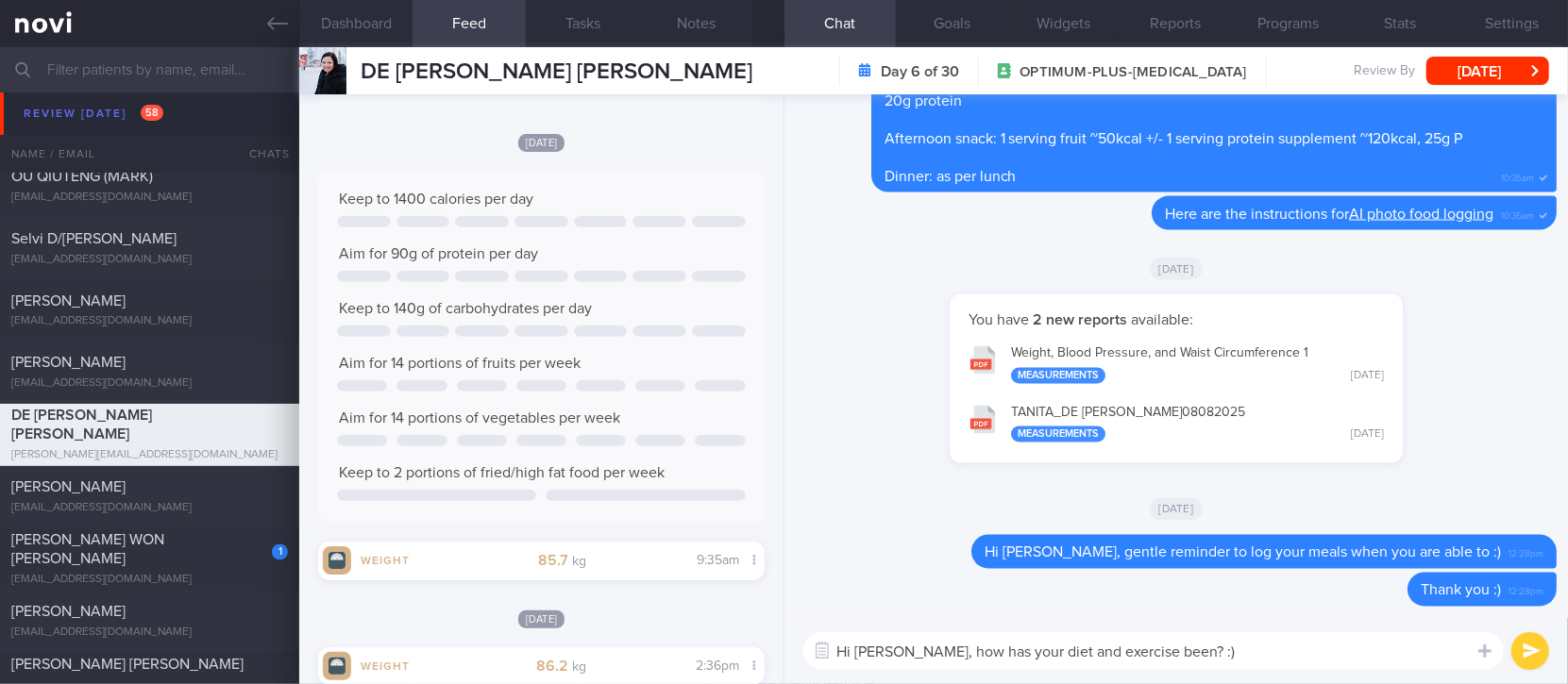
click at [954, 652] on textarea "Hi Sandra, how has your diet and exercise been? :)" at bounding box center [1154, 651] width 701 height 38
type textarea "Hi Sandra, how have your diet and exercise been? :)"
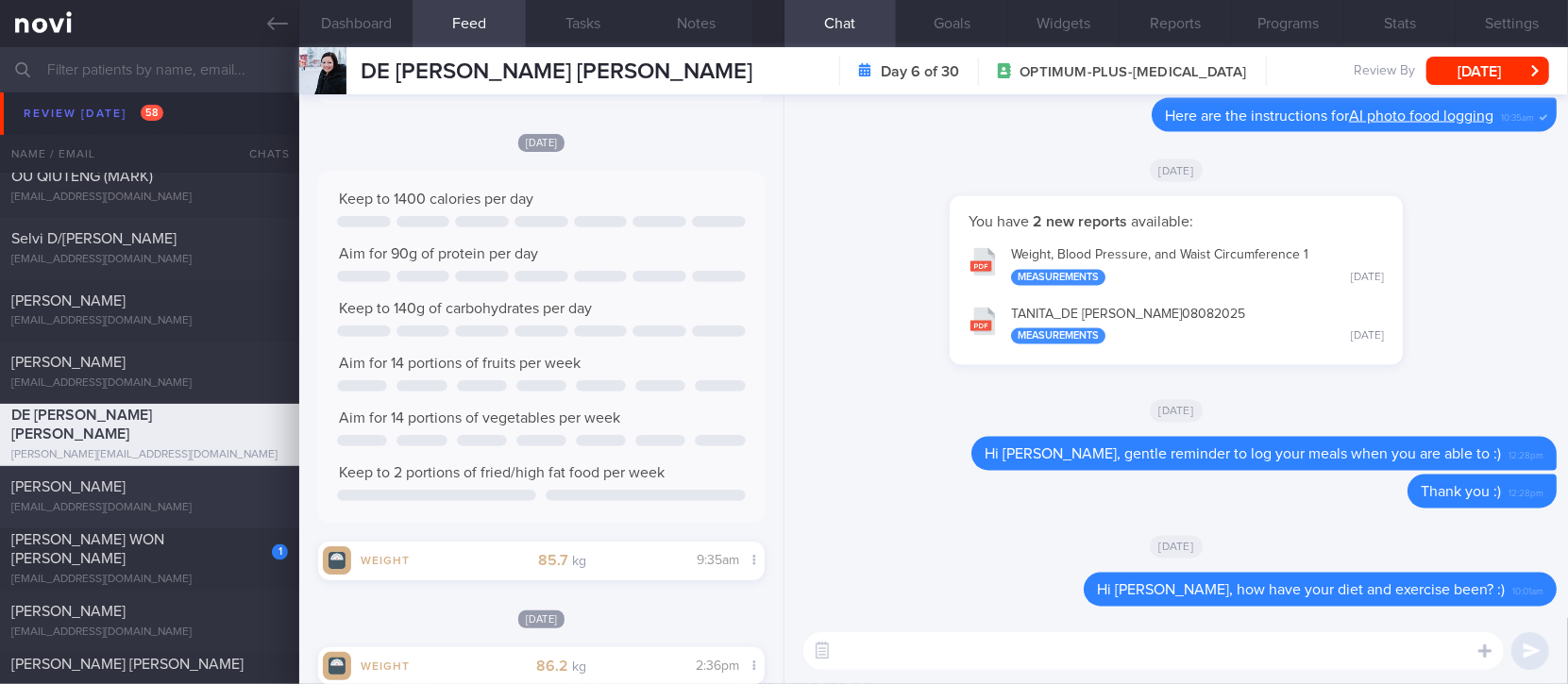
click at [170, 483] on div "JELEN MENDOZA" at bounding box center [148, 488] width 272 height 19
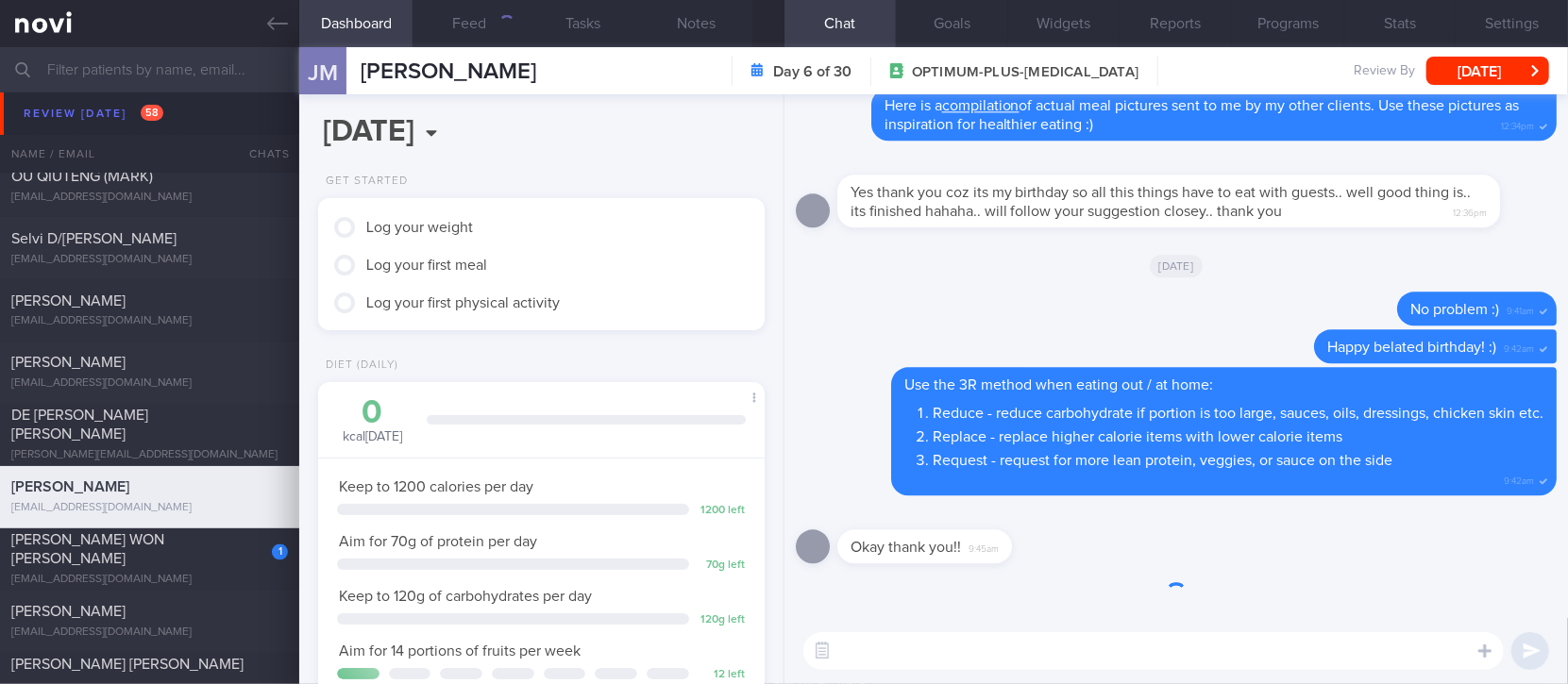
scroll to position [223, 393]
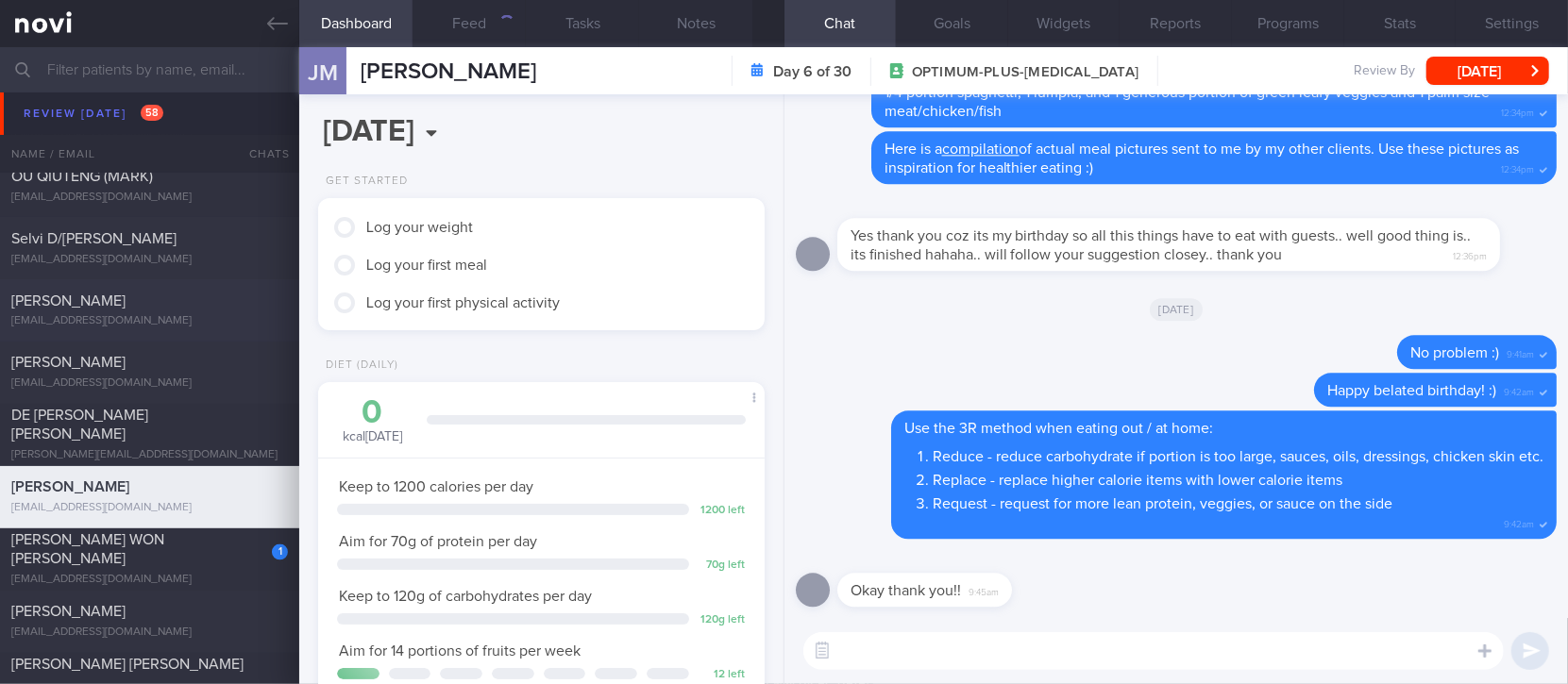
scroll to position [2265, 0]
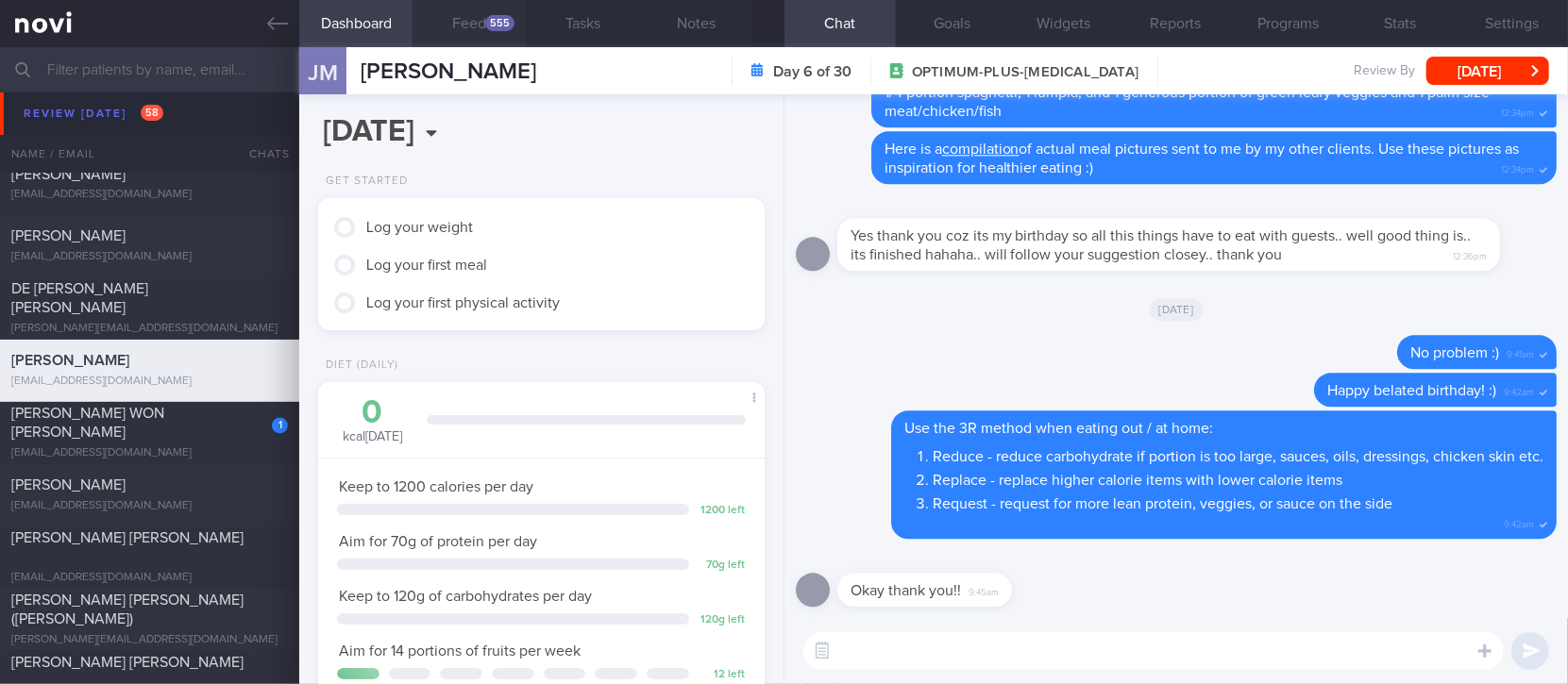
click at [472, 19] on button "Feed 555" at bounding box center [469, 23] width 113 height 47
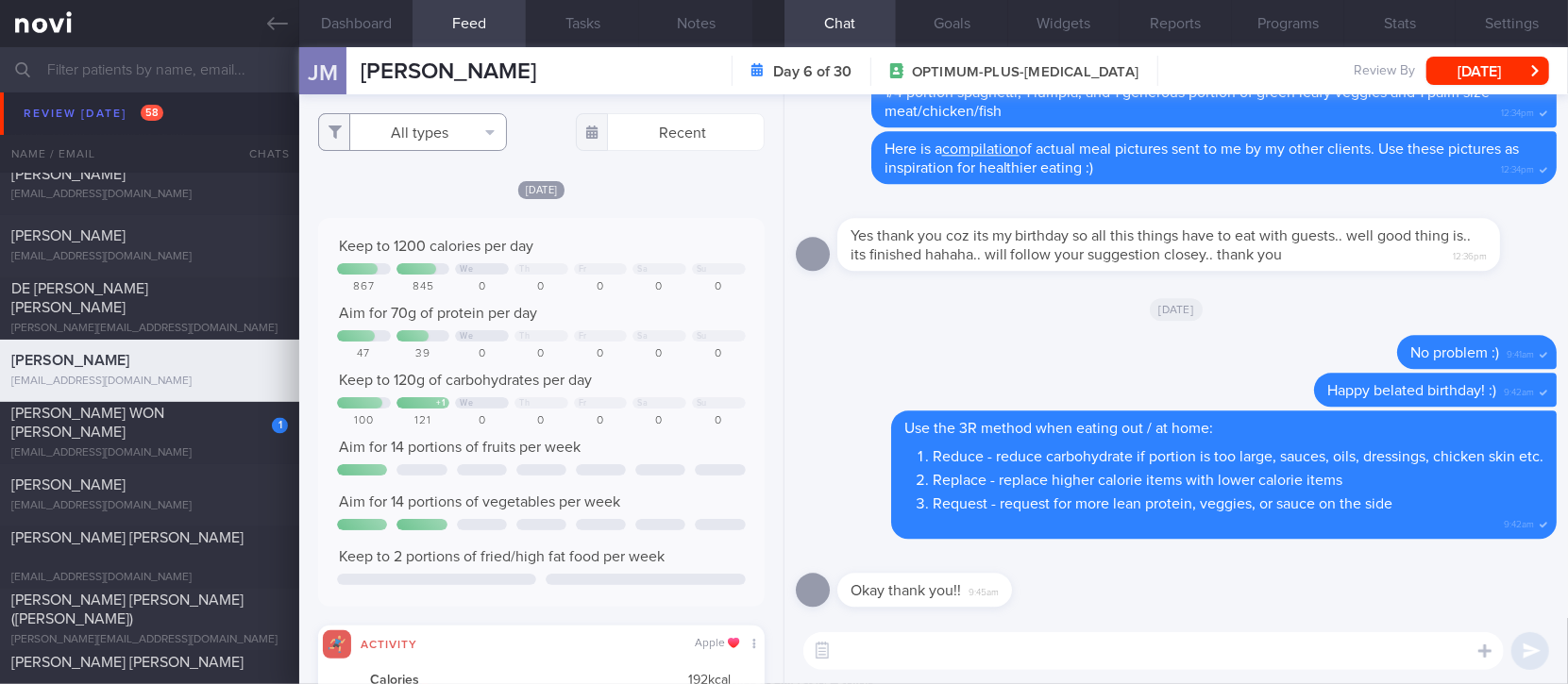
click at [402, 124] on button "All types" at bounding box center [412, 132] width 189 height 38
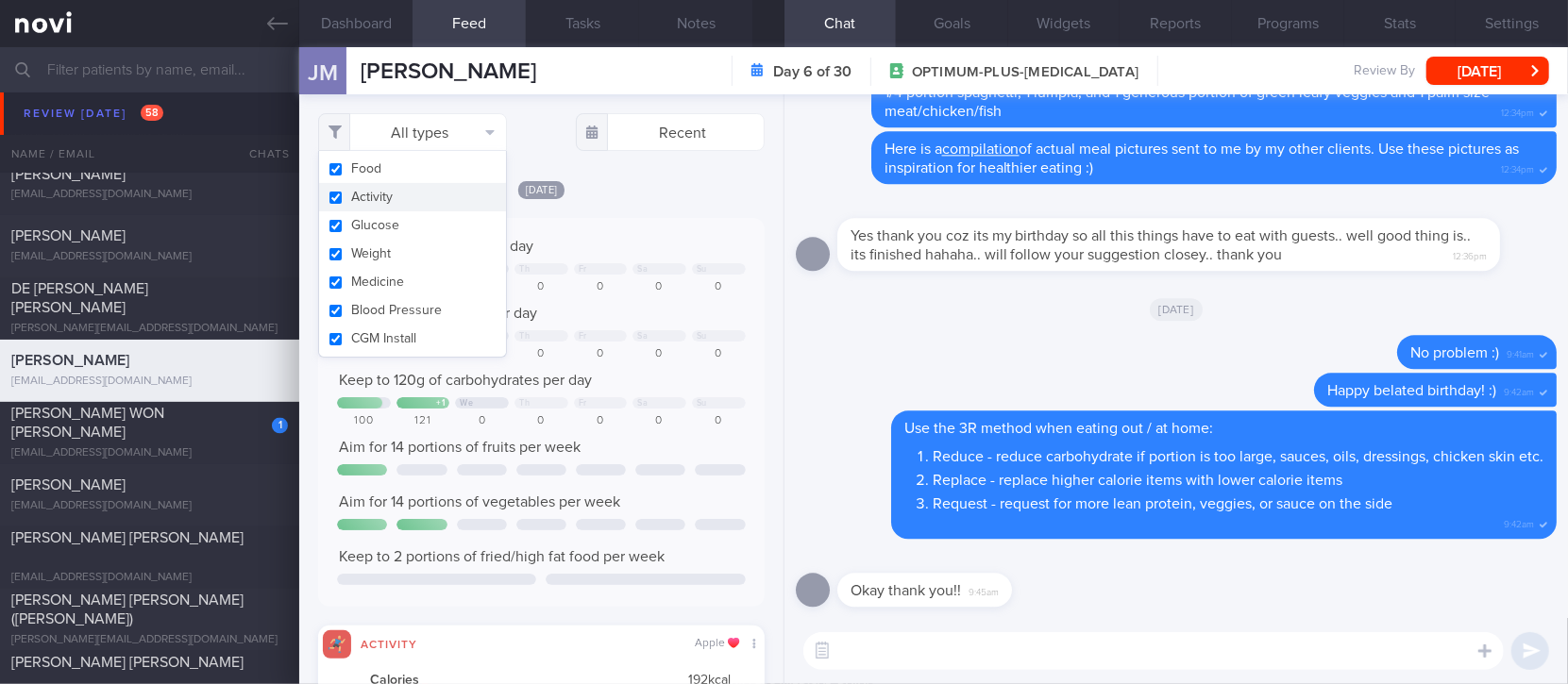
click at [384, 199] on button "Activity" at bounding box center [412, 196] width 187 height 28
checkbox input "false"
click at [632, 212] on div "Yesterday Keep to 1200 calories per day We Th Fr Sa Su 867 845 0 0 0 0 0 Aim fo…" at bounding box center [541, 620] width 446 height 879
click at [641, 288] on div "0" at bounding box center [659, 287] width 54 height 14
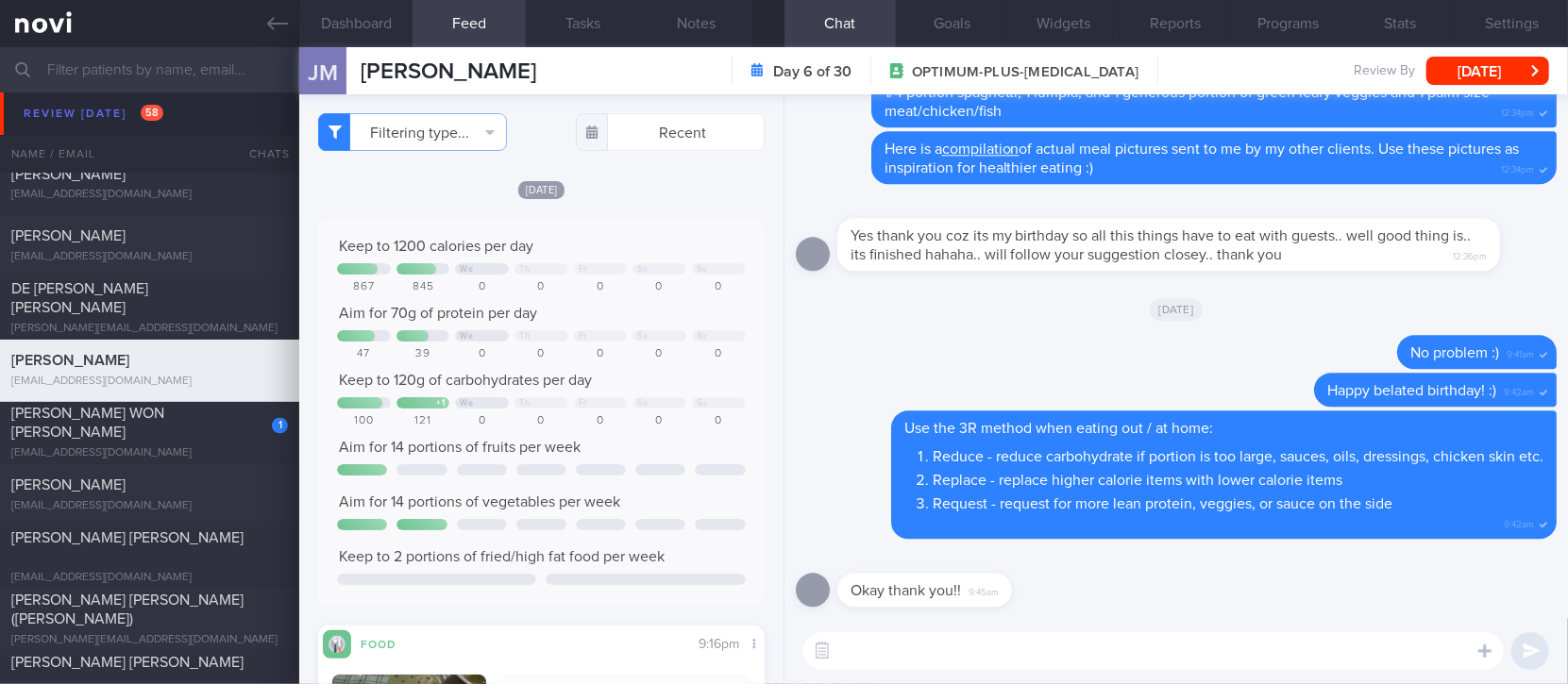
click at [859, 648] on textarea at bounding box center [1154, 651] width 701 height 38
type textarea "E"
type textarea "W"
type textarea "Good portion control yesterday, Jelen :)"
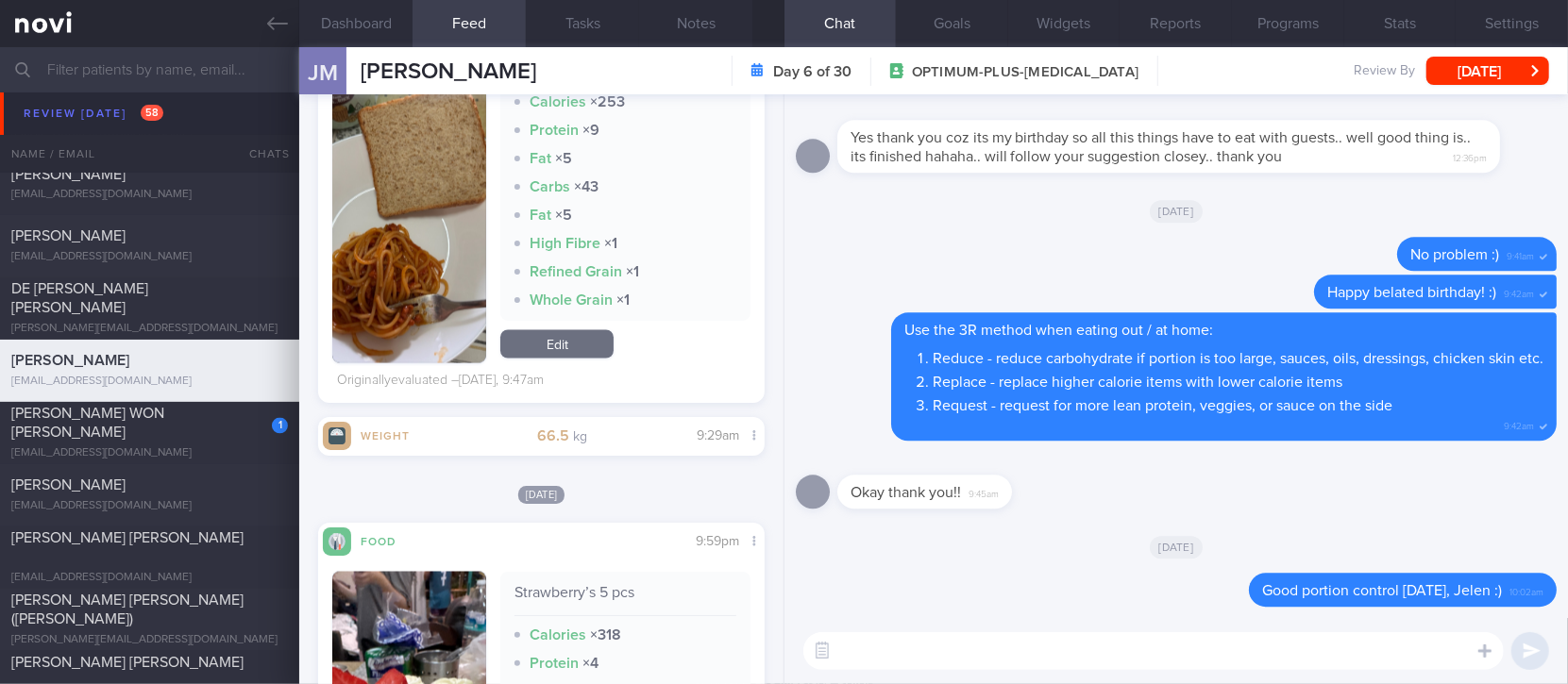
click at [1078, 642] on textarea at bounding box center [1154, 651] width 701 height 38
paste textarea "If you find it difficult to meet your protein targets from food, you may consid…"
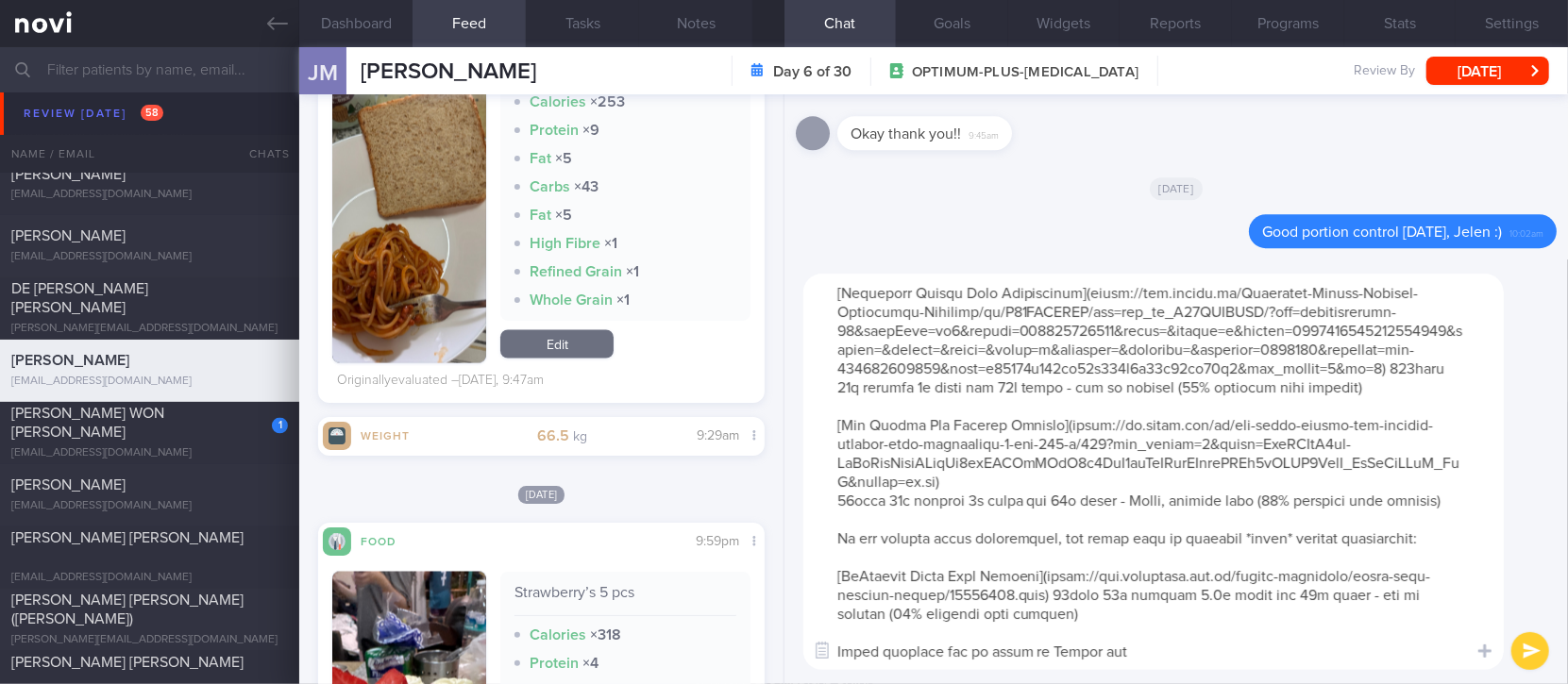
scroll to position [-358, 0]
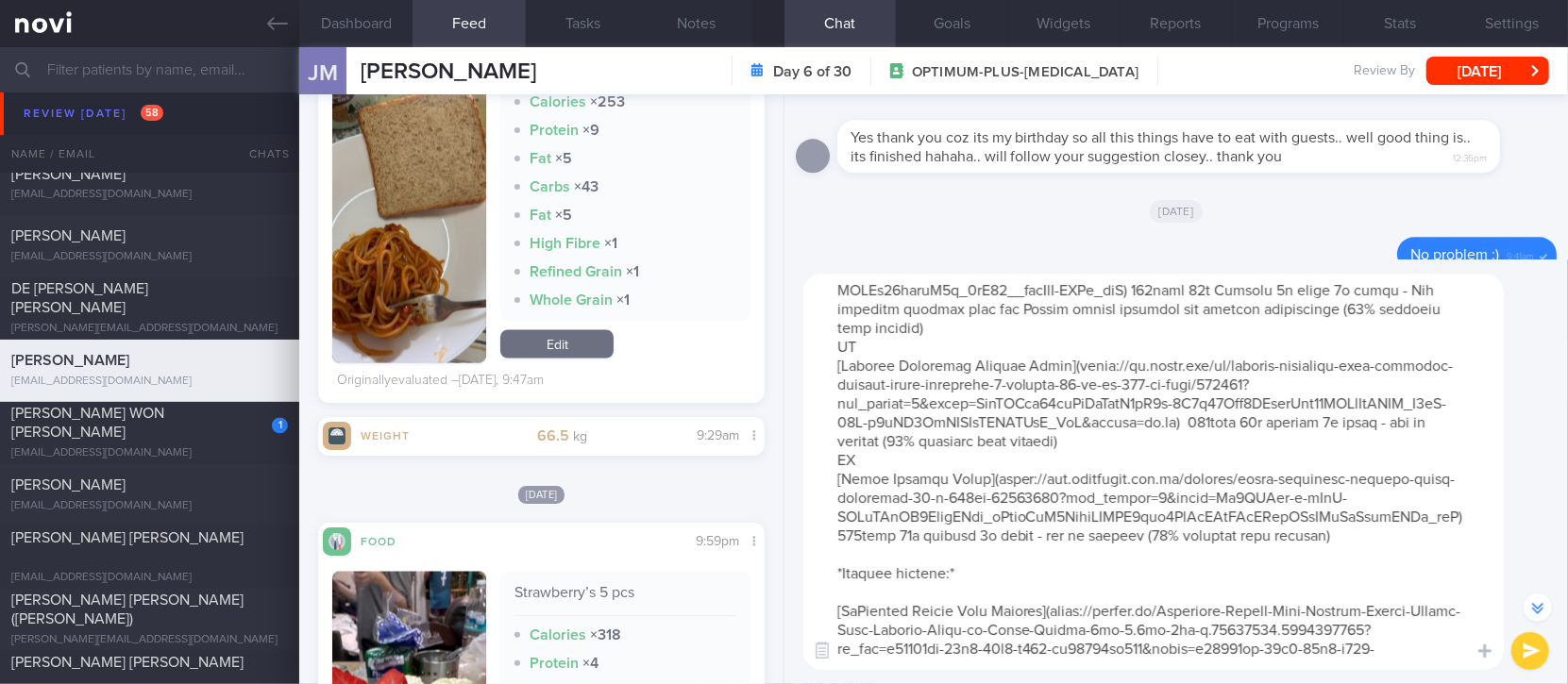
drag, startPoint x: 839, startPoint y: 481, endPoint x: 1420, endPoint y: 575, distance: 588.6
click at [1420, 575] on textarea at bounding box center [1154, 472] width 701 height 397
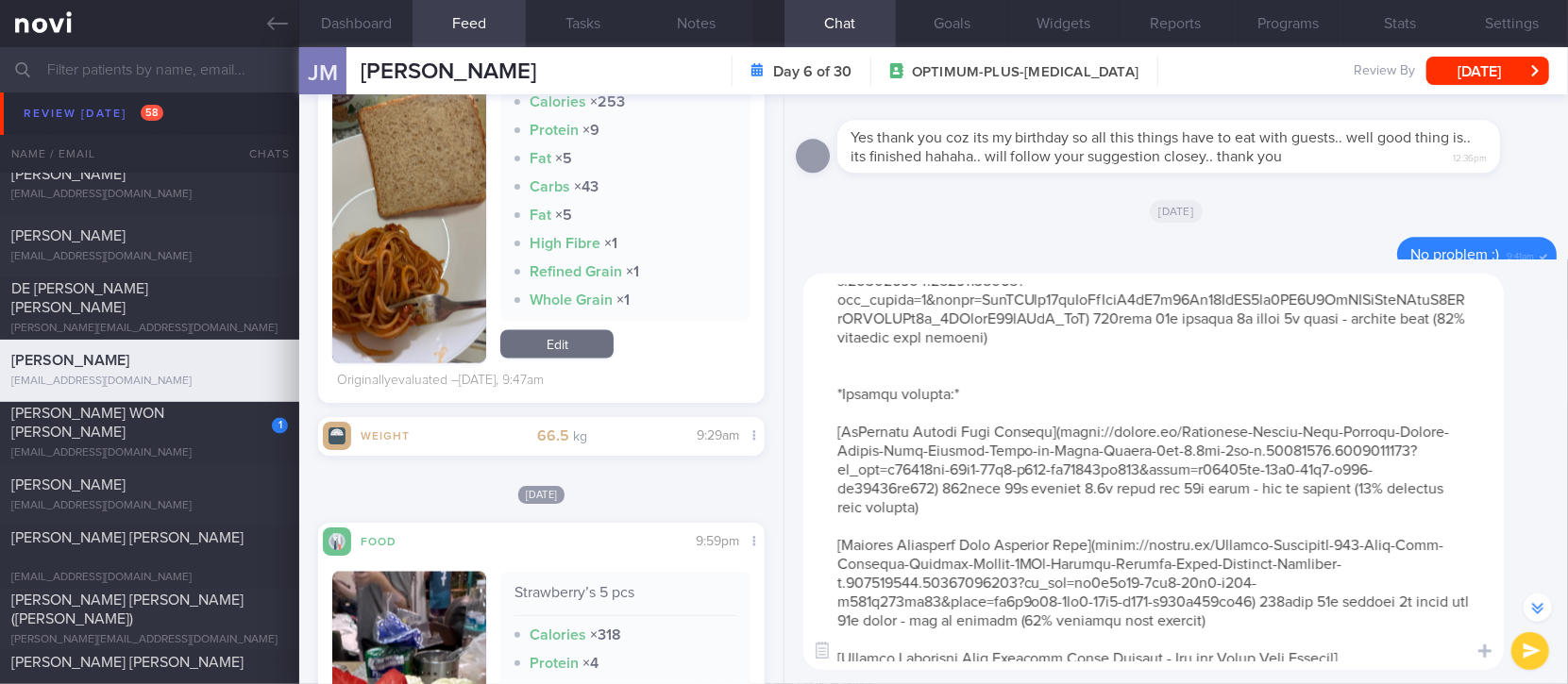
drag, startPoint x: 981, startPoint y: 513, endPoint x: 831, endPoint y: 411, distance: 181.4
click at [831, 411] on textarea at bounding box center [1154, 472] width 701 height 397
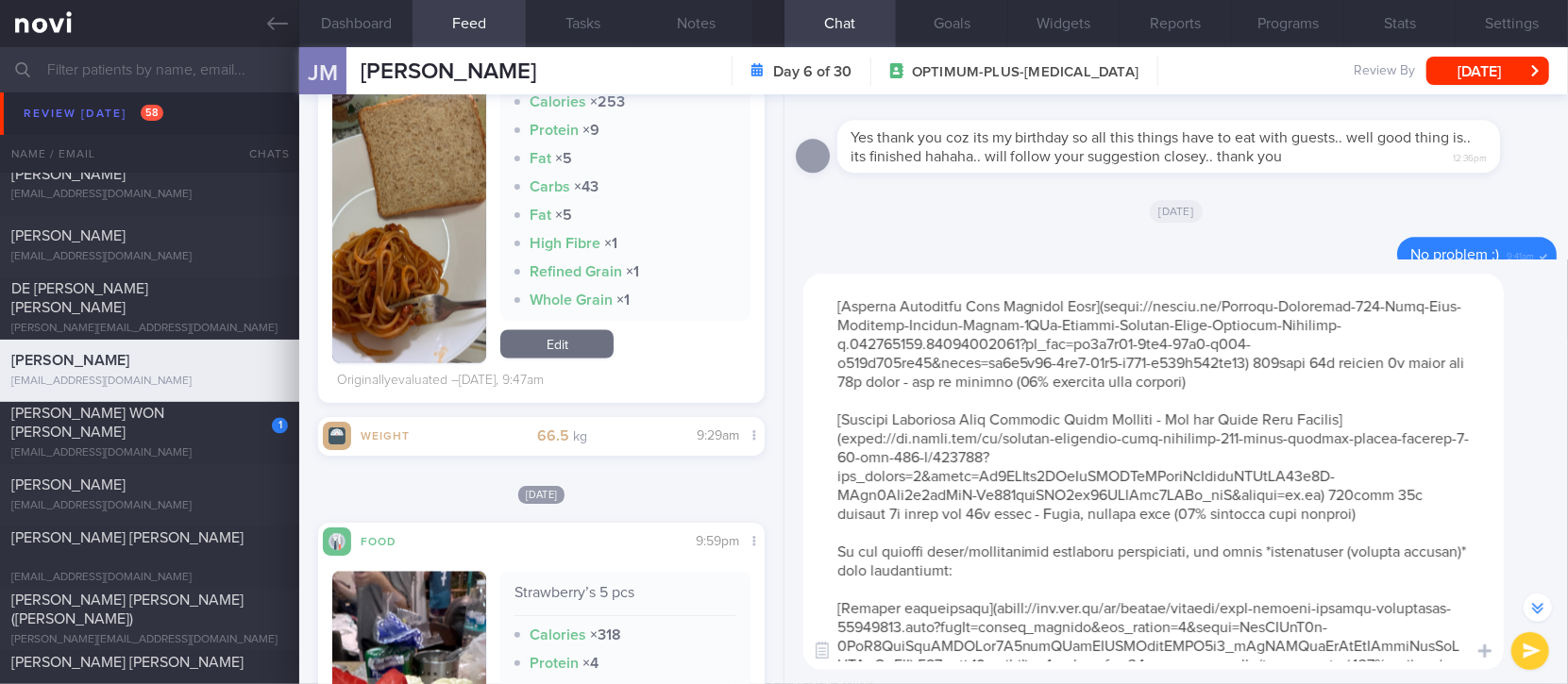
drag, startPoint x: 906, startPoint y: 401, endPoint x: 1483, endPoint y: 490, distance: 583.8
click at [1420, 508] on textarea at bounding box center [1154, 472] width 701 height 397
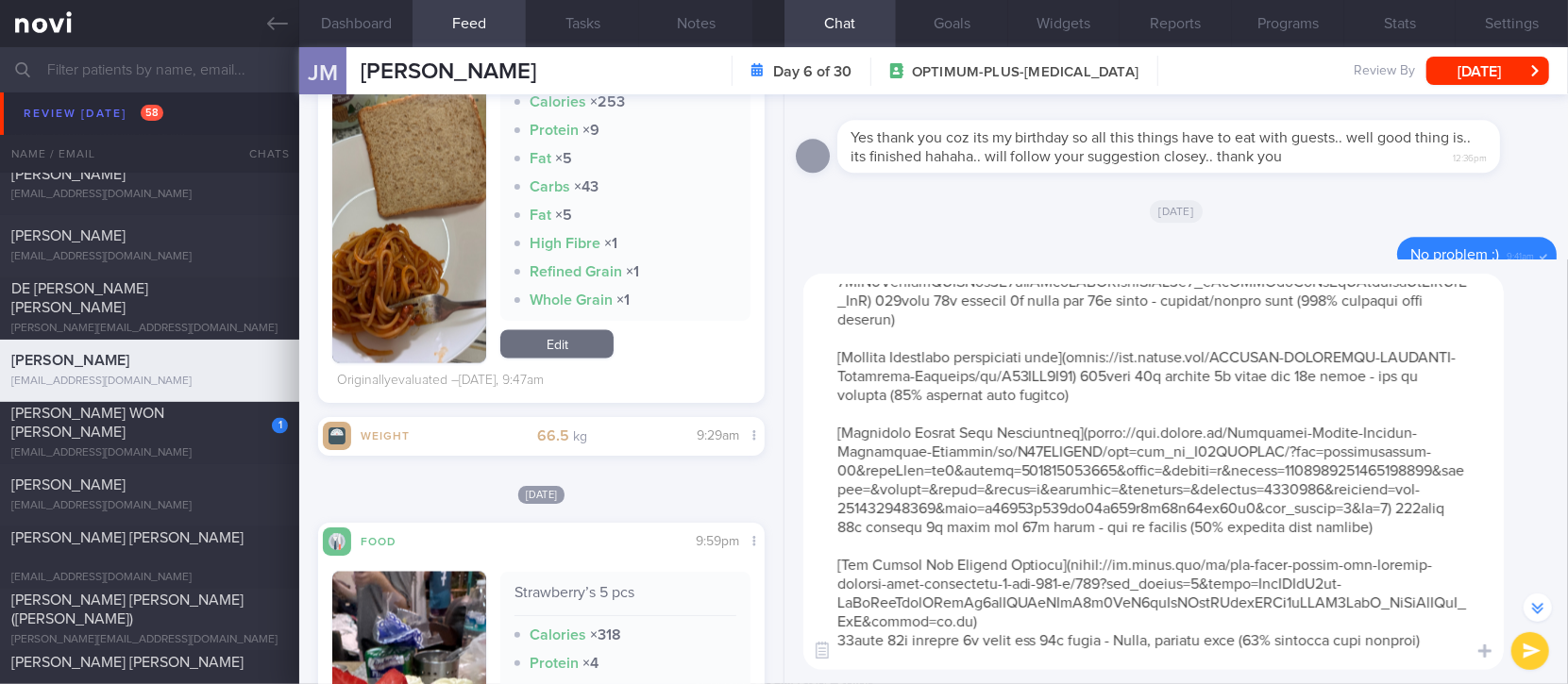
drag, startPoint x: 1202, startPoint y: 402, endPoint x: 832, endPoint y: 346, distance: 374.2
click at [832, 348] on textarea at bounding box center [1154, 472] width 701 height 397
click at [840, 334] on textarea at bounding box center [1154, 472] width 701 height 397
drag, startPoint x: 845, startPoint y: 337, endPoint x: 1463, endPoint y: 650, distance: 692.7
click at [1463, 650] on textarea at bounding box center [1154, 472] width 701 height 397
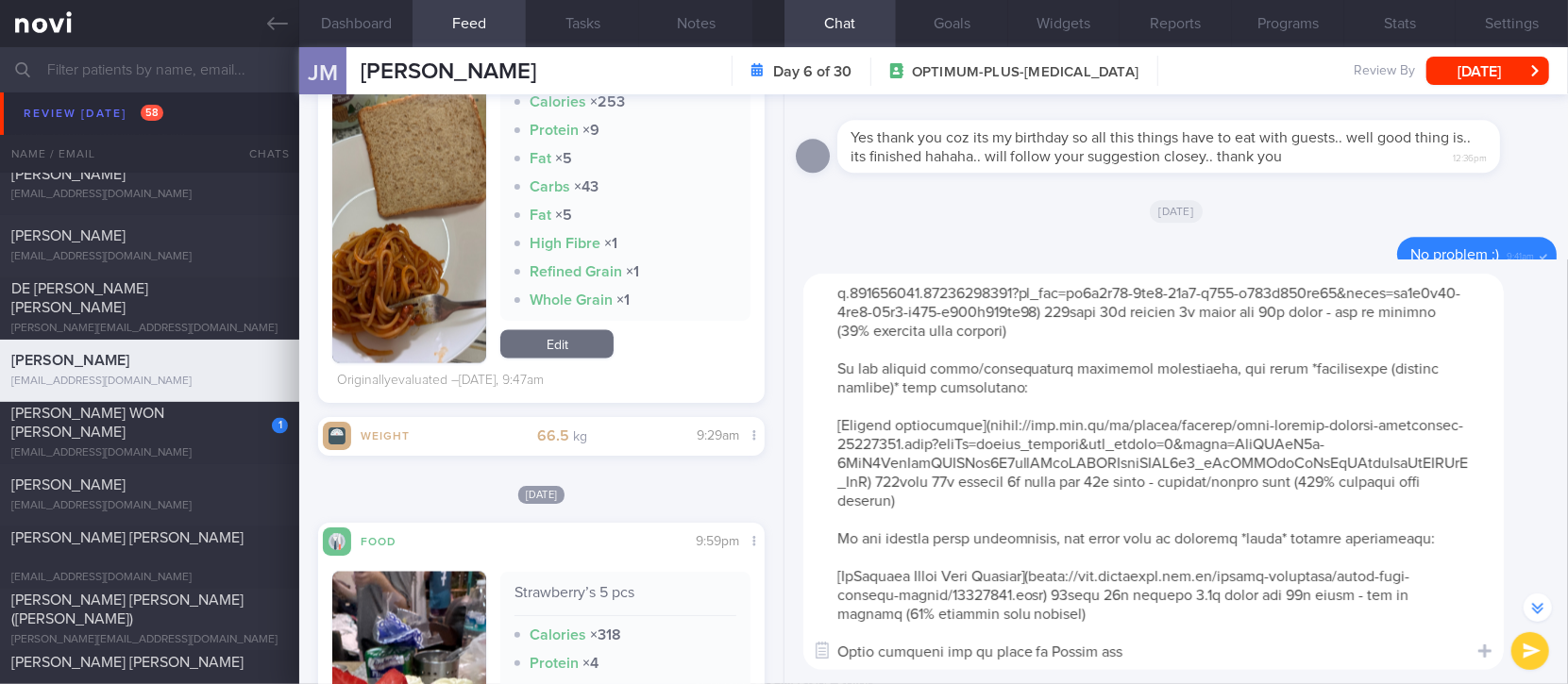
type textarea "If you find it difficult to meet your protein targets from food, you may consid…"
click at [1524, 642] on button "submit" at bounding box center [1530, 651] width 38 height 38
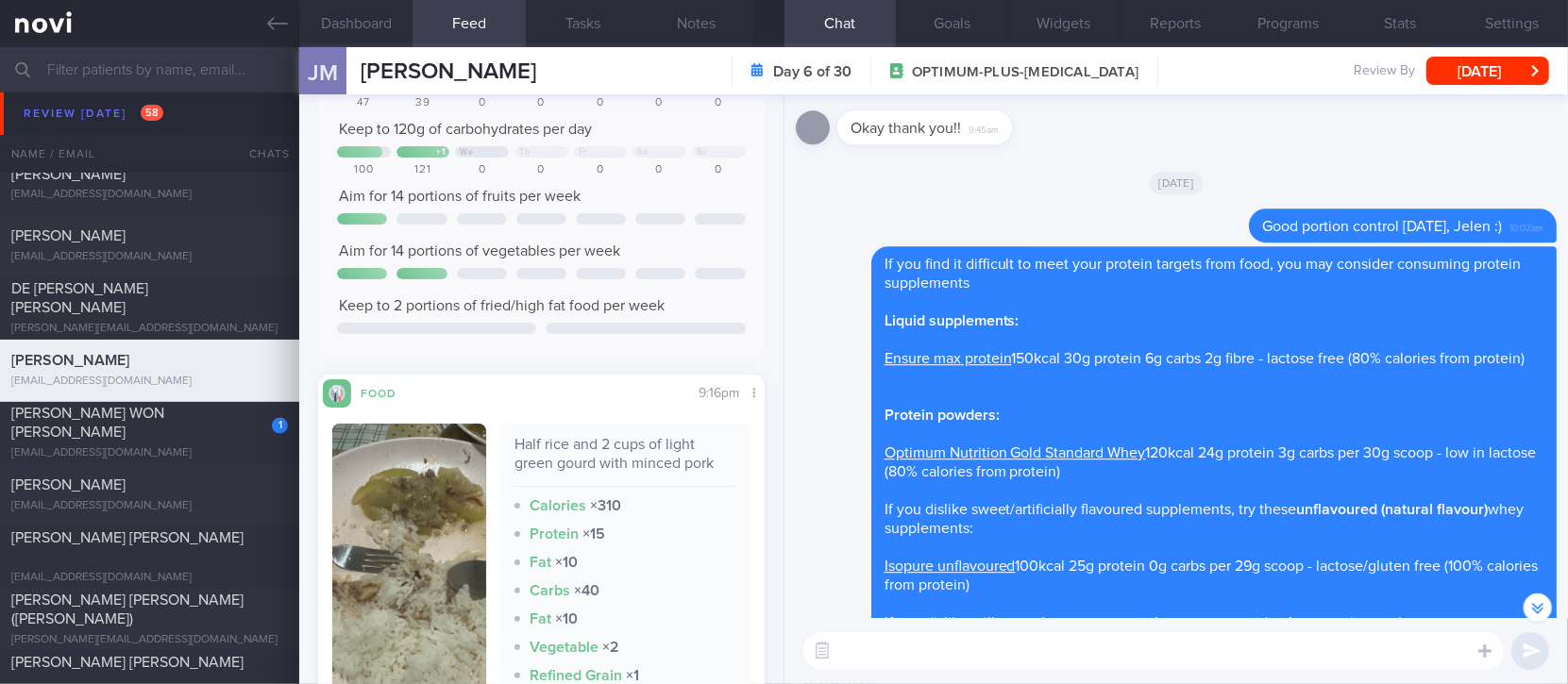
click at [916, 628] on div "​ ​" at bounding box center [1177, 652] width 784 height 66
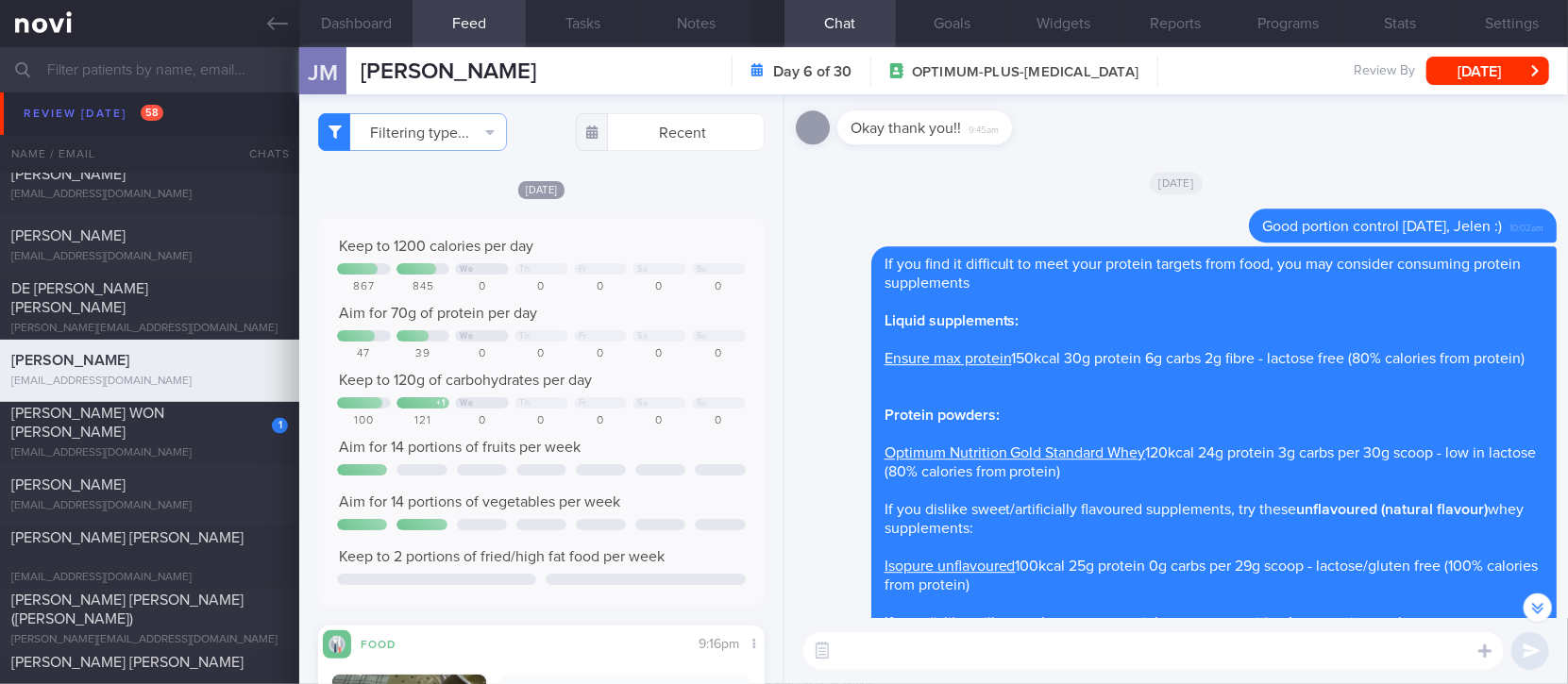
click at [942, 677] on div "​ ​" at bounding box center [1177, 652] width 784 height 66
click at [943, 661] on textarea at bounding box center [1154, 651] width 701 height 38
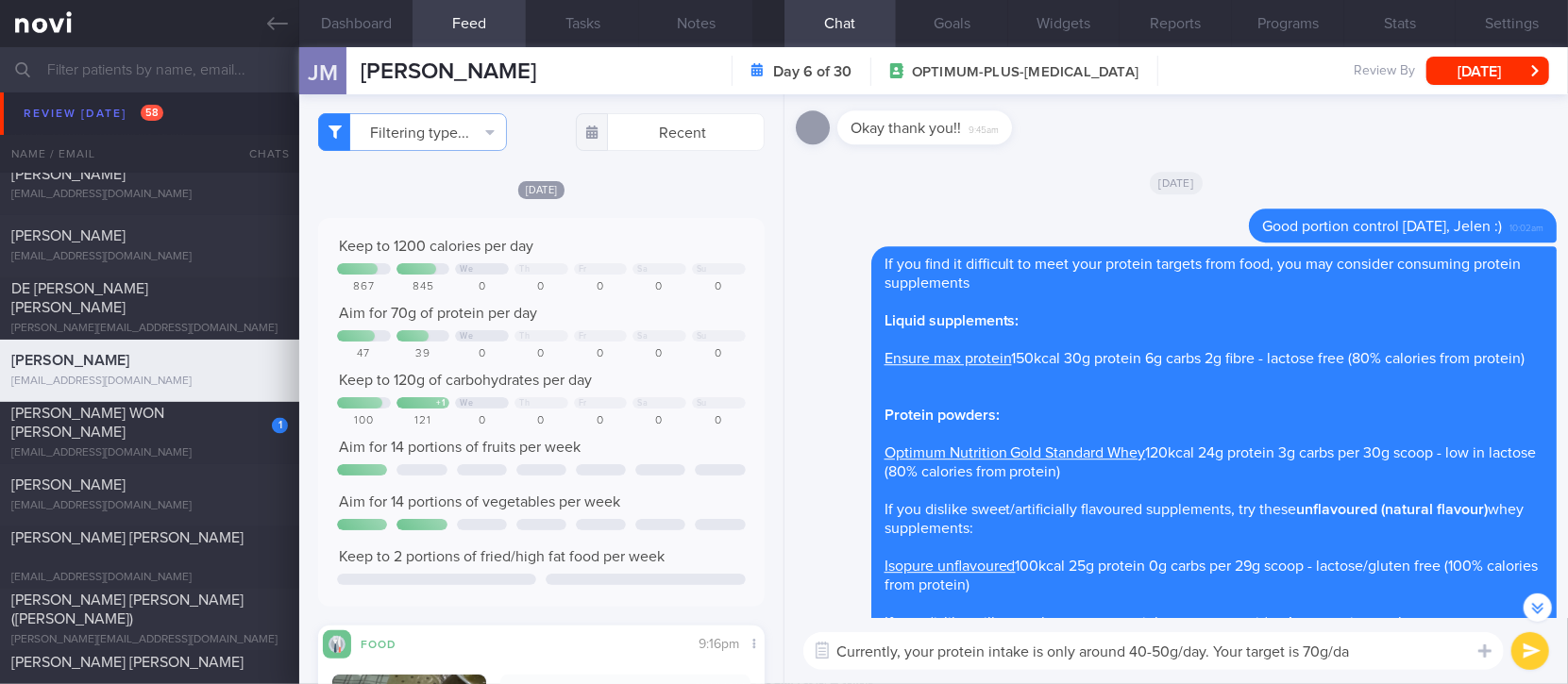
type textarea "Currently, your protein intake is only around 40-50g/day. Your target is 70g/day"
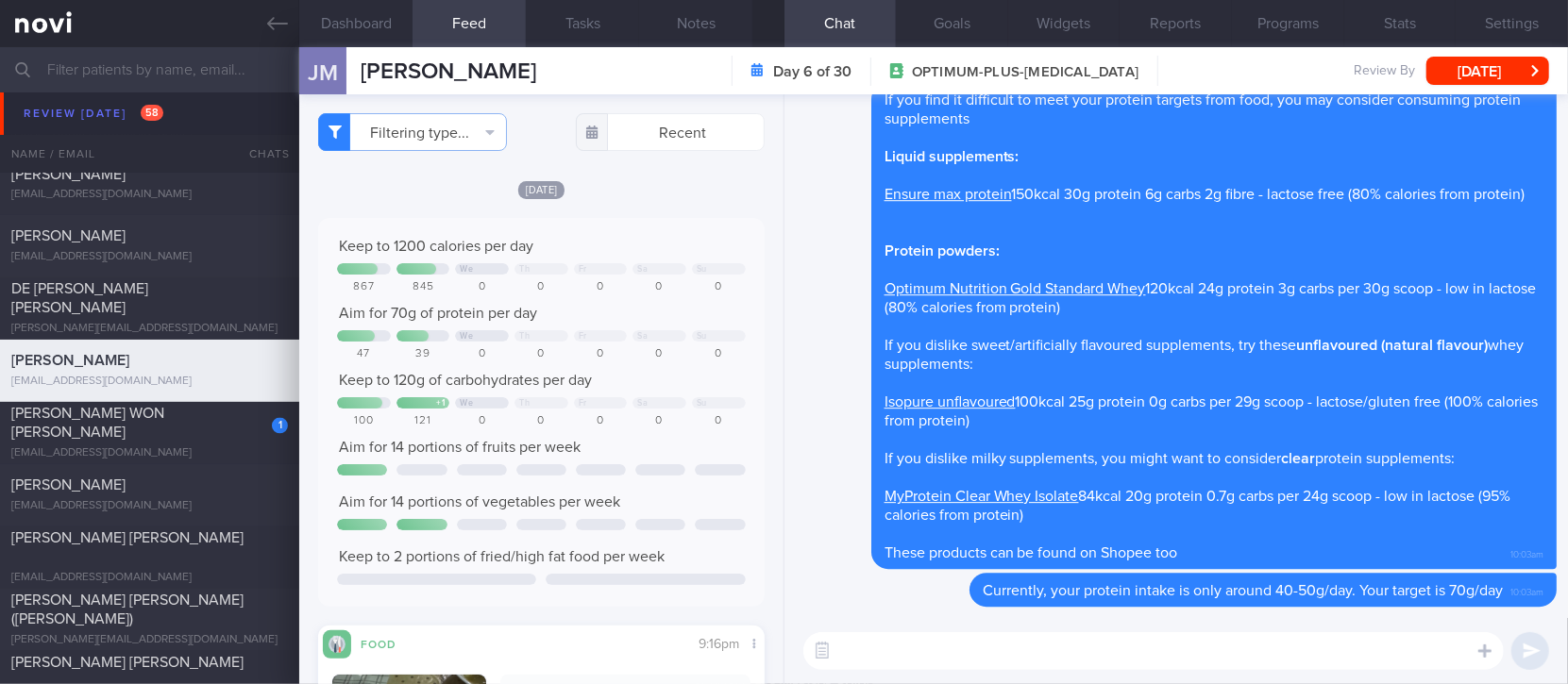
type textarea "I"
type textarea "1 serving of protein supplement can help close the gap"
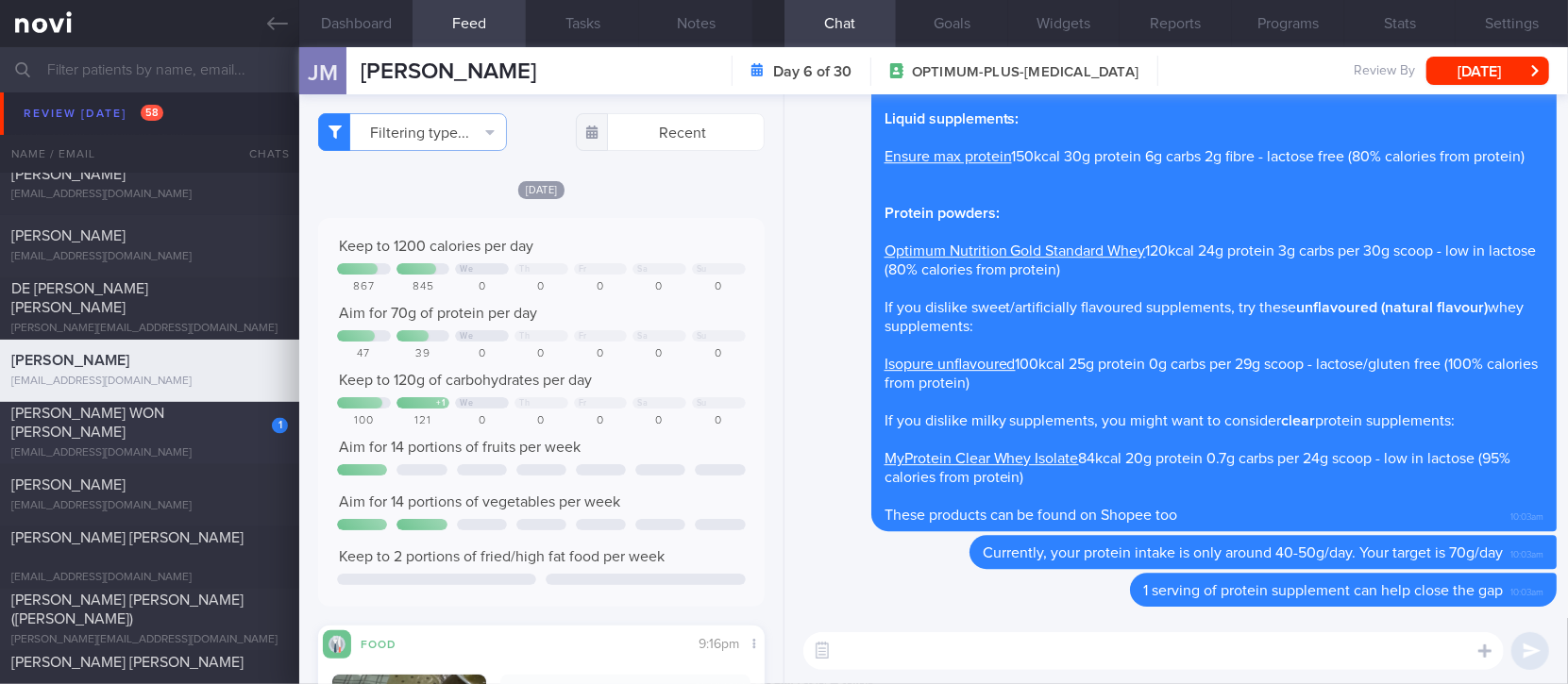
click at [258, 434] on div "1" at bounding box center [267, 419] width 41 height 29
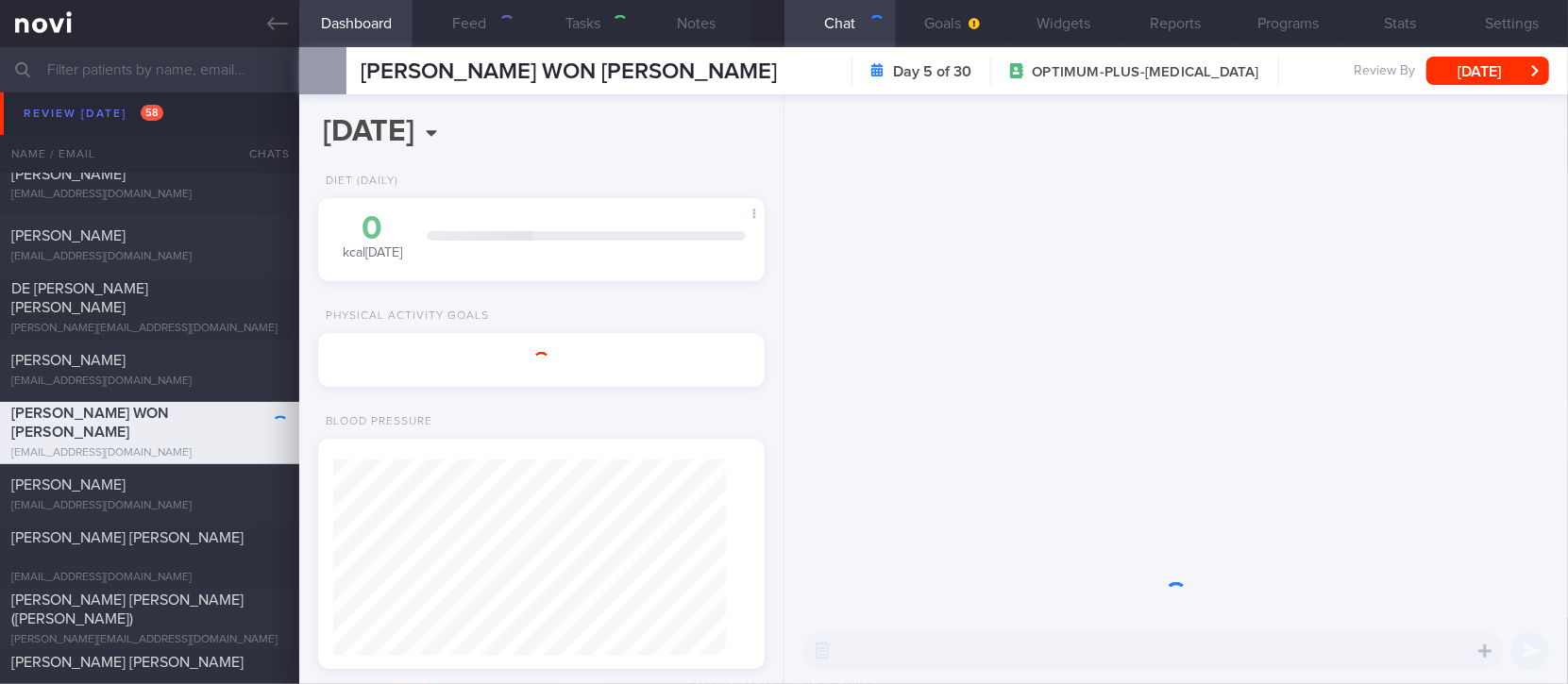
type input "tracked. Diet restrictions: nil fish/seafood (dislikes fish, seafood allergy)"
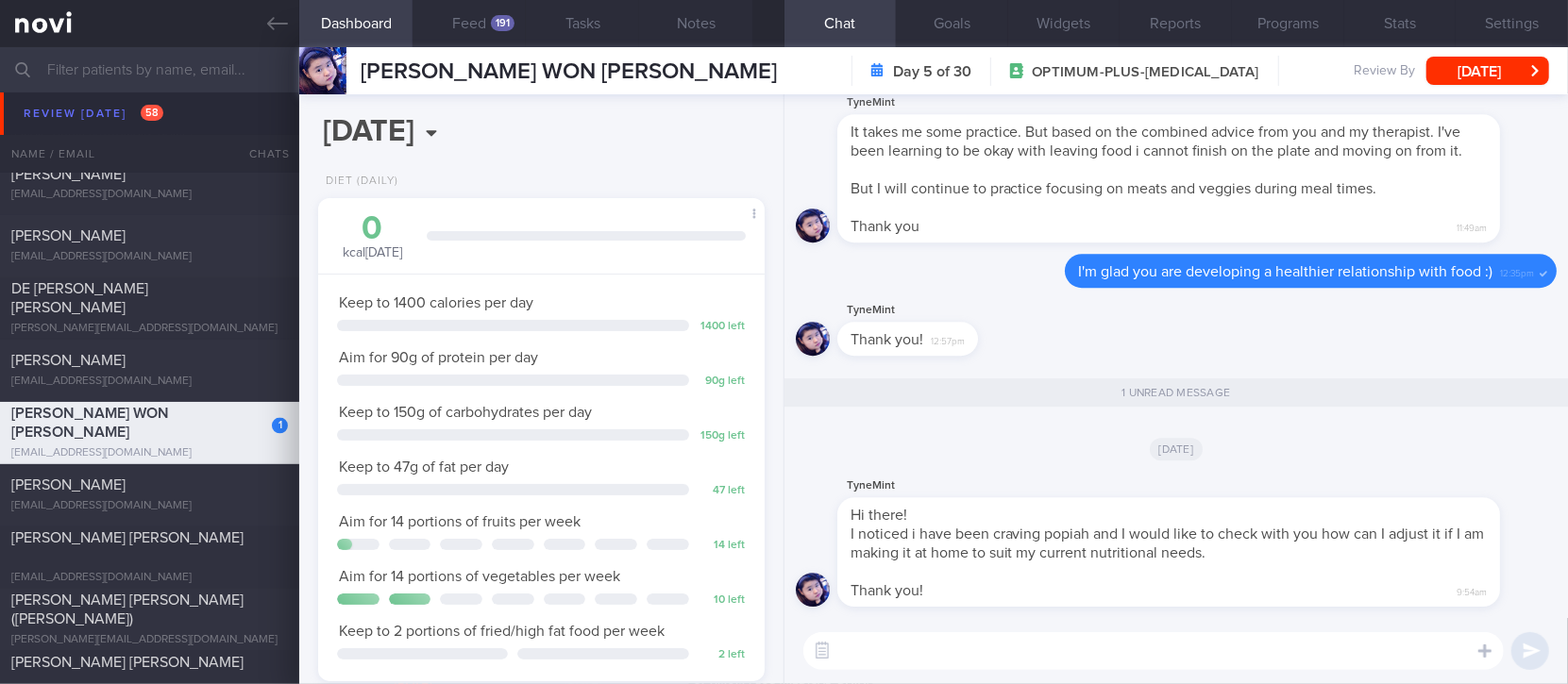
click at [997, 659] on textarea at bounding box center [1154, 651] width 701 height 38
click at [998, 659] on textarea at bounding box center [1154, 651] width 701 height 38
click at [1030, 646] on textarea "Good question, Justyne!" at bounding box center [1154, 651] width 701 height 38
click at [1040, 656] on textarea "Good question, Justyne!" at bounding box center [1154, 651] width 701 height 38
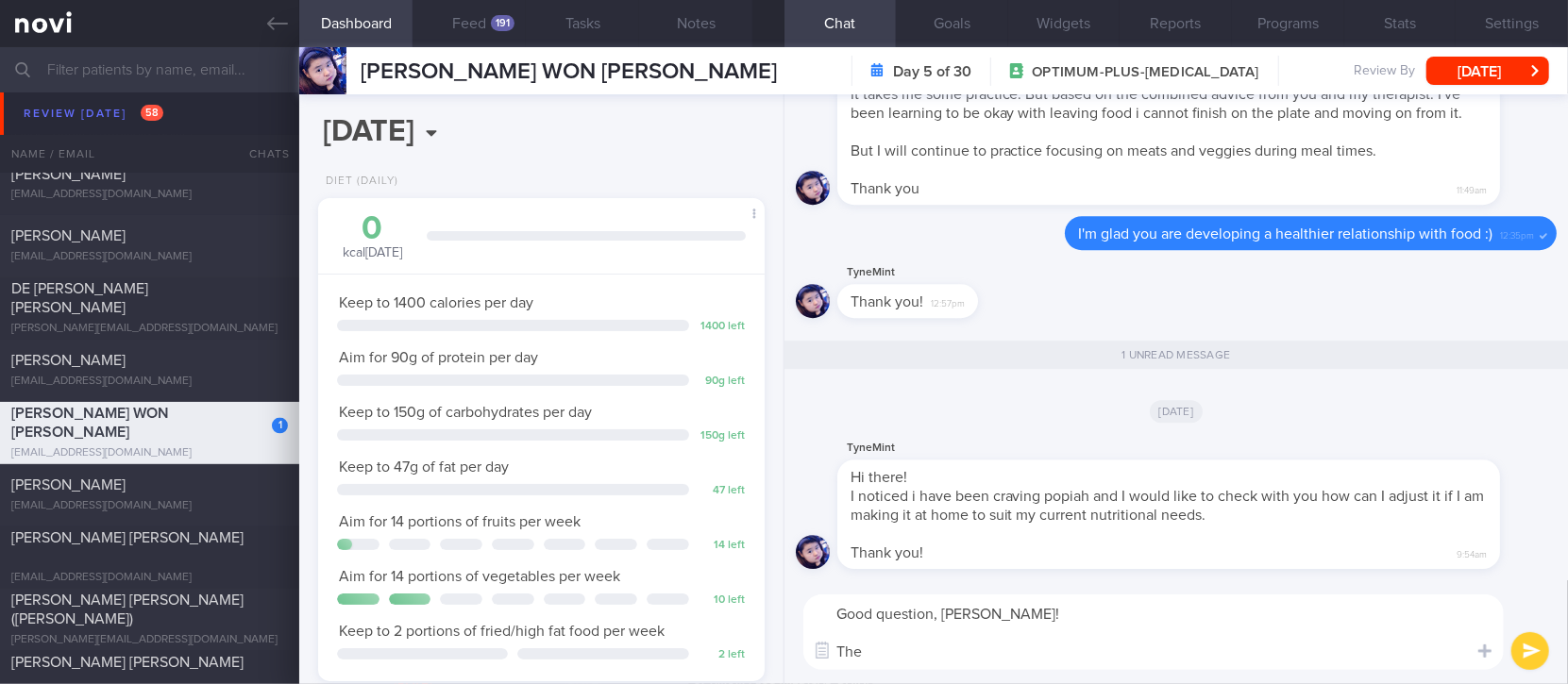
click at [957, 662] on textarea "Good question, Justyne! The" at bounding box center [1154, 631] width 701 height 75
click at [952, 656] on textarea "Good question, Justyne! The" at bounding box center [1154, 631] width 701 height 75
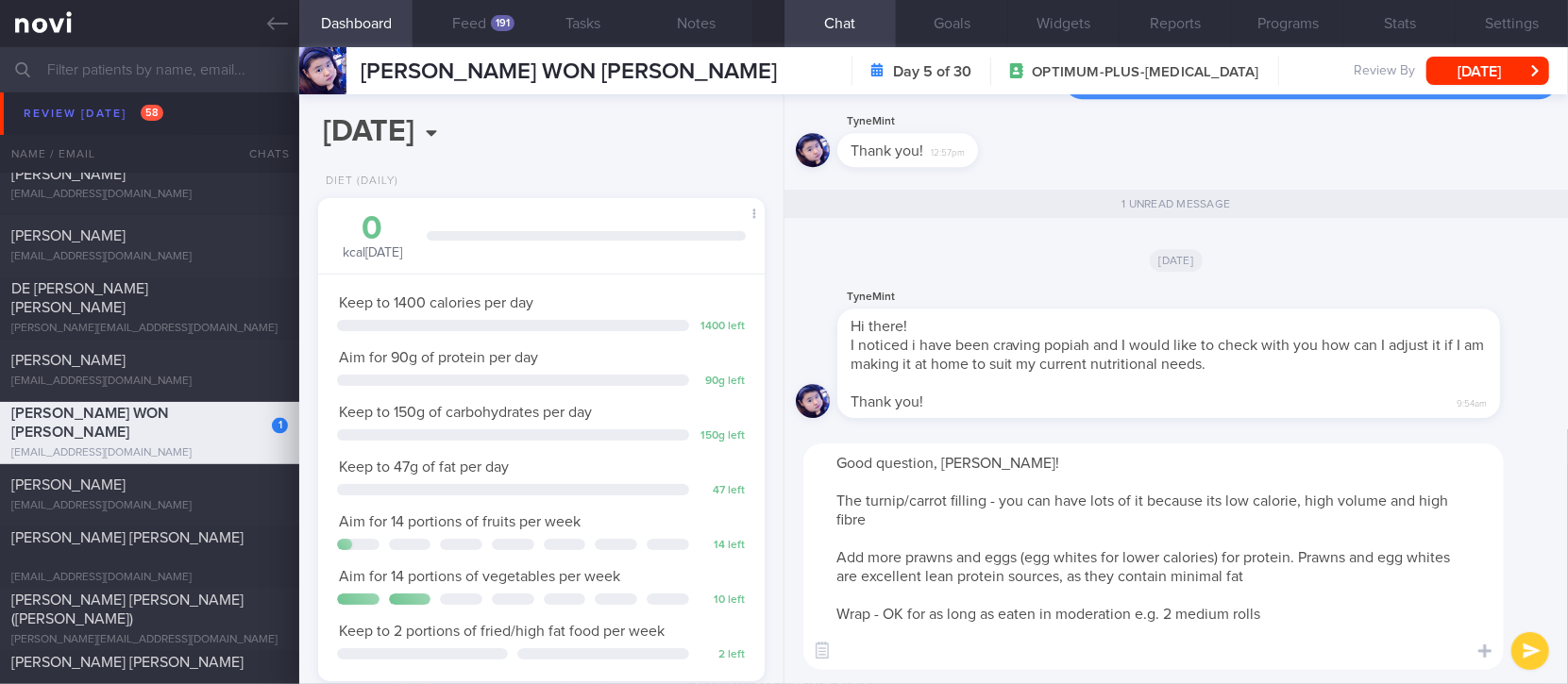
click at [914, 613] on textarea "Good question, Justyne! The turnip/carrot filling - you can have lots of it bec…" at bounding box center [1154, 557] width 701 height 227
click at [912, 659] on textarea "Good question, Justyne! The turnip/carrot filling - you can have lots of it bec…" at bounding box center [1154, 557] width 701 height 227
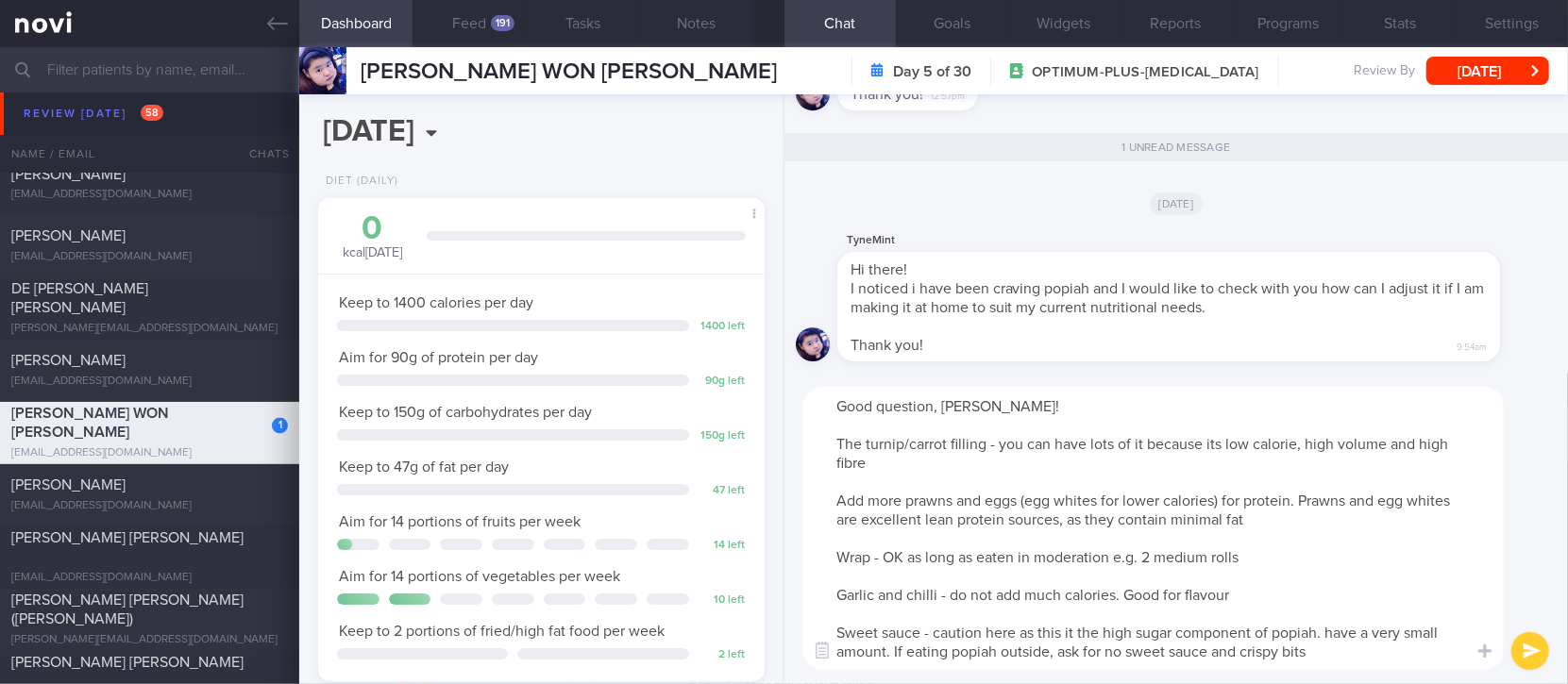
click at [1322, 629] on textarea "Good question, Justyne! The turnip/carrot filling - you can have lots of it bec…" at bounding box center [1154, 529] width 701 height 283
click at [1328, 635] on textarea "Good question, Justyne! The turnip/carrot filling - you can have lots of it bec…" at bounding box center [1154, 529] width 701 height 283
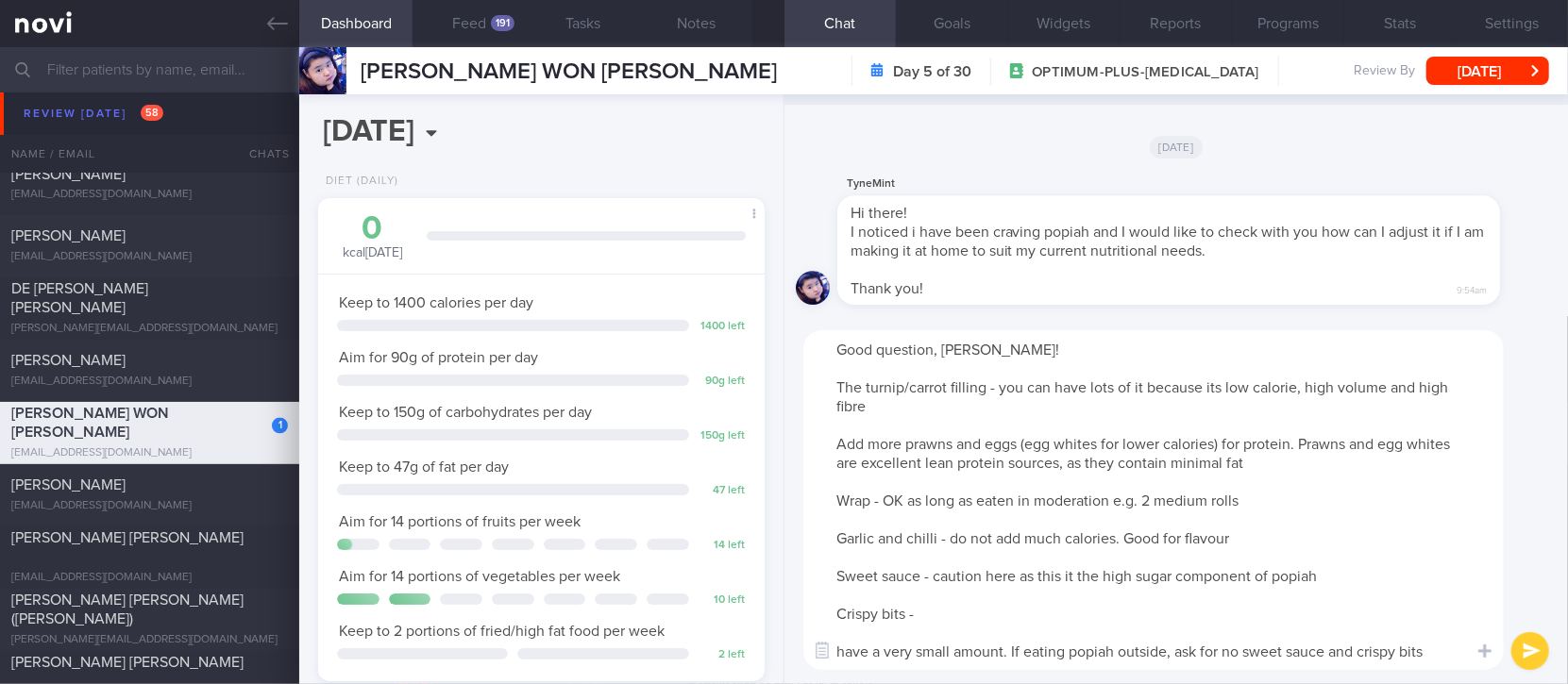
click at [1406, 577] on textarea "Good question, Justyne! The turnip/carrot filling - you can have lots of it bec…" at bounding box center [1154, 500] width 701 height 340
click at [1150, 592] on textarea "Good question, Justyne! The turnip/carrot filling - you can have lots of it bec…" at bounding box center [1154, 500] width 701 height 340
click at [924, 575] on textarea "Good question, Justyne! The turnip/carrot filling - you can have lots of it bec…" at bounding box center [1154, 500] width 701 height 340
click at [1169, 577] on textarea "Good question, Justyne! The turnip/carrot filling - you can have lots of it bec…" at bounding box center [1154, 500] width 701 height 340
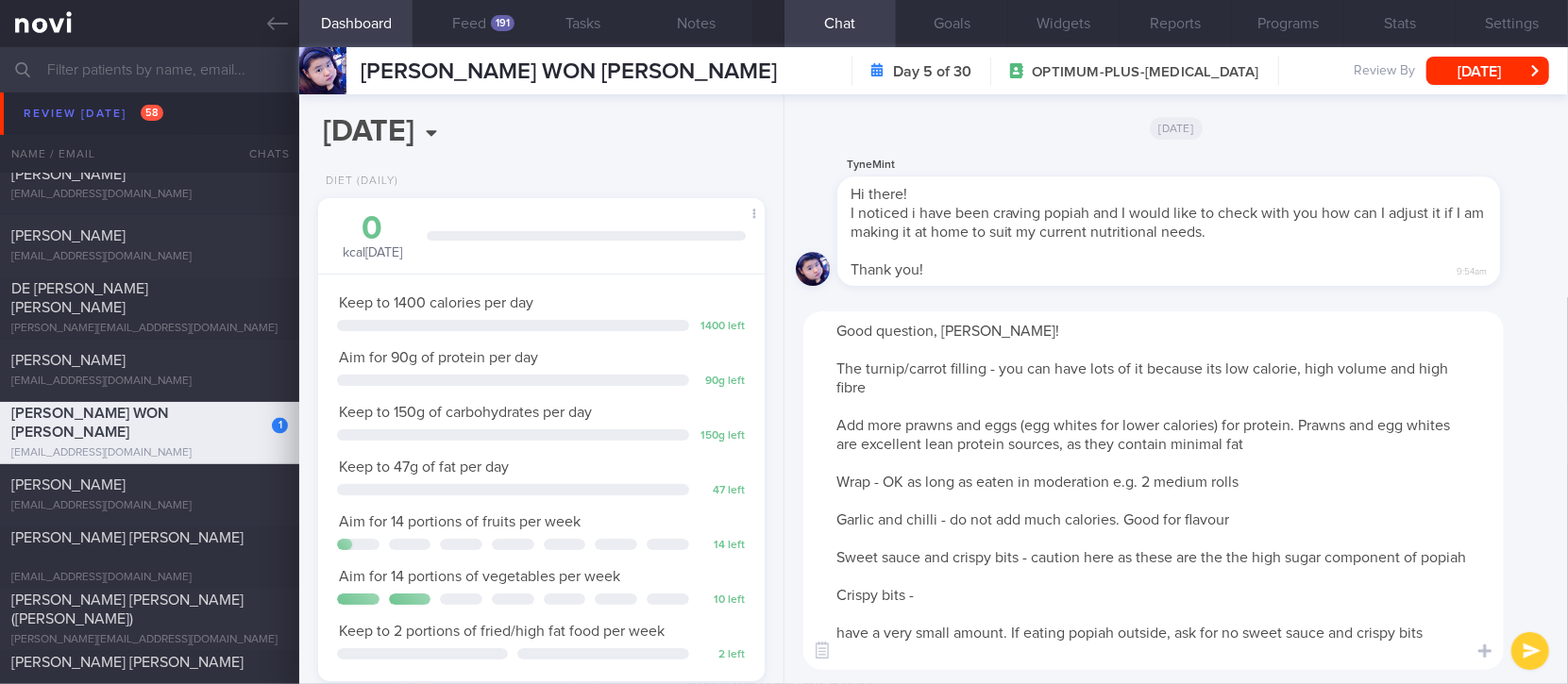
drag, startPoint x: 1247, startPoint y: 584, endPoint x: 1230, endPoint y: 555, distance: 33.6
click at [1230, 555] on textarea "Good question, Justyne! The turnip/carrot filling - you can have lots of it bec…" at bounding box center [1154, 491] width 701 height 359
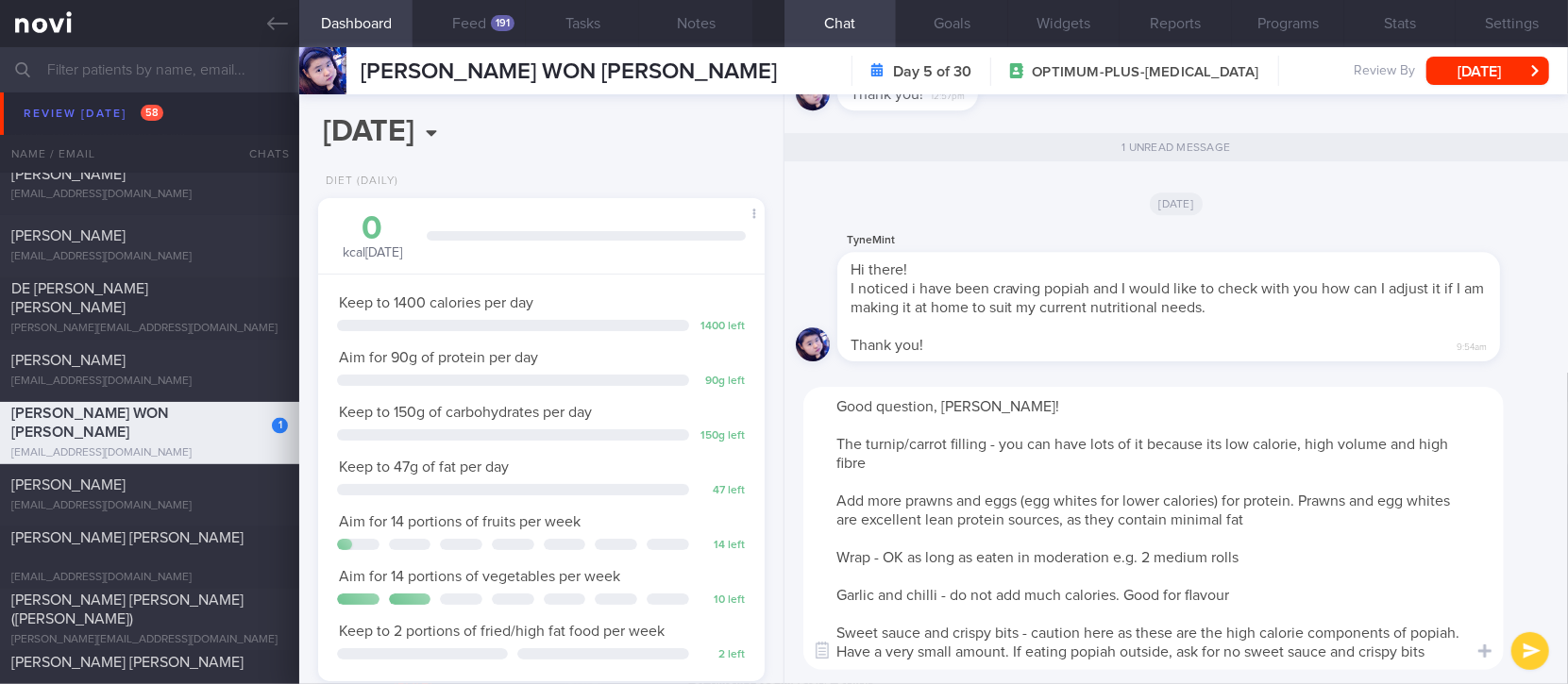
click at [1440, 661] on textarea "Good question, Justyne! The turnip/carrot filling - you can have lots of it bec…" at bounding box center [1154, 529] width 701 height 283
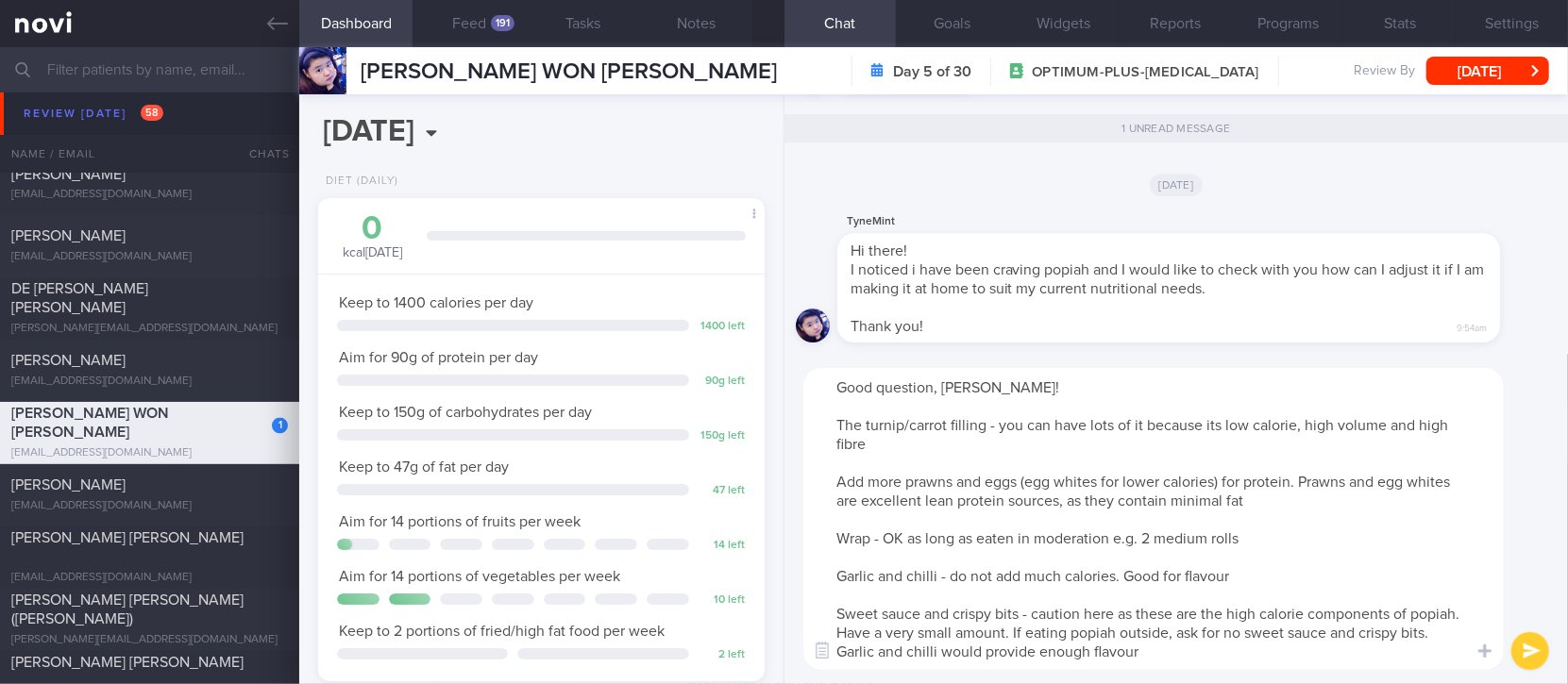
click at [1167, 656] on textarea "Good question, Justyne! The turnip/carrot filling - you can have lots of it bec…" at bounding box center [1154, 519] width 701 height 302
click at [1257, 572] on textarea "Good question, Justyne! The turnip/carrot filling - you can have lots of it bec…" at bounding box center [1154, 519] width 701 height 302
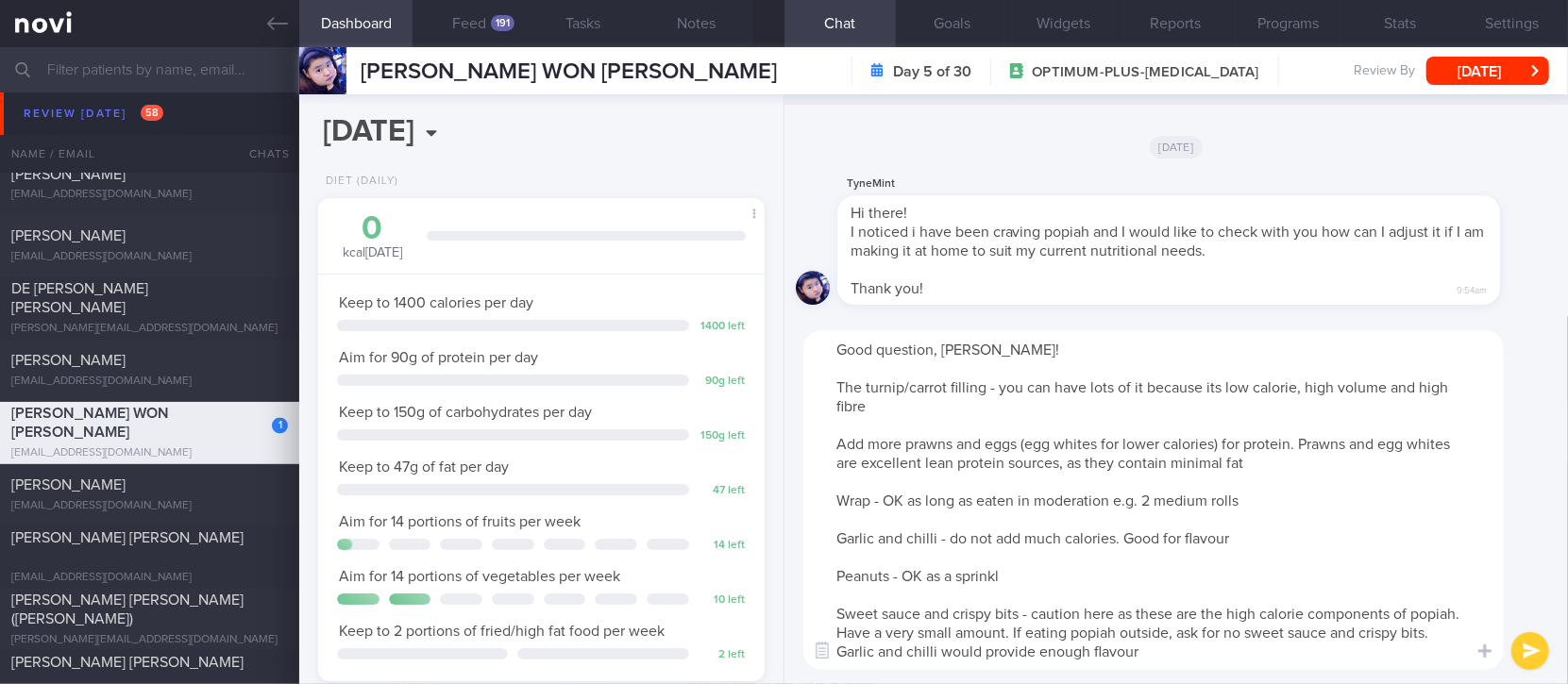
type textarea "Good question, Justyne! The turnip/carrot filling - you can have lots of it bec…"
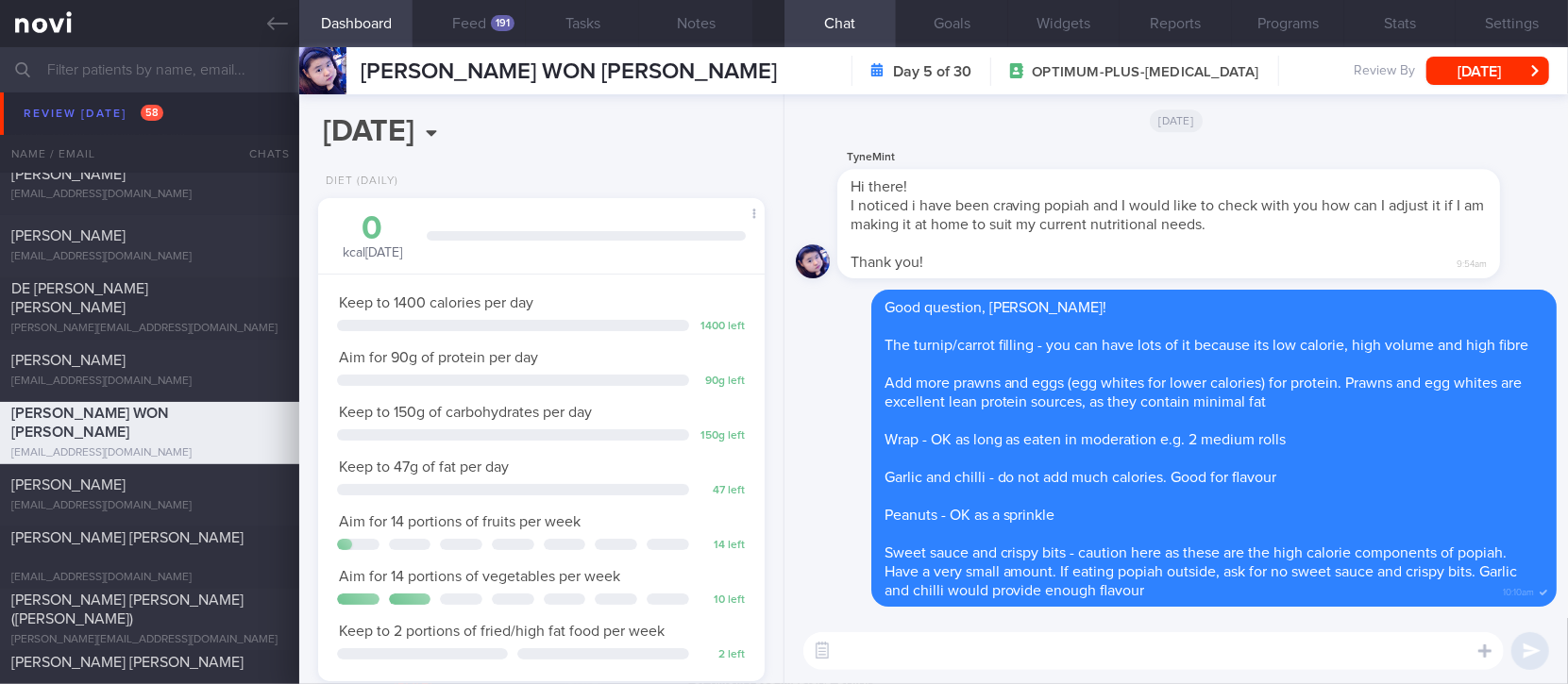
click at [934, 647] on textarea at bounding box center [1154, 651] width 701 height 38
click at [934, 648] on textarea at bounding box center [1154, 651] width 701 height 38
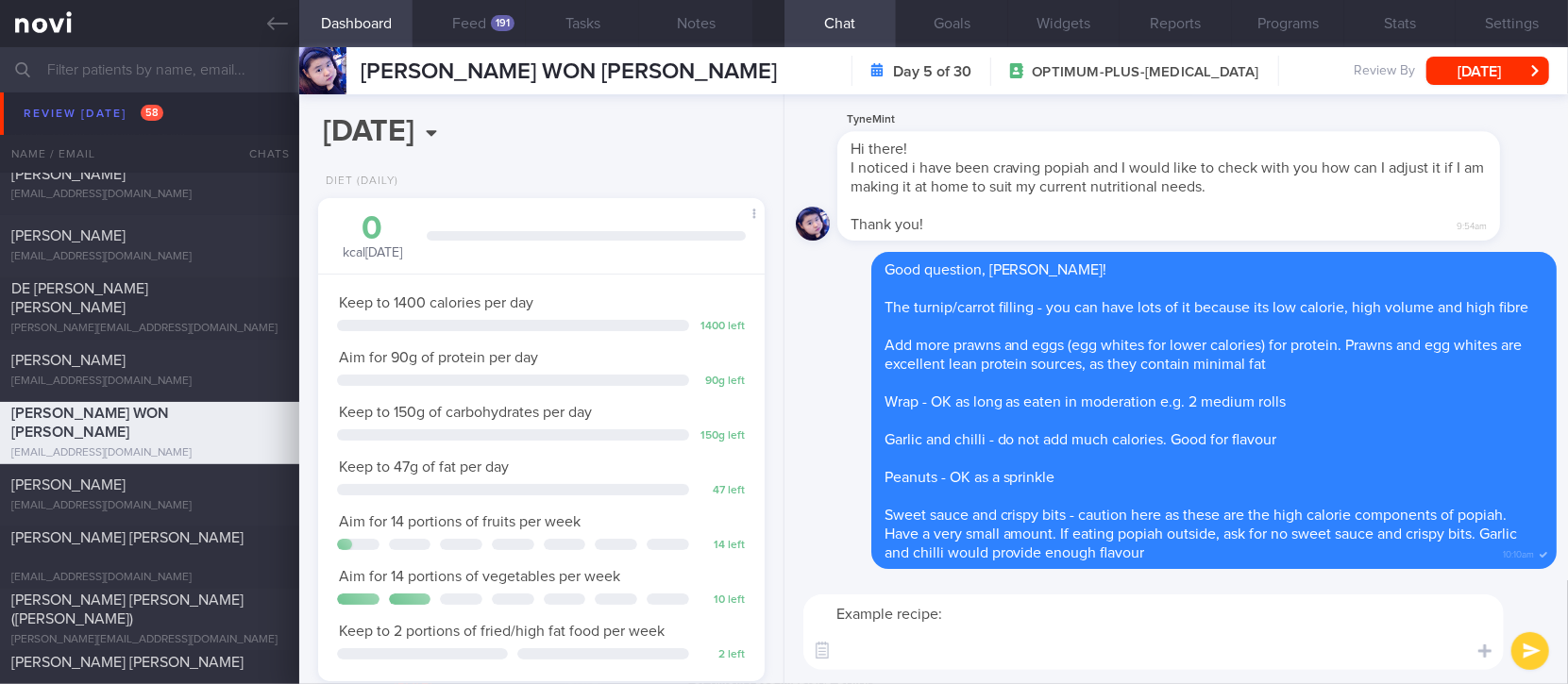
paste textarea "1 popiah skin (≈ 50 kcal) 100 g shredded turnip (jicama) 50 g shredded carrot 3…"
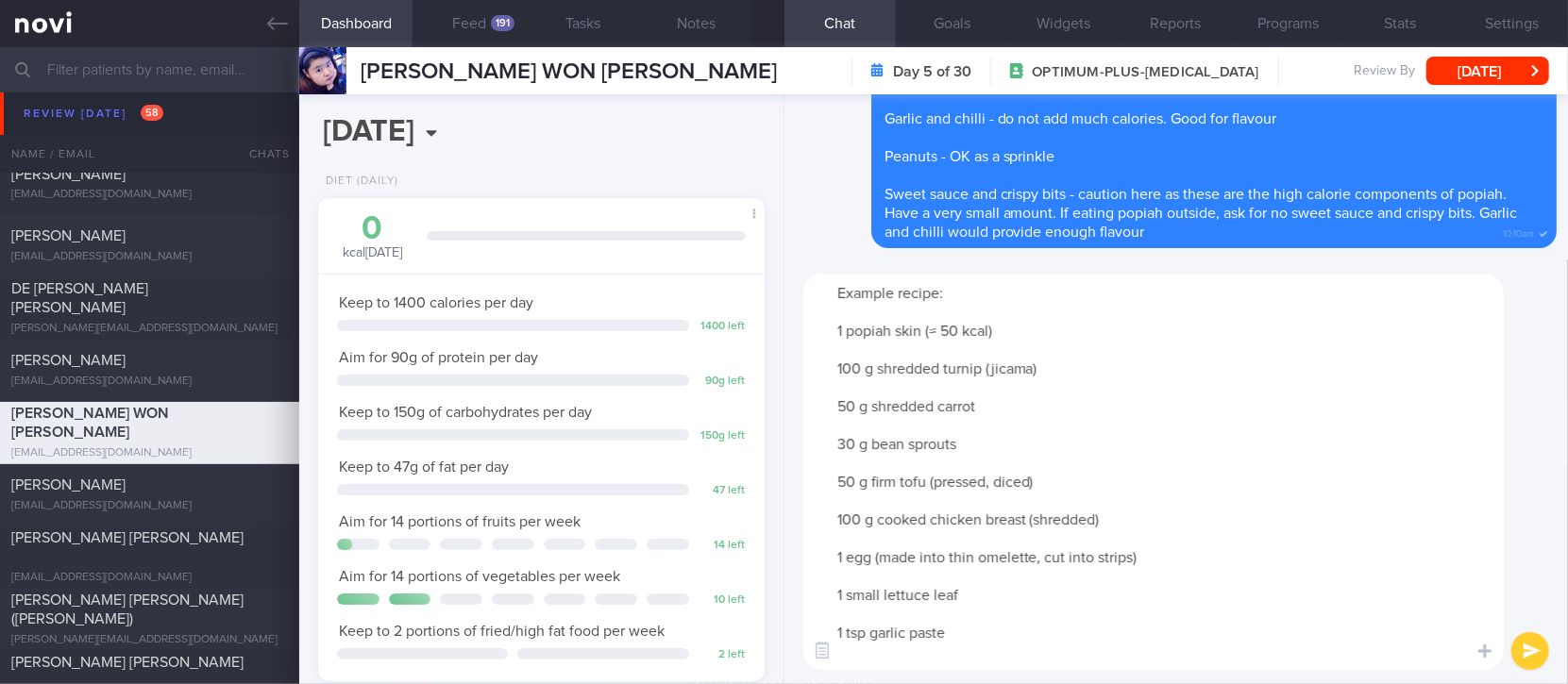
click at [919, 351] on textarea "Example recipe: 1 popiah skin (≈ 50 kcal) 100 g shredded turnip (jicama) 50 g s…" at bounding box center [1154, 472] width 701 height 397
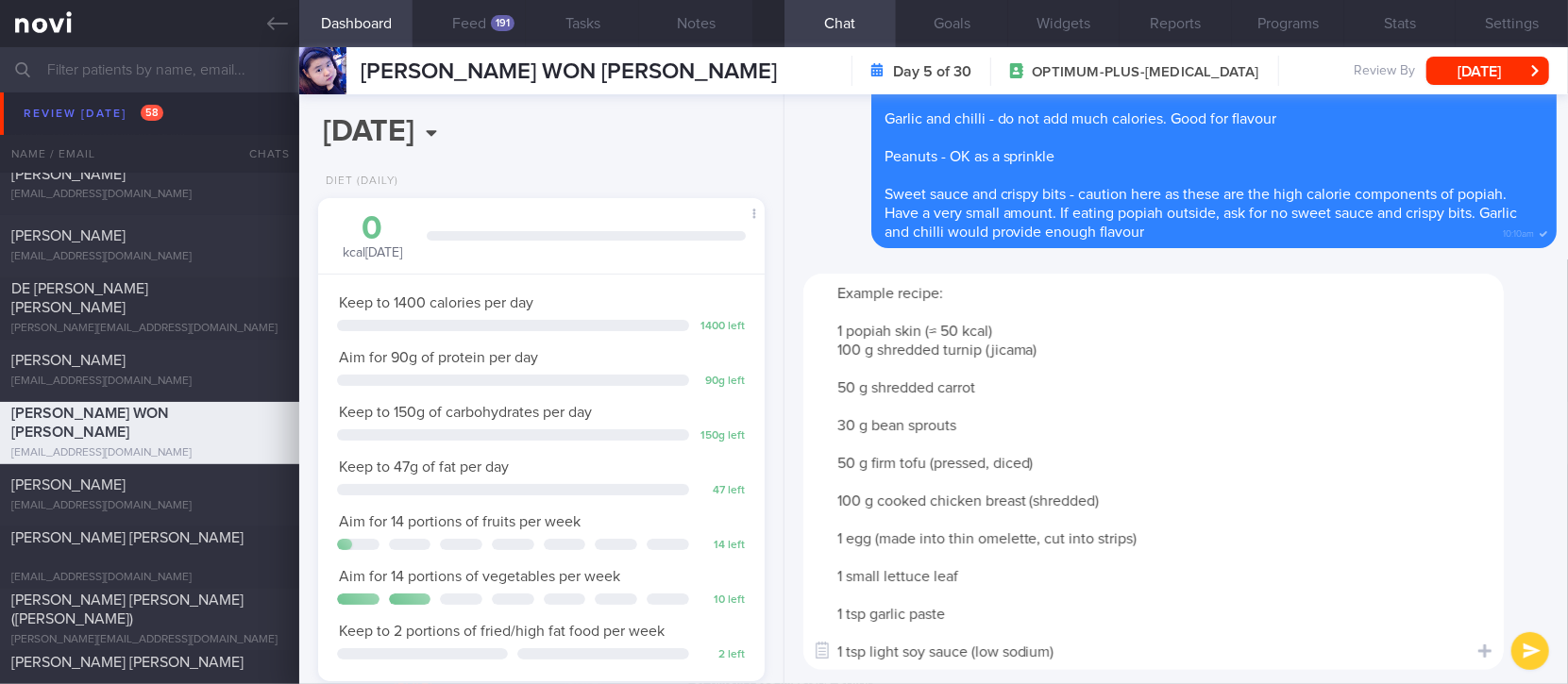
click at [919, 368] on textarea "Example recipe: 1 popiah skin (≈ 50 kcal) 100 g shredded turnip (jicama) 50 g s…" at bounding box center [1154, 472] width 701 height 397
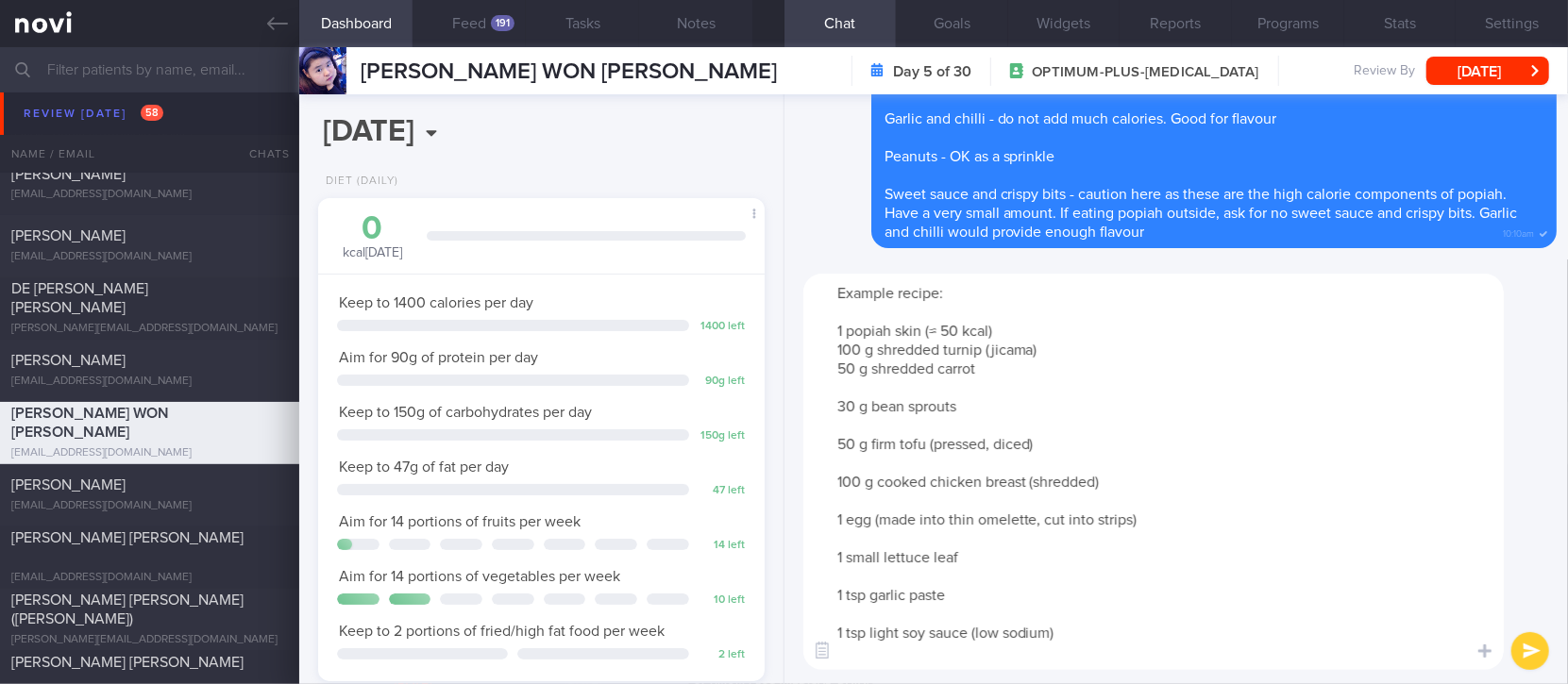
click at [927, 381] on textarea "Example recipe: 1 popiah skin (≈ 50 kcal) 100 g shredded turnip (jicama) 50 g s…" at bounding box center [1154, 472] width 701 height 397
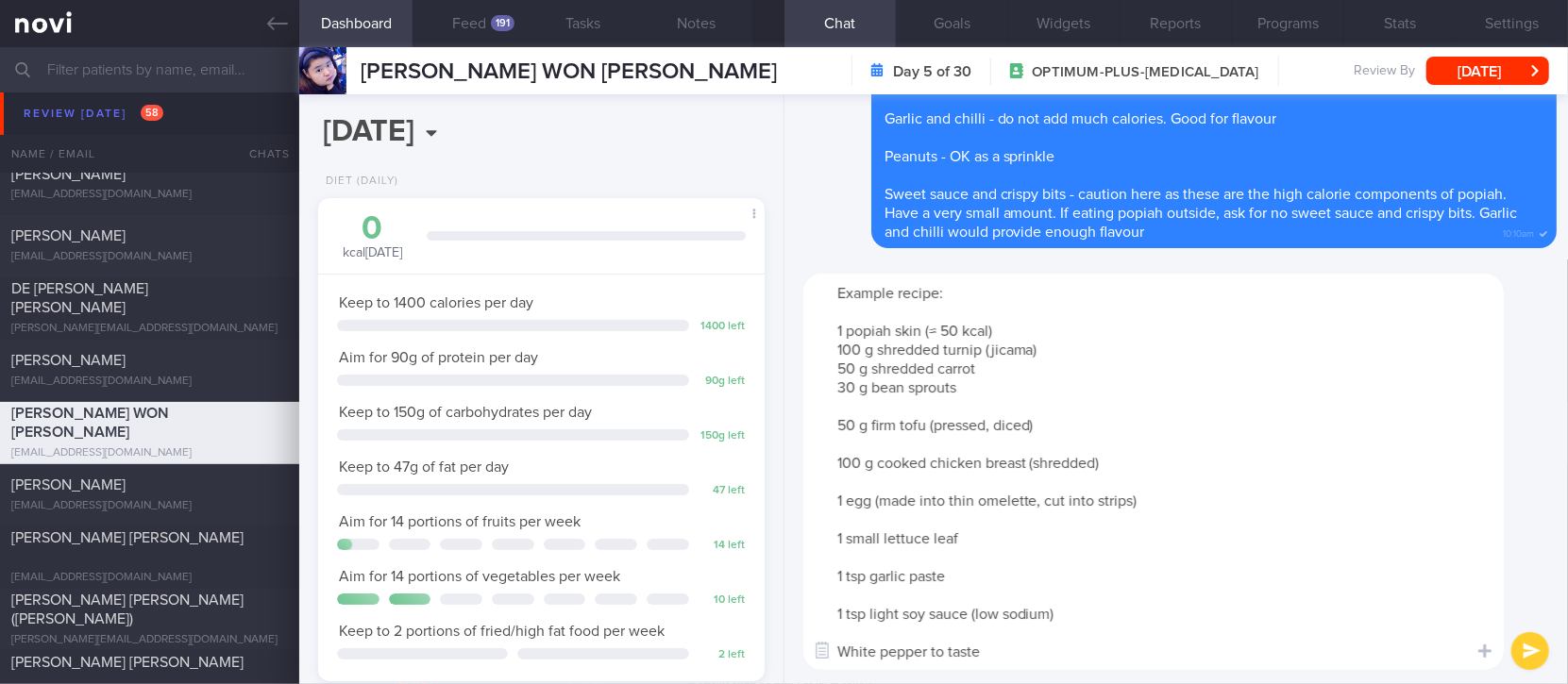
click at [922, 406] on textarea "Example recipe: 1 popiah skin (≈ 50 kcal) 100 g shredded turnip (jicama) 50 g s…" at bounding box center [1154, 472] width 701 height 397
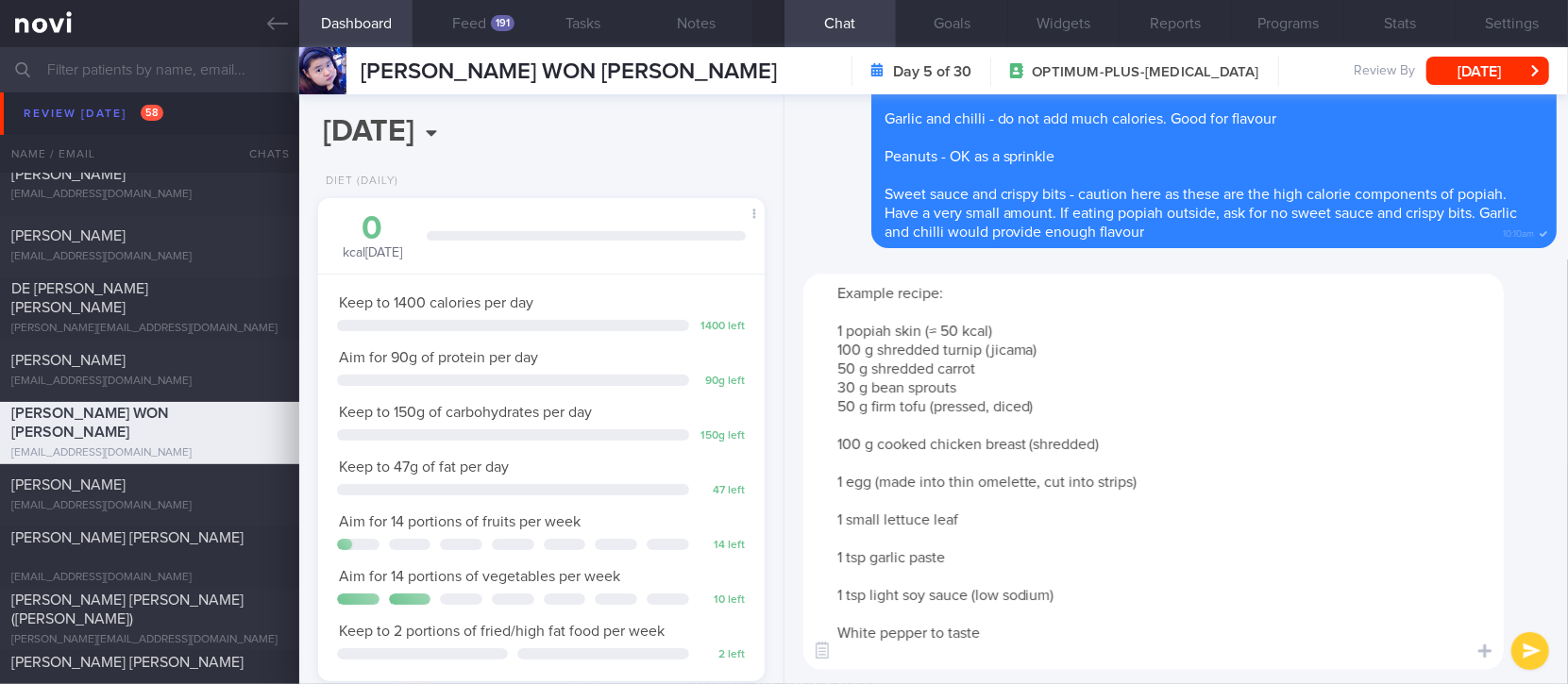
click at [924, 429] on textarea "Example recipe: 1 popiah skin (≈ 50 kcal) 100 g shredded turnip (jicama) 50 g s…" at bounding box center [1154, 472] width 701 height 397
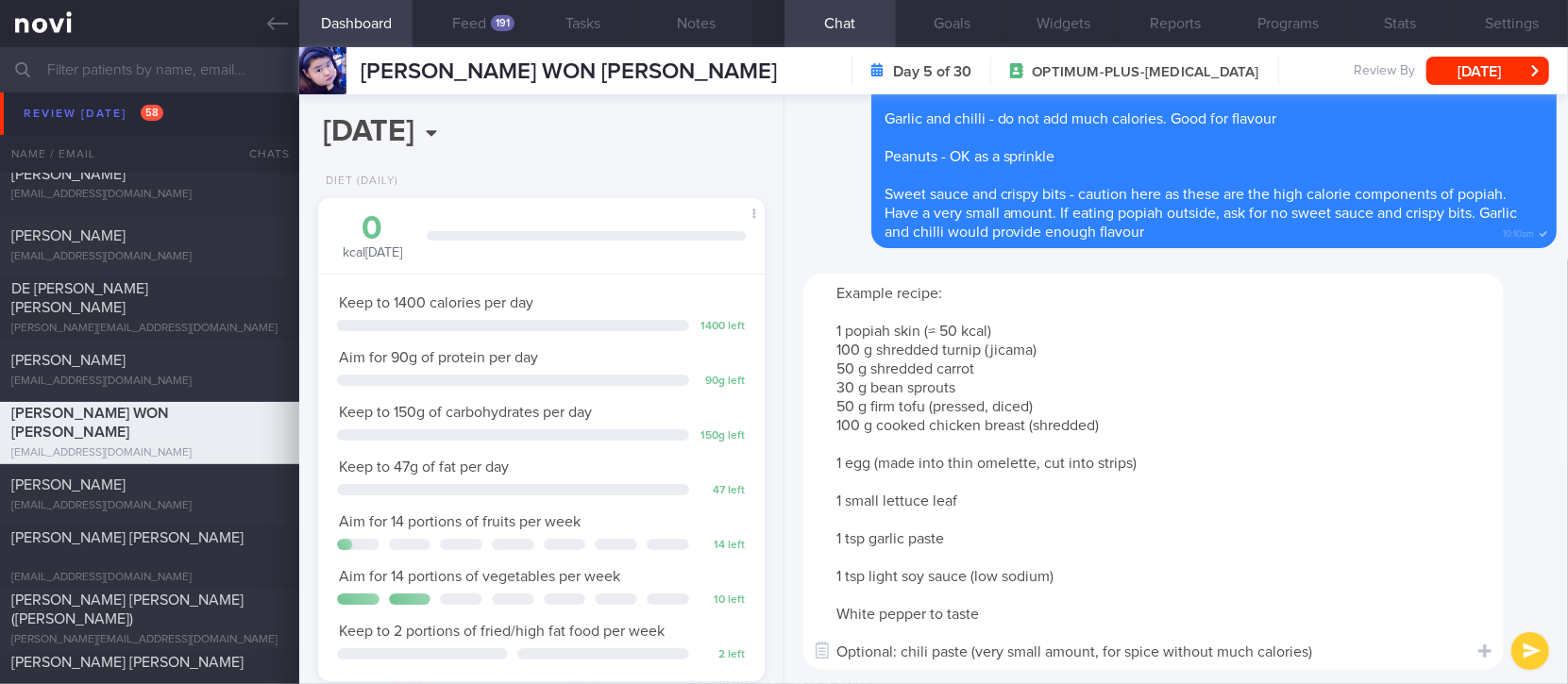
click at [912, 447] on textarea "Example recipe: 1 popiah skin (≈ 50 kcal) 100 g shredded turnip (jicama) 50 g s…" at bounding box center [1154, 472] width 701 height 397
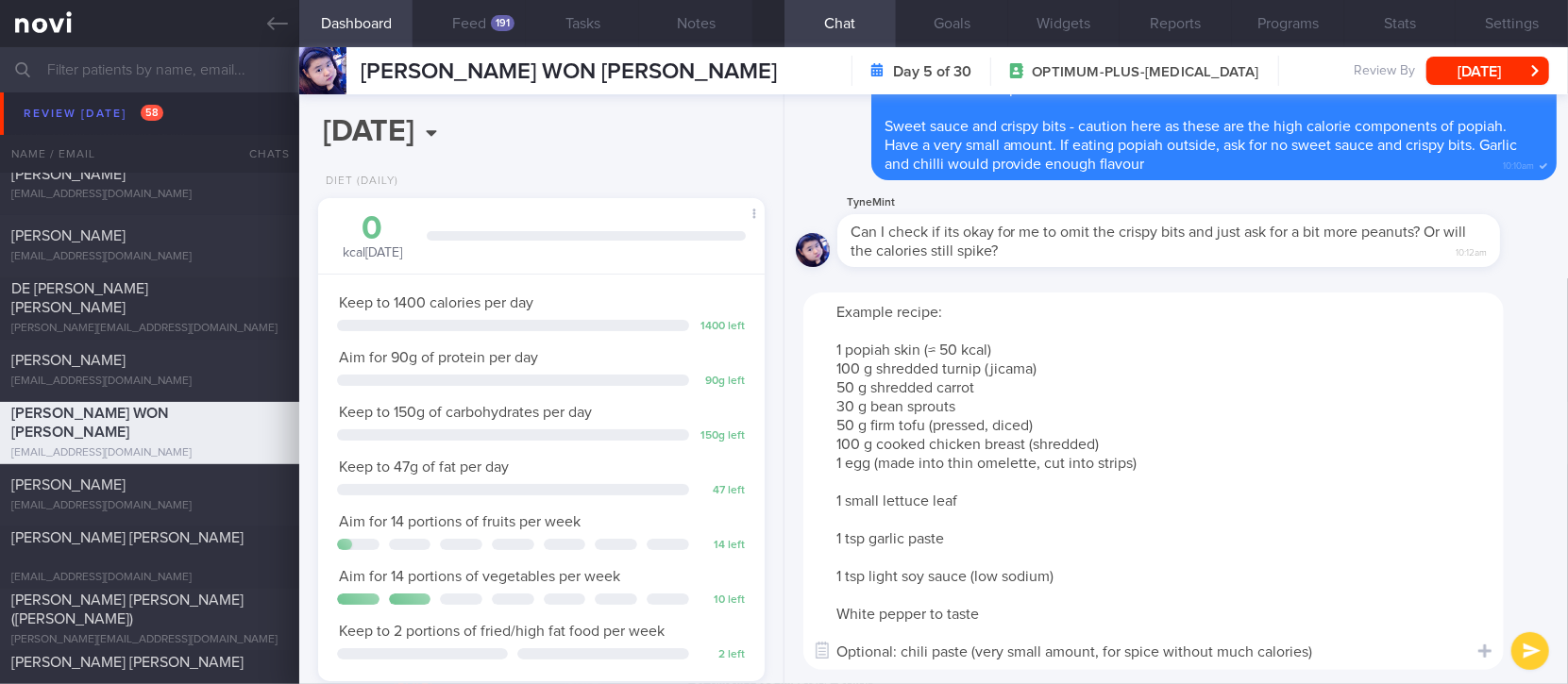
click at [916, 462] on textarea "Example recipe: 1 popiah skin (≈ 50 kcal) 100 g shredded turnip (jicama) 50 g s…" at bounding box center [1154, 481] width 701 height 377
click at [913, 480] on textarea "Example recipe: 1 popiah skin (≈ 50 kcal) 100 g shredded turnip (jicama) 50 g s…" at bounding box center [1154, 481] width 701 height 377
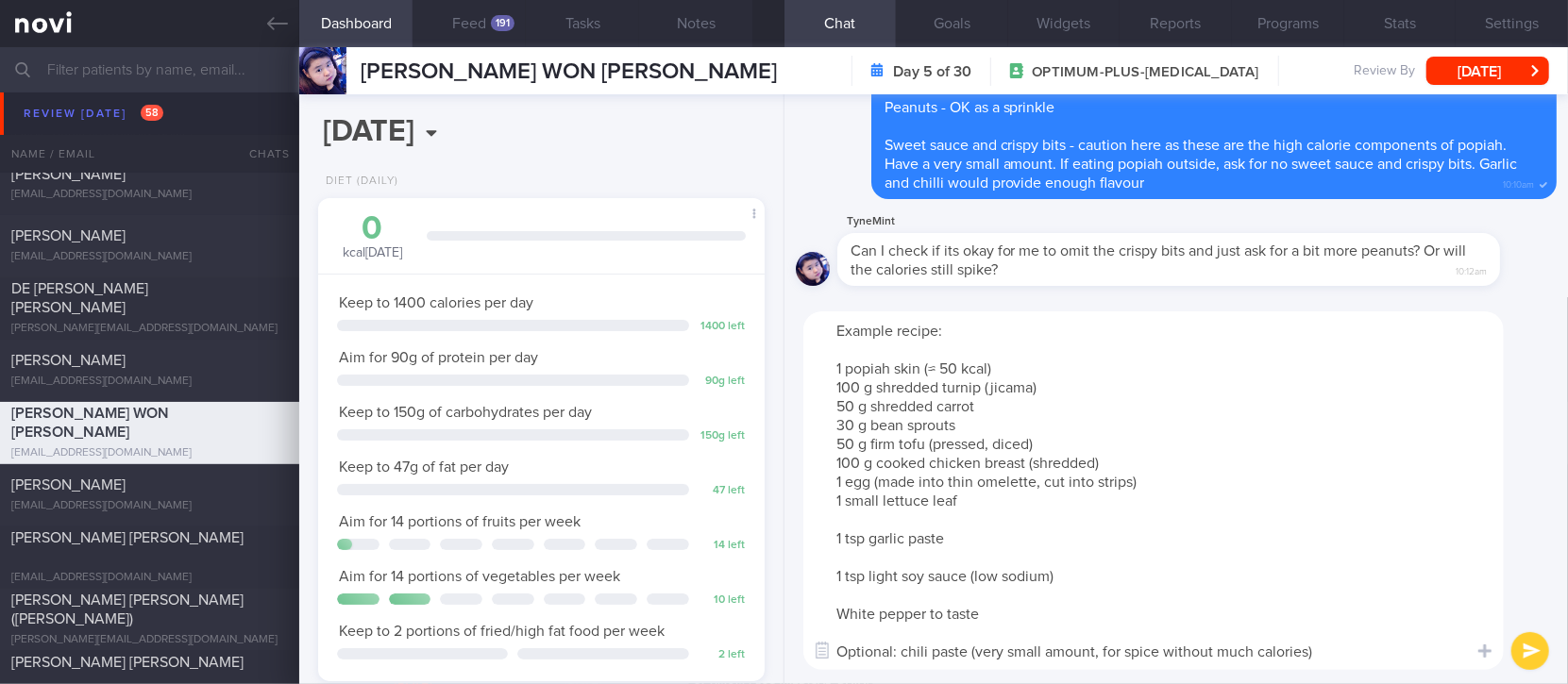
click at [898, 517] on textarea "Example recipe: 1 popiah skin (≈ 50 kcal) 100 g shredded turnip (jicama) 50 g s…" at bounding box center [1154, 491] width 701 height 359
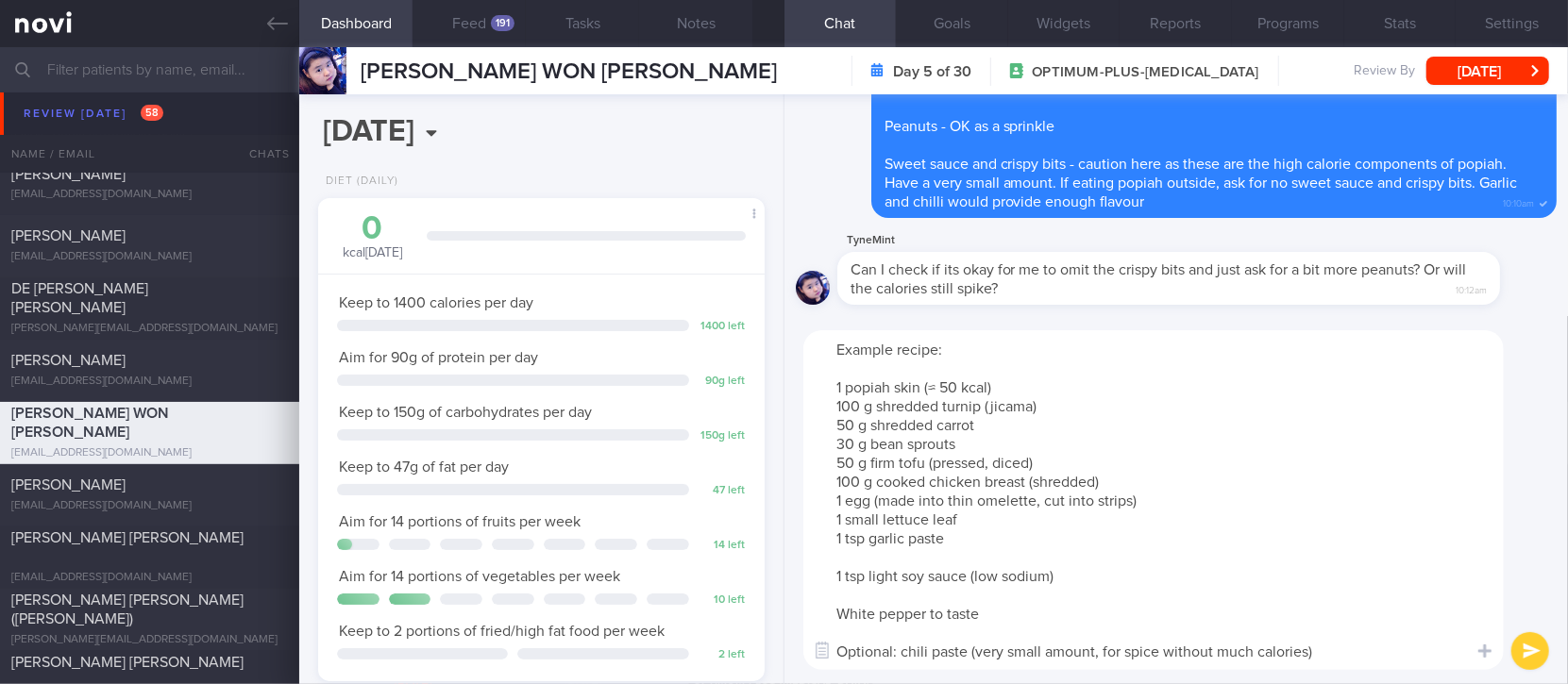
click at [912, 543] on textarea "Example recipe: 1 popiah skin (≈ 50 kcal) 100 g shredded turnip (jicama) 50 g s…" at bounding box center [1154, 500] width 701 height 340
click at [913, 547] on textarea "Example recipe: 1 popiah skin (≈ 50 kcal) 100 g shredded turnip (jicama) 50 g s…" at bounding box center [1154, 500] width 701 height 340
click at [910, 555] on textarea "Example recipe: 1 popiah skin (≈ 50 kcal) 100 g shredded turnip (jicama) 50 g s…" at bounding box center [1154, 500] width 701 height 340
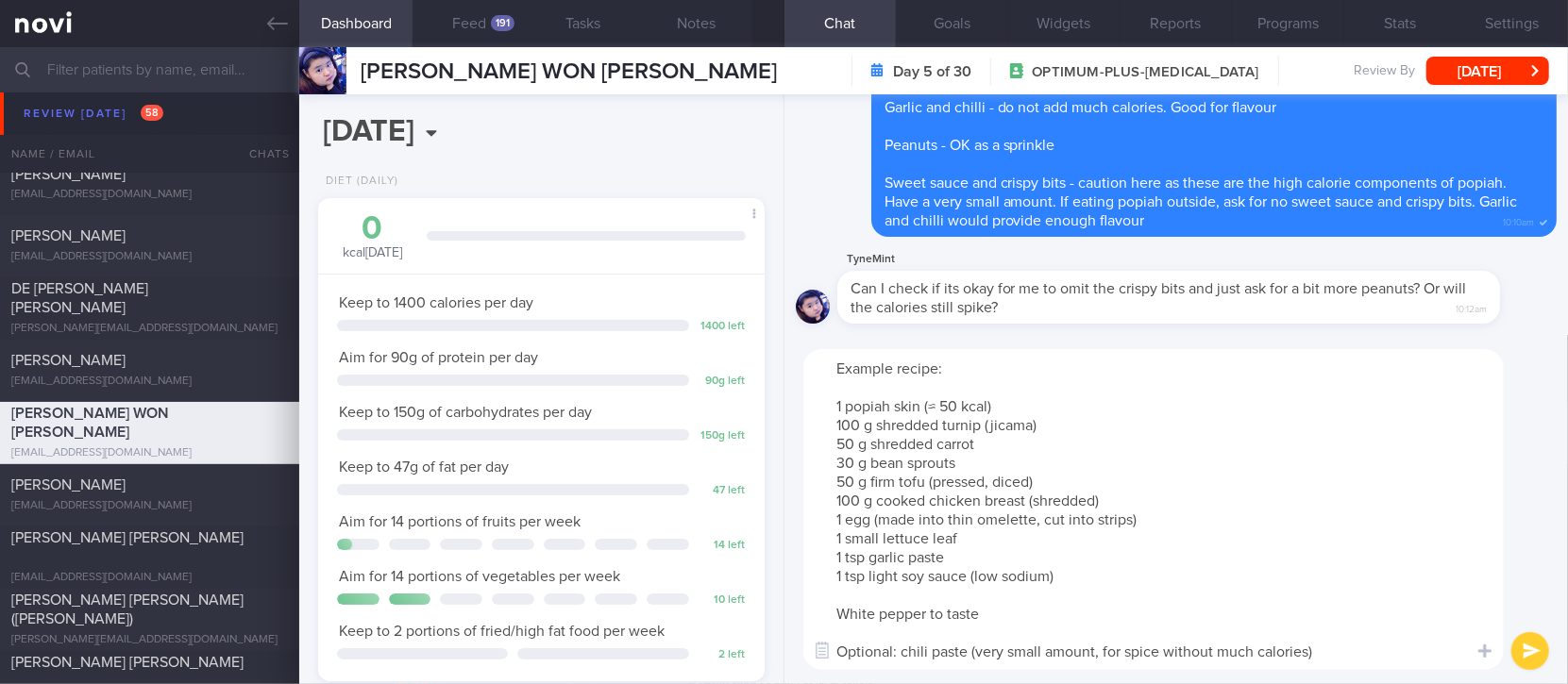
click at [907, 588] on textarea "Example recipe: 1 popiah skin (≈ 50 kcal) 100 g shredded turnip (jicama) 50 g s…" at bounding box center [1154, 509] width 701 height 321
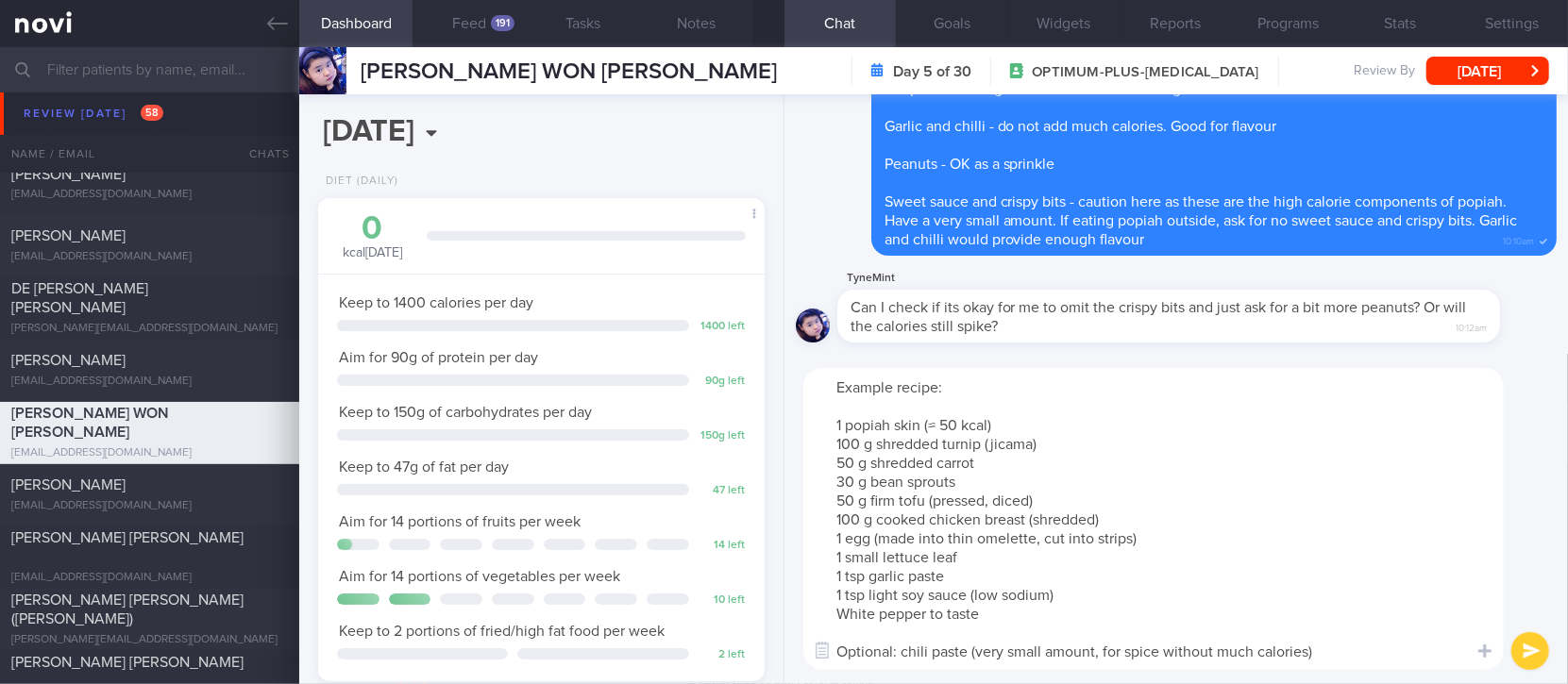
click at [909, 622] on textarea "Example recipe: 1 popiah skin (≈ 50 kcal) 100 g shredded turnip (jicama) 50 g s…" at bounding box center [1154, 519] width 701 height 302
click at [907, 635] on textarea "Example recipe: 1 popiah skin (≈ 50 kcal) 100 g shredded turnip (jicama) 50 g s…" at bounding box center [1154, 519] width 701 height 302
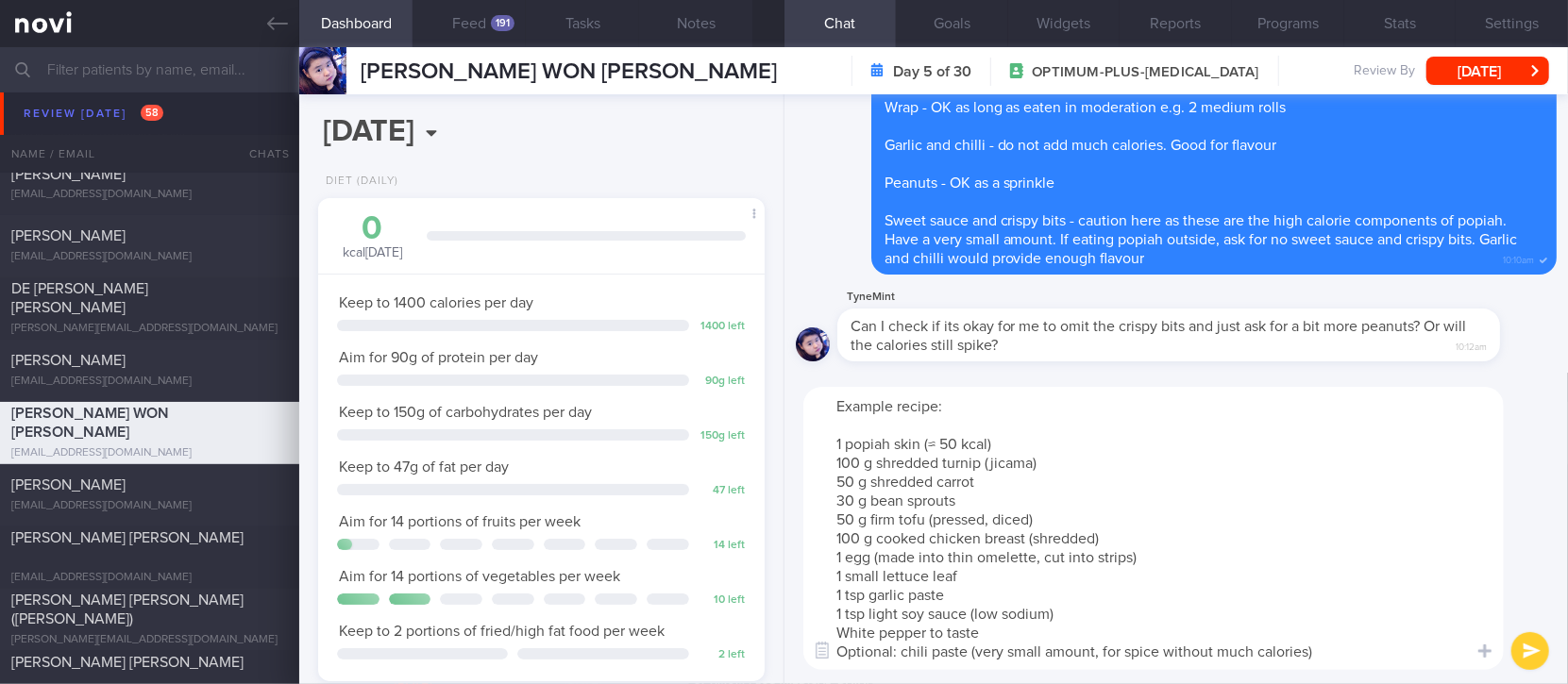
click at [1330, 649] on textarea "Example recipe: 1 popiah skin (≈ 50 kcal) 100 g shredded turnip (jicama) 50 g s…" at bounding box center [1154, 529] width 701 height 283
type textarea "Example recipe: 1 popiah skin (≈ 50 kcal) 100 g shredded turnip (jicama) 50 g s…"
click at [1383, 646] on textarea "Example recipe: 1 popiah skin (≈ 50 kcal) 100 g shredded turnip (jicama) 50 g s…" at bounding box center [1154, 529] width 701 height 283
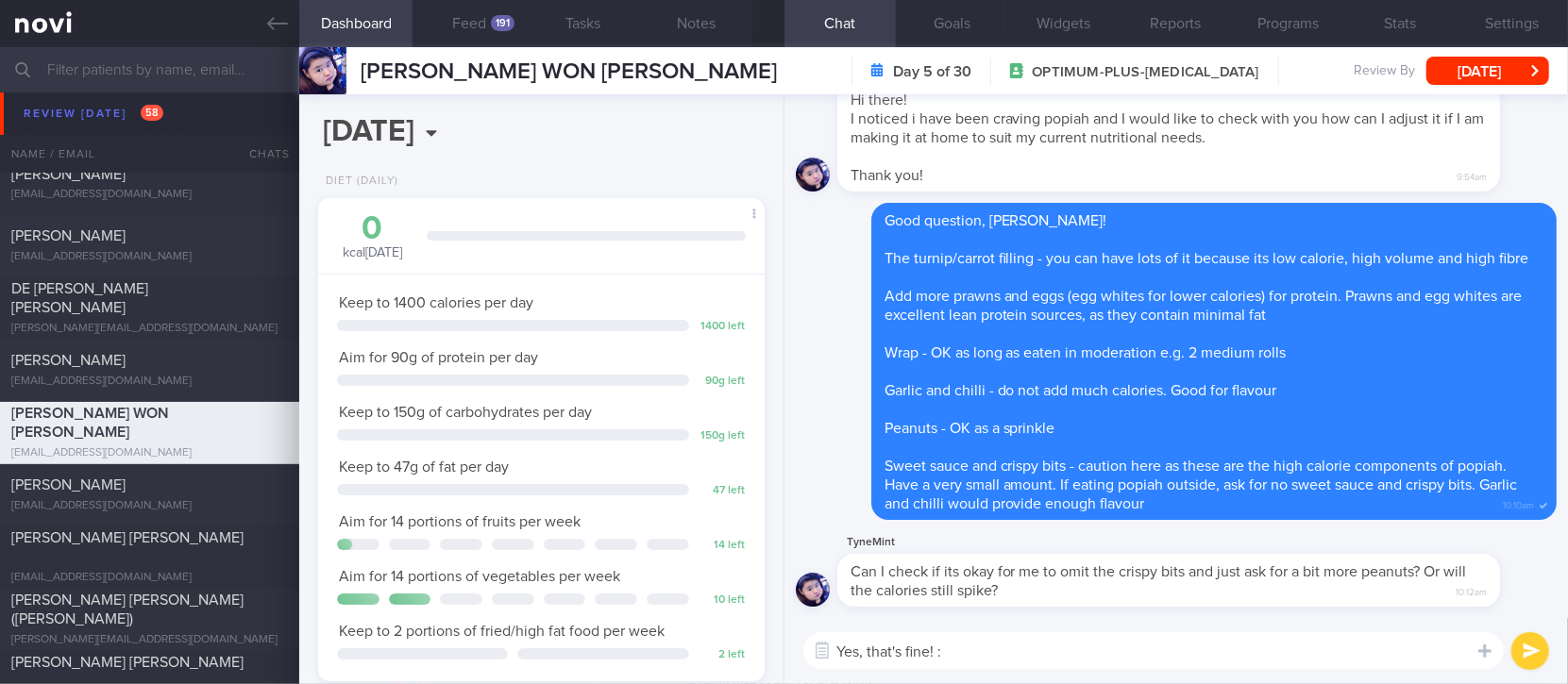
type textarea "Yes, that's fine! :)"
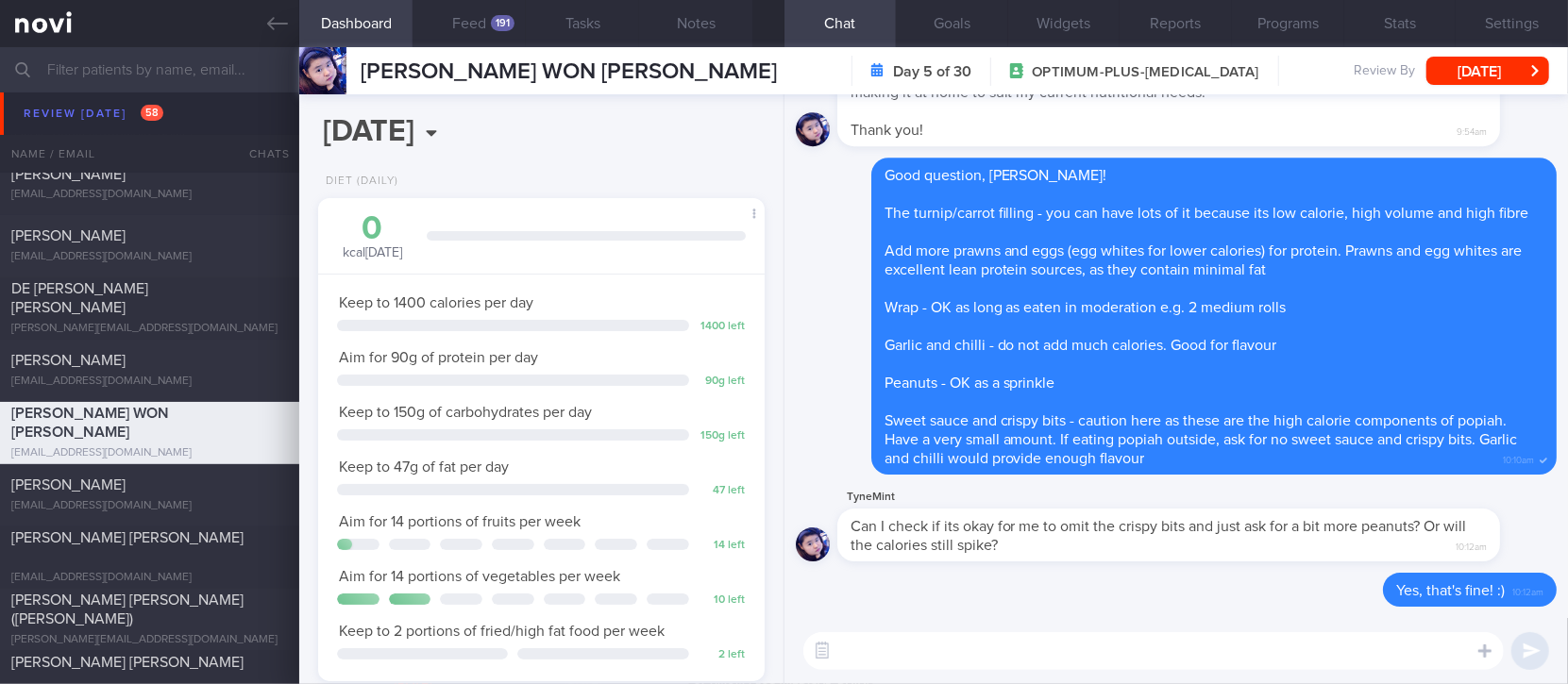
type textarea "I"
type textarea "M"
type textarea "T"
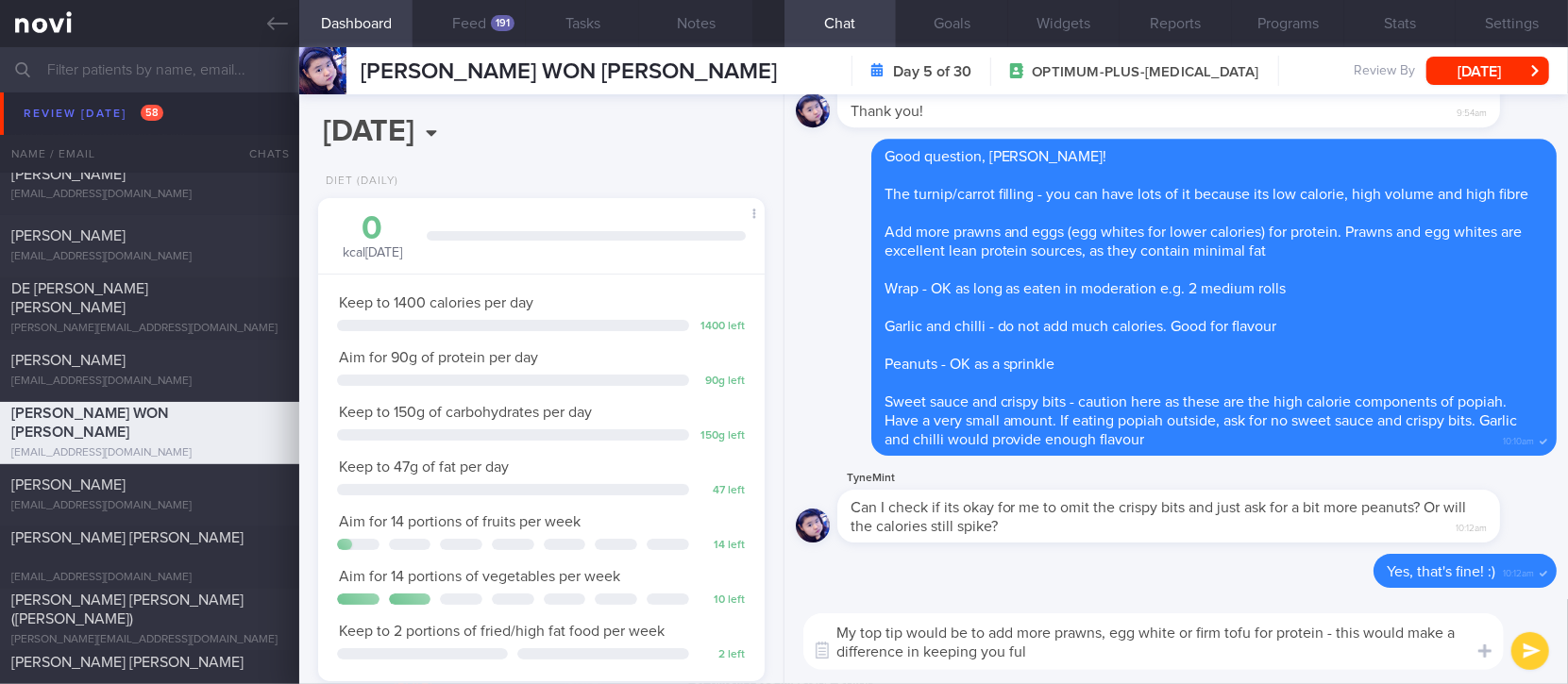
type textarea "My top tip would be to add more prawns, egg white or firm tofu for protein - th…"
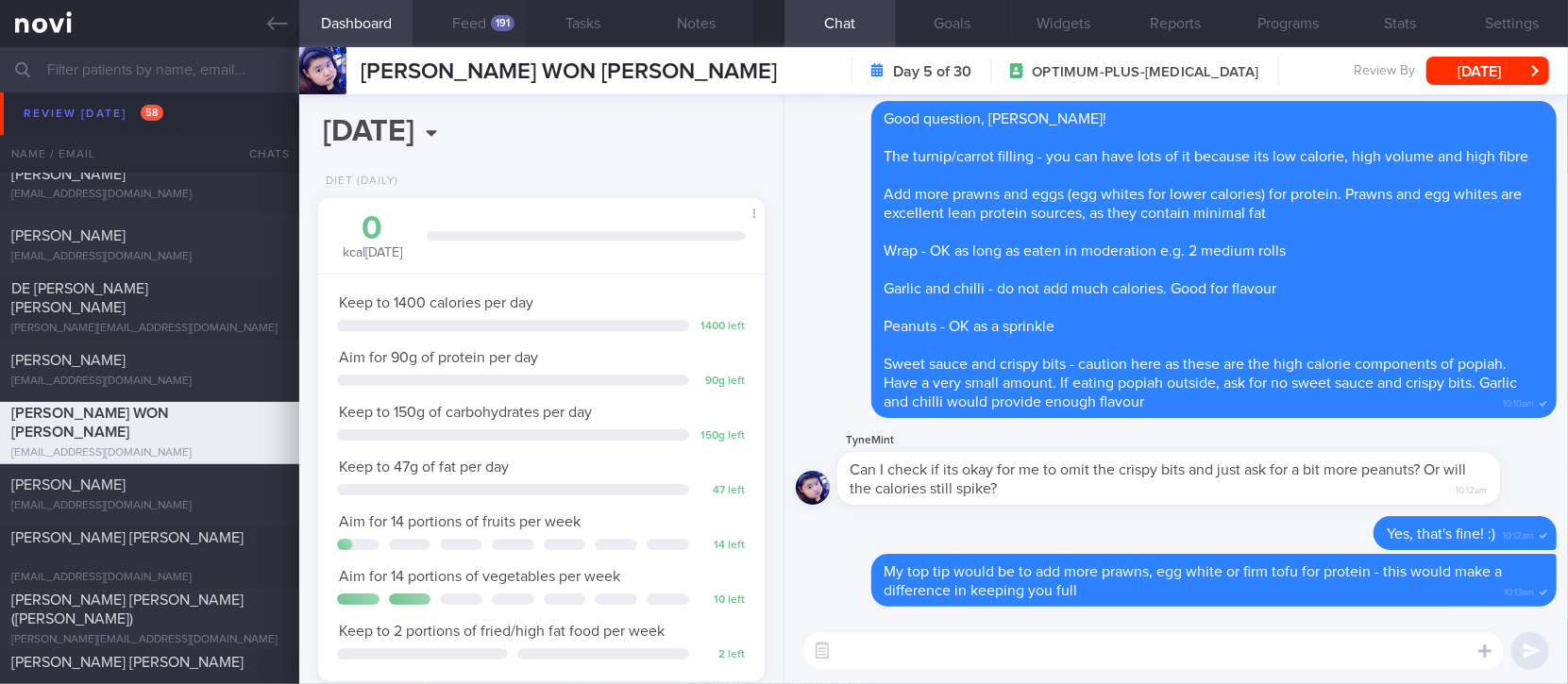
click at [491, 26] on div "191" at bounding box center [502, 22] width 23 height 16
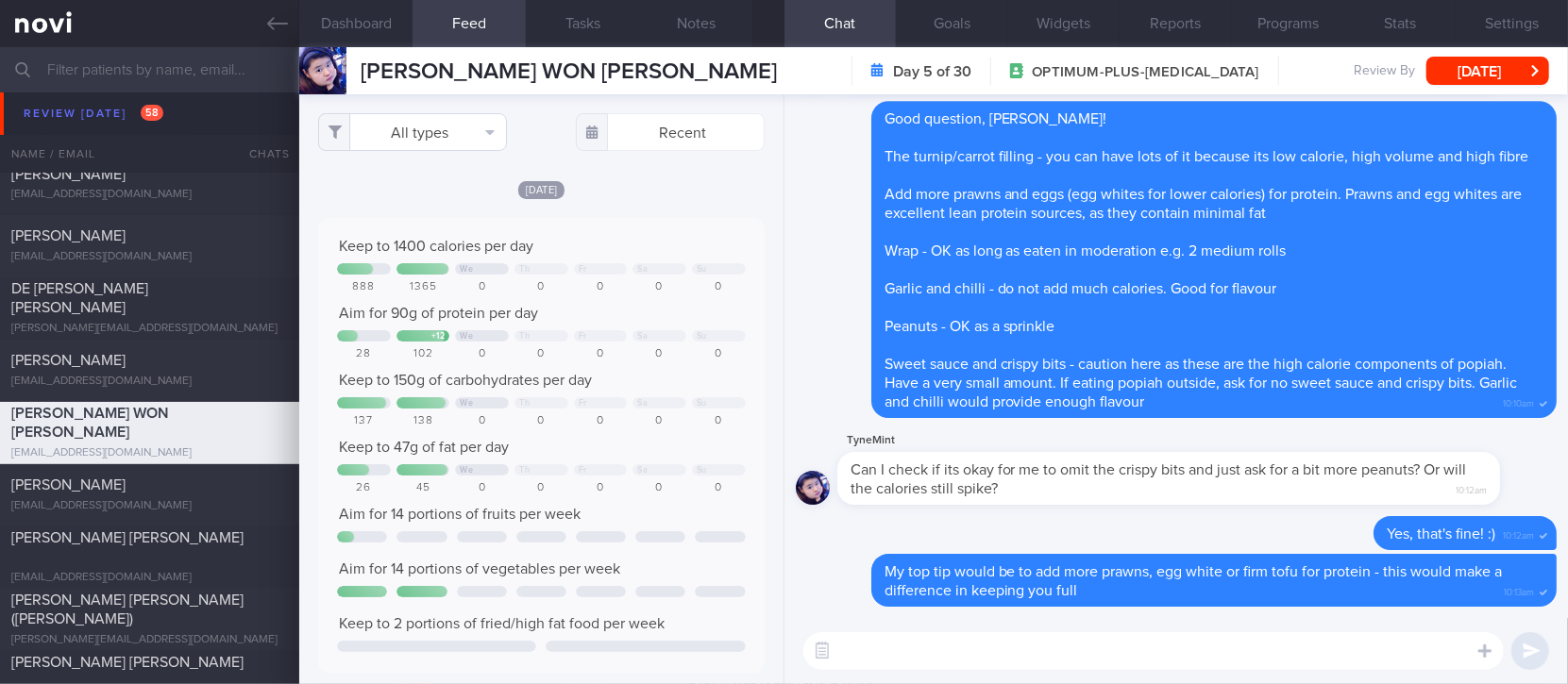
scroll to position [100, 402]
click at [460, 125] on button "All types" at bounding box center [412, 132] width 189 height 38
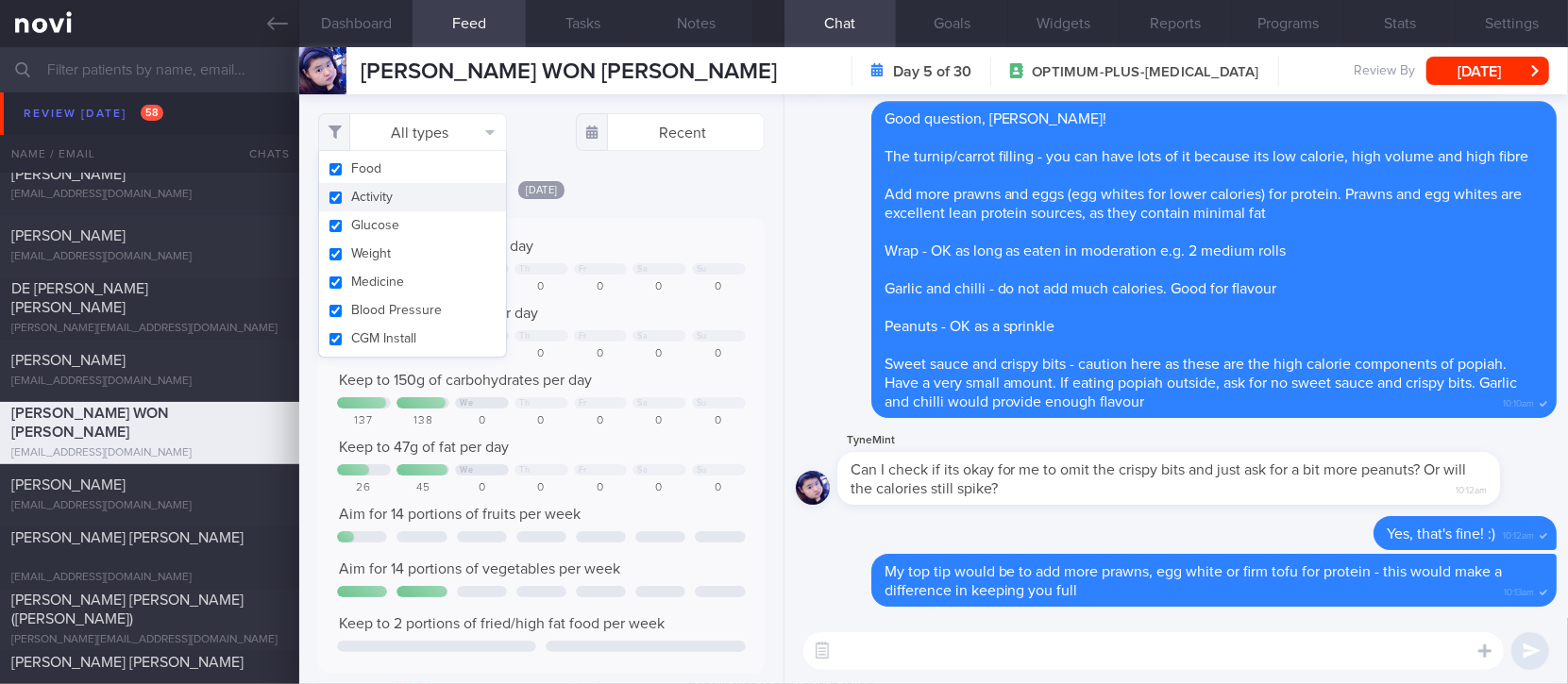
click at [415, 200] on button "Activity" at bounding box center [412, 196] width 187 height 28
checkbox input "false"
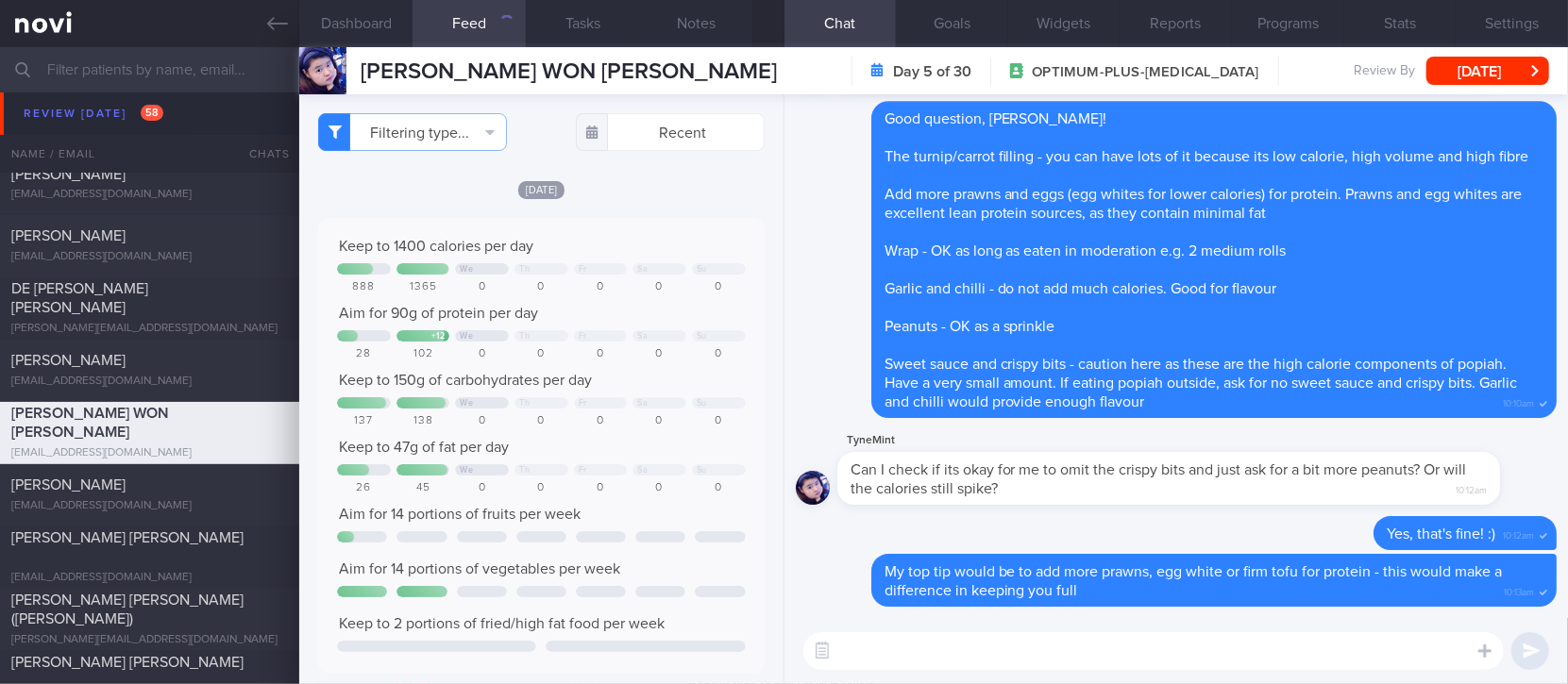
click at [640, 232] on div "Keep to 1400 calories per day We Th Fr Sa Su 888 1365 0 0 0 0 0 Aim for 90g of …" at bounding box center [541, 446] width 446 height 456
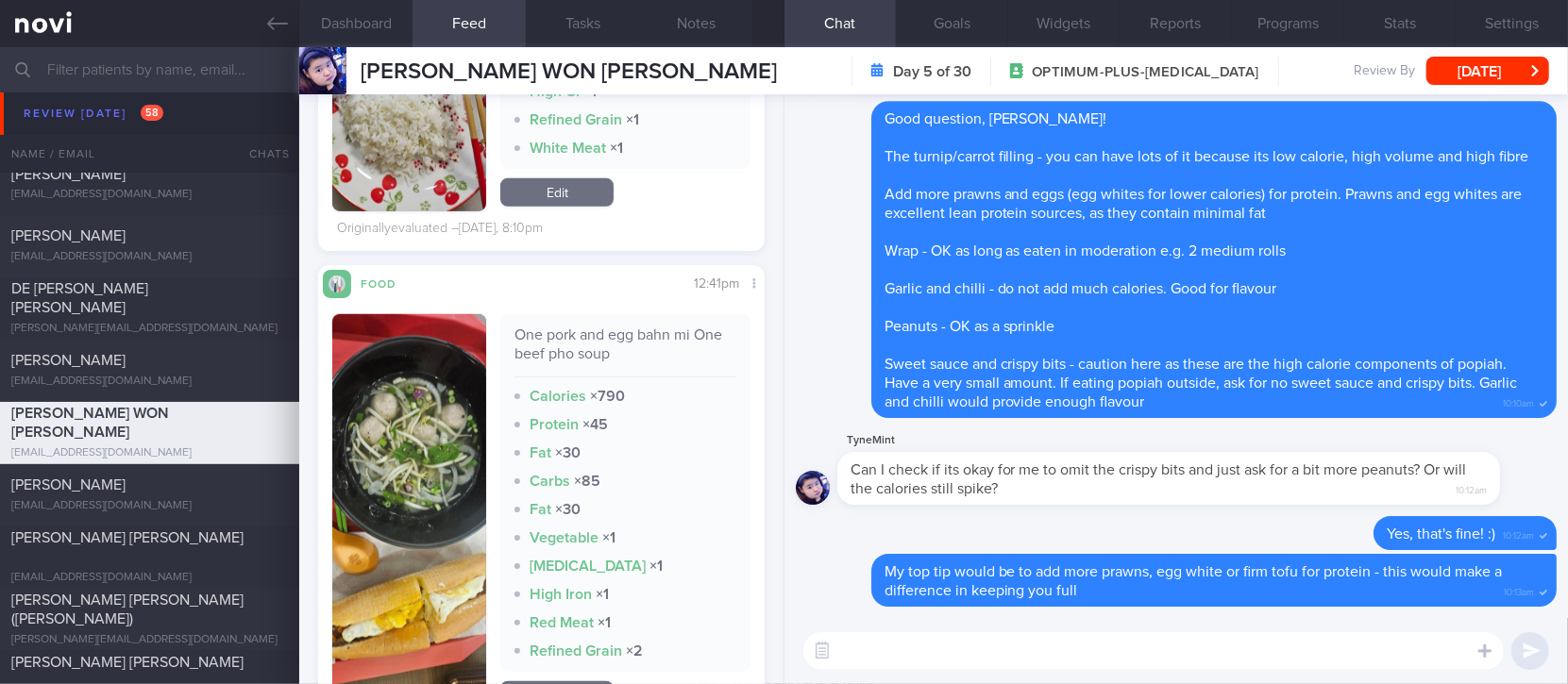
scroll to position [1006, 0]
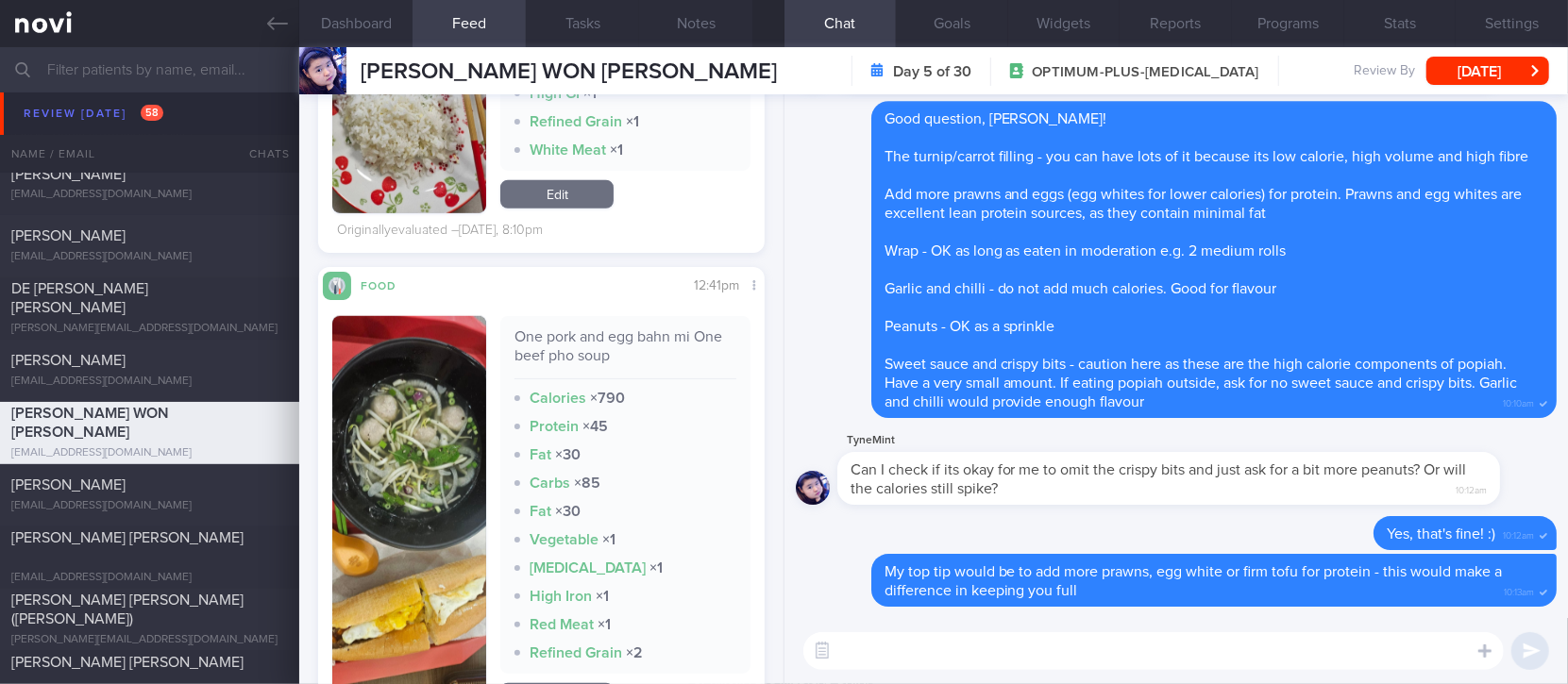
click at [880, 666] on textarea at bounding box center [1154, 651] width 701 height 38
type textarea "Y"
type textarea "W"
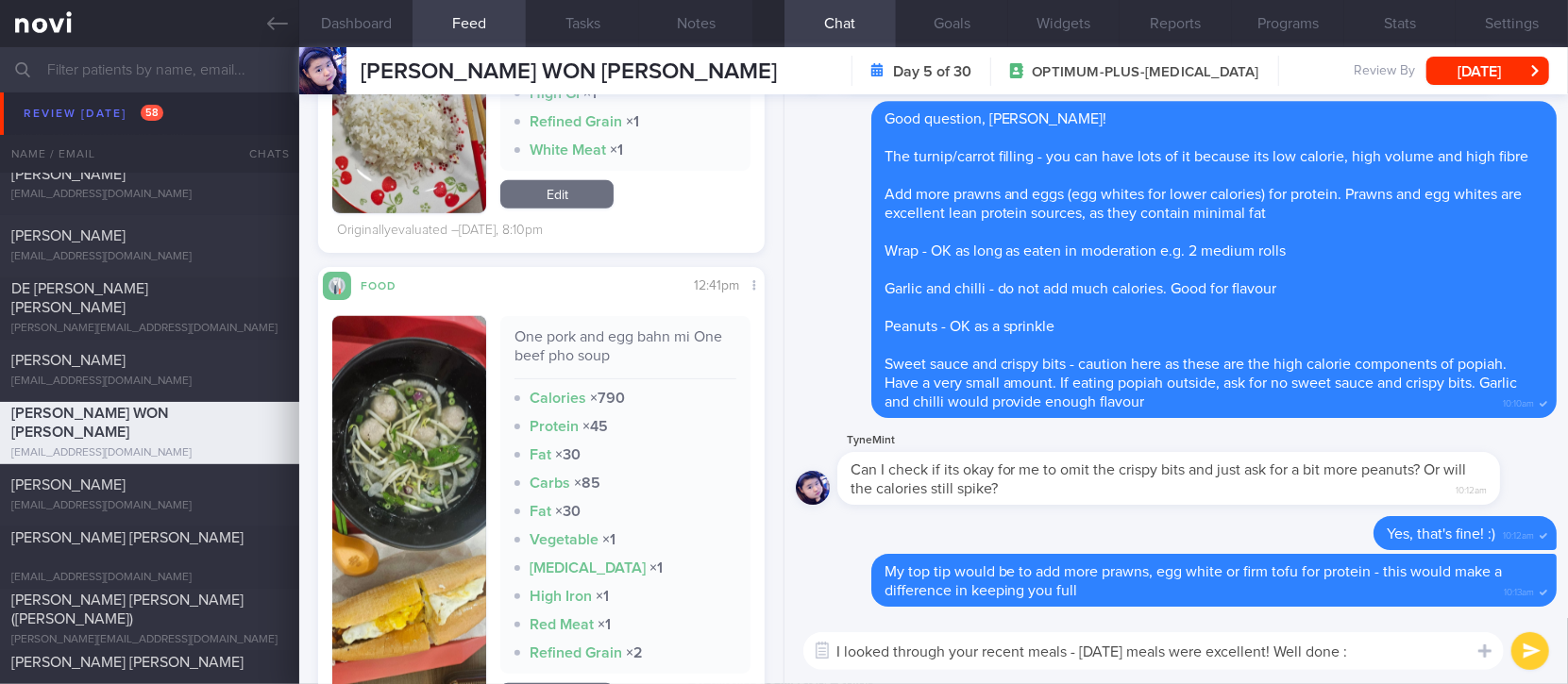
type textarea "I looked through your recent meals - yesterday's meals were excellent! Well don…"
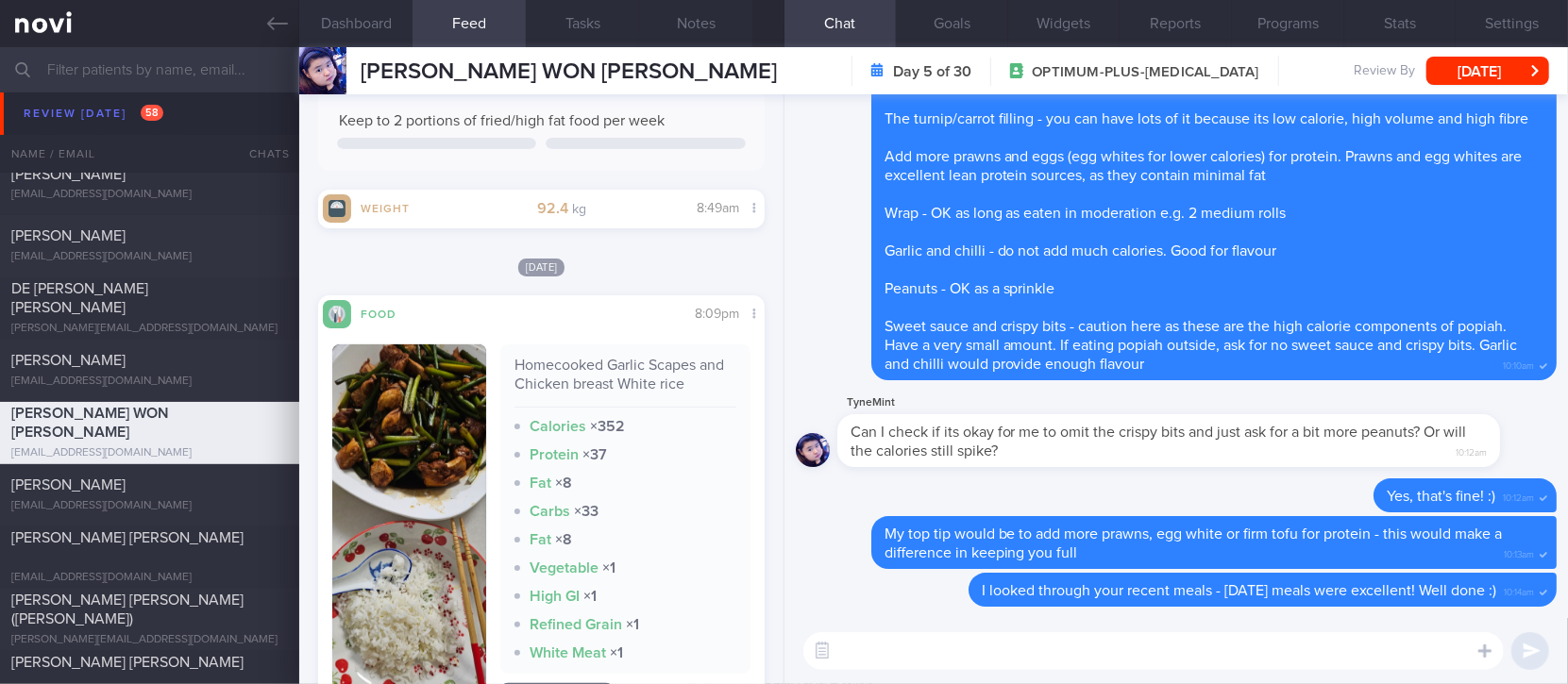
scroll to position [0, 0]
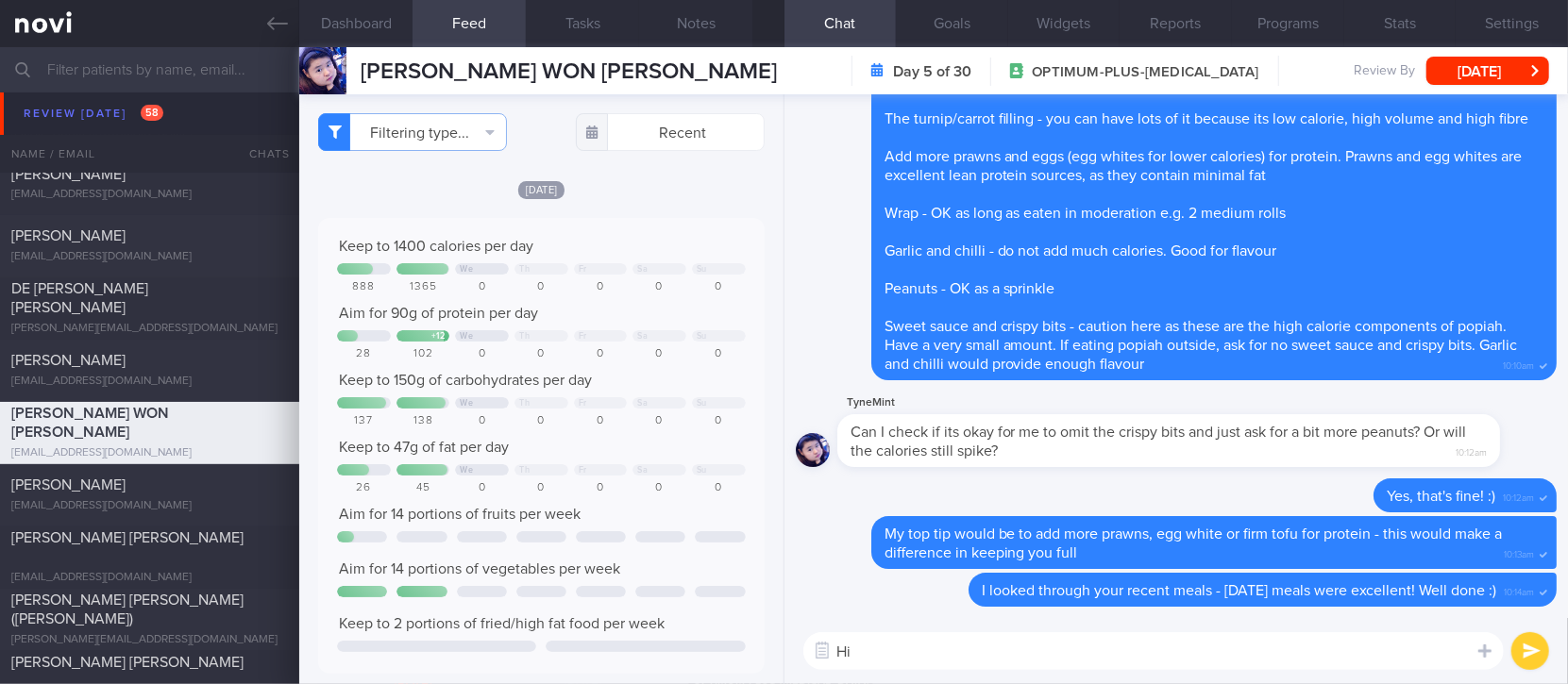
type textarea "H"
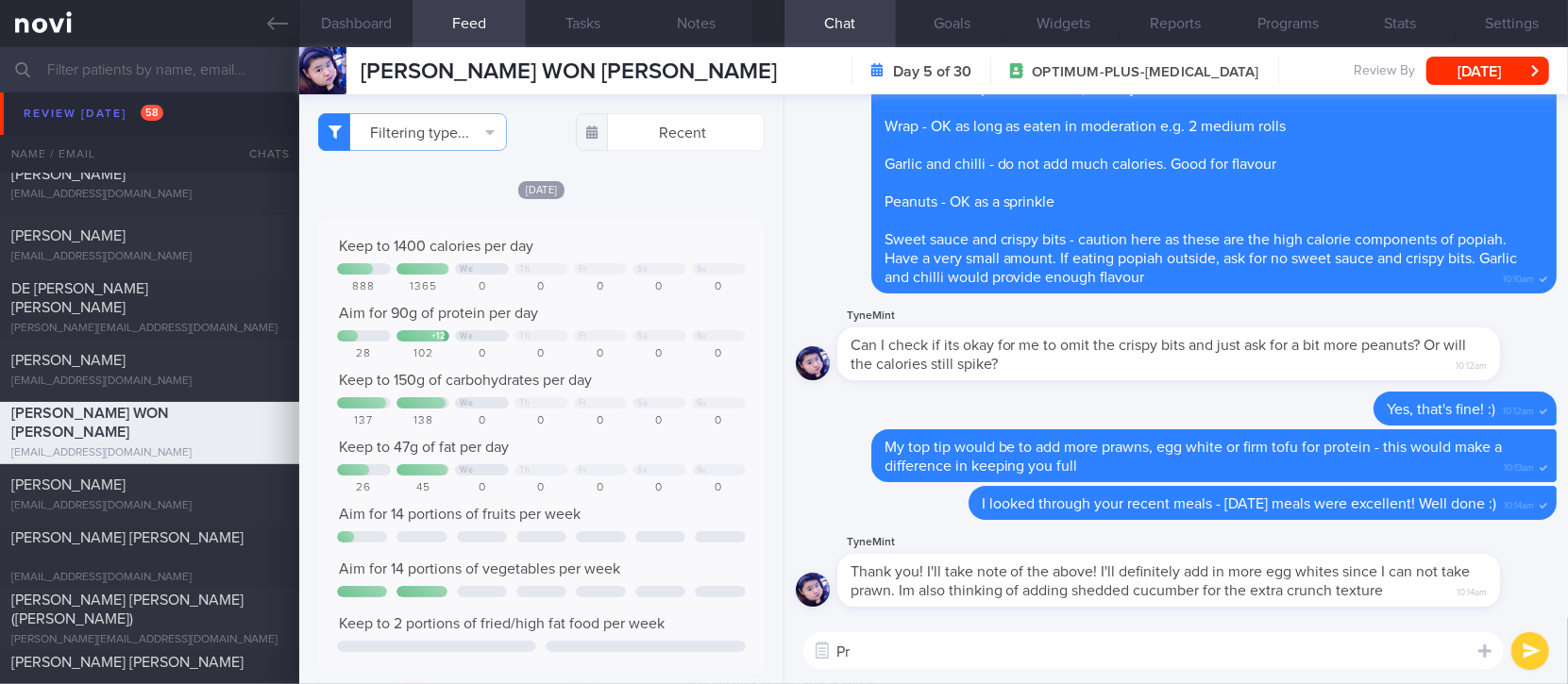
type textarea "P"
click at [722, 54] on div "JUSTYNE WON YAN NI JUSTYNE WON YAN NI justyne1995@gmail.com Day 5 of 30 OPTIMUM…" at bounding box center [934, 70] width 1269 height 47
click at [718, 36] on button "Notes" at bounding box center [696, 23] width 113 height 47
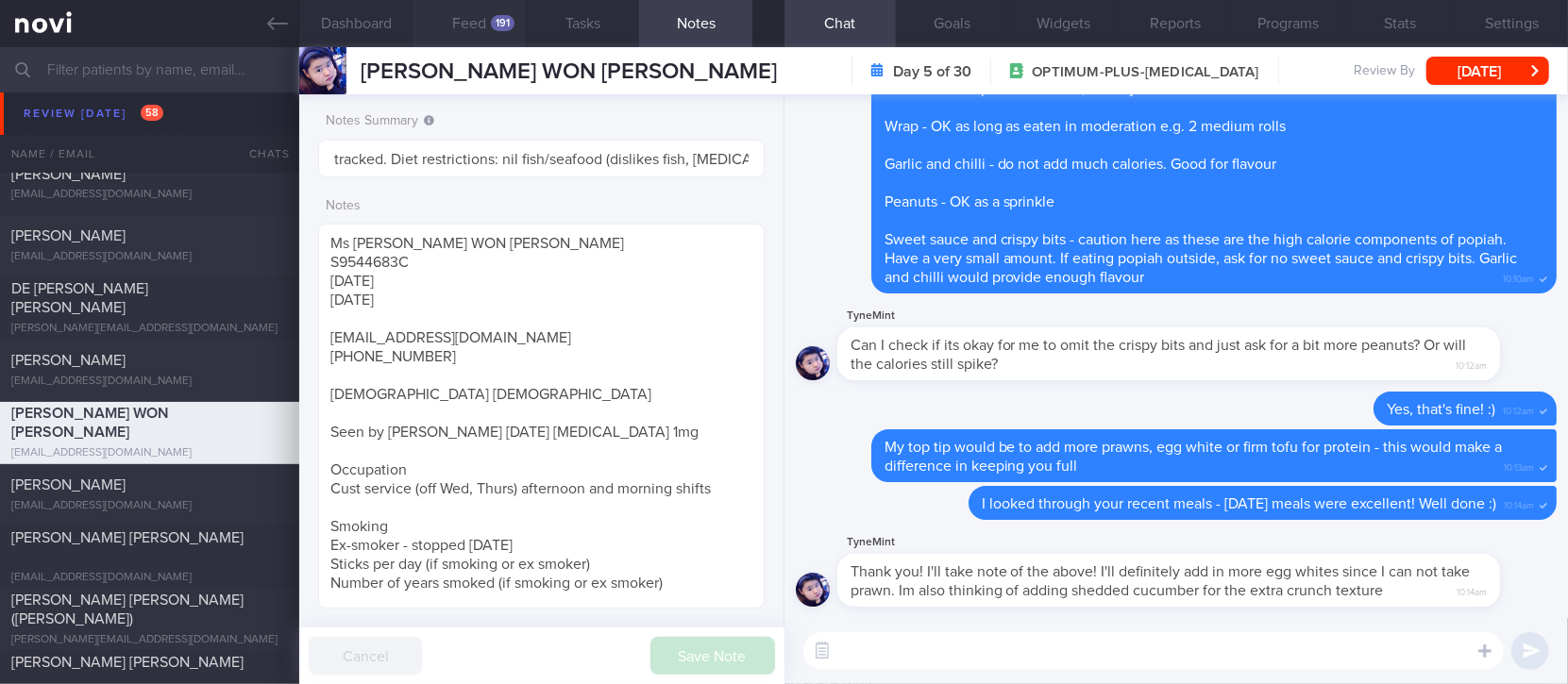
click at [438, 34] on button "Feed 191" at bounding box center [469, 23] width 113 height 47
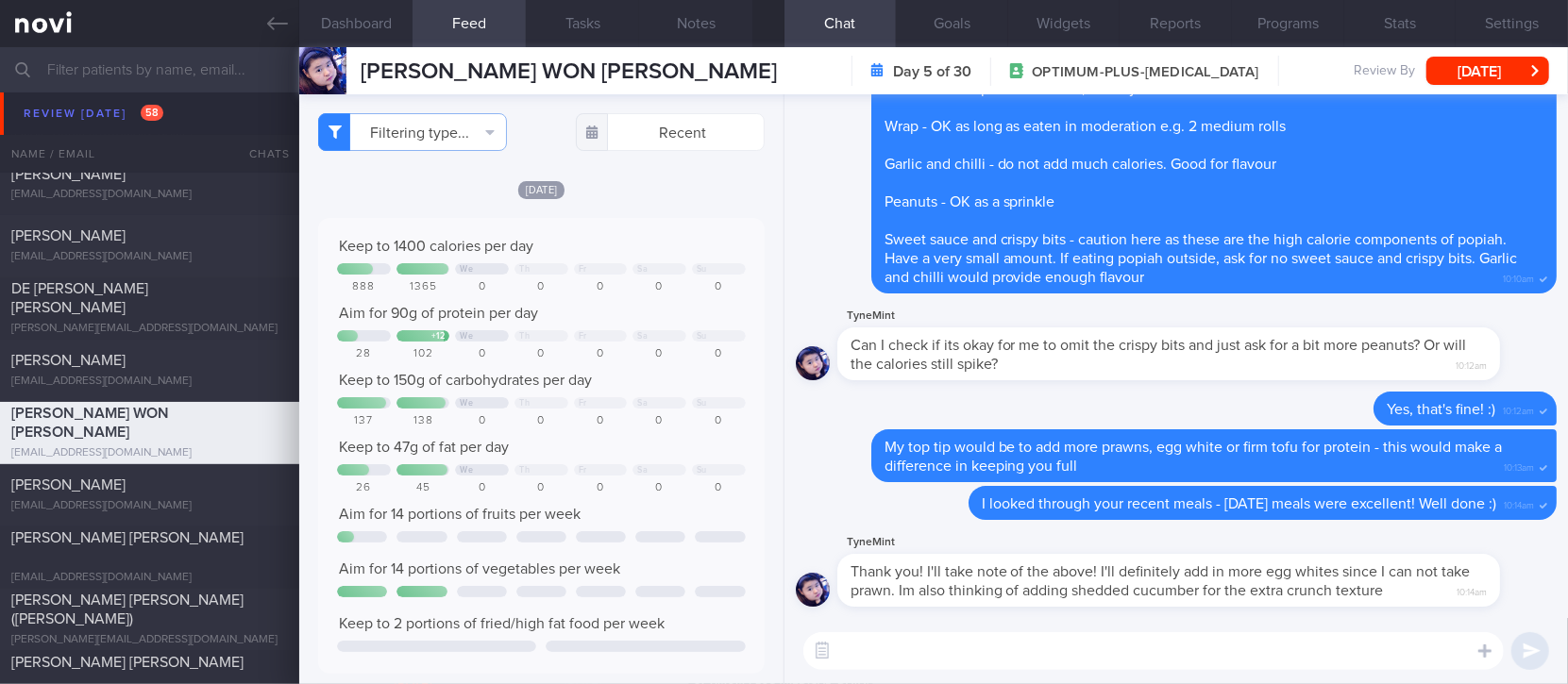
click at [921, 657] on textarea at bounding box center [1154, 651] width 701 height 38
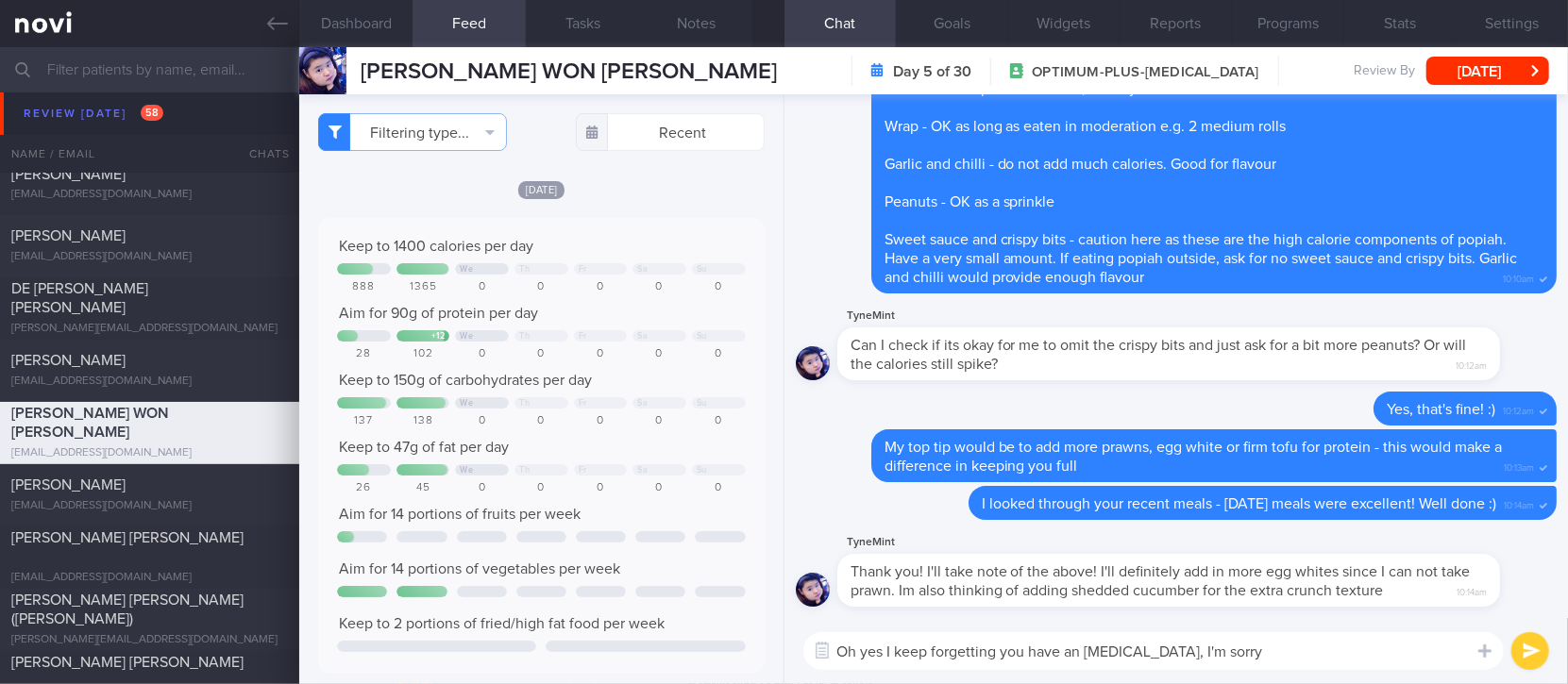
type textarea "Oh yes I keep forgetting you have an allergy to seafood, I'm sorry!"
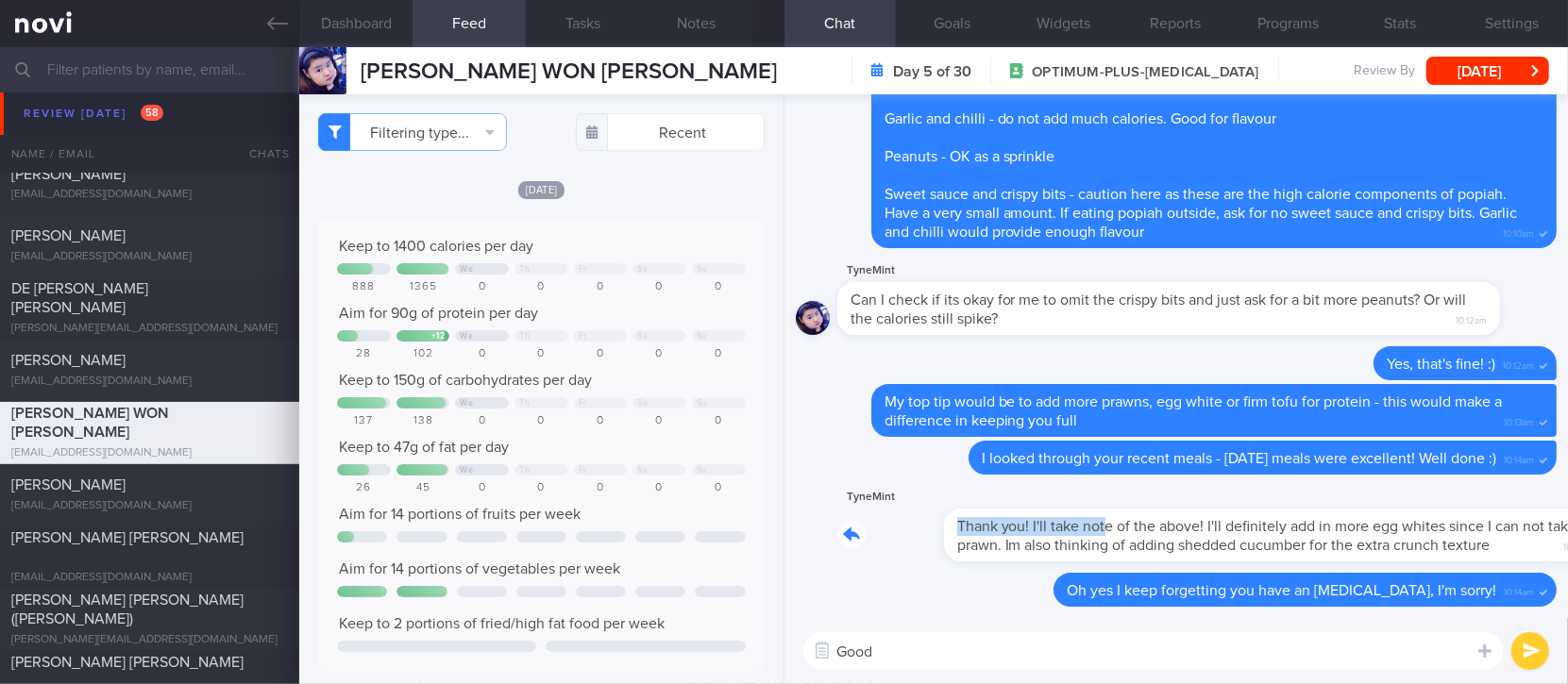
drag, startPoint x: 999, startPoint y: 515, endPoint x: 1305, endPoint y: 499, distance: 306.4
click at [1305, 499] on div "TyneMint Thank you! I'll take note of the above! I'll definitely add in more eg…" at bounding box center [1198, 523] width 719 height 75
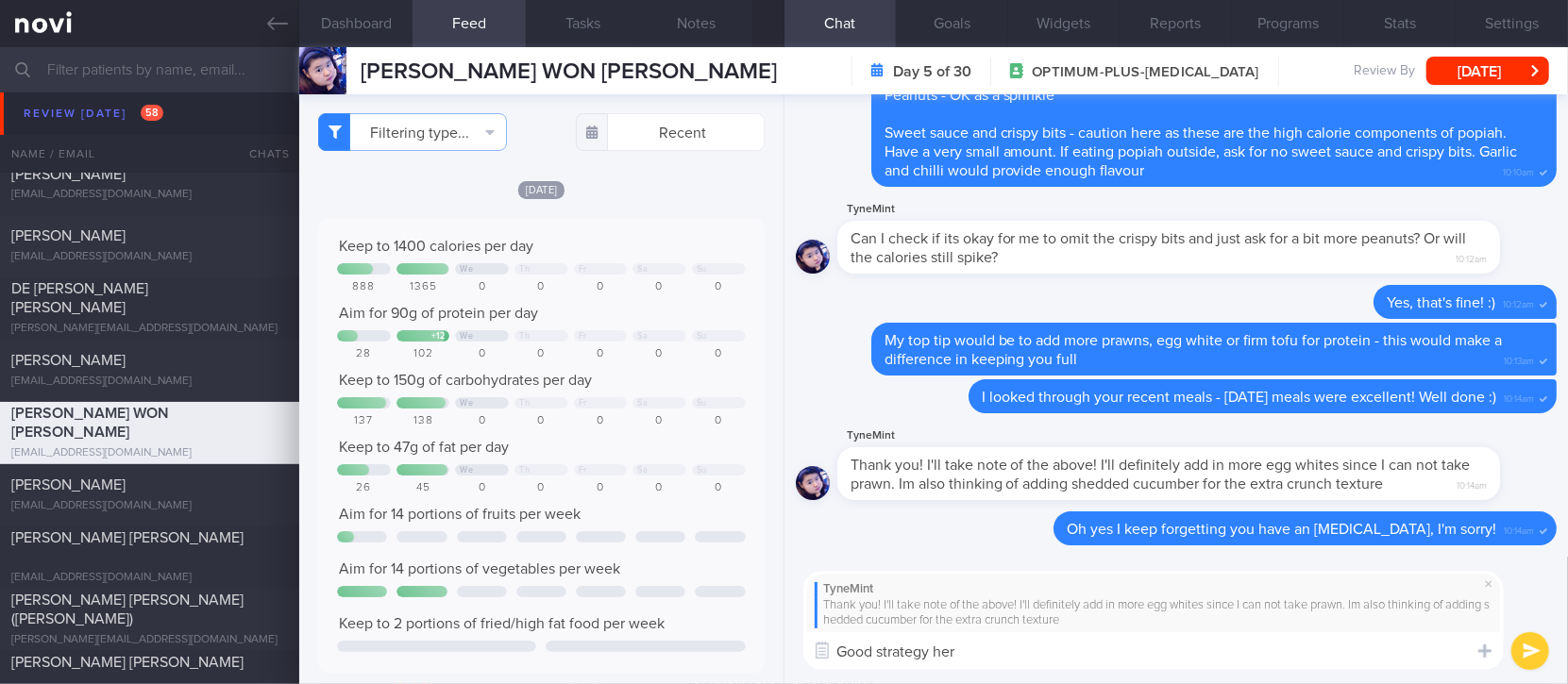
type textarea "Good strategy here"
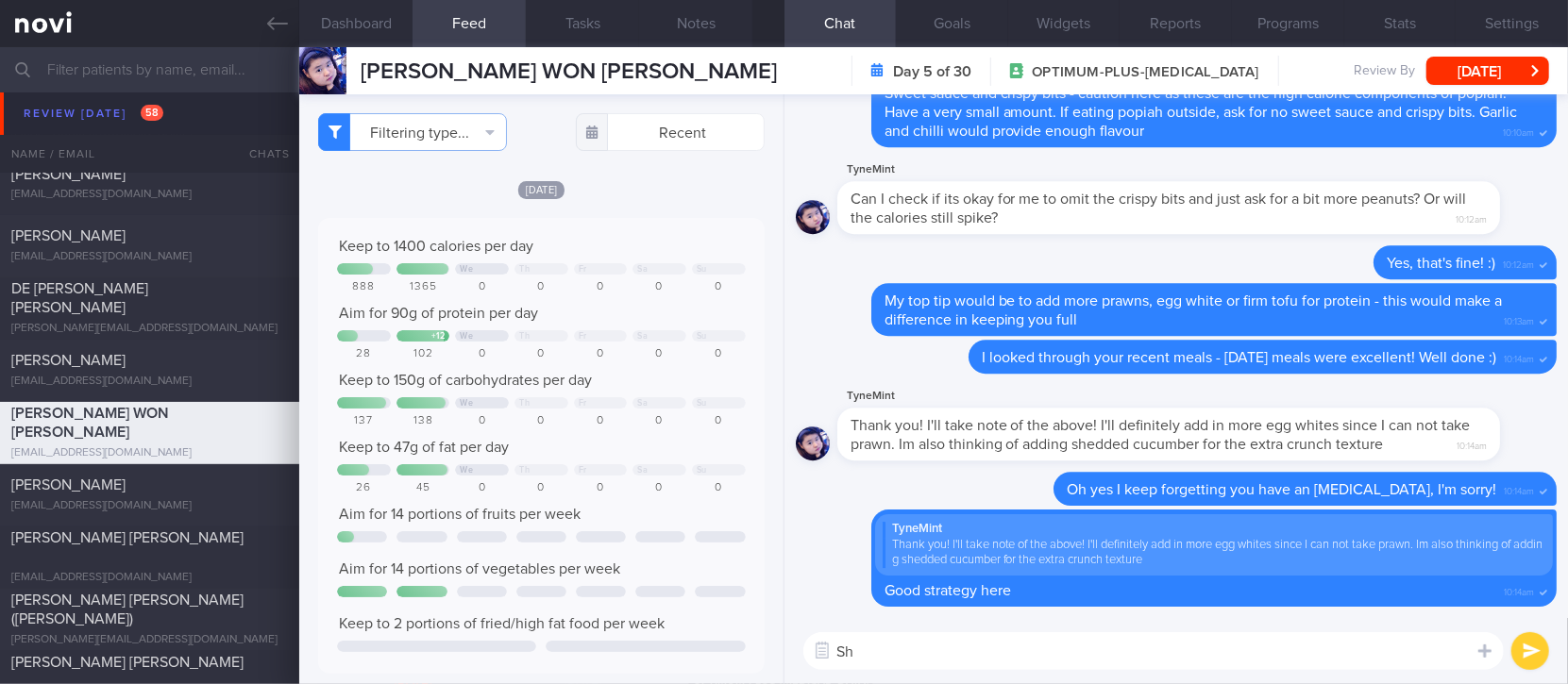
type textarea "S"
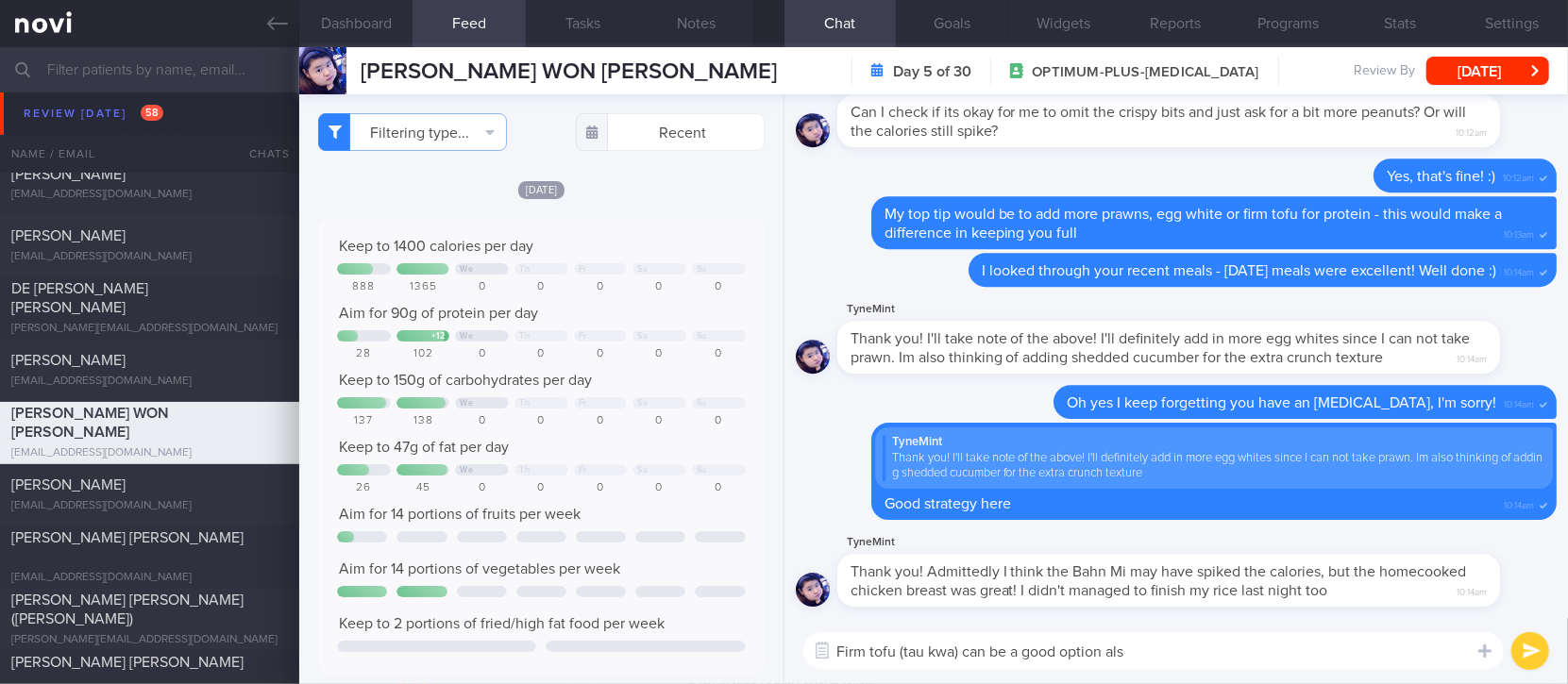
type textarea "Firm tofu (tau kwa) can be a good option also"
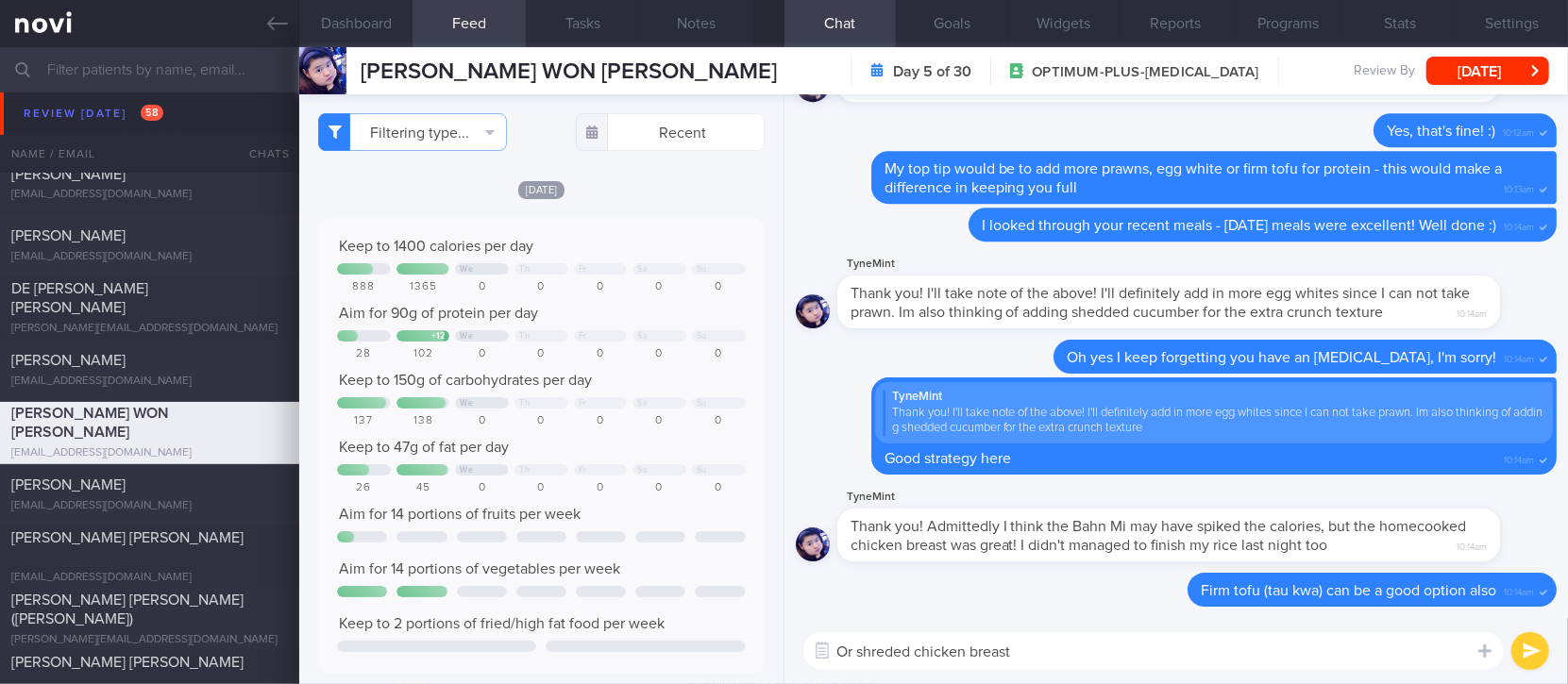
click at [895, 650] on textarea "Or shreded chicken breast" at bounding box center [1154, 651] width 701 height 38
type textarea "Or shredded chicken breast"
click at [1064, 648] on textarea "Or shredded chicken breast" at bounding box center [1154, 651] width 701 height 38
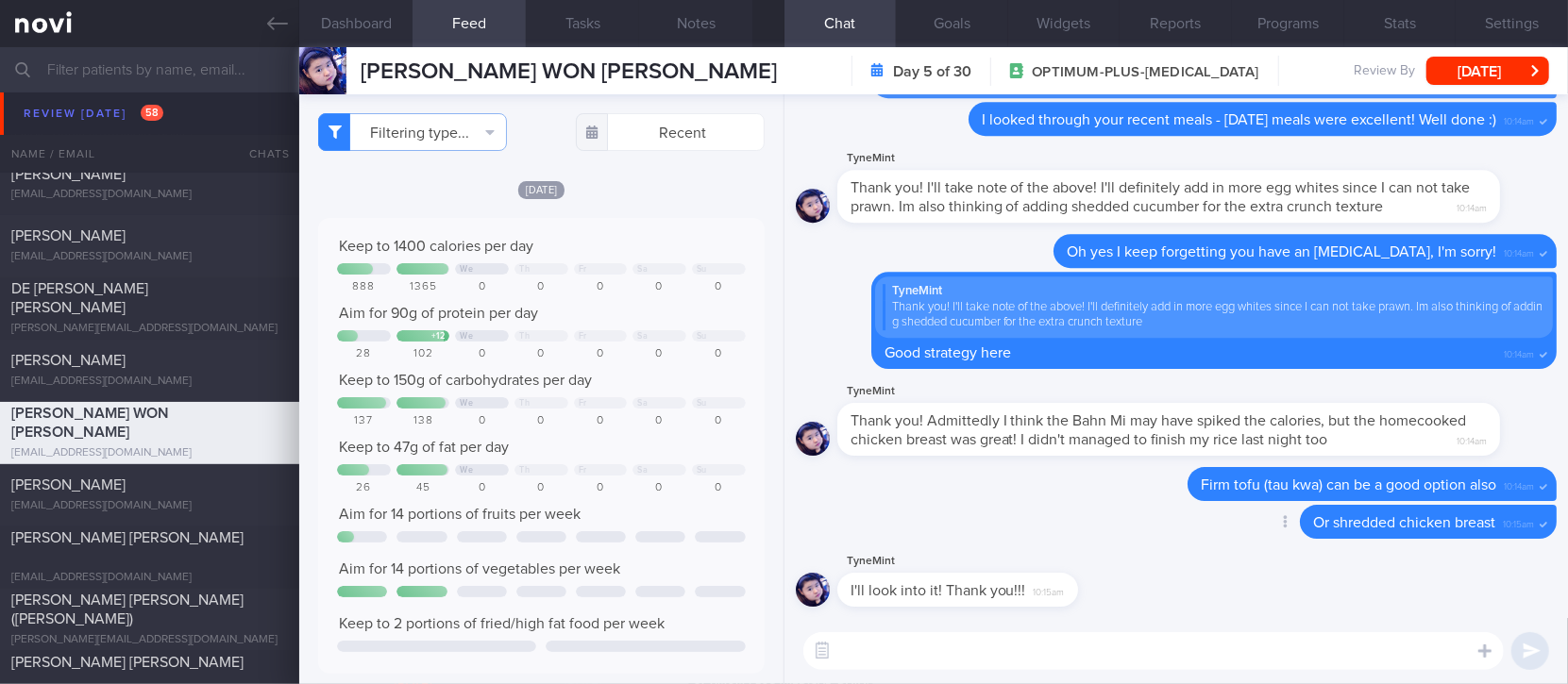
click at [1026, 511] on div "Delete Or shredded chicken breast 10:15am" at bounding box center [1176, 528] width 761 height 45
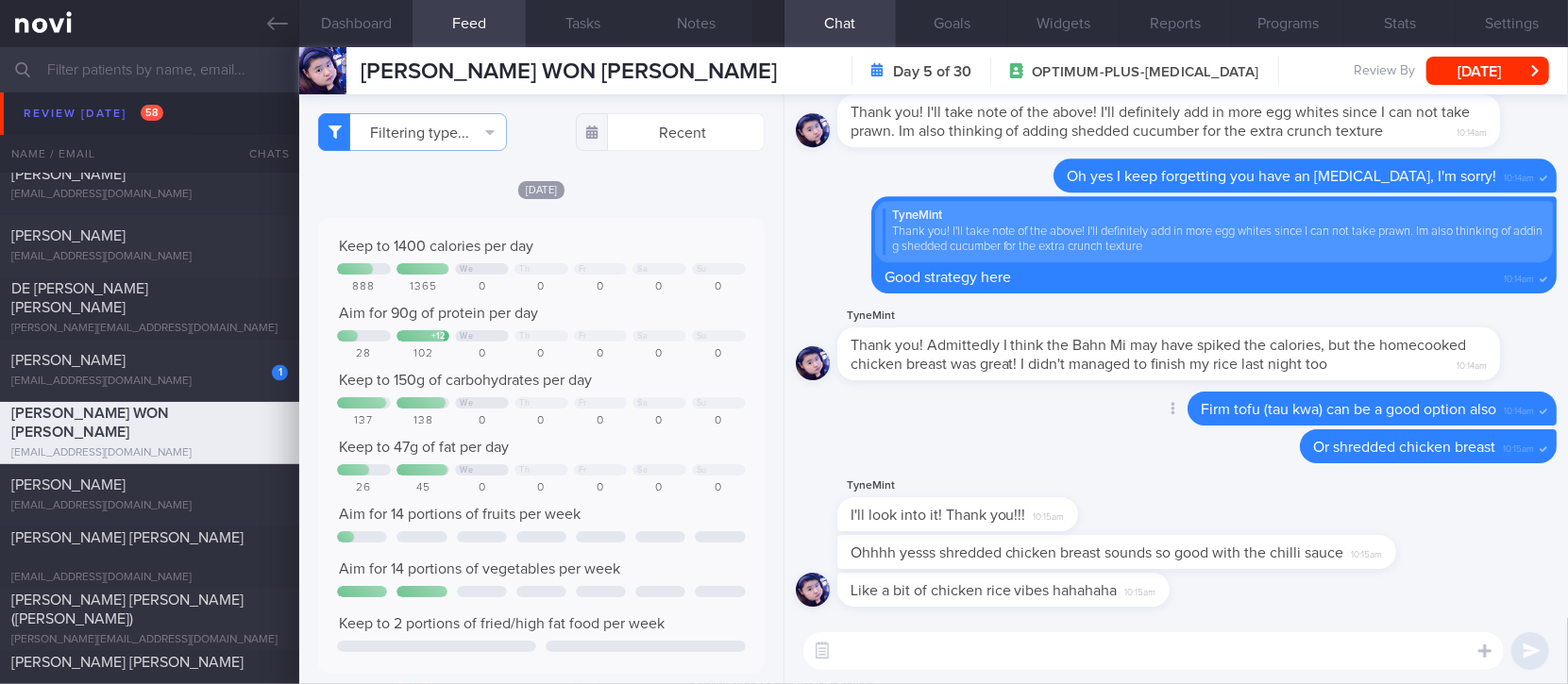
drag, startPoint x: 330, startPoint y: 578, endPoint x: 975, endPoint y: 428, distance: 662.2
click at [975, 428] on div "Delete Firm tofu (tau kwa) can be a good option also 10:14am" at bounding box center [1176, 410] width 761 height 38
click at [1050, 653] on textarea at bounding box center [1154, 651] width 701 height 38
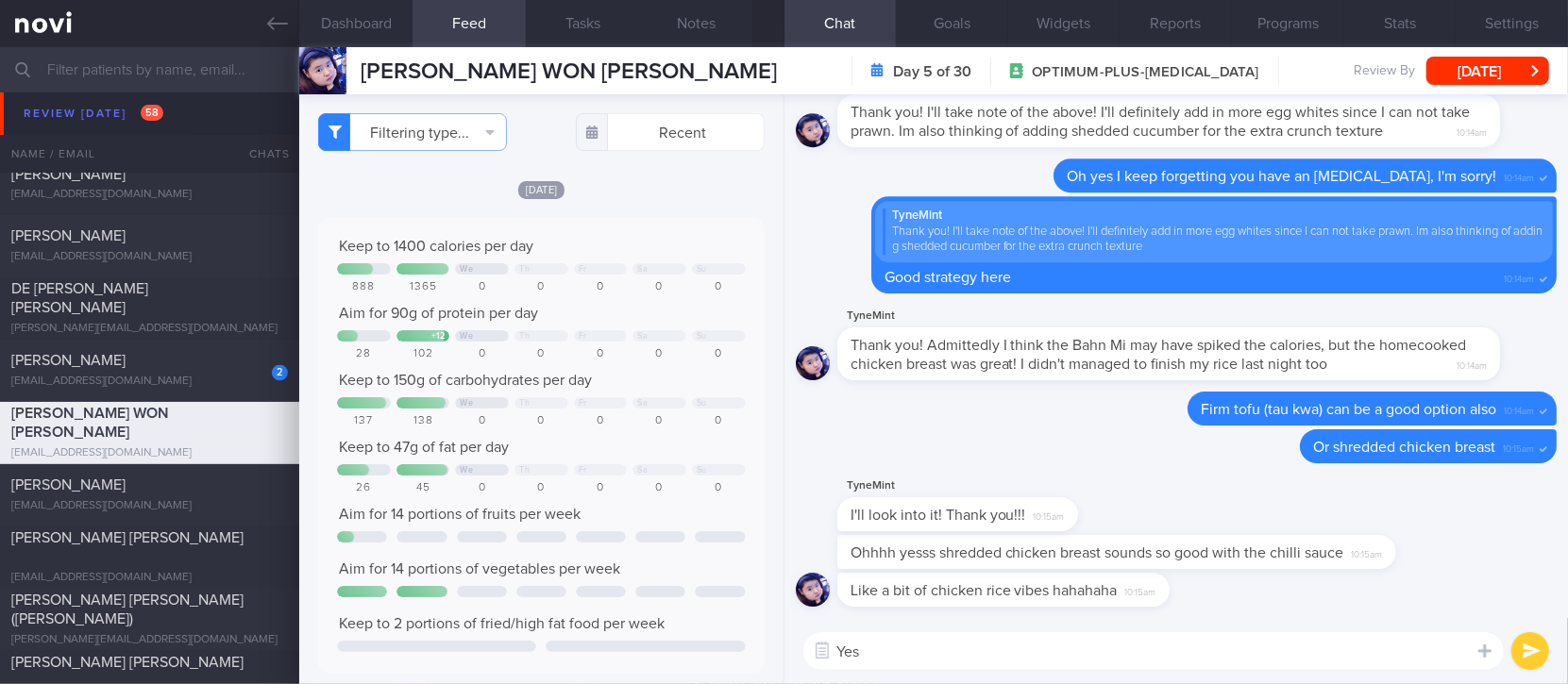
type textarea "Yes!"
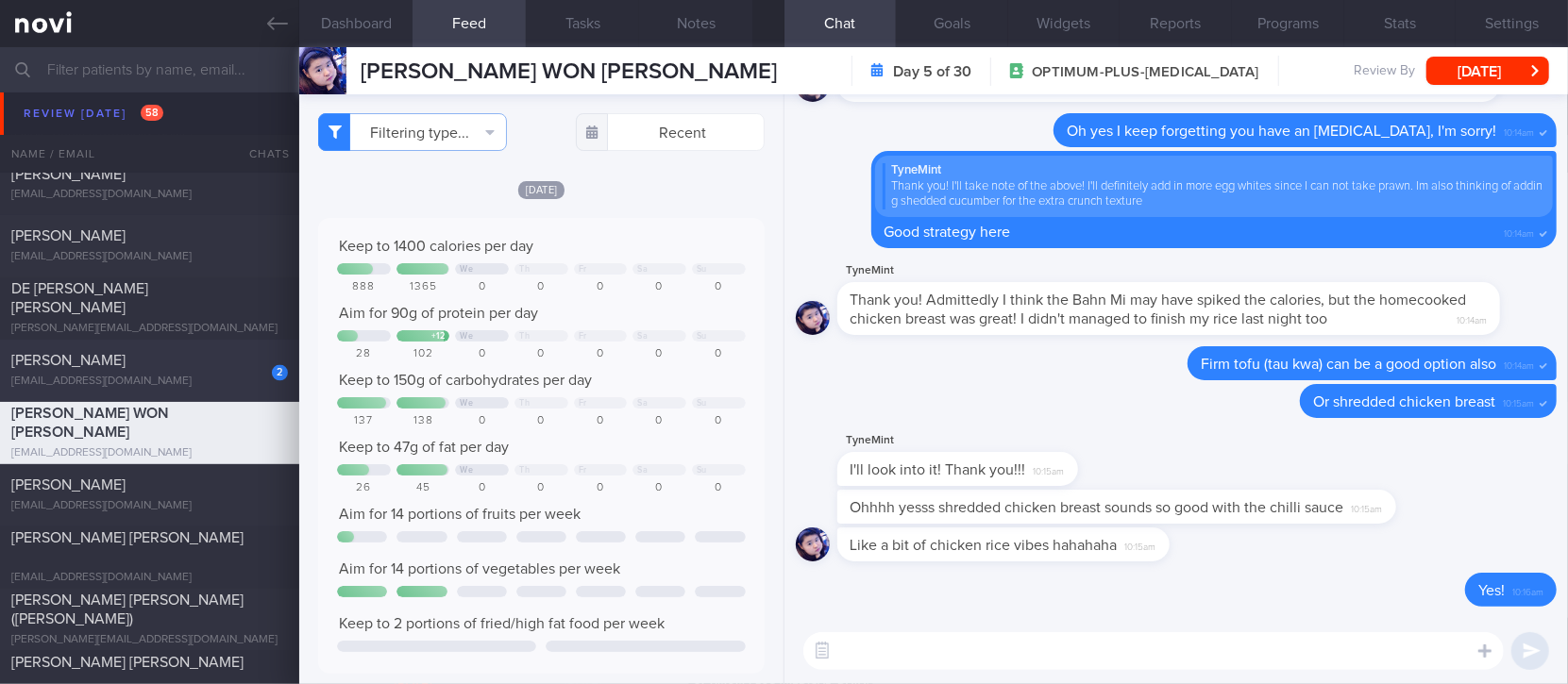
click at [221, 378] on div "jelenalmero@yahoo.com" at bounding box center [150, 382] width 277 height 14
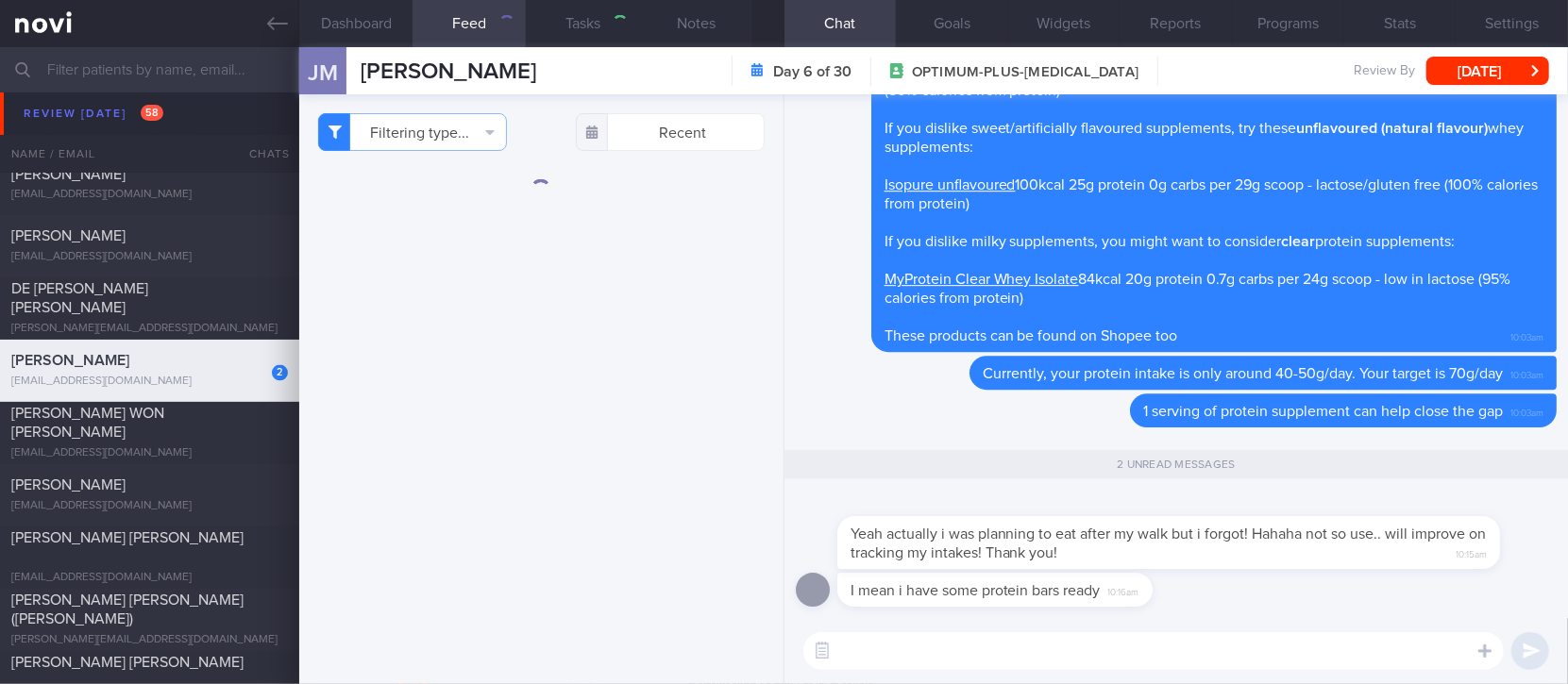
type input "tracked"
type textarea "45F Fatty Liver sedentary 2h walk every weekend nil access to gym/equipment"
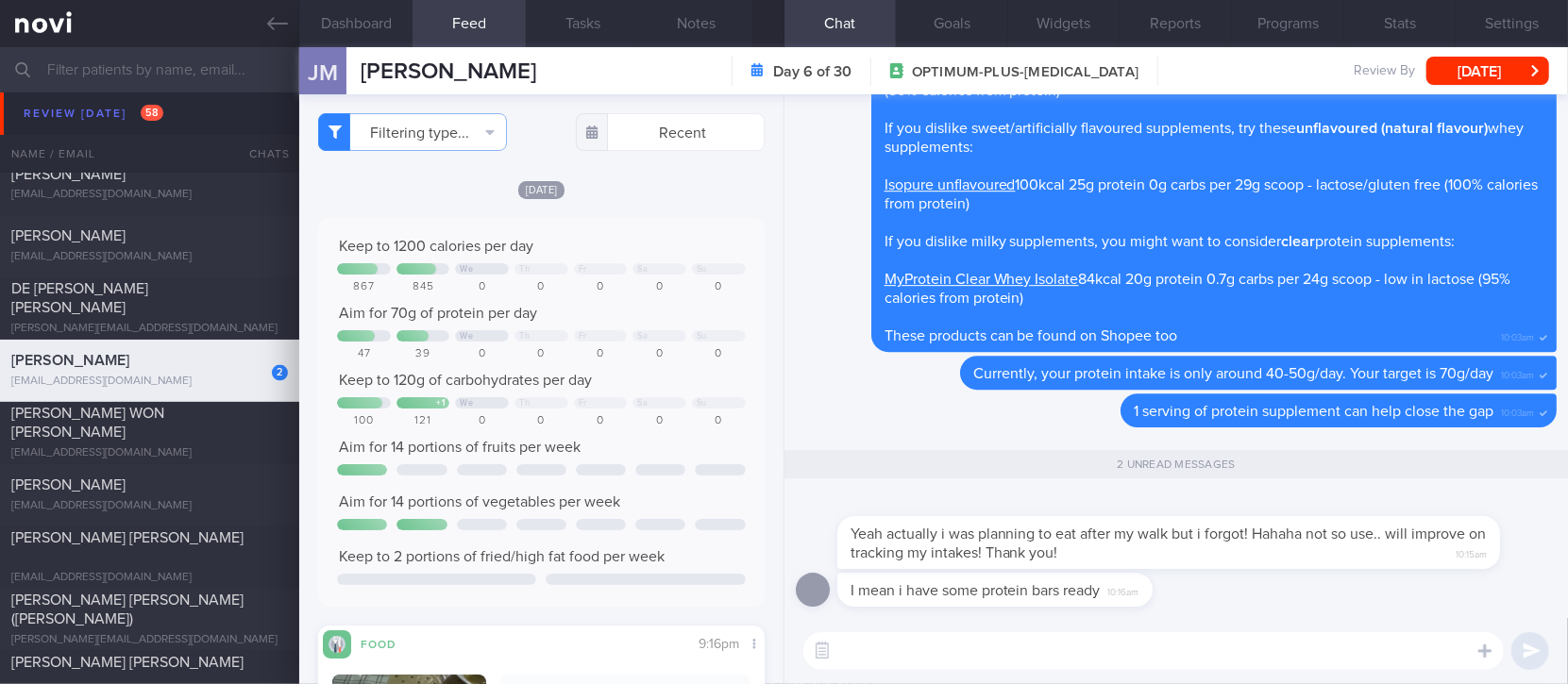
click at [1320, 651] on textarea at bounding box center [1154, 651] width 701 height 38
click at [1317, 648] on textarea at bounding box center [1154, 651] width 701 height 38
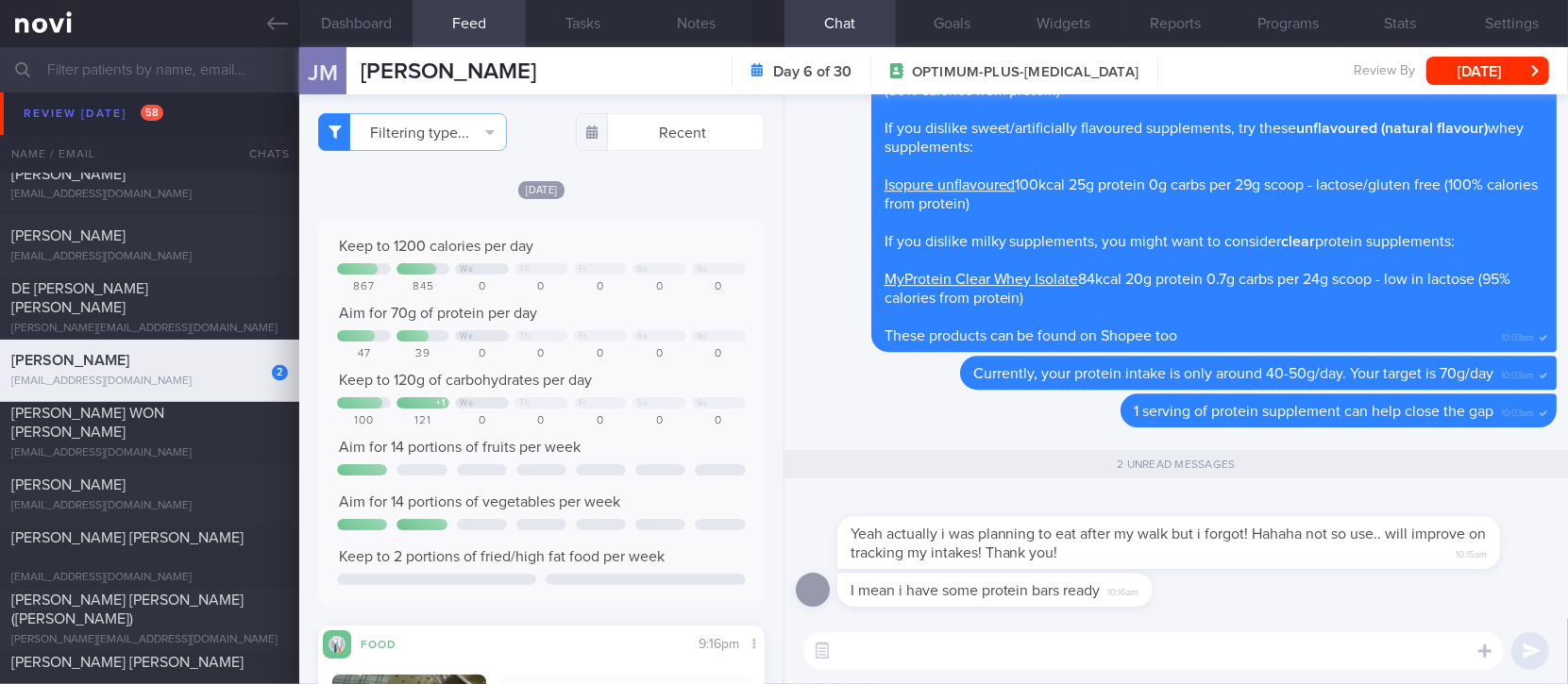
click at [1317, 648] on textarea at bounding box center [1154, 651] width 701 height 38
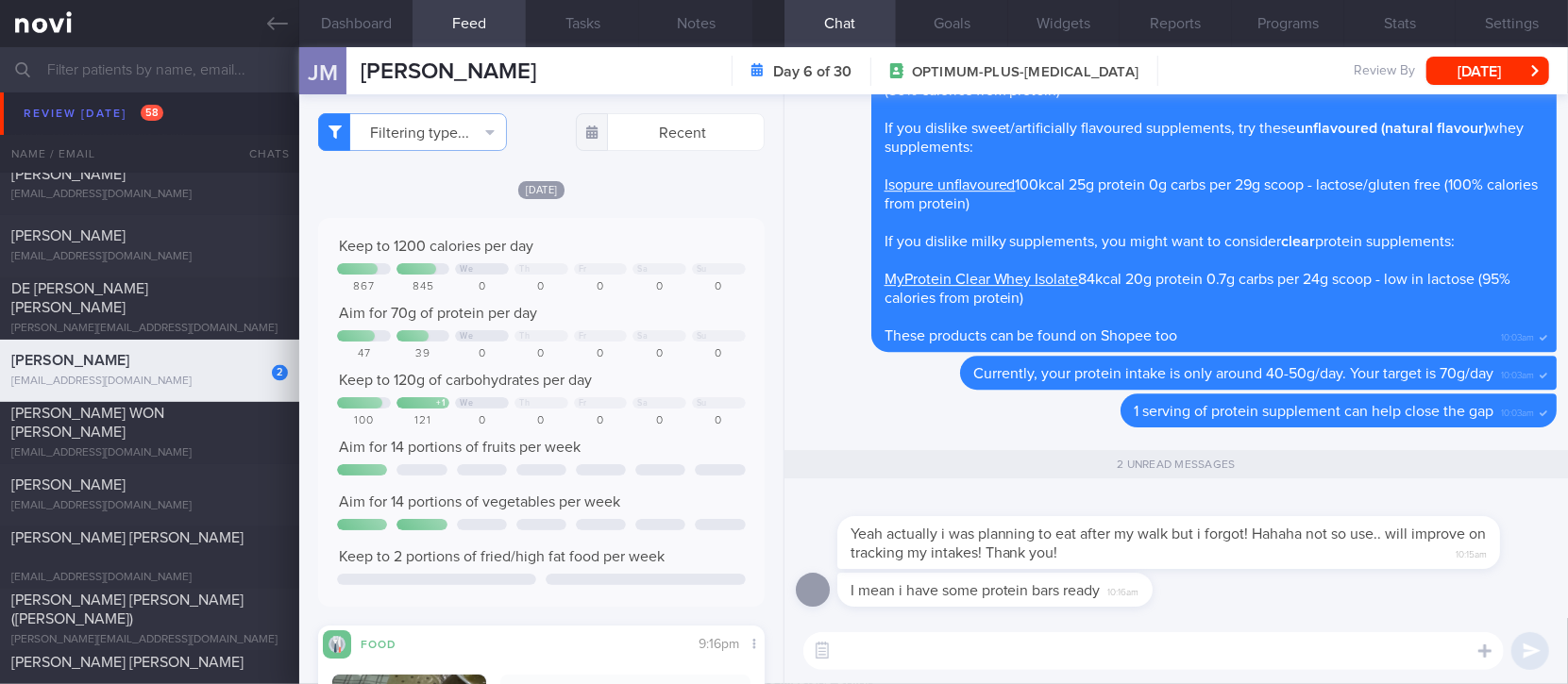
click at [1317, 648] on textarea at bounding box center [1154, 651] width 701 height 38
type textarea "A"
type textarea "Ok! :)"
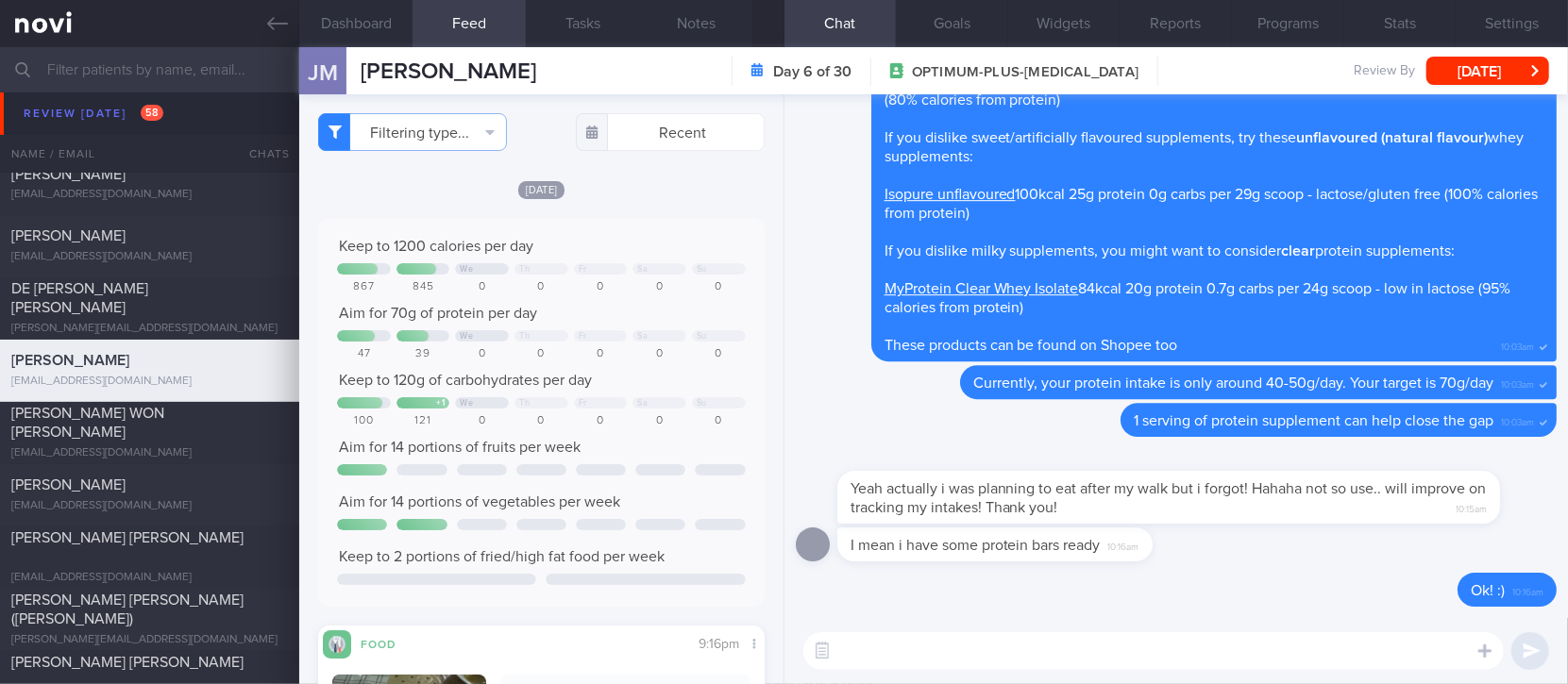
click at [1085, 661] on textarea at bounding box center [1154, 651] width 701 height 38
paste textarea "A good "protein bar" will have at least 40% calories from protein. 1 gram prote…"
type textarea "A good "protein bar" will have at least 40% calories from protein. 1 gram prote…"
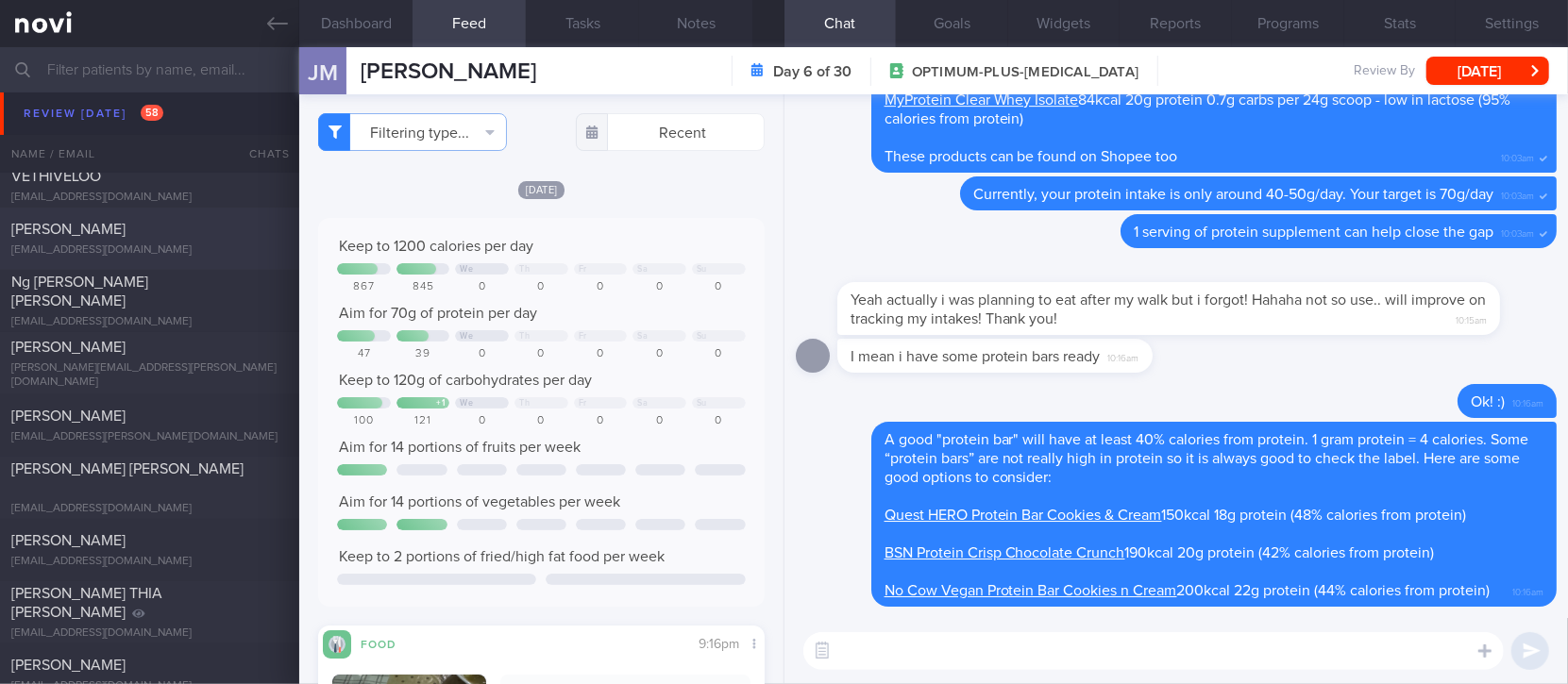
scroll to position [2893, 0]
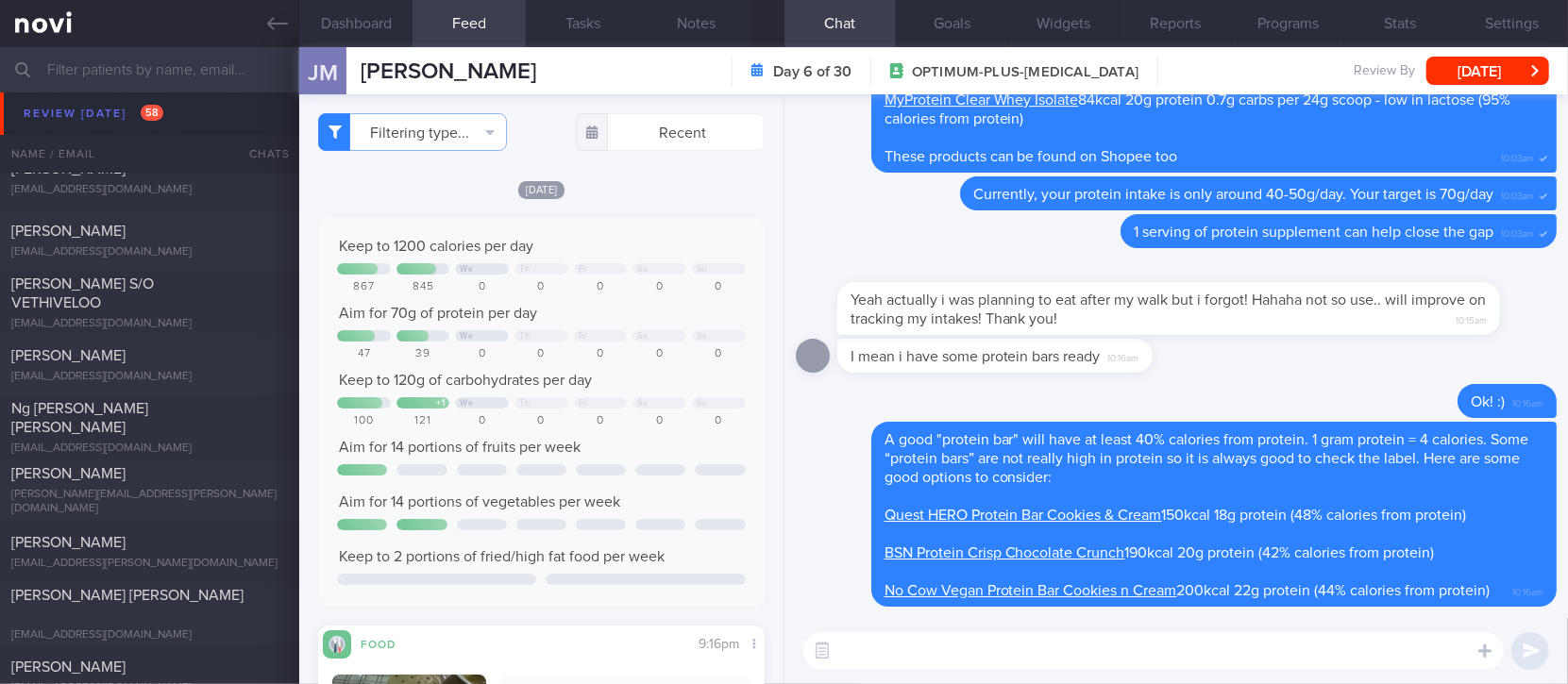
drag, startPoint x: 201, startPoint y: 449, endPoint x: 574, endPoint y: 295, distance: 403.5
click at [201, 449] on div "Ng Li Yang Jervis jervisnly@gmail.com Mon, 8 Sep 2 days ago OPTIMUM-PLUS-RYBELS…" at bounding box center [784, 428] width 1568 height 63
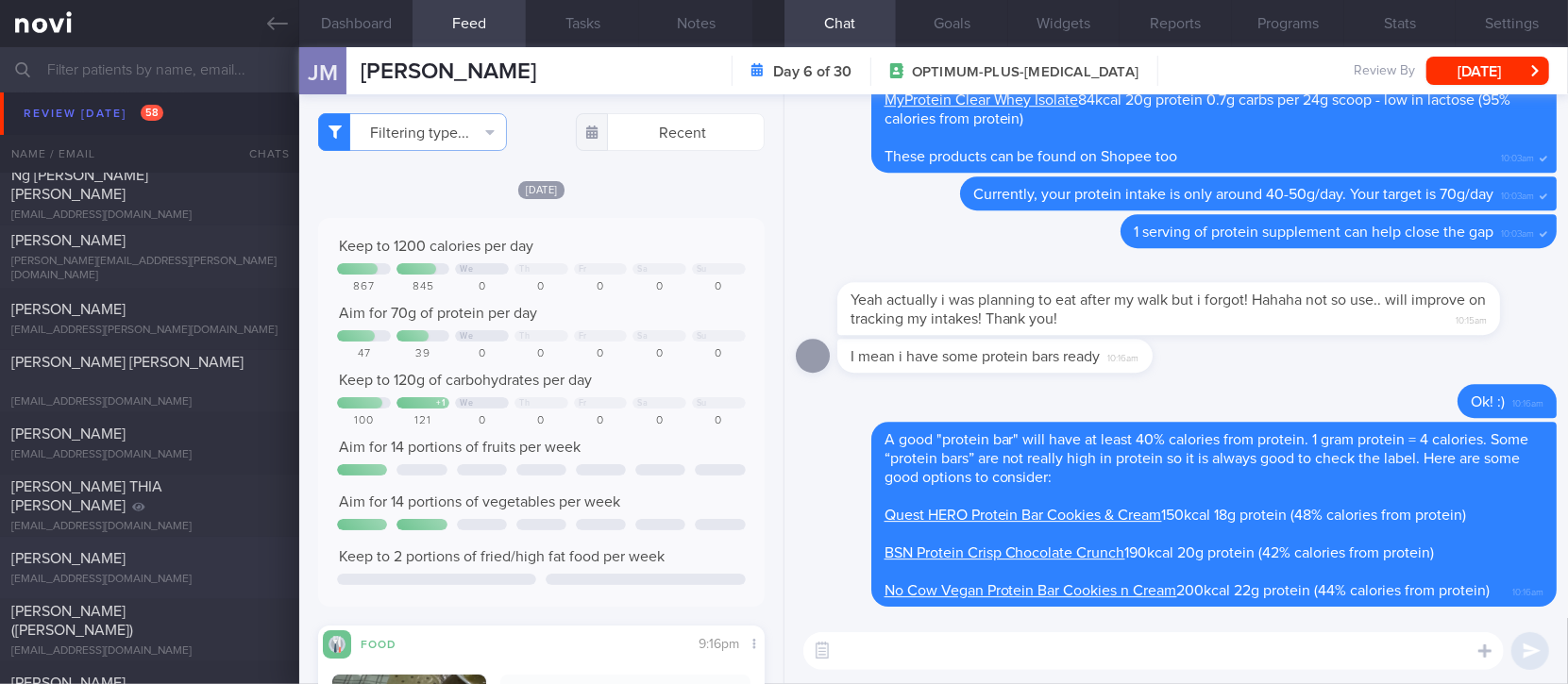
scroll to position [3271, 0]
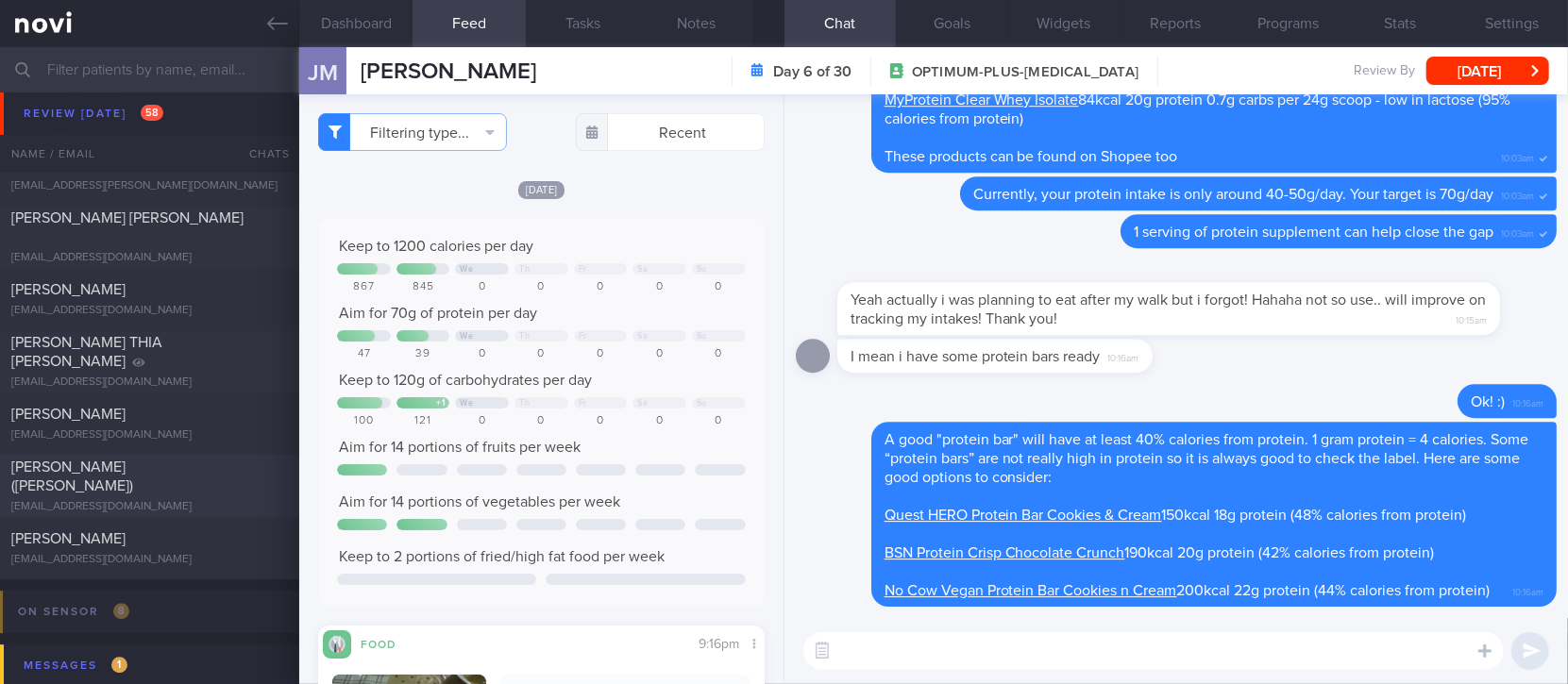
click at [221, 500] on div "teopeiru@gmail.com" at bounding box center [150, 507] width 277 height 14
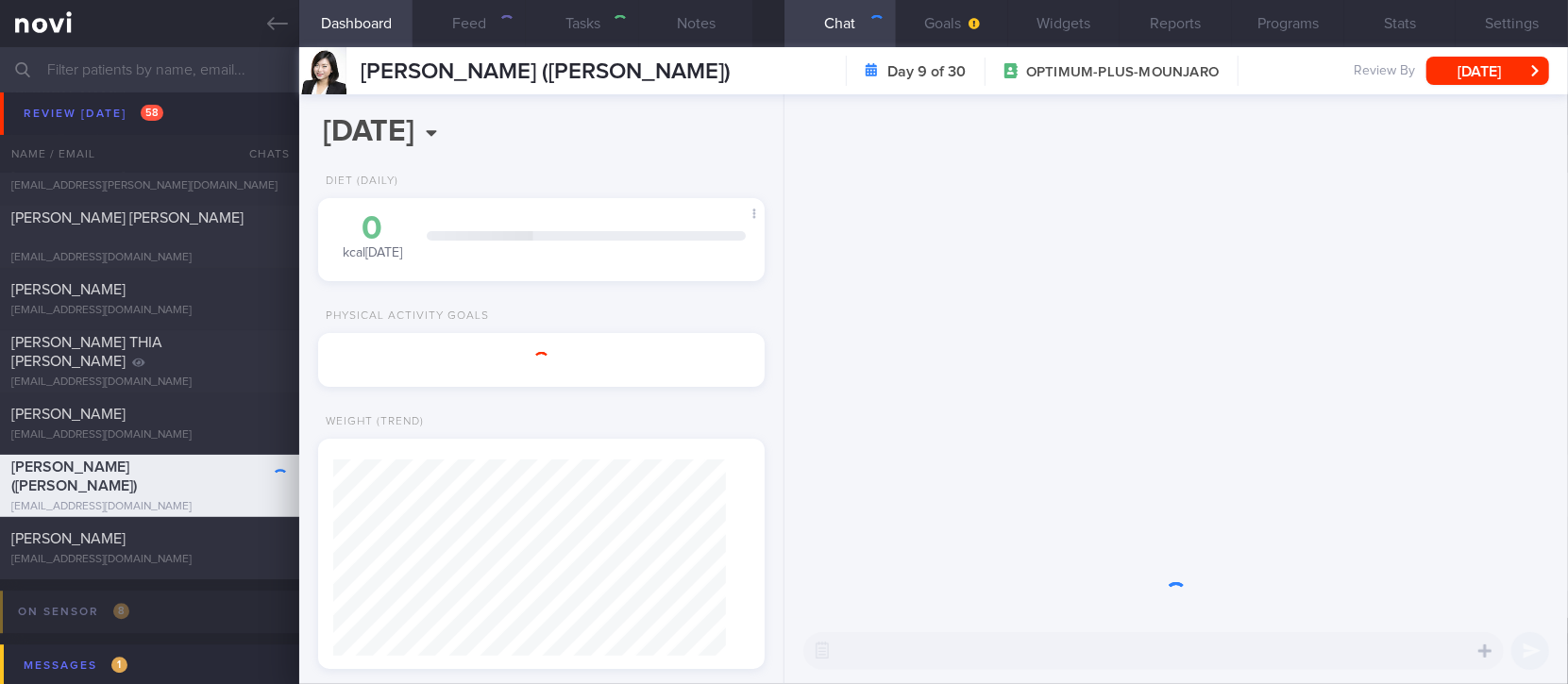
type textarea "40F hyperlipidemia shingles with Ramsay Hunt syndrome ADHD Hives Mounjaro yoga …"
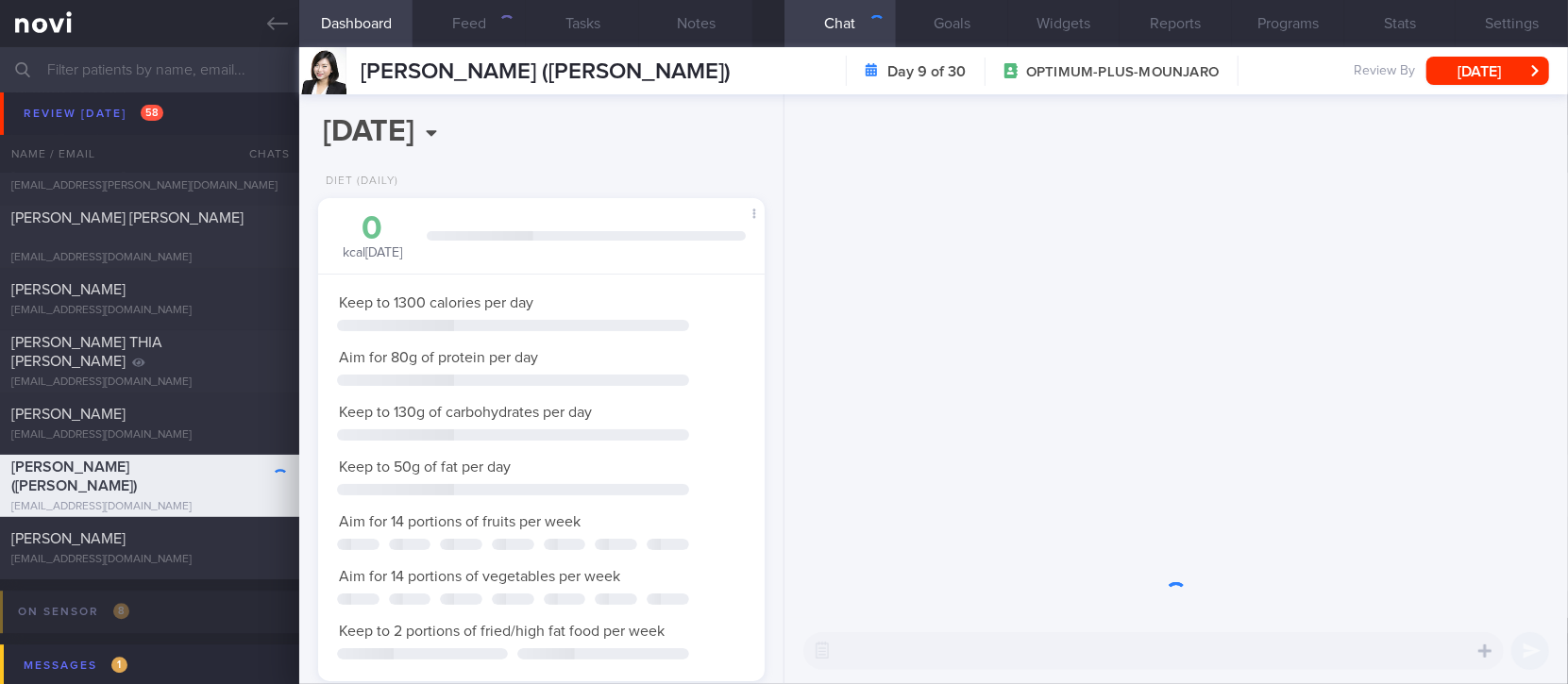
scroll to position [223, 393]
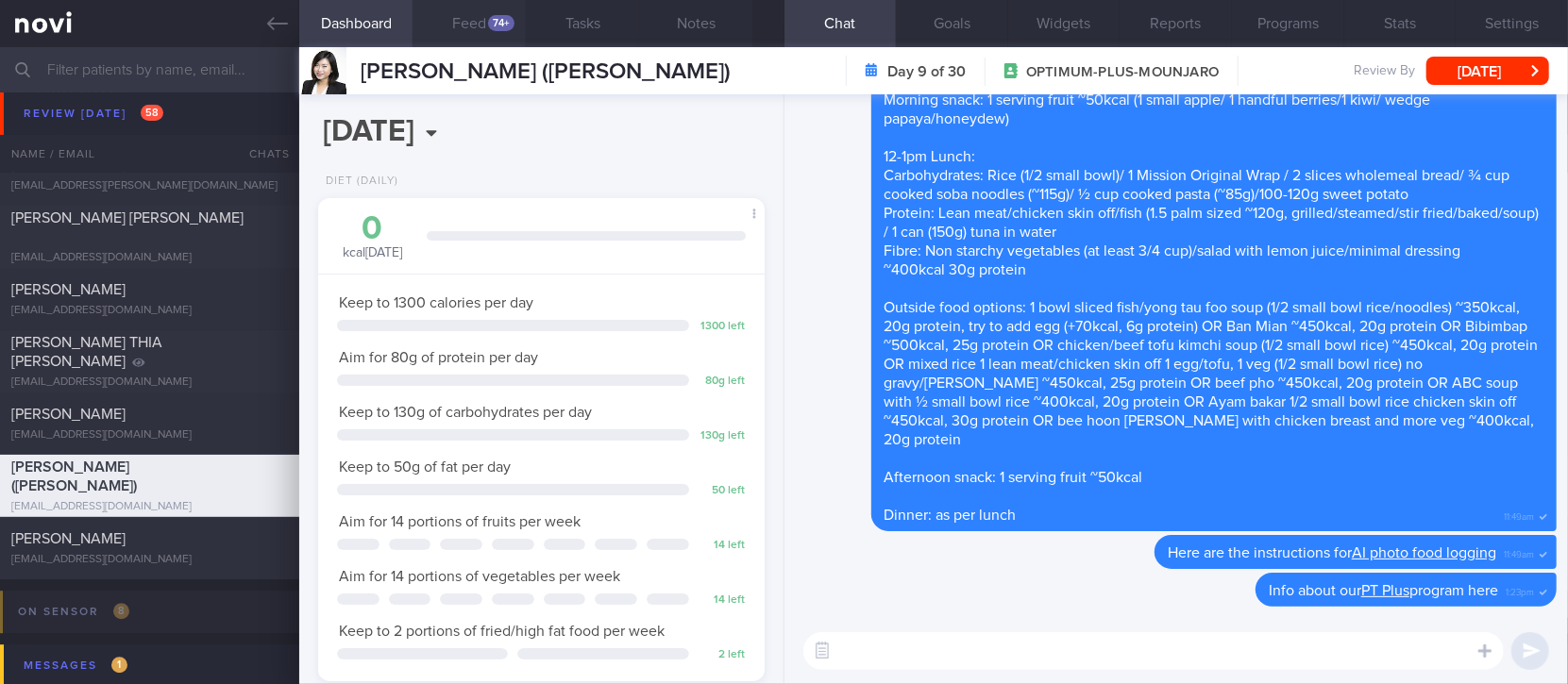
click at [486, 25] on button "Feed 74+" at bounding box center [469, 23] width 113 height 47
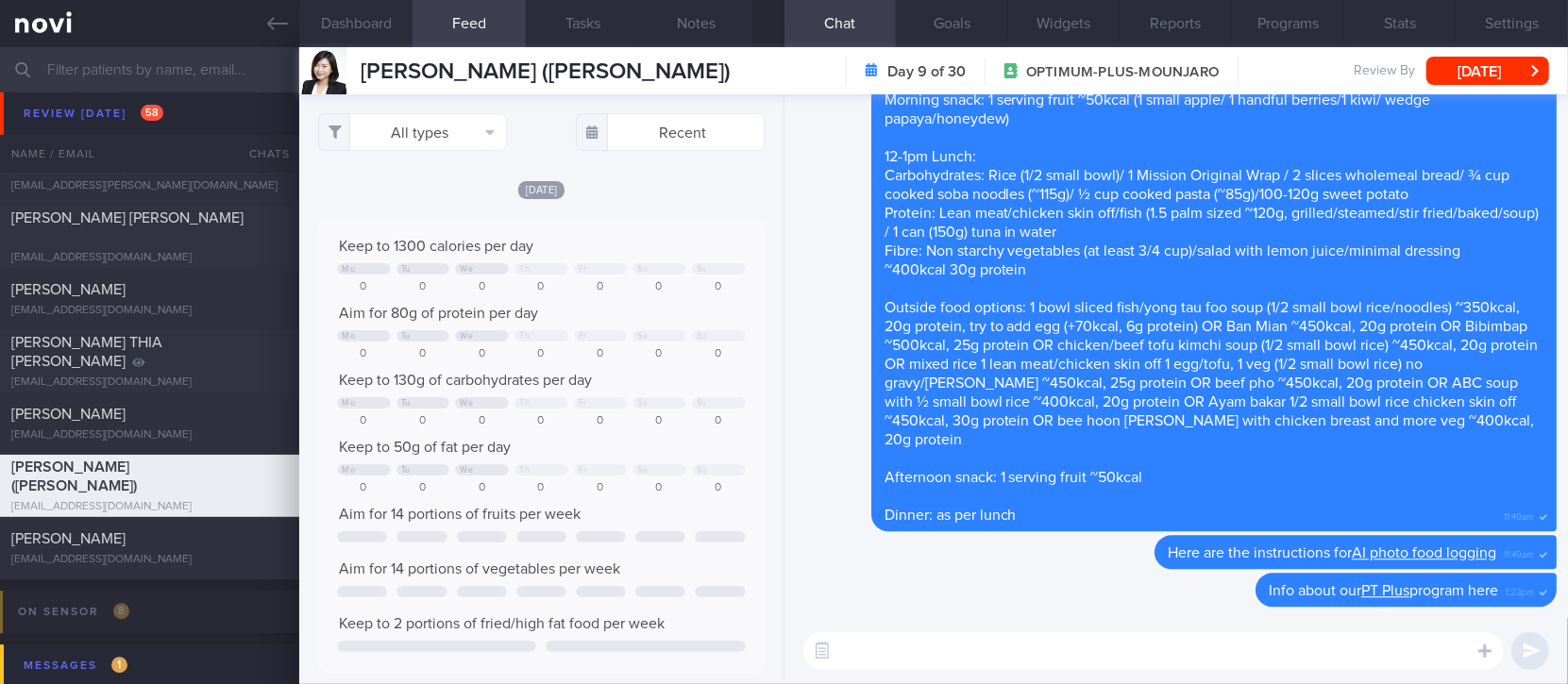
scroll to position [100, 402]
click at [455, 123] on button "All types" at bounding box center [412, 132] width 189 height 38
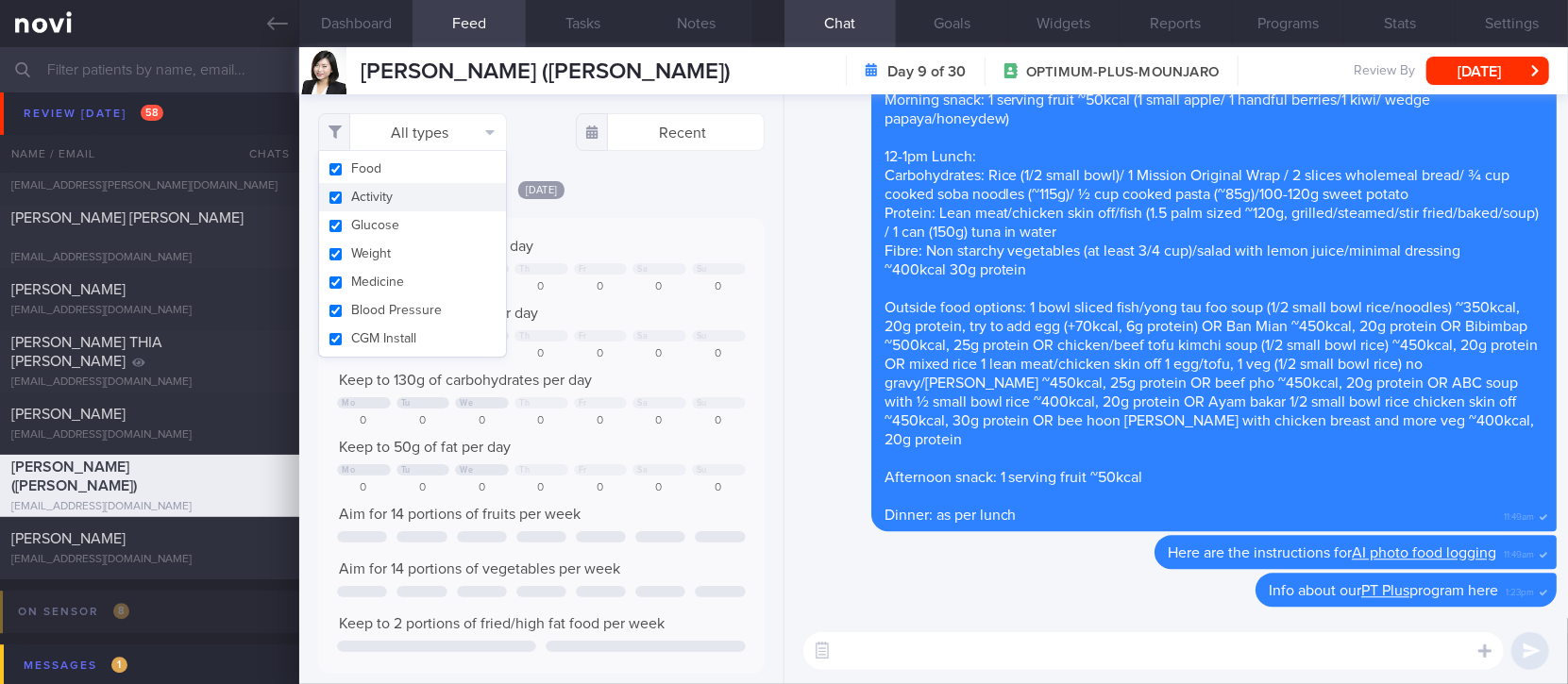
click at [401, 203] on button "Activity" at bounding box center [412, 196] width 187 height 28
checkbox input "false"
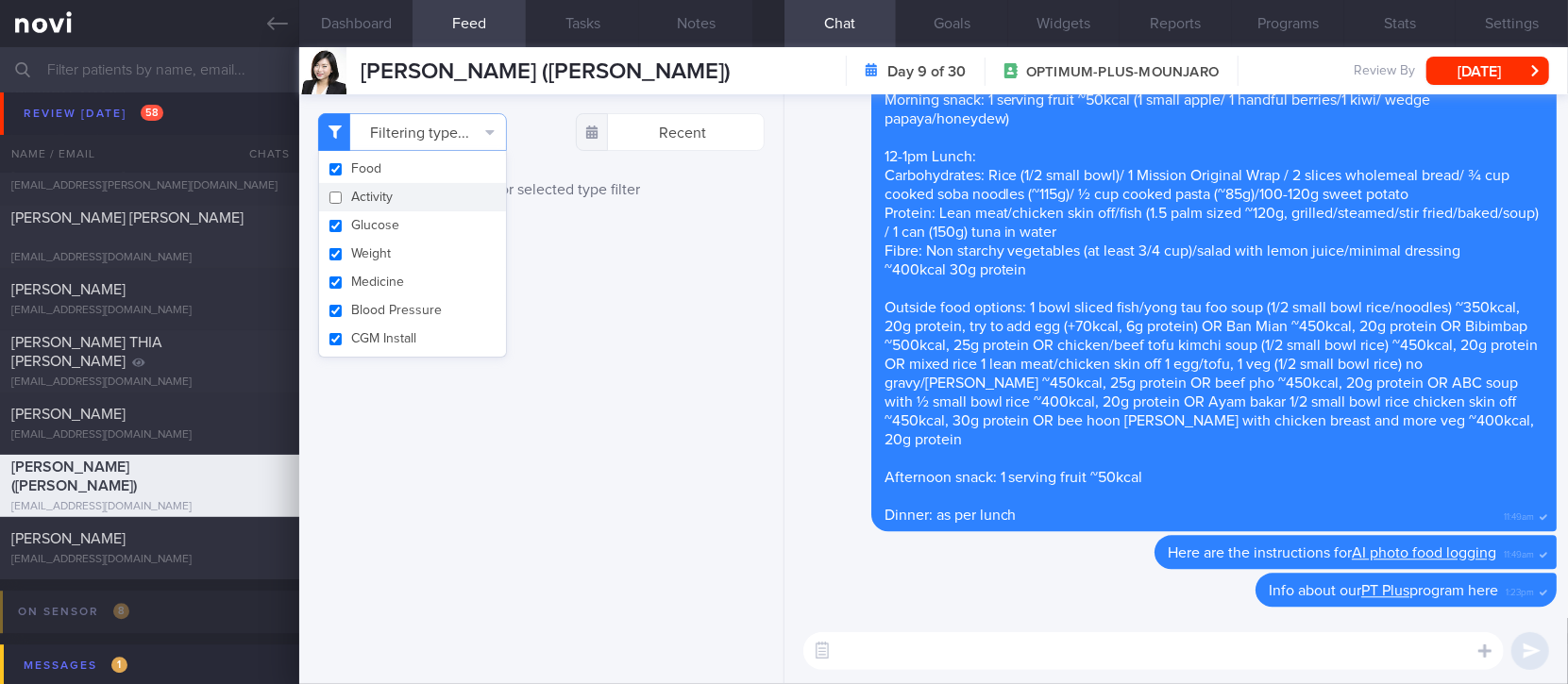
click at [666, 232] on div "Filtering type... Food Activity Glucose Weight Medicine Blood Pressure CGM Inst…" at bounding box center [541, 390] width 484 height 590
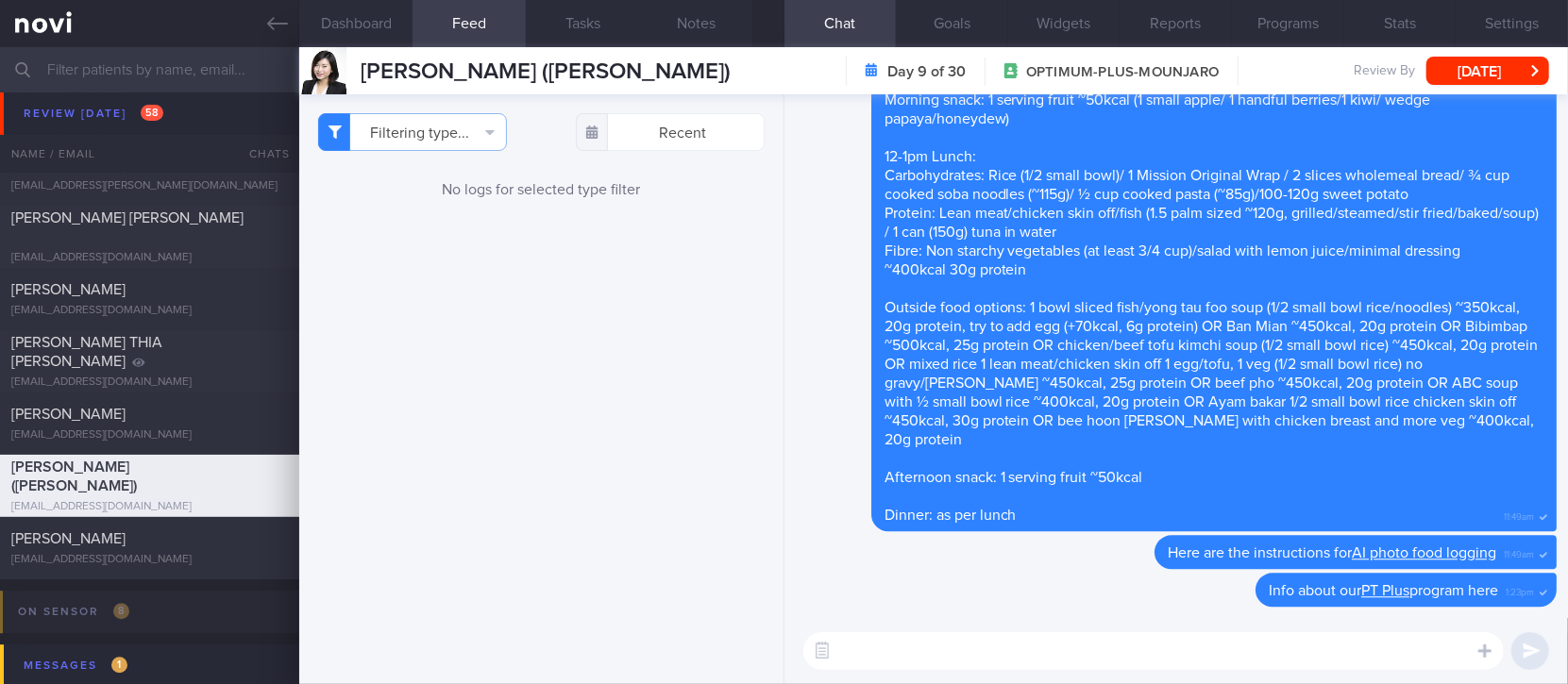
click at [936, 661] on textarea at bounding box center [1154, 651] width 701 height 38
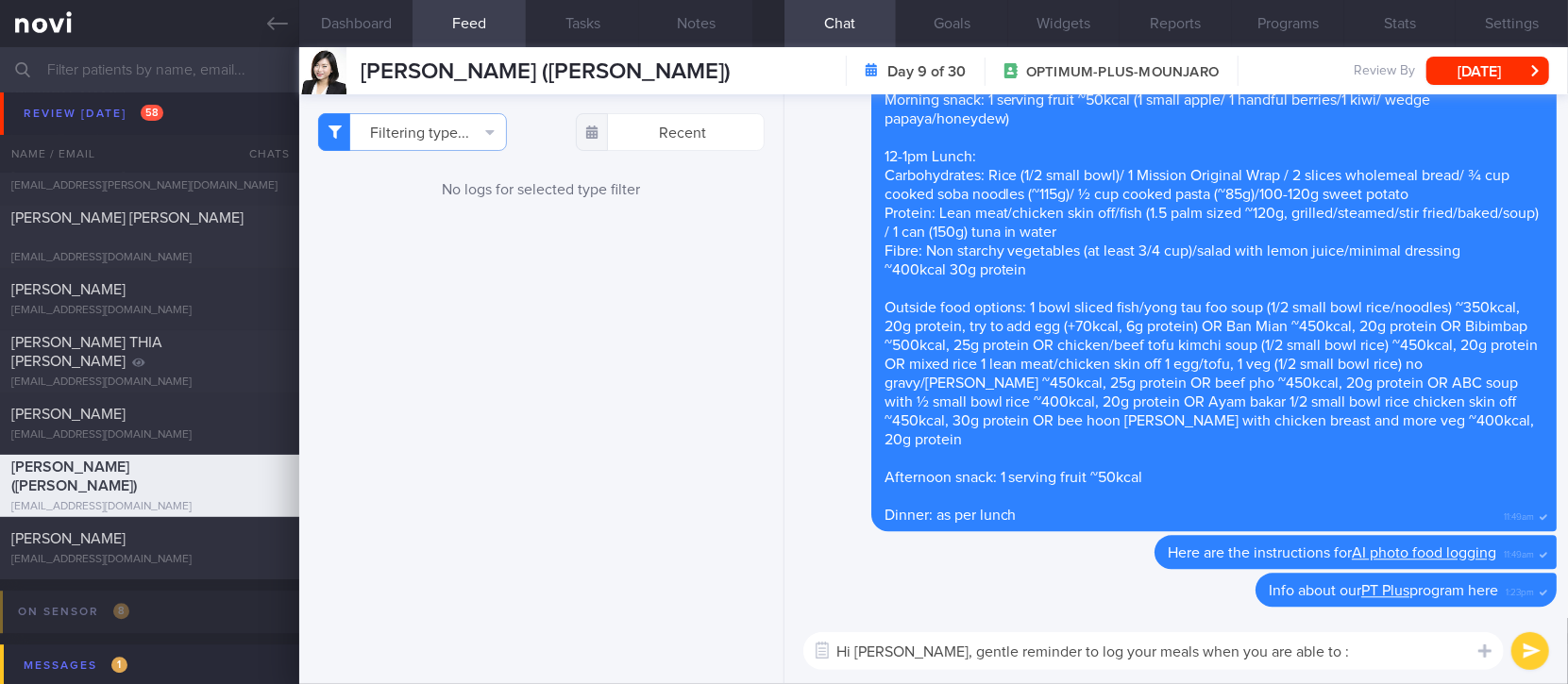
type textarea "Hi Ms Teo, gentle reminder to log your meals when you are able to :)"
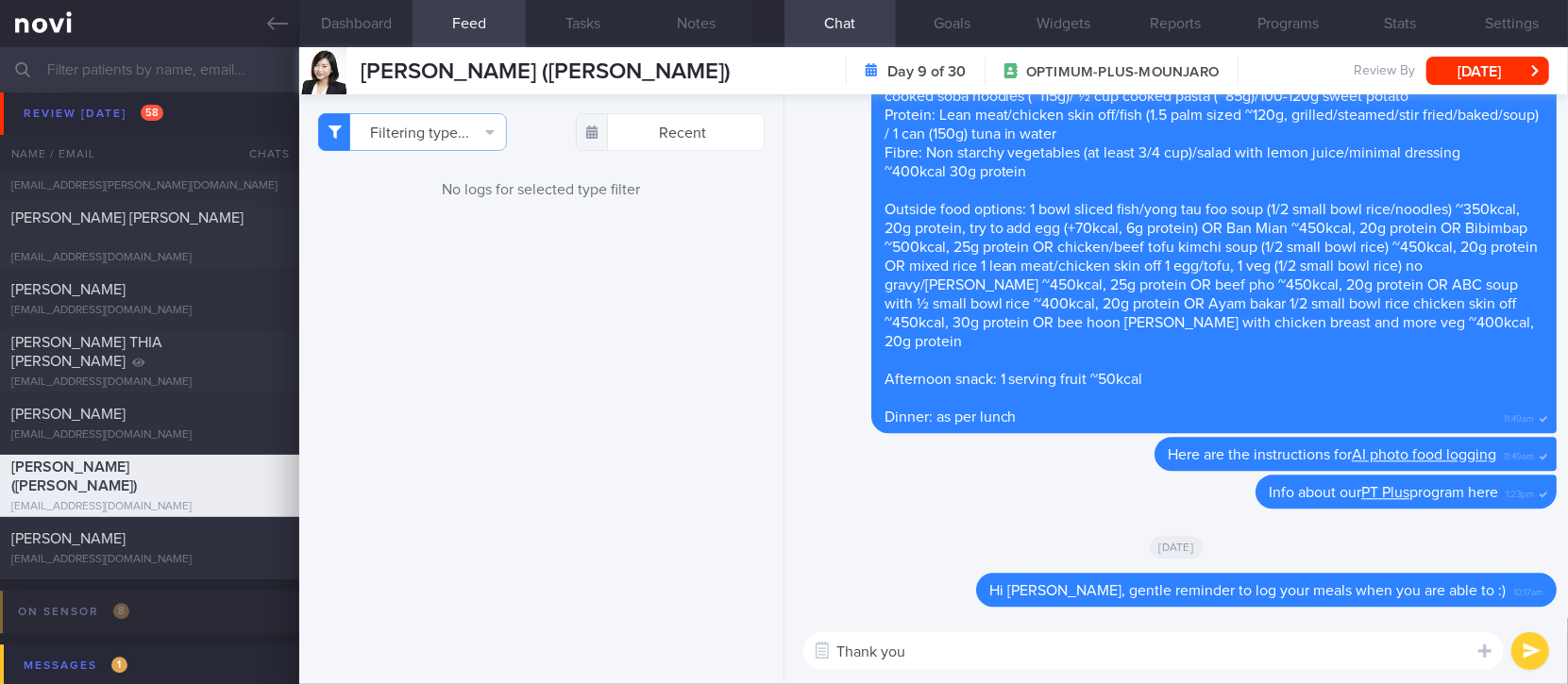
type textarea "Thank you!"
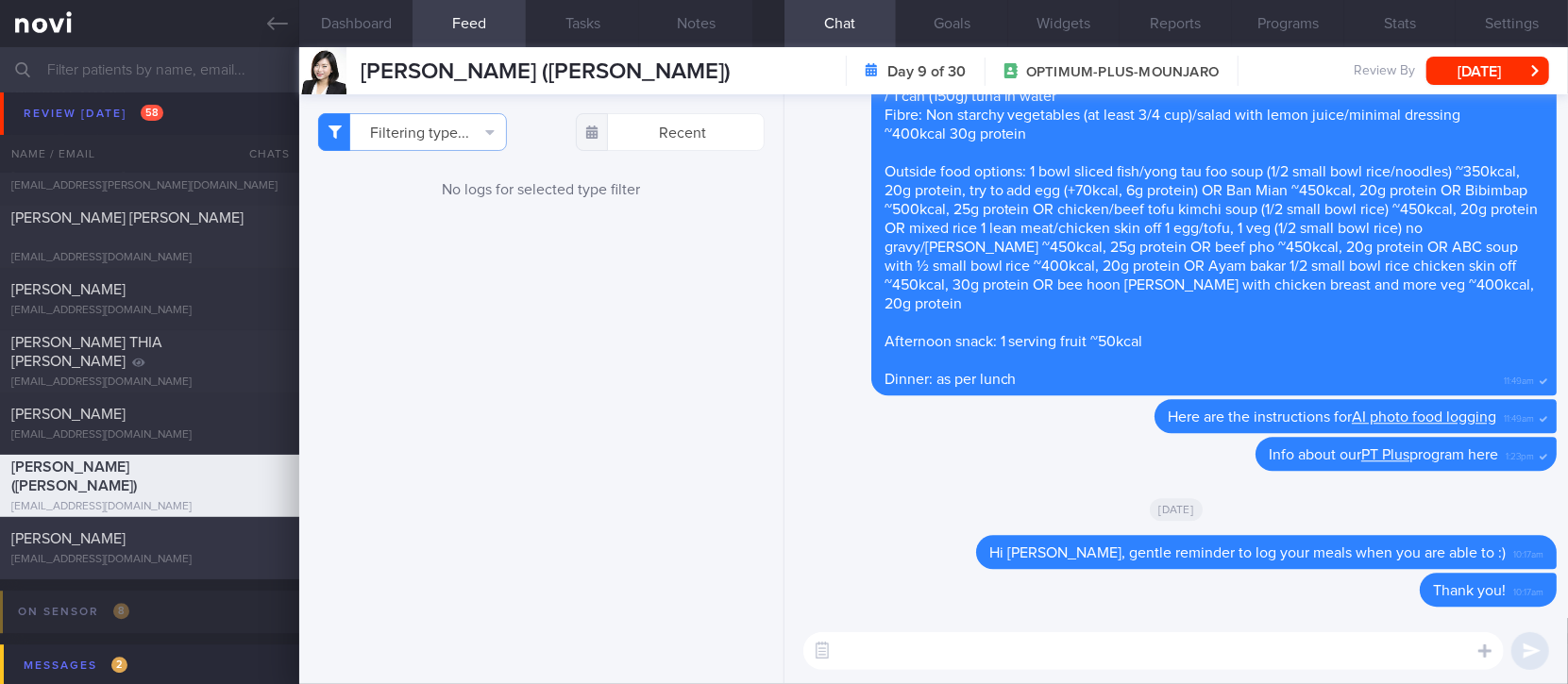
click at [202, 567] on div "grethebez@me.com" at bounding box center [150, 560] width 277 height 14
type input "Tracked. Grethe"
type textarea "Ms Margaretha Bezuidenhout Johanna grethebez@me.com +6591710901 NRIC: G3836334X…"
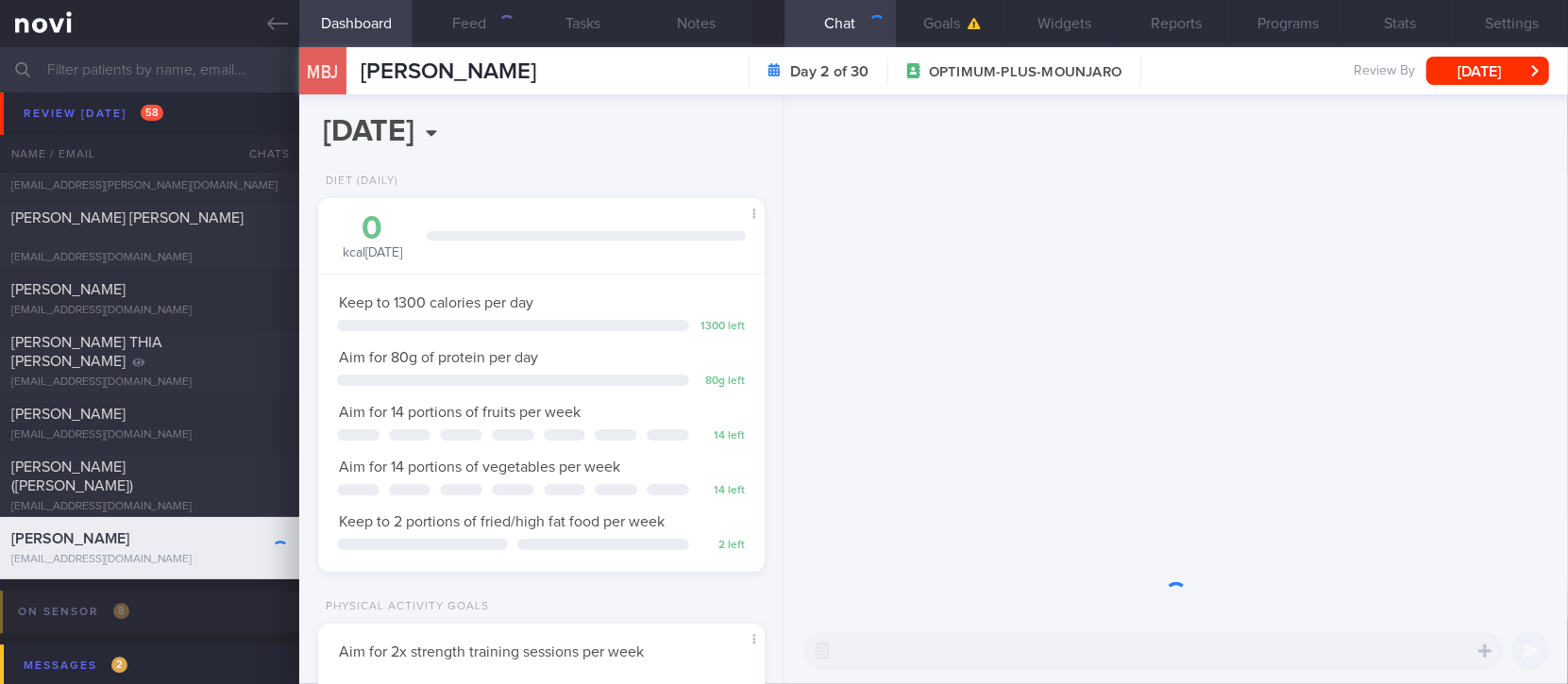
scroll to position [943546, 943777]
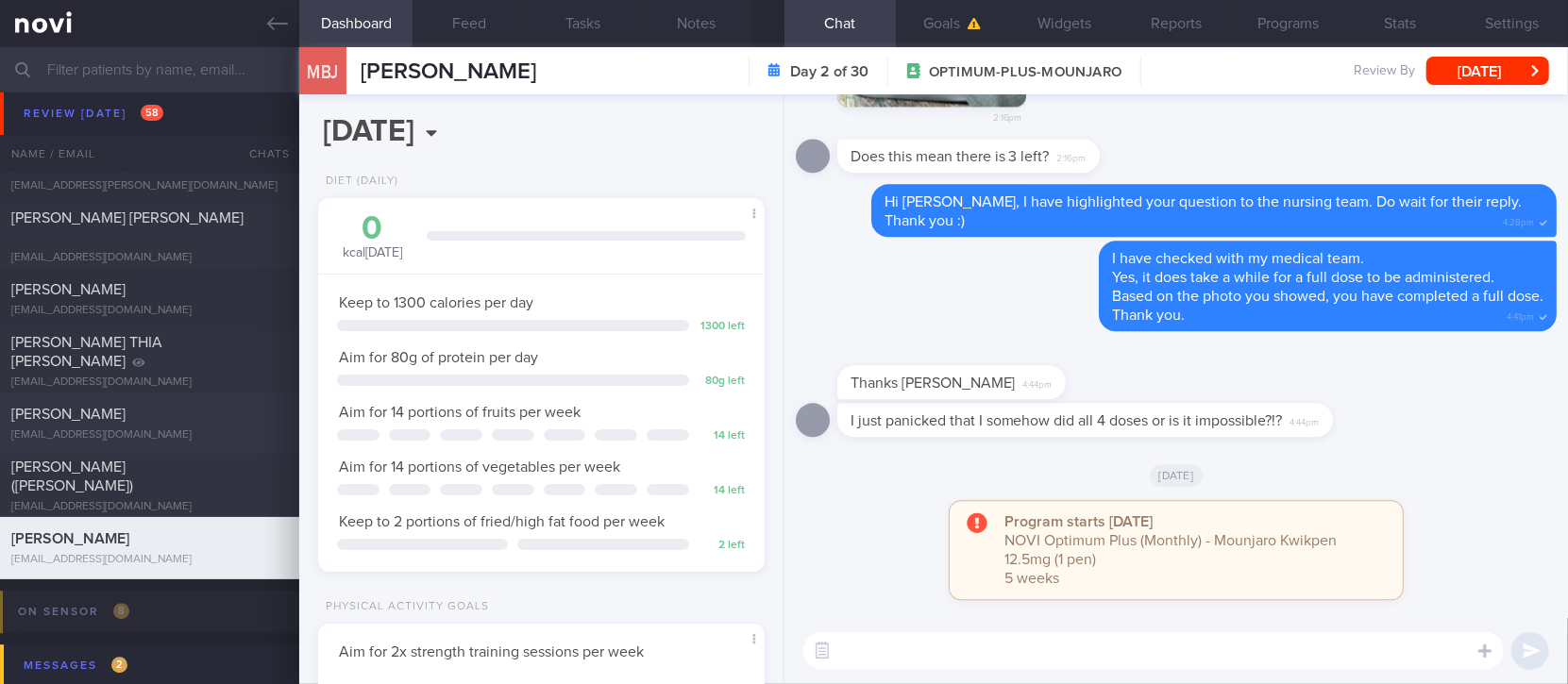
click at [207, 412] on div "[PERSON_NAME]" at bounding box center [148, 413] width 272 height 19
type input "Tracked. Som"
type textarea "Mr SOMSUBHRO MUKHERJEE S9287270Z 17 May 2024 15 Aug 1992 som.mukherjee@mail.com…"
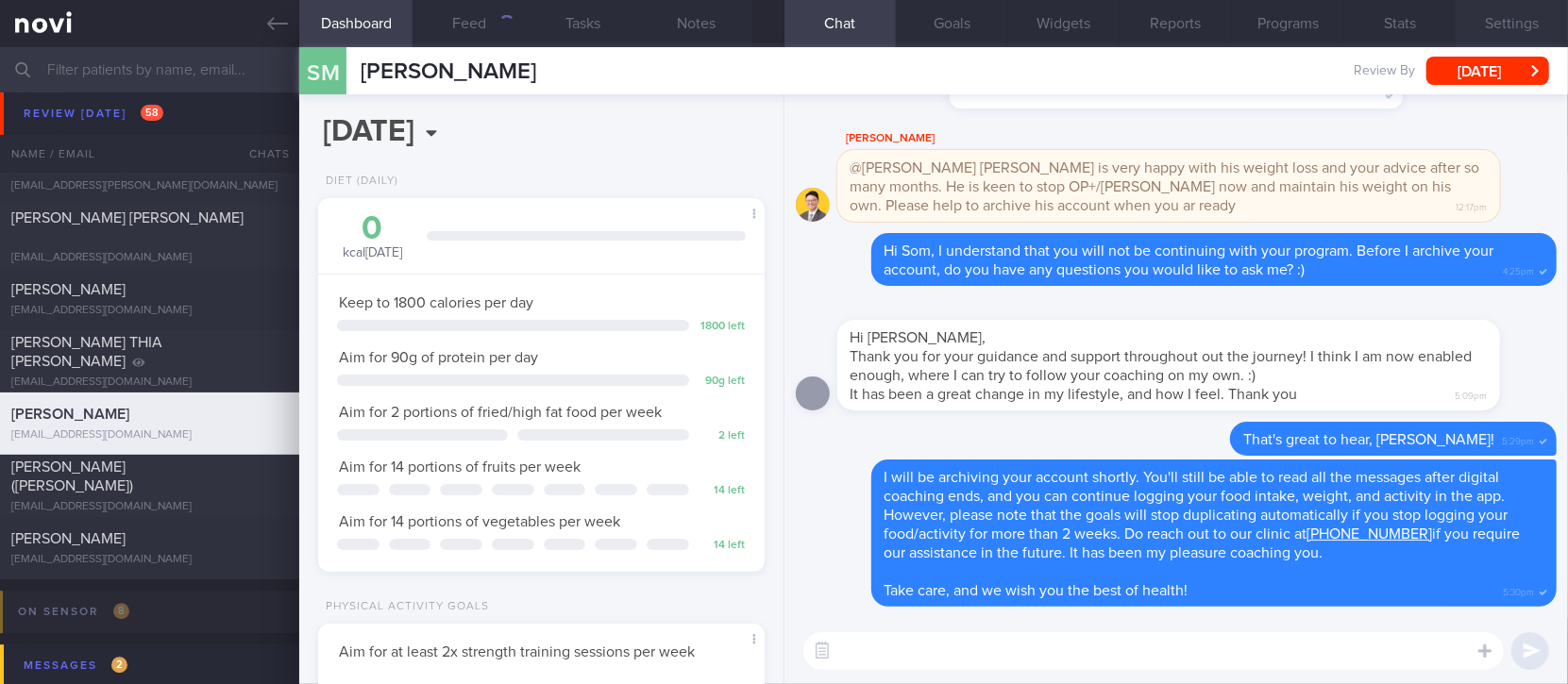
click at [1511, 25] on button "Settings" at bounding box center [1511, 23] width 112 height 47
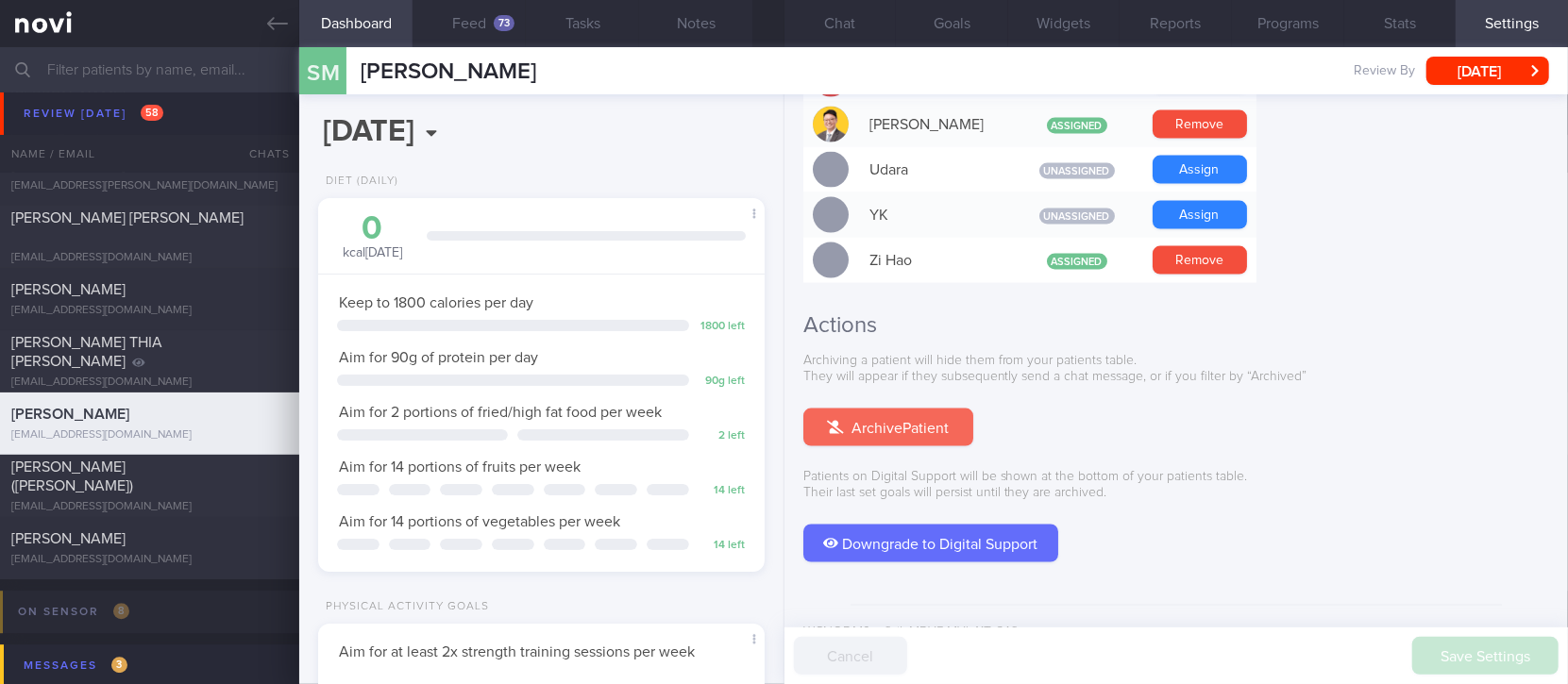
click at [893, 408] on button "Archive Patient" at bounding box center [889, 427] width 170 height 38
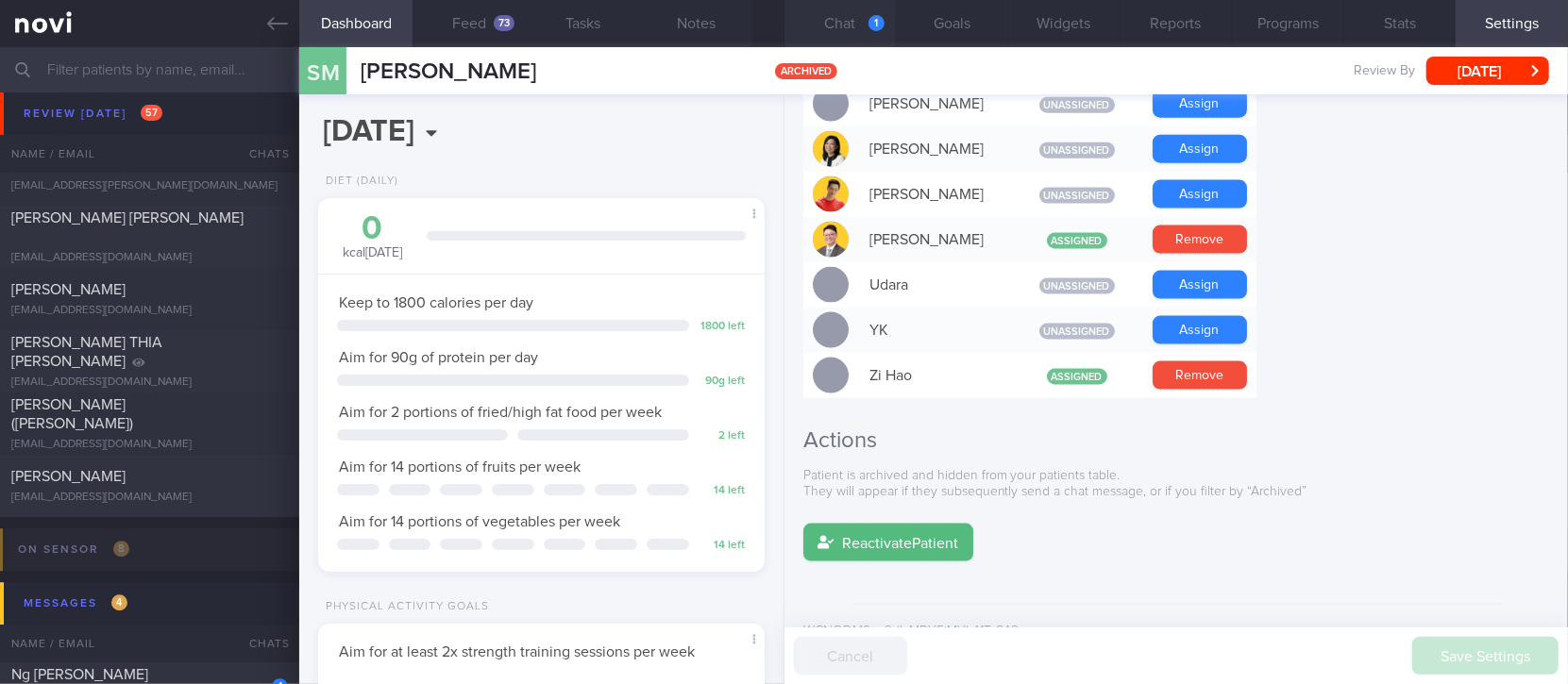
click at [856, 45] on button "Chat 1" at bounding box center [841, 23] width 112 height 47
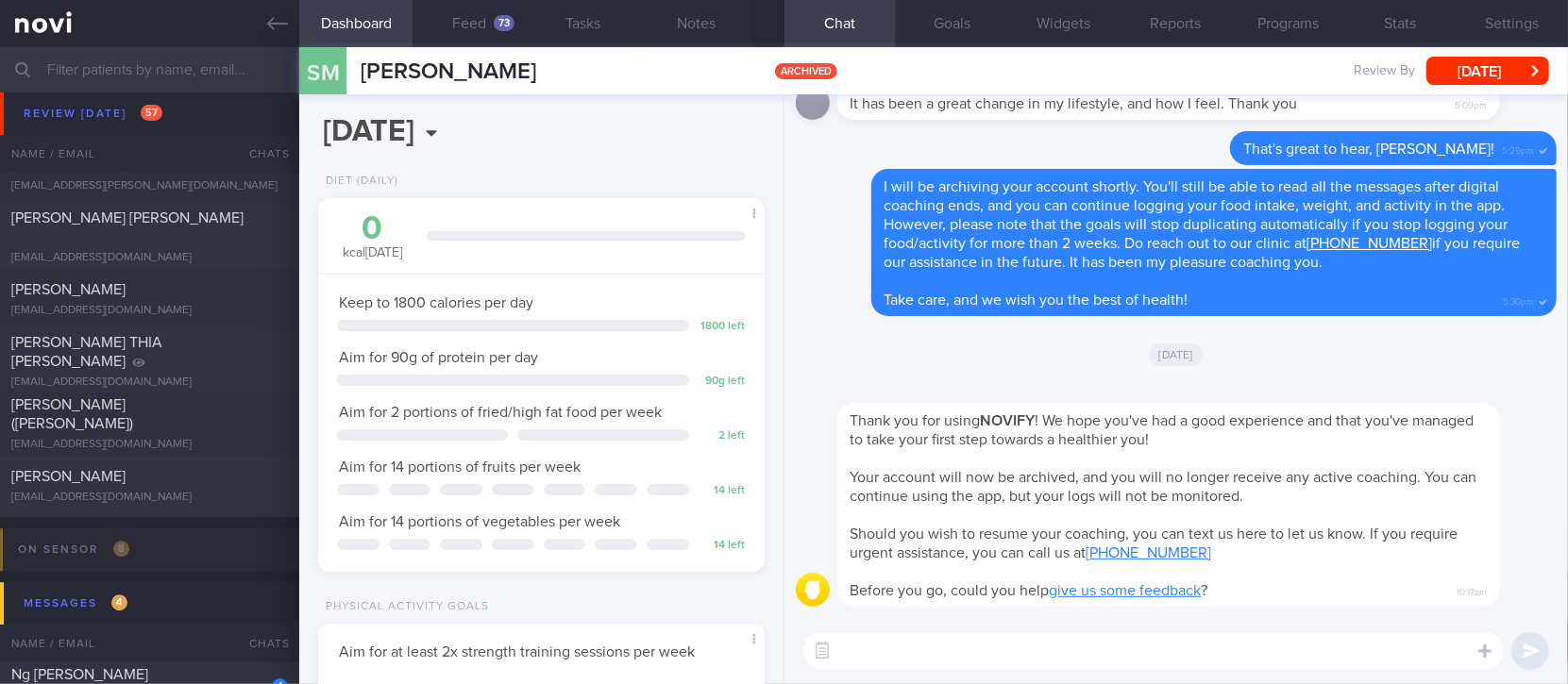
click at [865, 663] on textarea at bounding box center [1154, 651] width 701 height 38
type textarea "Thank you for choosing to work with us, Som. Take care :)("
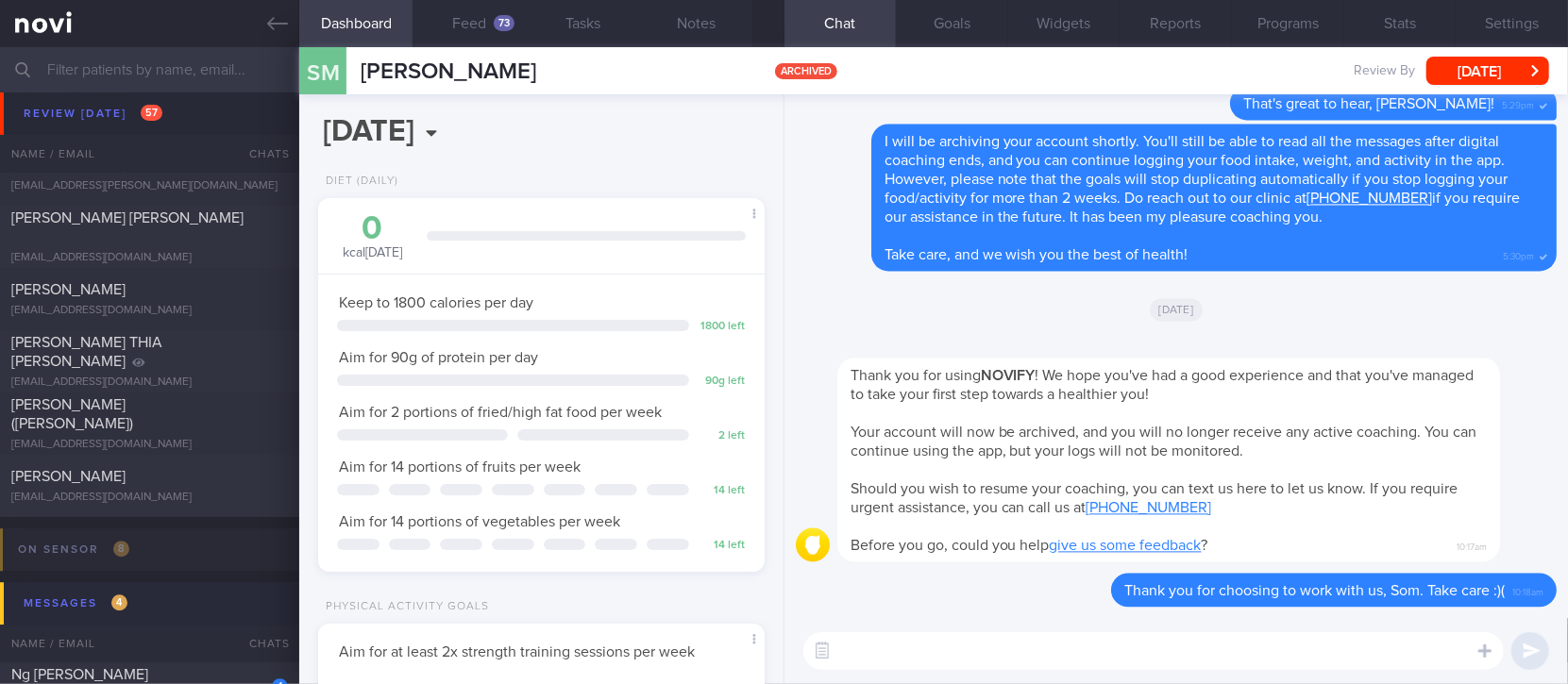
click at [170, 599] on button "Messages 4" at bounding box center [787, 603] width 1574 height 42
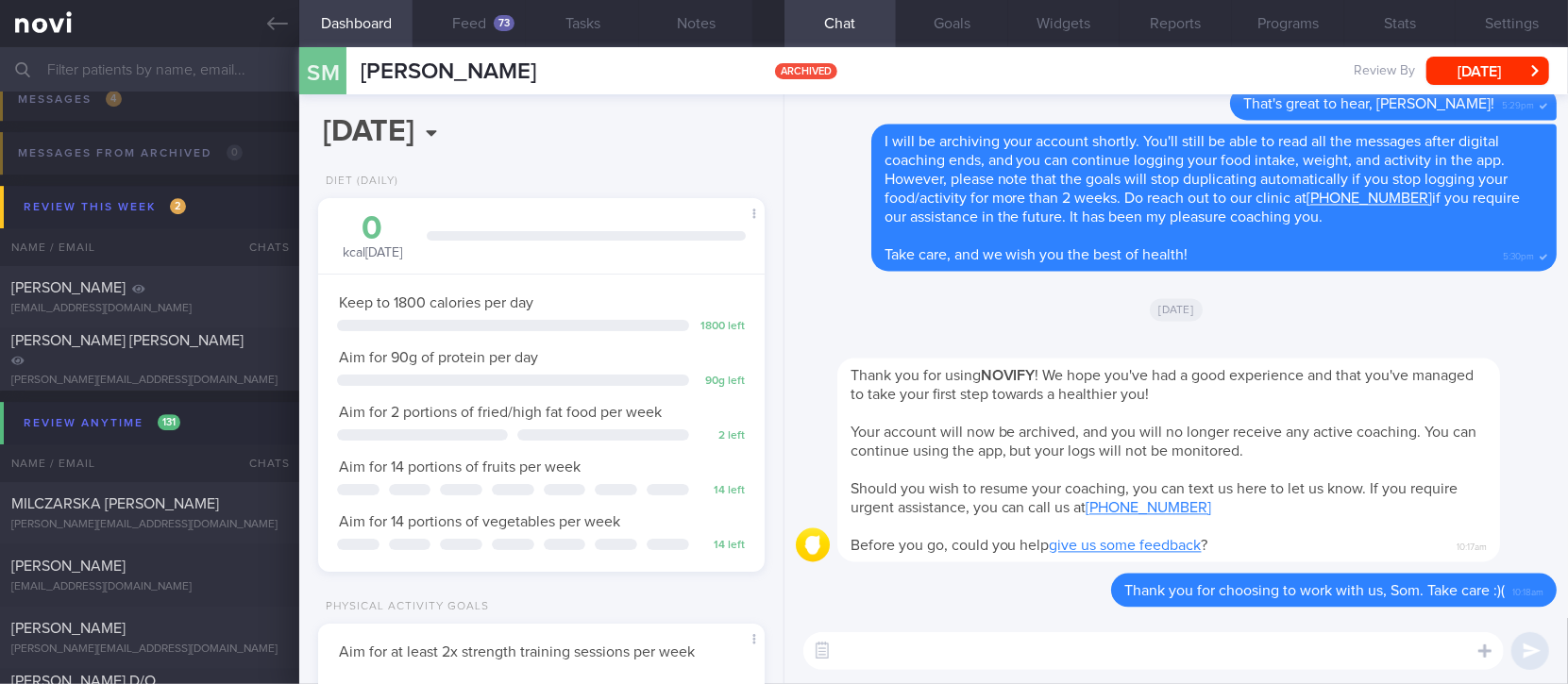
scroll to position [3649, 0]
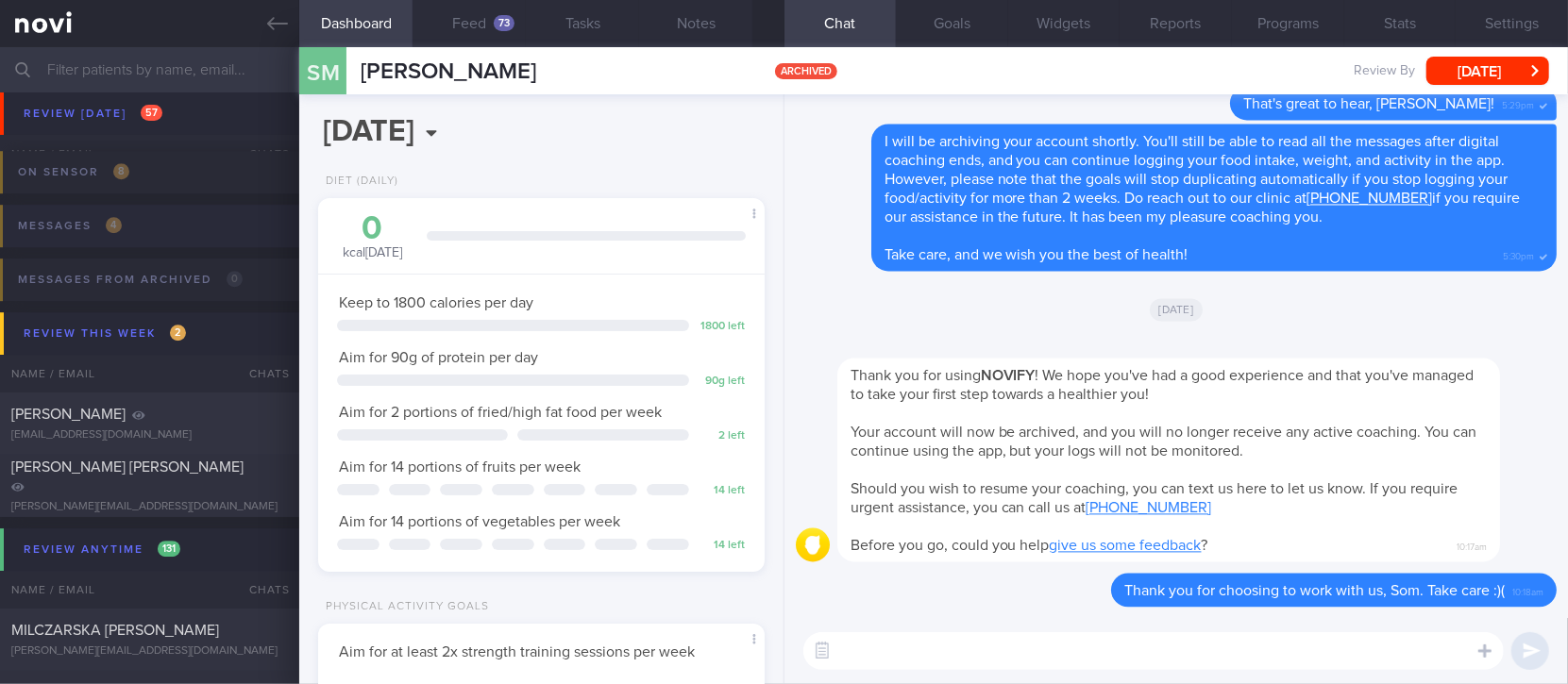
click at [228, 222] on button "Messages 4" at bounding box center [781, 232] width 1574 height 54
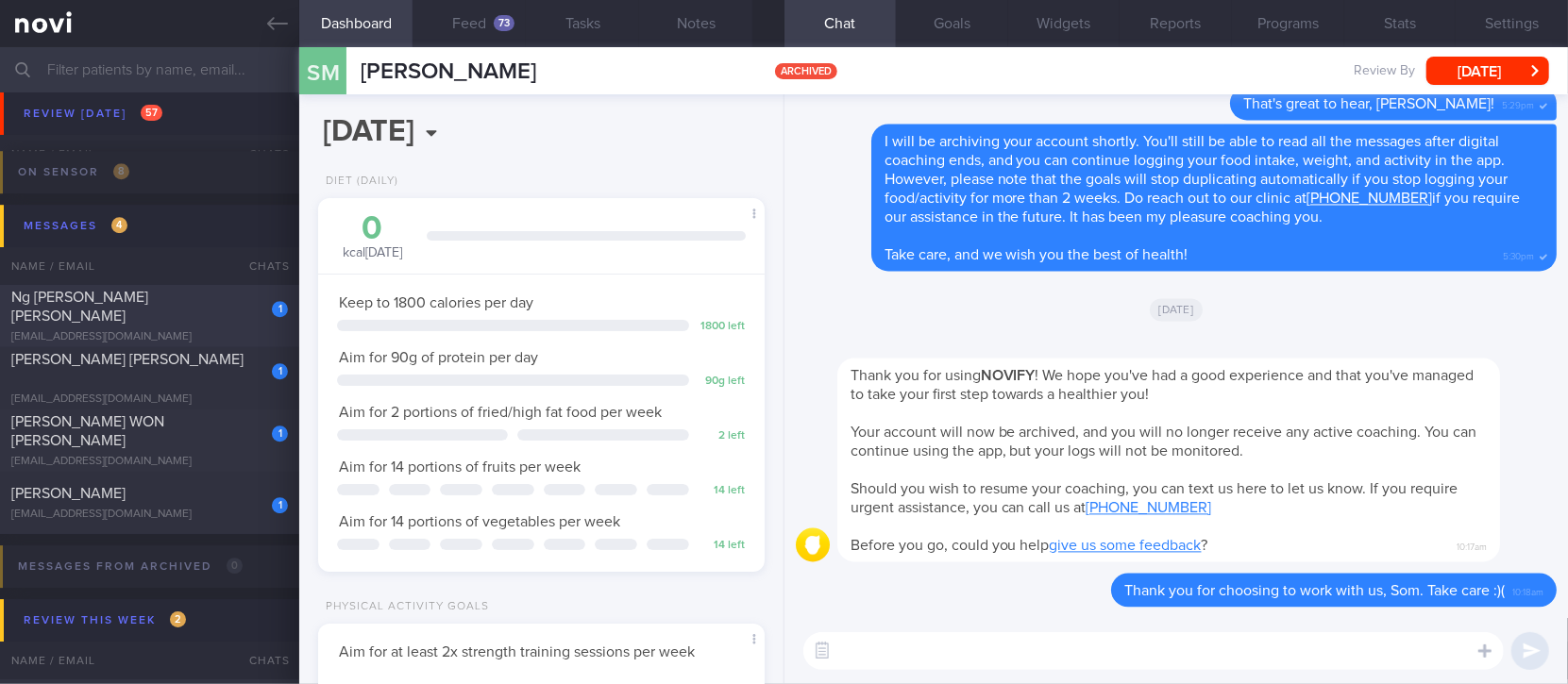
click at [213, 330] on div "[EMAIL_ADDRESS][DOMAIN_NAME]" at bounding box center [150, 337] width 277 height 14
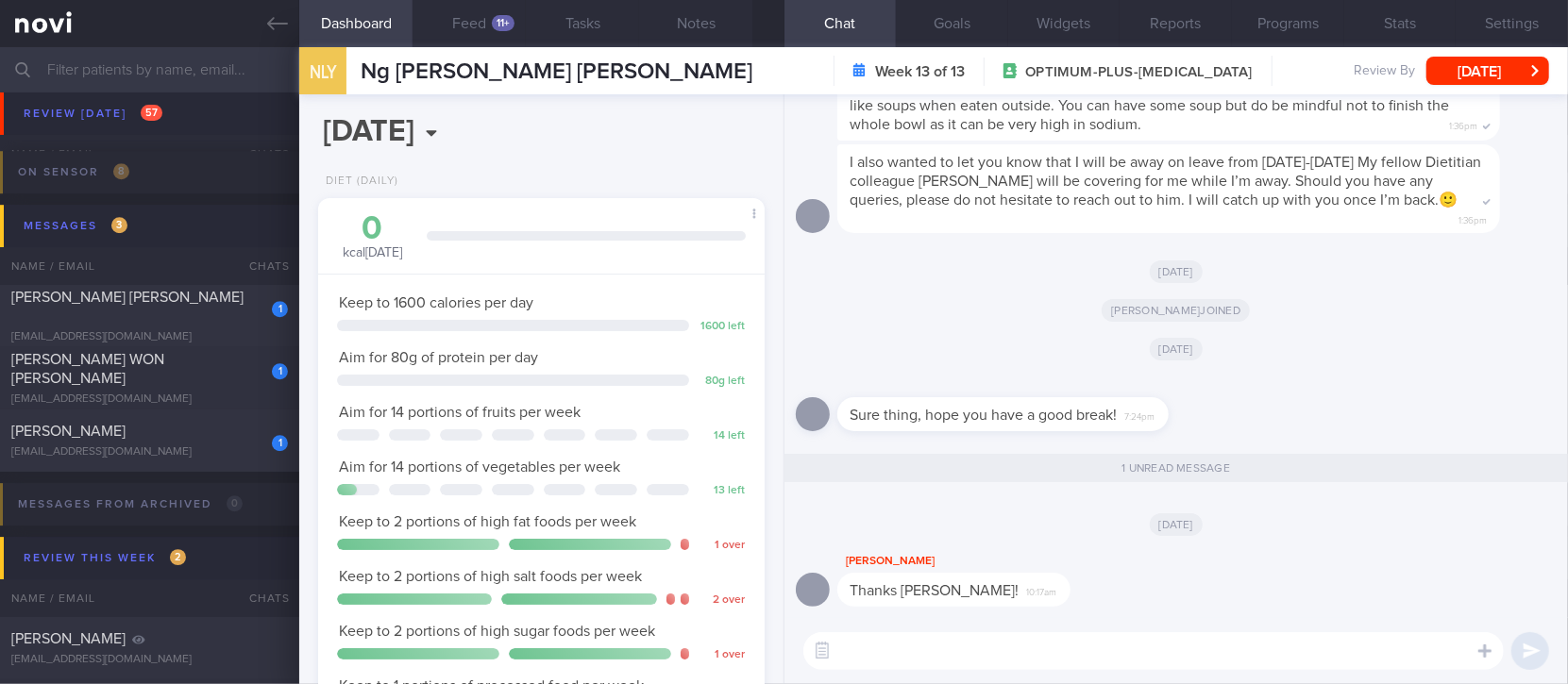
scroll to position [223, 393]
click at [210, 301] on div "[PERSON_NAME] [PERSON_NAME]" at bounding box center [148, 307] width 272 height 38
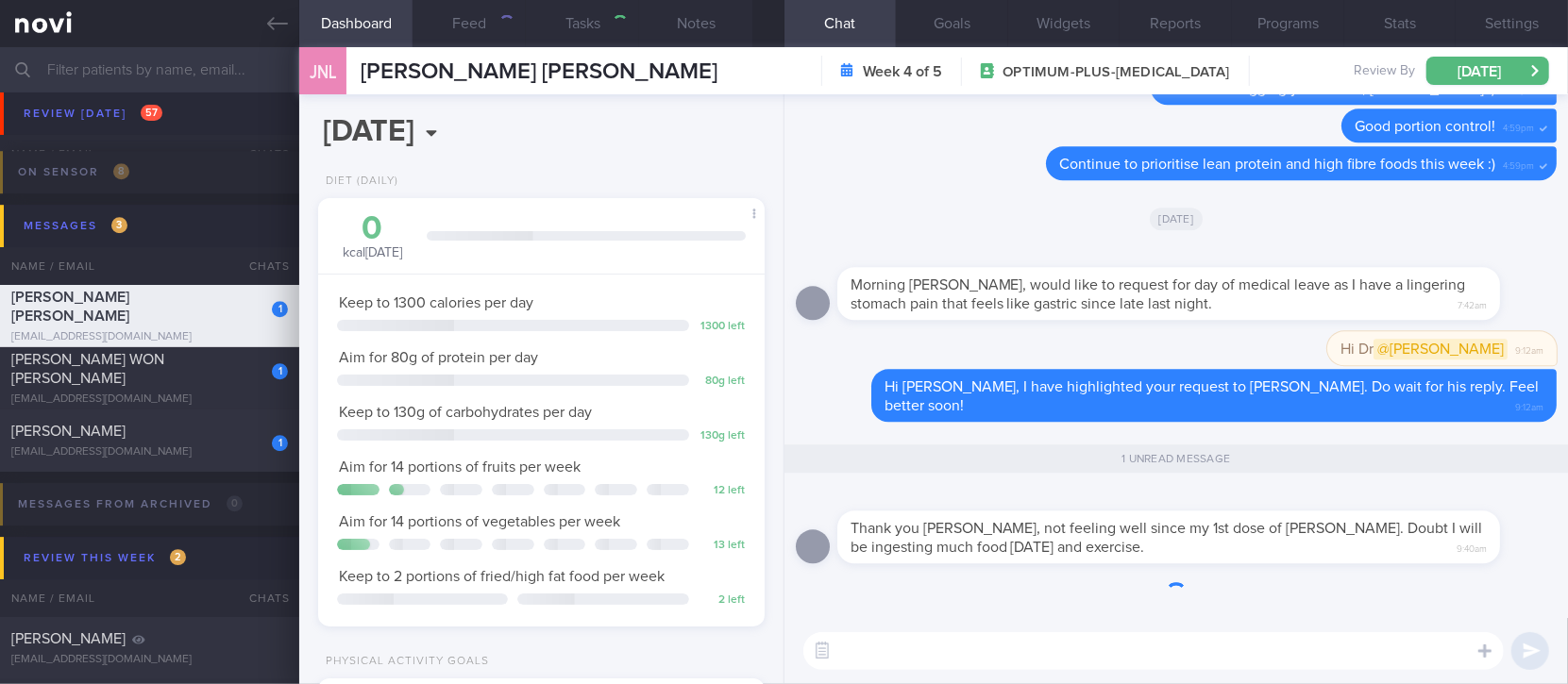
type input "[MEDICAL_DATA]. TLC - app tech issues"
type textarea "50 year old Female (Optimum Plus 9/2/24) Marketing manager - WFO 5 days Hyperte…"
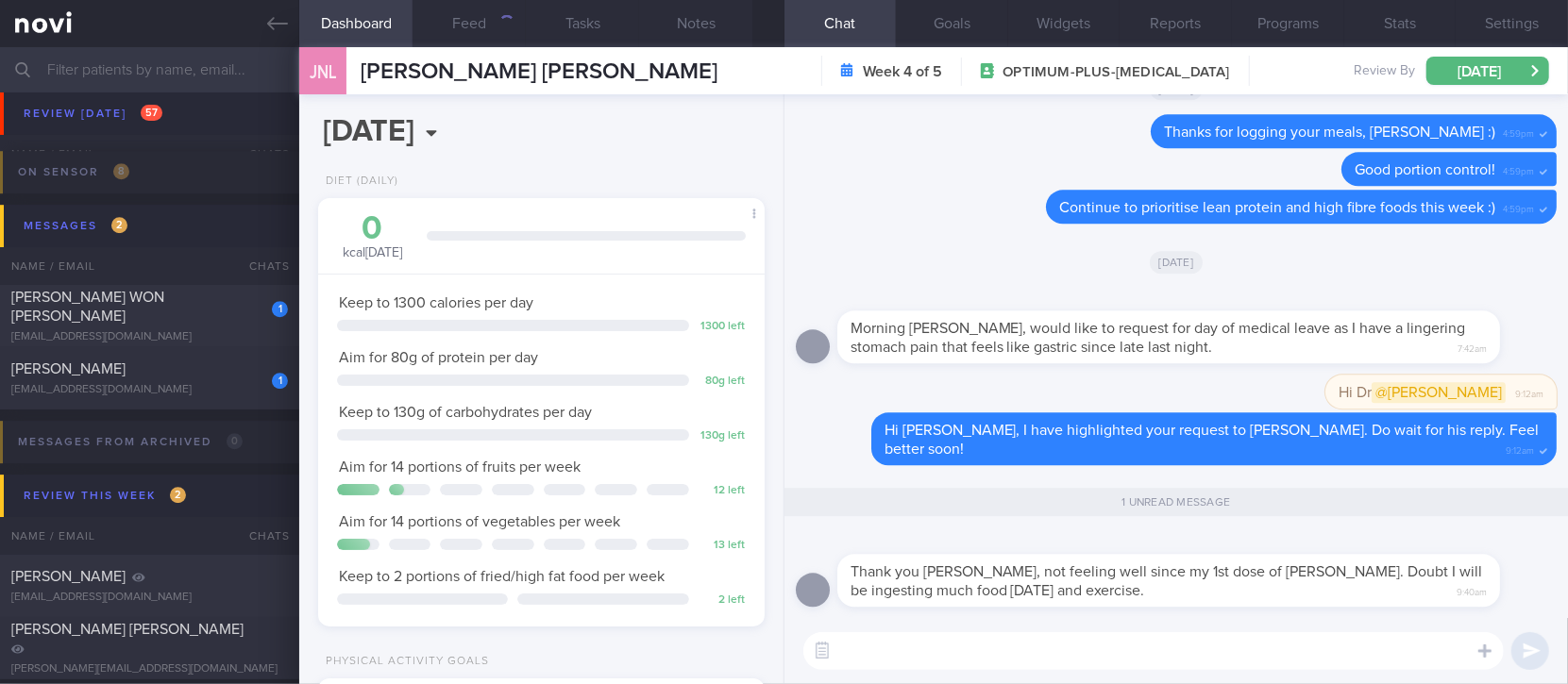
scroll to position [196, 393]
click at [1148, 648] on textarea at bounding box center [1154, 651] width 701 height 38
click at [1147, 646] on textarea at bounding box center [1154, 651] width 701 height 38
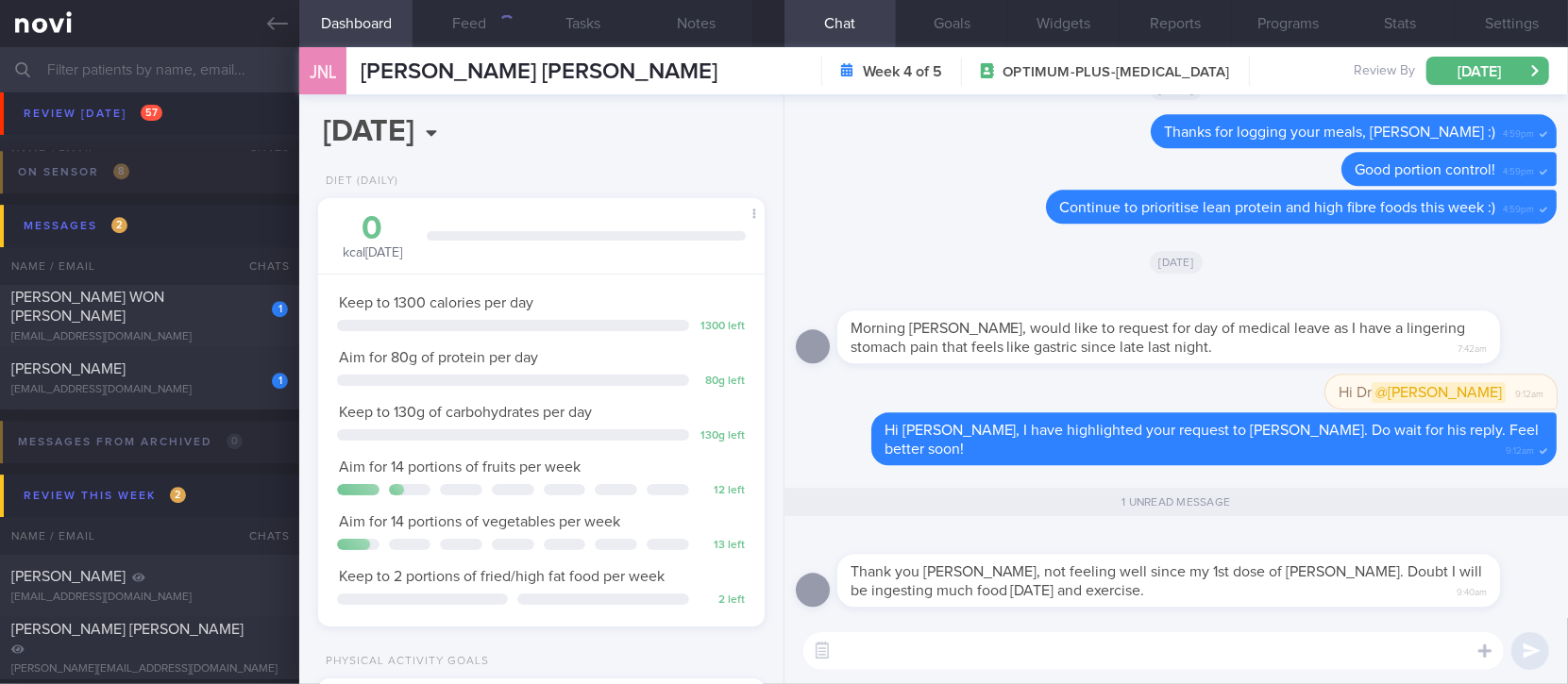
click at [1147, 646] on textarea at bounding box center [1154, 651] width 701 height 38
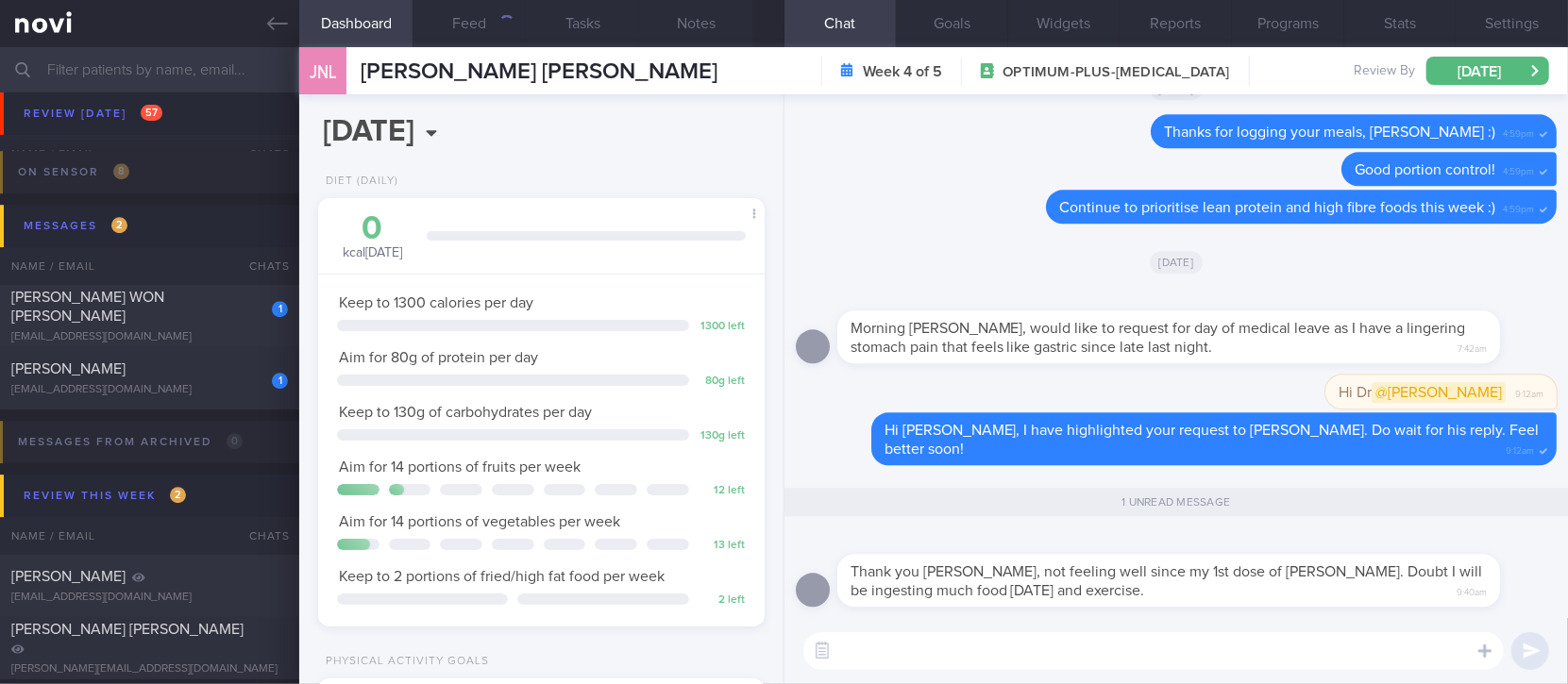
click at [1141, 653] on textarea at bounding box center [1154, 651] width 701 height 38
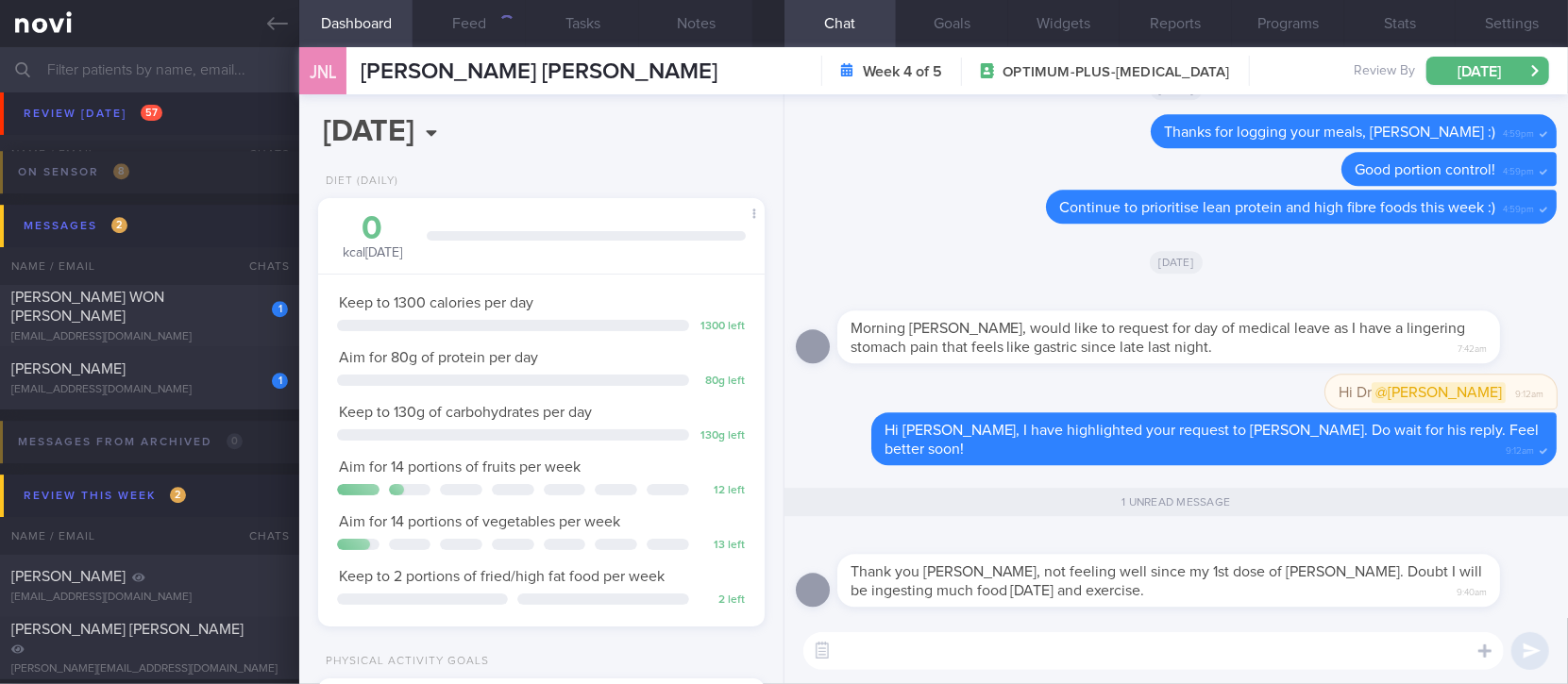
click at [1141, 653] on textarea at bounding box center [1154, 651] width 701 height 38
type textarea "No worries about exercise. Food intake - tryu"
click at [247, 377] on div "1" at bounding box center [267, 374] width 41 height 29
type input "tracked"
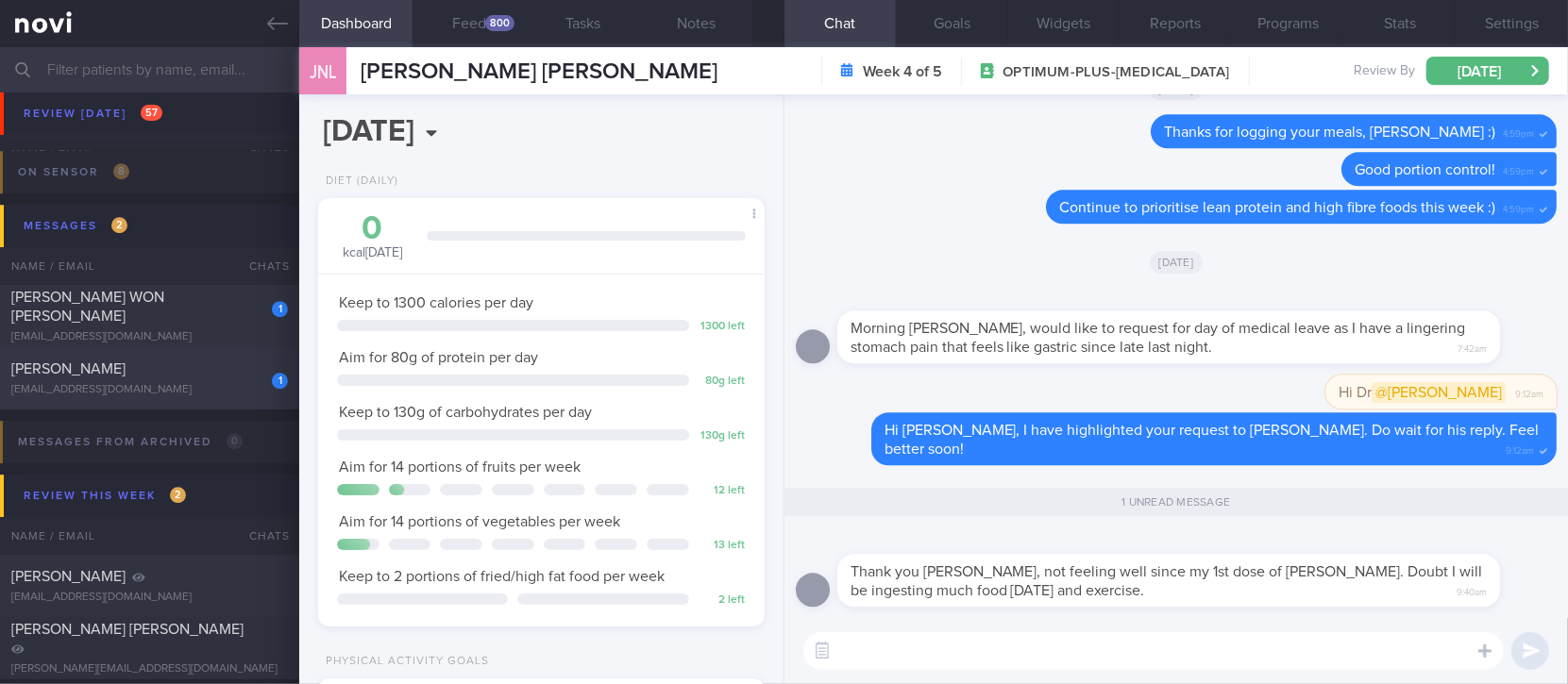
type textarea "45F Fatty Liver sedentary 2h walk every weekend nil access to gym/equipment"
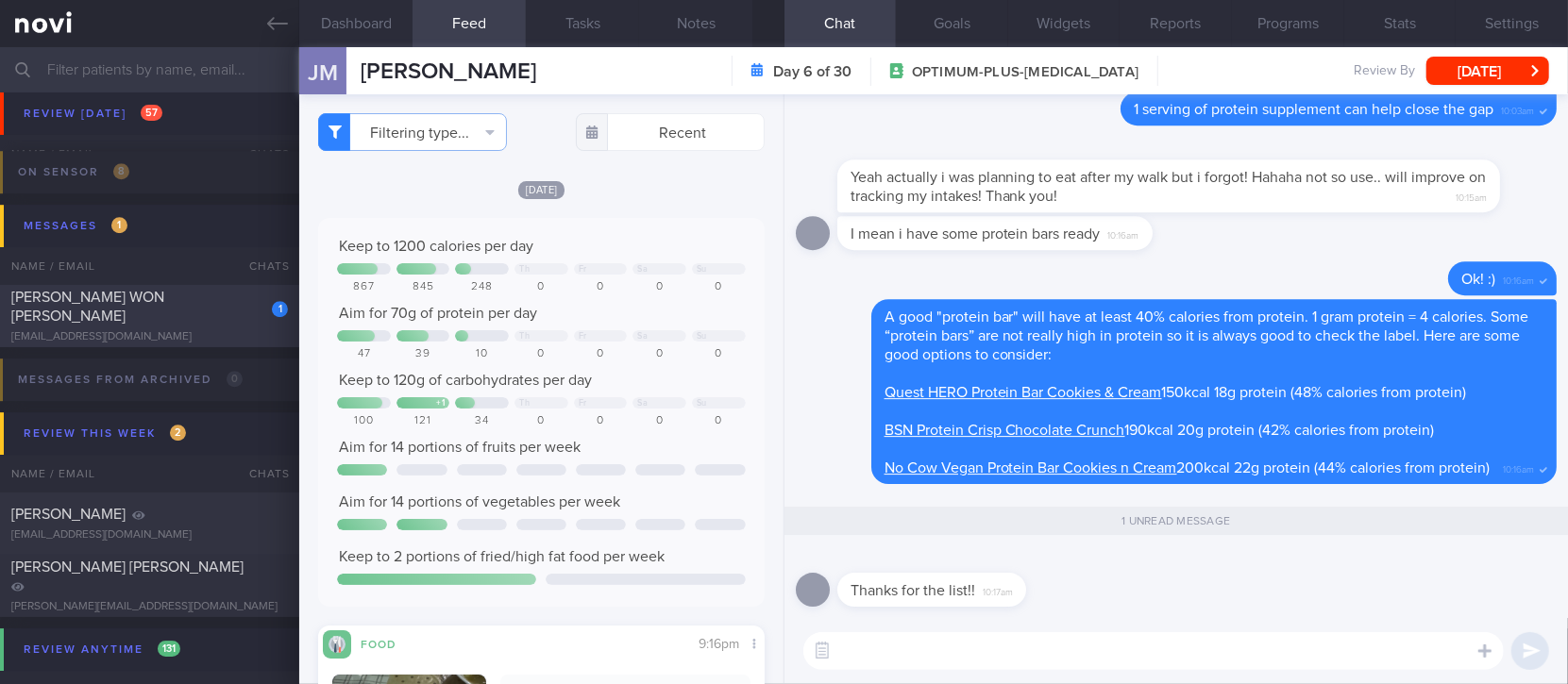
click at [249, 334] on div "justyne1995@gmail.com" at bounding box center [150, 337] width 277 height 14
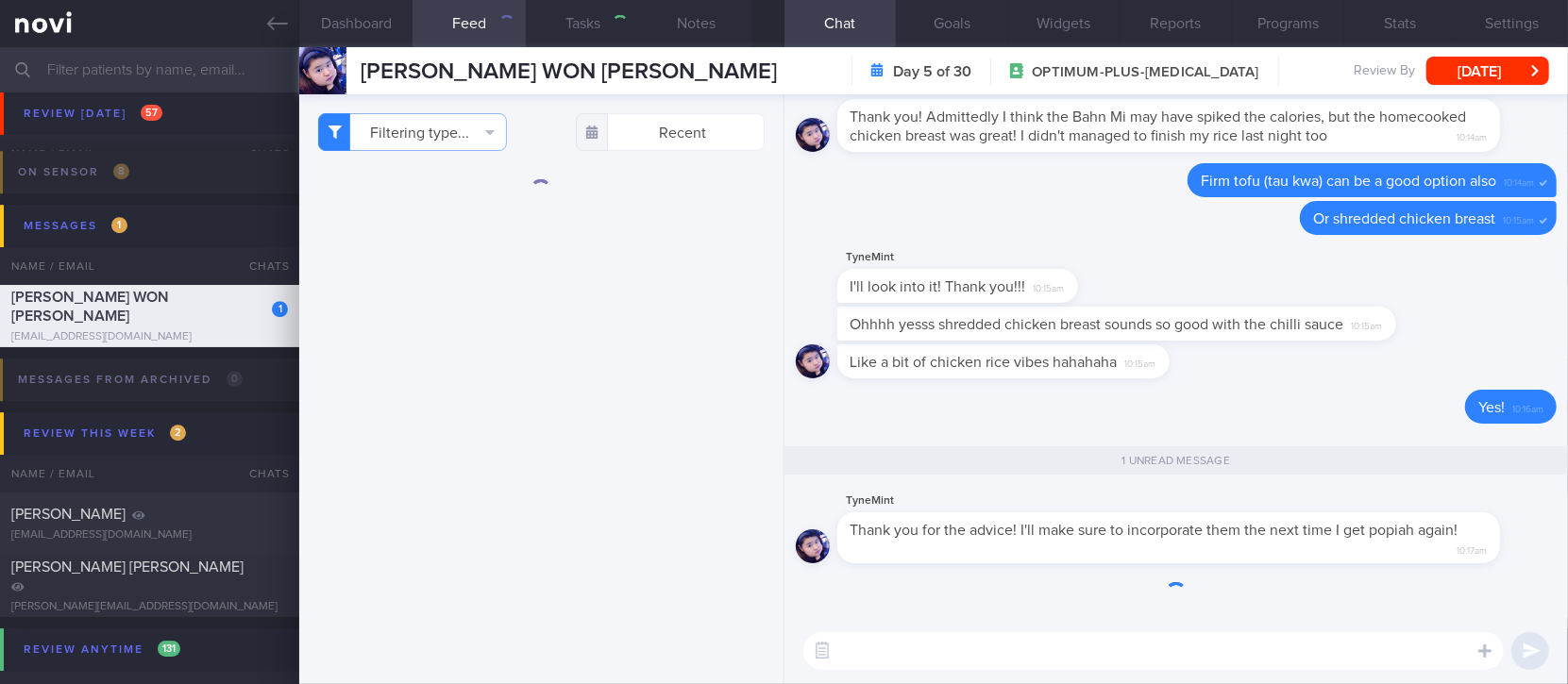
type input "tracked. Diet restrictions: nil fish/seafood (dislikes fish, seafood allergy)"
type textarea "Ms JUSTYNE WON YAN NI S9544683C 07 August 2025 7 Dec 1995 justyne1995@gmail.com…"
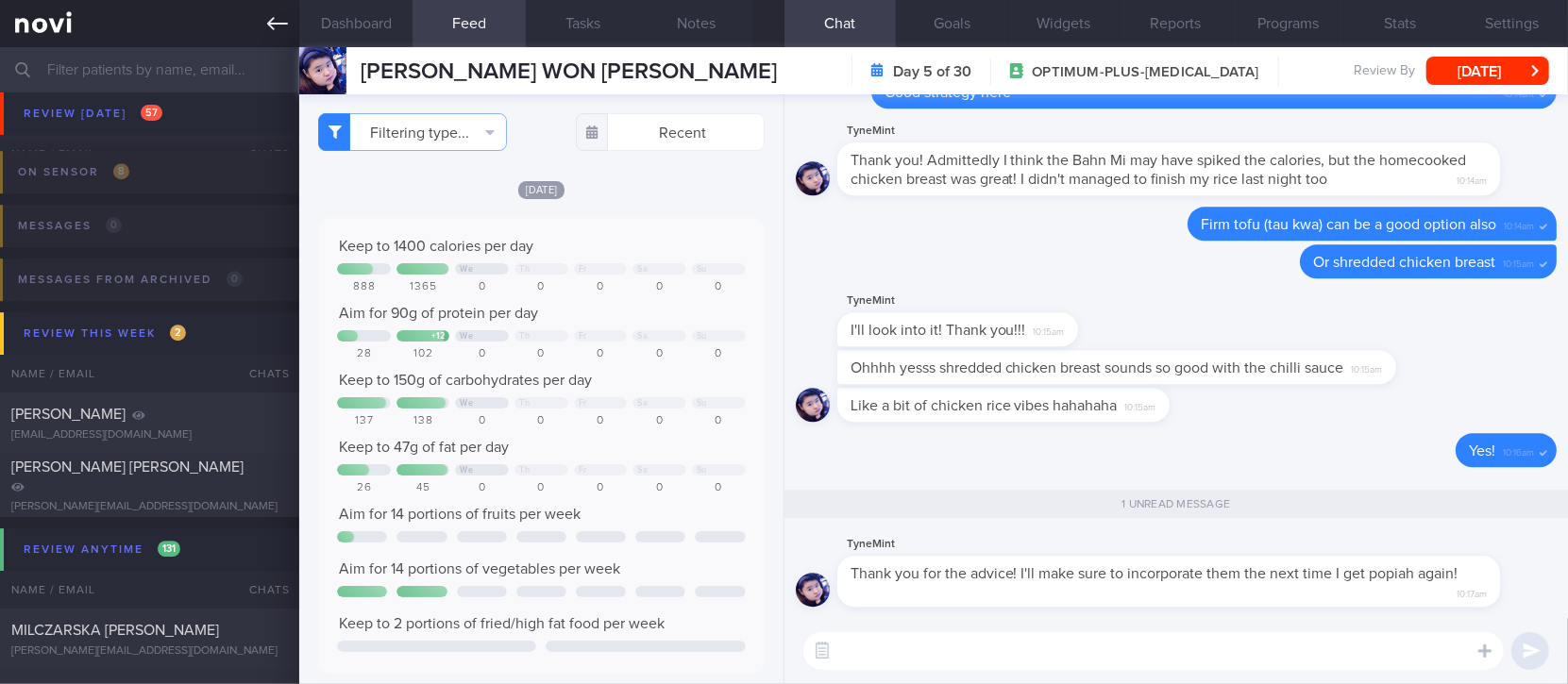
click at [272, 29] on icon at bounding box center [277, 23] width 21 height 21
